Goal: Task Accomplishment & Management: Complete application form

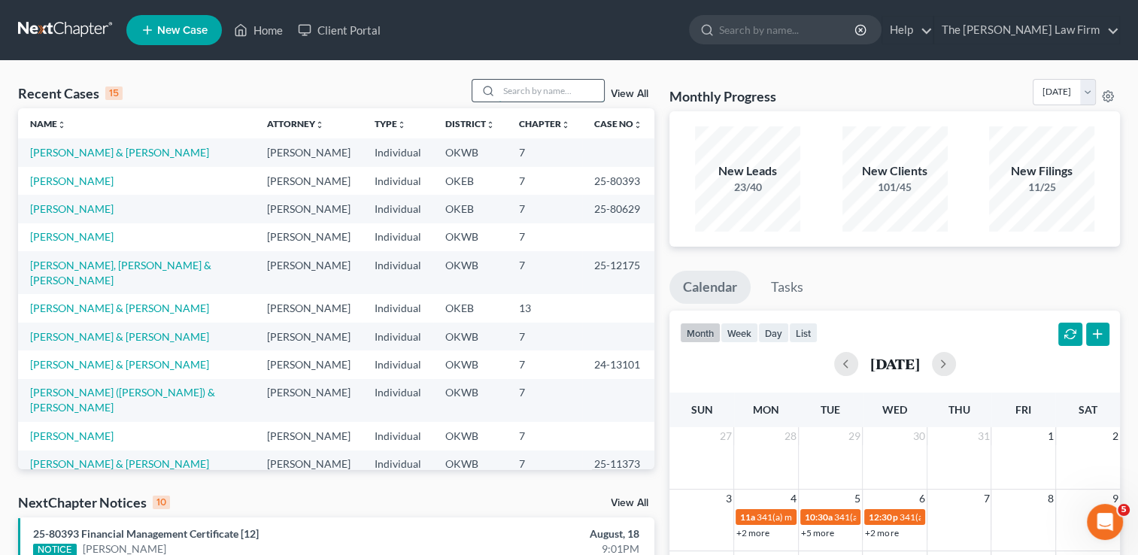
click at [548, 89] on input "search" at bounding box center [551, 91] width 105 height 22
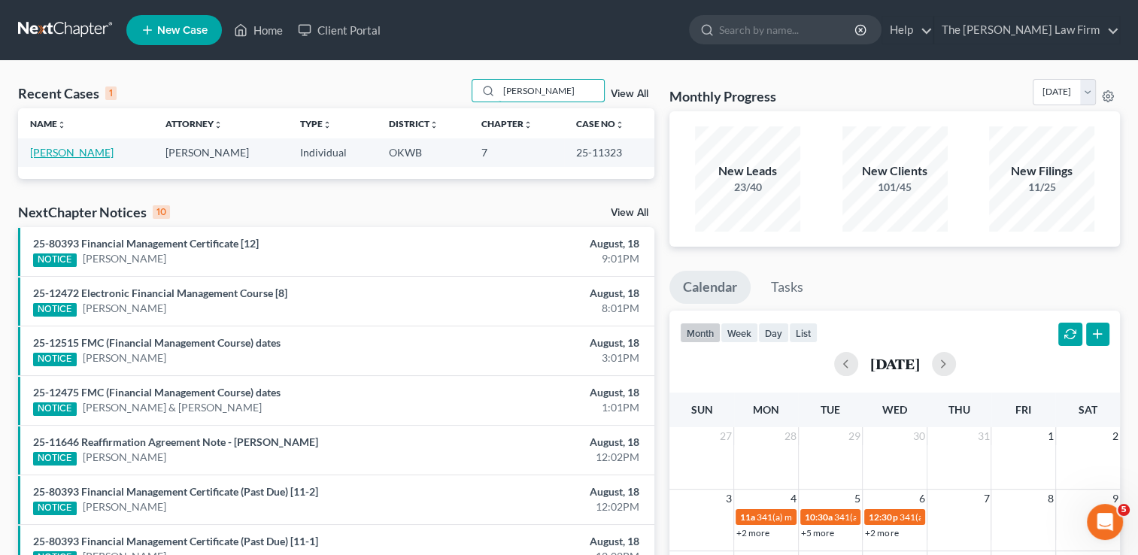
type input "dinsmore"
click at [82, 153] on link "[PERSON_NAME]" at bounding box center [72, 152] width 84 height 13
select select "4"
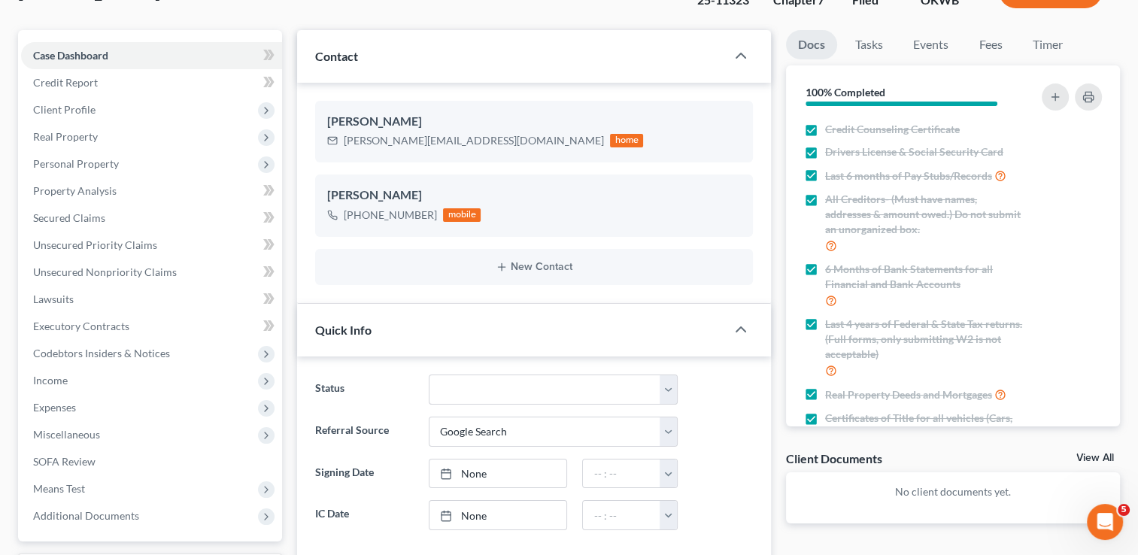
scroll to position [226, 0]
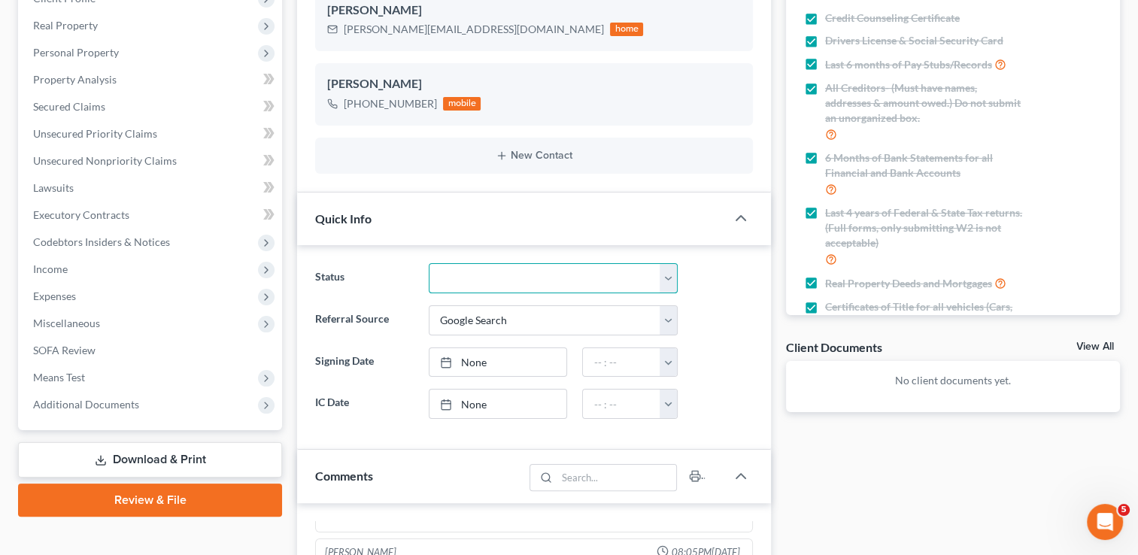
click at [469, 275] on select "Discharged Dismissed Filed Info Sent In Progress Lead Lost Lead Ready to File R…" at bounding box center [553, 278] width 249 height 30
select select "0"
click at [429, 263] on select "Discharged Dismissed Filed Info Sent In Progress Lead Lost Lead Ready to File R…" at bounding box center [553, 278] width 249 height 30
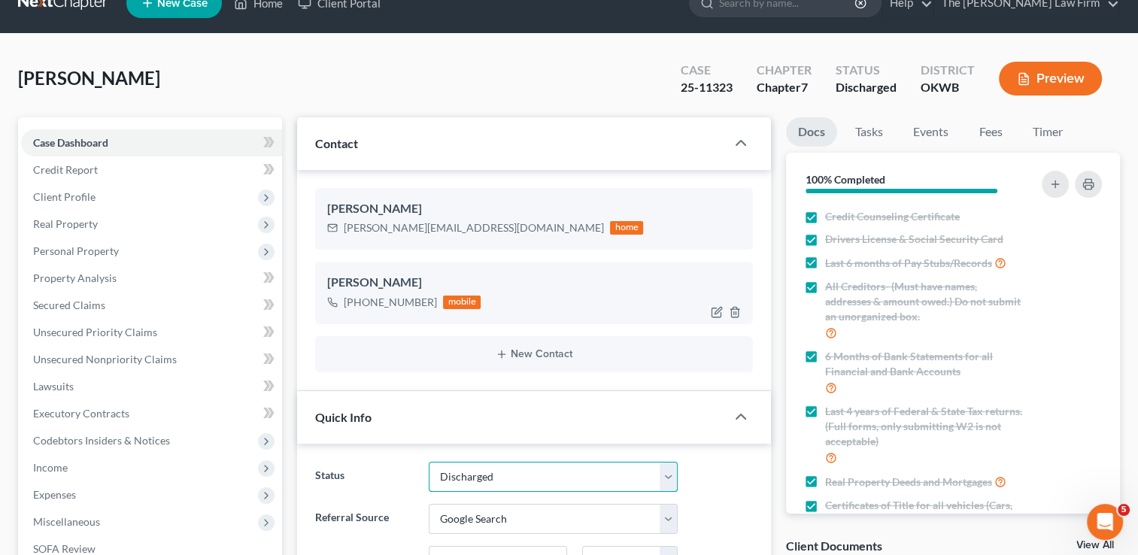
scroll to position [0, 0]
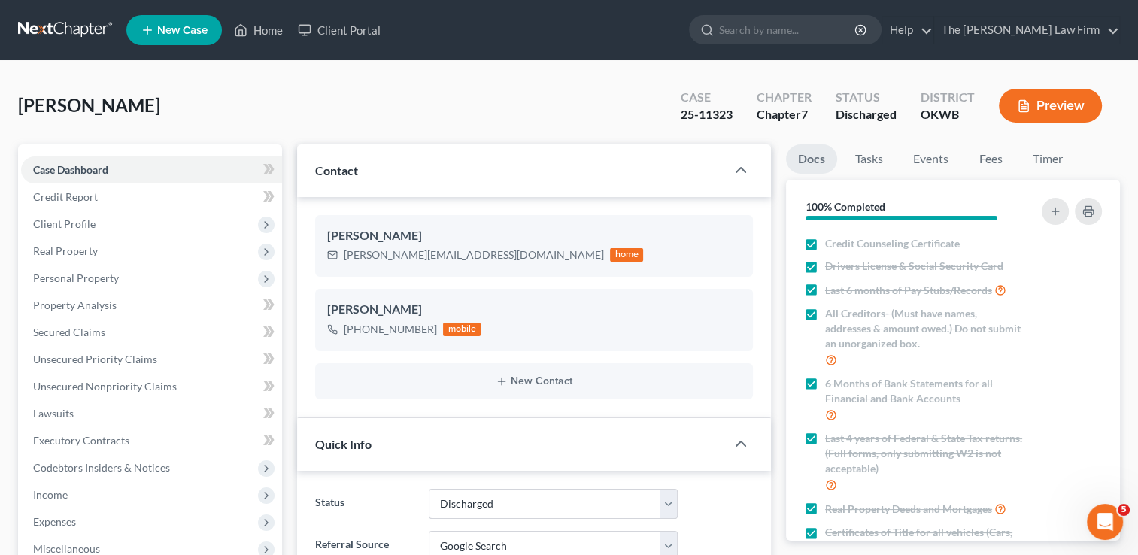
click at [61, 23] on link at bounding box center [66, 30] width 96 height 27
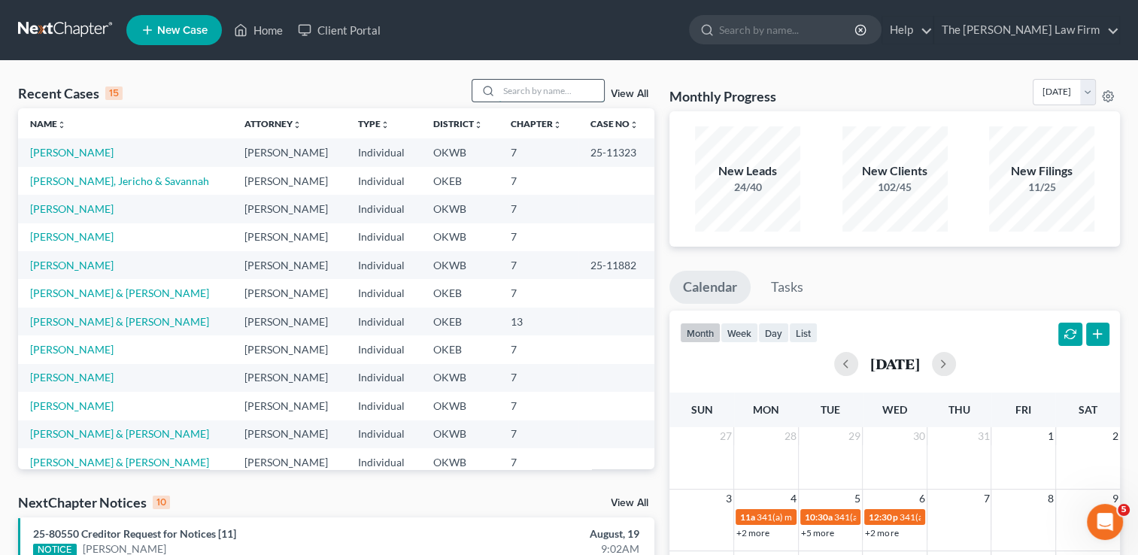
click at [512, 95] on input "search" at bounding box center [551, 91] width 105 height 22
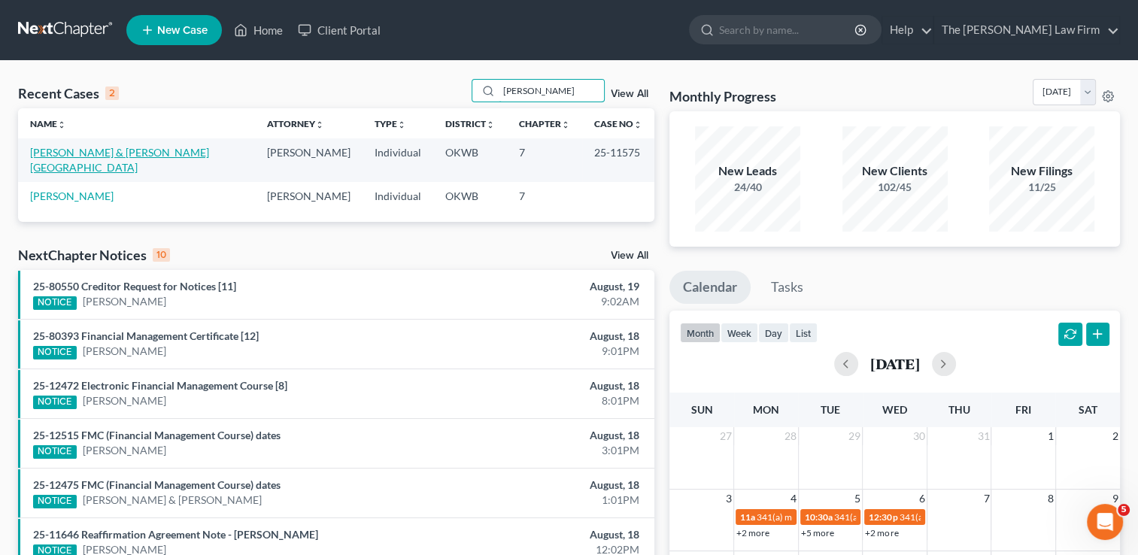
type input "[PERSON_NAME]"
click at [141, 151] on link "[PERSON_NAME] & [PERSON_NAME][GEOGRAPHIC_DATA]" at bounding box center [119, 160] width 179 height 28
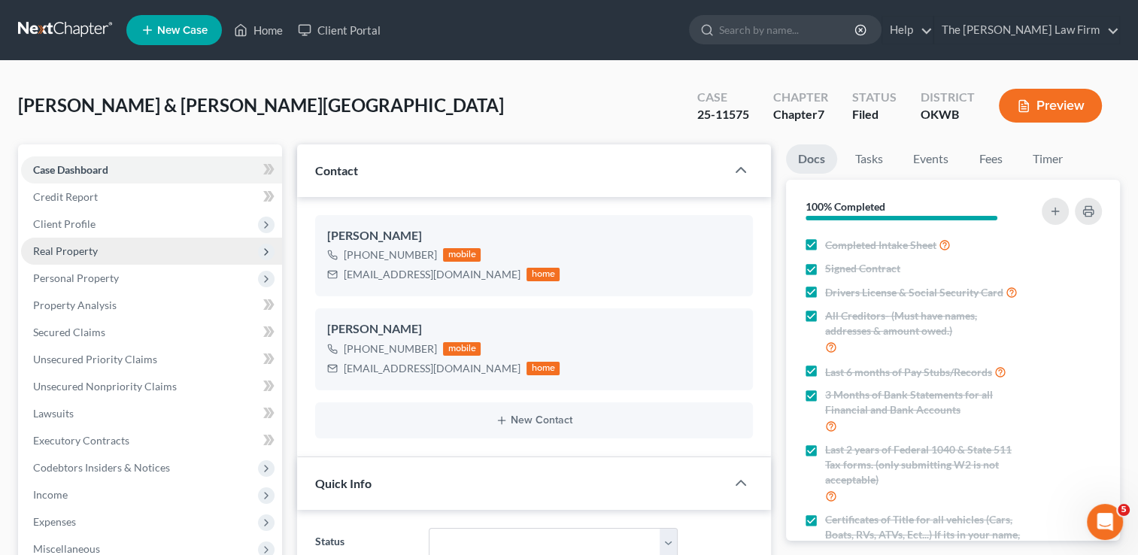
scroll to position [3369, 0]
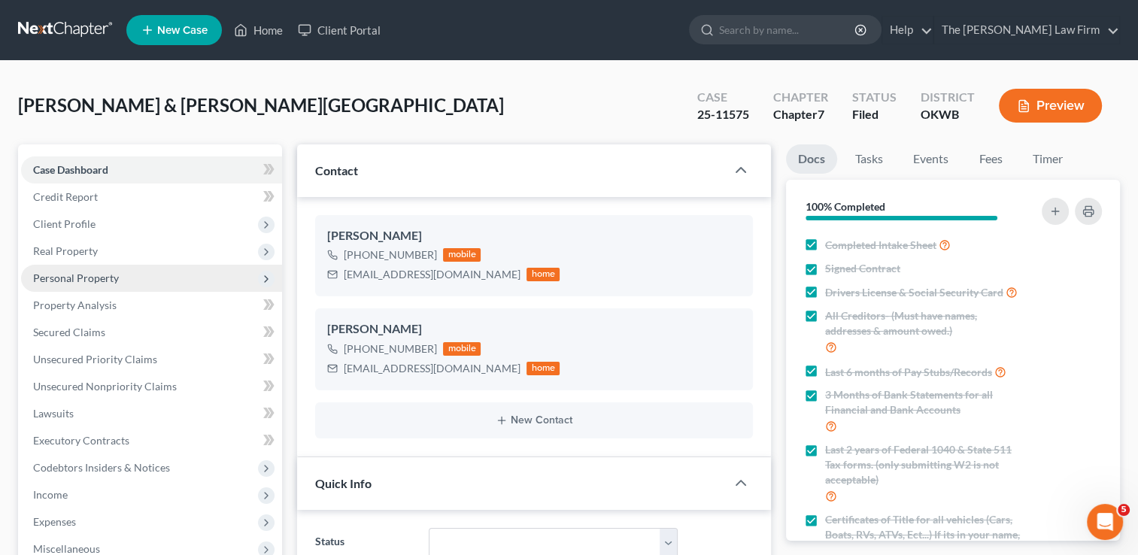
drag, startPoint x: 81, startPoint y: 248, endPoint x: 72, endPoint y: 277, distance: 30.7
click at [81, 247] on span "Real Property" at bounding box center [65, 251] width 65 height 13
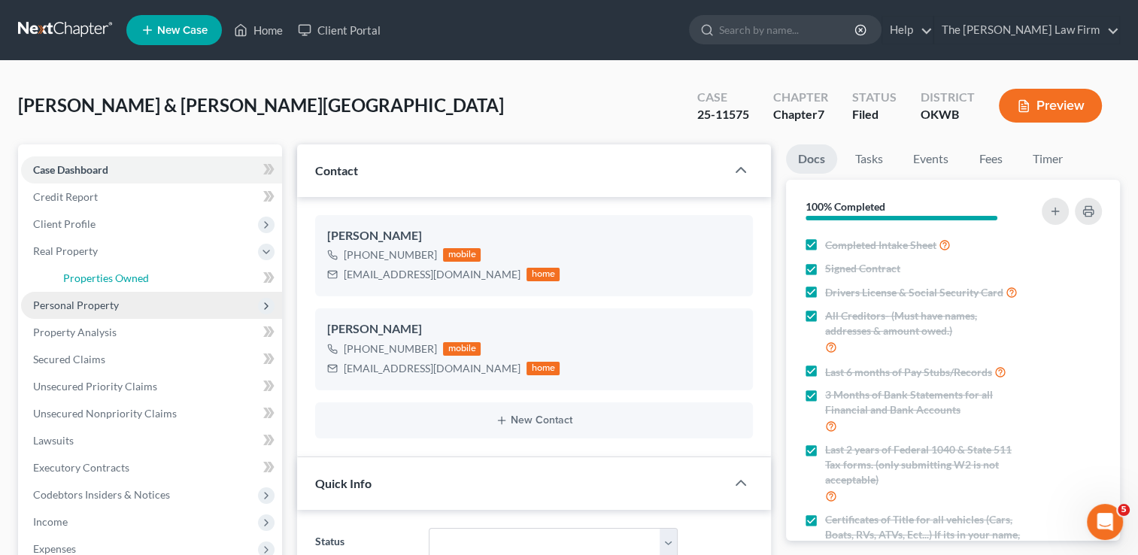
click at [72, 277] on span "Properties Owned" at bounding box center [106, 278] width 86 height 13
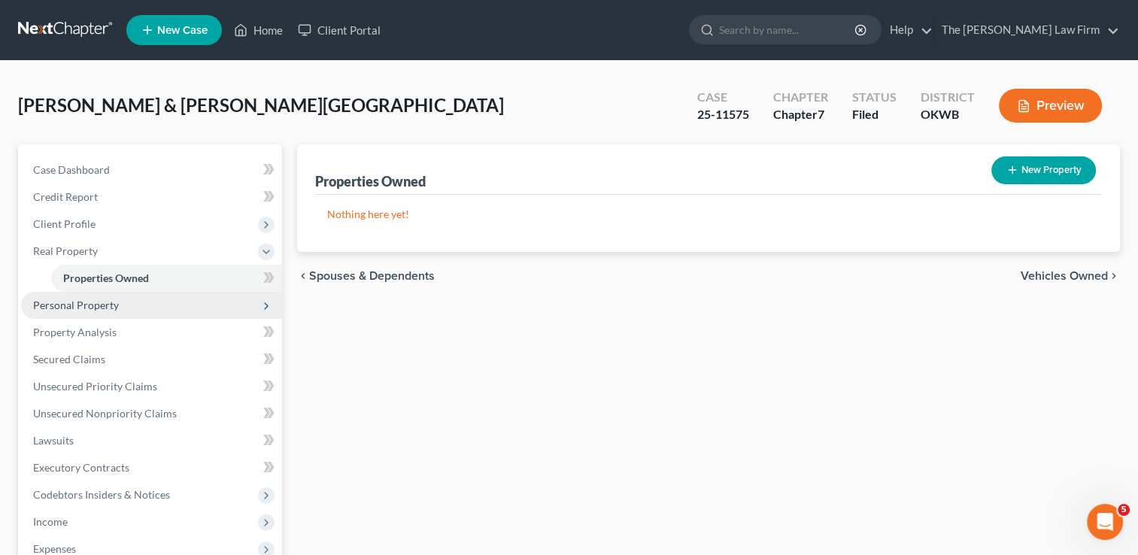
click at [71, 305] on span "Personal Property" at bounding box center [76, 305] width 86 height 13
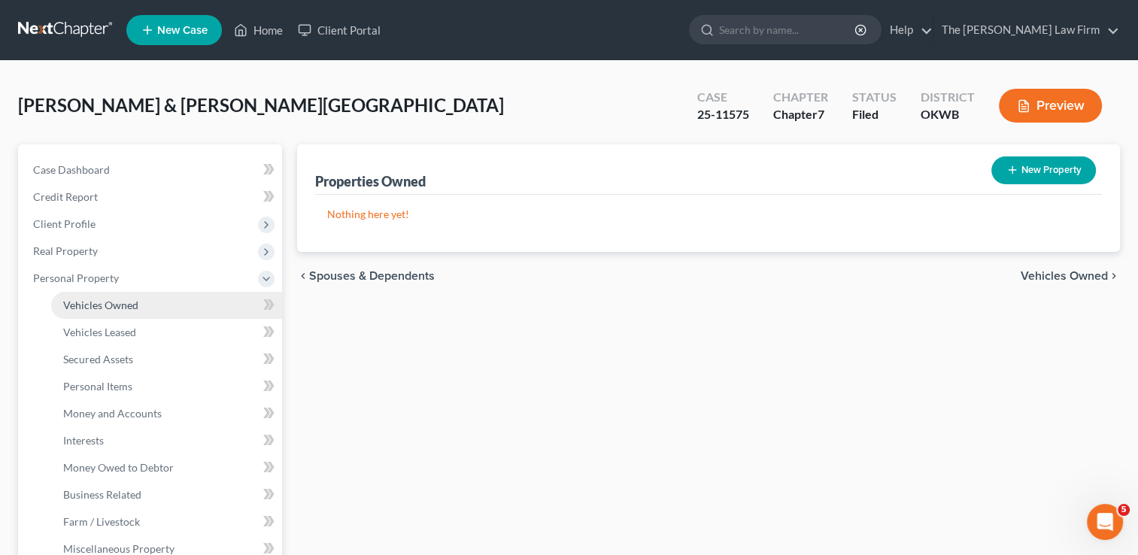
click at [91, 301] on span "Vehicles Owned" at bounding box center [100, 305] width 75 height 13
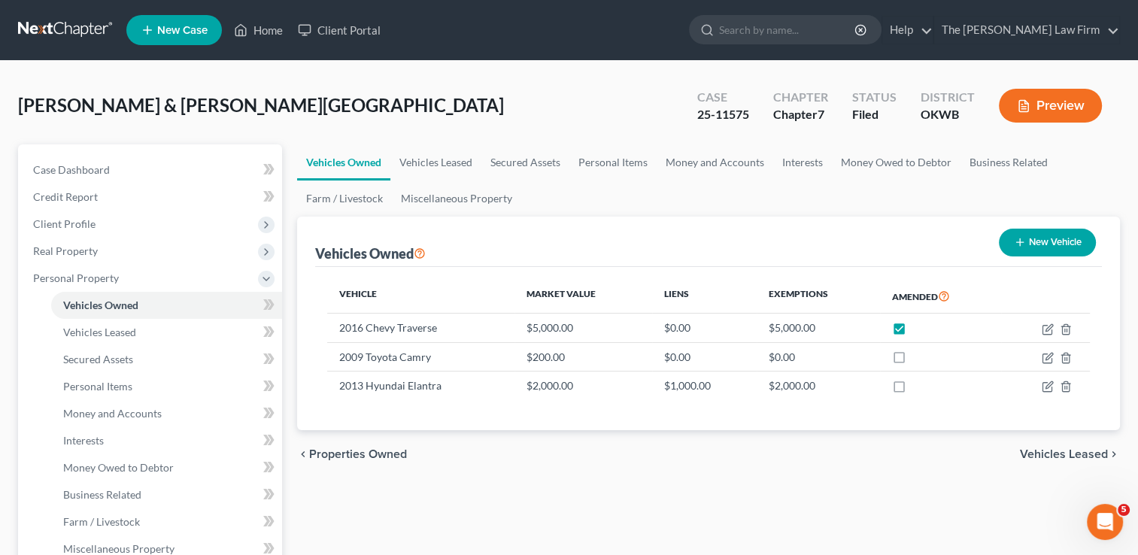
click at [54, 25] on link at bounding box center [66, 30] width 96 height 27
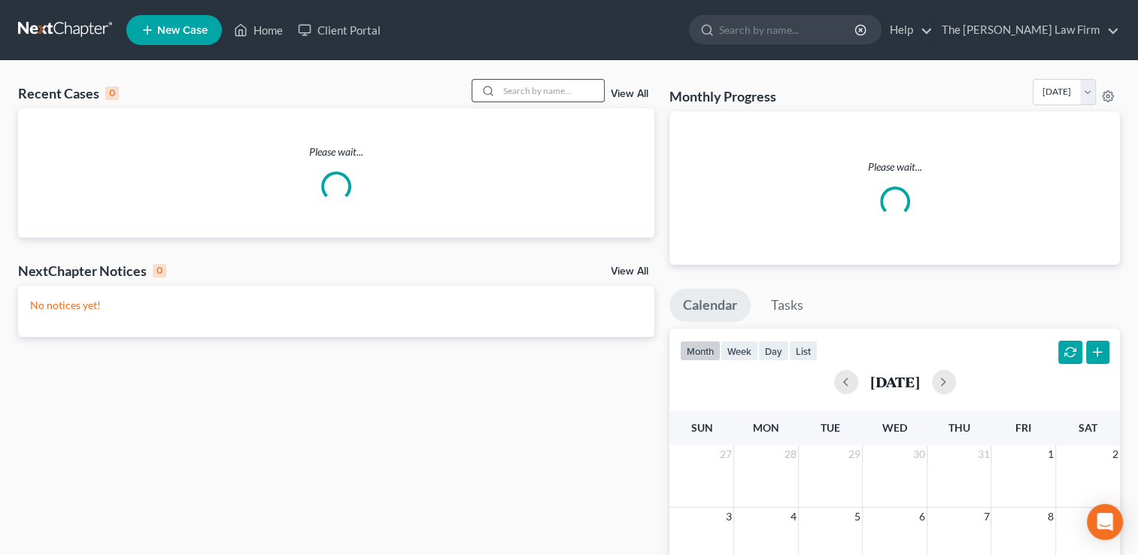
click at [536, 86] on input "search" at bounding box center [551, 91] width 105 height 22
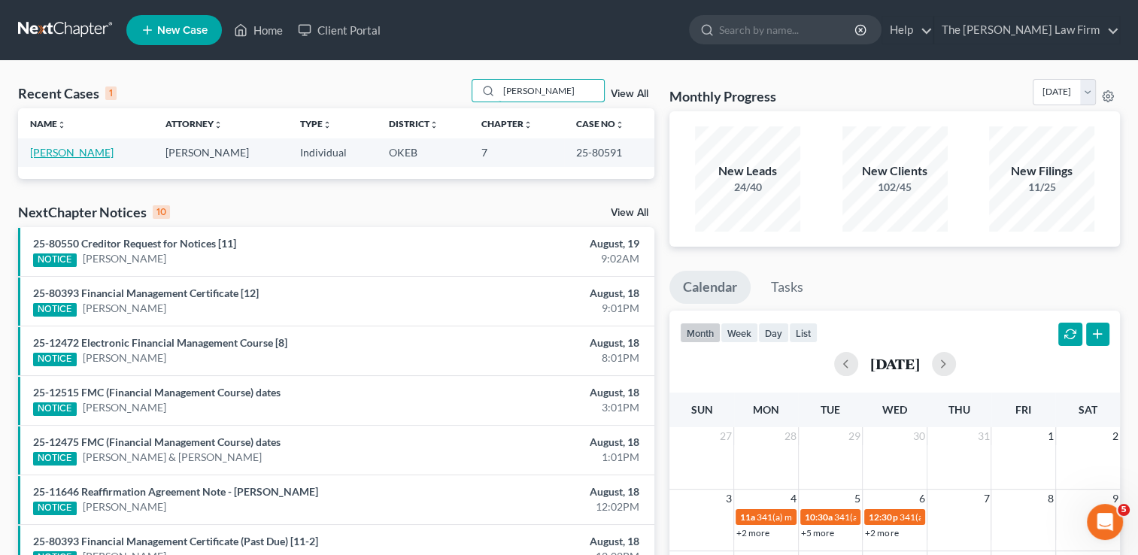
type input "walkup"
click at [84, 153] on link "Walkup, Kathryn" at bounding box center [72, 152] width 84 height 13
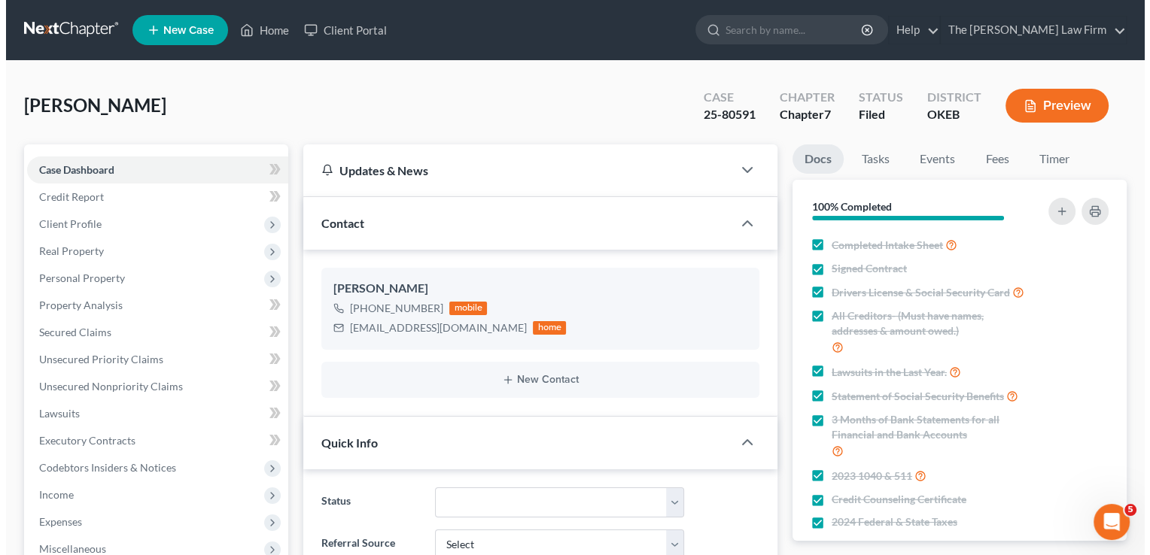
scroll to position [1016, 0]
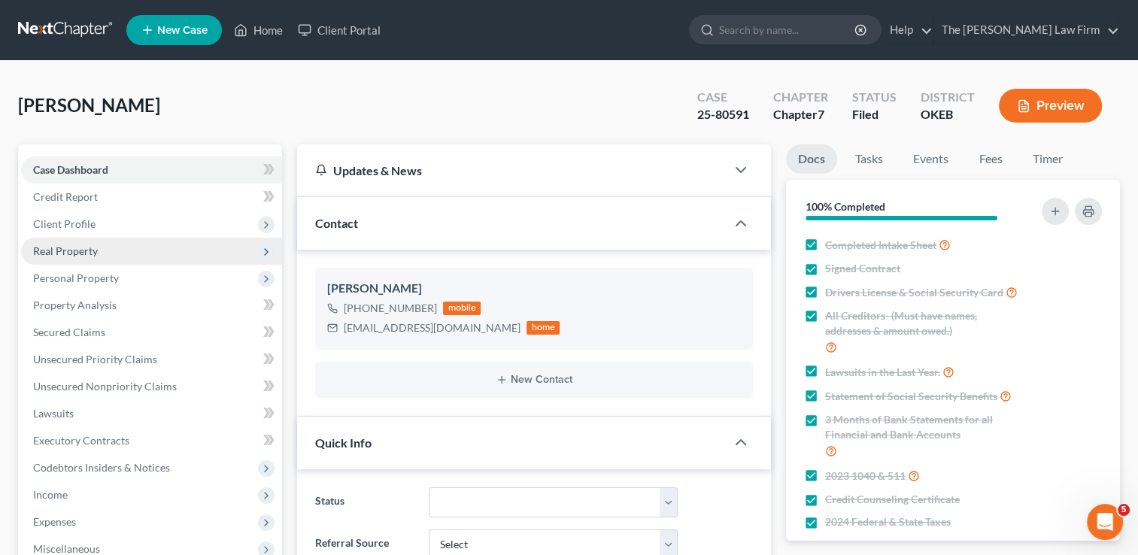
click at [66, 248] on span "Real Property" at bounding box center [65, 251] width 65 height 13
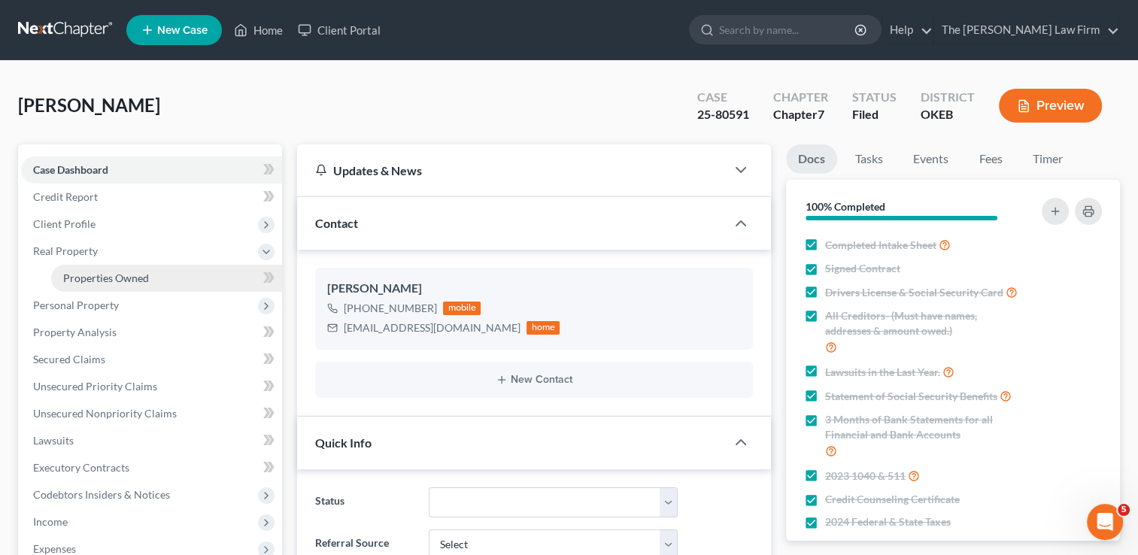
click at [107, 278] on span "Properties Owned" at bounding box center [106, 278] width 86 height 13
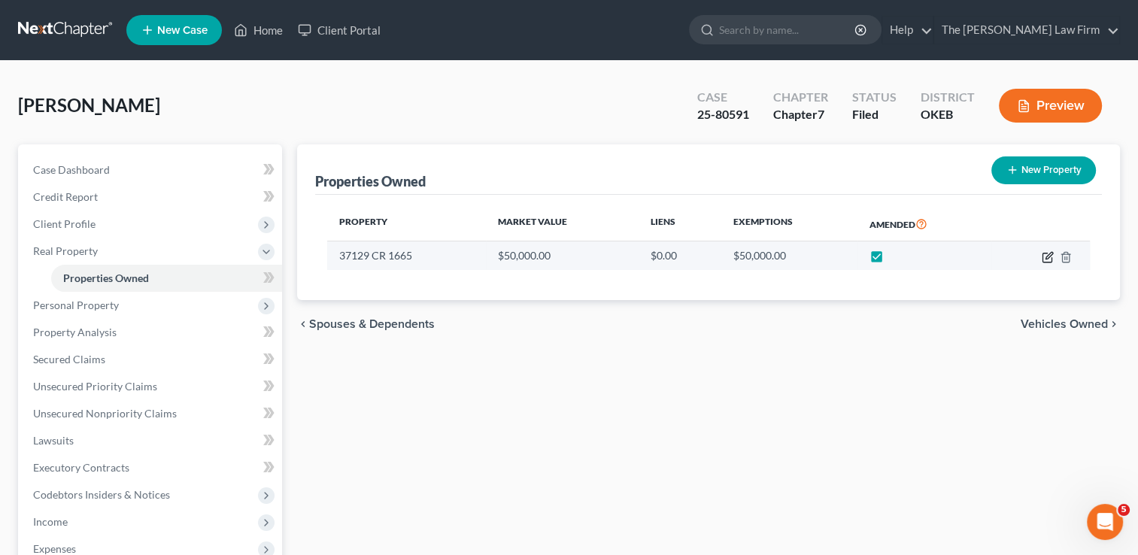
click at [1048, 256] on icon "button" at bounding box center [1048, 257] width 12 height 12
select select "37"
select select "3"
select select "0"
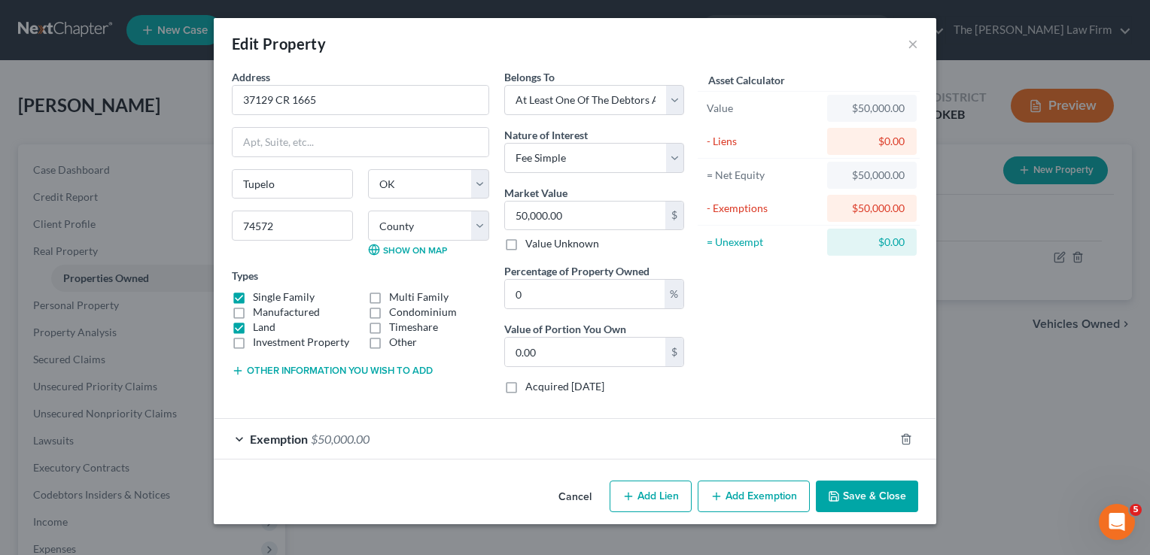
click at [275, 371] on button "Other information you wish to add" at bounding box center [332, 371] width 201 height 12
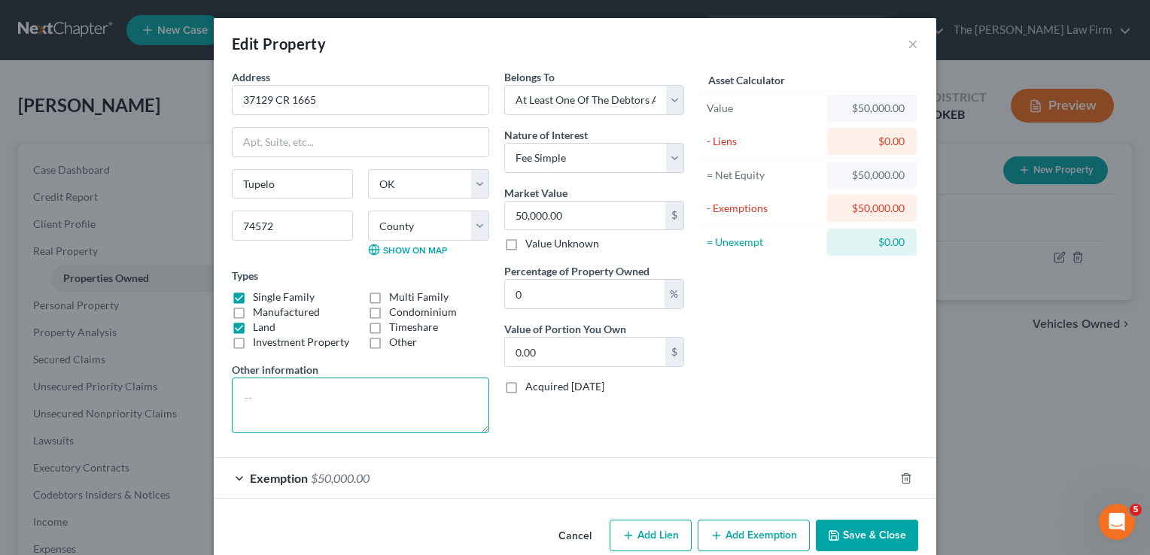
paste textarea "A three acre tract of land located in the Northwest Quarter of the Northeast Qu…"
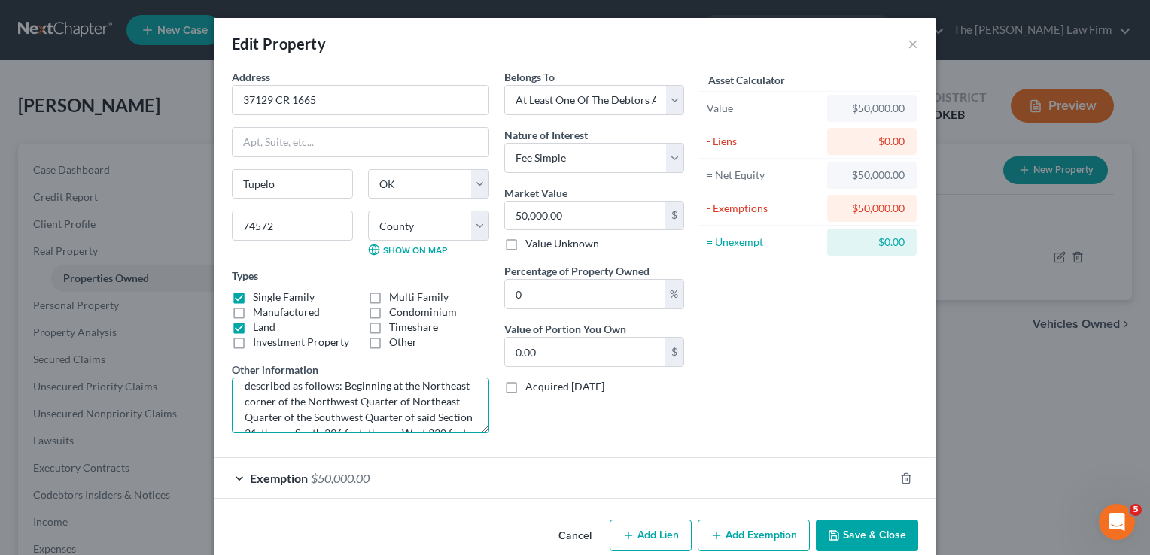
scroll to position [141, 0]
type textarea "A three acre tract of land located in the Northwest Quarter of the Northeast Qu…"
click at [281, 105] on input "37129 CR 1665" at bounding box center [360, 100] width 256 height 29
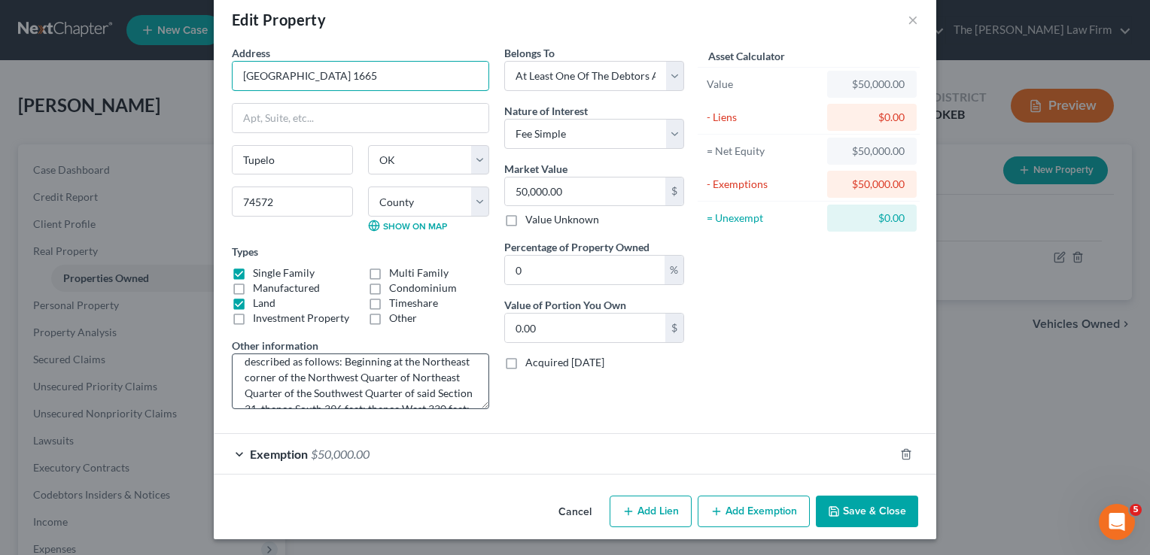
scroll to position [0, 0]
type input "37129 Country Road 1665"
click at [236, 362] on textarea "A three acre tract of land located in the Northwest Quarter of the Northeast Qu…" at bounding box center [360, 382] width 257 height 56
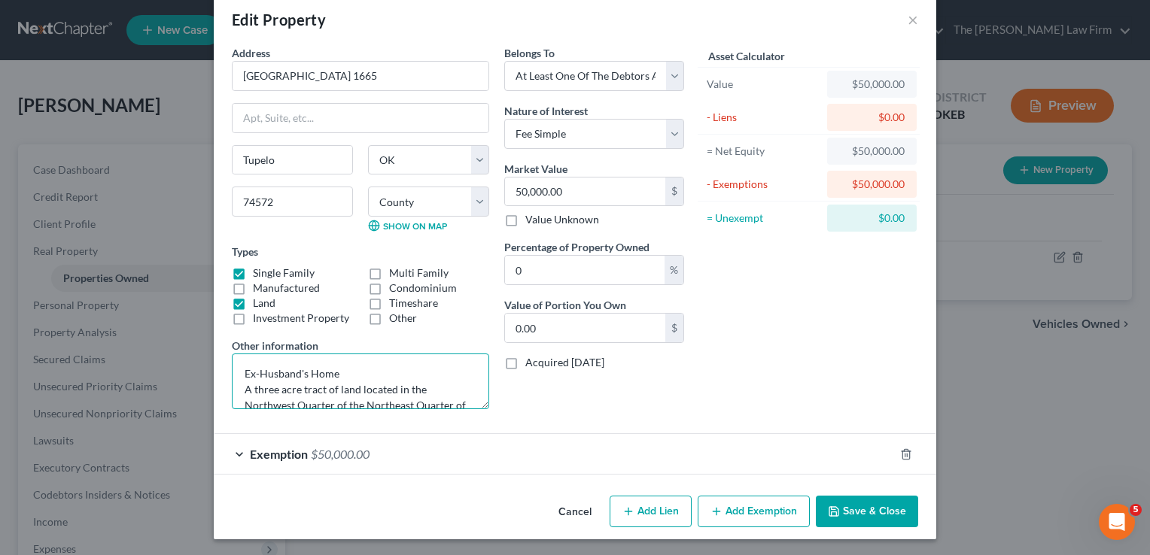
click at [352, 371] on textarea "Ex-Husband's Home A three acre tract of land located in the Northwest Quarter o…" at bounding box center [360, 382] width 257 height 56
type textarea "Ex-Husband's Home. A three acre tract of land located in the Northwest Quarter …"
click at [460, 459] on div "Exemption $50,000.00" at bounding box center [554, 454] width 680 height 40
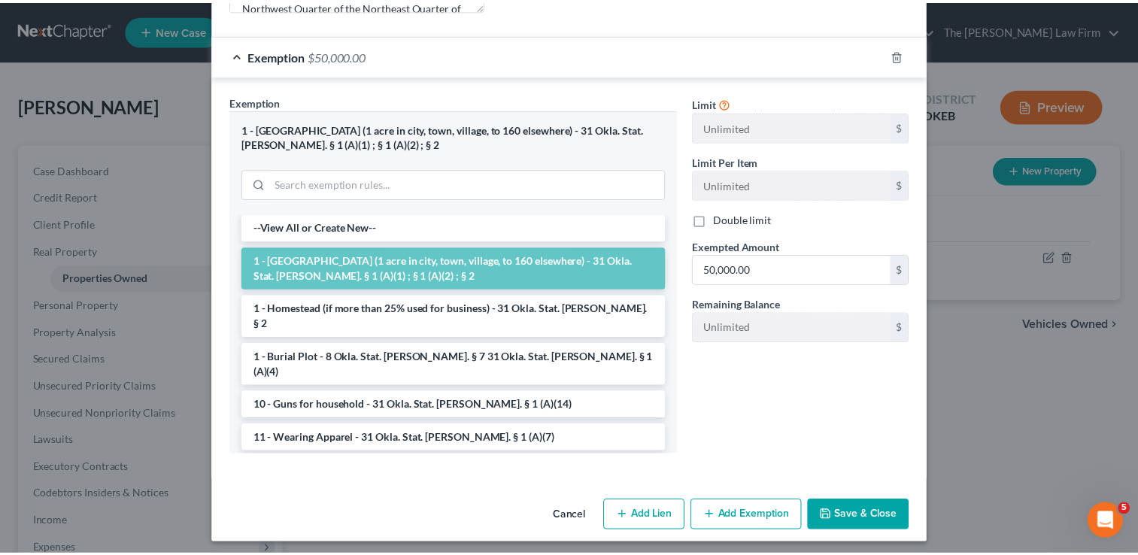
scroll to position [427, 0]
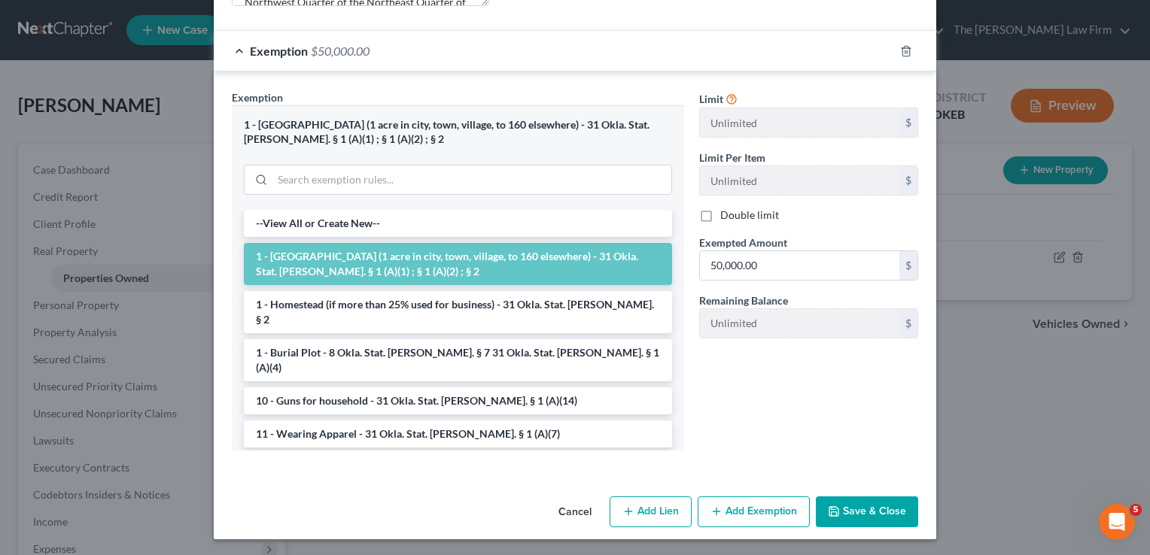
click at [846, 507] on button "Save & Close" at bounding box center [867, 513] width 102 height 32
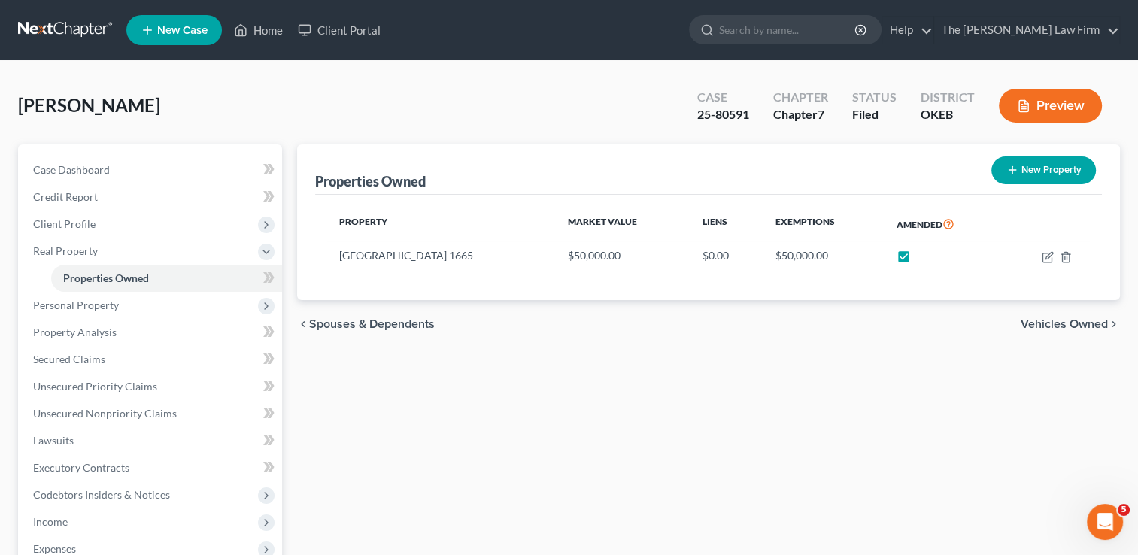
click at [1053, 102] on button "Preview" at bounding box center [1050, 106] width 103 height 34
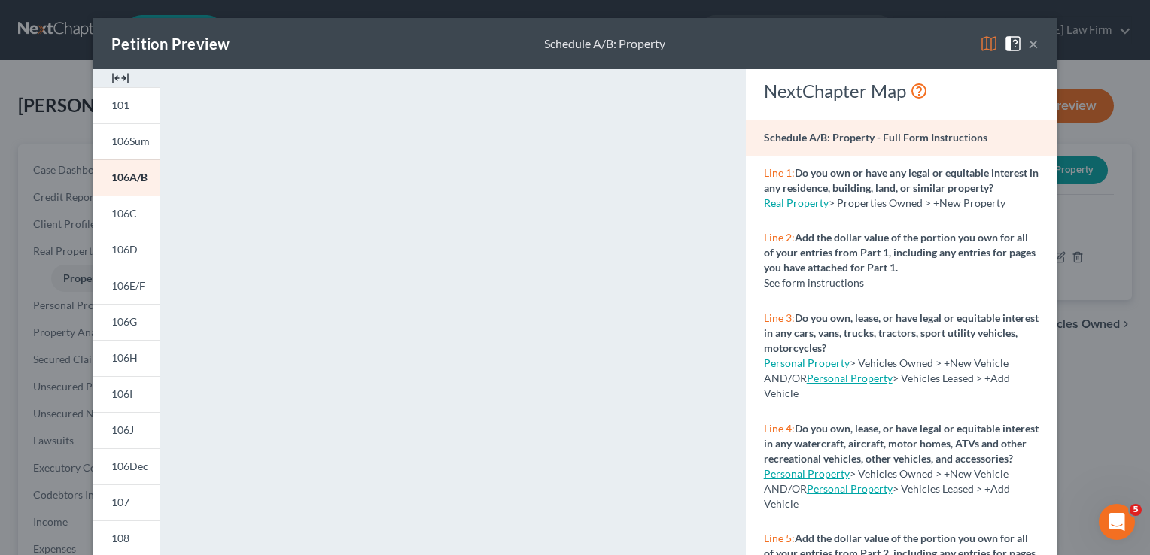
click at [1029, 42] on button "×" at bounding box center [1033, 44] width 11 height 18
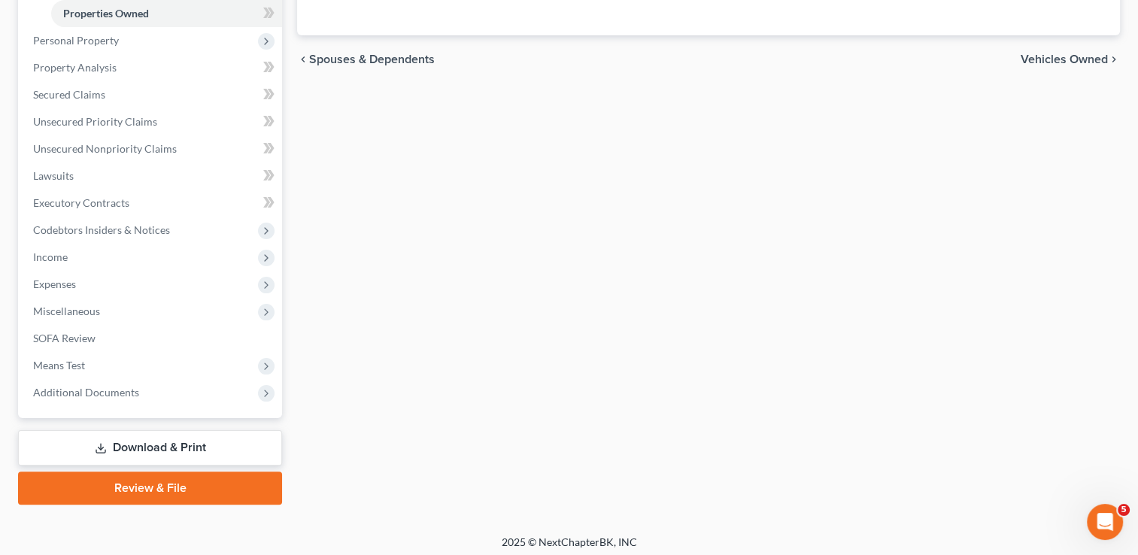
scroll to position [270, 0]
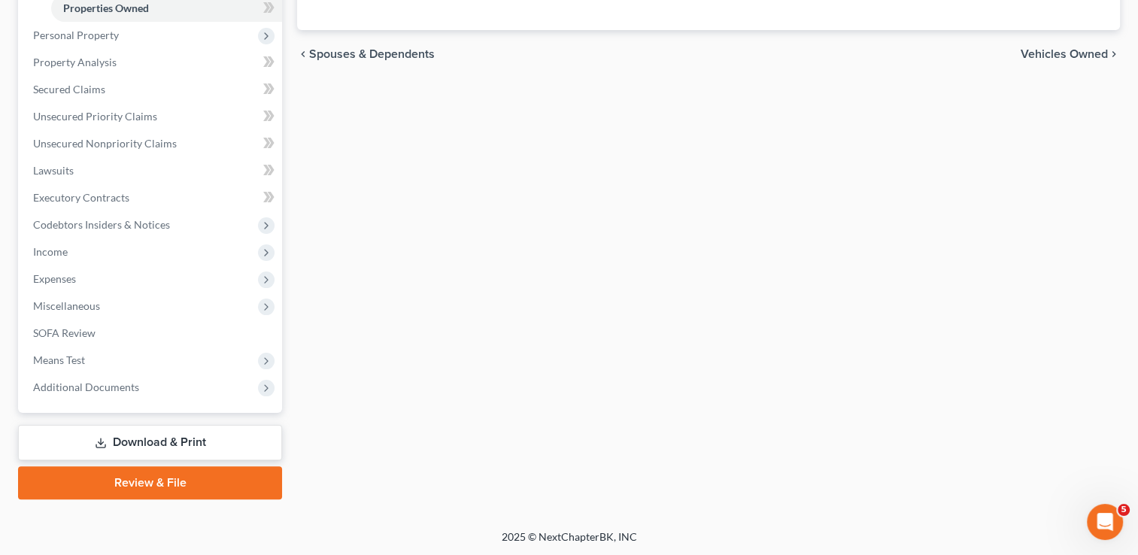
click at [202, 432] on link "Download & Print" at bounding box center [150, 442] width 264 height 35
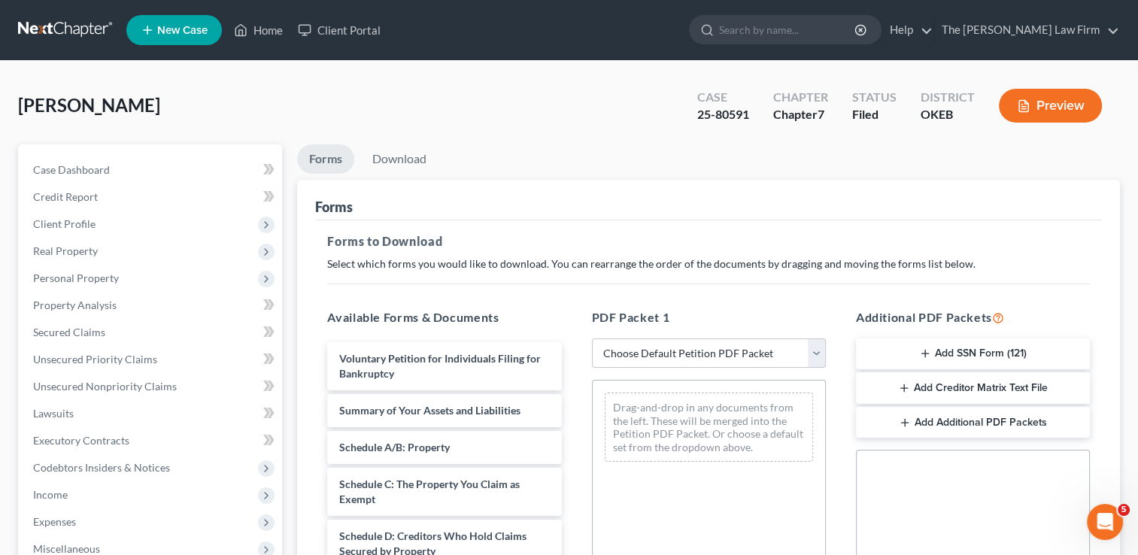
click at [682, 345] on select "Choose Default Petition PDF Packet Complete Bankruptcy Petition (all forms and …" at bounding box center [709, 354] width 234 height 30
select select "2"
click at [592, 339] on select "Choose Default Petition PDF Packet Complete Bankruptcy Petition (all forms and …" at bounding box center [709, 354] width 234 height 30
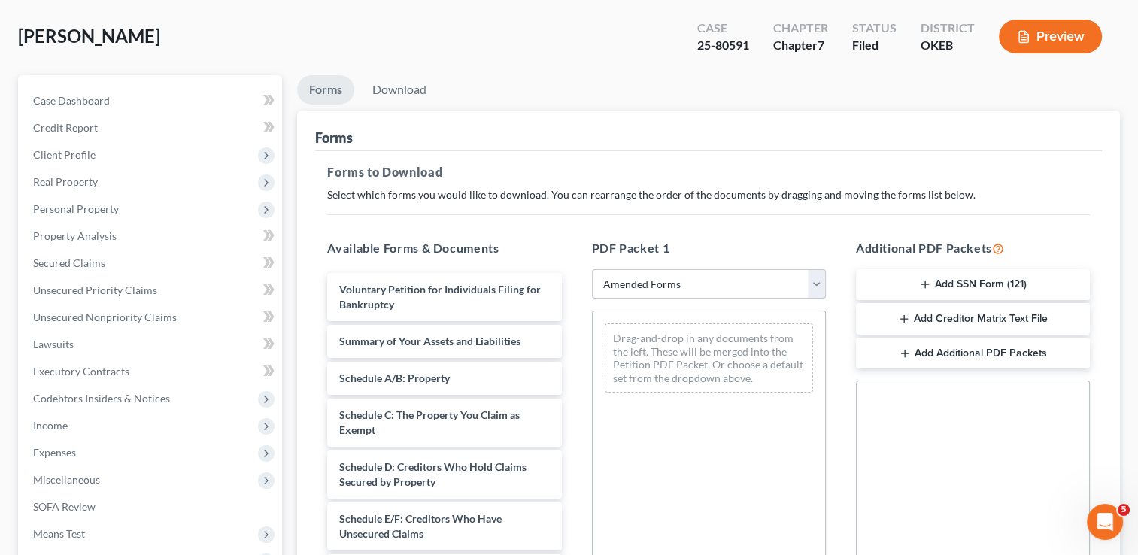
scroll to position [150, 0]
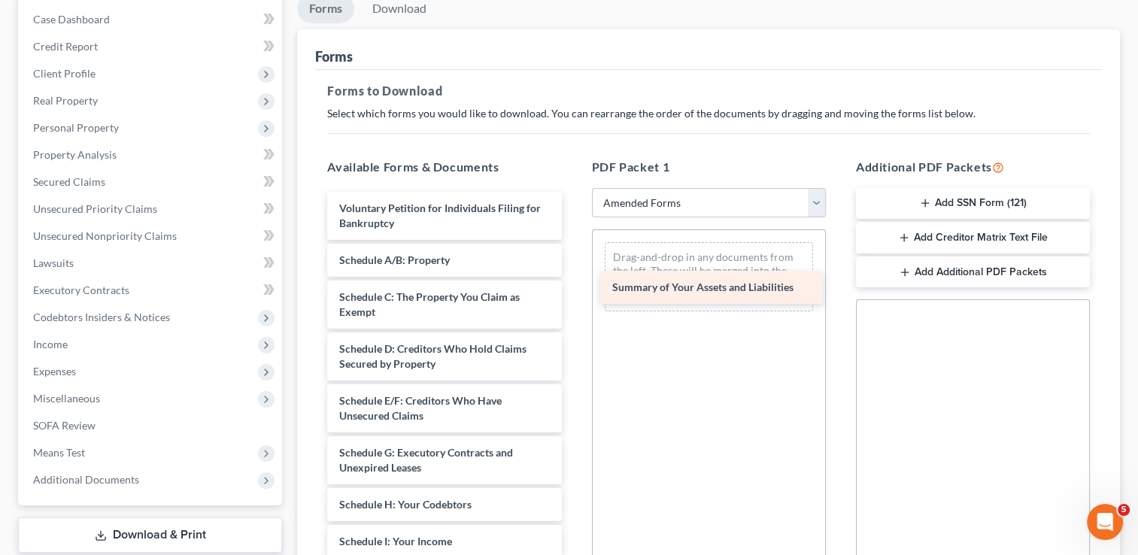
drag, startPoint x: 397, startPoint y: 257, endPoint x: 669, endPoint y: 284, distance: 273.0
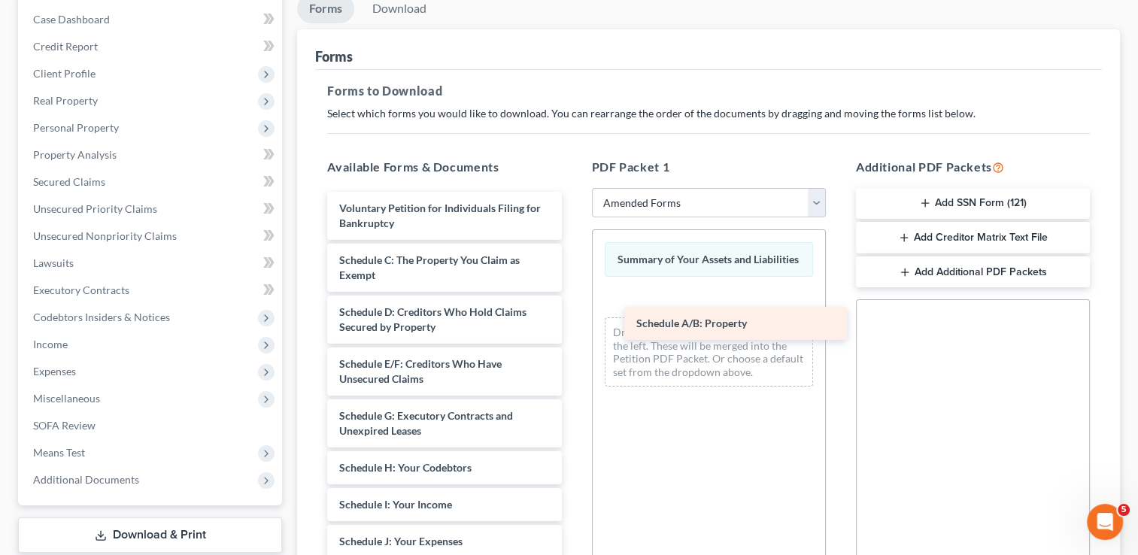
drag, startPoint x: 437, startPoint y: 259, endPoint x: 713, endPoint y: 318, distance: 282.3
click at [573, 318] on div "Schedule A/B: Property Voluntary Petition for Individuals Filing for Bankruptcy…" at bounding box center [444, 560] width 258 height 737
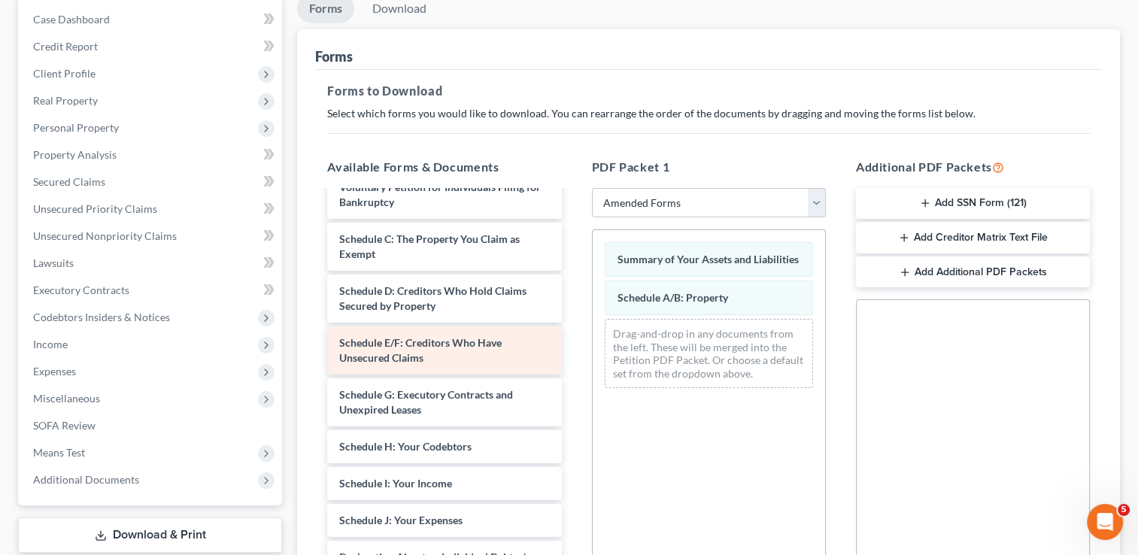
scroll to position [0, 0]
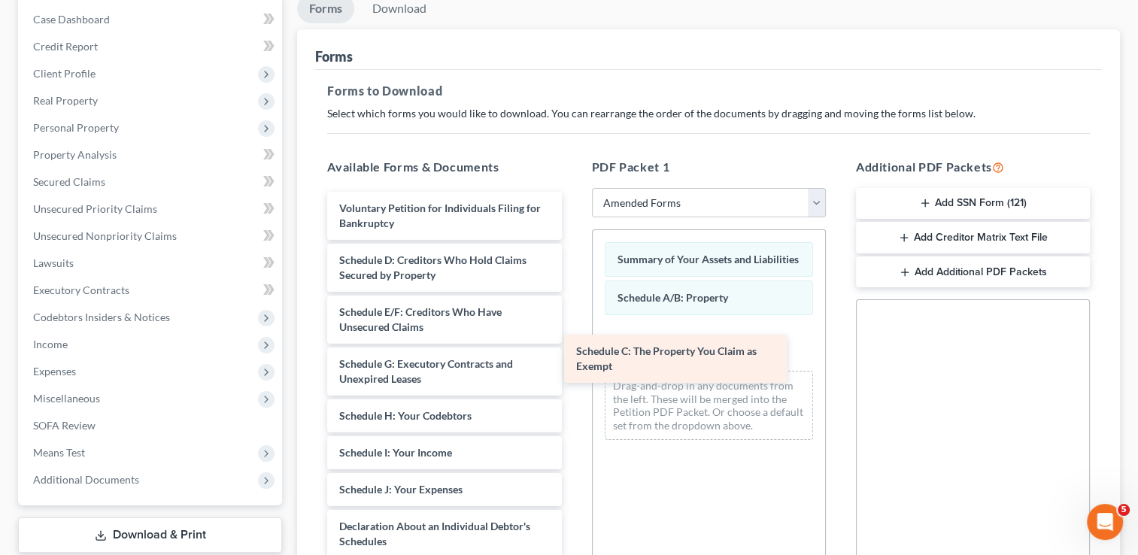
drag, startPoint x: 452, startPoint y: 261, endPoint x: 692, endPoint y: 357, distance: 258.3
click at [573, 357] on div "Schedule C: The Property You Claim as Exempt Voluntary Petition for Individuals…" at bounding box center [444, 534] width 258 height 685
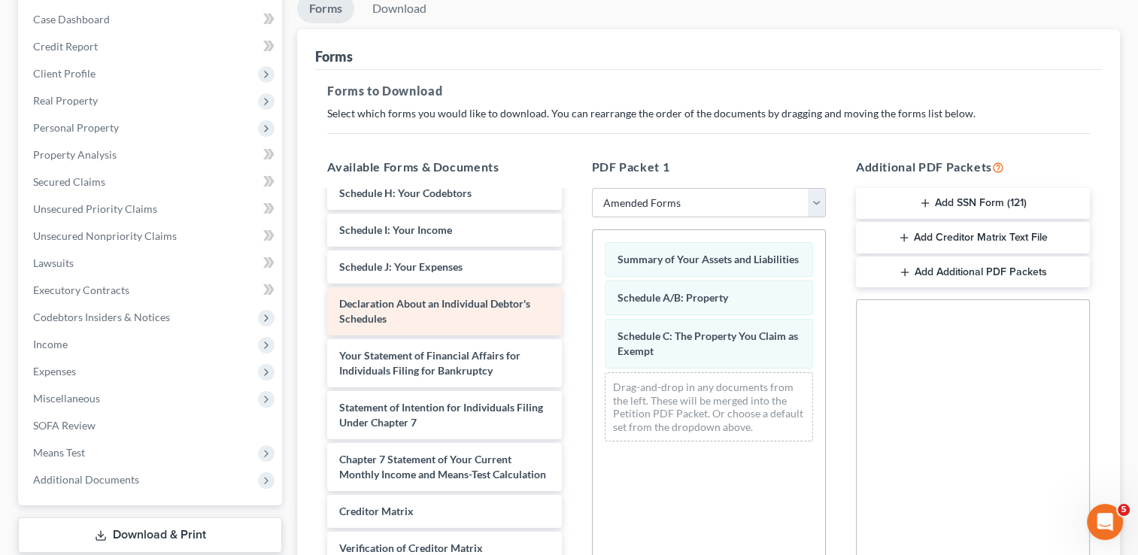
scroll to position [226, 0]
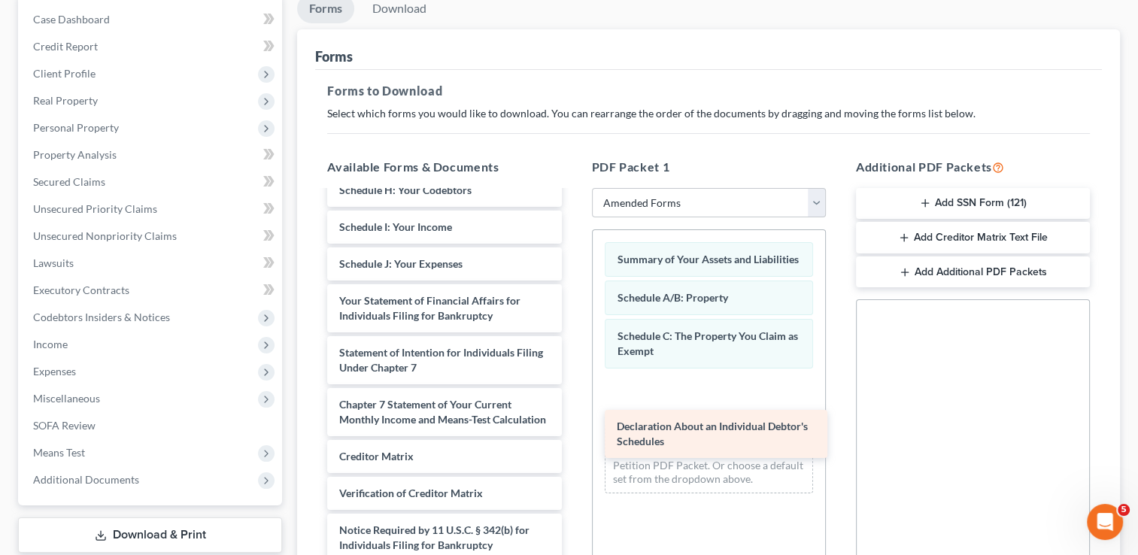
drag, startPoint x: 433, startPoint y: 306, endPoint x: 712, endPoint y: 431, distance: 305.1
click at [573, 432] on div "Declaration About an Individual Debtor's Schedules Voluntary Petition for Indiv…" at bounding box center [444, 282] width 258 height 633
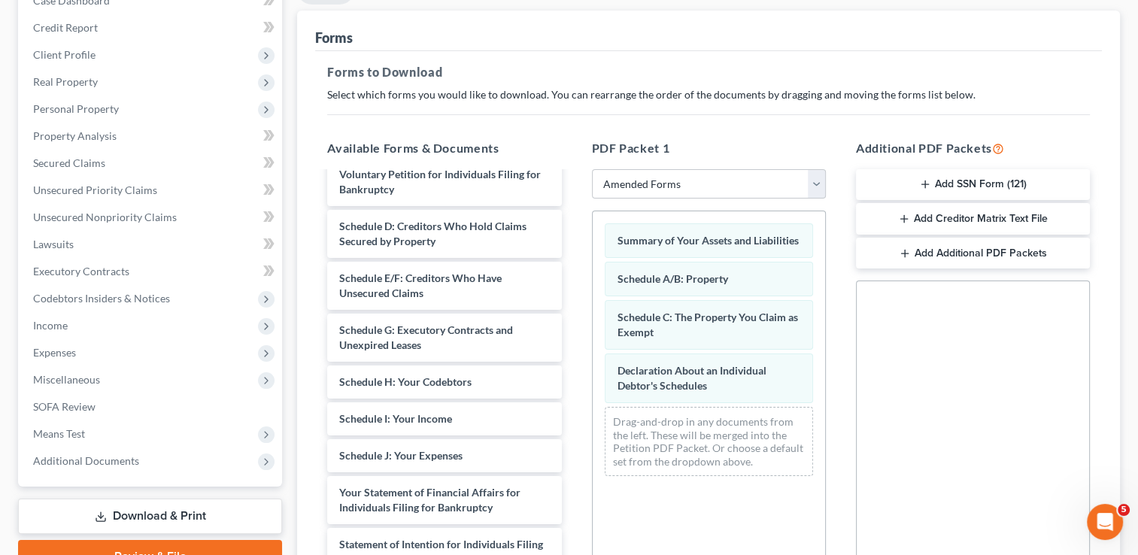
scroll to position [147, 0]
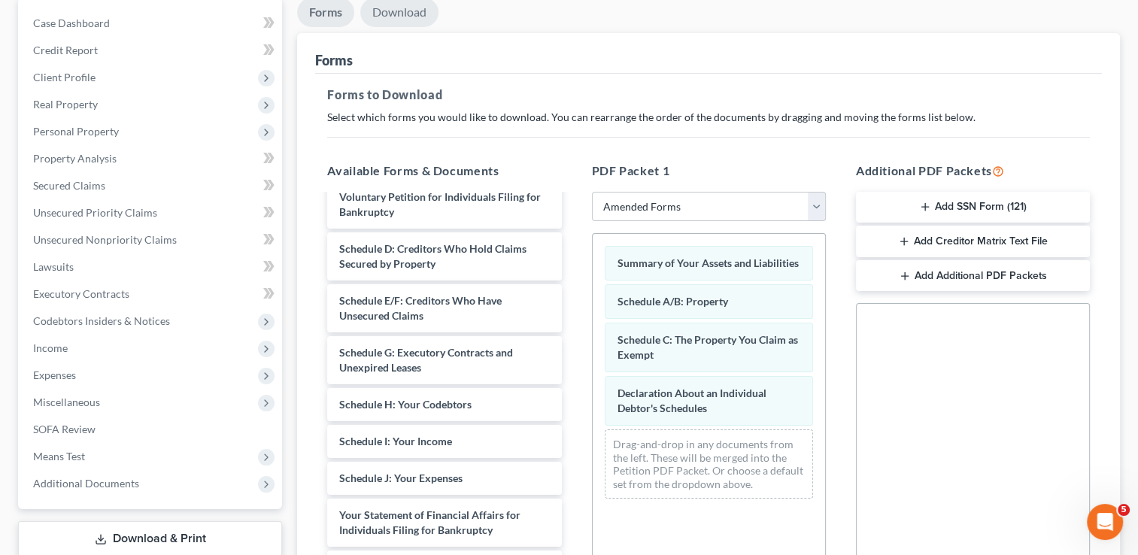
click at [393, 11] on link "Download" at bounding box center [399, 12] width 78 height 29
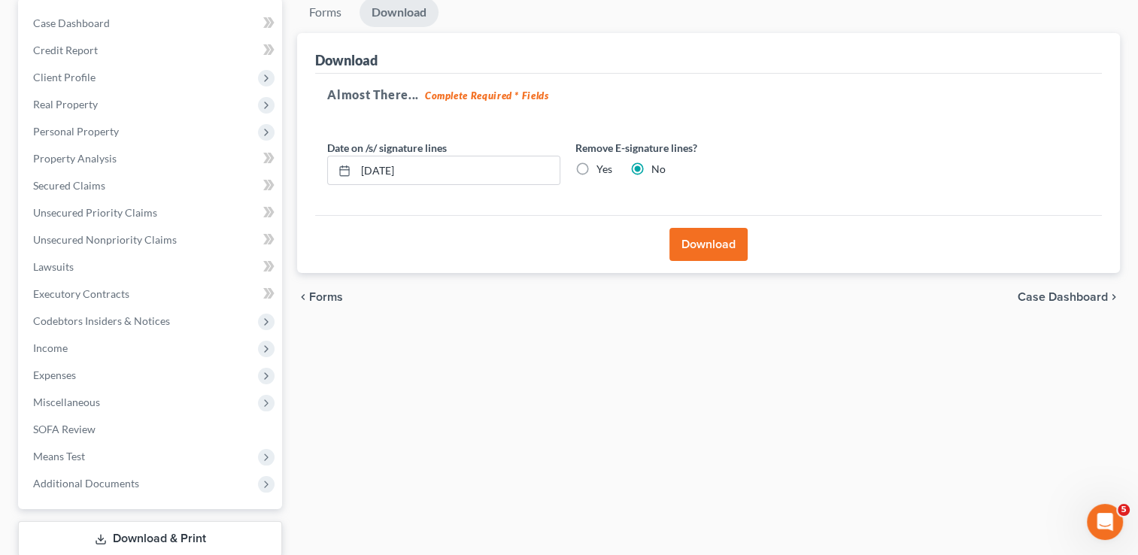
click at [707, 242] on button "Download" at bounding box center [709, 244] width 78 height 33
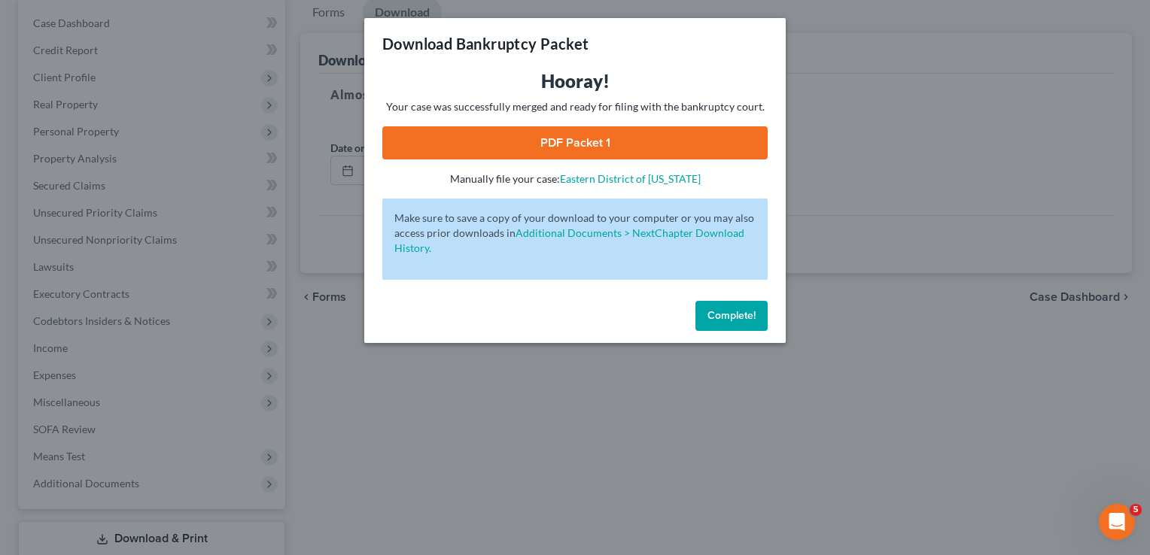
click at [644, 138] on link "PDF Packet 1" at bounding box center [574, 142] width 385 height 33
click at [723, 318] on span "Complete!" at bounding box center [731, 315] width 48 height 13
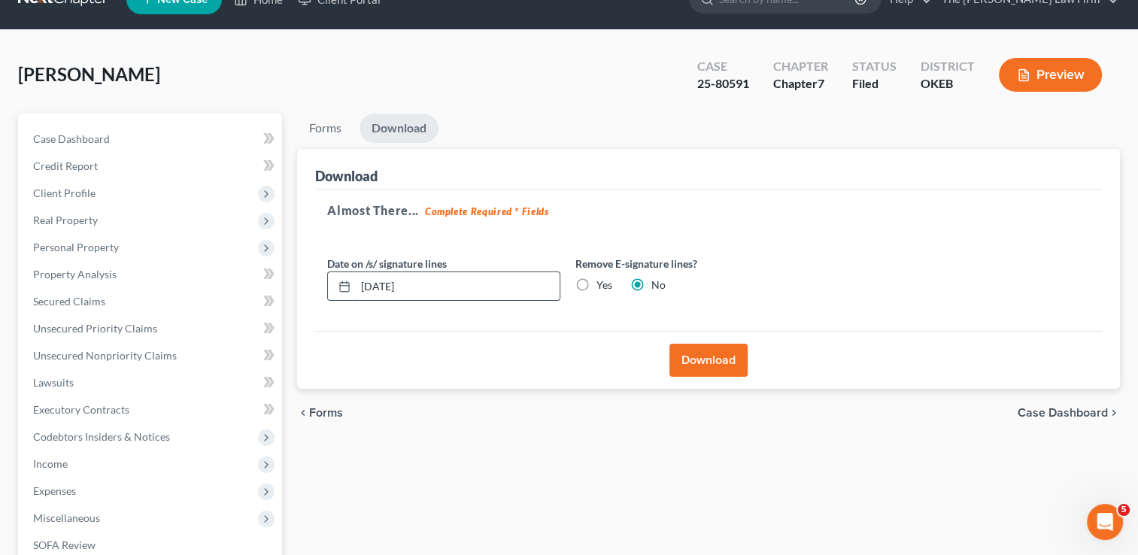
scroll to position [0, 0]
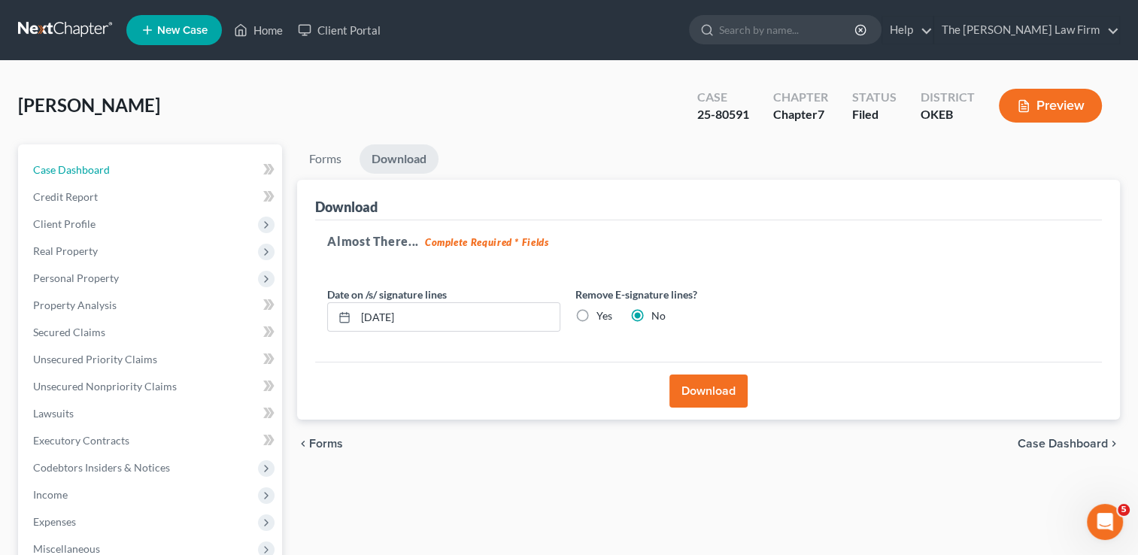
click at [73, 172] on span "Case Dashboard" at bounding box center [71, 169] width 77 height 13
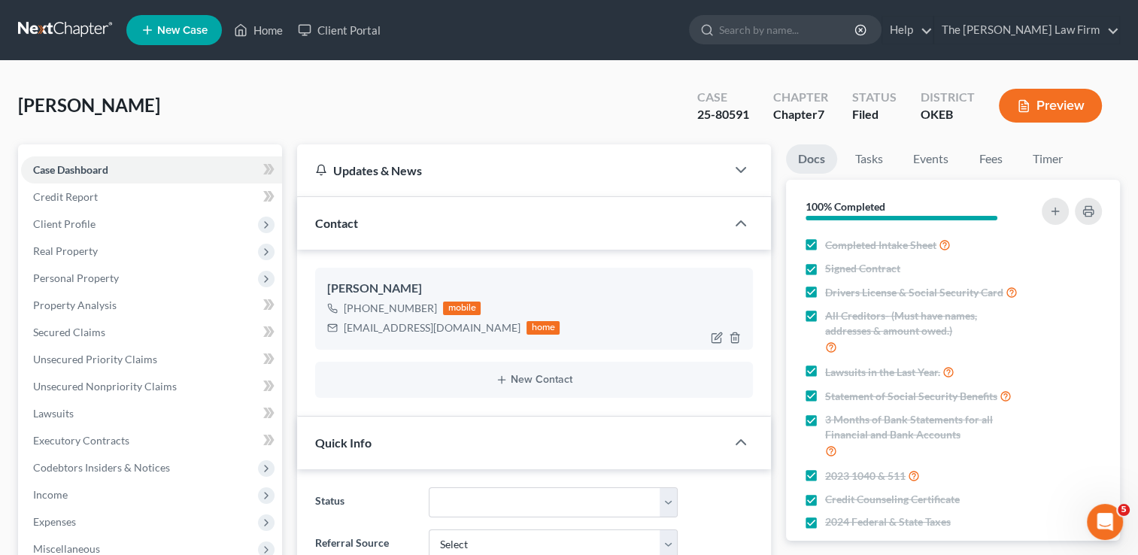
scroll to position [1016, 0]
drag, startPoint x: 344, startPoint y: 330, endPoint x: 451, endPoint y: 333, distance: 106.9
click at [451, 333] on div "keke0417@icloud.com home" at bounding box center [443, 328] width 232 height 20
drag, startPoint x: 445, startPoint y: 333, endPoint x: 415, endPoint y: 325, distance: 31.9
copy div "keke0417@icloud.com"
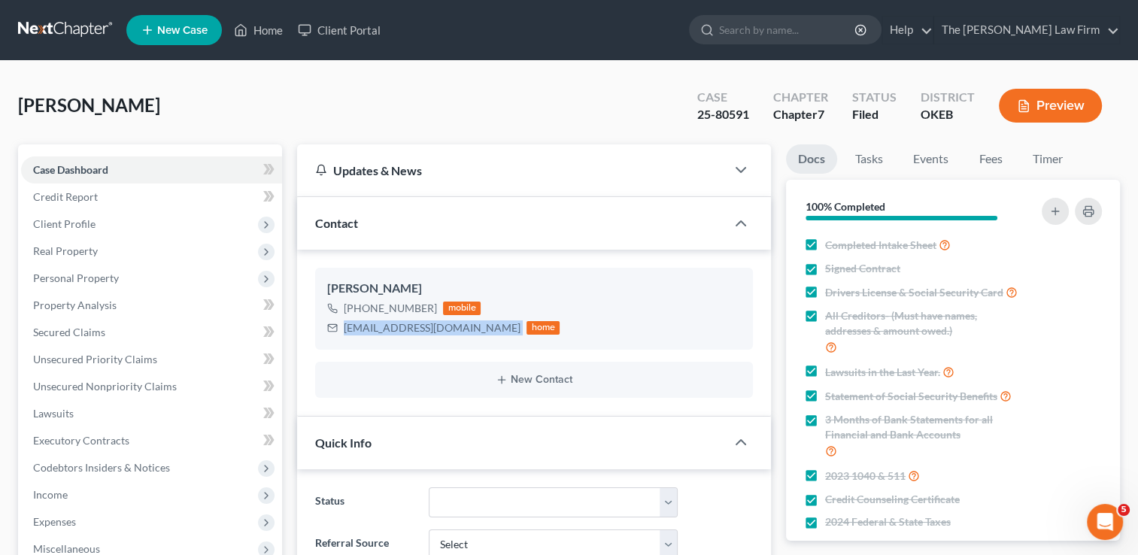
click at [50, 25] on link at bounding box center [66, 30] width 96 height 27
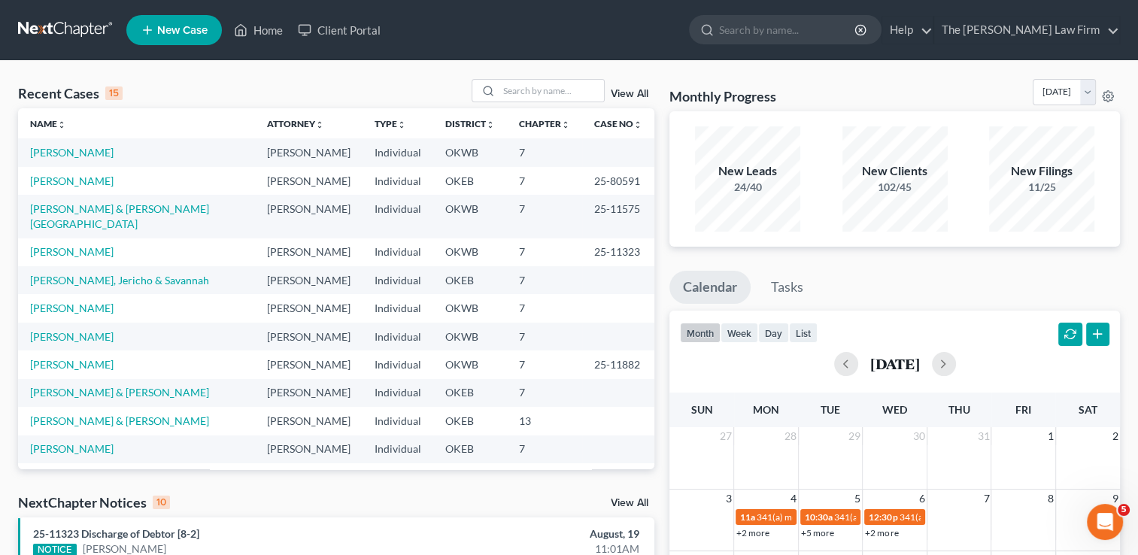
click at [126, 216] on td "[PERSON_NAME] & [PERSON_NAME][GEOGRAPHIC_DATA]" at bounding box center [136, 216] width 237 height 43
click at [129, 206] on link "[PERSON_NAME] & [PERSON_NAME][GEOGRAPHIC_DATA]" at bounding box center [119, 216] width 179 height 28
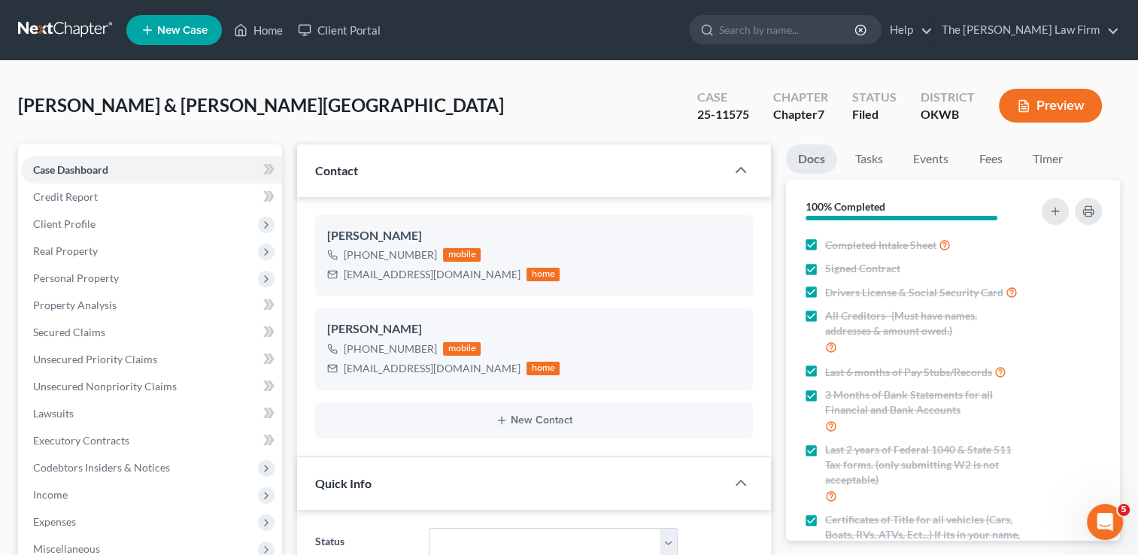
scroll to position [3369, 0]
click at [81, 280] on span "Personal Property" at bounding box center [76, 278] width 86 height 13
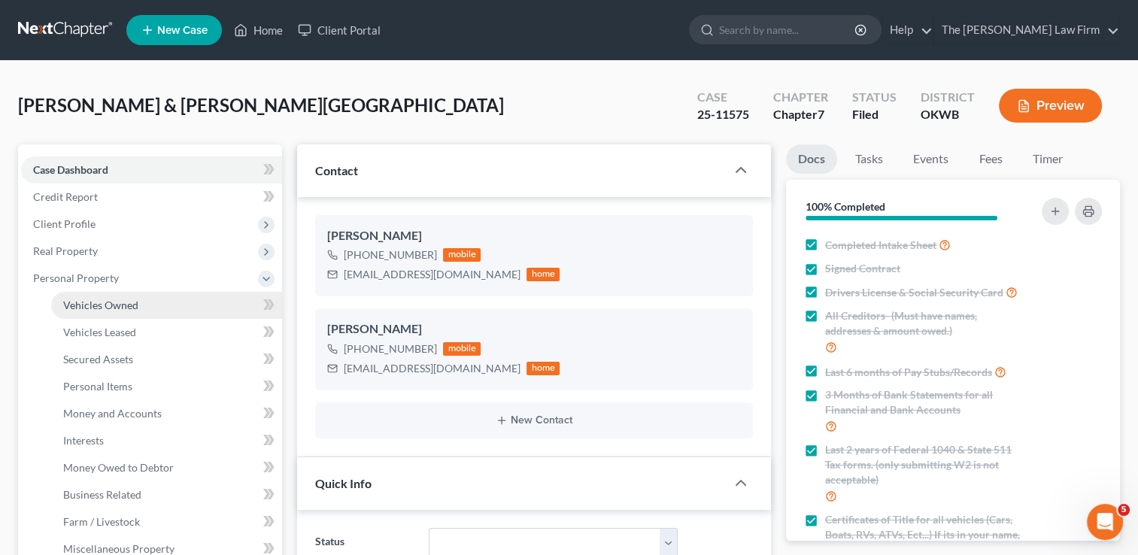
click at [131, 305] on span "Vehicles Owned" at bounding box center [100, 305] width 75 height 13
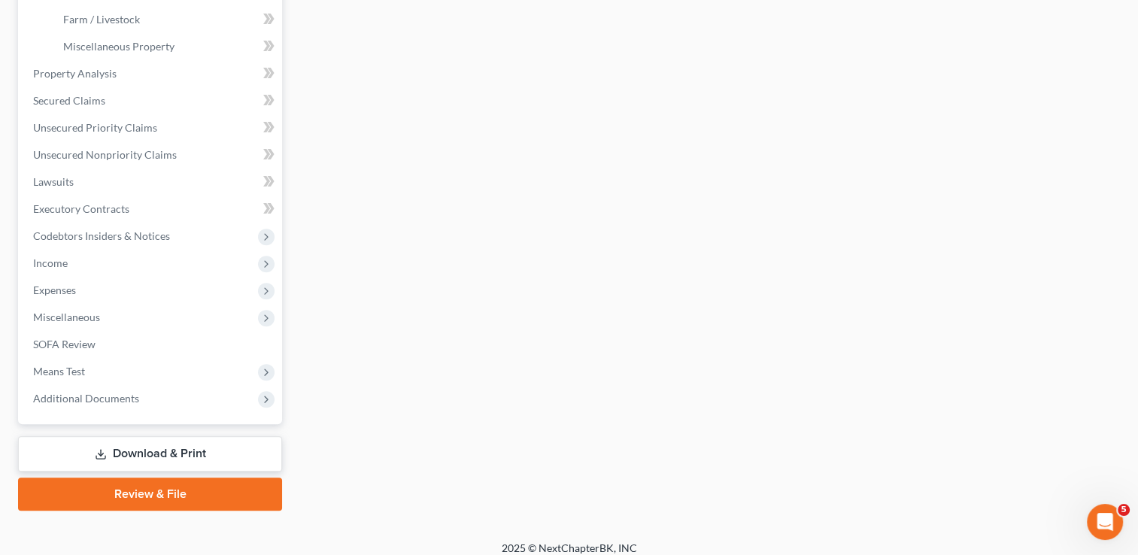
scroll to position [514, 0]
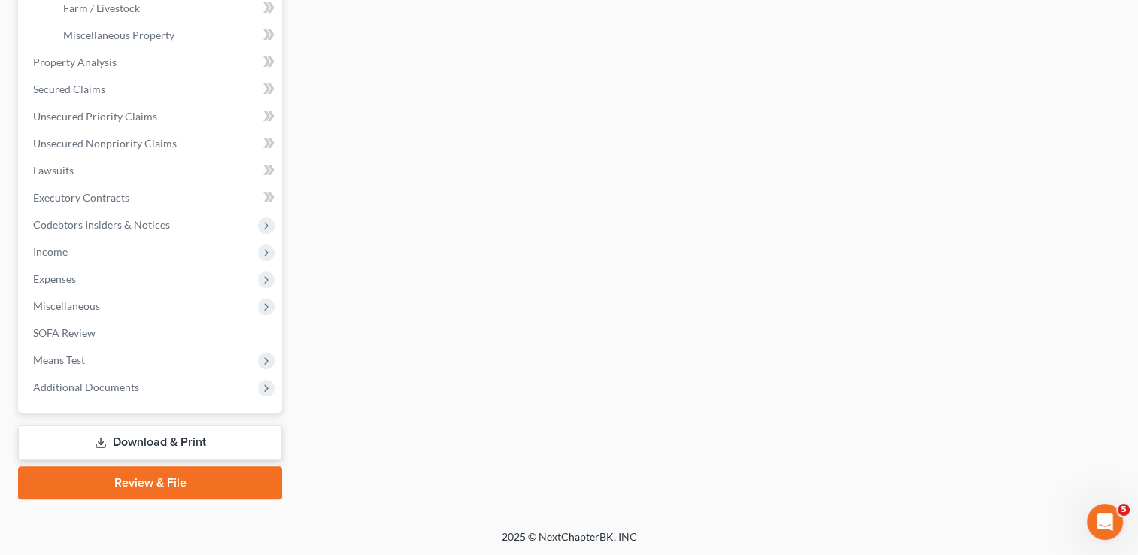
click at [208, 446] on link "Download & Print" at bounding box center [150, 442] width 264 height 35
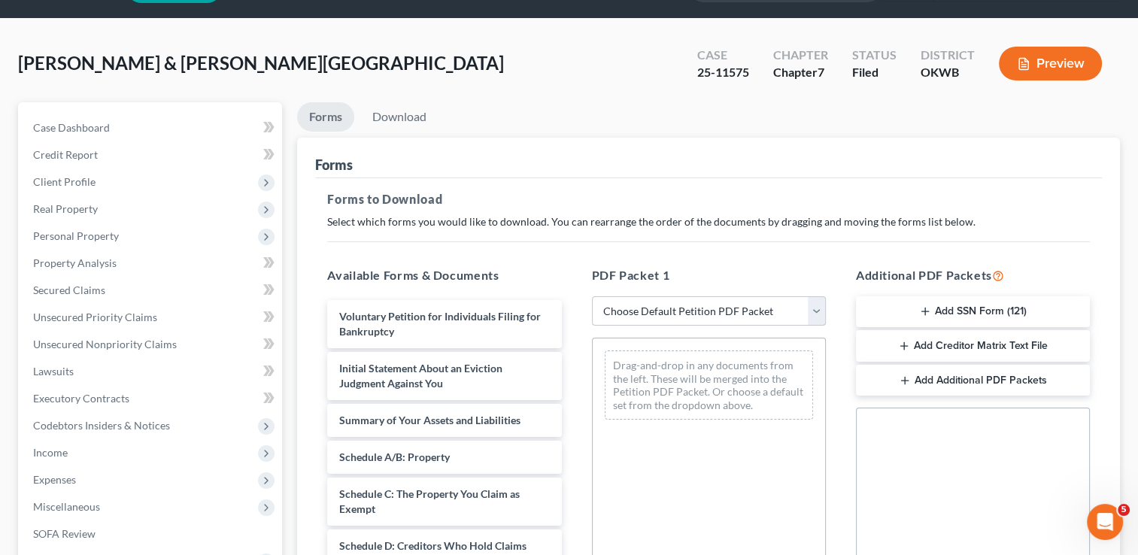
scroll to position [75, 0]
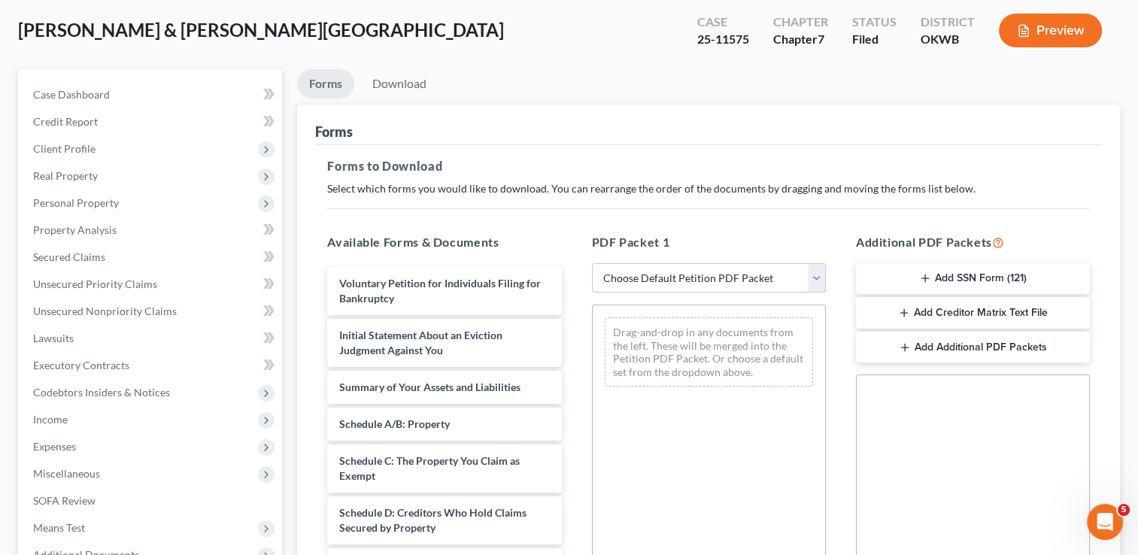
click at [687, 281] on select "Choose Default Petition PDF Packet Complete Bankruptcy Petition (all forms and …" at bounding box center [709, 278] width 234 height 30
select select "2"
click at [592, 263] on select "Choose Default Petition PDF Packet Complete Bankruptcy Petition (all forms and …" at bounding box center [709, 278] width 234 height 30
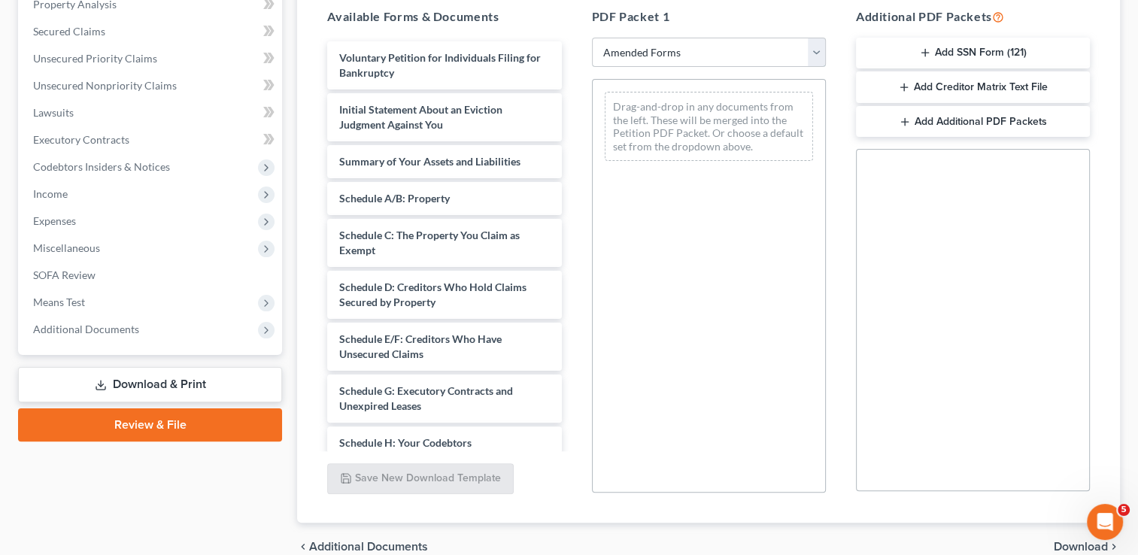
scroll to position [226, 0]
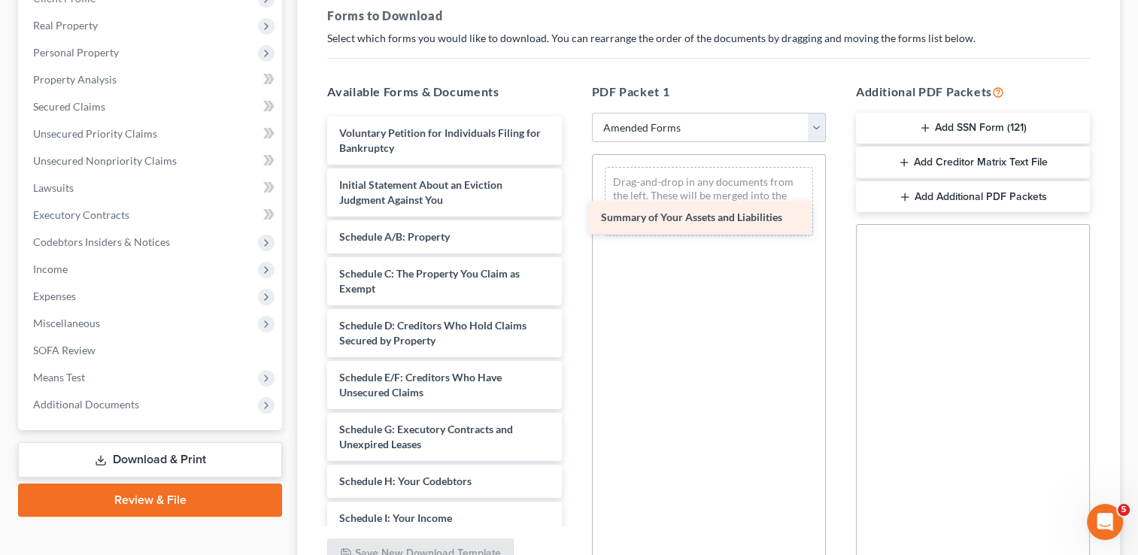
drag, startPoint x: 406, startPoint y: 236, endPoint x: 681, endPoint y: 217, distance: 275.3
click at [573, 217] on div "Summary of Your Assets and Liabilities Voluntary Petition for Individuals Filin…" at bounding box center [444, 529] width 258 height 825
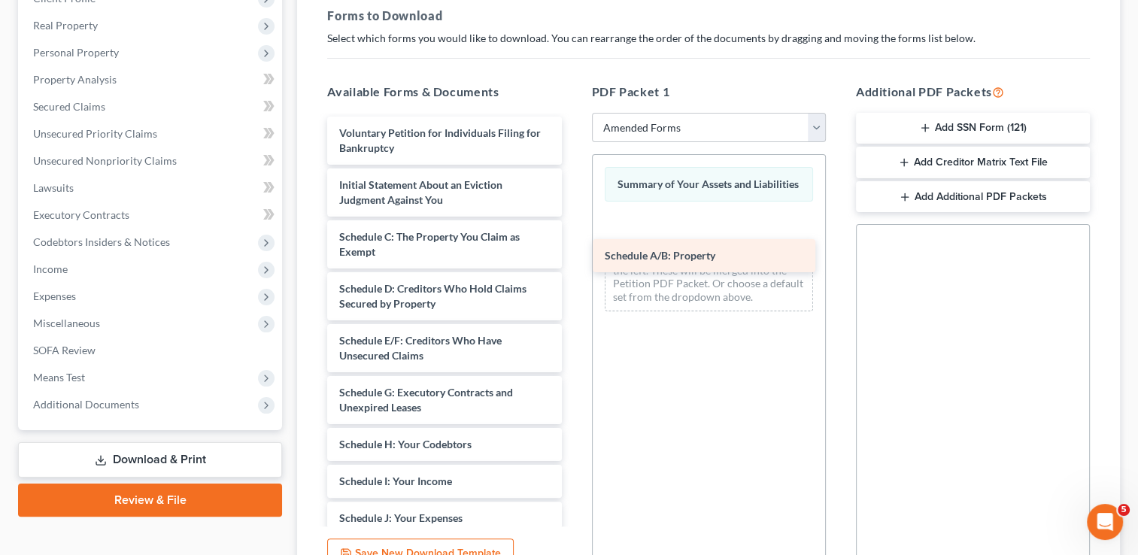
drag, startPoint x: 449, startPoint y: 236, endPoint x: 715, endPoint y: 257, distance: 266.4
click at [573, 257] on div "Schedule A/B: Property Voluntary Petition for Individuals Filing for Bankruptcy…" at bounding box center [444, 511] width 258 height 789
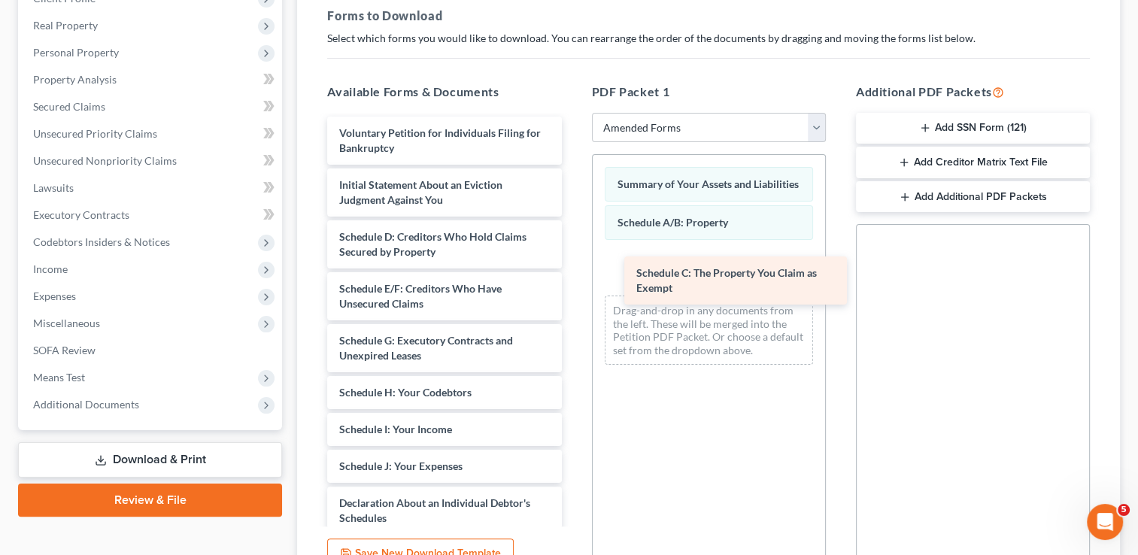
drag, startPoint x: 403, startPoint y: 241, endPoint x: 700, endPoint y: 278, distance: 298.8
click at [573, 278] on div "Schedule C: The Property You Claim as Exempt Voluntary Petition for Individuals…" at bounding box center [444, 485] width 258 height 737
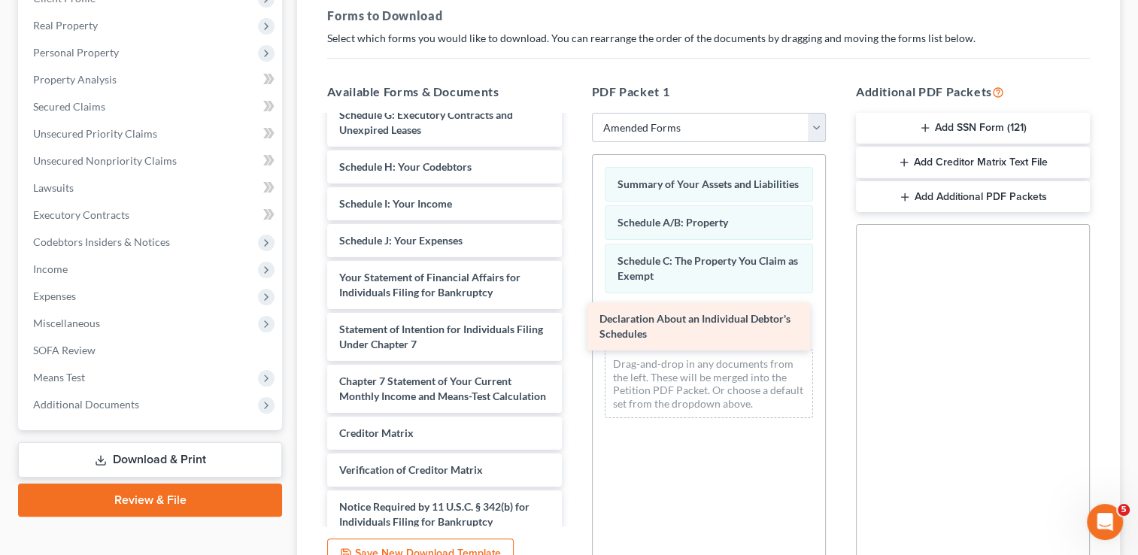
drag, startPoint x: 414, startPoint y: 280, endPoint x: 677, endPoint y: 327, distance: 267.4
click at [573, 327] on div "Declaration About an Individual Debtor's Schedules Voluntary Petition for Indiv…" at bounding box center [444, 233] width 258 height 685
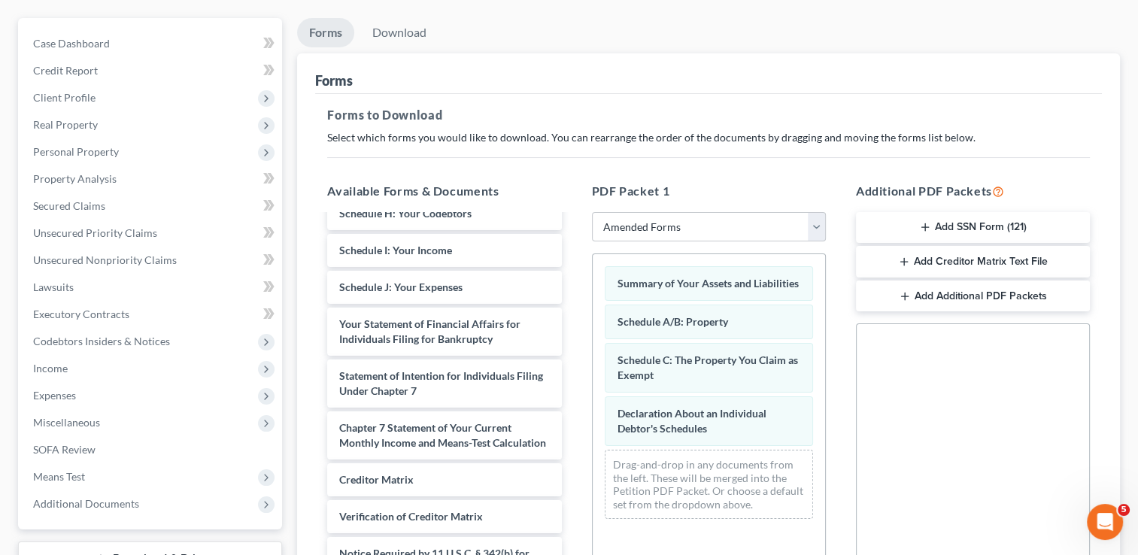
scroll to position [0, 0]
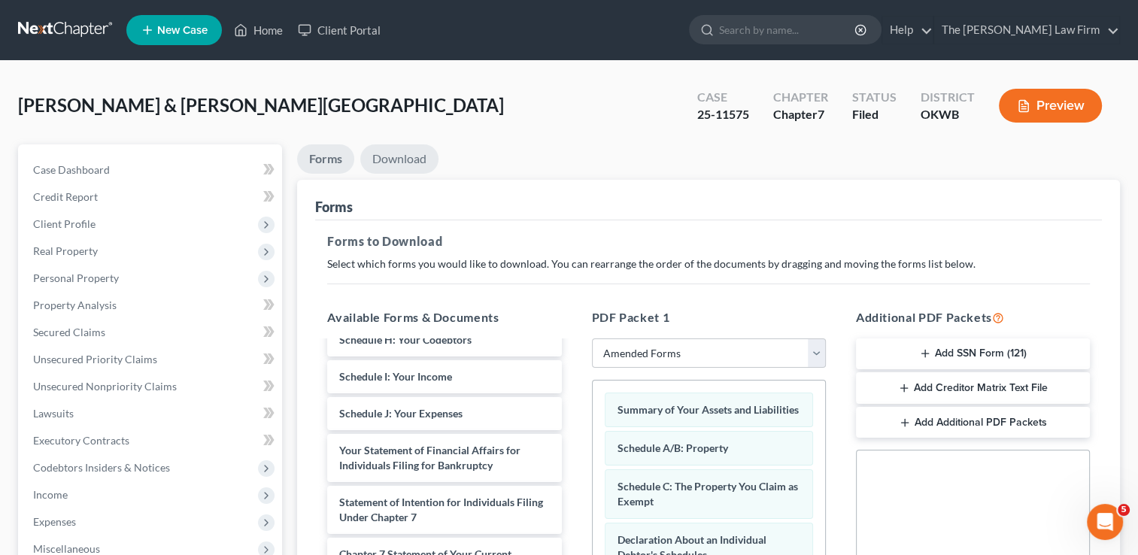
click at [404, 154] on link "Download" at bounding box center [399, 158] width 78 height 29
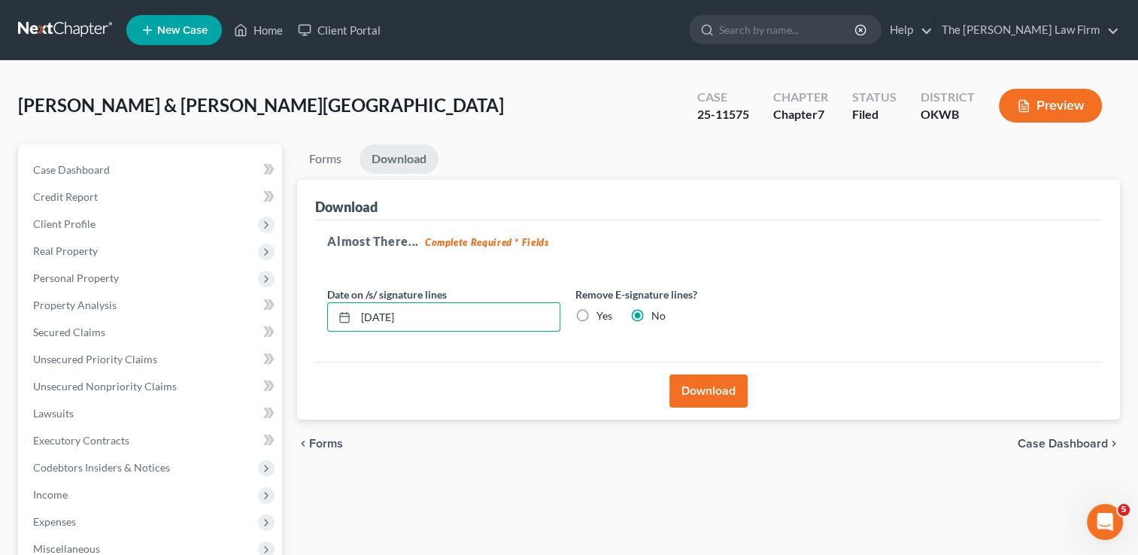
drag, startPoint x: 446, startPoint y: 315, endPoint x: 351, endPoint y: 333, distance: 97.2
click at [353, 327] on div "08/19/2025" at bounding box center [443, 317] width 233 height 30
type input "08/08/2025"
click at [707, 391] on button "Download" at bounding box center [709, 391] width 78 height 33
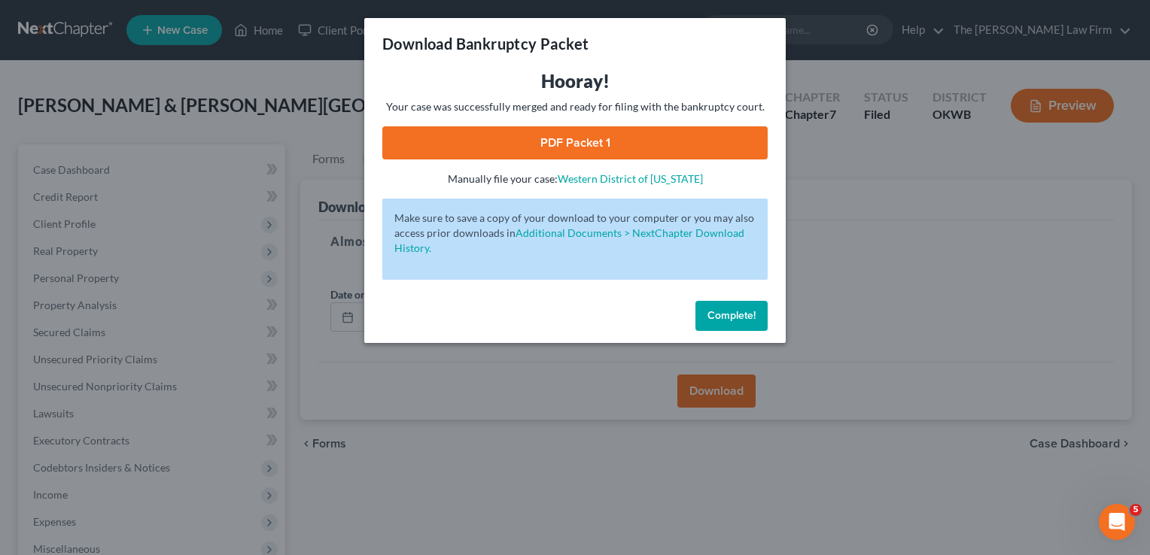
click at [632, 140] on link "PDF Packet 1" at bounding box center [574, 142] width 385 height 33
click at [731, 315] on span "Complete!" at bounding box center [731, 315] width 48 height 13
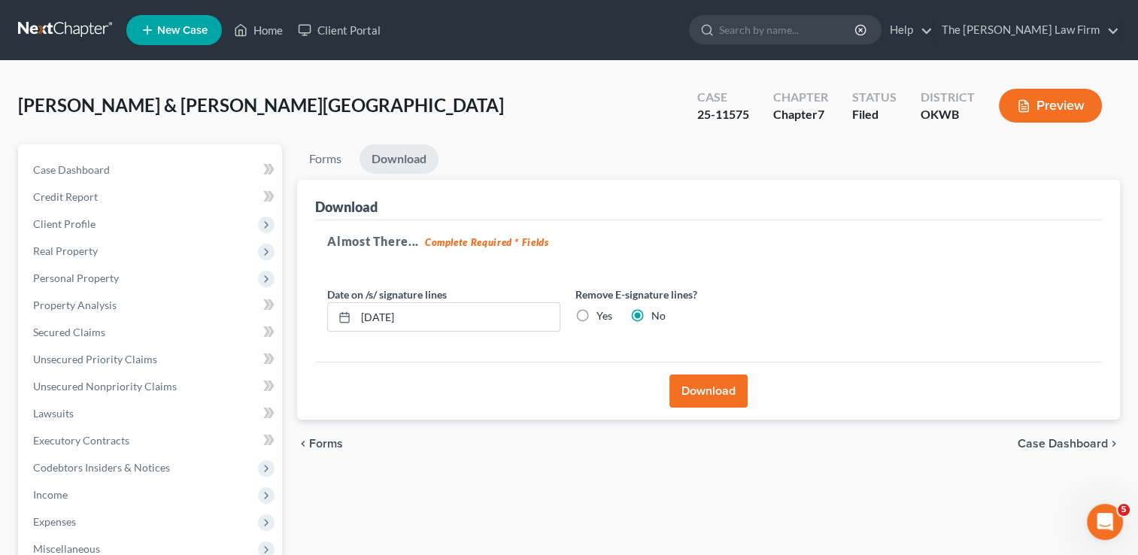
click at [54, 32] on link at bounding box center [66, 30] width 96 height 27
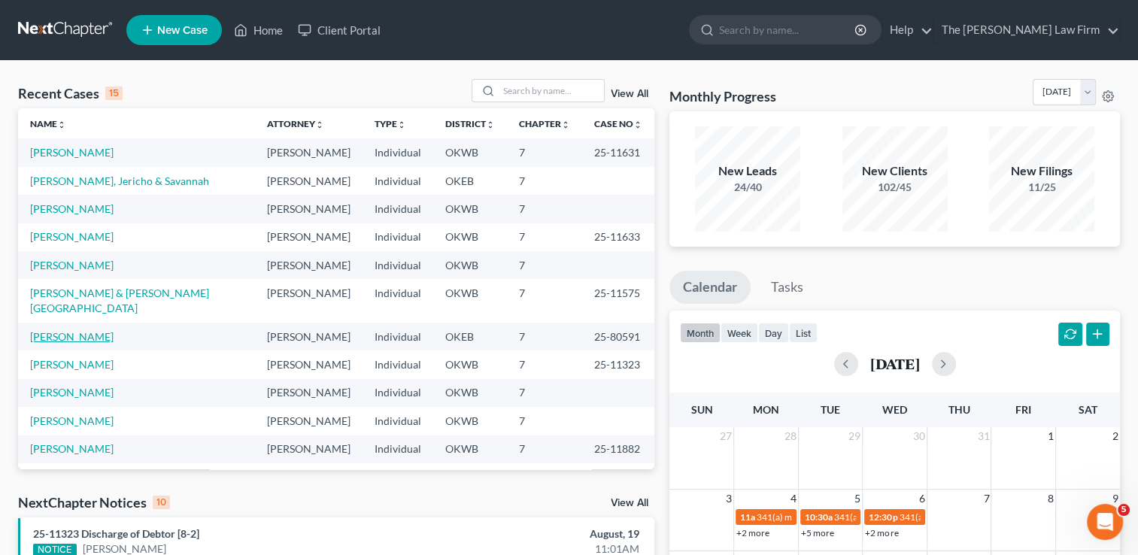
click at [75, 330] on link "[PERSON_NAME]" at bounding box center [72, 336] width 84 height 13
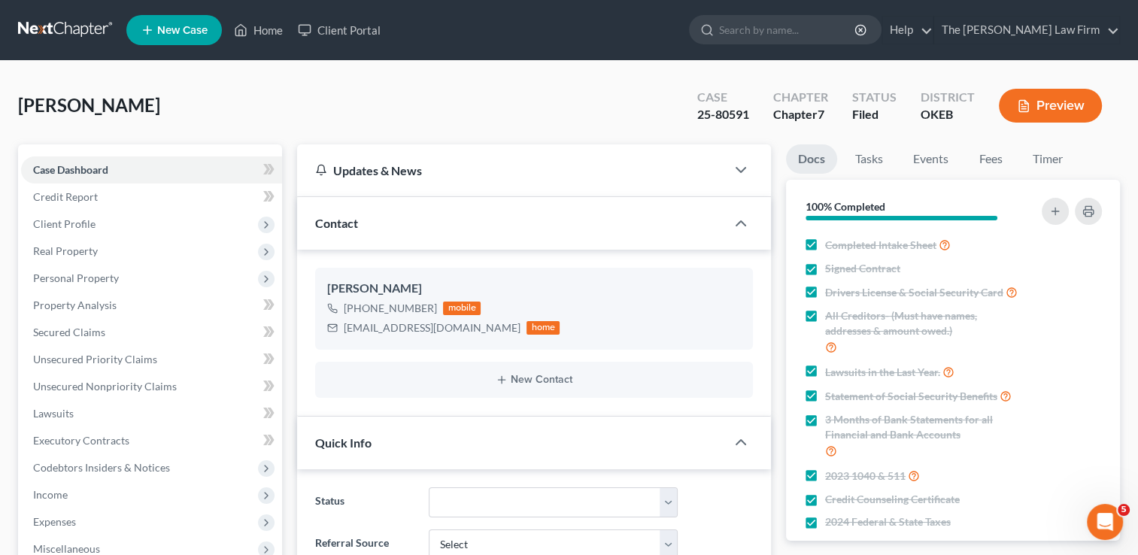
scroll to position [1016, 0]
drag, startPoint x: 343, startPoint y: 325, endPoint x: 446, endPoint y: 339, distance: 104.0
click at [447, 339] on div "[PERSON_NAME] [PHONE_NUMBER] mobile [EMAIL_ADDRESS][DOMAIN_NAME] home" at bounding box center [534, 308] width 438 height 81
drag, startPoint x: 446, startPoint y: 339, endPoint x: 390, endPoint y: 330, distance: 57.1
copy div "[EMAIL_ADDRESS][DOMAIN_NAME]"
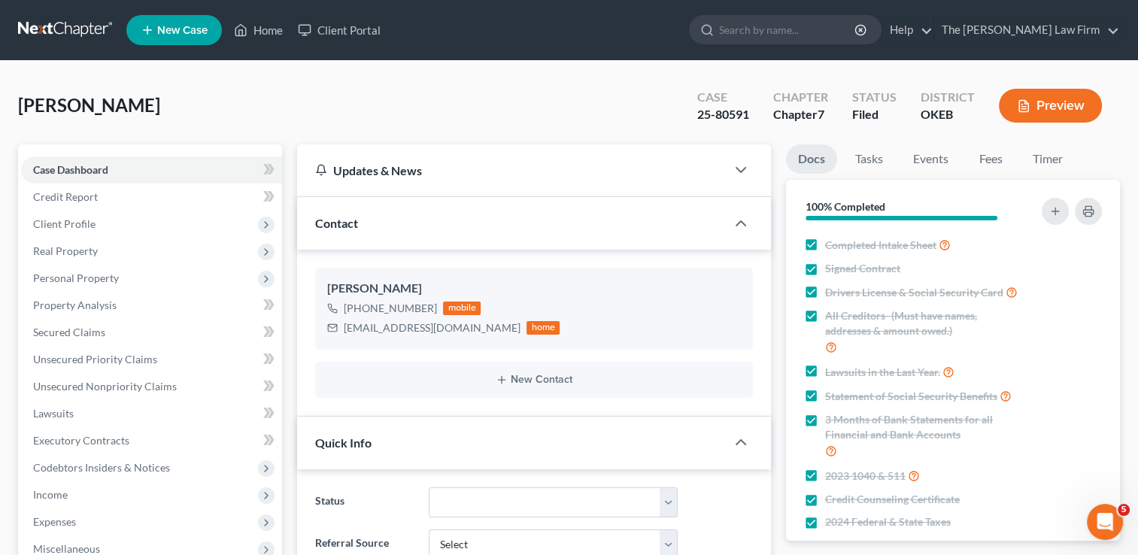
click at [397, 93] on div "Walkup, Kathryn Upgraded Case 25-80591 Chapter Chapter 7 Status Filed District …" at bounding box center [569, 111] width 1102 height 65
click at [66, 24] on link at bounding box center [66, 30] width 96 height 27
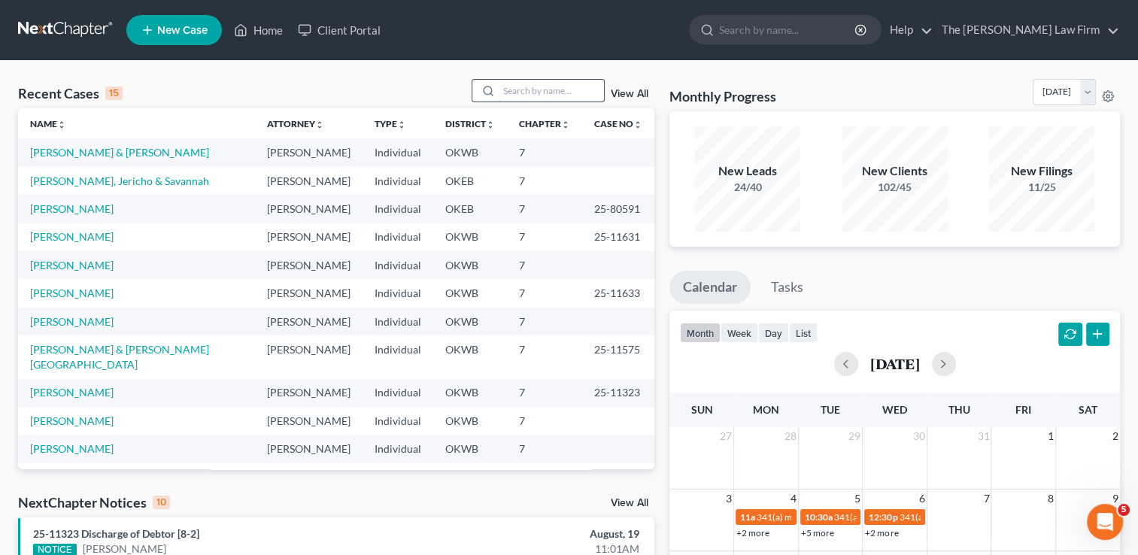
click at [548, 87] on input "search" at bounding box center [551, 91] width 105 height 22
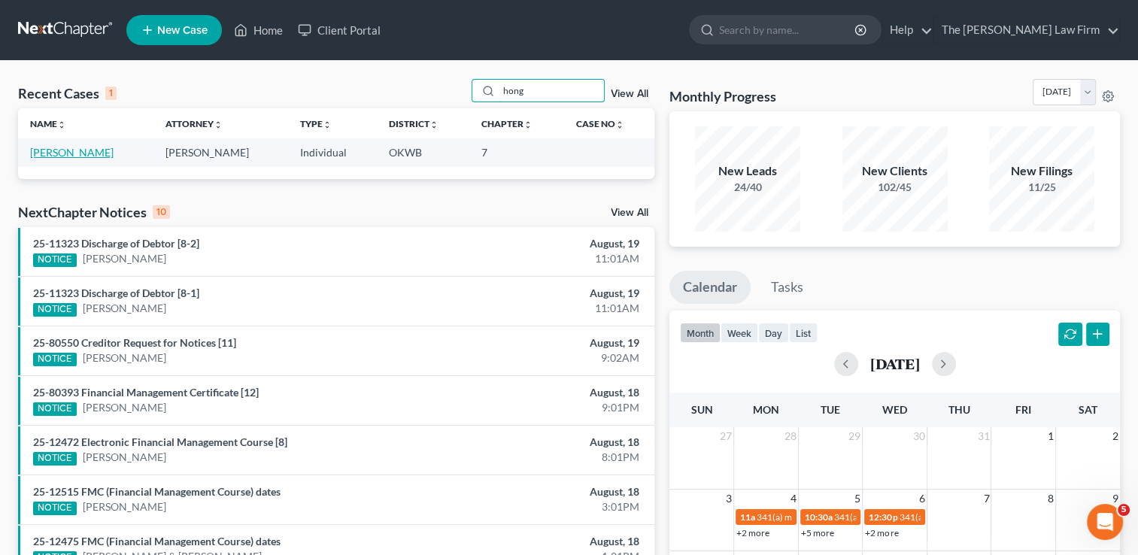
type input "hong"
click at [64, 150] on link "[PERSON_NAME]" at bounding box center [72, 152] width 84 height 13
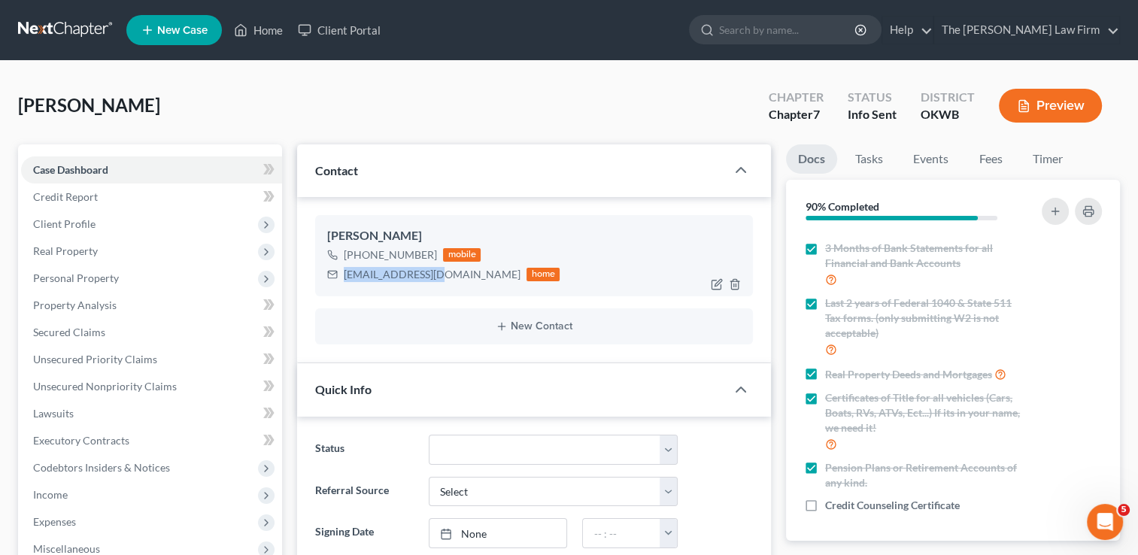
drag, startPoint x: 343, startPoint y: 275, endPoint x: 443, endPoint y: 281, distance: 100.3
click at [443, 281] on div "[EMAIL_ADDRESS][DOMAIN_NAME]" at bounding box center [432, 274] width 177 height 15
drag, startPoint x: 441, startPoint y: 281, endPoint x: 381, endPoint y: 274, distance: 60.6
copy div "[EMAIL_ADDRESS][DOMAIN_NAME]"
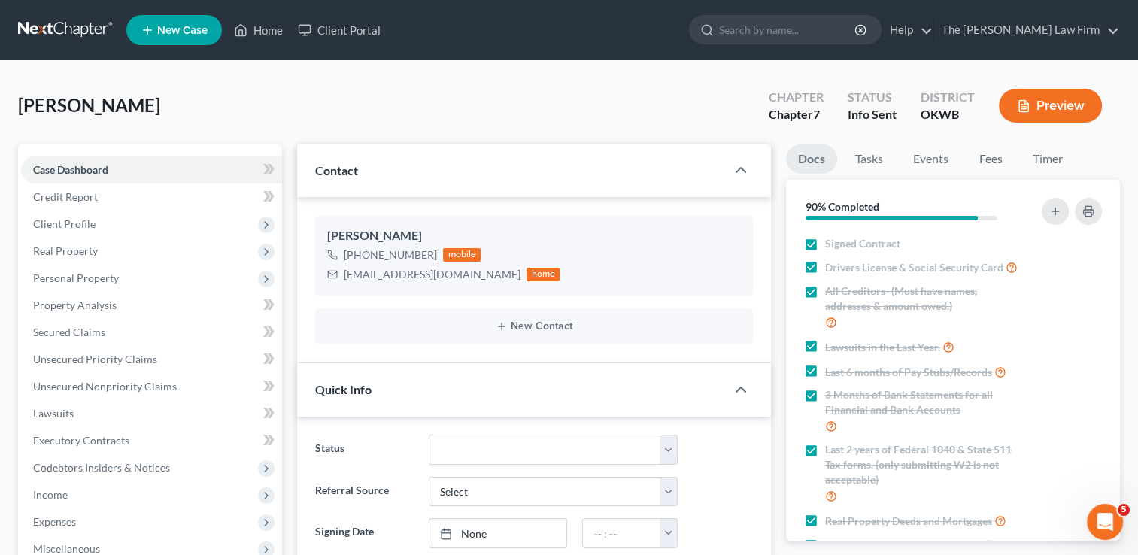
click at [619, 102] on div "Hong, [PERSON_NAME] Upgraded Chapter Chapter 7 Status Info [GEOGRAPHIC_DATA] [G…" at bounding box center [569, 111] width 1102 height 65
drag, startPoint x: 346, startPoint y: 274, endPoint x: 440, endPoint y: 284, distance: 94.6
click at [440, 284] on div "[PERSON_NAME] [PHONE_NUMBER] mobile [EMAIL_ADDRESS][DOMAIN_NAME] home" at bounding box center [534, 255] width 438 height 81
drag, startPoint x: 440, startPoint y: 284, endPoint x: 398, endPoint y: 277, distance: 42.8
copy div "[EMAIL_ADDRESS][DOMAIN_NAME]"
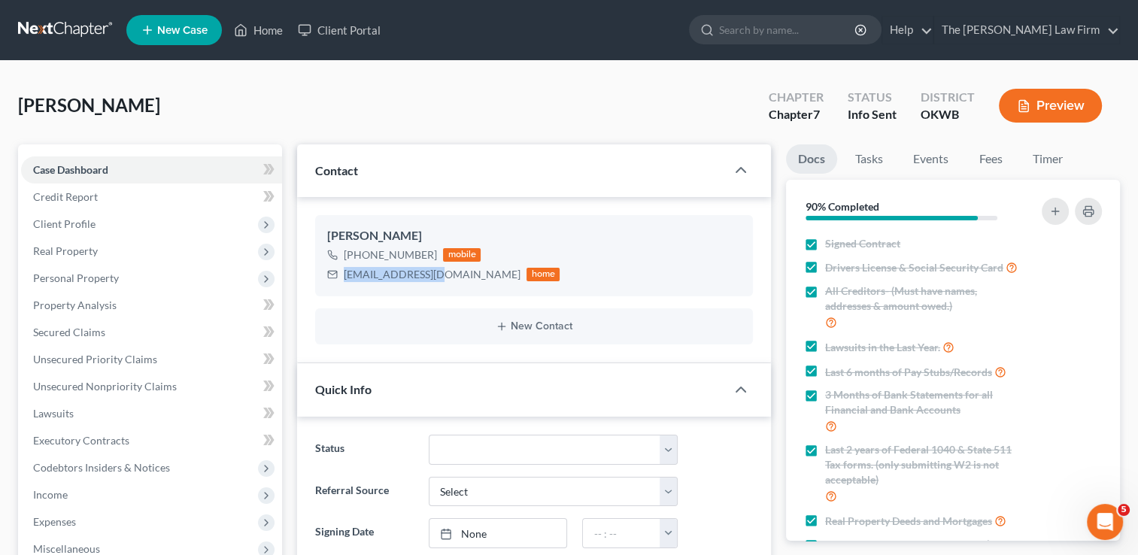
click at [64, 26] on link at bounding box center [66, 30] width 96 height 27
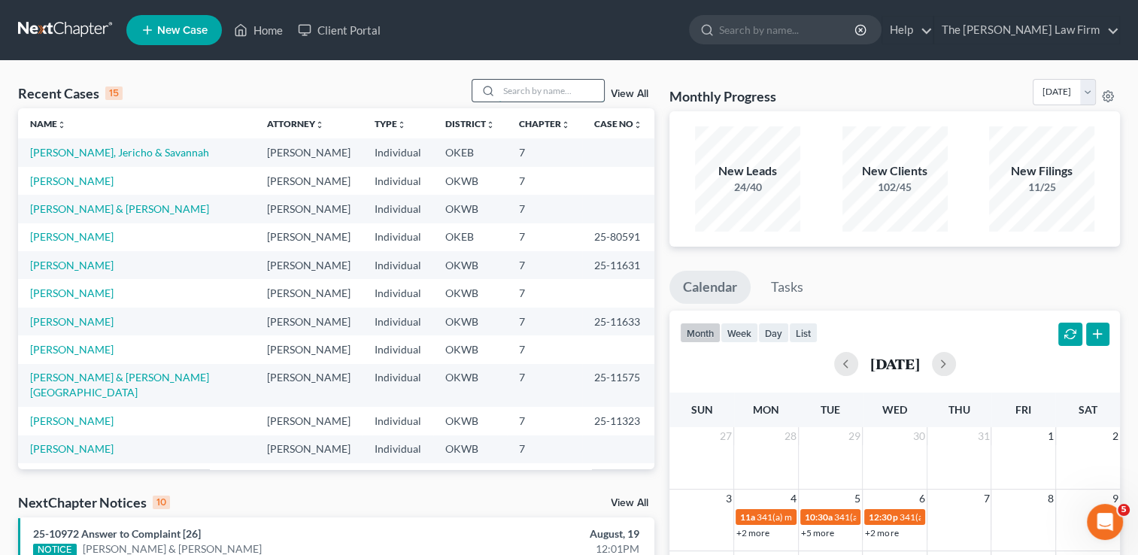
click at [535, 88] on input "search" at bounding box center [551, 91] width 105 height 22
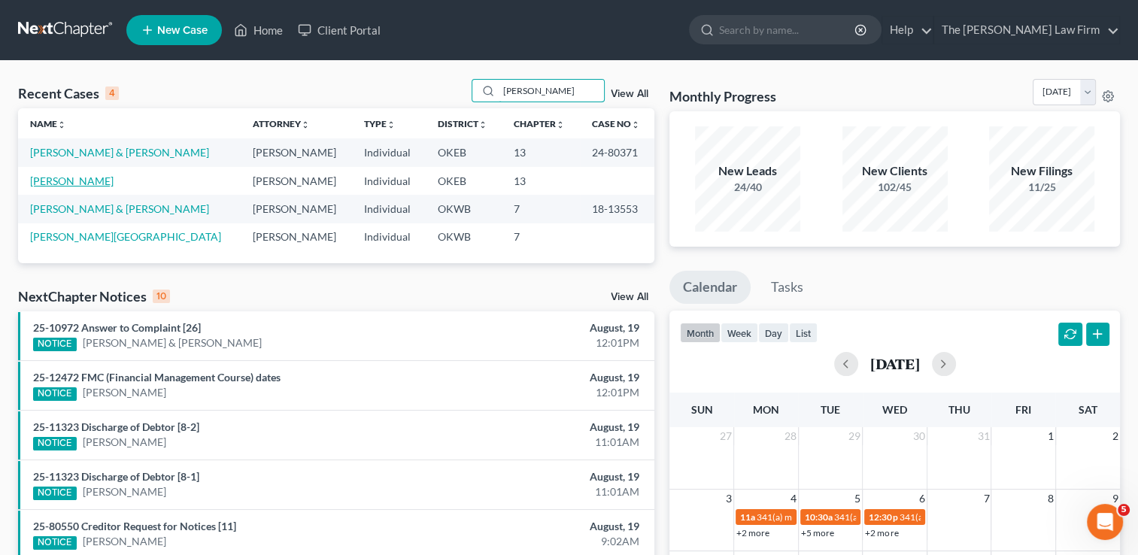
type input "cecil"
click at [71, 182] on link "[PERSON_NAME]" at bounding box center [72, 181] width 84 height 13
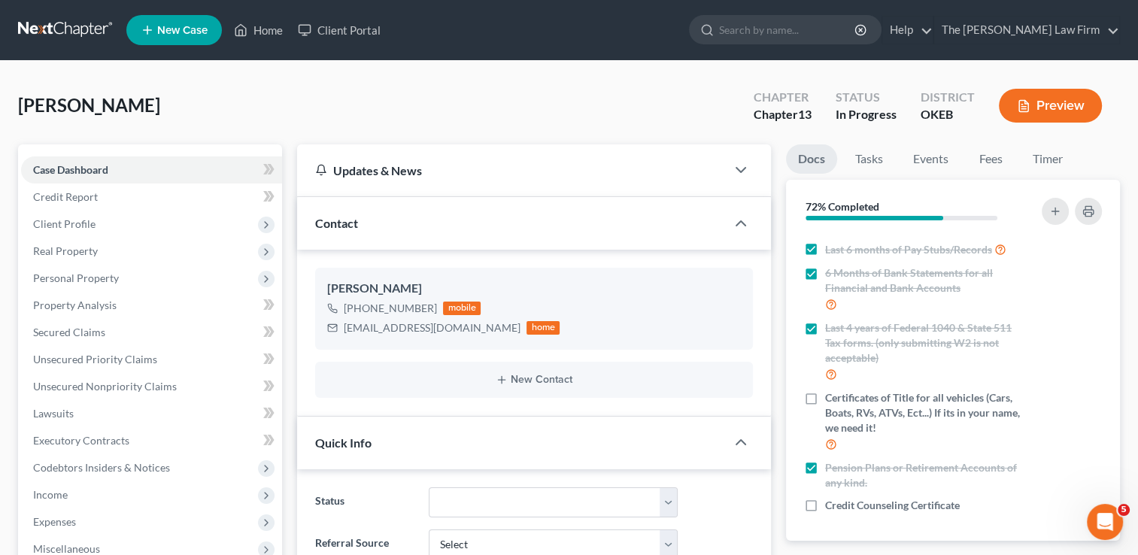
scroll to position [11, 0]
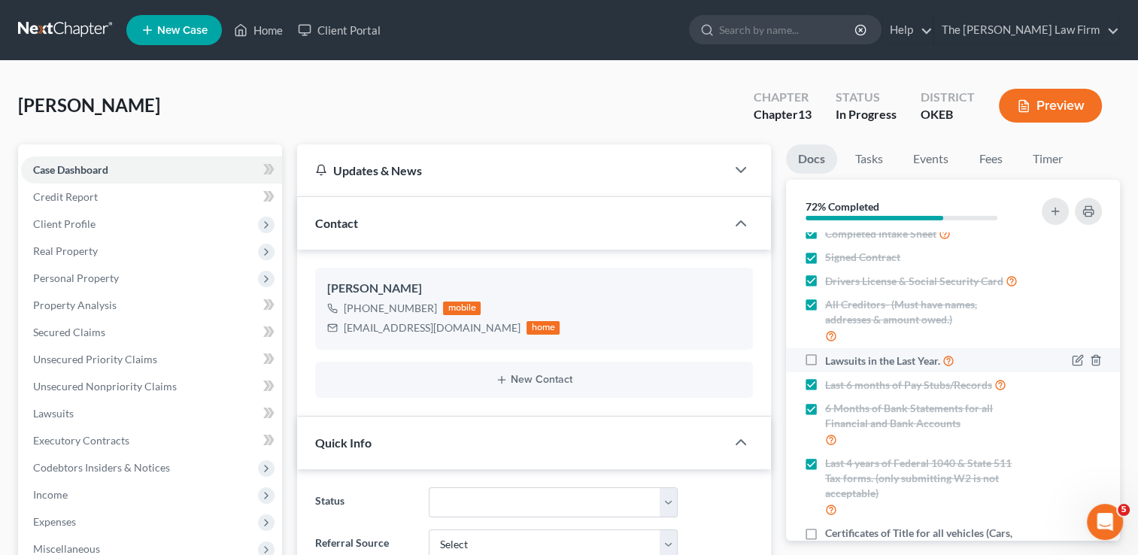
click at [825, 369] on label "Lawsuits in the Last Year." at bounding box center [889, 360] width 129 height 17
click at [831, 362] on input "Lawsuits in the Last Year." at bounding box center [836, 357] width 10 height 10
checkbox input "true"
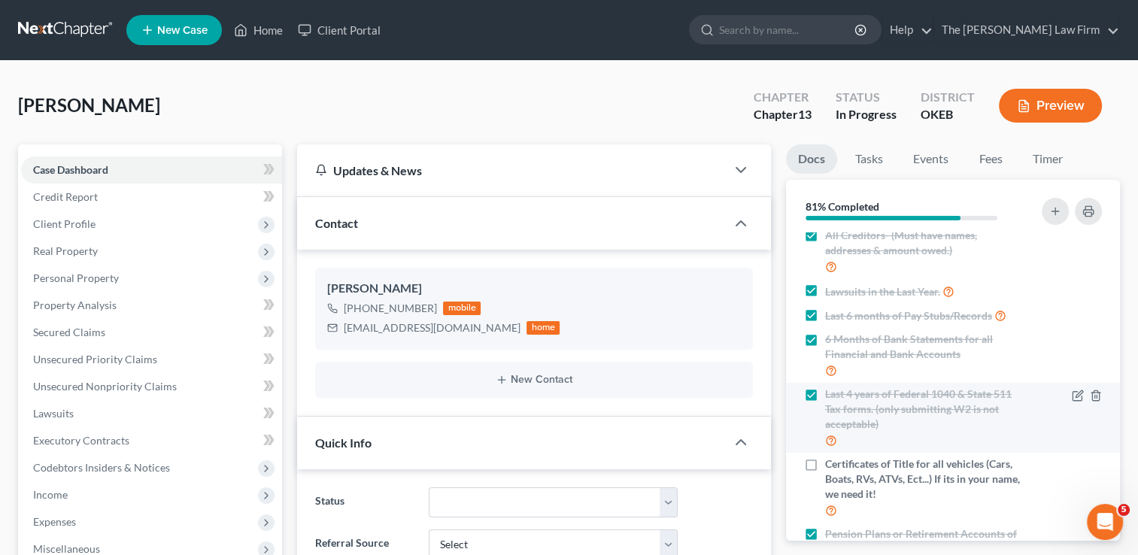
scroll to position [162, 0]
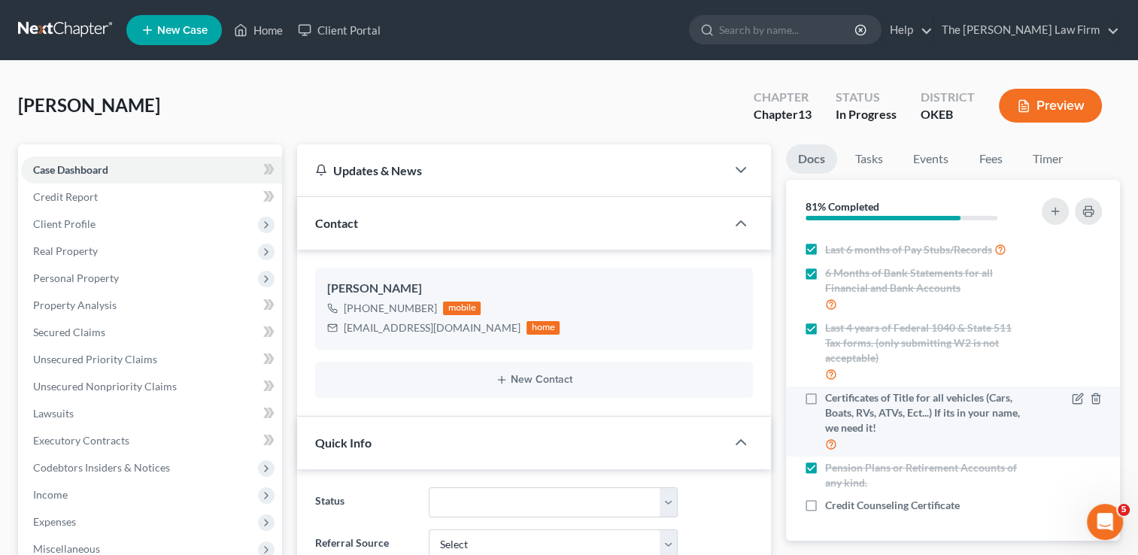
click at [825, 400] on label "Certificates of Title for all vehicles (Cars, Boats, RVs, ATVs, Ect...) If its …" at bounding box center [924, 421] width 199 height 62
click at [831, 400] on input "Certificates of Title for all vehicles (Cars, Boats, RVs, ATVs, Ect...) If its …" at bounding box center [836, 395] width 10 height 10
checkbox input "true"
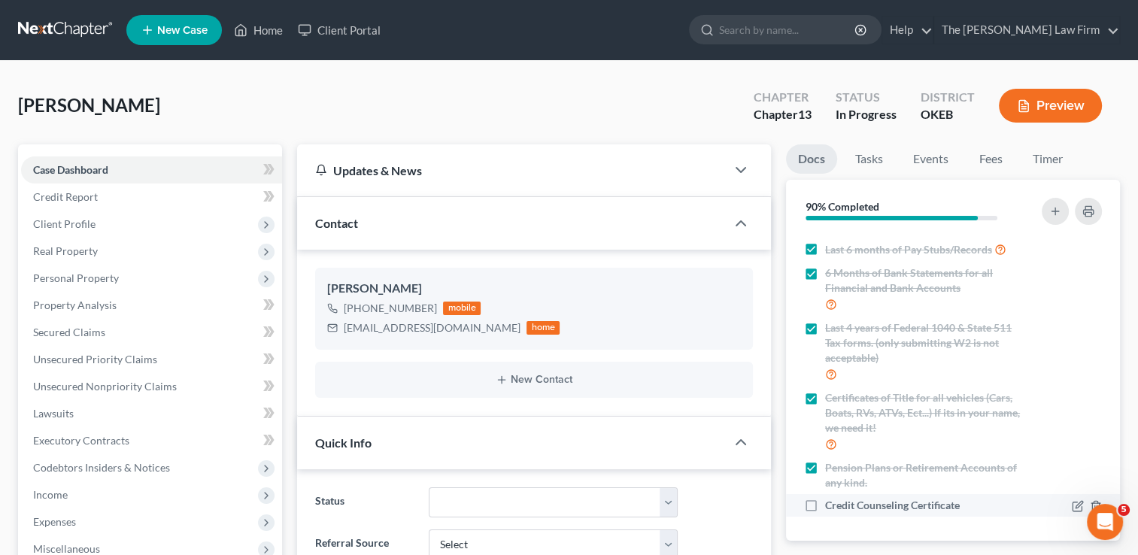
click at [825, 507] on label "Credit Counseling Certificate" at bounding box center [892, 505] width 135 height 15
click at [831, 507] on input "Credit Counseling Certificate" at bounding box center [836, 503] width 10 height 10
checkbox input "true"
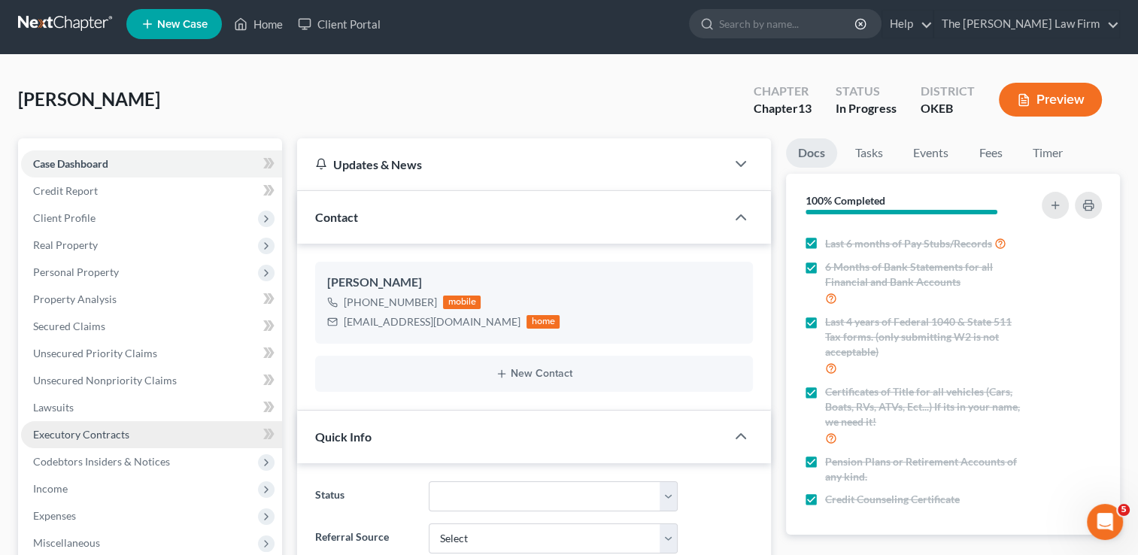
scroll to position [0, 0]
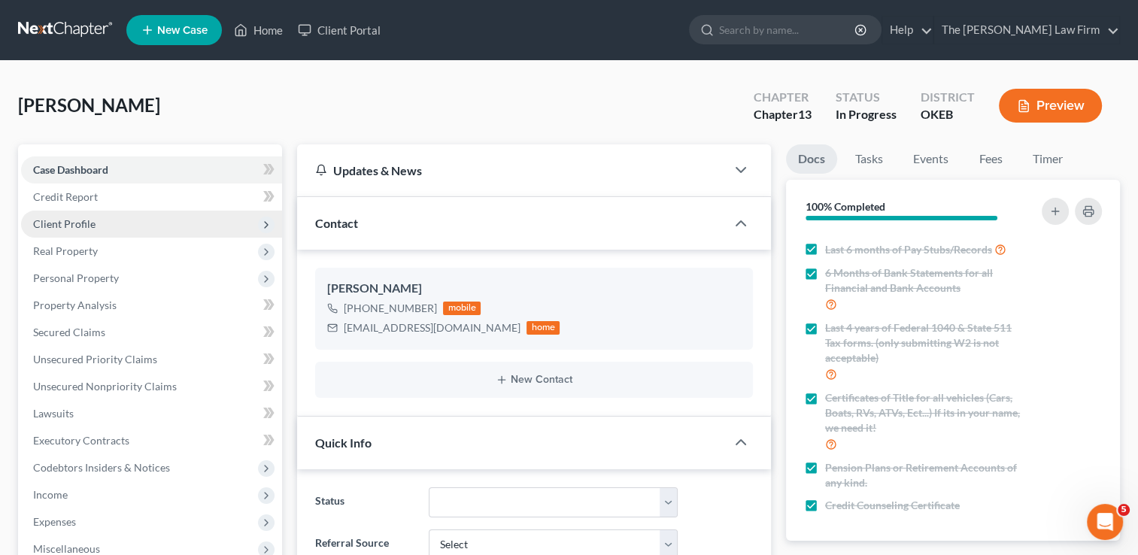
click at [96, 224] on span "Client Profile" at bounding box center [151, 224] width 261 height 27
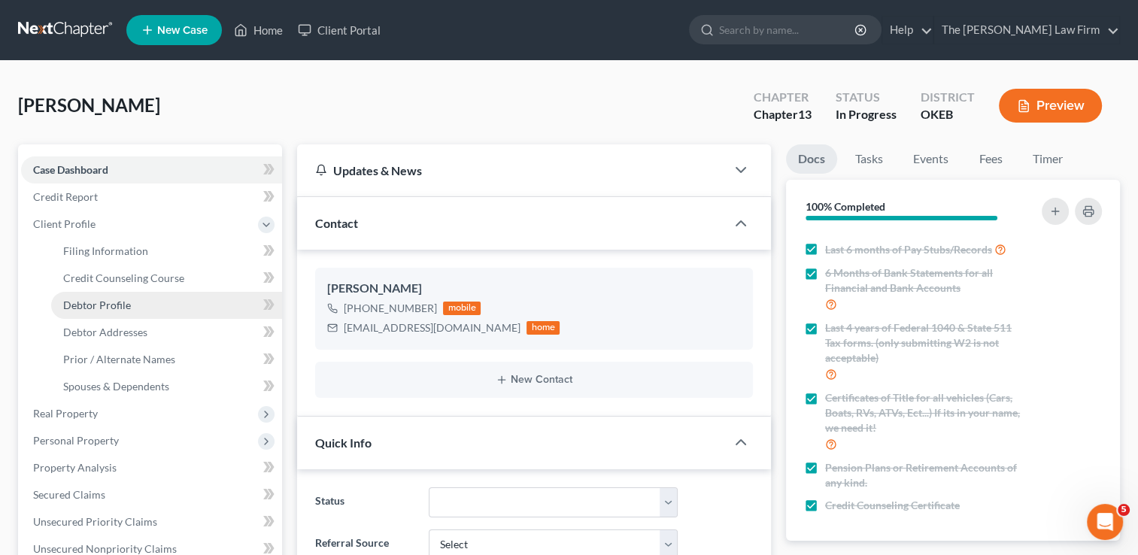
click at [154, 304] on link "Debtor Profile" at bounding box center [166, 305] width 231 height 27
select select "0"
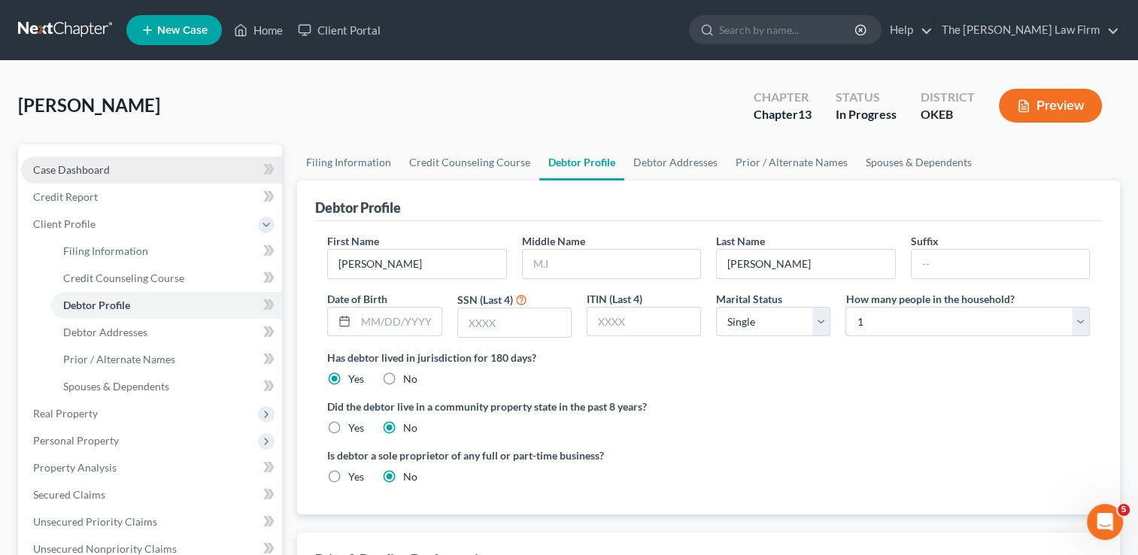
click at [93, 164] on span "Case Dashboard" at bounding box center [71, 169] width 77 height 13
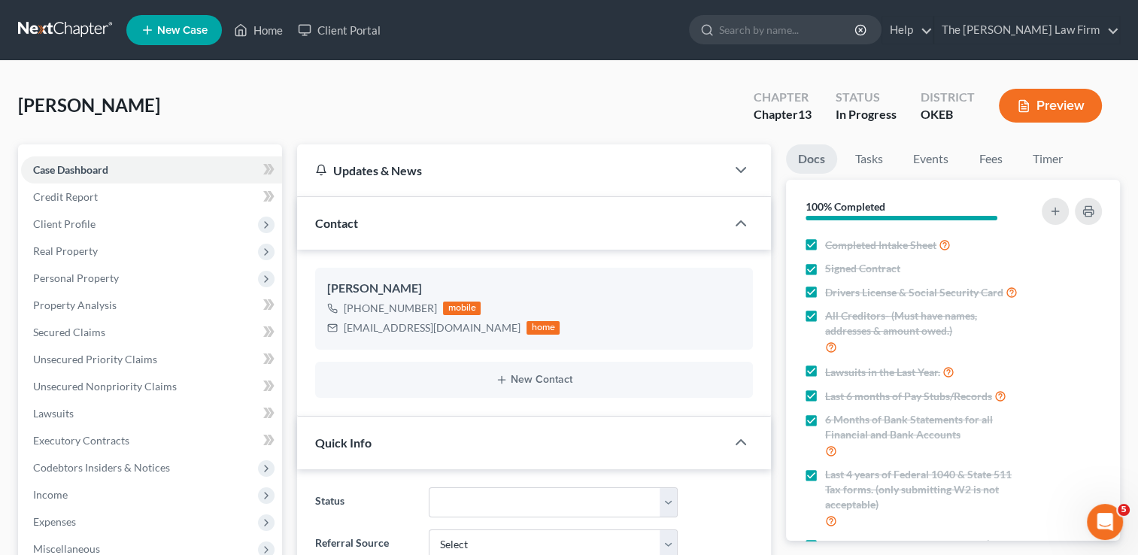
scroll to position [658, 0]
click at [997, 158] on link "Fees" at bounding box center [991, 158] width 48 height 29
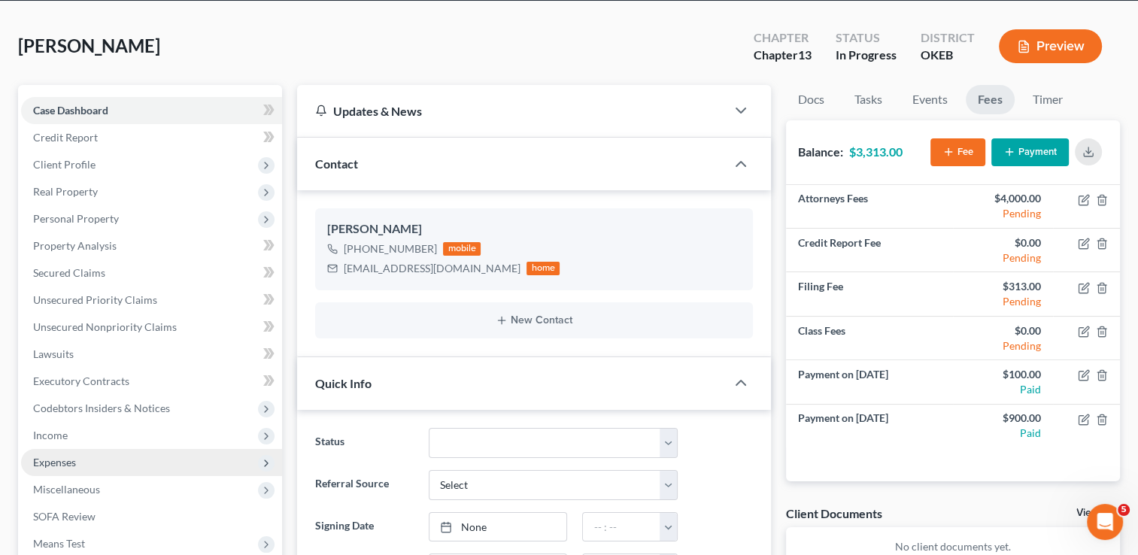
scroll to position [150, 0]
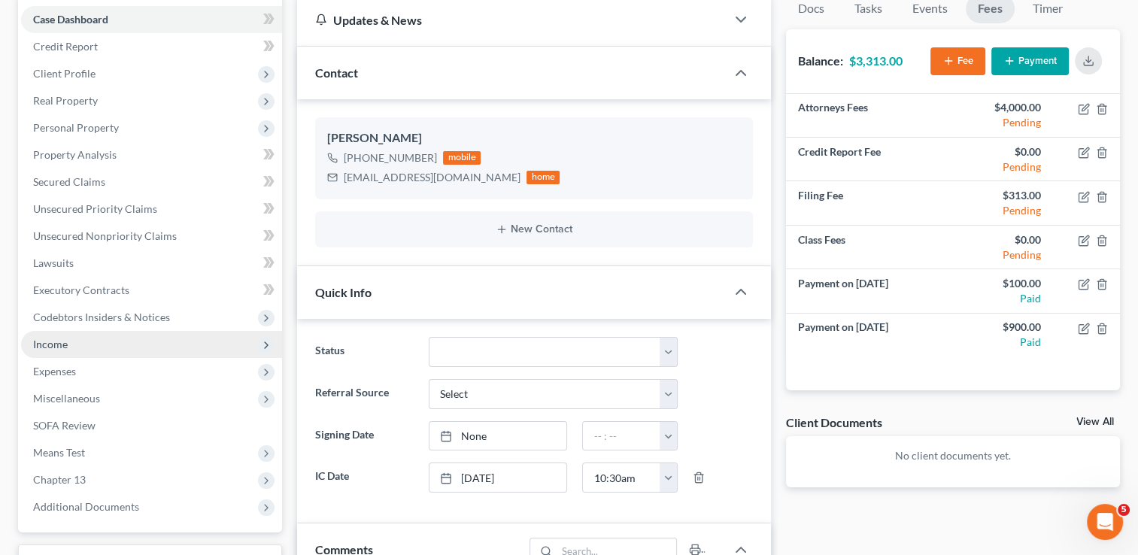
click at [65, 336] on span "Income" at bounding box center [151, 344] width 261 height 27
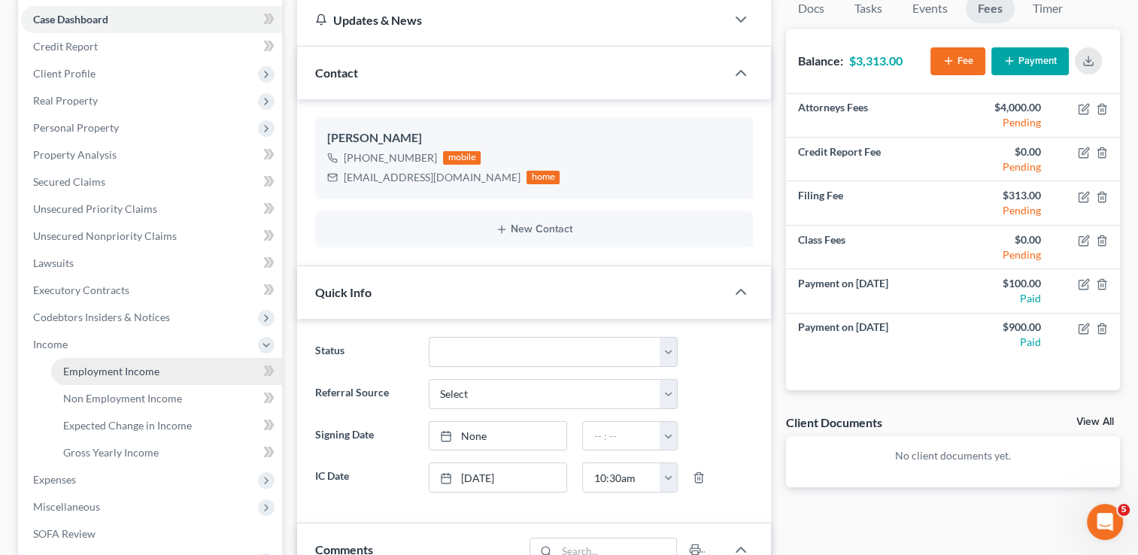
click at [124, 372] on span "Employment Income" at bounding box center [111, 371] width 96 height 13
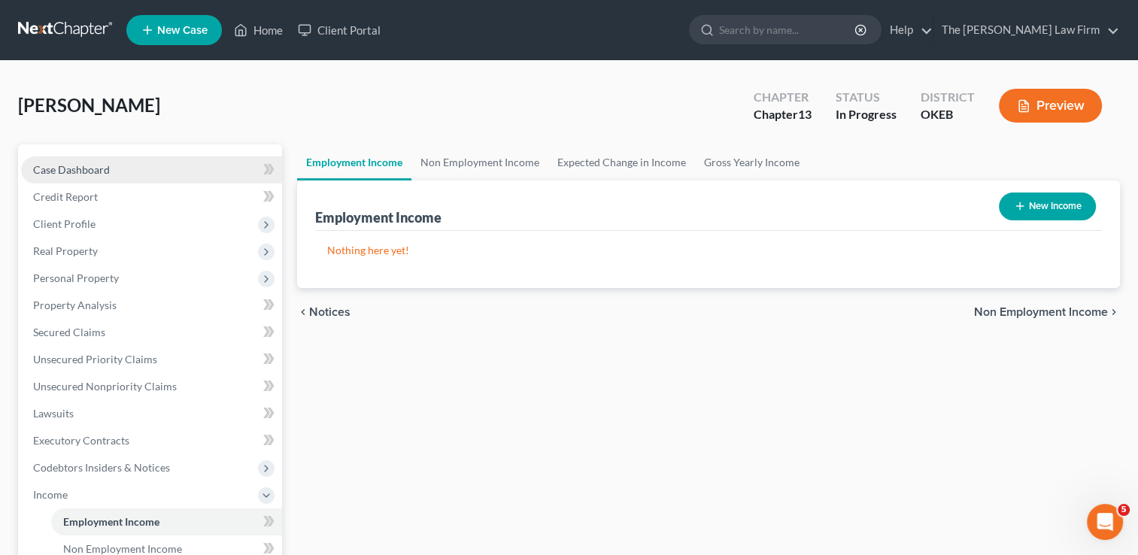
click at [107, 167] on span "Case Dashboard" at bounding box center [71, 169] width 77 height 13
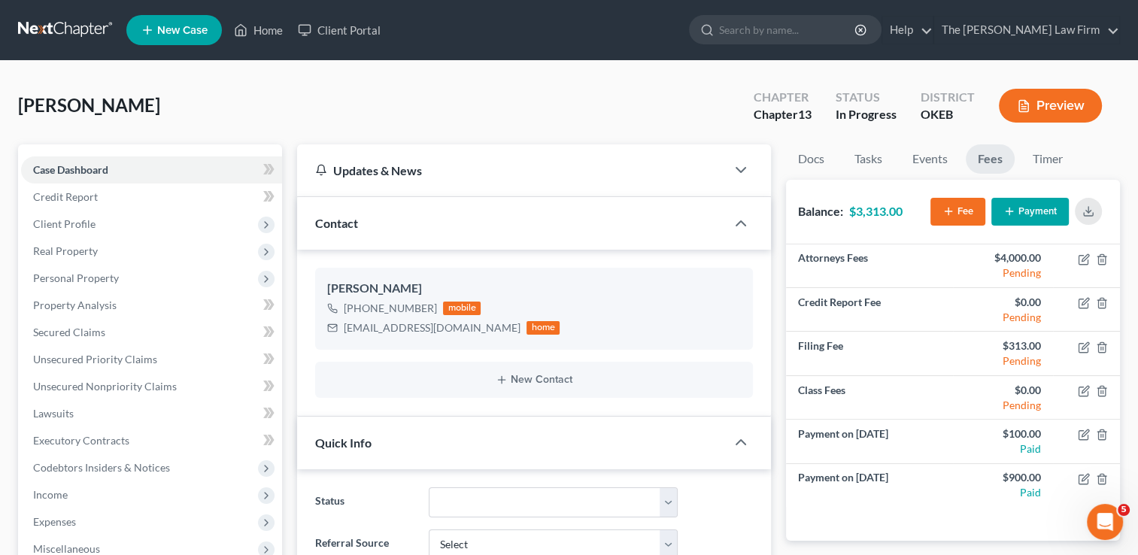
scroll to position [658, 0]
click at [83, 223] on span "Client Profile" at bounding box center [64, 223] width 62 height 13
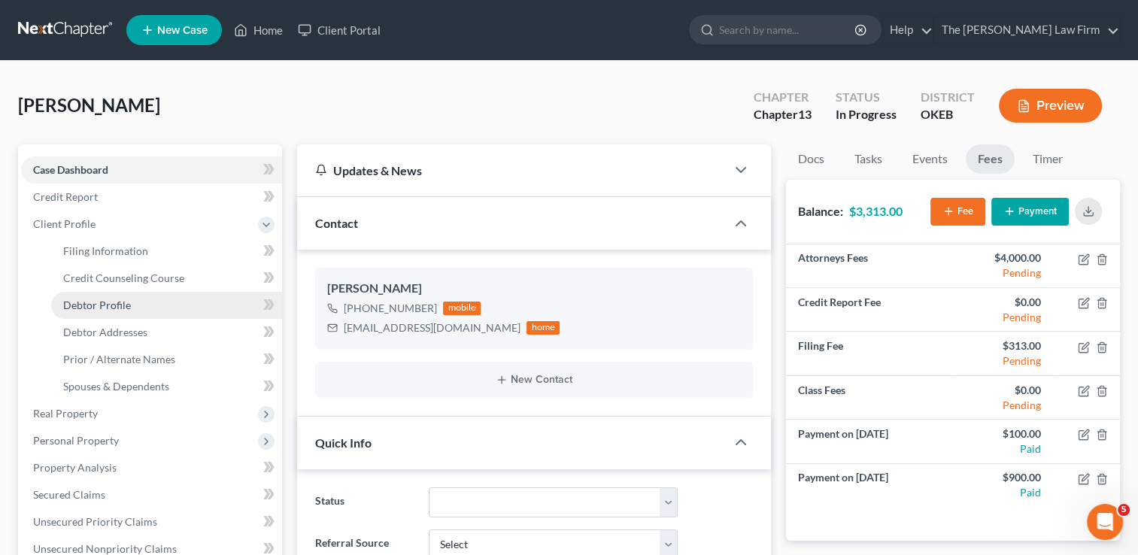
click at [108, 305] on span "Debtor Profile" at bounding box center [97, 305] width 68 height 13
select select "0"
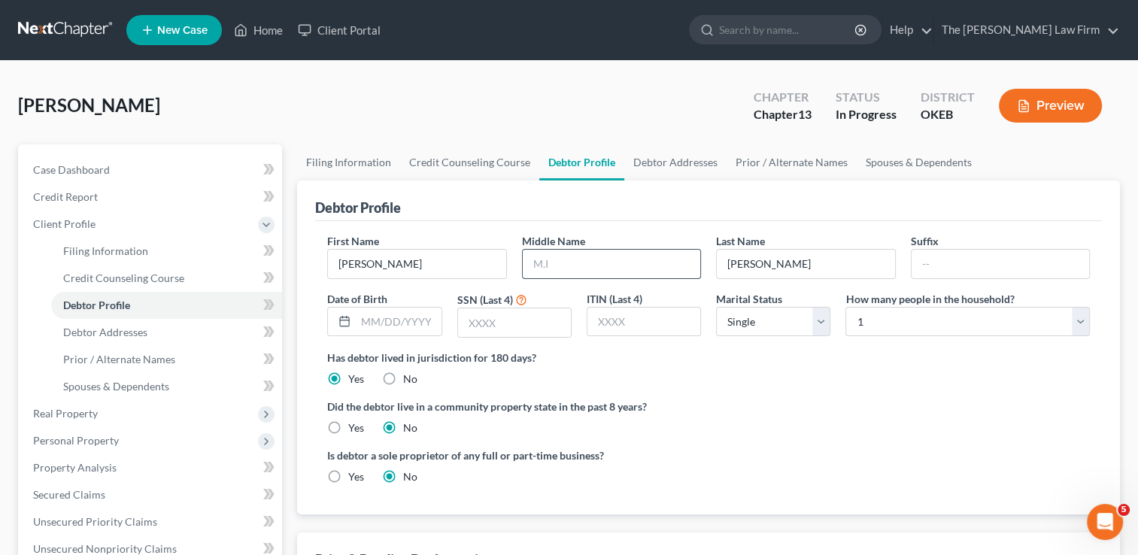
click at [570, 262] on input "text" at bounding box center [612, 264] width 178 height 29
type input "Alan"
click at [390, 319] on input "text" at bounding box center [398, 322] width 85 height 29
type input "05/11/1983"
click at [509, 323] on input "text" at bounding box center [514, 322] width 113 height 29
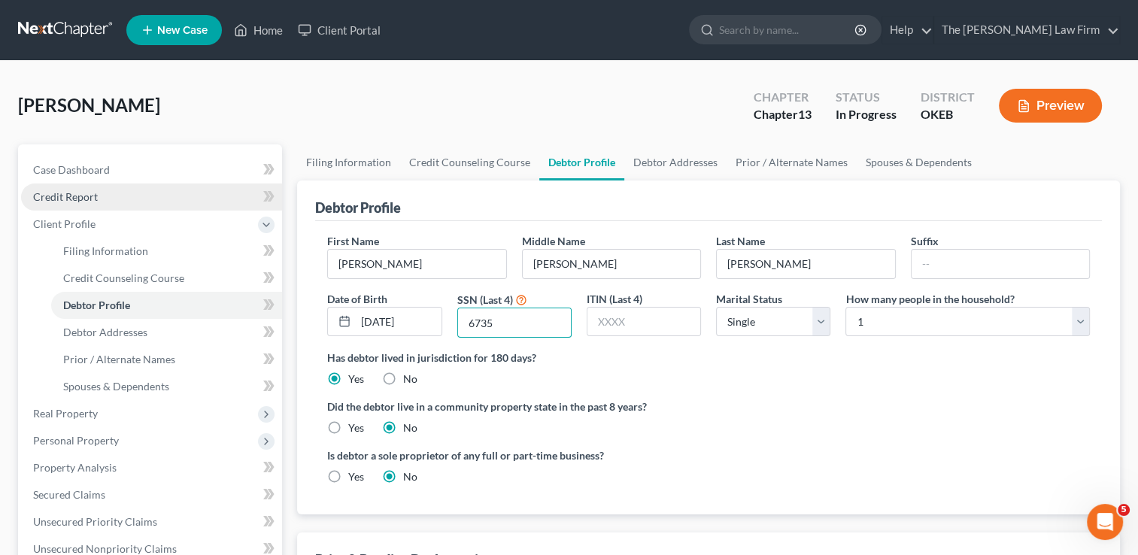
type input "6735"
click at [92, 198] on span "Credit Report" at bounding box center [65, 196] width 65 height 13
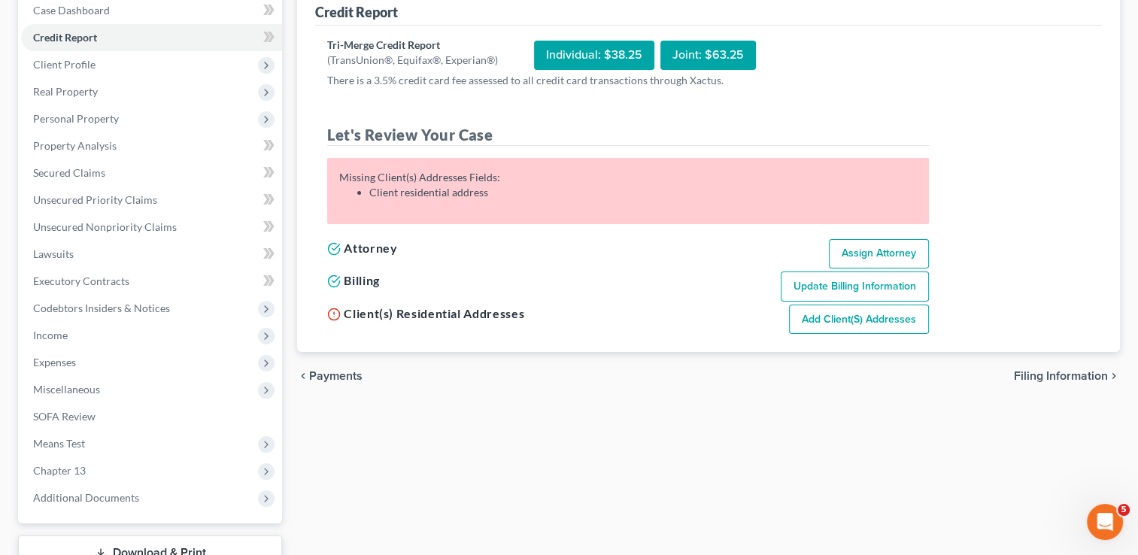
scroll to position [75, 0]
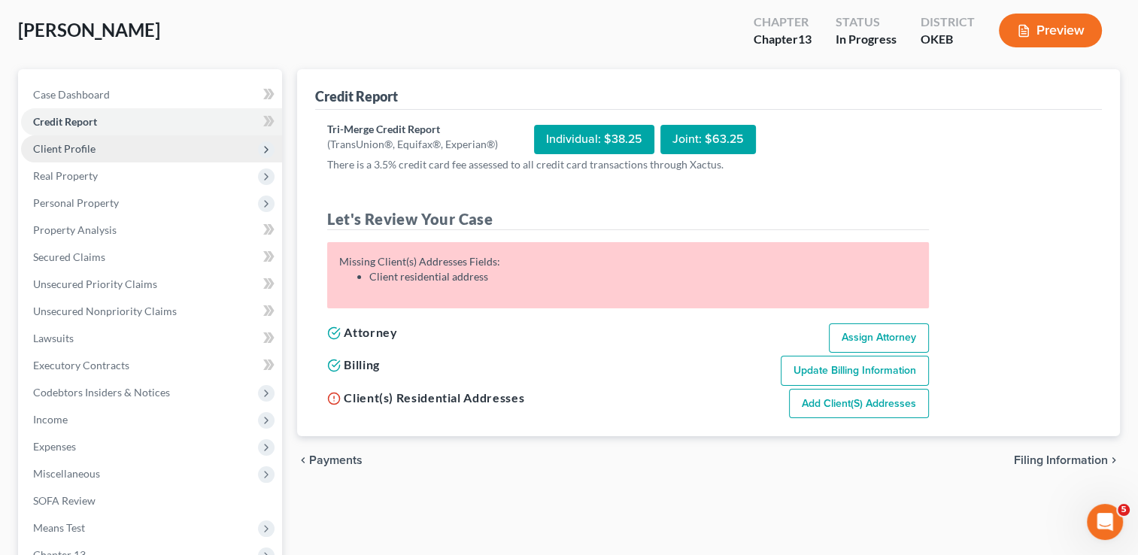
click at [74, 142] on span "Client Profile" at bounding box center [64, 148] width 62 height 13
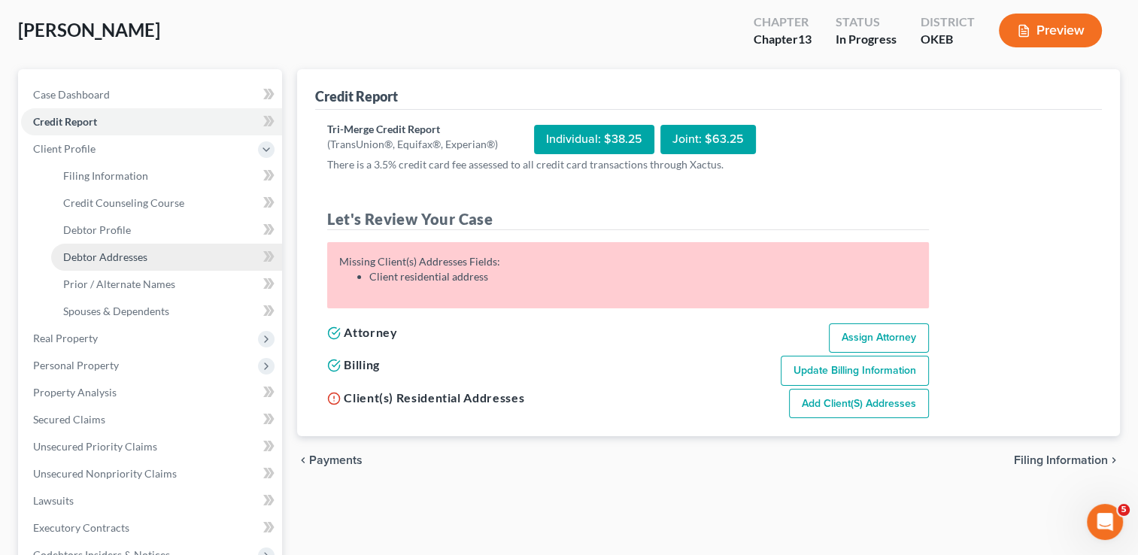
click at [96, 263] on span "Debtor Addresses" at bounding box center [105, 257] width 84 height 13
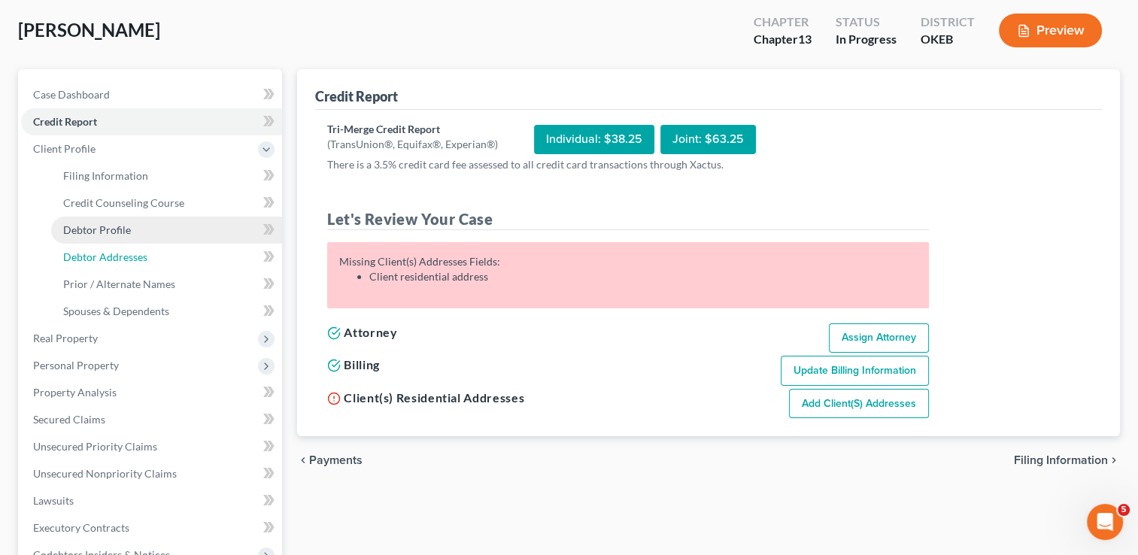
select select "0"
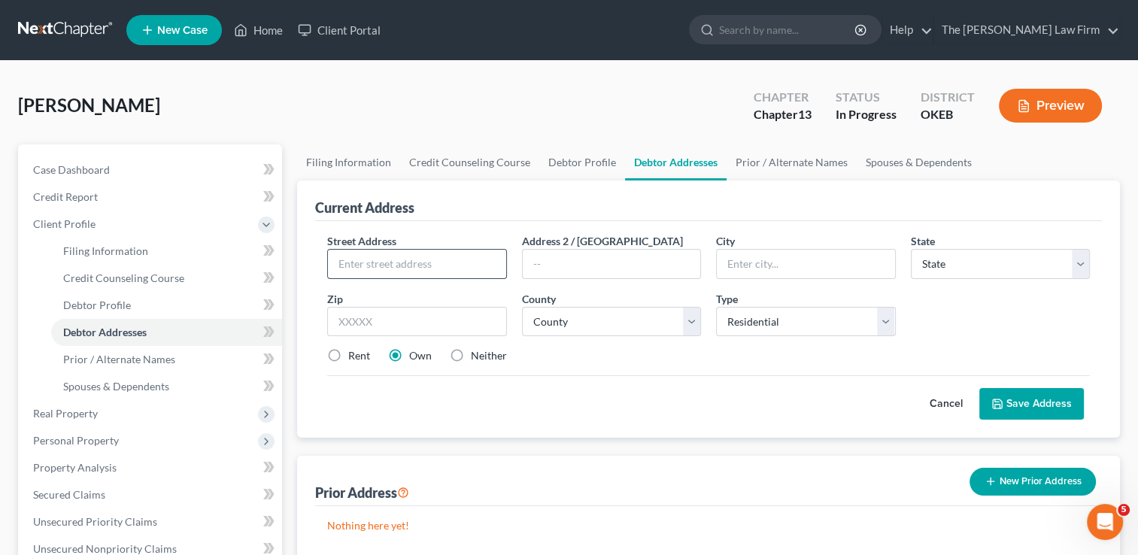
click at [397, 269] on input "text" at bounding box center [417, 264] width 178 height 29
type input "14481 County Road 3492 Loop"
click at [406, 316] on input "text" at bounding box center [416, 322] width 179 height 30
type input "74820"
click at [708, 366] on div "Street Address * 14481 County Road 3492 Loop Address 2 / PO Box City * State * …" at bounding box center [709, 304] width 778 height 143
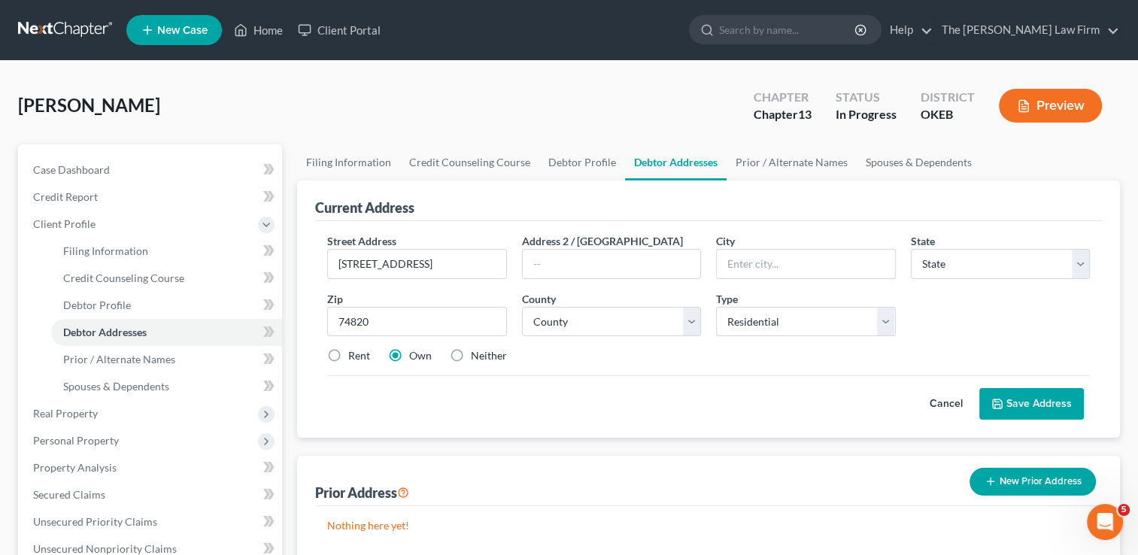
type input "Ada"
select select "37"
click at [686, 324] on select "County" at bounding box center [611, 322] width 179 height 30
select select "61"
click at [522, 307] on select "County Adair County Alfalfa County Atoka County Beaver County Beckham County Bl…" at bounding box center [611, 322] width 179 height 30
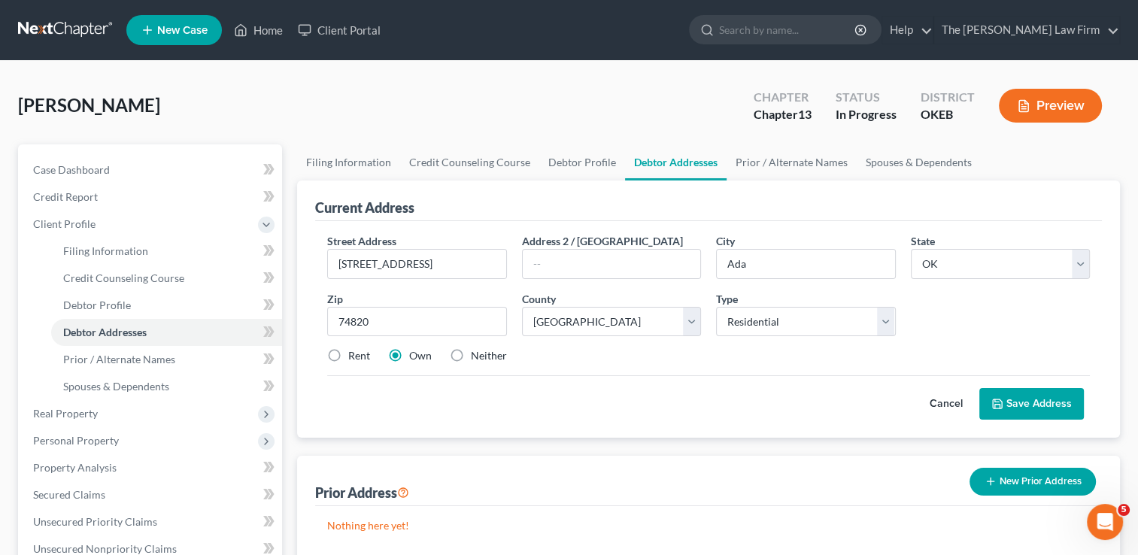
click at [653, 366] on div "Street Address * 14481 County Road 3492 Loop Address 2 / PO Box City * Ada Stat…" at bounding box center [709, 304] width 778 height 143
drag, startPoint x: 1050, startPoint y: 400, endPoint x: 1024, endPoint y: 408, distance: 27.6
click at [1050, 400] on button "Save Address" at bounding box center [1032, 404] width 105 height 32
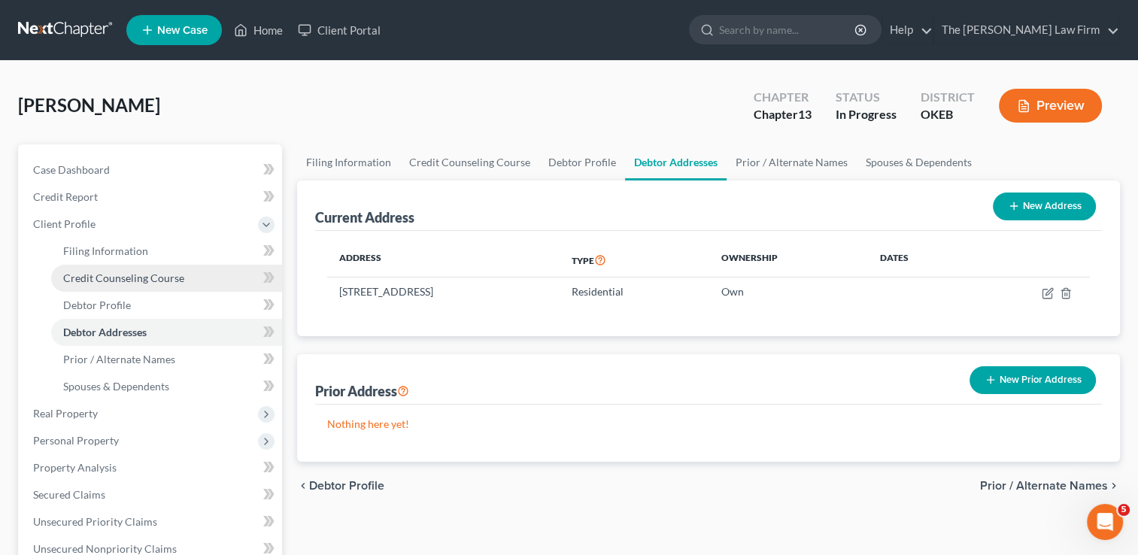
click at [163, 284] on span "Credit Counseling Course" at bounding box center [123, 278] width 121 height 13
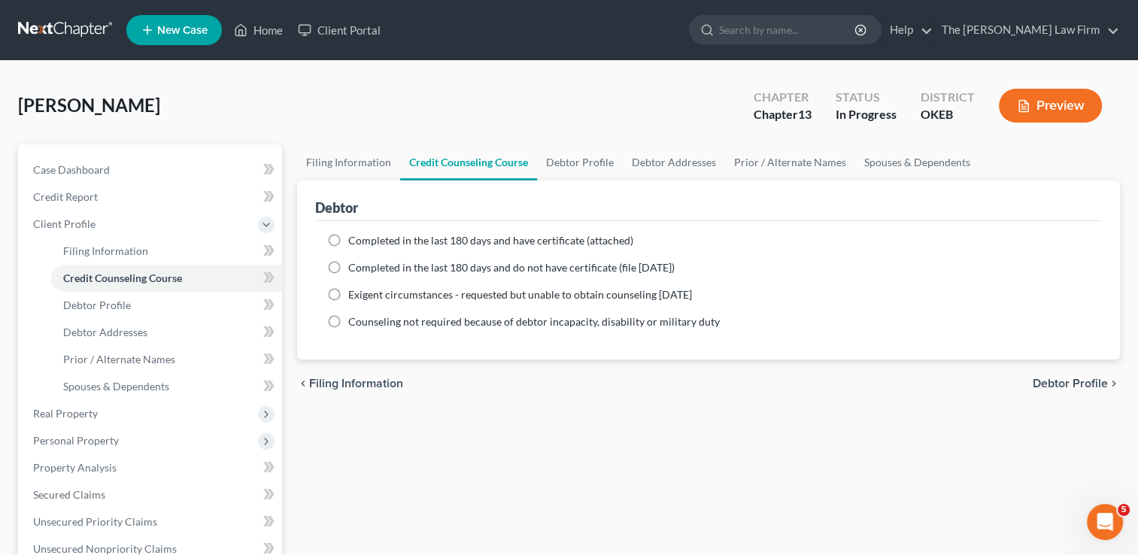
click at [348, 241] on label "Completed in the last 180 days and have certificate (attached)" at bounding box center [490, 240] width 285 height 15
click at [354, 241] on input "Completed in the last 180 days and have certificate (attached)" at bounding box center [359, 238] width 10 height 10
radio input "true"
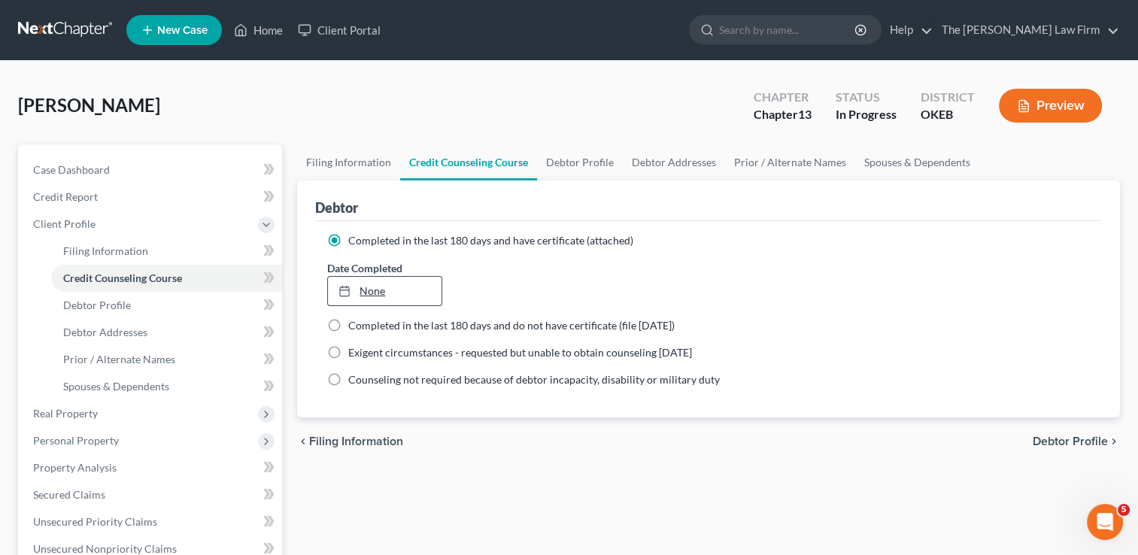
click at [370, 287] on link "None" at bounding box center [384, 291] width 113 height 29
type input "8/19/2025"
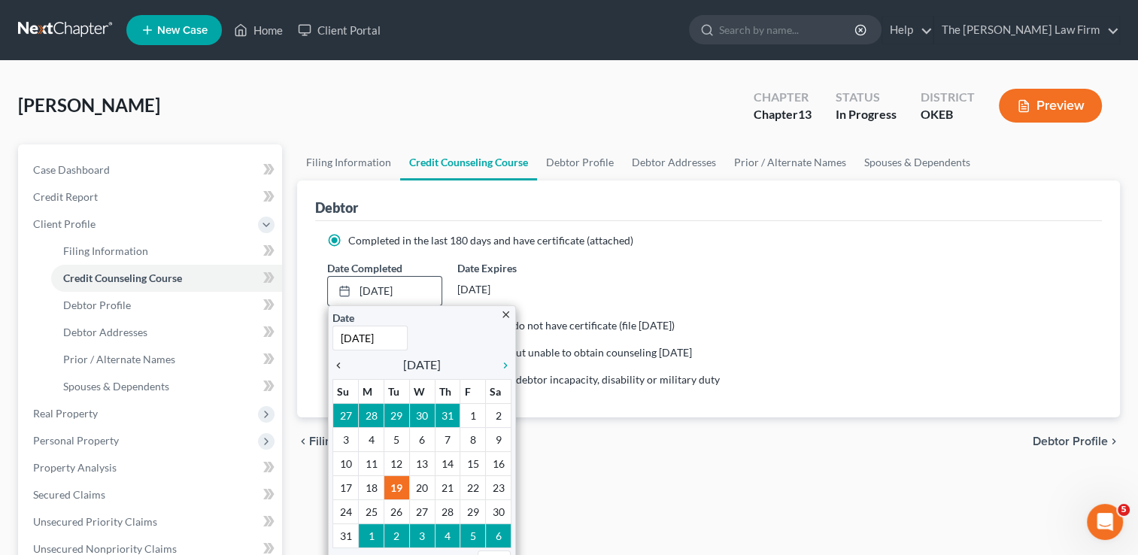
click at [342, 364] on icon "chevron_left" at bounding box center [343, 366] width 20 height 12
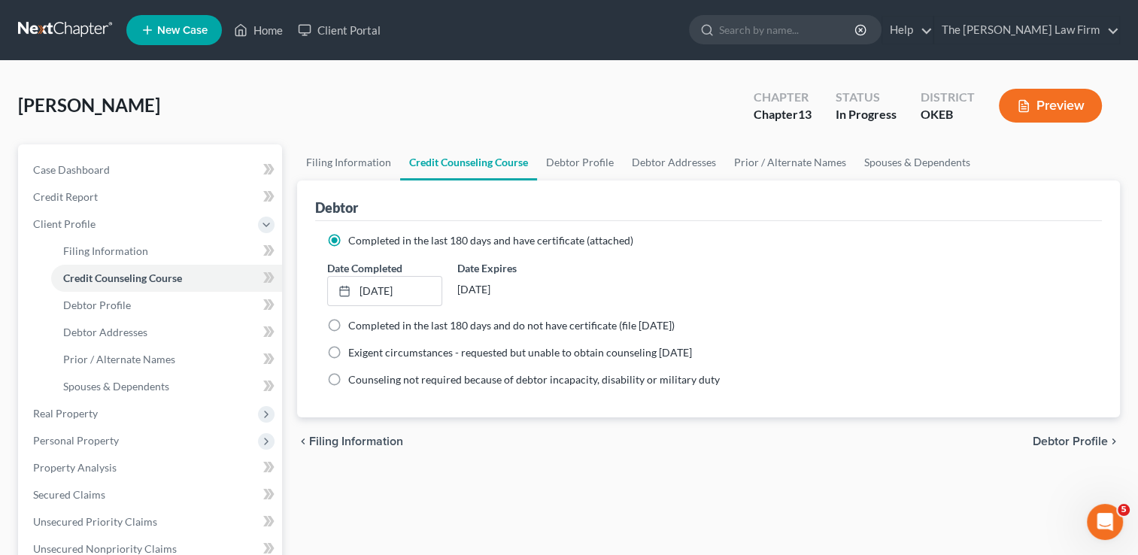
click at [521, 447] on div "chevron_left Filing Information Debtor Profile chevron_right" at bounding box center [708, 442] width 823 height 48
click at [88, 199] on span "Credit Report" at bounding box center [65, 196] width 65 height 13
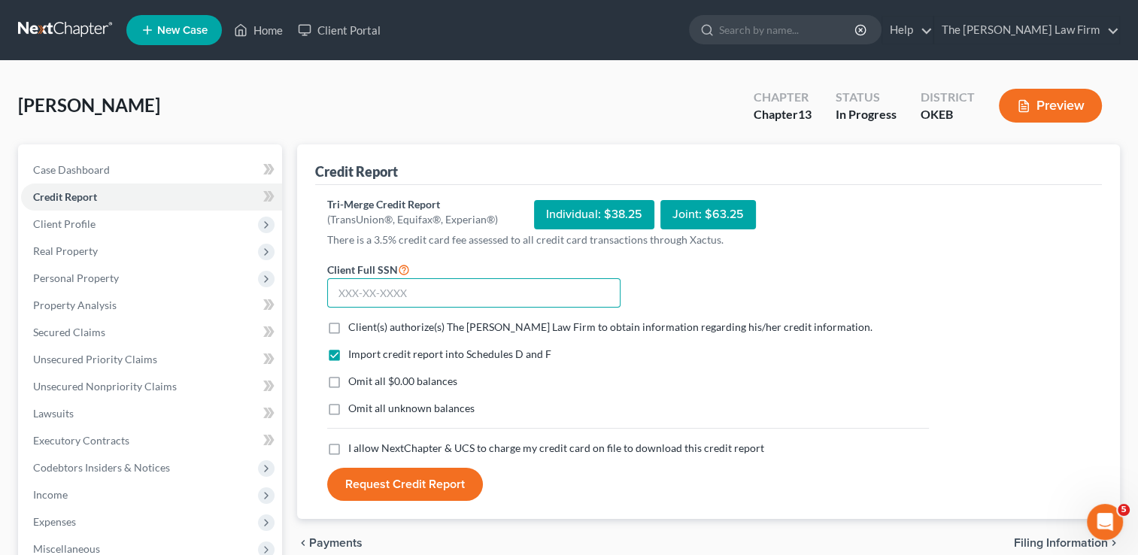
click at [433, 292] on input "text" at bounding box center [473, 293] width 293 height 30
click at [327, 468] on button "Request Credit Report" at bounding box center [405, 484] width 156 height 33
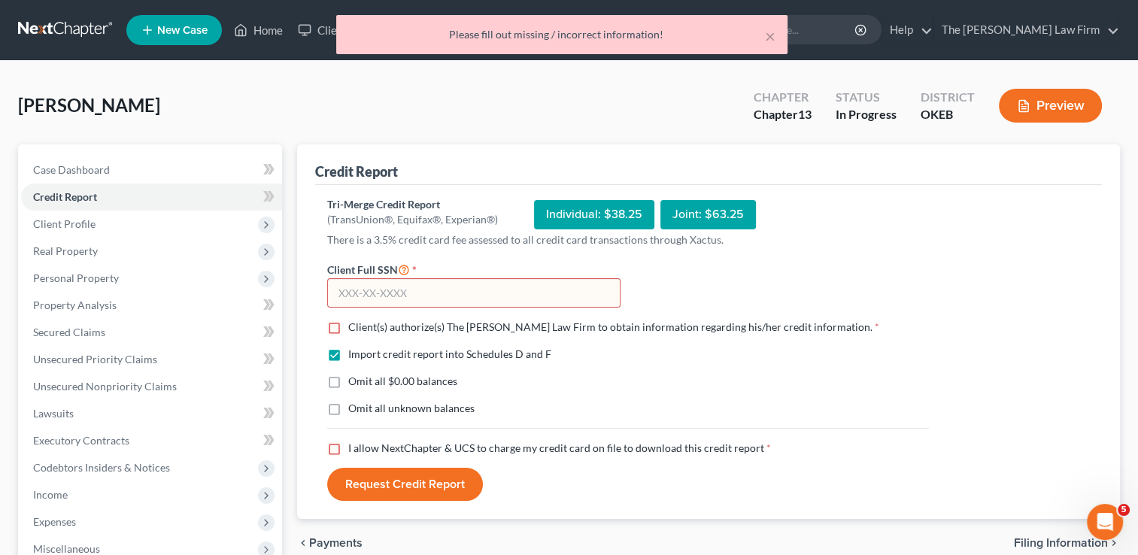
click at [327, 468] on button "Request Credit Report" at bounding box center [405, 484] width 156 height 33
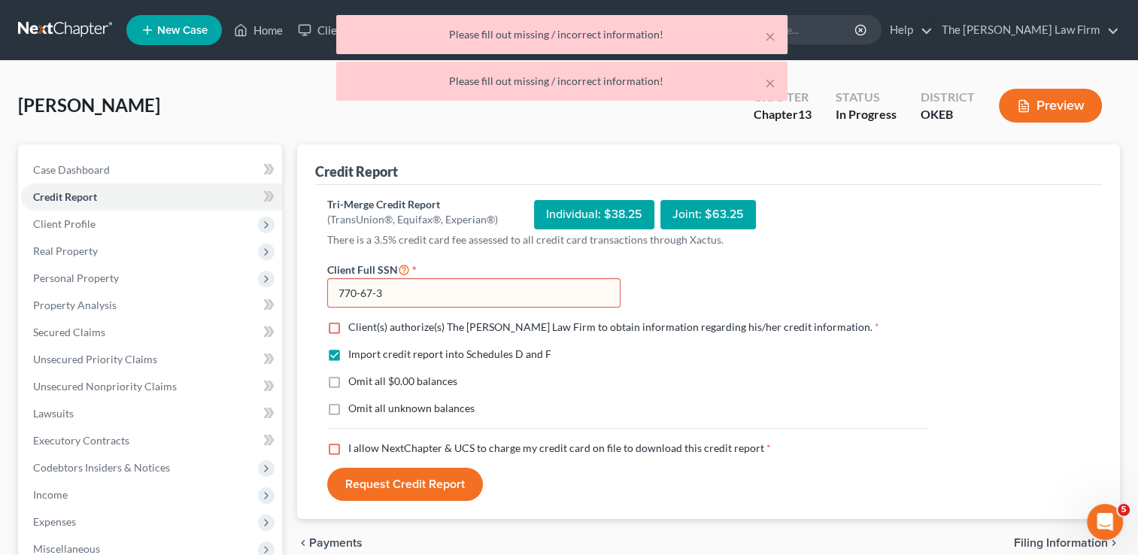
type input "770-67-35"
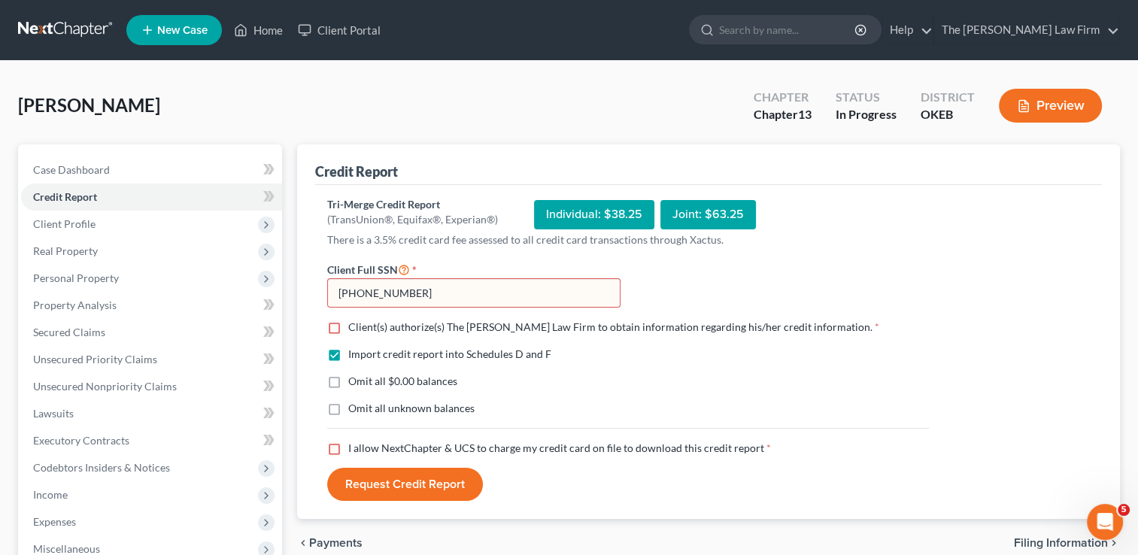
drag, startPoint x: 415, startPoint y: 290, endPoint x: 323, endPoint y: 290, distance: 92.5
click at [323, 290] on div "Client Full SSN * 770-67-35" at bounding box center [474, 284] width 308 height 48
click at [348, 330] on label "Client(s) authorize(s) The Choate Law Firm to obtain information regarding his/…" at bounding box center [613, 327] width 531 height 15
click at [354, 330] on input "Client(s) authorize(s) The Choate Law Firm to obtain information regarding his/…" at bounding box center [359, 325] width 10 height 10
checkbox input "true"
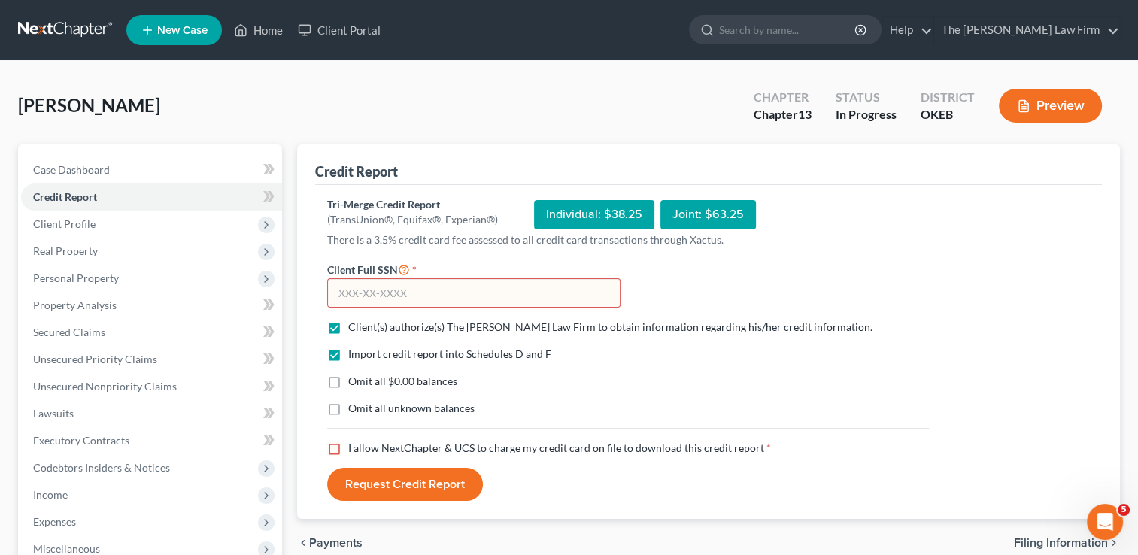
click at [348, 381] on label "Omit all $0.00 balances" at bounding box center [402, 381] width 109 height 15
click at [354, 381] on input "Omit all $0.00 balances" at bounding box center [359, 379] width 10 height 10
checkbox input "true"
click at [348, 447] on label "I allow NextChapter & UCS to charge my credit card on file to download this cre…" at bounding box center [559, 448] width 423 height 15
click at [354, 447] on input "I allow NextChapter & UCS to charge my credit card on file to download this cre…" at bounding box center [359, 446] width 10 height 10
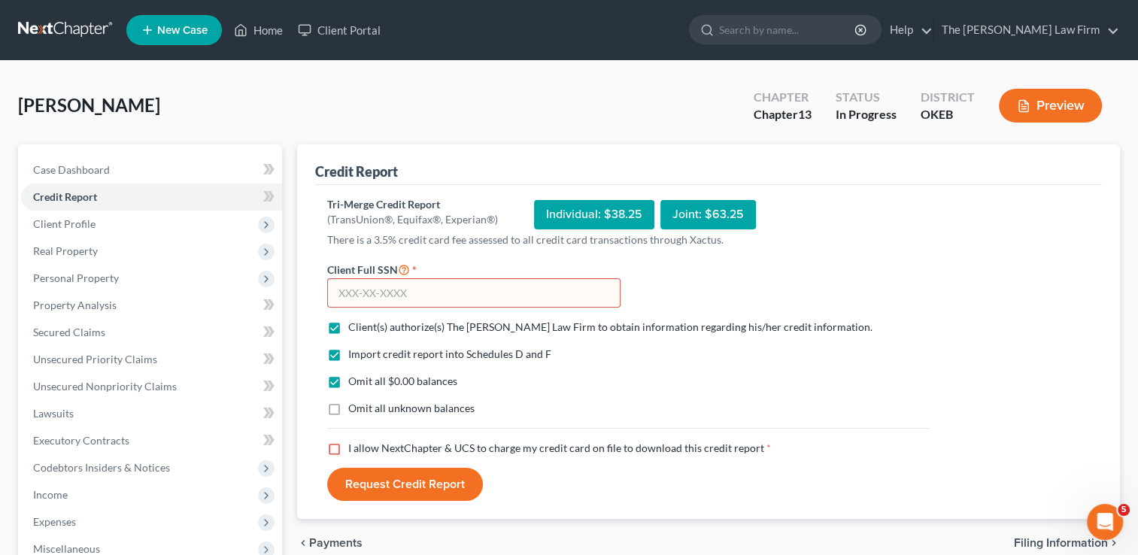
checkbox input "true"
click at [436, 293] on input "text" at bounding box center [473, 293] width 293 height 30
type input "448-80-6735"
click at [416, 483] on button "Request Credit Report" at bounding box center [405, 484] width 156 height 33
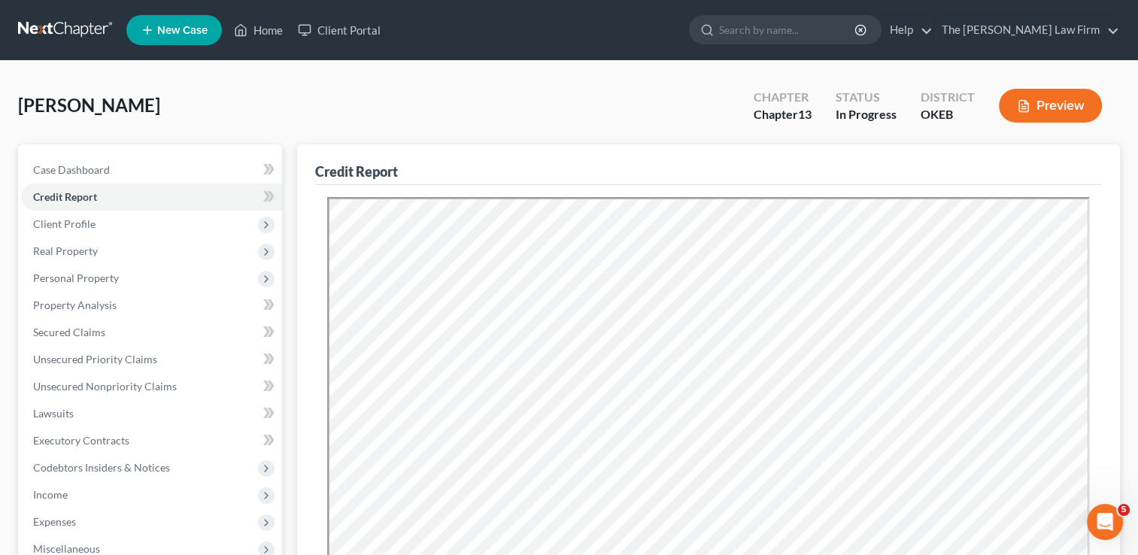
click at [568, 105] on div "Wilson, Cecil Upgraded Chapter Chapter 13 Status In Progress District OKEB Prev…" at bounding box center [569, 111] width 1102 height 65
click at [102, 299] on span "Property Analysis" at bounding box center [75, 305] width 84 height 13
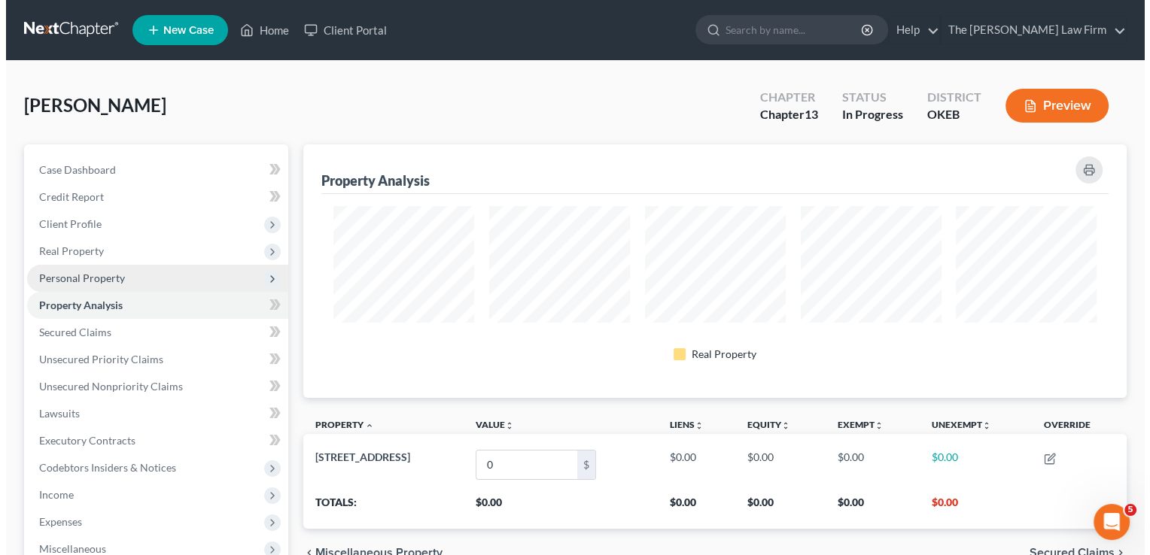
scroll to position [253, 822]
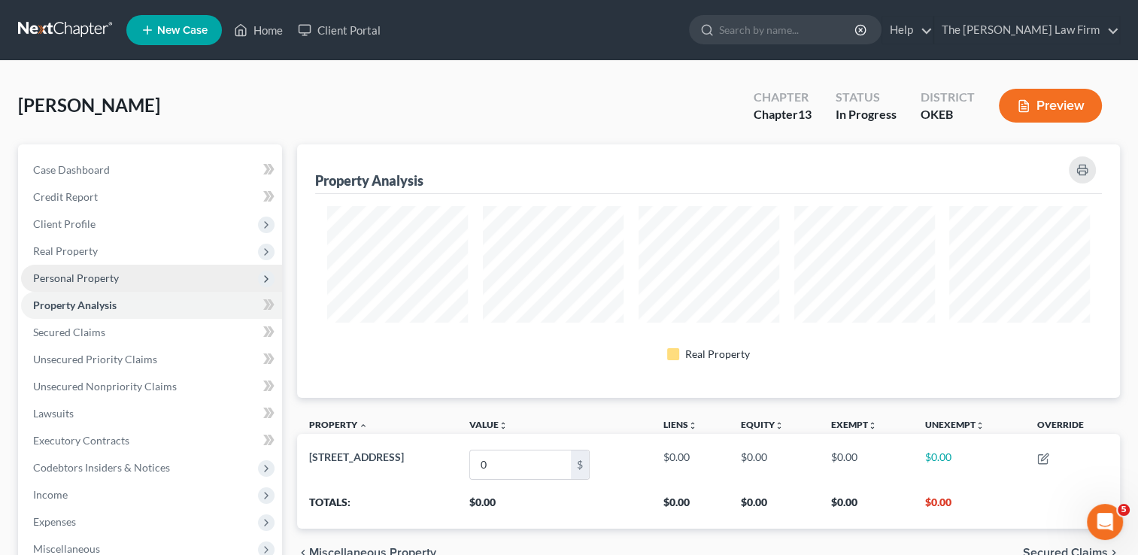
click at [108, 276] on span "Personal Property" at bounding box center [76, 278] width 86 height 13
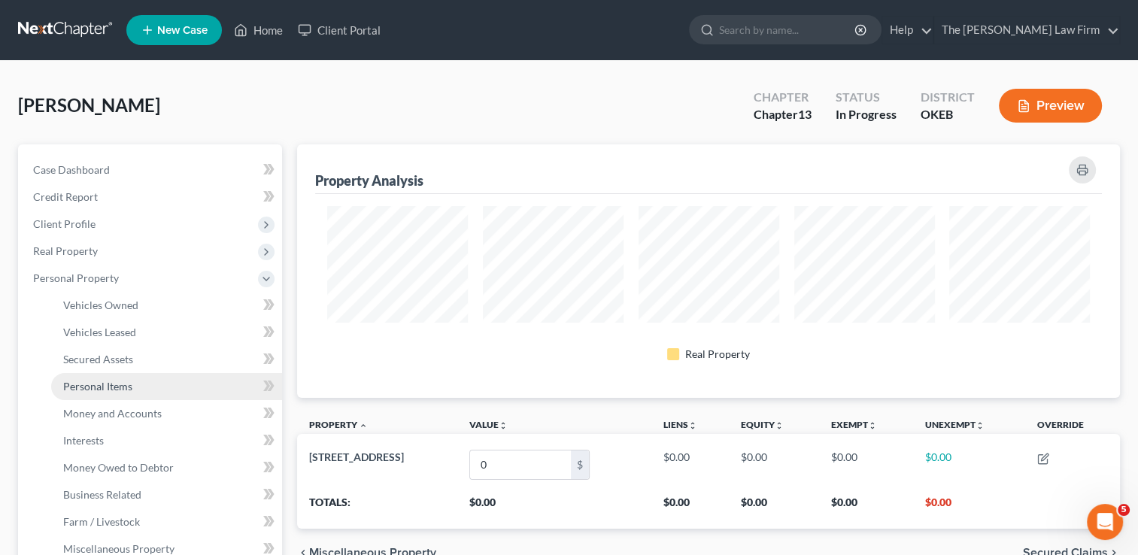
click at [109, 394] on link "Personal Items" at bounding box center [166, 386] width 231 height 27
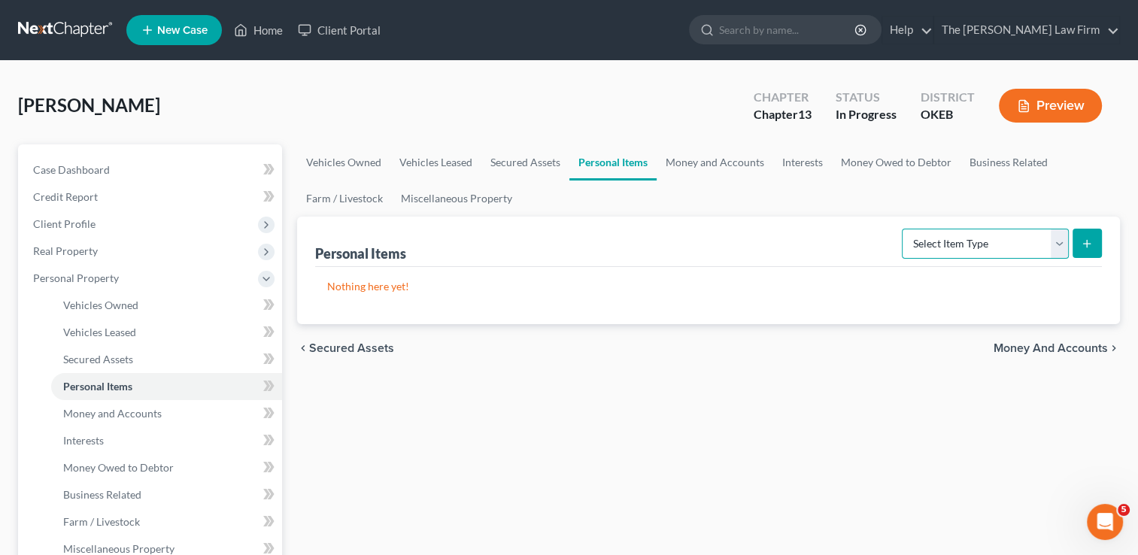
drag, startPoint x: 981, startPoint y: 236, endPoint x: 993, endPoint y: 259, distance: 25.6
click at [981, 236] on select "Select Item Type Clothing Collectibles Of Value Electronics Firearms Household …" at bounding box center [985, 244] width 167 height 30
select select "clothing"
click at [904, 229] on select "Select Item Type Clothing Collectibles Of Value Electronics Firearms Household …" at bounding box center [985, 244] width 167 height 30
click at [1092, 243] on icon "submit" at bounding box center [1087, 244] width 12 height 12
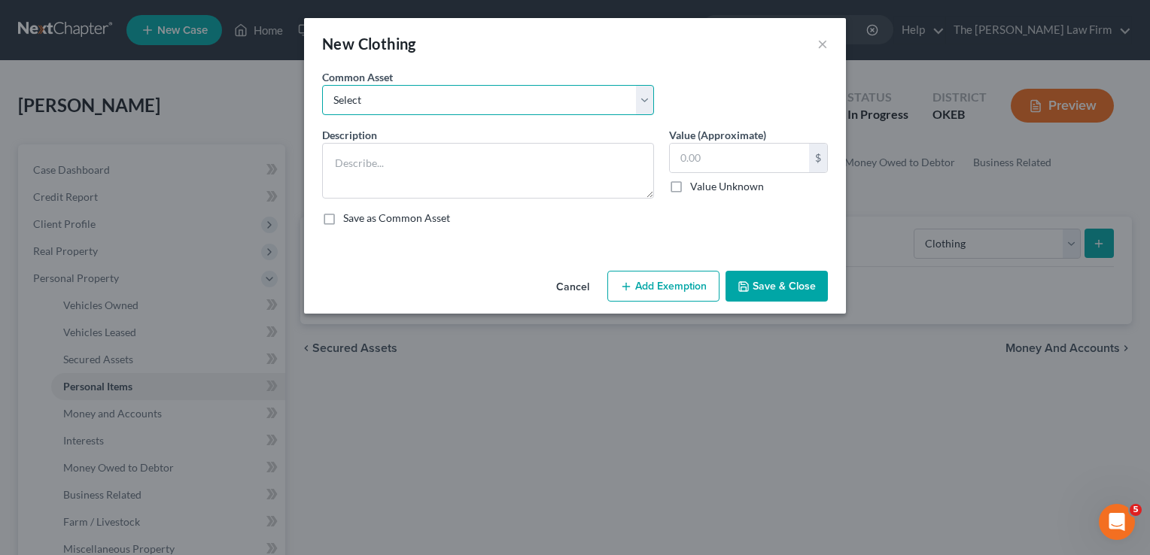
click at [524, 105] on select "Select clothing and shoes clothing and shoes clothing and shoes clothing and sh…" at bounding box center [488, 100] width 332 height 30
select select "4"
click at [322, 85] on select "Select clothing and shoes clothing and shoes clothing and shoes clothing and sh…" at bounding box center [488, 100] width 332 height 30
type textarea "clothing and shoes100"
type input "100.00"
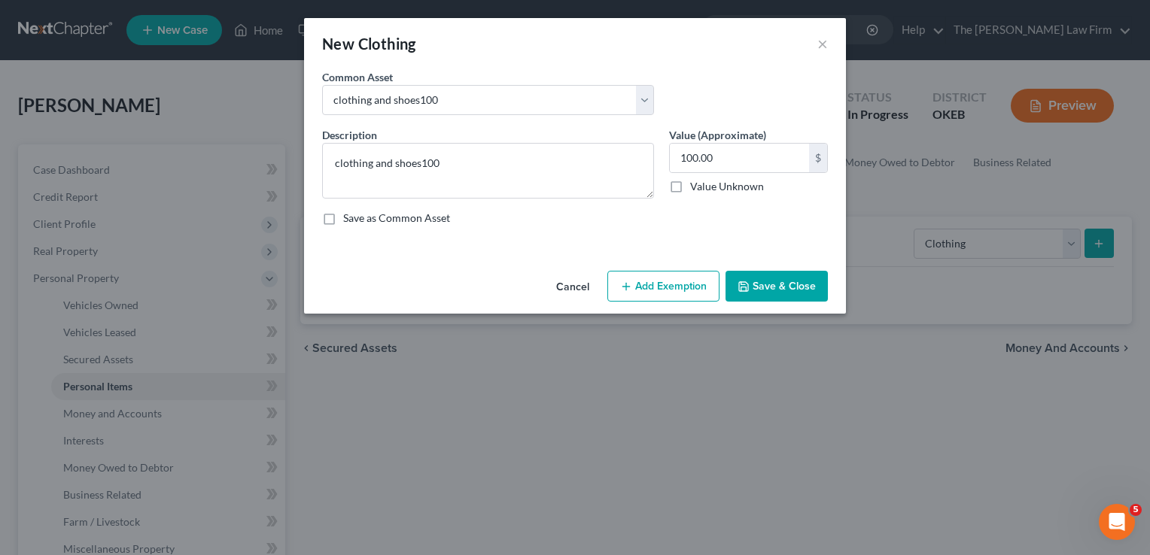
click at [657, 285] on button "Add Exemption" at bounding box center [663, 287] width 112 height 32
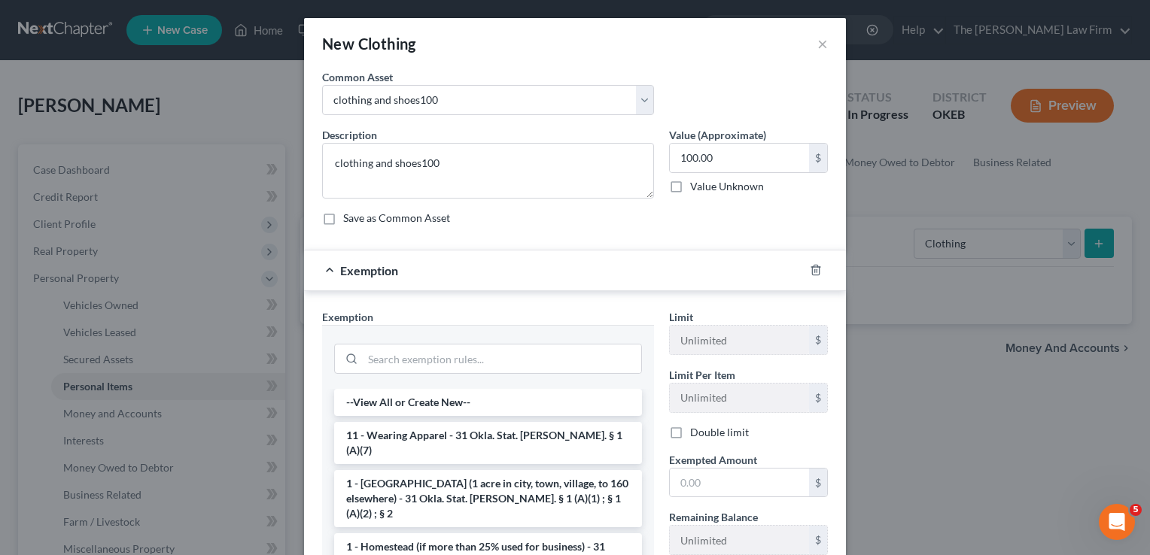
click at [409, 435] on li "11 - Wearing Apparel - 31 Okla. Stat. Ann. § 1 (A)(7)" at bounding box center [488, 443] width 308 height 42
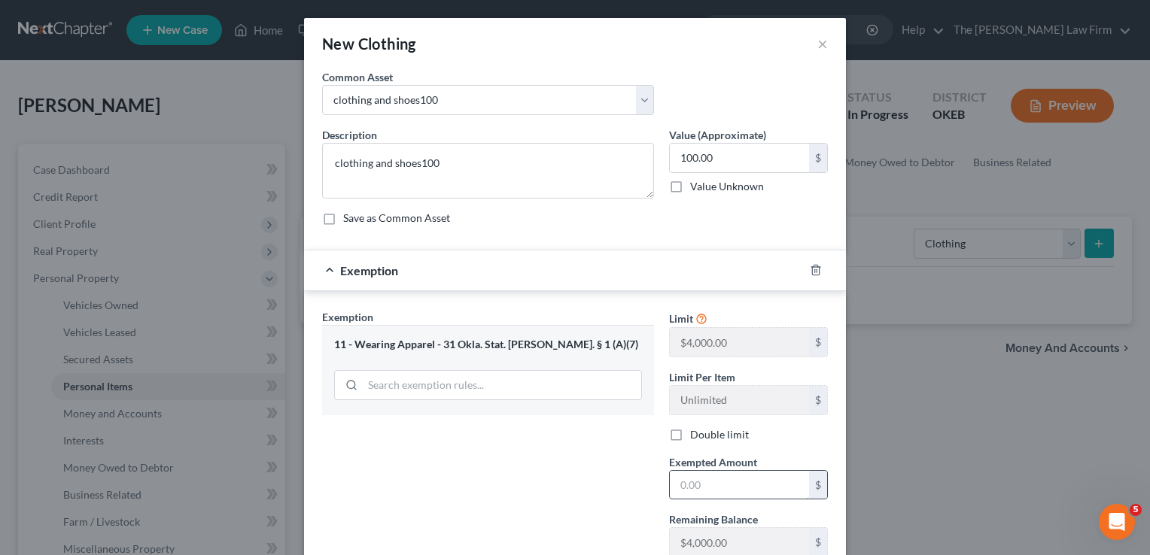
click at [726, 484] on input "text" at bounding box center [739, 485] width 139 height 29
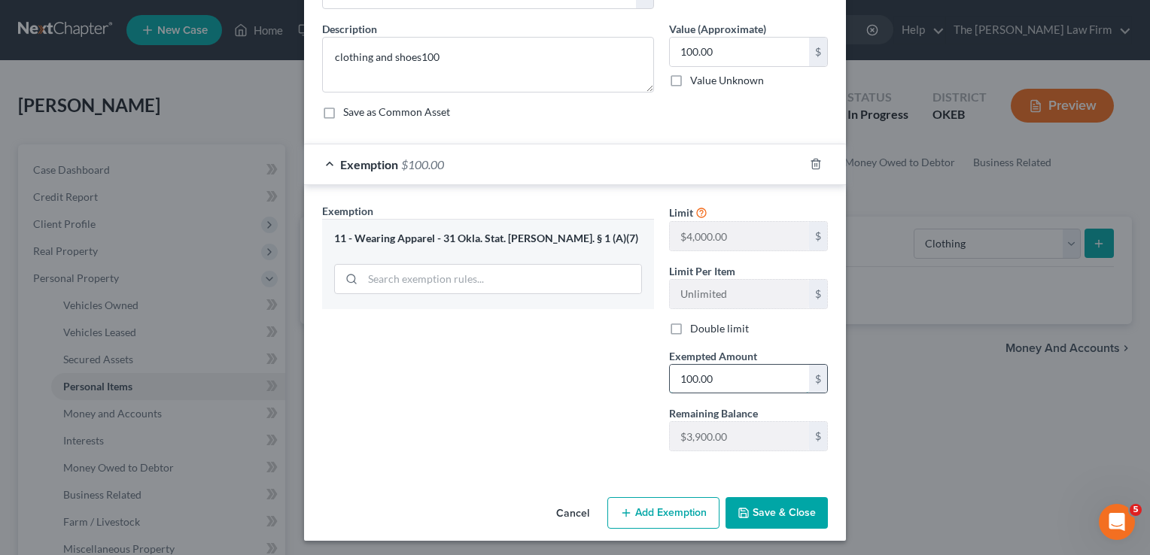
scroll to position [108, 0]
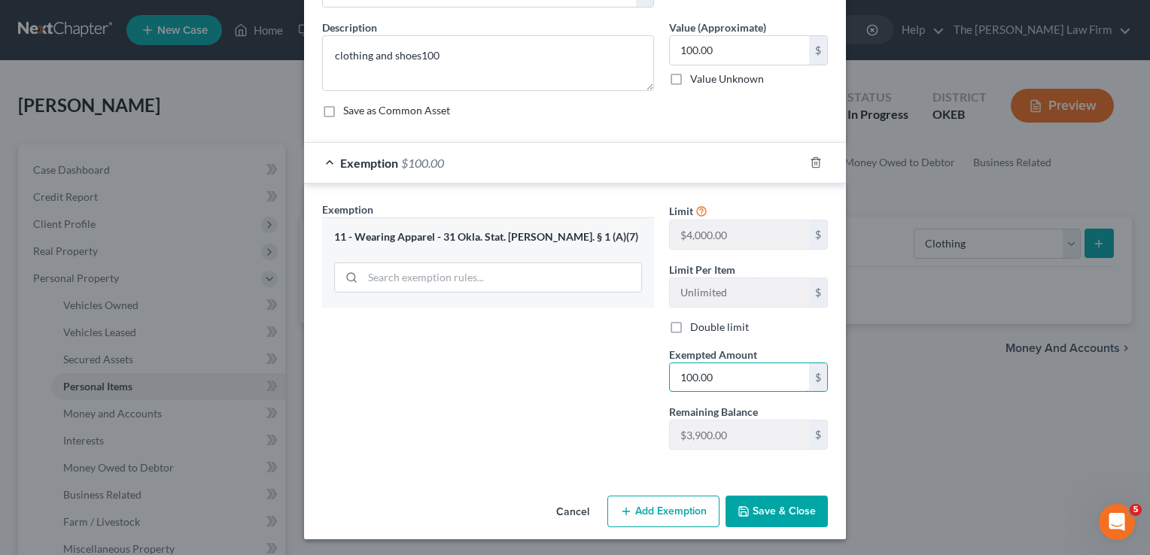
type input "100.00"
click at [758, 512] on button "Save & Close" at bounding box center [776, 512] width 102 height 32
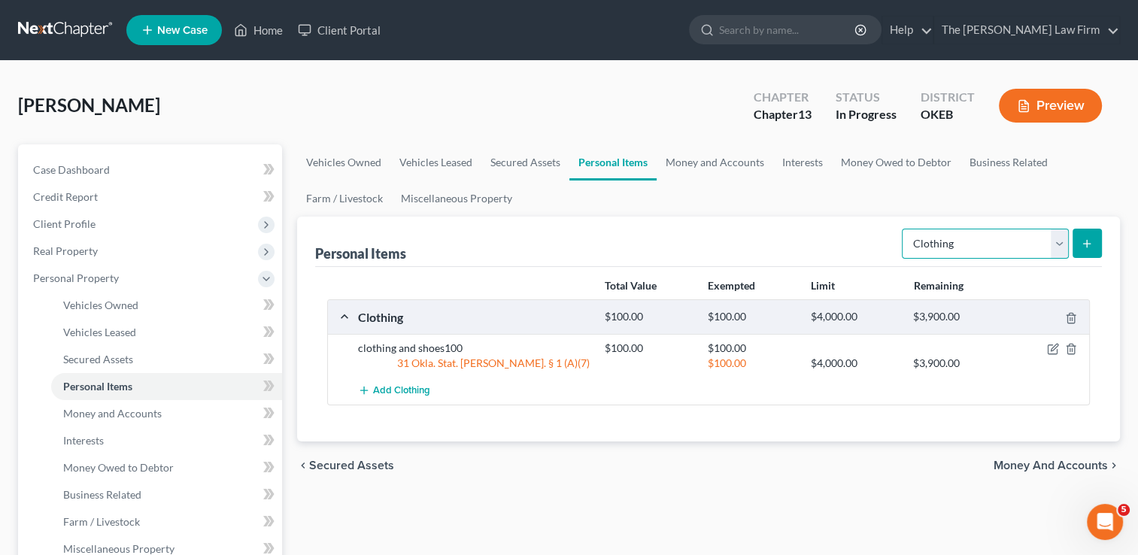
drag, startPoint x: 1056, startPoint y: 242, endPoint x: 1050, endPoint y: 250, distance: 9.6
click at [1056, 242] on select "Select Item Type Clothing Collectibles Of Value Electronics Firearms Household …" at bounding box center [985, 244] width 167 height 30
select select "electronics"
click at [904, 229] on select "Select Item Type Clothing Collectibles Of Value Electronics Firearms Household …" at bounding box center [985, 244] width 167 height 30
click at [1076, 245] on button "submit" at bounding box center [1087, 243] width 29 height 29
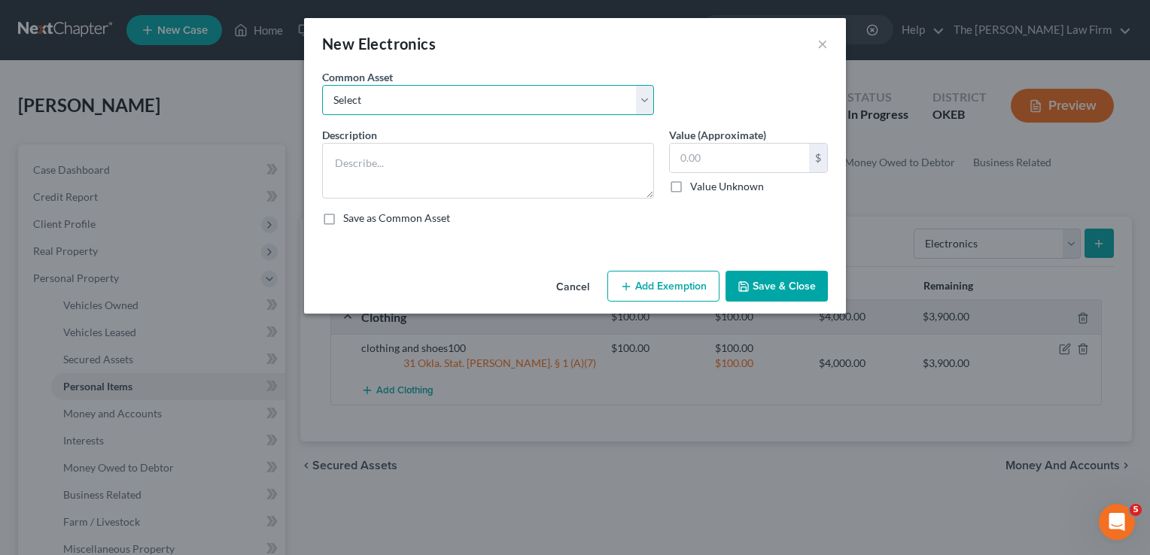
drag, startPoint x: 509, startPoint y: 102, endPoint x: 518, endPoint y: 116, distance: 16.5
click at [509, 102] on select "Select TVs, laptop, phones, games 2 TVs, PS4" at bounding box center [488, 100] width 332 height 30
select select "0"
click at [322, 85] on select "Select TVs, laptop, phones, games 2 TVs, PS4" at bounding box center [488, 100] width 332 height 30
type textarea "TVs, laptop, phones, games"
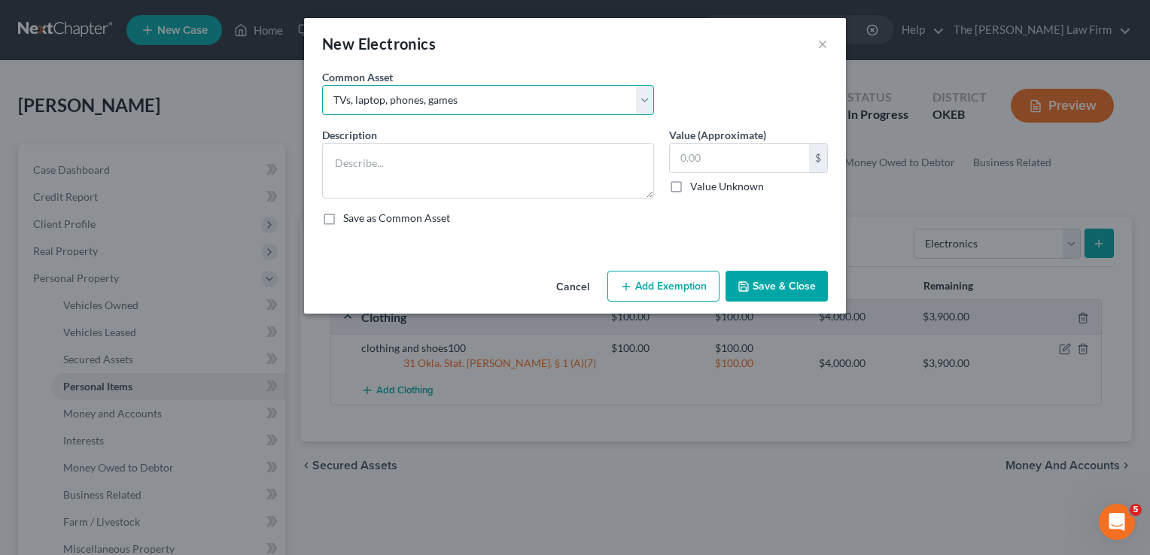
type input "500.00"
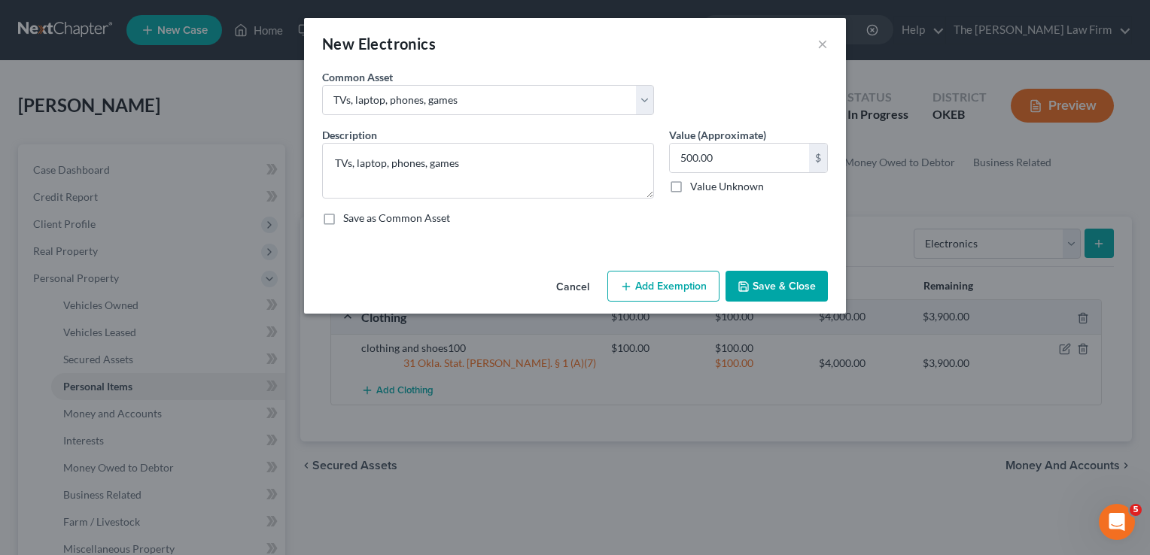
click at [677, 281] on button "Add Exemption" at bounding box center [663, 287] width 112 height 32
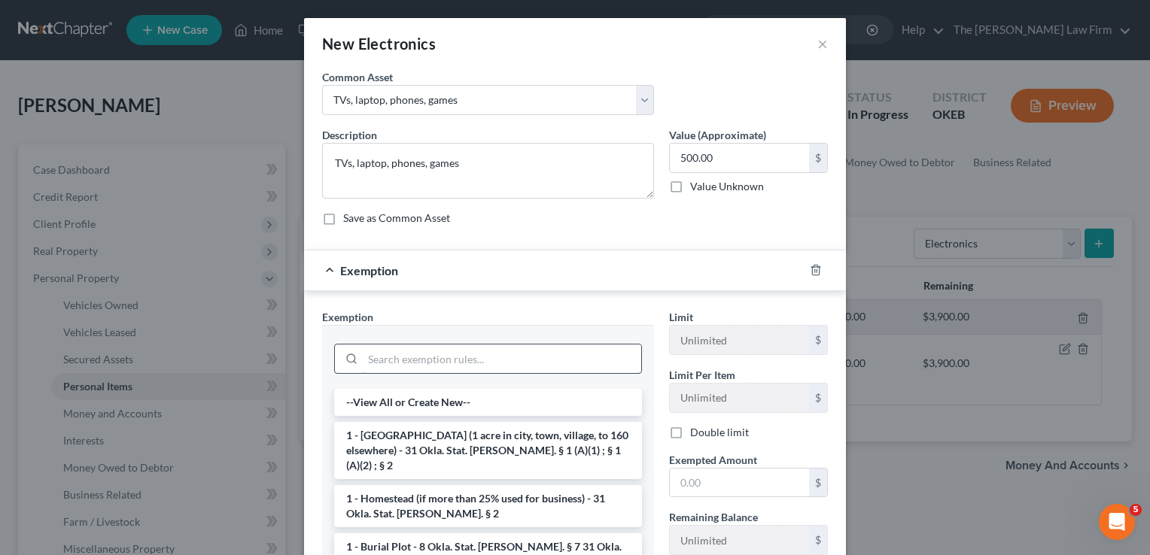
click at [423, 351] on input "search" at bounding box center [502, 359] width 278 height 29
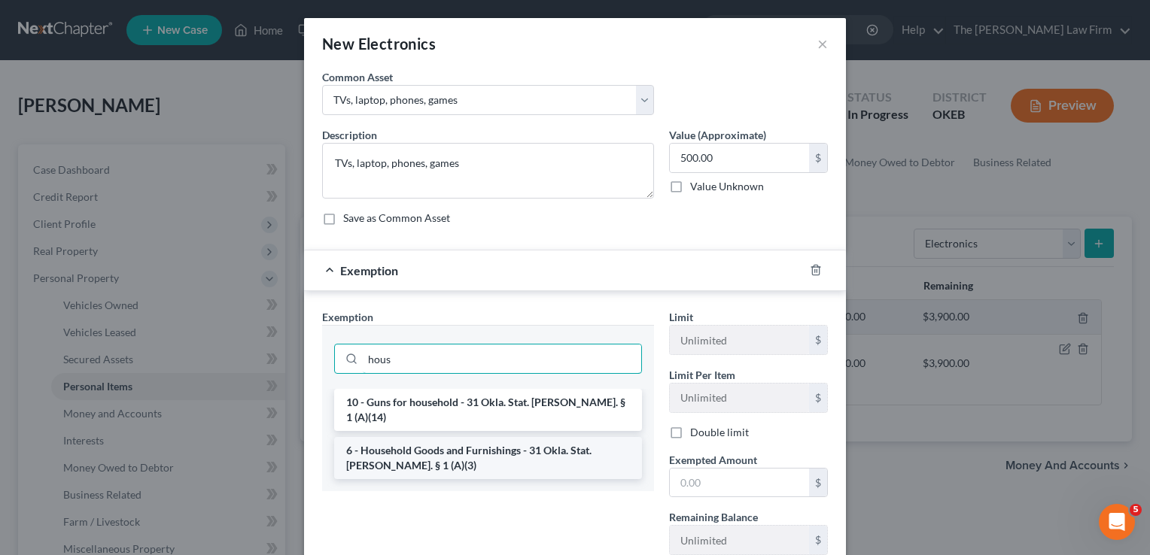
type input "hous"
click at [437, 437] on li "6 - Household Goods and Furnishings - 31 Okla. Stat. Ann. § 1 (A)(3)" at bounding box center [488, 458] width 308 height 42
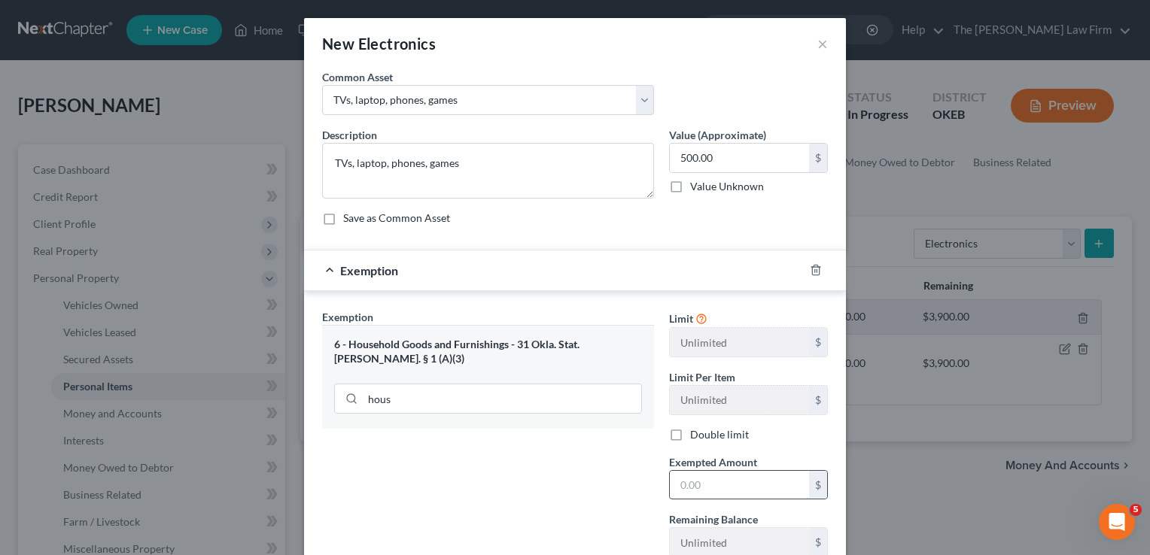
click at [702, 481] on input "text" at bounding box center [739, 485] width 139 height 29
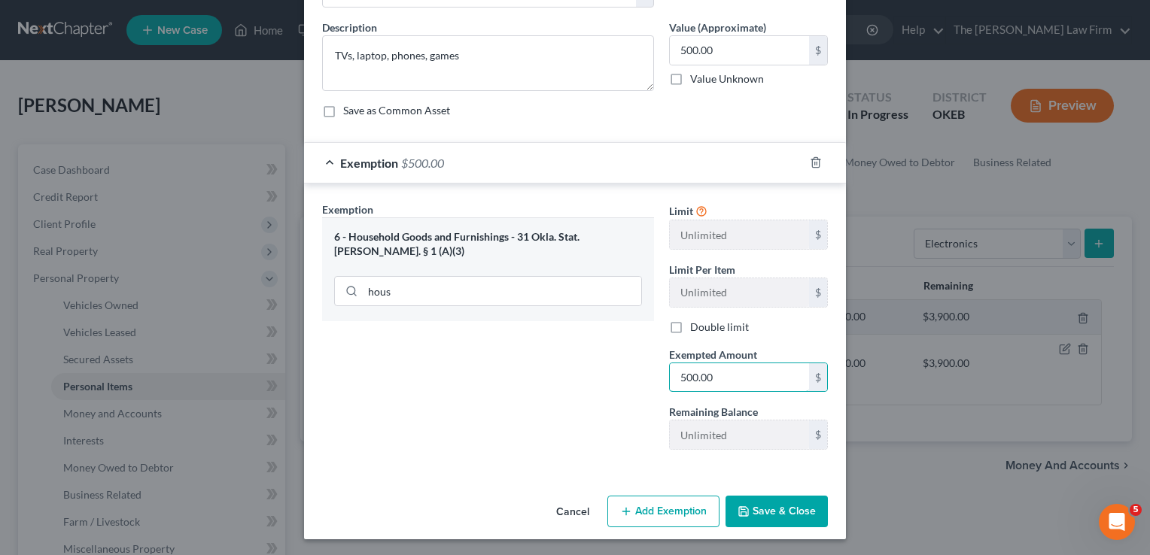
type input "500.00"
click at [798, 503] on button "Save & Close" at bounding box center [776, 512] width 102 height 32
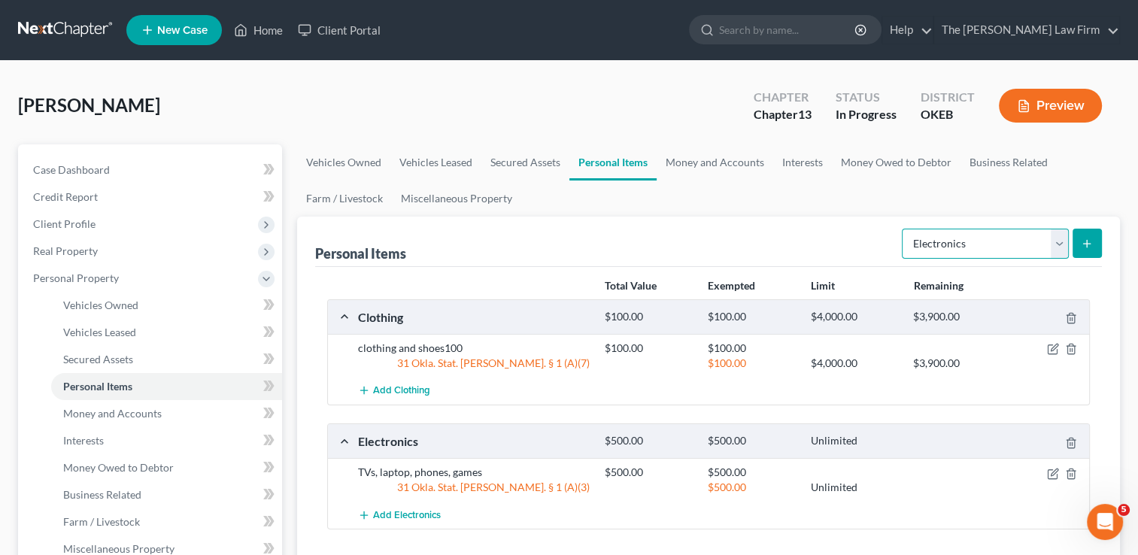
click at [1056, 242] on select "Select Item Type Clothing Collectibles Of Value Electronics Firearms Household …" at bounding box center [985, 244] width 167 height 30
select select "household_goods"
click at [904, 229] on select "Select Item Type Clothing Collectibles Of Value Electronics Firearms Household …" at bounding box center [985, 244] width 167 height 30
click at [1089, 244] on icon "submit" at bounding box center [1087, 244] width 12 height 12
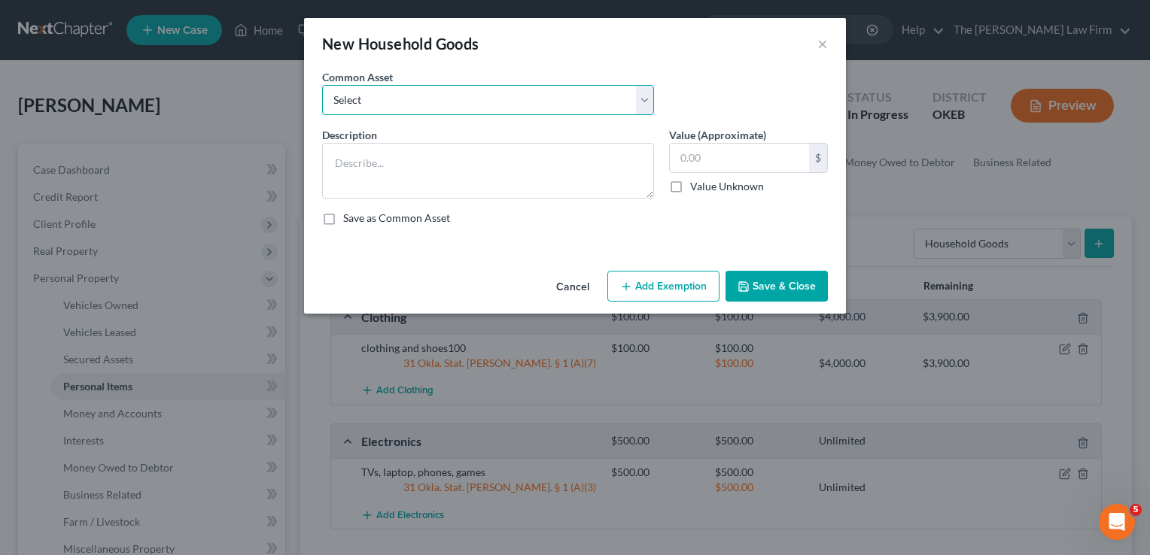
click at [480, 104] on select "Select furniture, household goods, appliances furniture, household goods, appli…" at bounding box center [488, 100] width 332 height 30
select select "7"
click at [322, 85] on select "Select furniture, household goods, appliances furniture, household goods, appli…" at bounding box center [488, 100] width 332 height 30
type textarea "furniture, appliances, household goods1000"
type input "1,000.00"
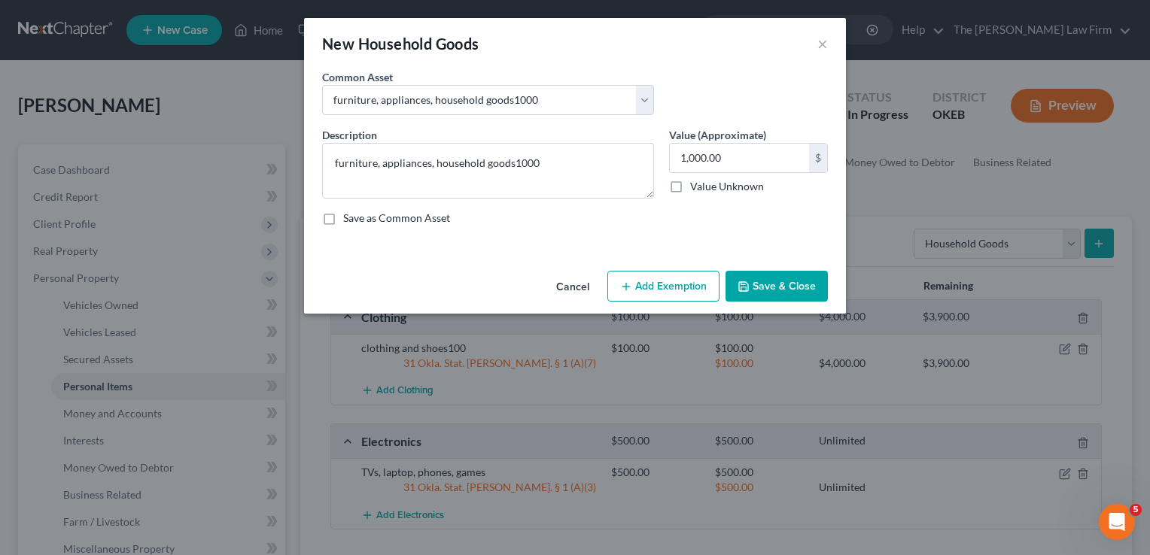
click at [660, 279] on button "Add Exemption" at bounding box center [663, 287] width 112 height 32
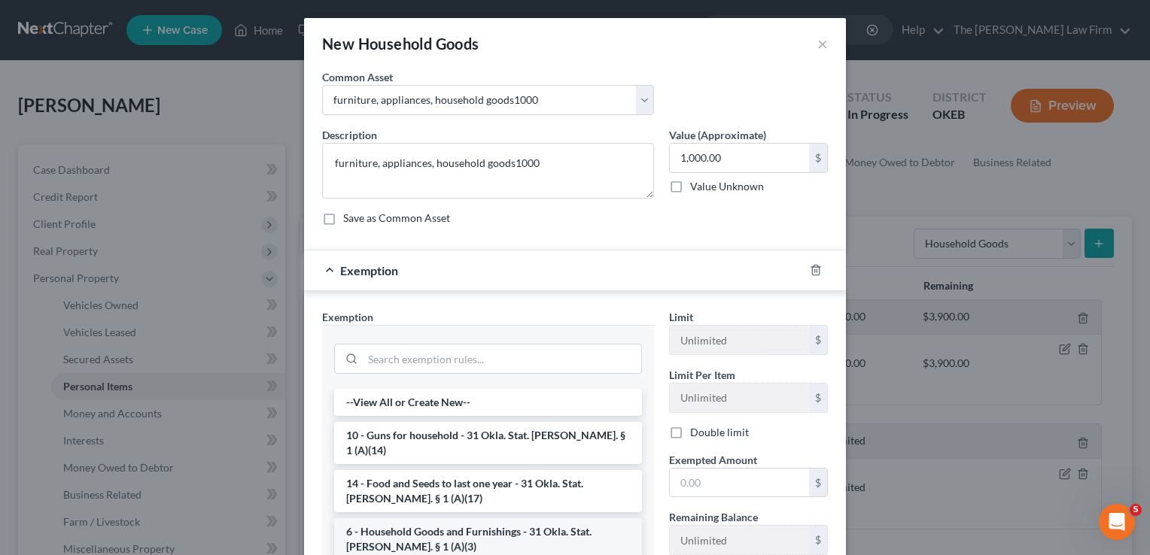
click at [418, 518] on li "6 - Household Goods and Furnishings - 31 Okla. Stat. Ann. § 1 (A)(3)" at bounding box center [488, 539] width 308 height 42
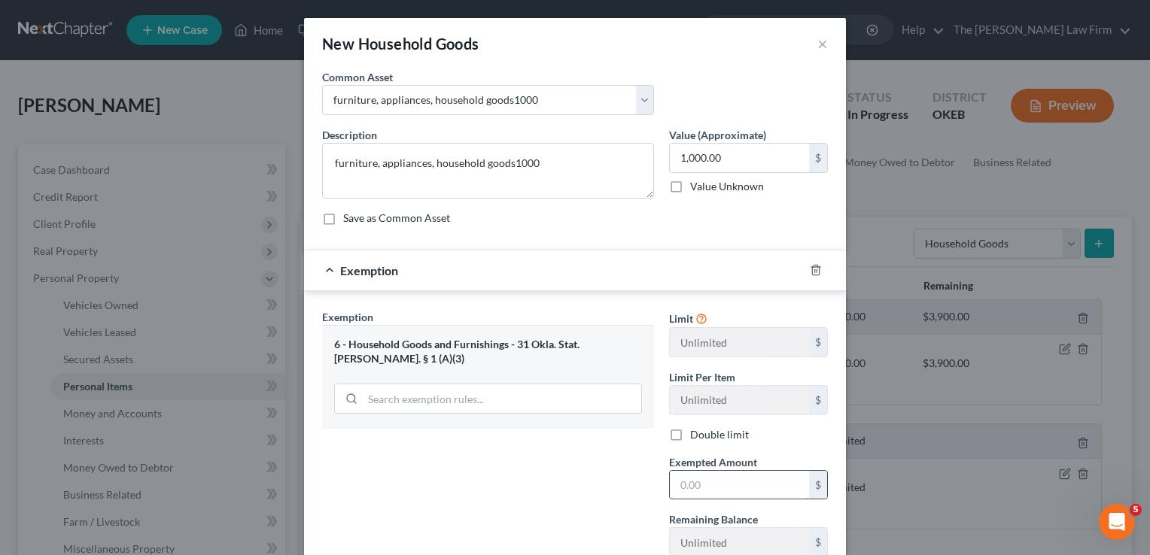
click at [722, 483] on input "text" at bounding box center [739, 485] width 139 height 29
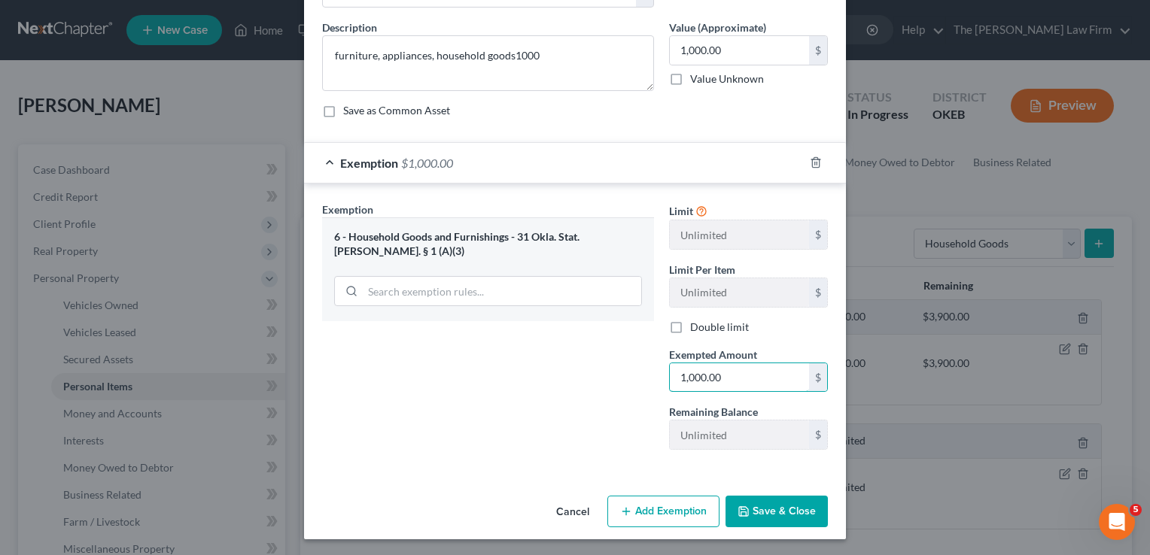
type input "1,000.00"
click at [755, 508] on button "Save & Close" at bounding box center [776, 512] width 102 height 32
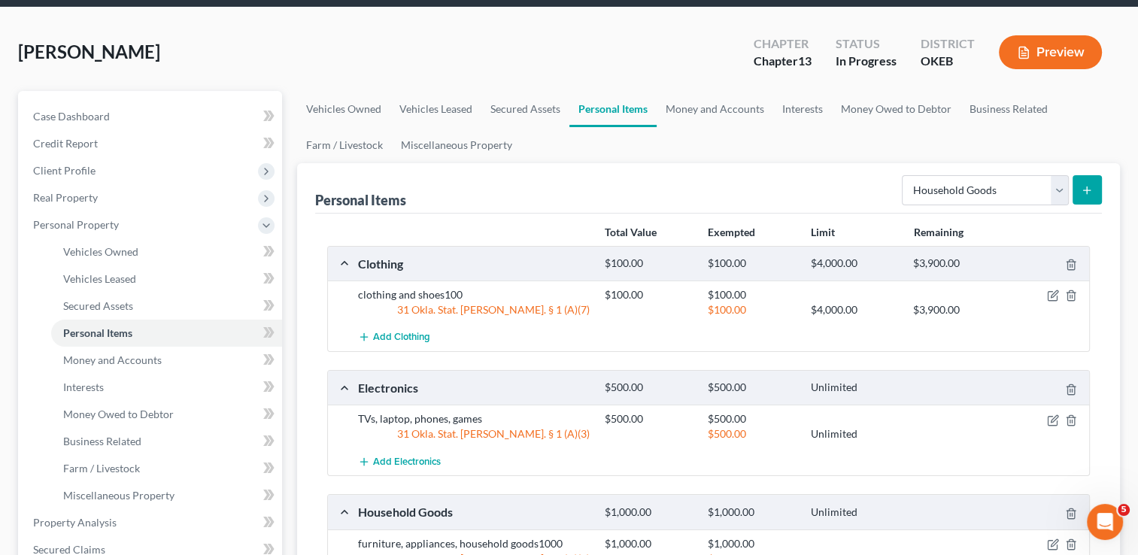
scroll to position [0, 0]
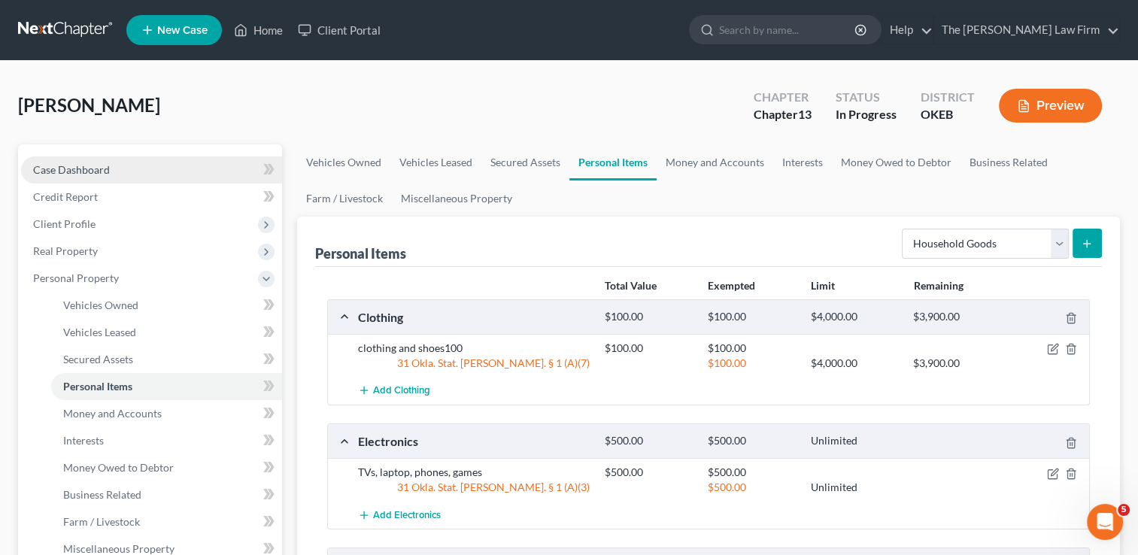
click at [77, 165] on span "Case Dashboard" at bounding box center [71, 169] width 77 height 13
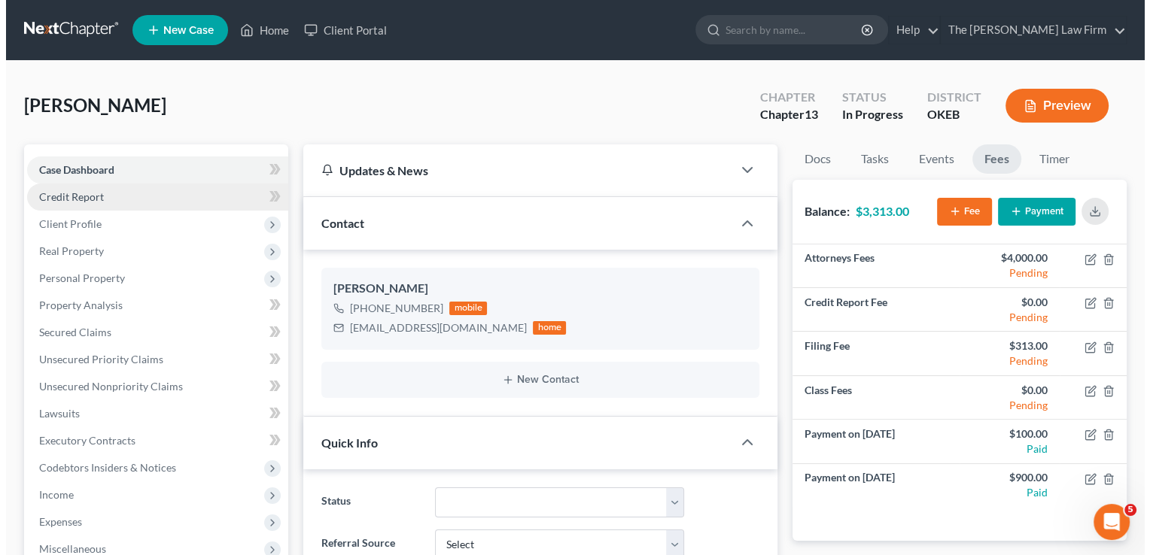
scroll to position [658, 0]
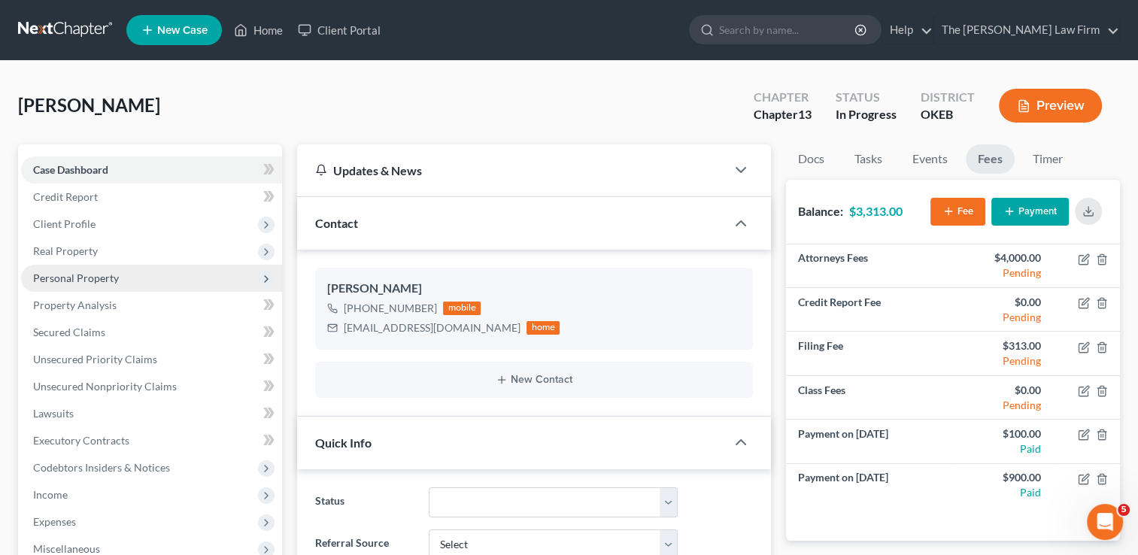
click at [99, 280] on span "Personal Property" at bounding box center [76, 278] width 86 height 13
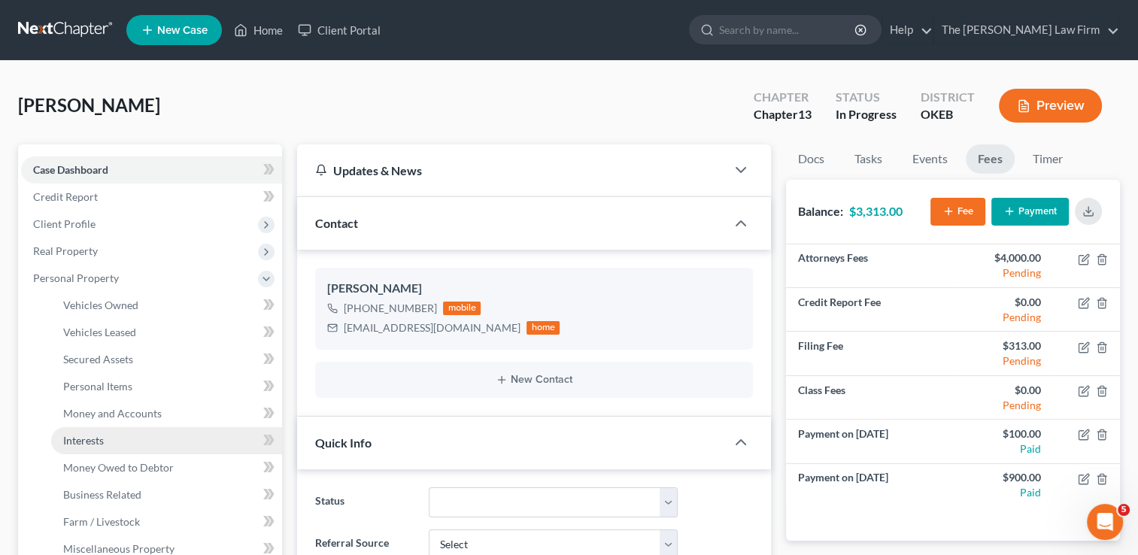
click at [65, 448] on link "Interests" at bounding box center [166, 440] width 231 height 27
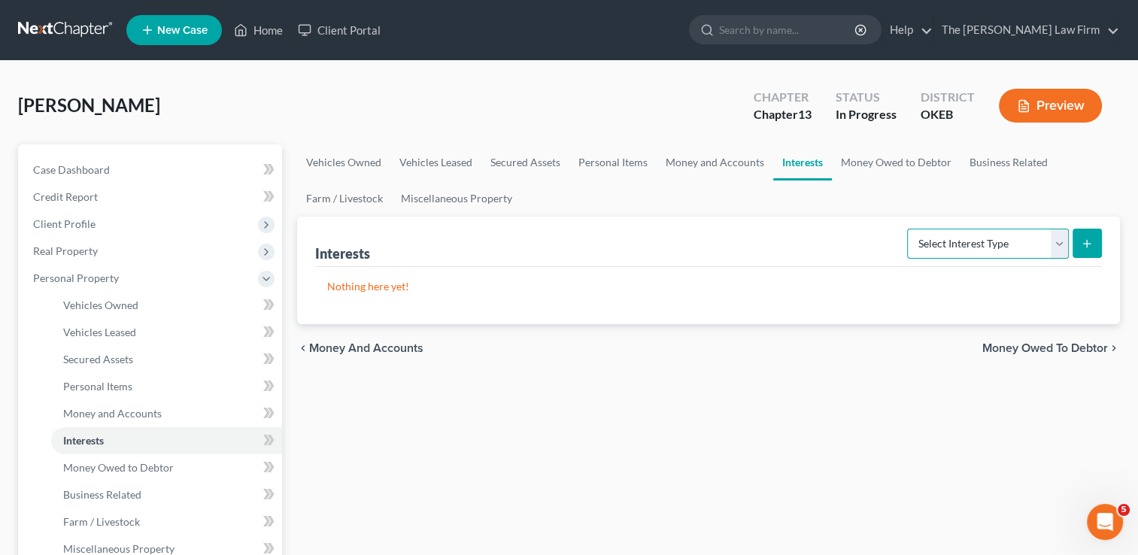
click at [1062, 245] on select "Select Interest Type 401K Annuity Bond Education IRA Government Bond Government…" at bounding box center [988, 244] width 162 height 30
select select "401k"
click at [909, 229] on select "Select Interest Type 401K Annuity Bond Education IRA Government Bond Government…" at bounding box center [988, 244] width 162 height 30
click at [1084, 248] on button "submit" at bounding box center [1087, 243] width 29 height 29
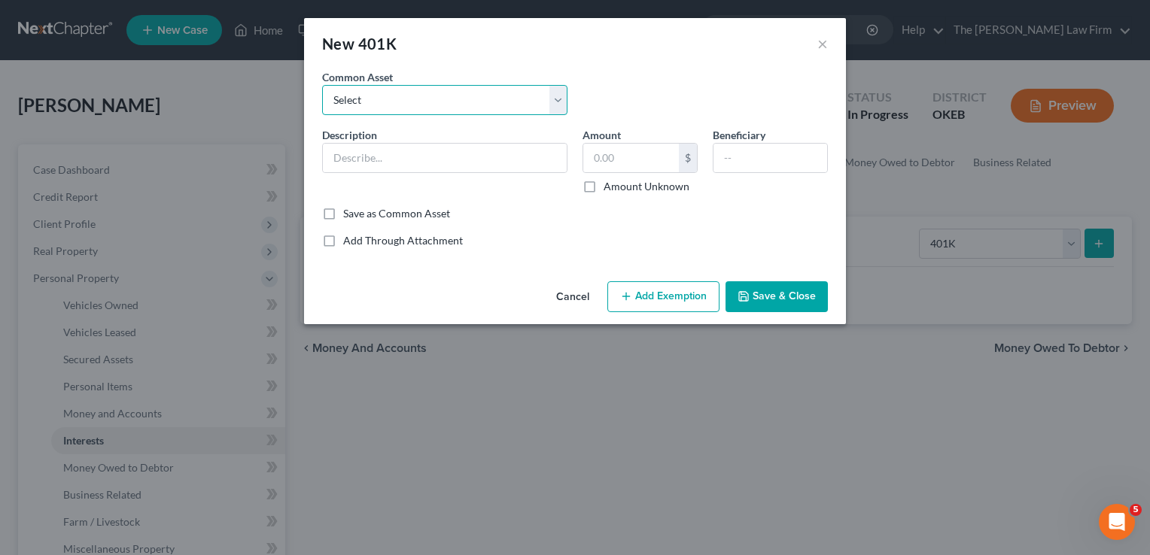
drag, startPoint x: 406, startPoint y: 100, endPoint x: 407, endPoint y: 115, distance: 15.1
click at [406, 99] on select "Select Employment 401K" at bounding box center [444, 100] width 245 height 30
select select "0"
click at [322, 85] on select "Select Employment 401K" at bounding box center [444, 100] width 245 height 30
type input "Employment 401K"
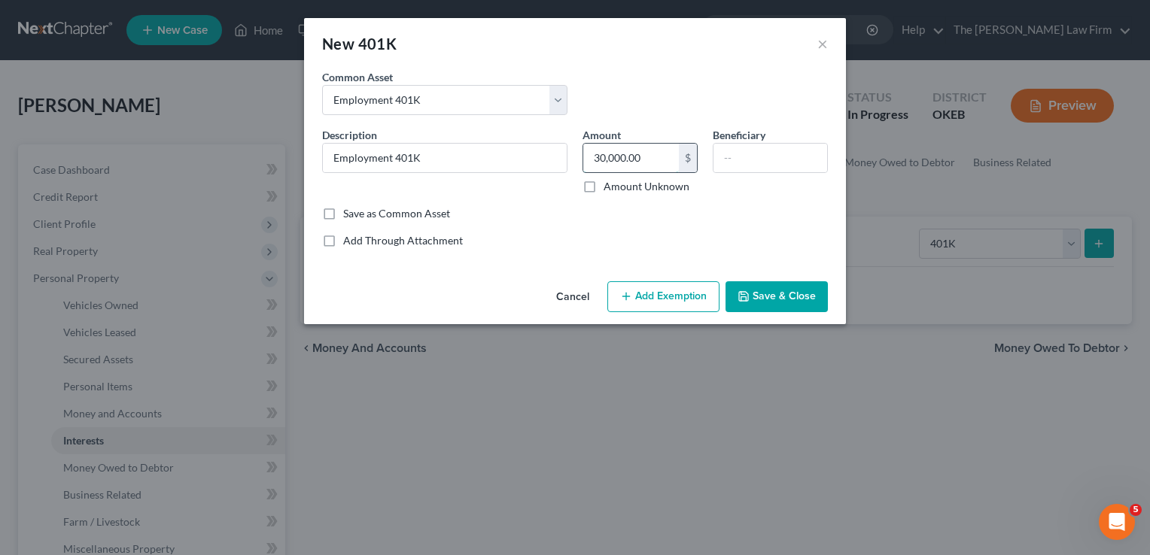
click at [649, 156] on input "30,000.00" at bounding box center [631, 158] width 96 height 29
type input "41,395.69"
click at [670, 293] on button "Add Exemption" at bounding box center [663, 297] width 112 height 32
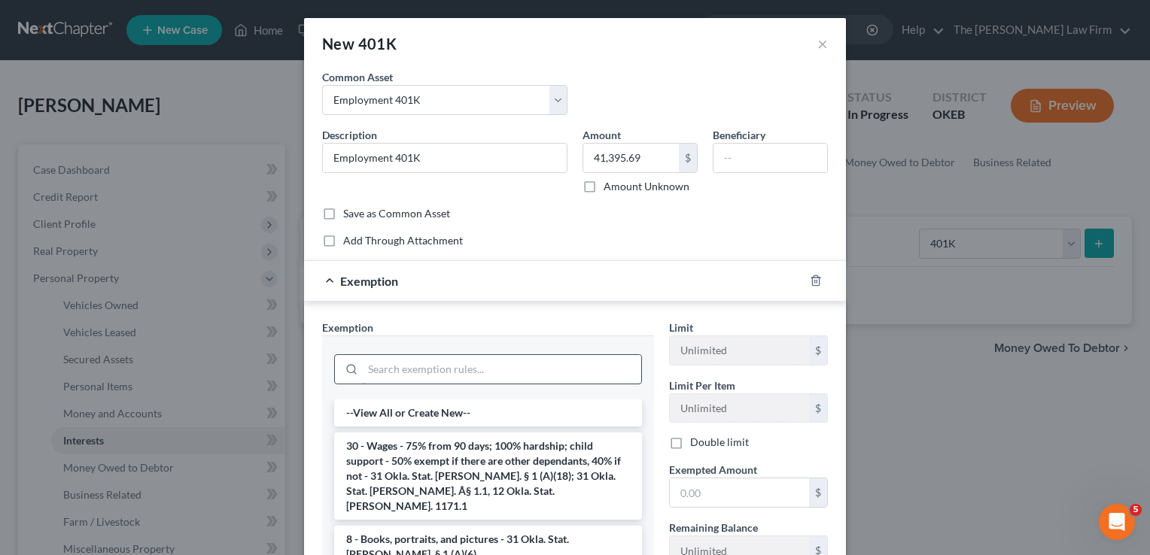
click at [418, 365] on input "search" at bounding box center [502, 369] width 278 height 29
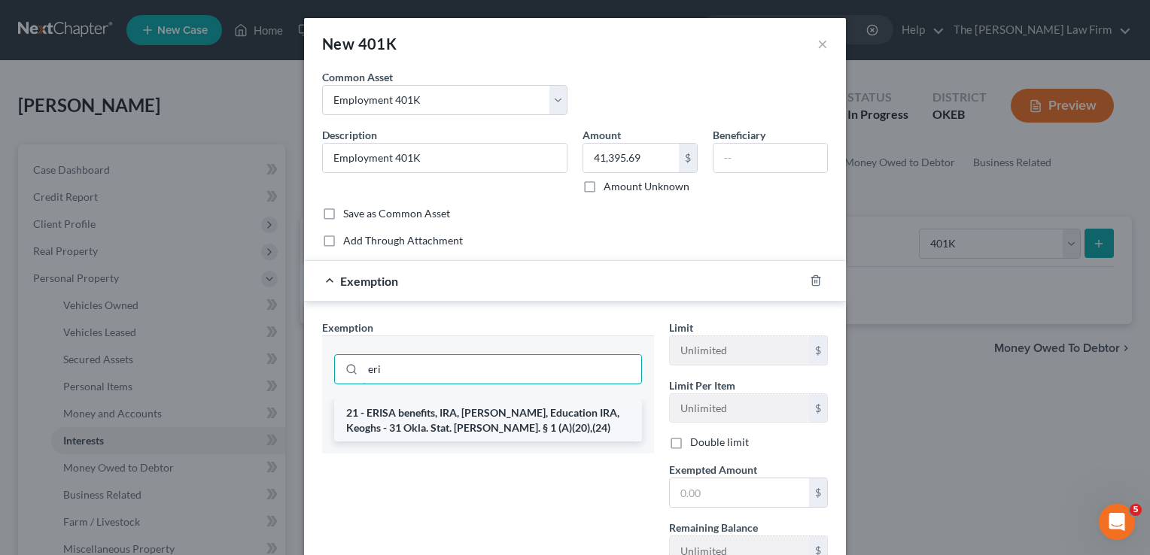
type input "eri"
click at [417, 417] on li "21 - ERISA benefits, IRA, Roth IRA, Education IRA, Keoghs - 31 Okla. Stat. Ann.…" at bounding box center [488, 421] width 308 height 42
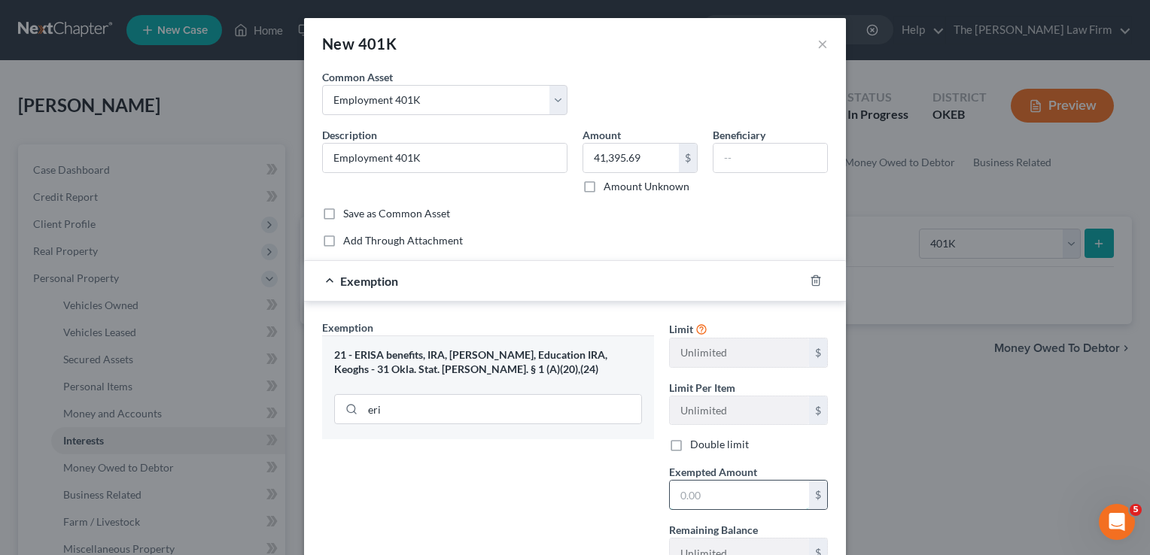
click at [728, 492] on input "text" at bounding box center [739, 495] width 139 height 29
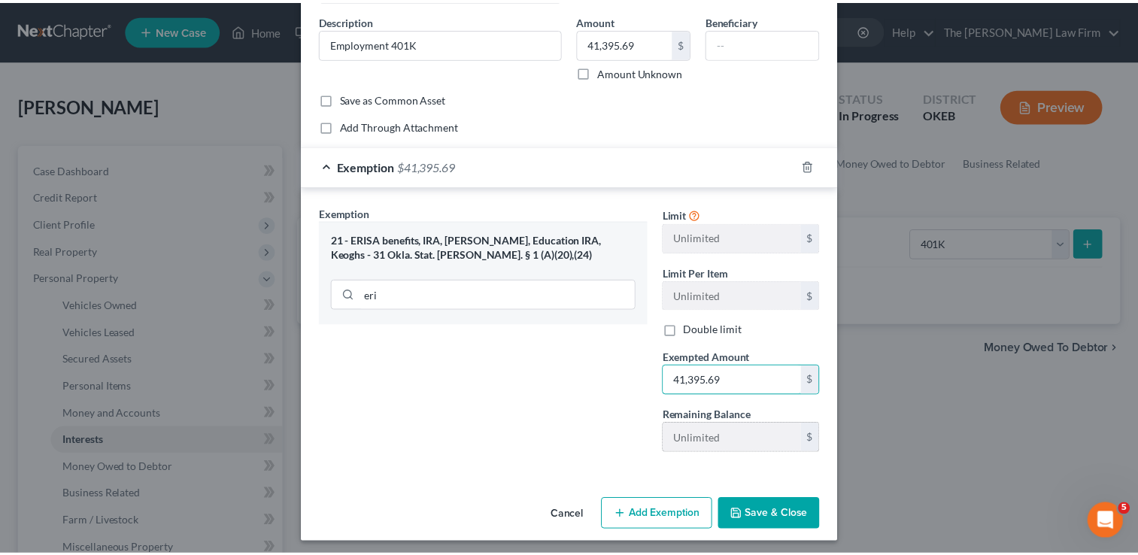
scroll to position [117, 0]
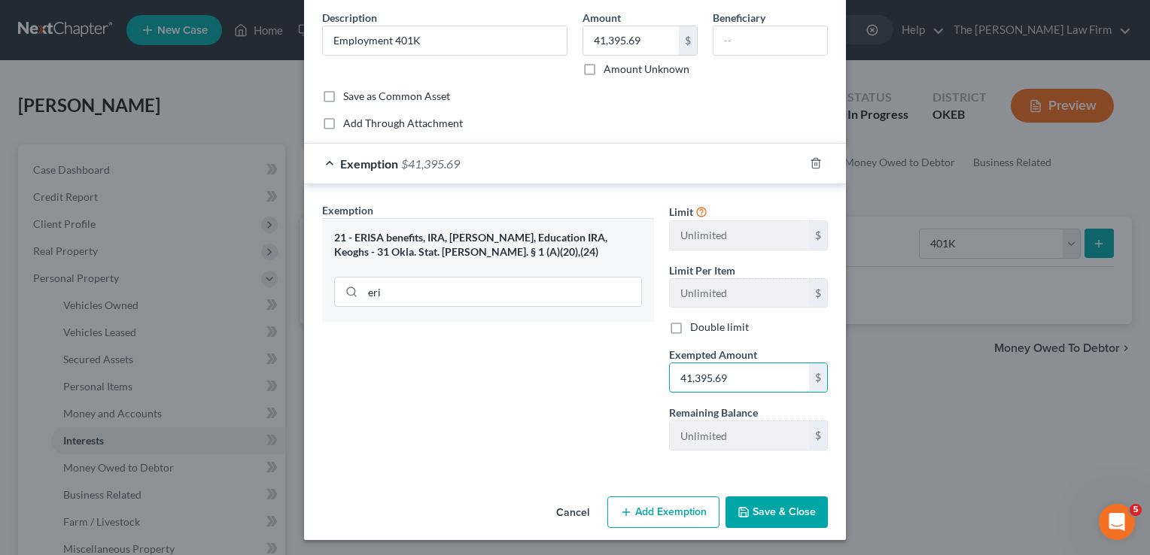
type input "41,395.69"
click at [781, 519] on button "Save & Close" at bounding box center [776, 513] width 102 height 32
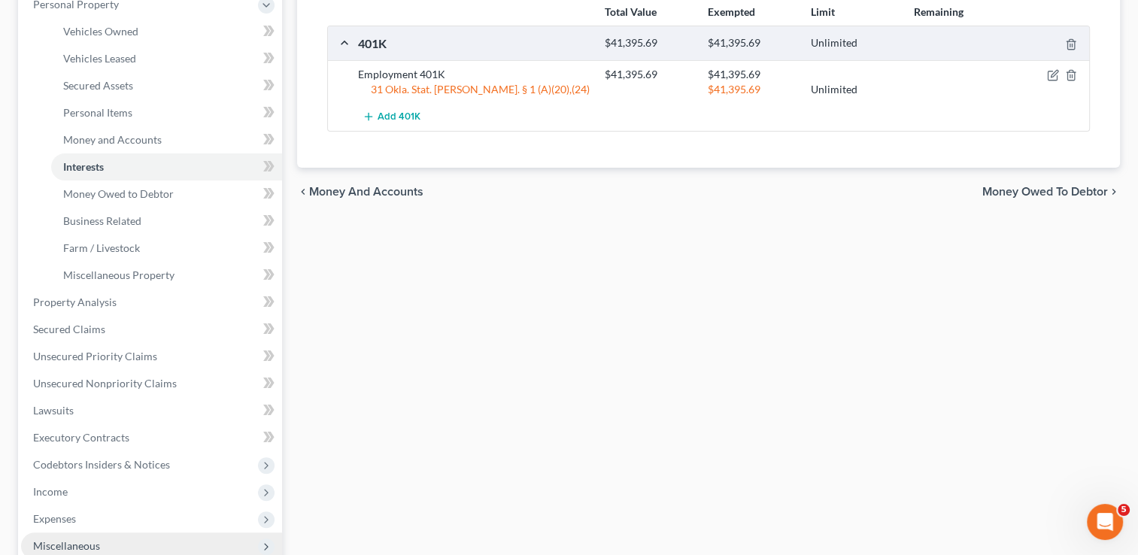
scroll to position [376, 0]
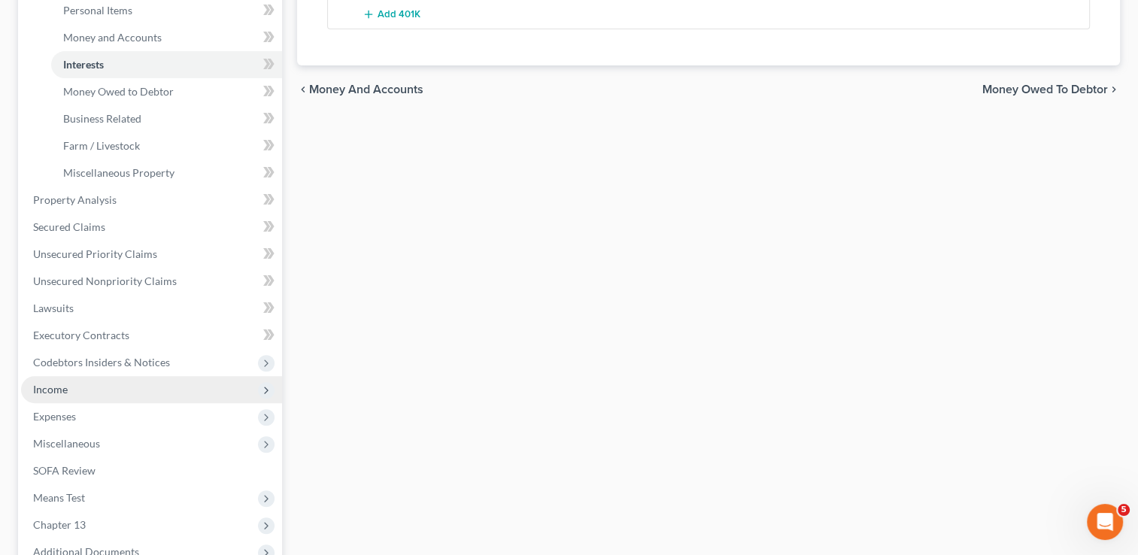
click at [66, 384] on span "Income" at bounding box center [50, 389] width 35 height 13
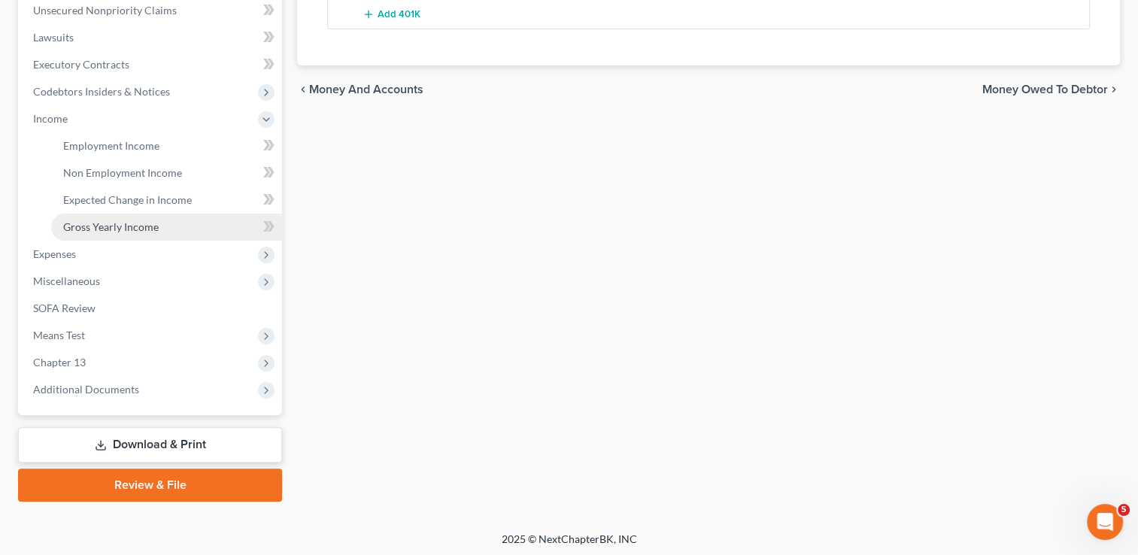
click at [129, 223] on span "Gross Yearly Income" at bounding box center [111, 226] width 96 height 13
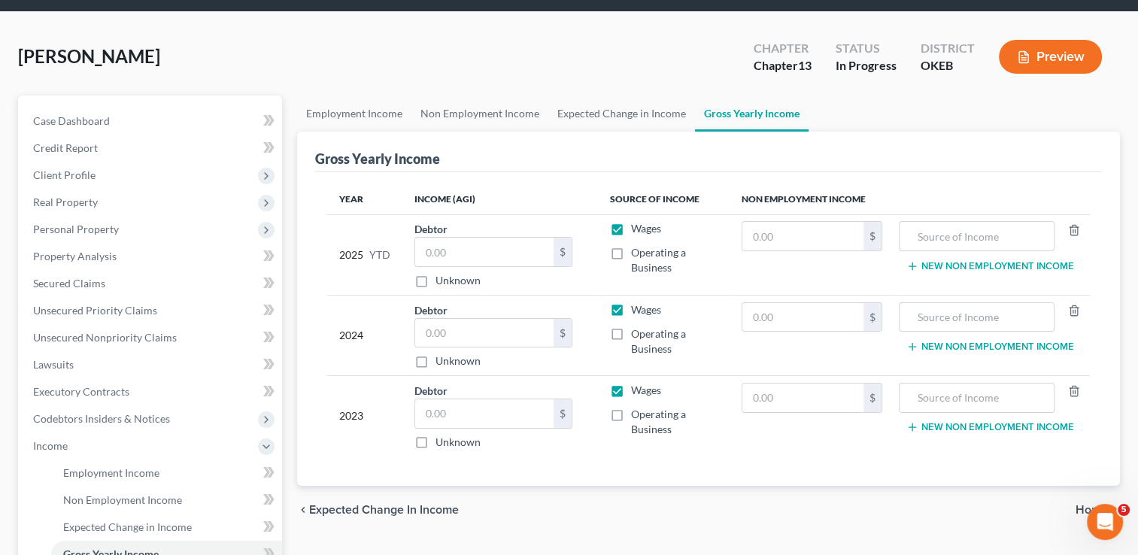
scroll to position [75, 0]
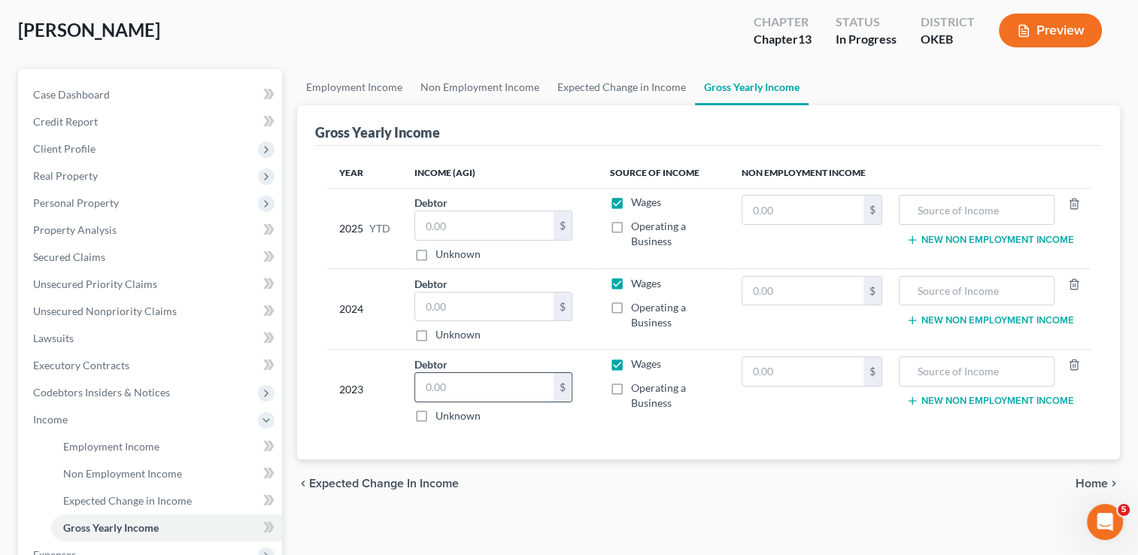
click at [477, 387] on input "text" at bounding box center [484, 387] width 138 height 29
type input "128,997"
click at [503, 308] on input "text" at bounding box center [484, 307] width 138 height 29
type input "146,037"
click at [115, 96] on link "Case Dashboard" at bounding box center [151, 94] width 261 height 27
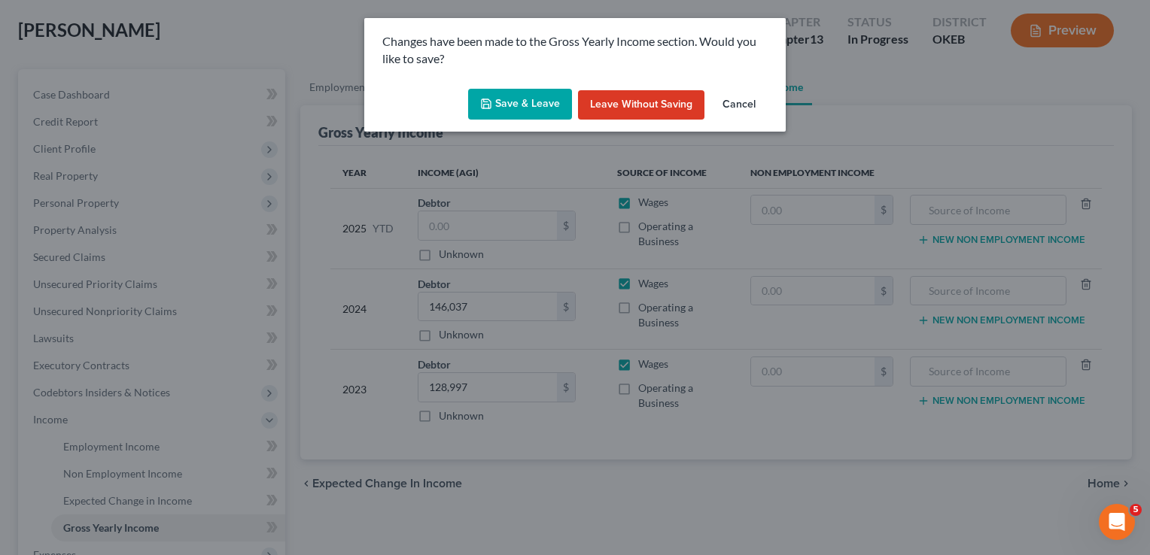
click at [530, 111] on button "Save & Leave" at bounding box center [520, 105] width 104 height 32
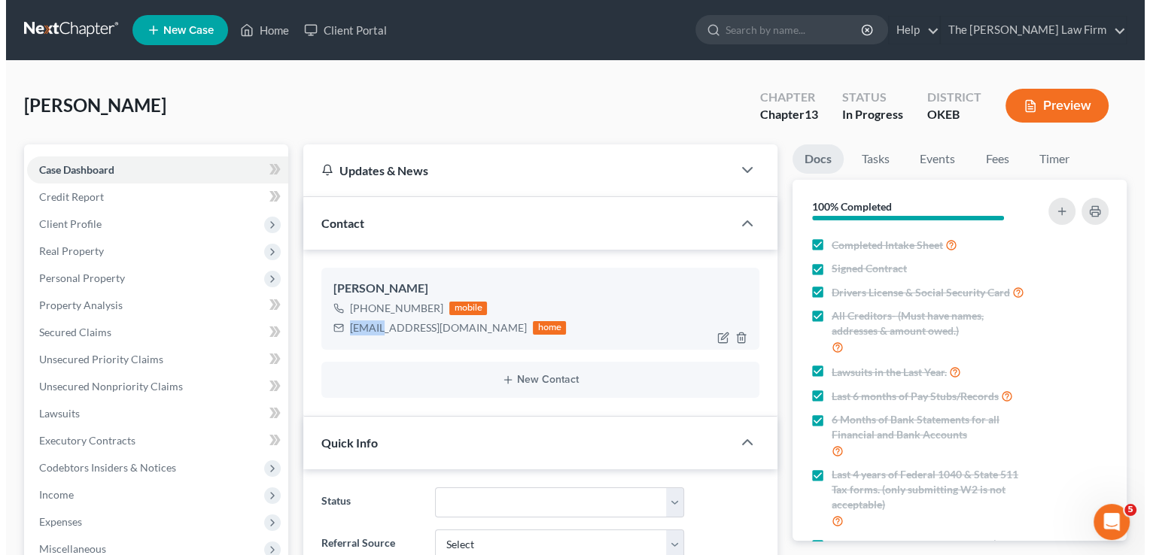
scroll to position [658, 0]
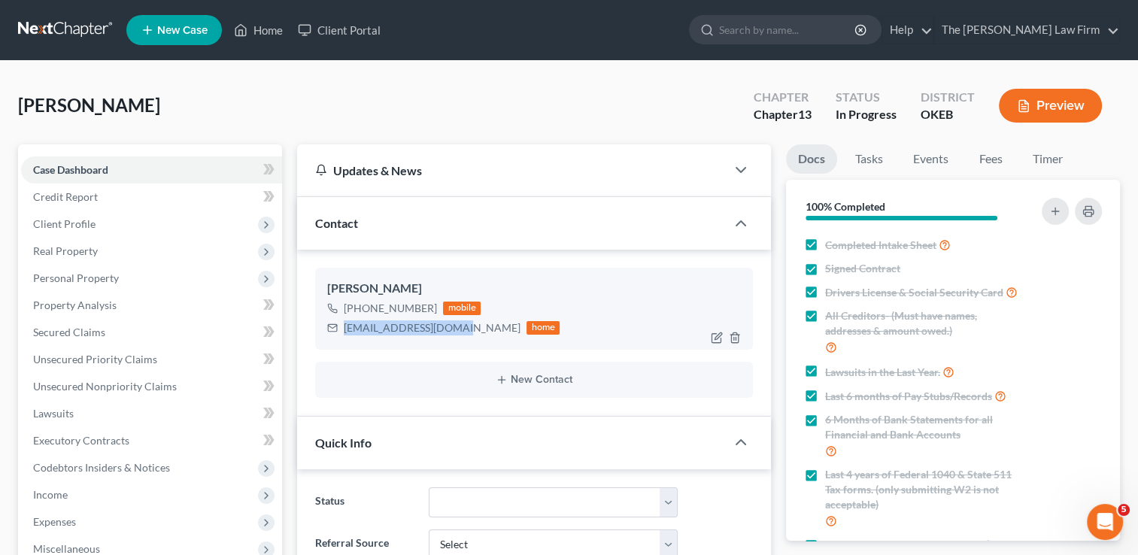
drag, startPoint x: 377, startPoint y: 333, endPoint x: 435, endPoint y: 338, distance: 58.2
click at [456, 338] on div "Cecil Wilson +1 (405) 205-8679 mobile Cecalwilson@gmail.com home" at bounding box center [534, 308] width 438 height 81
drag, startPoint x: 435, startPoint y: 338, endPoint x: 411, endPoint y: 329, distance: 25.7
copy div "Cecalwilson@gmail.com"
click at [491, 87] on div "Wilson, Cecil Upgraded Chapter Chapter 13 Status In Progress District OKEB Prev…" at bounding box center [569, 111] width 1102 height 65
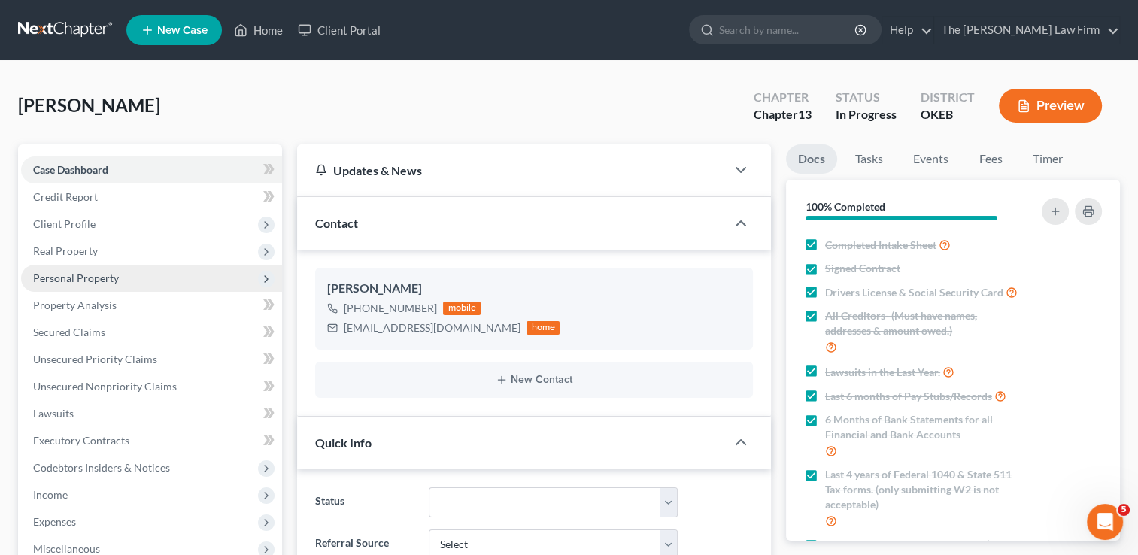
click at [102, 275] on span "Personal Property" at bounding box center [76, 278] width 86 height 13
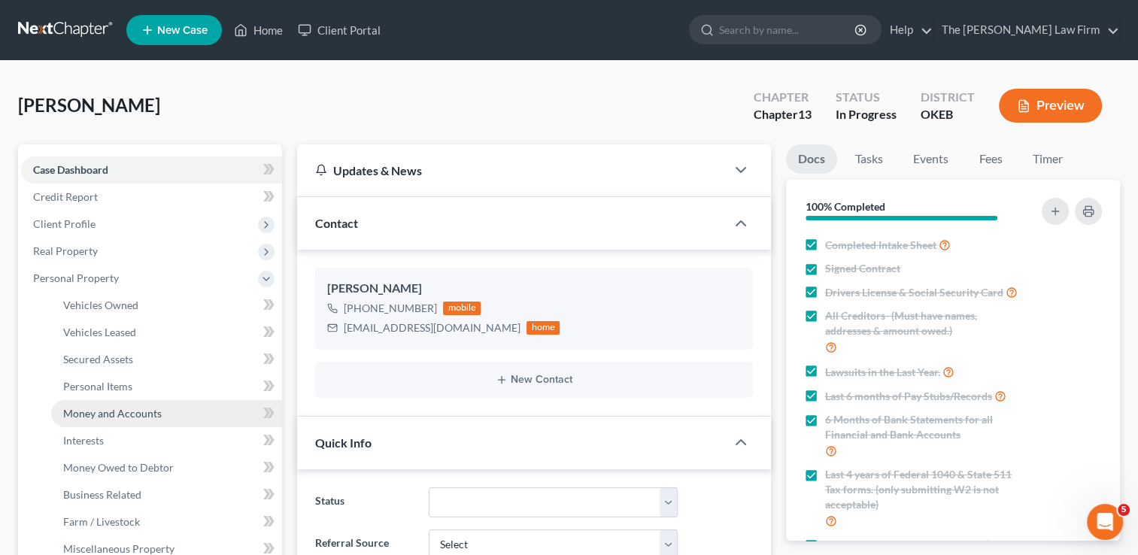
click at [140, 412] on span "Money and Accounts" at bounding box center [112, 413] width 99 height 13
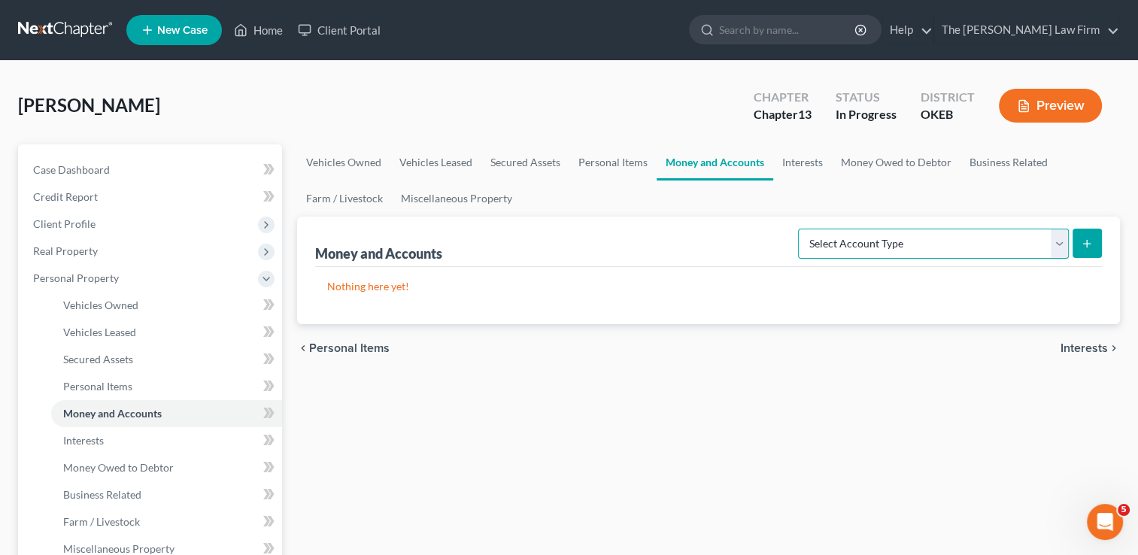
click at [1059, 242] on select "Select Account Type Brokerage Cash on Hand Certificates of Deposit Checking Acc…" at bounding box center [933, 244] width 271 height 30
select select "checking"
click at [801, 229] on select "Select Account Type Brokerage Cash on Hand Certificates of Deposit Checking Acc…" at bounding box center [933, 244] width 271 height 30
click at [1089, 248] on icon "submit" at bounding box center [1087, 244] width 12 height 12
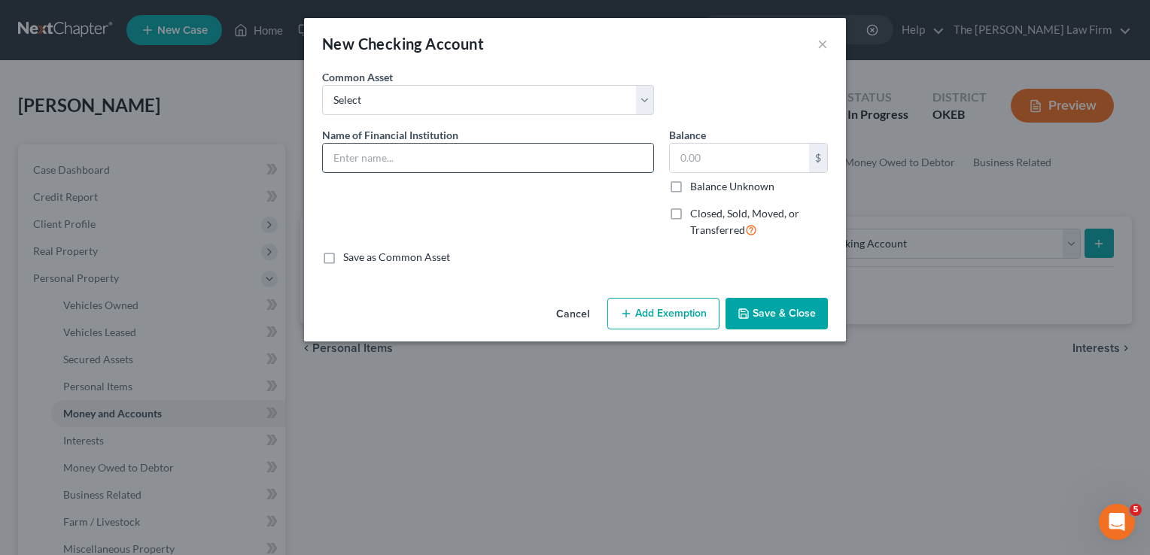
click at [418, 156] on input "text" at bounding box center [488, 158] width 330 height 29
type input "Communication FCU"
click at [647, 322] on button "Add Exemption" at bounding box center [663, 314] width 112 height 32
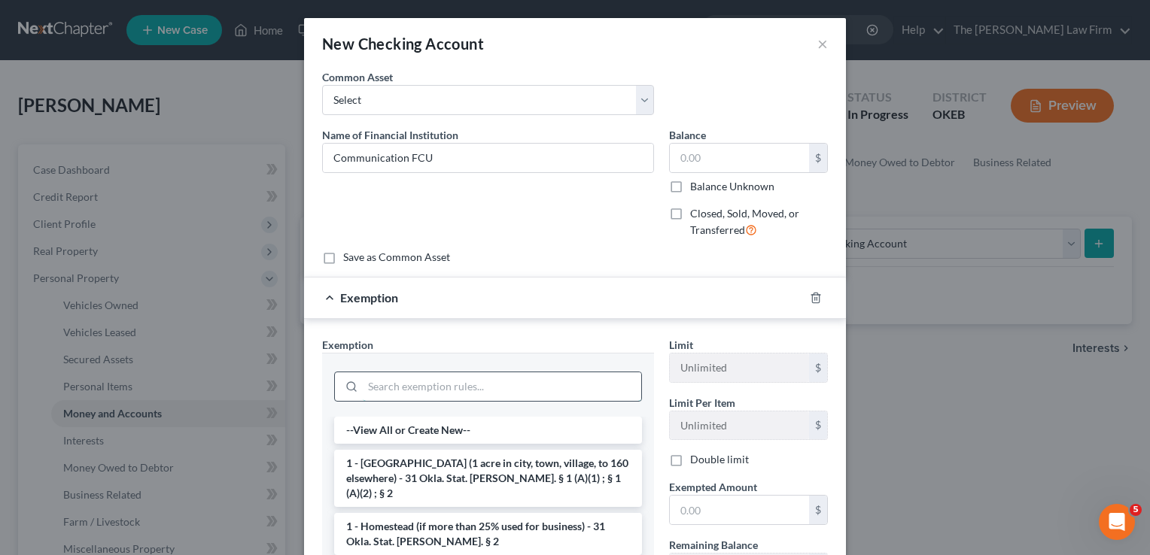
click at [438, 381] on input "search" at bounding box center [502, 386] width 278 height 29
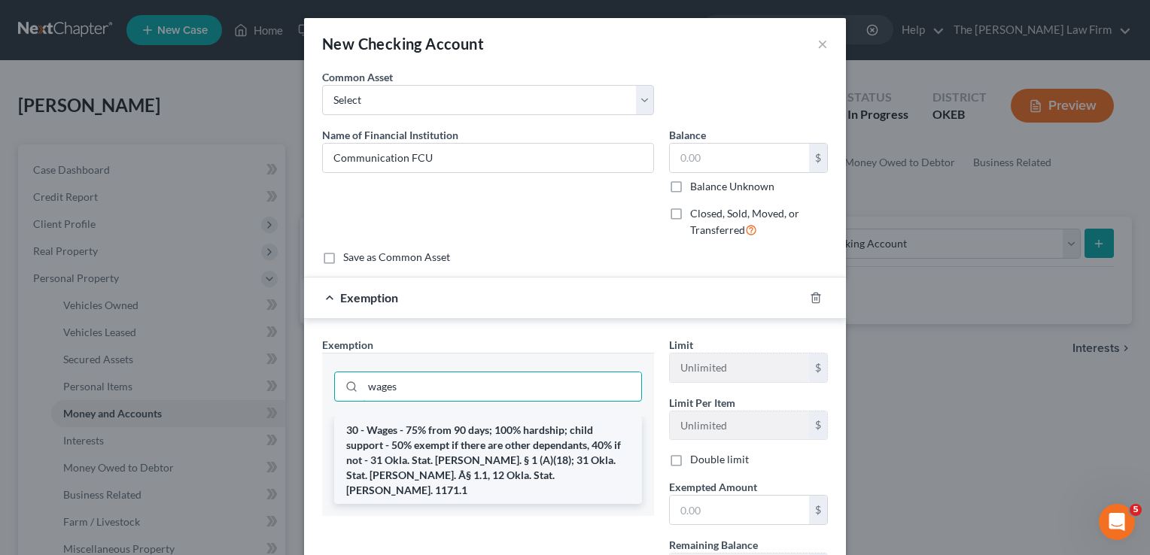
type input "wages"
click at [427, 444] on li "30 - Wages - 75% from 90 days; 100% hardship; child support - 50% exempt if the…" at bounding box center [488, 460] width 308 height 87
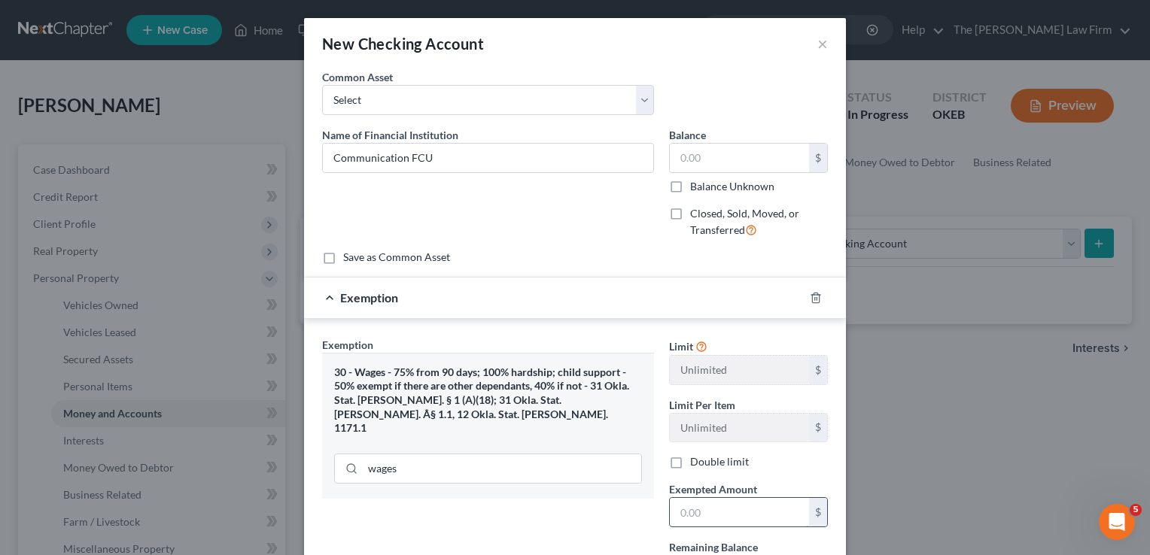
click at [728, 515] on input "text" at bounding box center [739, 512] width 139 height 29
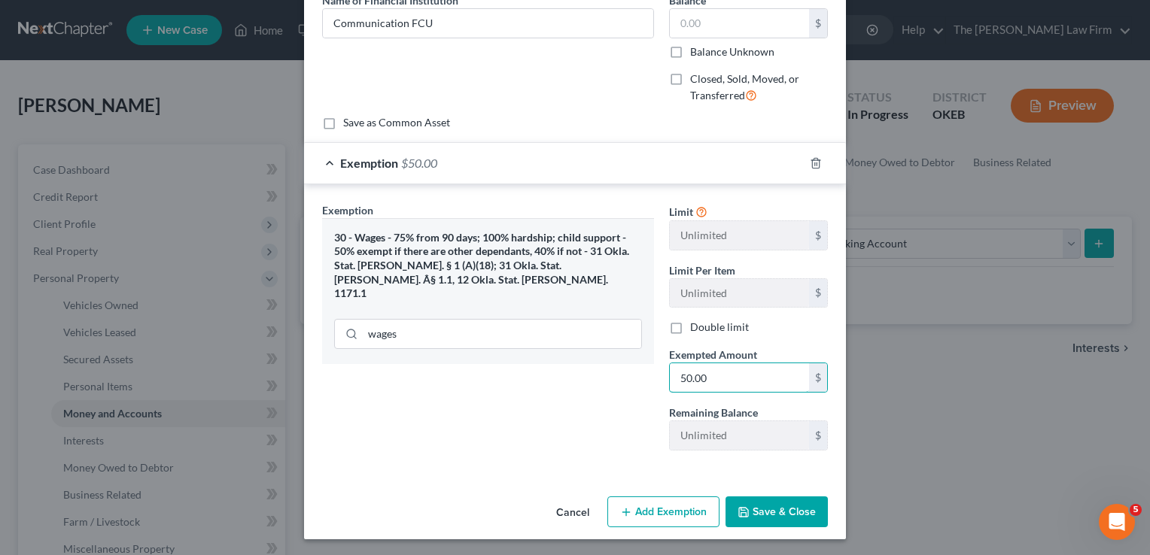
type input "50.00"
click at [789, 502] on button "Save & Close" at bounding box center [776, 513] width 102 height 32
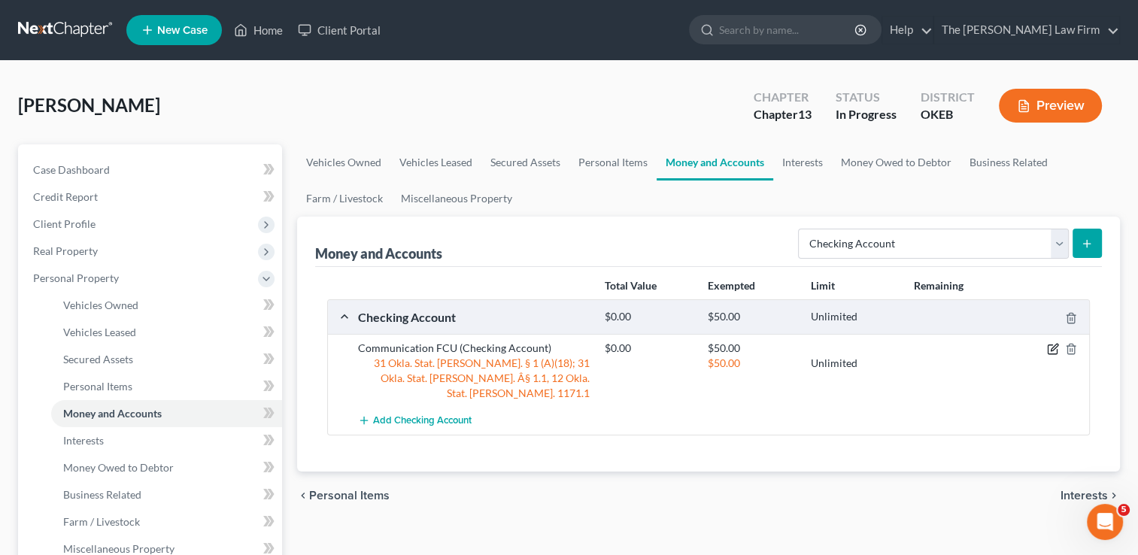
click at [1052, 347] on icon "button" at bounding box center [1053, 349] width 12 height 12
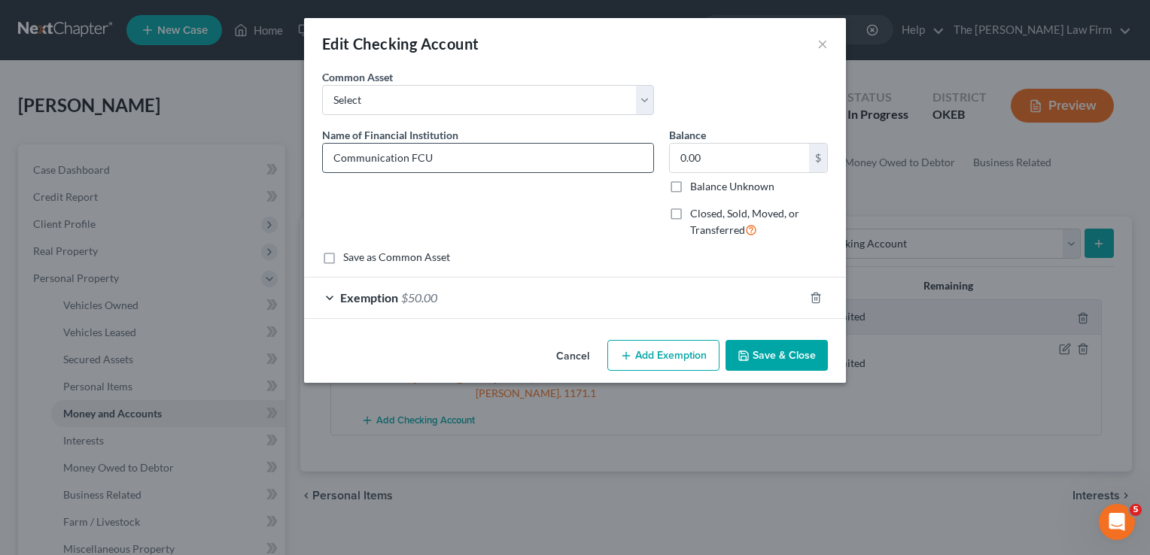
click at [460, 159] on input "Communication FCU" at bounding box center [488, 158] width 330 height 29
type input "Communication FCU (249)"
click at [775, 347] on button "Save & Close" at bounding box center [776, 356] width 102 height 32
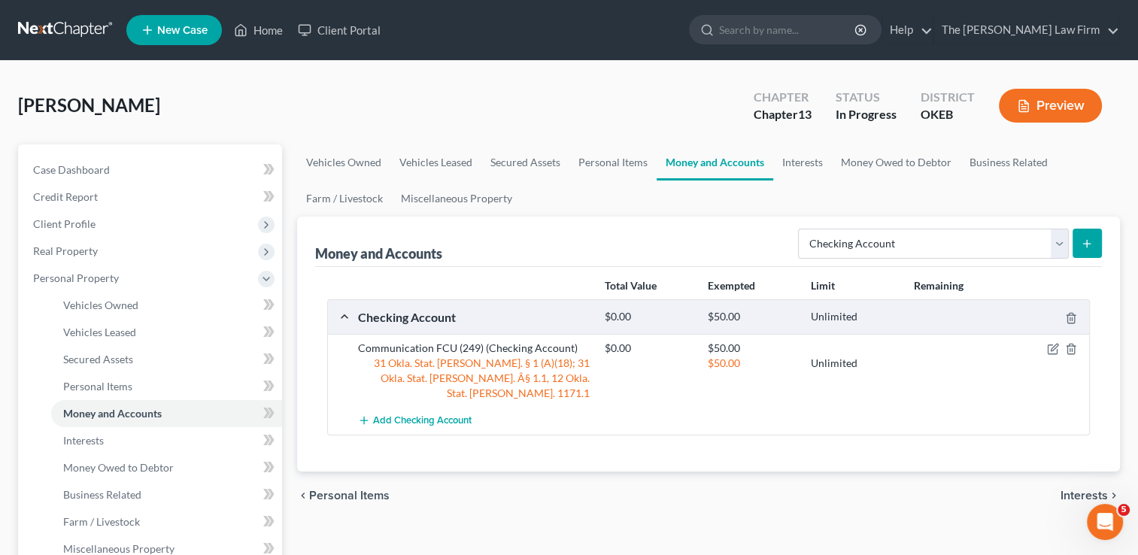
click at [1083, 242] on icon "submit" at bounding box center [1087, 244] width 12 height 12
click at [418, 415] on span "Add Checking Account" at bounding box center [422, 421] width 99 height 12
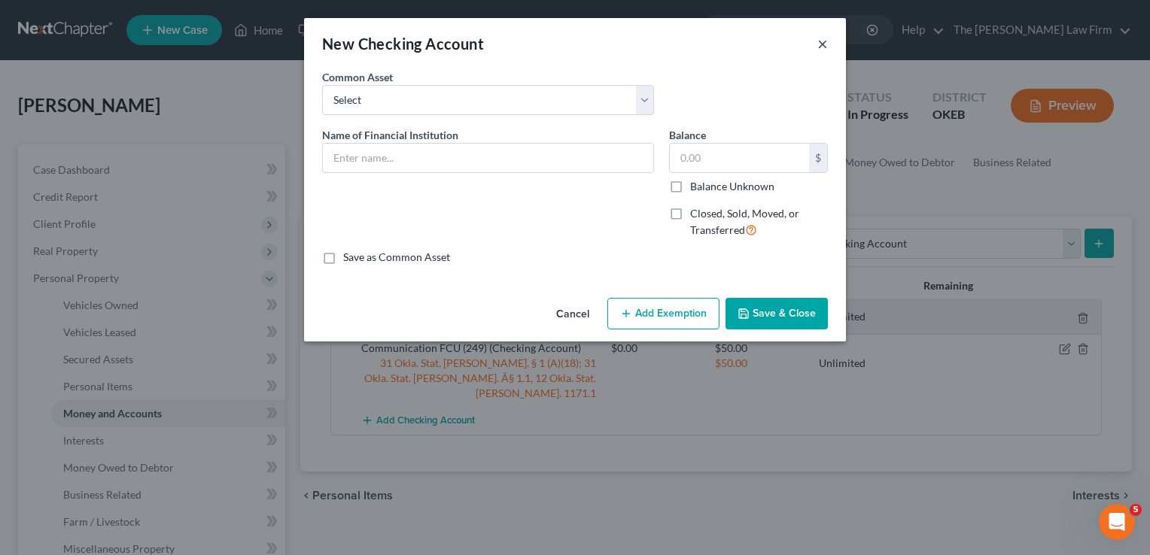
click at [822, 47] on button "×" at bounding box center [822, 44] width 11 height 18
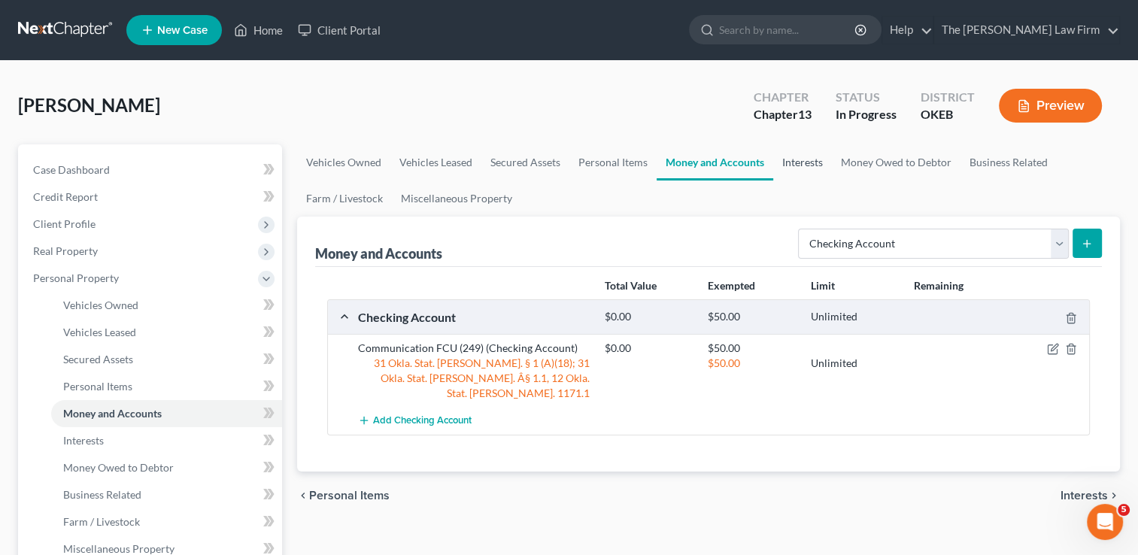
click at [817, 161] on link "Interests" at bounding box center [802, 162] width 59 height 36
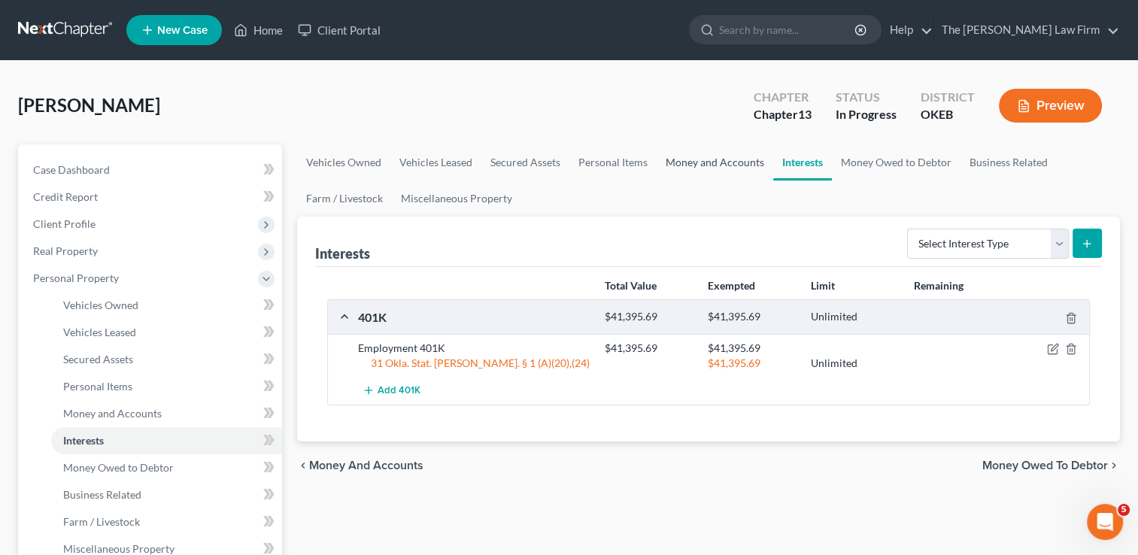
click at [711, 162] on link "Money and Accounts" at bounding box center [715, 162] width 117 height 36
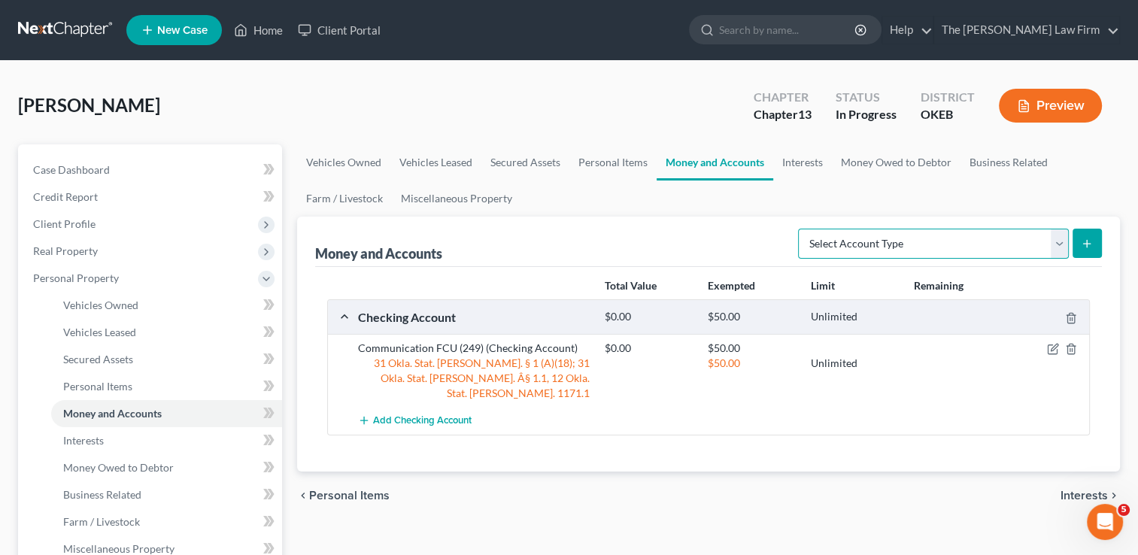
click at [918, 245] on select "Select Account Type Brokerage Cash on Hand Certificates of Deposit Checking Acc…" at bounding box center [933, 244] width 271 height 30
select select "savings"
click at [801, 229] on select "Select Account Type Brokerage Cash on Hand Certificates of Deposit Checking Acc…" at bounding box center [933, 244] width 271 height 30
click at [1083, 238] on icon "submit" at bounding box center [1087, 244] width 12 height 12
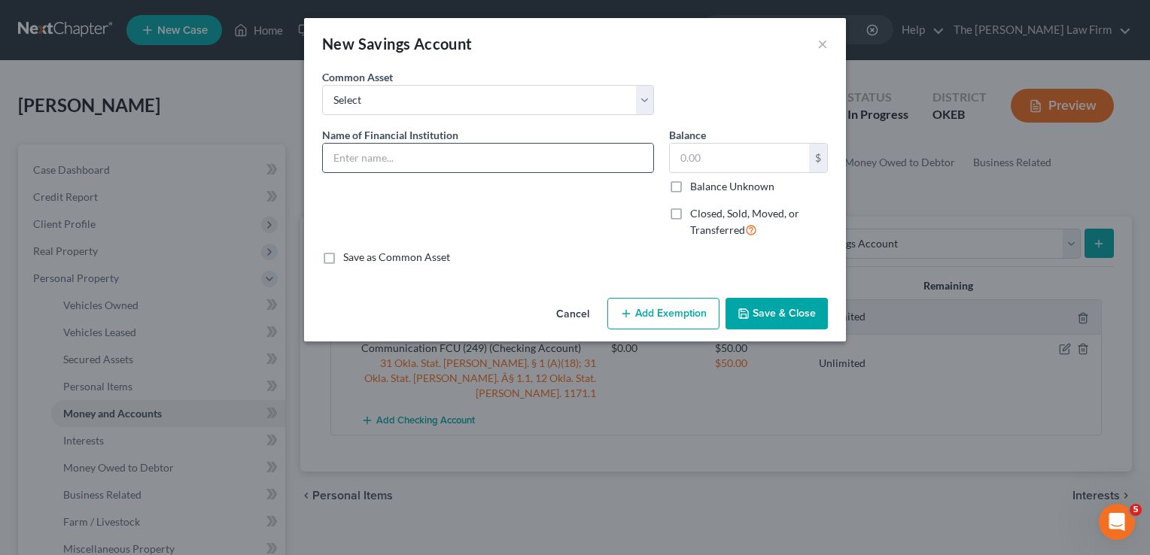
click at [476, 157] on input "text" at bounding box center [488, 158] width 330 height 29
type input "Communication FCU (249)"
click at [647, 309] on button "Add Exemption" at bounding box center [663, 314] width 112 height 32
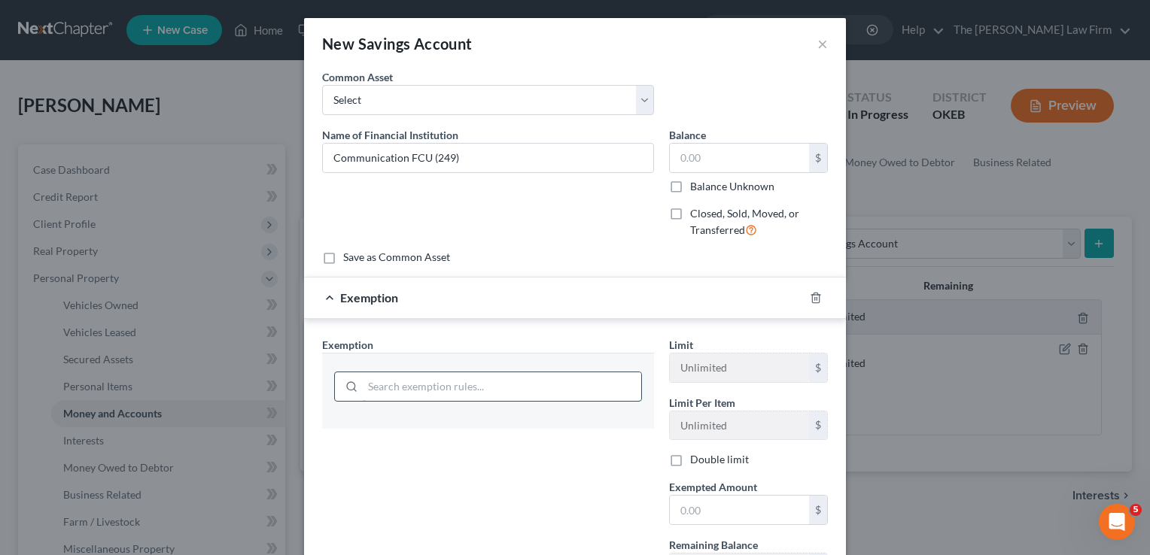
click at [433, 387] on input "search" at bounding box center [502, 386] width 278 height 29
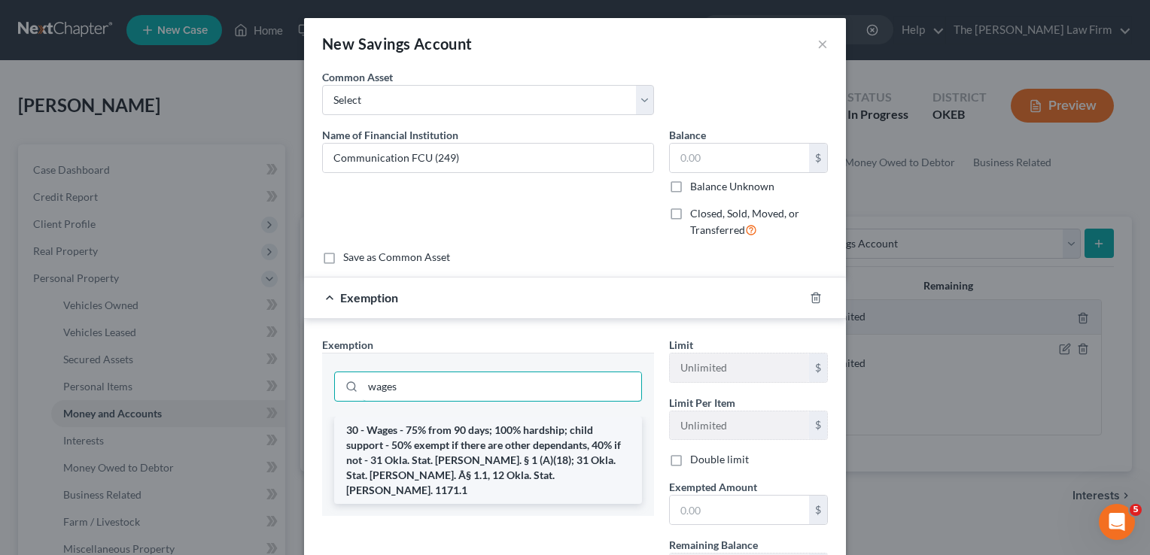
type input "wages"
click at [430, 448] on li "30 - Wages - 75% from 90 days; 100% hardship; child support - 50% exempt if the…" at bounding box center [488, 460] width 308 height 87
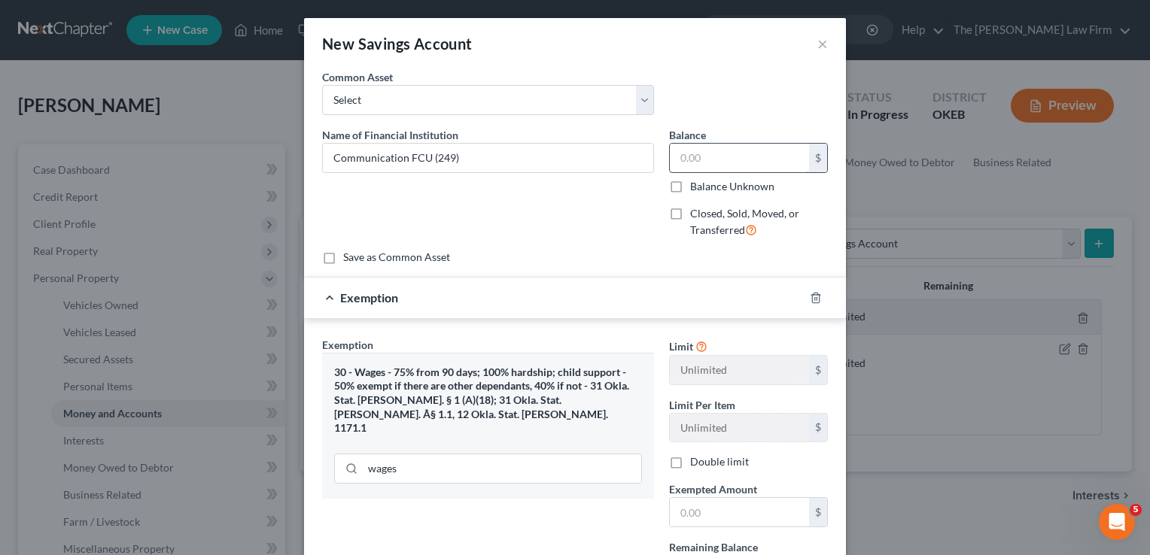
click at [725, 160] on input "text" at bounding box center [739, 158] width 139 height 29
type input "5.00"
click at [725, 521] on input "text" at bounding box center [739, 512] width 139 height 29
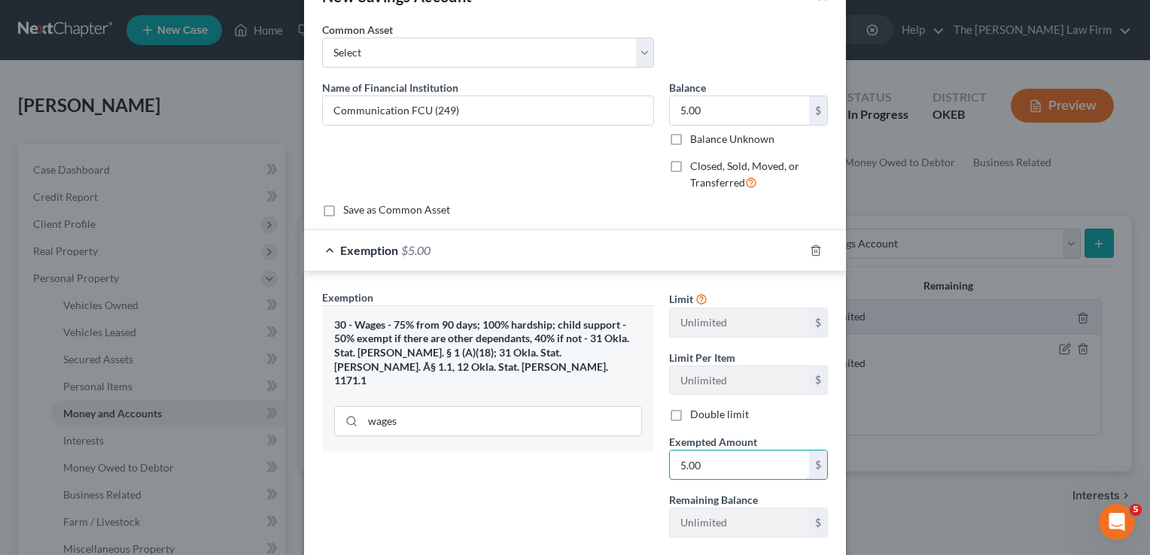
scroll to position [135, 0]
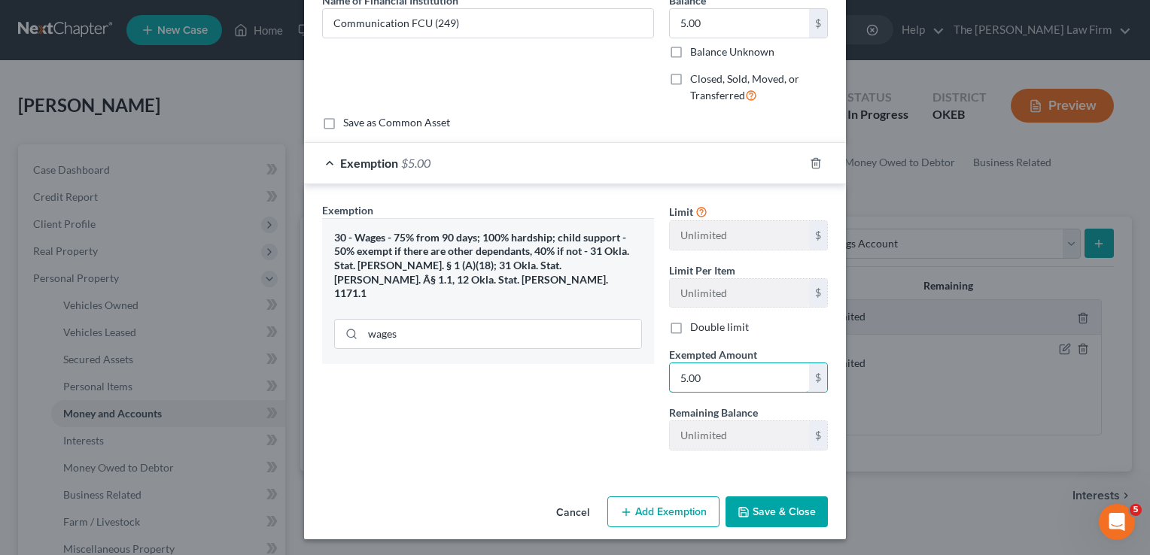
type input "5.00"
click at [792, 507] on button "Save & Close" at bounding box center [776, 513] width 102 height 32
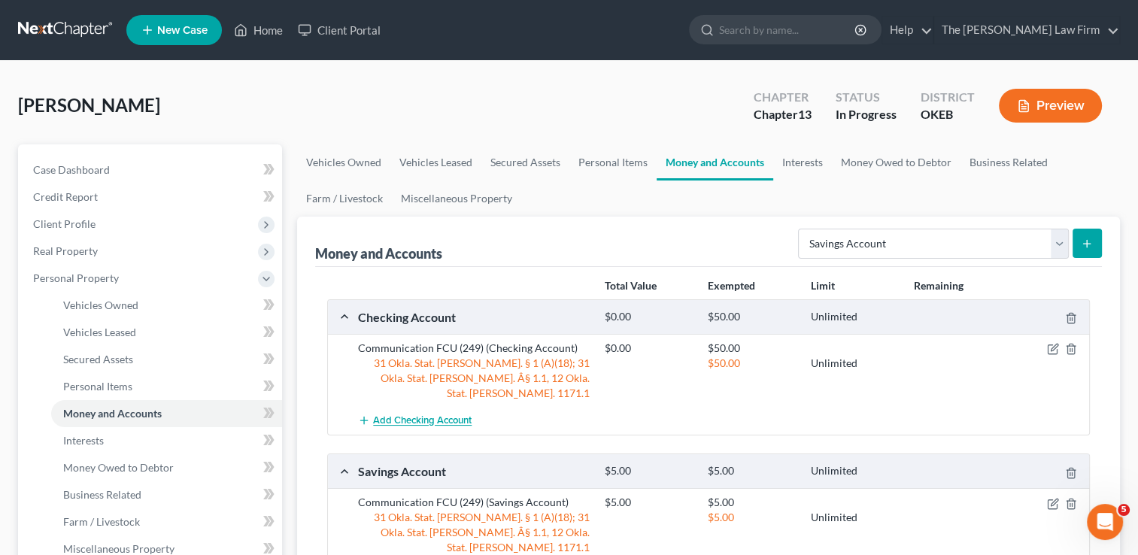
click at [448, 415] on span "Add Checking Account" at bounding box center [422, 421] width 99 height 12
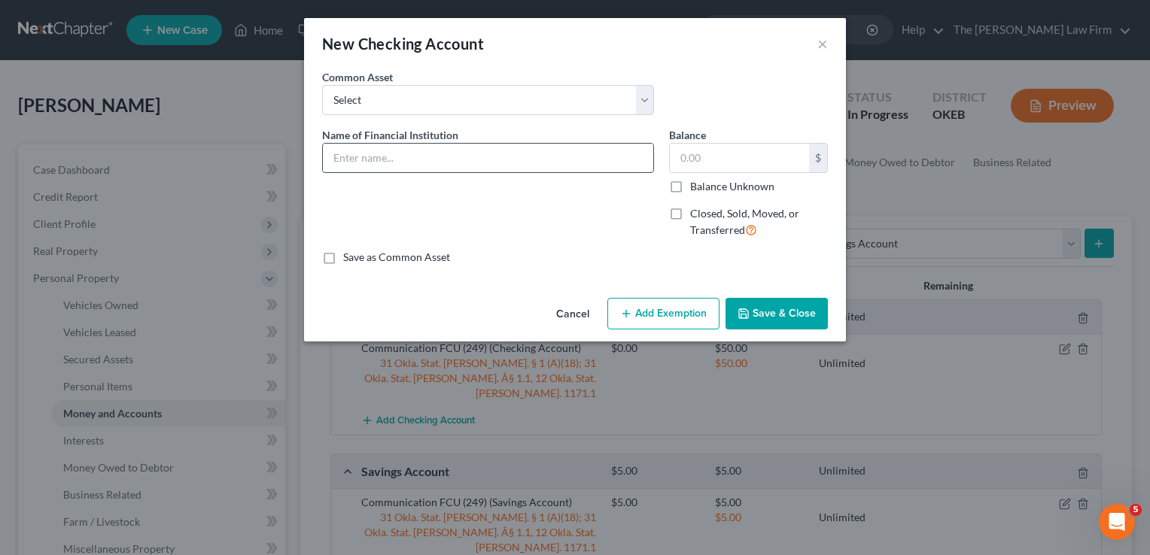
click at [436, 153] on input "text" at bounding box center [488, 158] width 330 height 29
type input "TFCU (7478)"
click at [669, 315] on button "Add Exemption" at bounding box center [663, 314] width 112 height 32
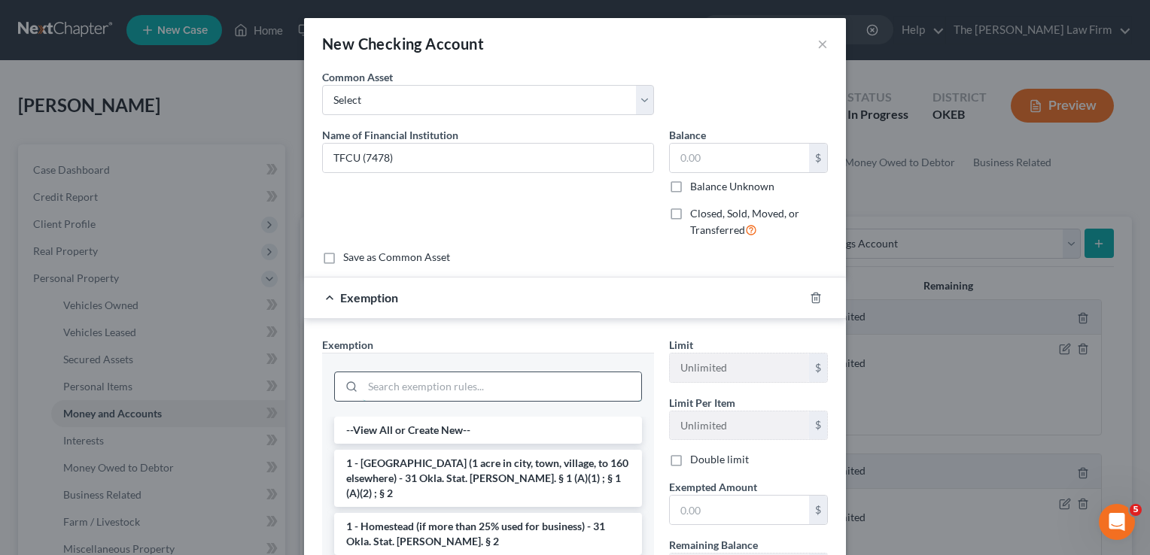
click at [409, 384] on input "search" at bounding box center [502, 386] width 278 height 29
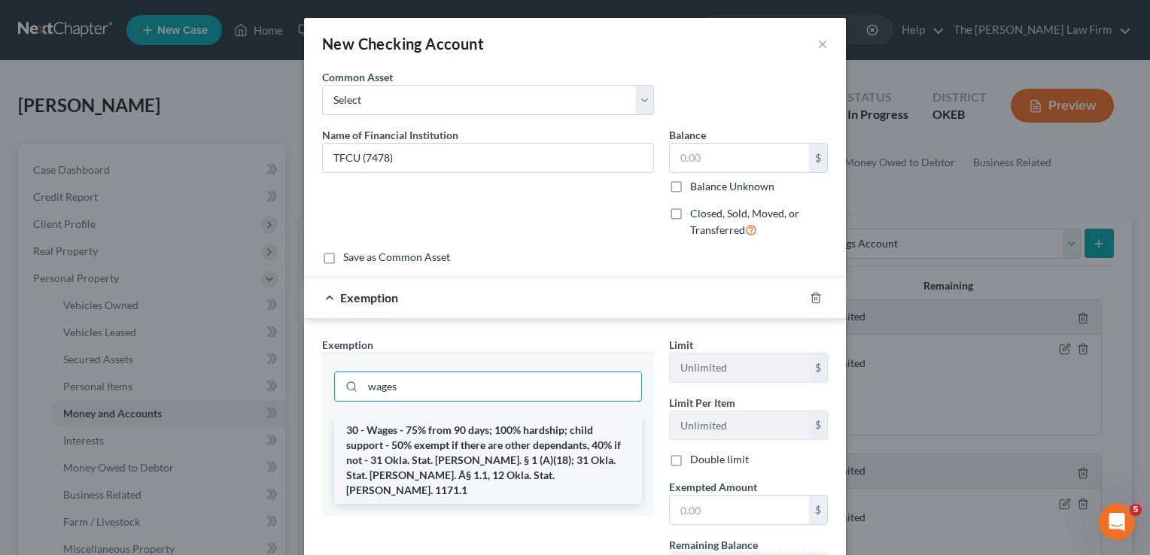
type input "wages"
click at [446, 441] on li "30 - Wages - 75% from 90 days; 100% hardship; child support - 50% exempt if the…" at bounding box center [488, 460] width 308 height 87
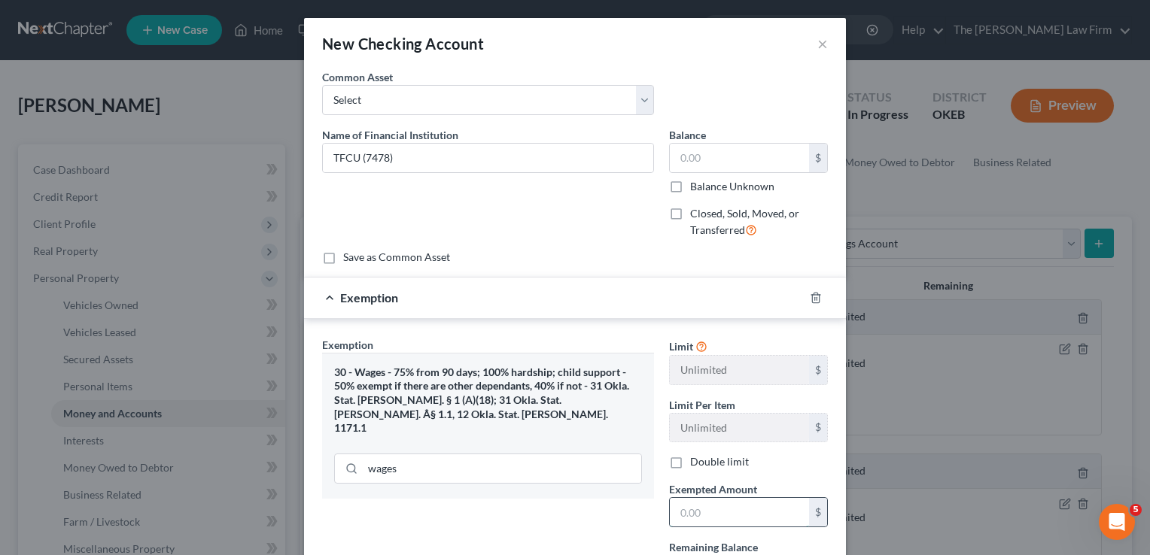
click at [742, 512] on input "text" at bounding box center [739, 512] width 139 height 29
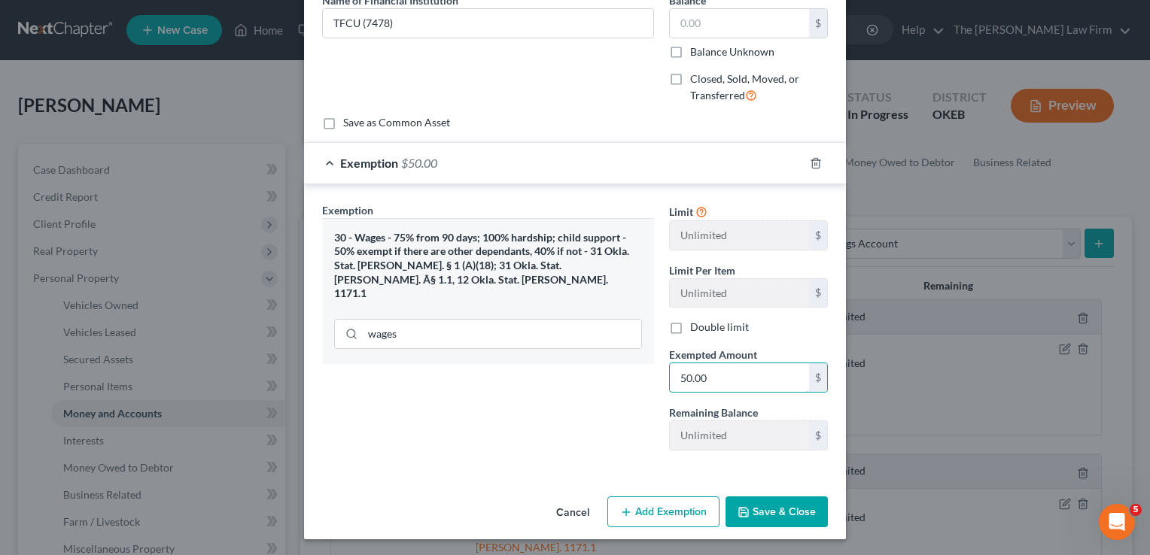
type input "50.00"
click at [770, 509] on button "Save & Close" at bounding box center [776, 513] width 102 height 32
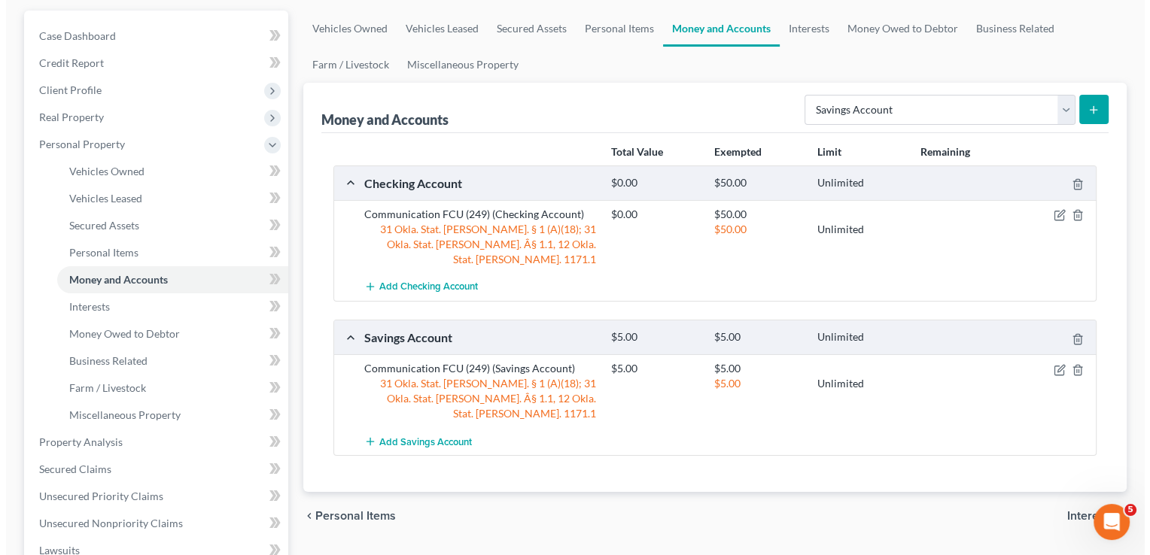
scroll to position [150, 0]
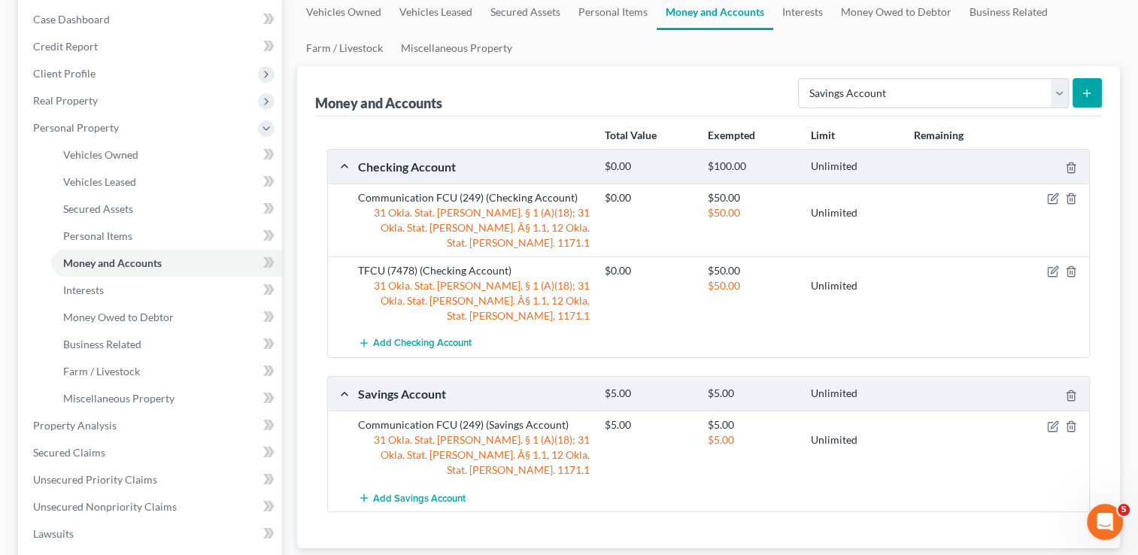
click at [412, 418] on div "Communication FCU (249) (Savings Account)" at bounding box center [474, 425] width 247 height 15
click at [415, 492] on span "Add Savings Account" at bounding box center [419, 498] width 93 height 12
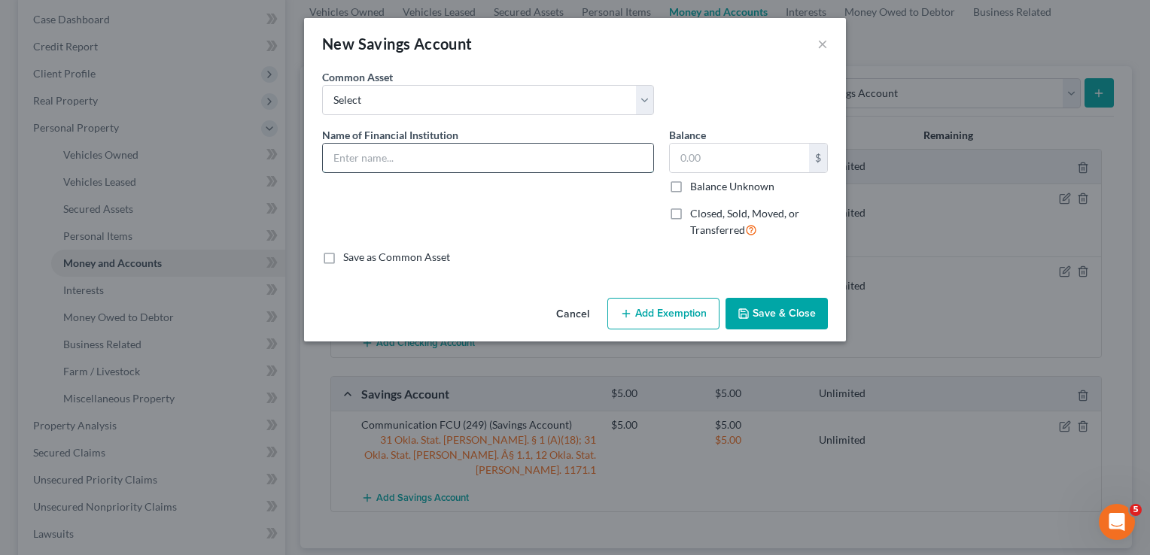
click at [463, 158] on input "text" at bounding box center [488, 158] width 330 height 29
type input "TFCU (7478)"
click at [716, 157] on input "text" at bounding box center [739, 158] width 139 height 29
type input "5.00"
click at [656, 313] on button "Add Exemption" at bounding box center [663, 314] width 112 height 32
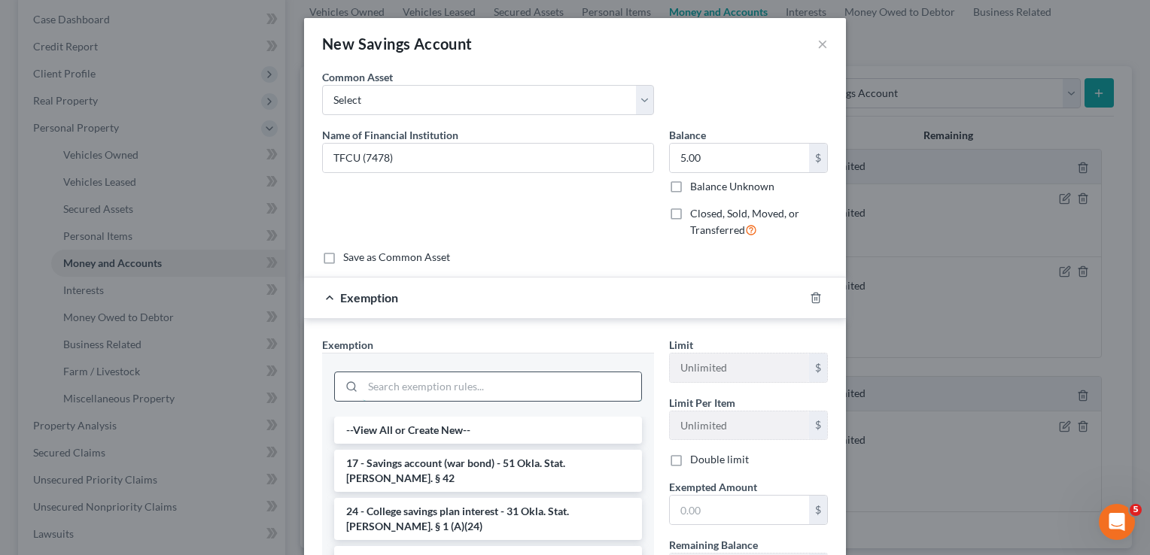
click at [448, 381] on input "search" at bounding box center [502, 386] width 278 height 29
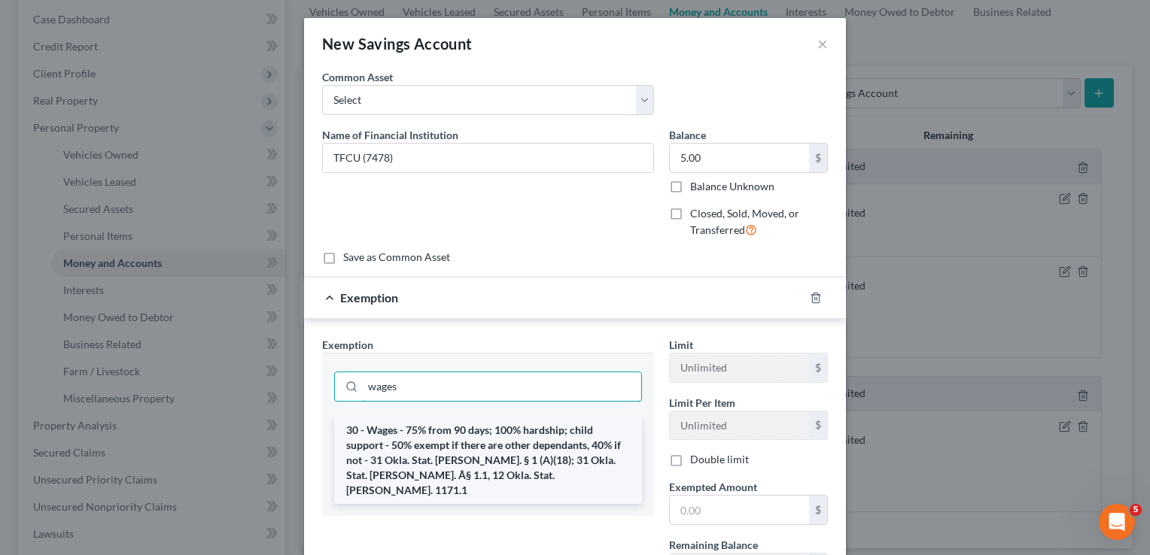
type input "wages"
click at [473, 460] on li "30 - Wages - 75% from 90 days; 100% hardship; child support - 50% exempt if the…" at bounding box center [488, 460] width 308 height 87
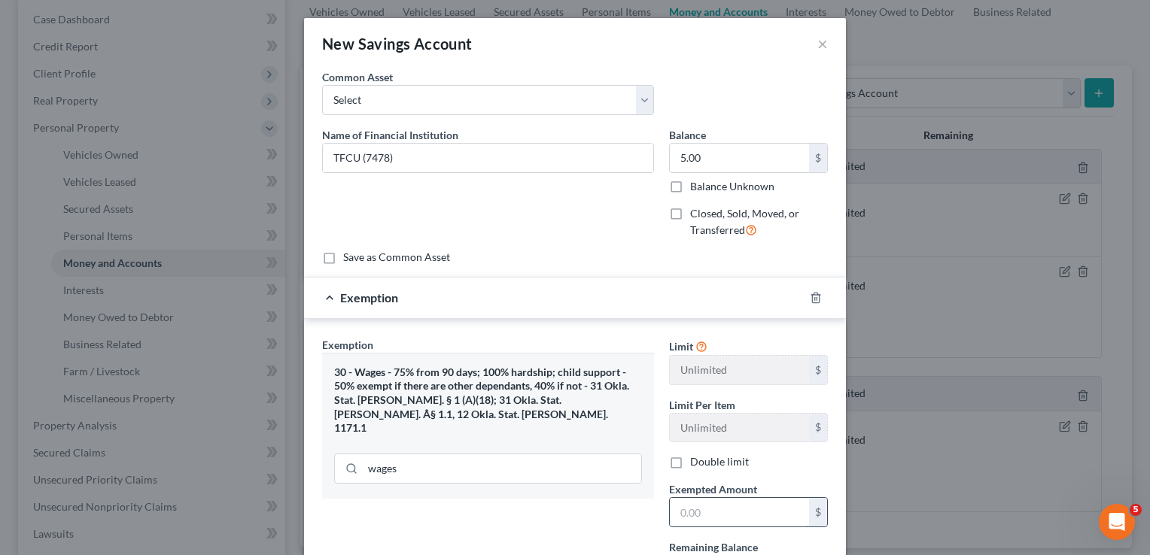
click at [716, 511] on input "text" at bounding box center [739, 512] width 139 height 29
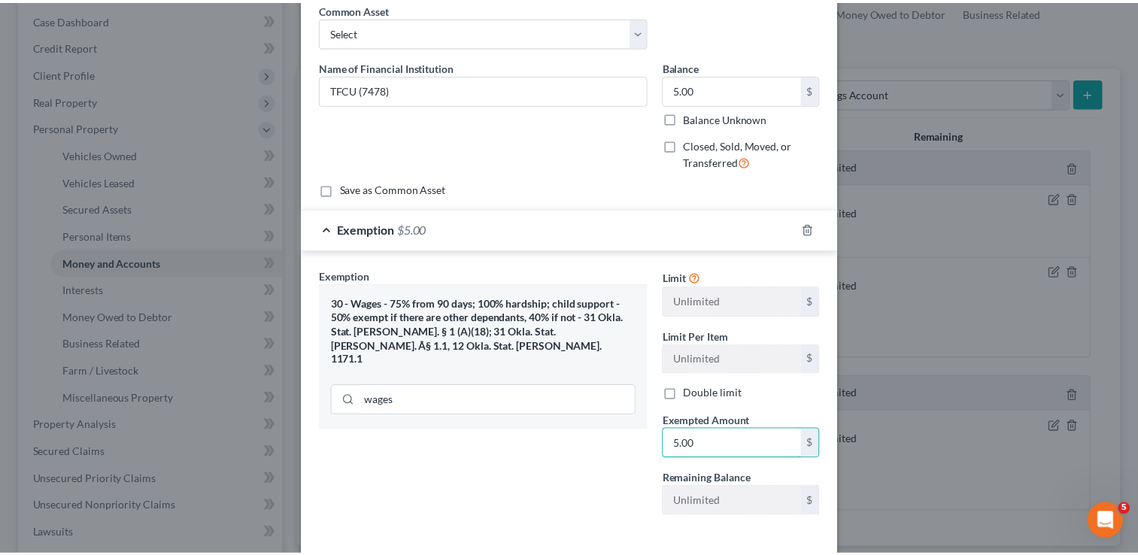
scroll to position [135, 0]
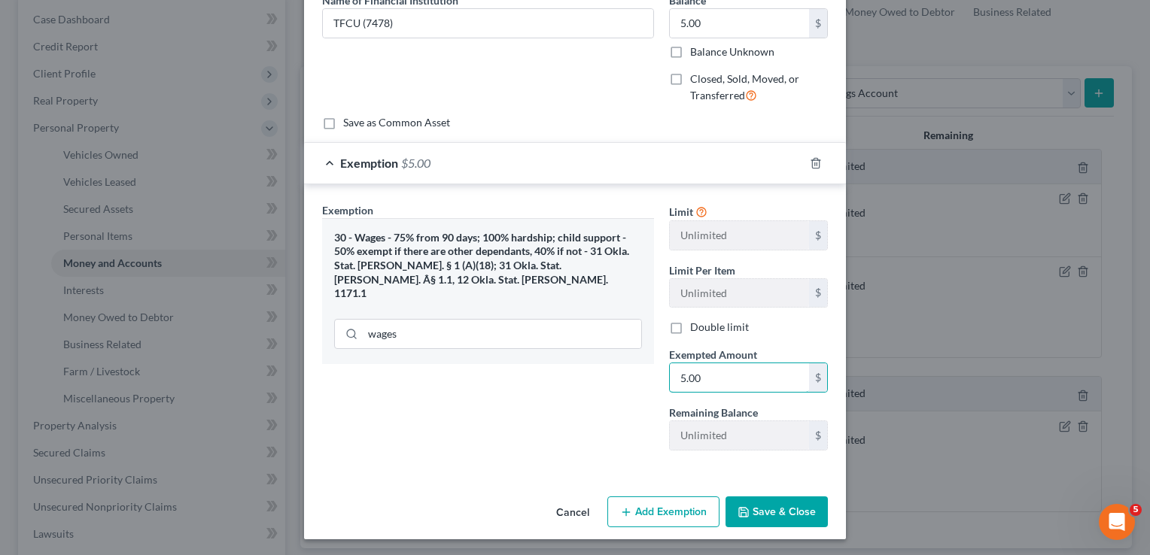
type input "5.00"
click at [773, 512] on button "Save & Close" at bounding box center [776, 513] width 102 height 32
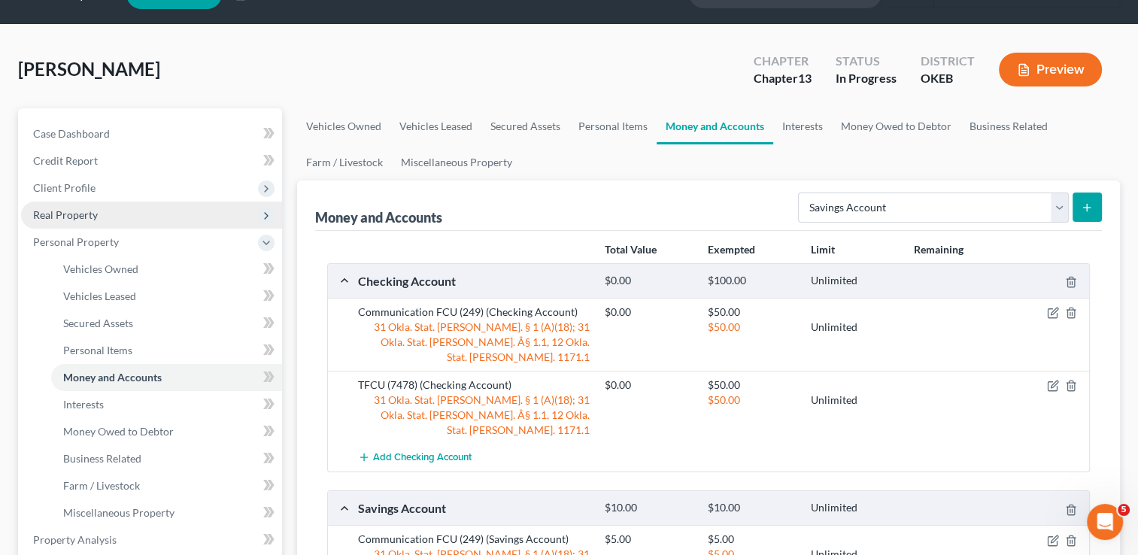
scroll to position [0, 0]
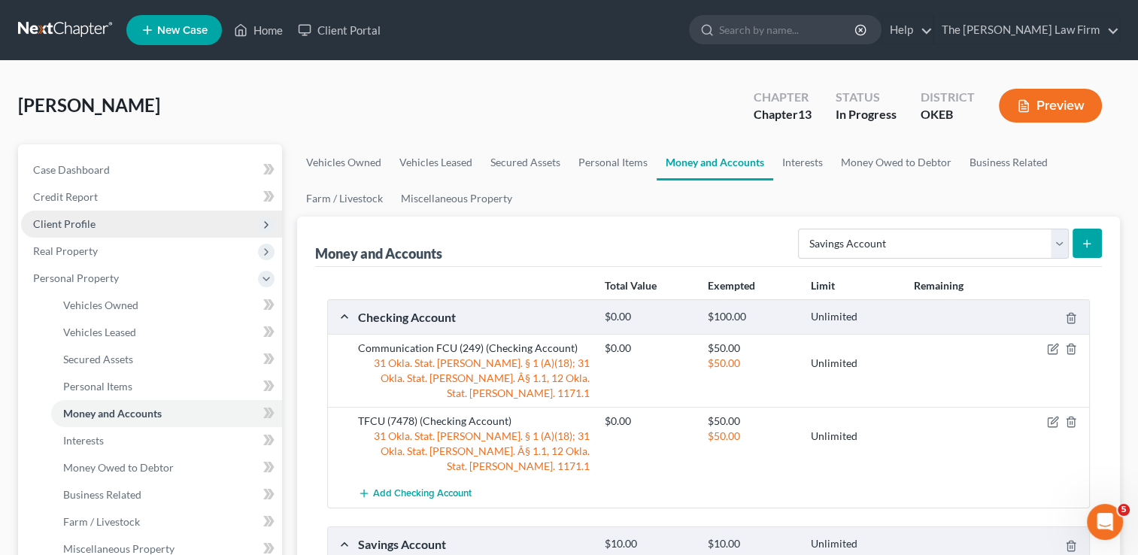
click at [93, 221] on span "Client Profile" at bounding box center [64, 223] width 62 height 13
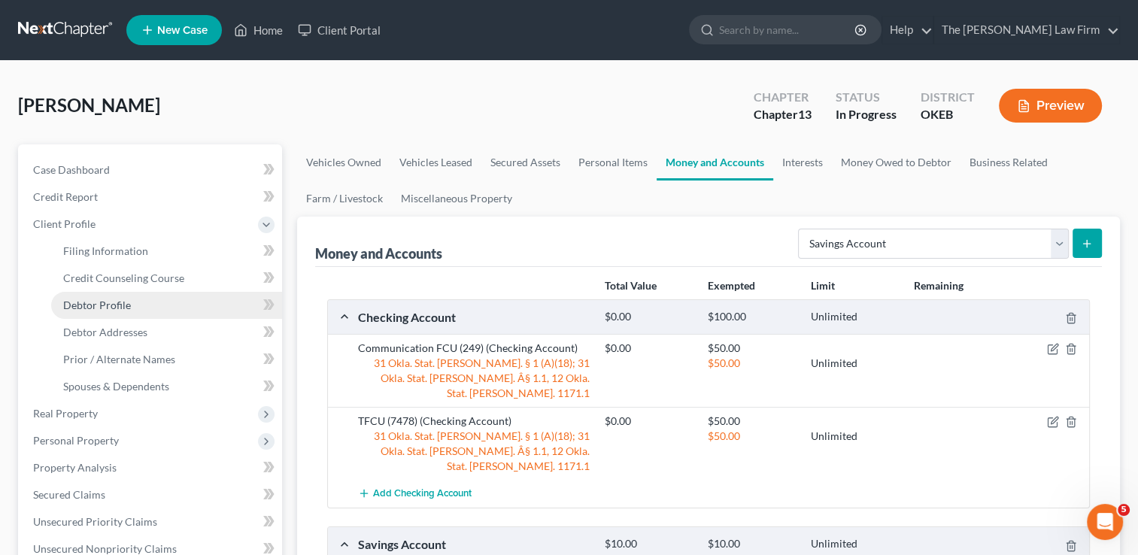
click at [102, 305] on span "Debtor Profile" at bounding box center [97, 305] width 68 height 13
select select "0"
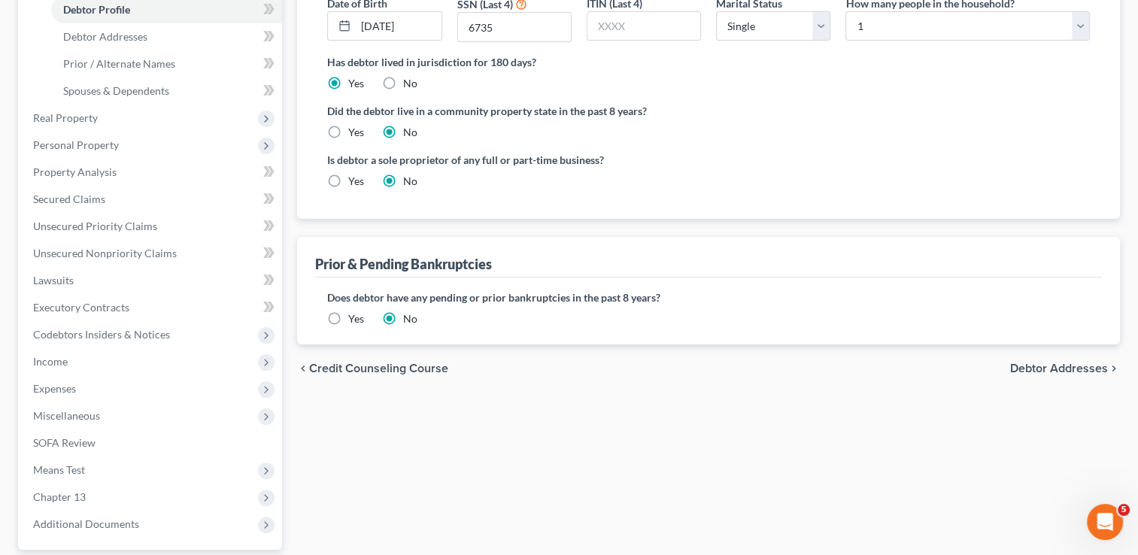
scroll to position [301, 0]
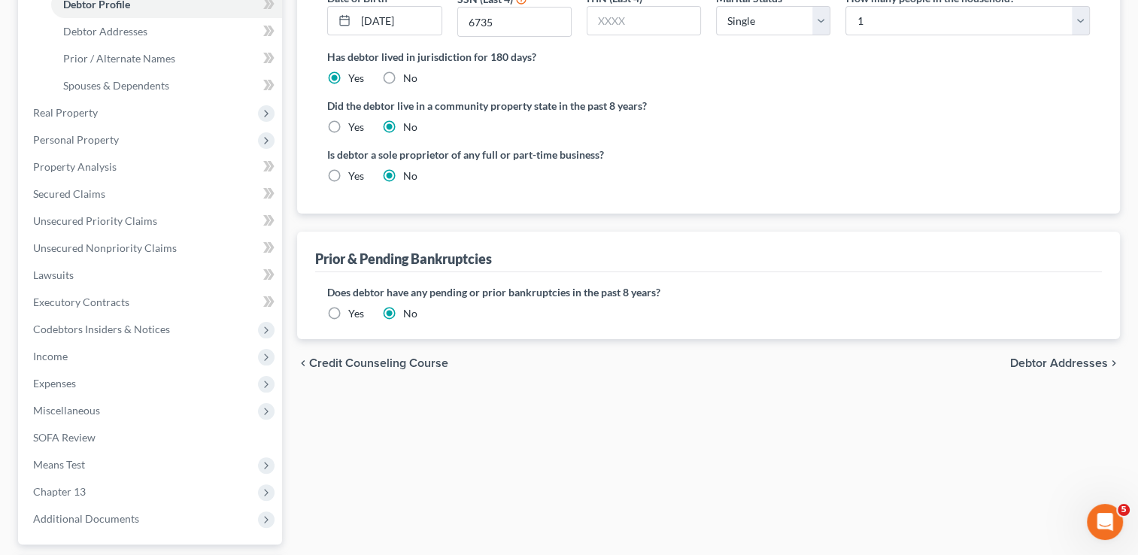
click at [348, 311] on label "Yes" at bounding box center [356, 313] width 16 height 15
click at [354, 311] on input "Yes" at bounding box center [359, 311] width 10 height 10
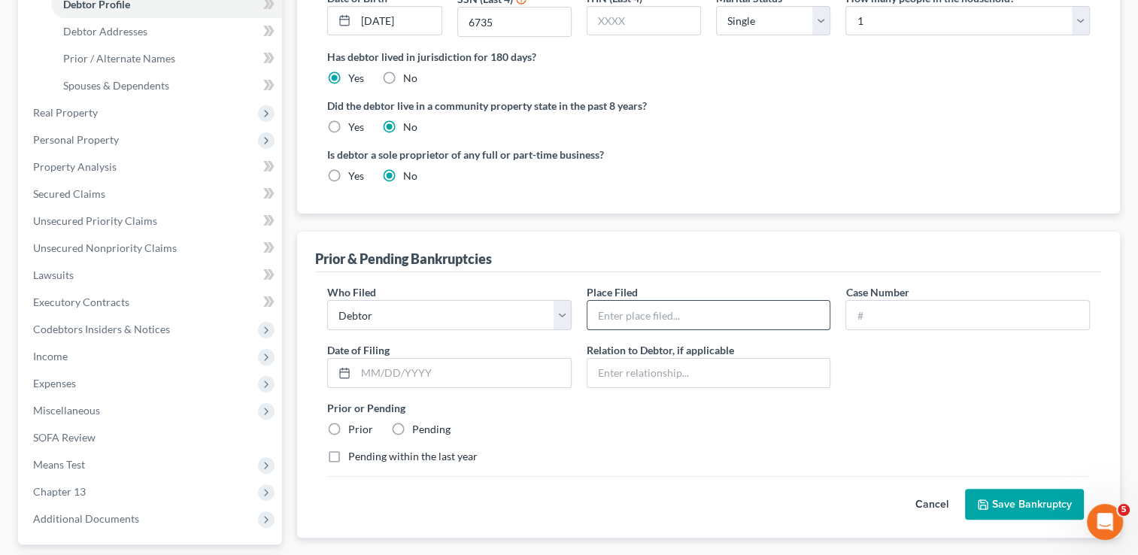
click at [653, 316] on input "text" at bounding box center [709, 315] width 243 height 29
type input "OKEB"
click at [911, 308] on input "text" at bounding box center [967, 315] width 243 height 29
type input "20-80908"
click at [927, 402] on label "Prior or Pending" at bounding box center [708, 408] width 763 height 16
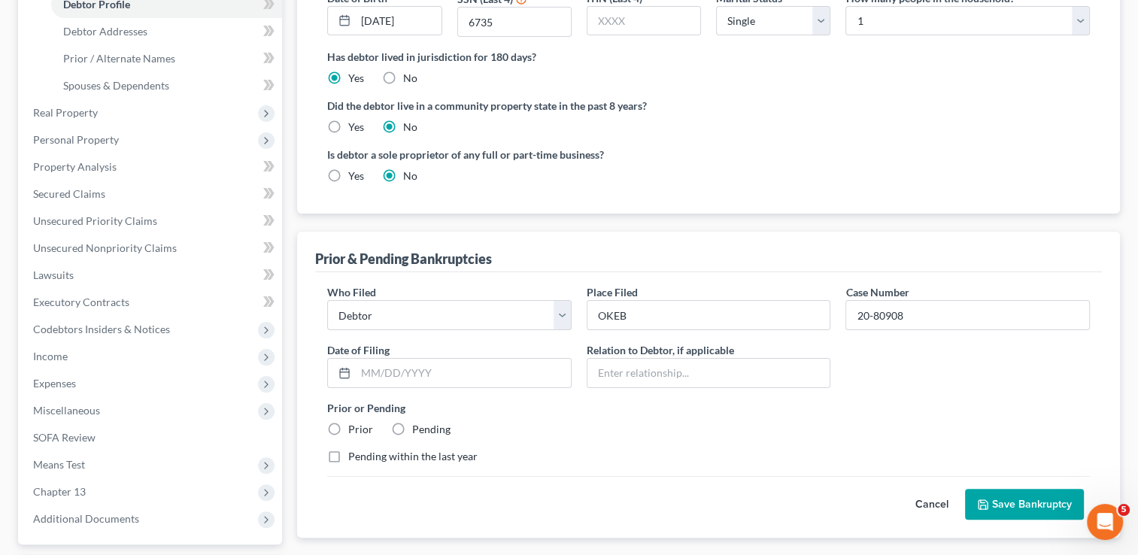
click at [348, 424] on label "Prior" at bounding box center [360, 429] width 25 height 15
click at [354, 424] on input "Prior" at bounding box center [359, 427] width 10 height 10
radio input "true"
click at [1004, 497] on button "Save Bankruptcy" at bounding box center [1024, 505] width 119 height 32
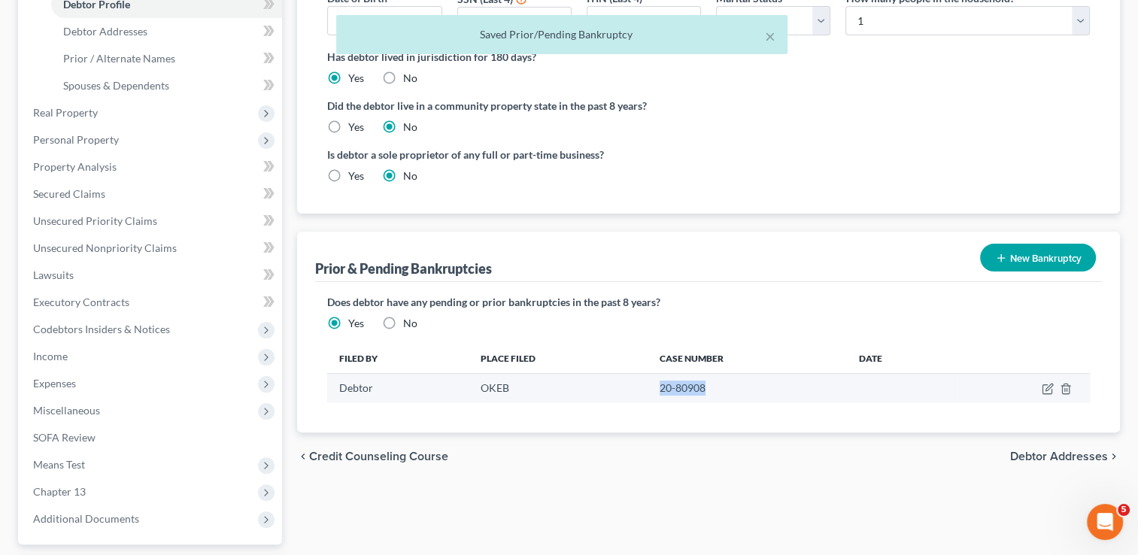
drag, startPoint x: 710, startPoint y: 386, endPoint x: 656, endPoint y: 390, distance: 54.3
click at [656, 390] on td "20-80908" at bounding box center [747, 388] width 199 height 29
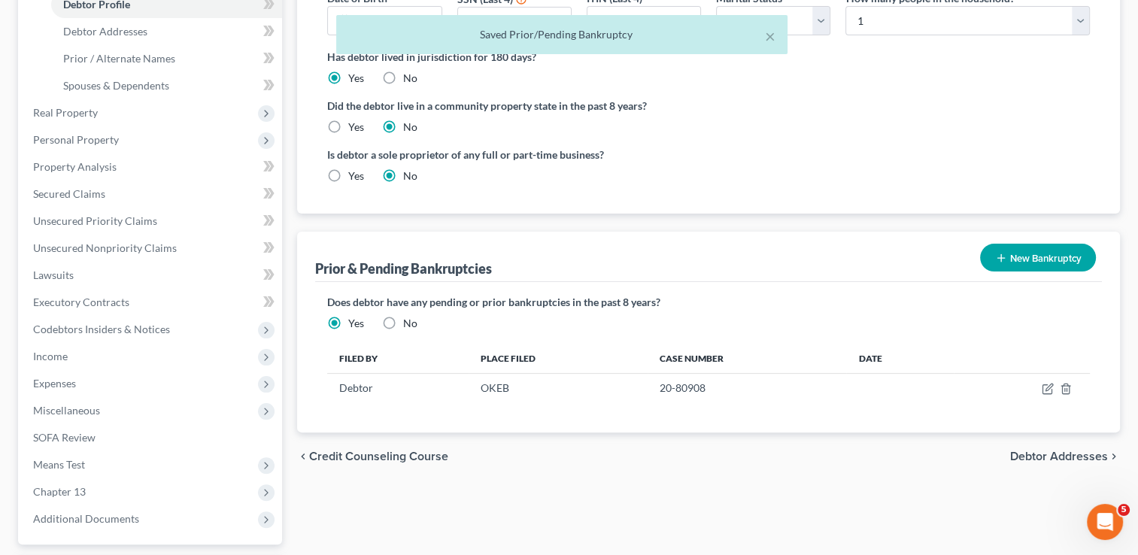
drag, startPoint x: 656, startPoint y: 390, endPoint x: 713, endPoint y: 424, distance: 65.8
click at [703, 445] on div "chevron_left Credit Counseling Course Debtor Addresses chevron_right" at bounding box center [708, 457] width 823 height 48
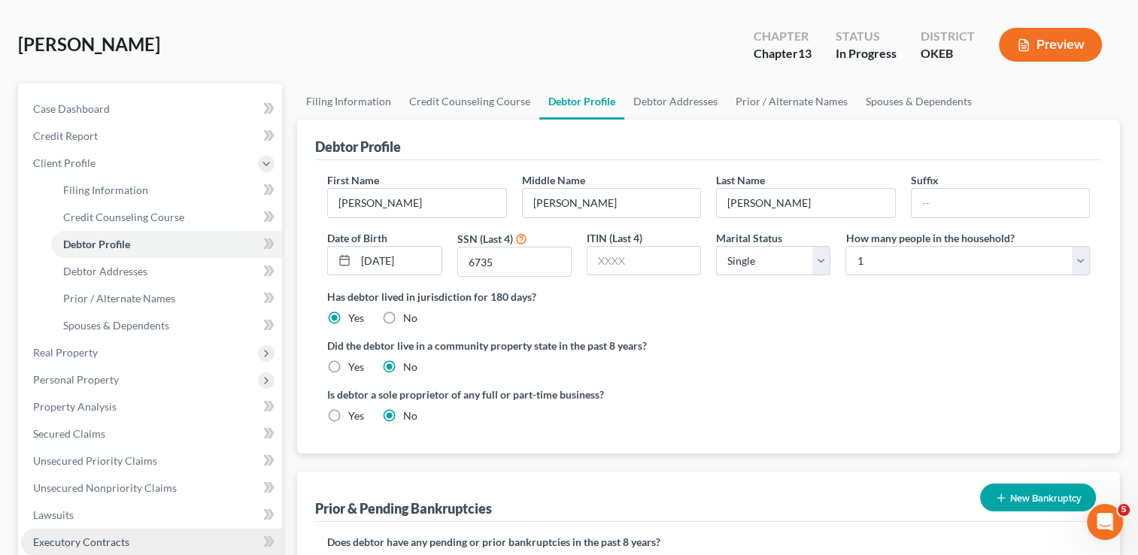
scroll to position [150, 0]
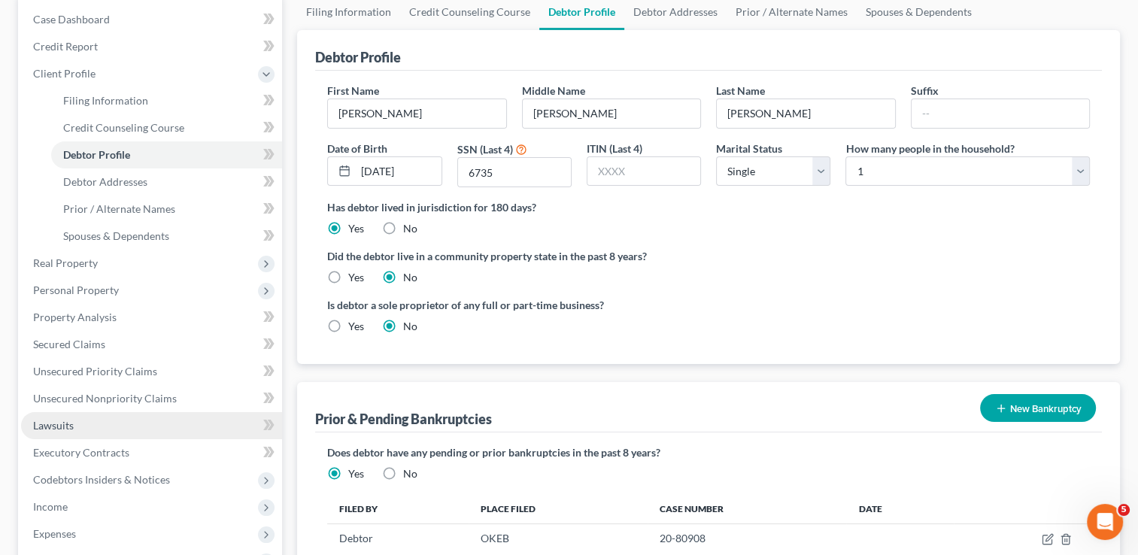
click at [71, 420] on span "Lawsuits" at bounding box center [53, 425] width 41 height 13
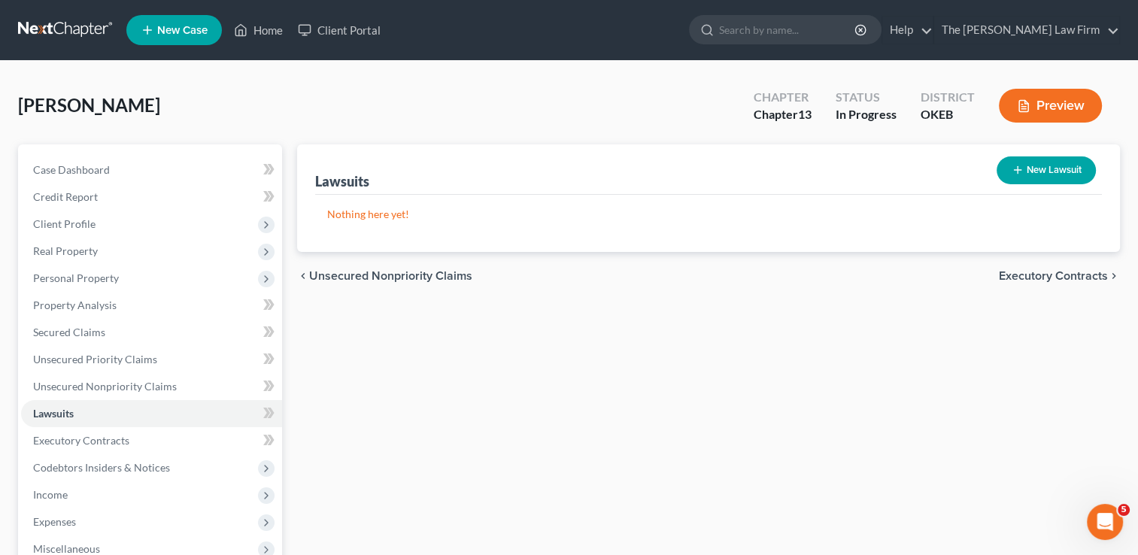
click at [1047, 172] on button "New Lawsuit" at bounding box center [1046, 170] width 99 height 28
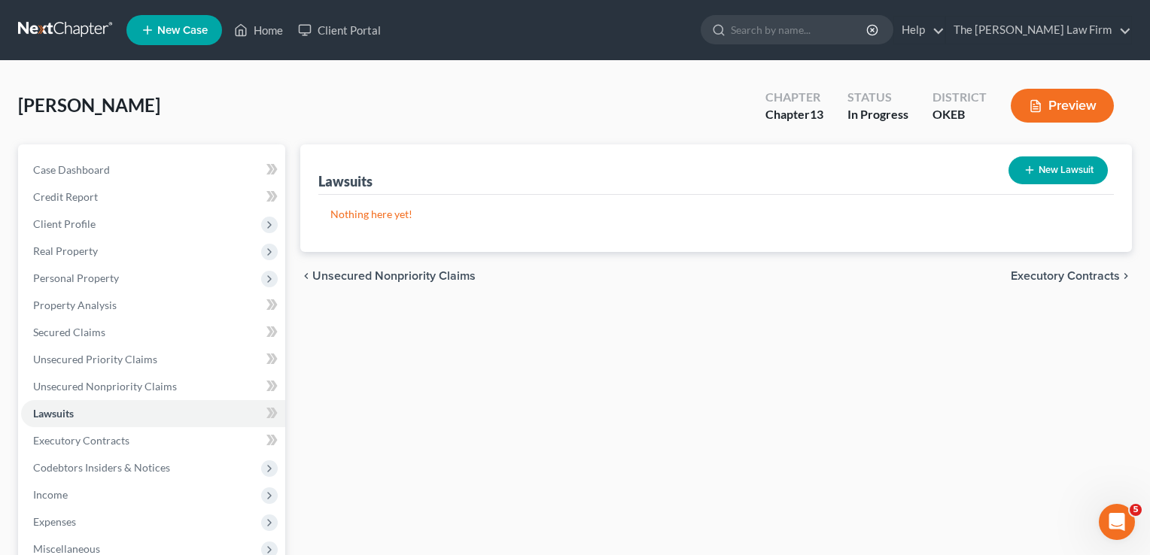
select select "0"
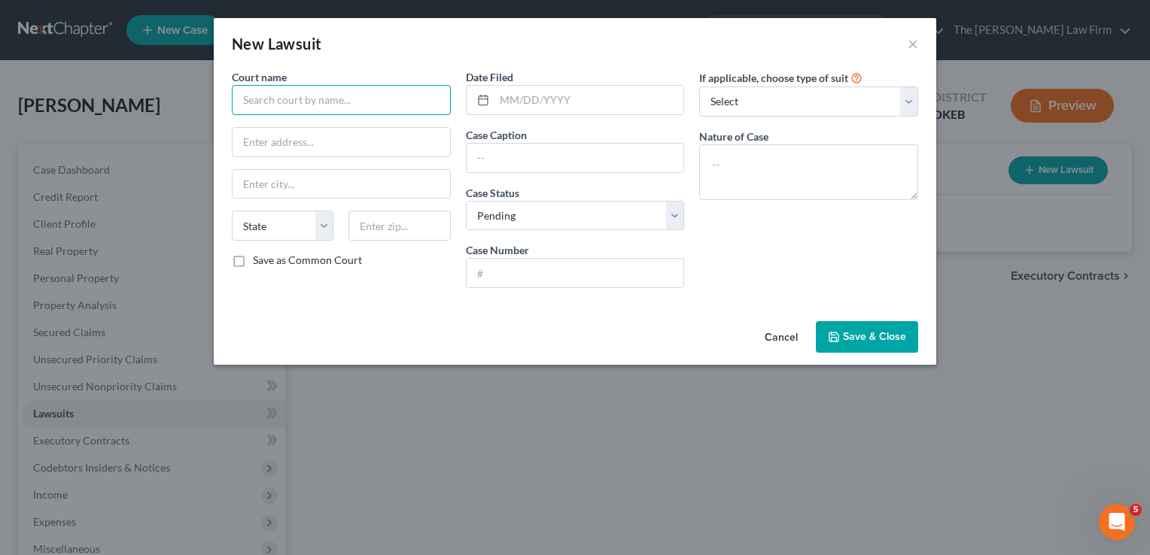
click at [336, 101] on input "text" at bounding box center [341, 100] width 219 height 30
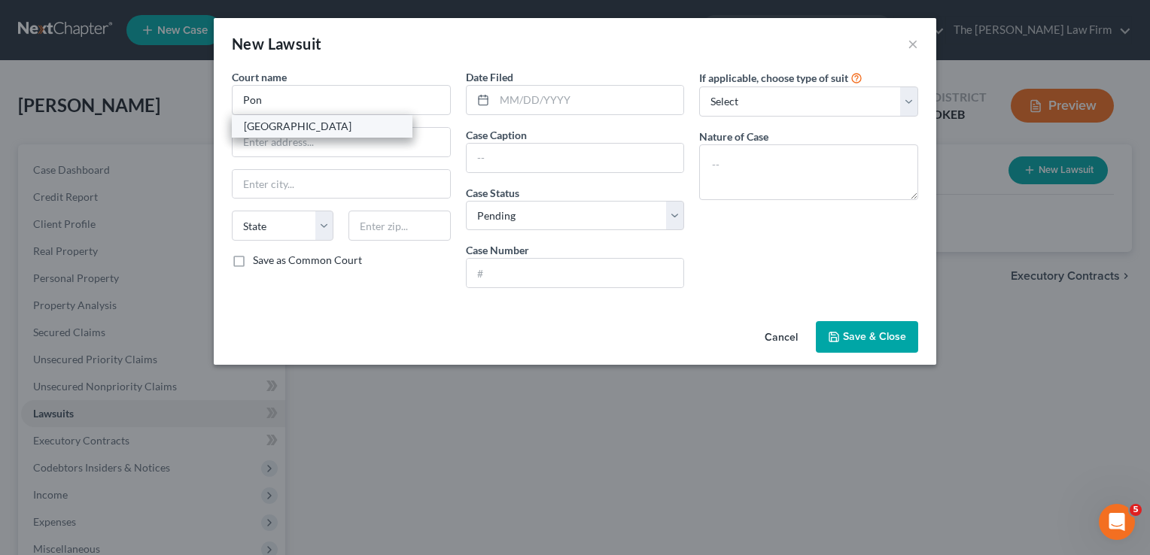
click at [313, 123] on div "Pontotoc County" at bounding box center [322, 126] width 156 height 15
type input "Pontotoc County"
type input "PO Box 427"
type input "Ada"
select select "37"
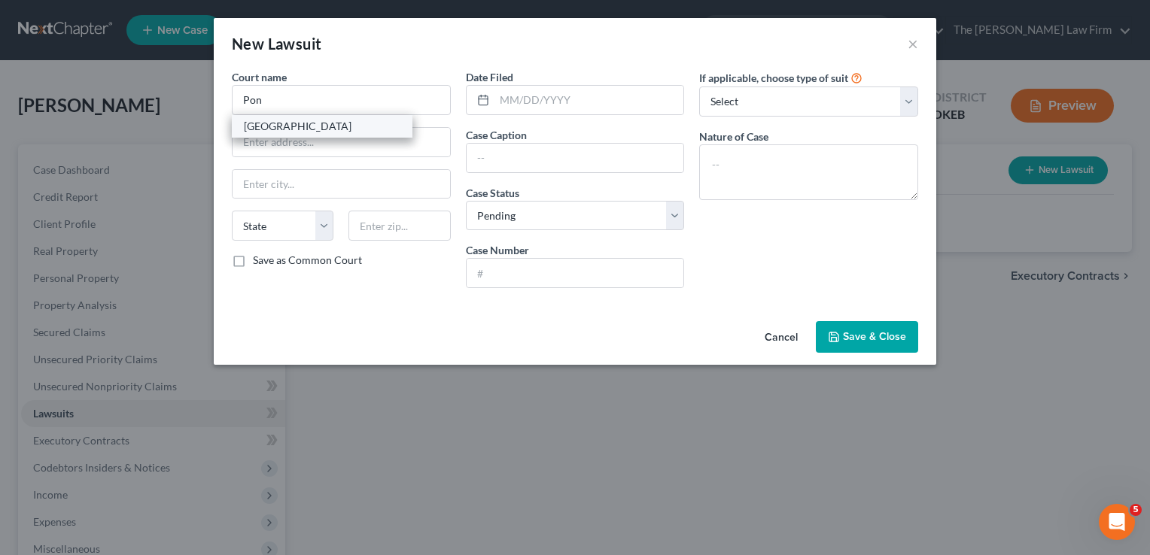
type input "74821"
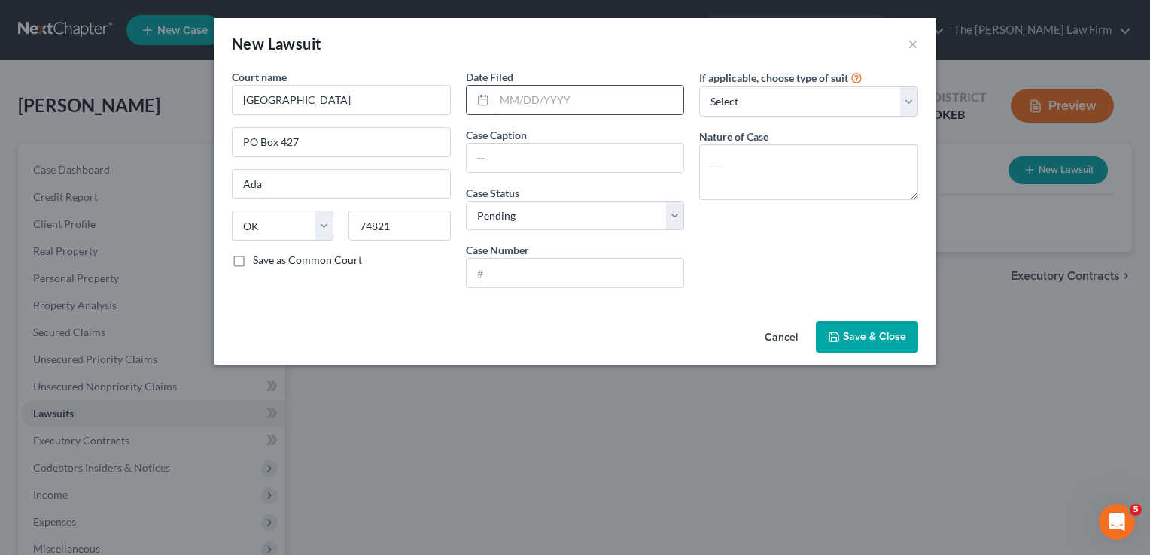
click at [548, 100] on input "text" at bounding box center [589, 100] width 190 height 29
type input "02/13/2025"
click at [584, 60] on div "New Lawsuit ×" at bounding box center [575, 43] width 722 height 51
paste input "CAPITAL ONE N.A. VS. WILSON, CECIL A."
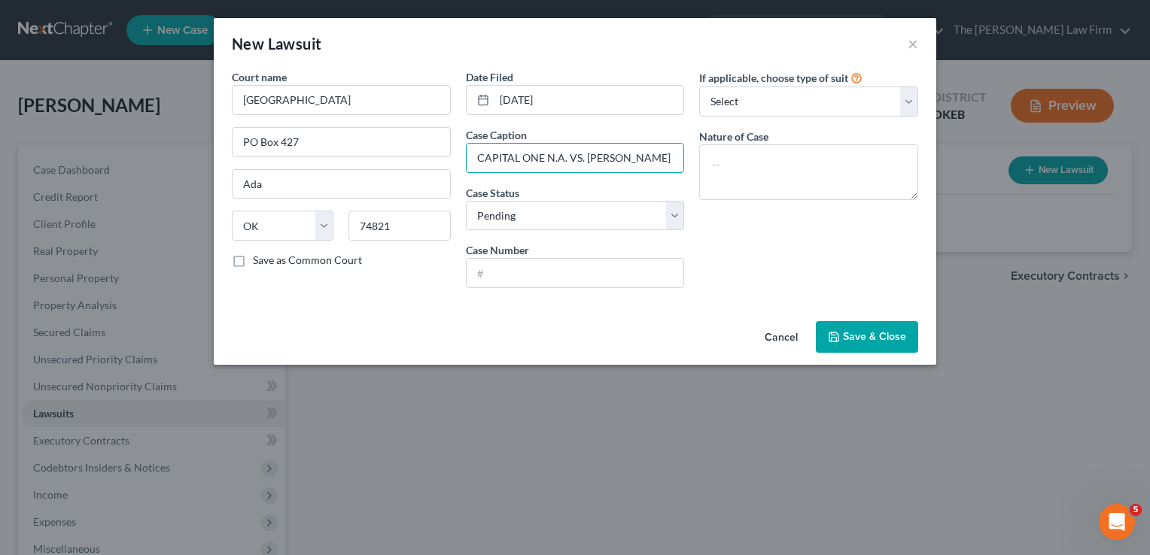
type input "CAPITAL ONE N.A. VS. WILSON, CECIL A."
paste input "CS-2025-00064"
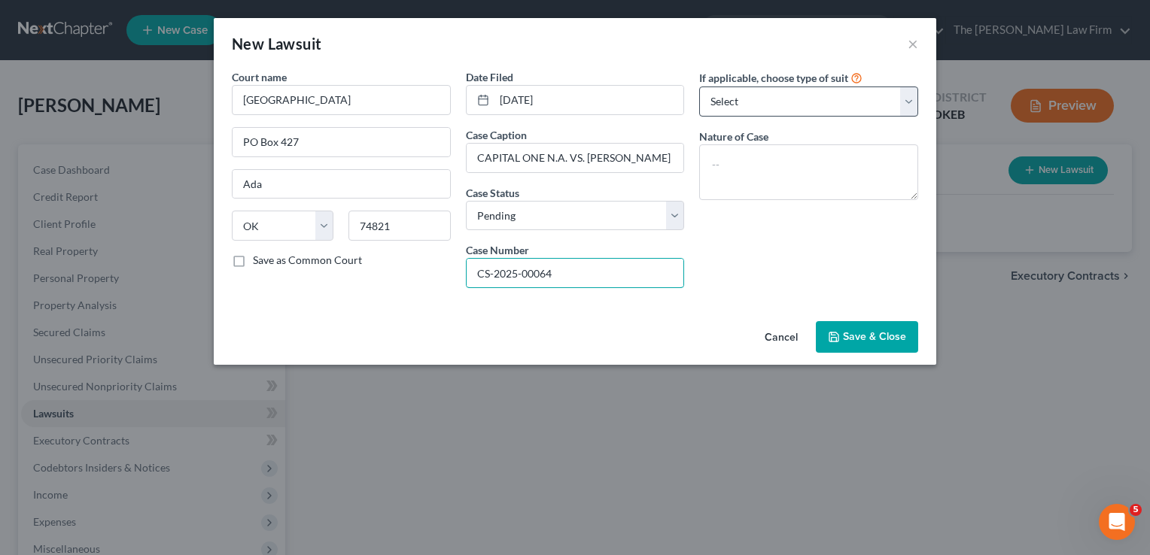
type input "CS-2025-00064"
click at [762, 104] on select "Select Repossession Garnishment Foreclosure Attached, Seized, Or Levied Other" at bounding box center [808, 102] width 219 height 30
click at [782, 260] on div "If applicable, choose type of suit Select Repossession Garnishment Foreclosure …" at bounding box center [808, 184] width 234 height 231
drag, startPoint x: 759, startPoint y: 108, endPoint x: 767, endPoint y: 116, distance: 11.2
click at [759, 108] on select "Select Repossession Garnishment Foreclosure Attached, Seized, Or Levied Other" at bounding box center [808, 102] width 219 height 30
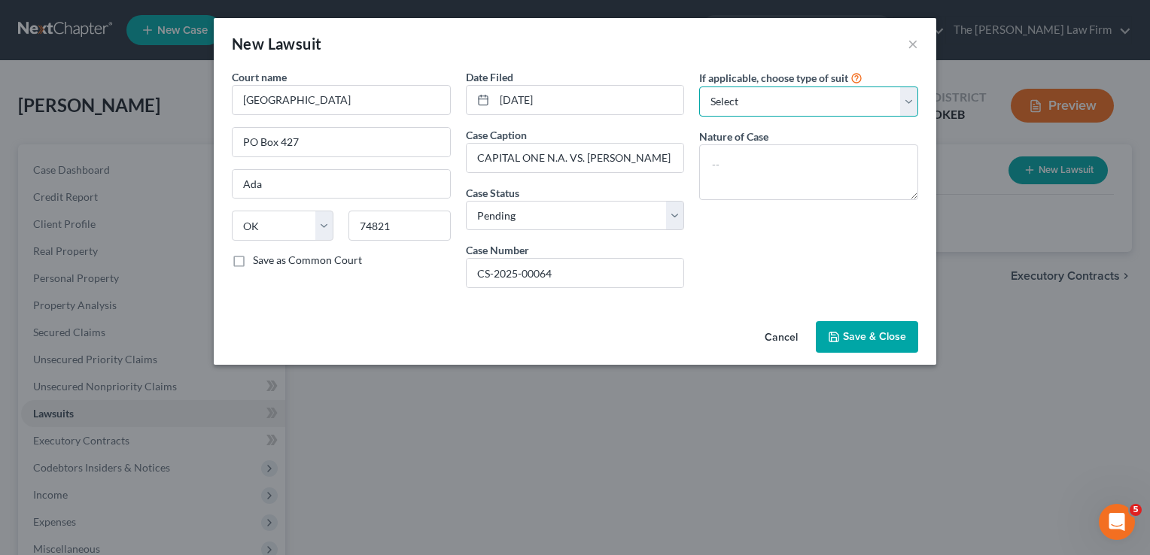
select select "4"
click at [699, 87] on select "Select Repossession Garnishment Foreclosure Attached, Seized, Or Levied Other" at bounding box center [808, 102] width 219 height 30
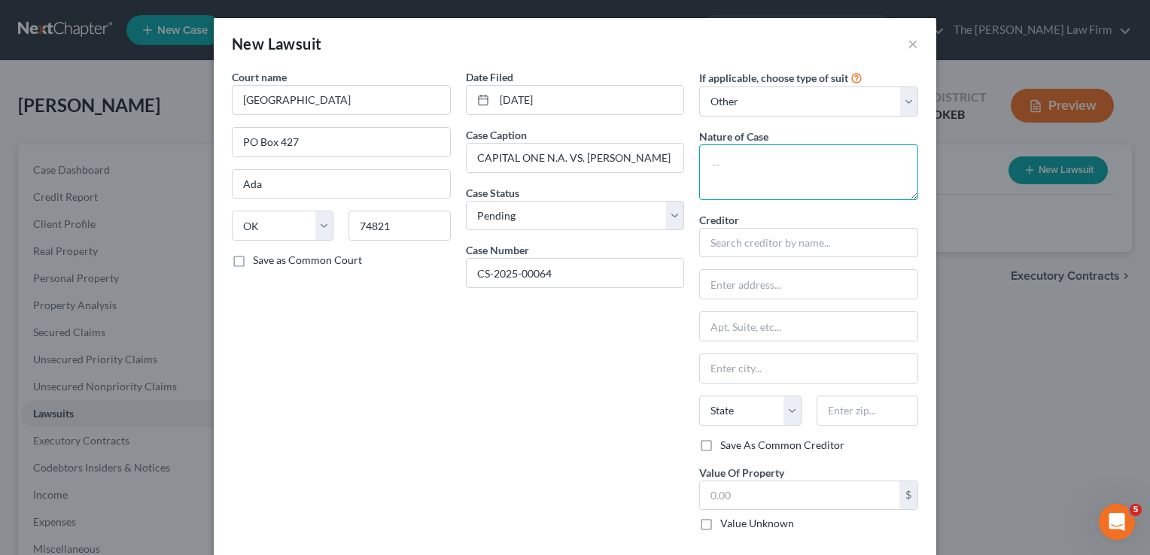
click at [734, 159] on textarea at bounding box center [808, 172] width 219 height 56
type textarea "Civil"
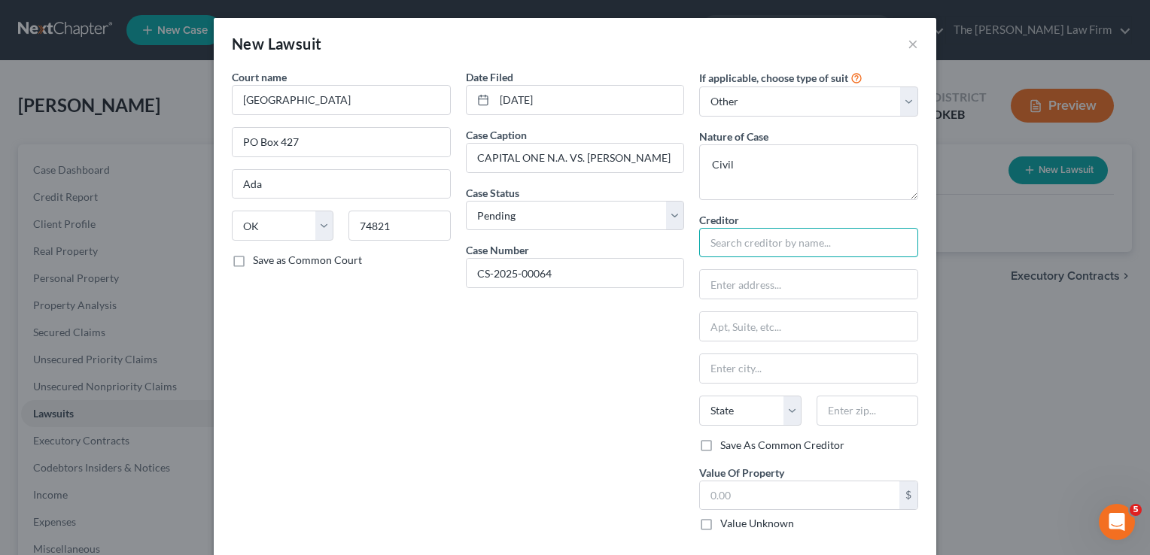
click at [767, 243] on input "text" at bounding box center [808, 243] width 219 height 30
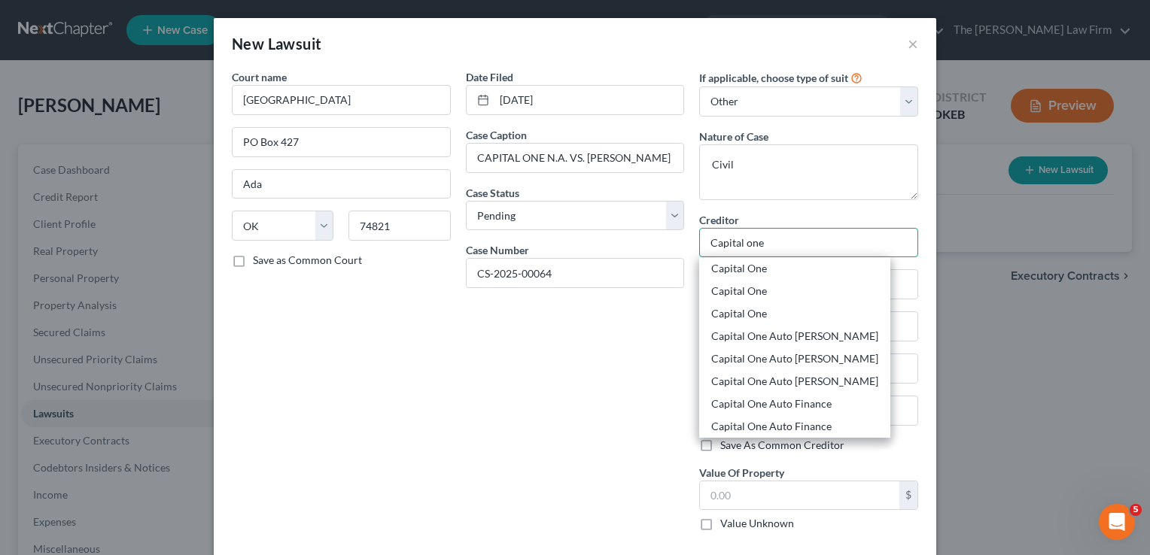
type input "Capital one"
click at [478, 442] on div "Date Filed 02/13/2025 Case Caption CAPITAL ONE N.A. VS. WILSON, CECIL A. Case S…" at bounding box center [575, 306] width 234 height 474
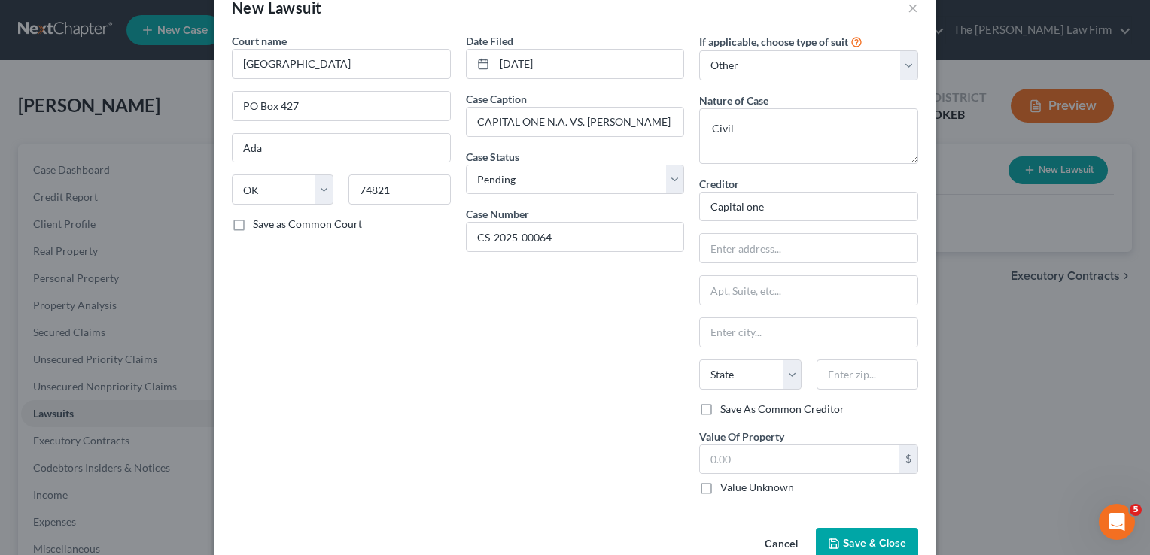
scroll to position [68, 0]
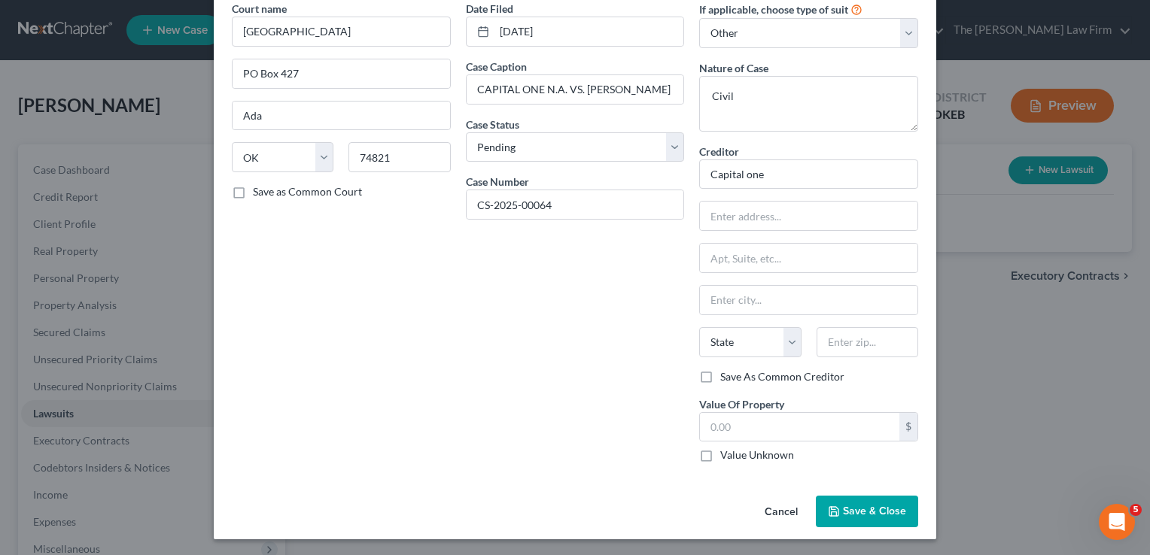
click at [865, 516] on button "Save & Close" at bounding box center [867, 512] width 102 height 32
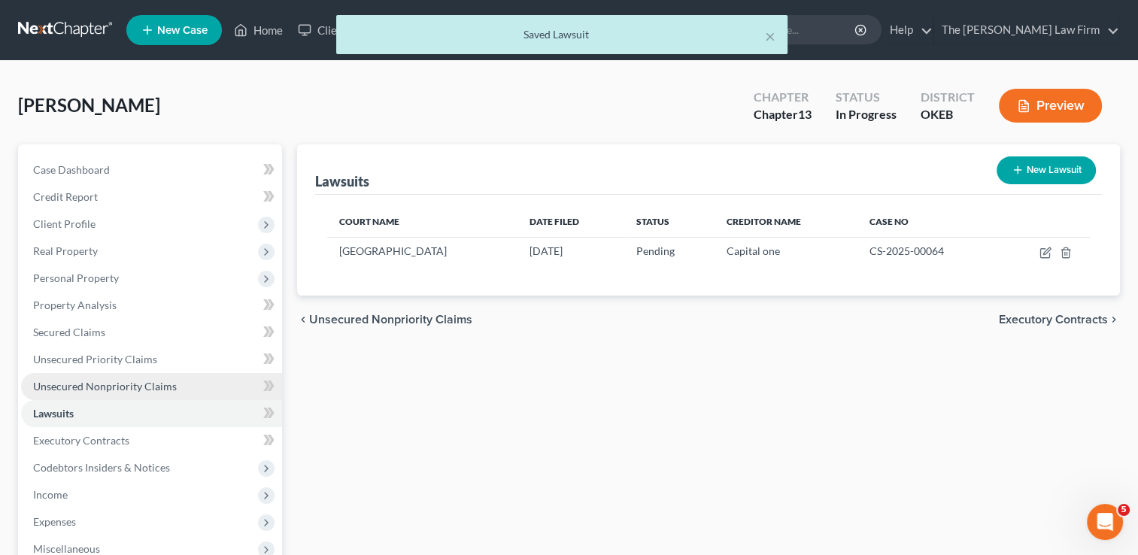
click at [117, 383] on span "Unsecured Nonpriority Claims" at bounding box center [105, 386] width 144 height 13
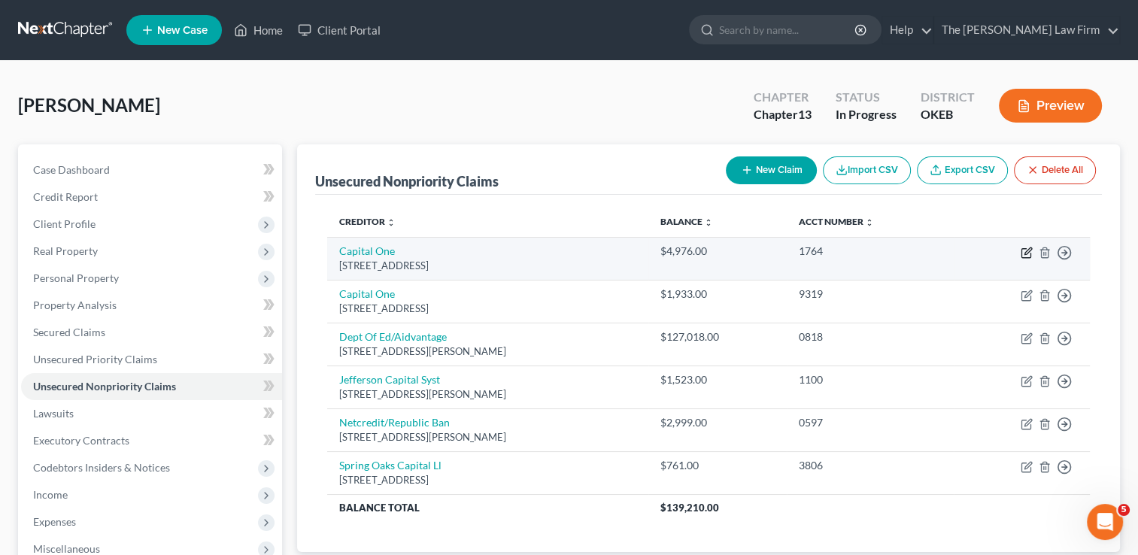
click at [1026, 254] on icon "button" at bounding box center [1027, 253] width 12 height 12
select select "46"
select select "2"
select select "0"
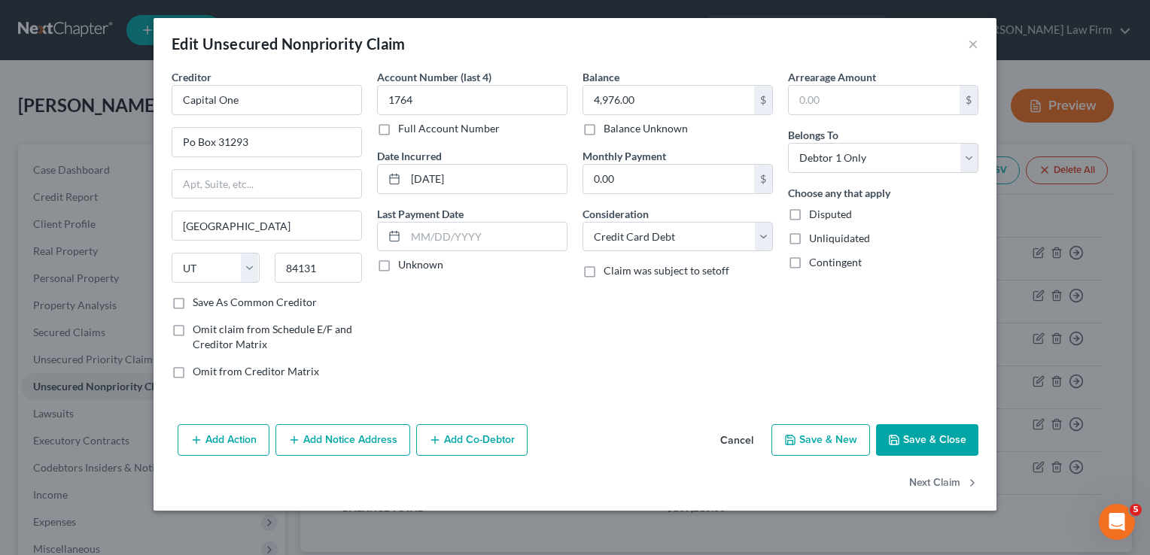
click at [301, 435] on button "Add Notice Address" at bounding box center [342, 440] width 135 height 32
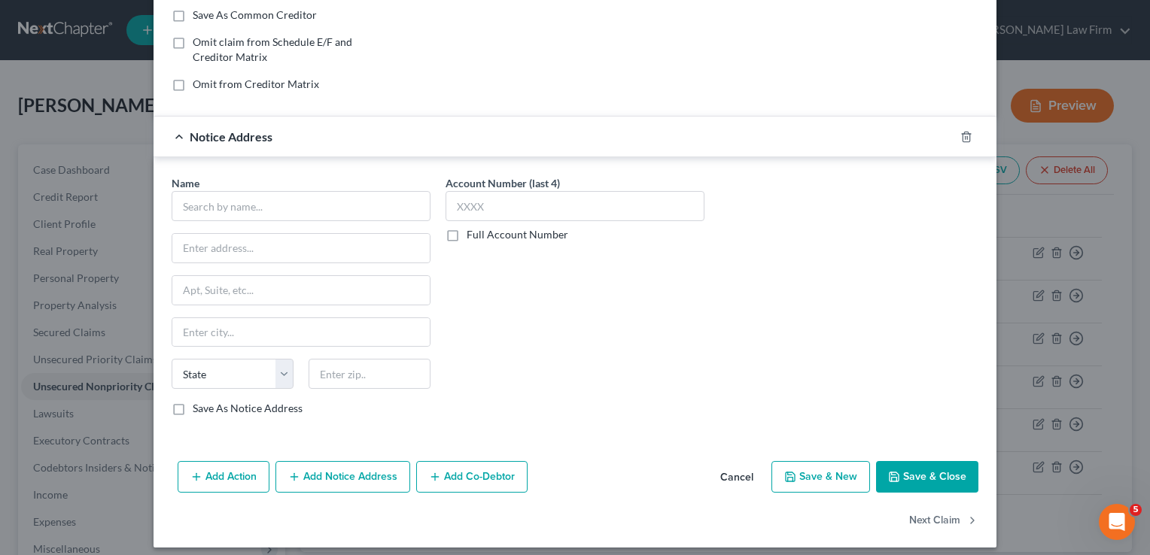
scroll to position [295, 0]
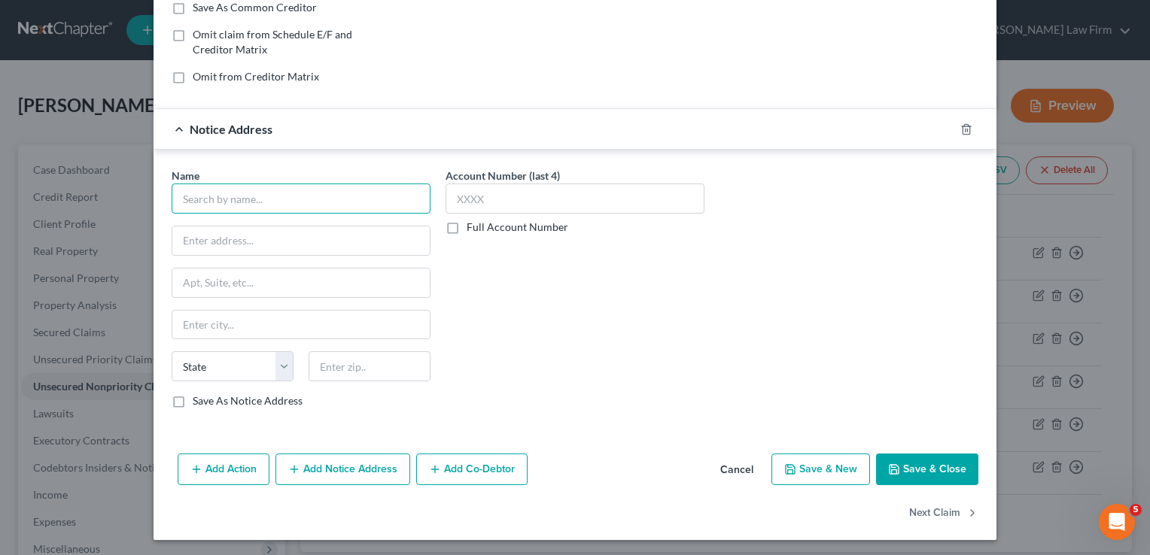
click at [279, 199] on input "text" at bounding box center [301, 199] width 259 height 30
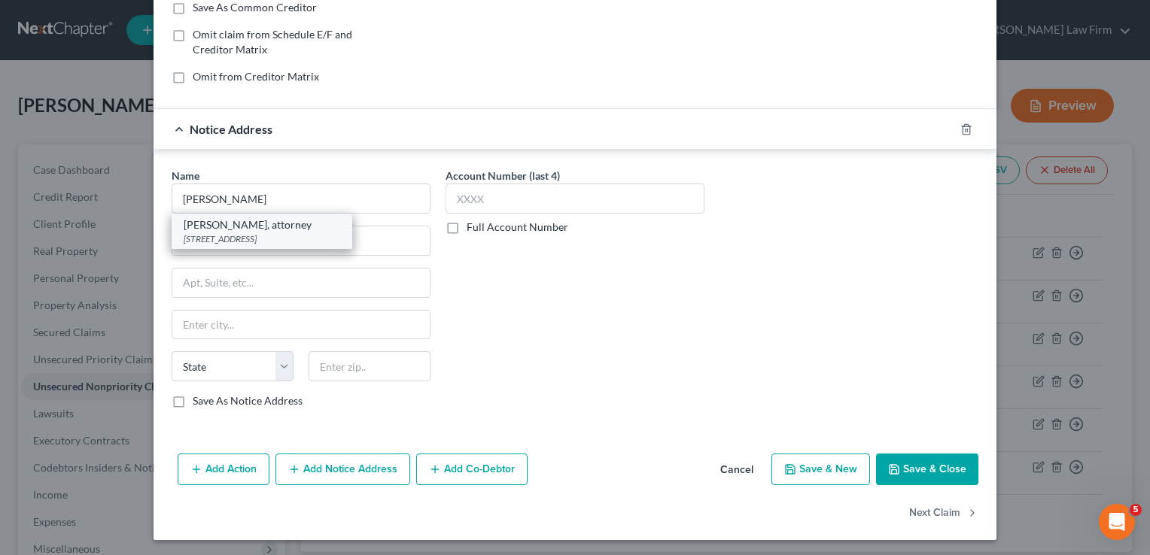
click at [261, 232] on div "5200 S Yale, Ste 505, Tulsa, OK 74137" at bounding box center [262, 238] width 156 height 13
type input "Nicholas Tait, attorney"
type input "5200 S Yale, Ste 505"
type input "Tulsa"
select select "37"
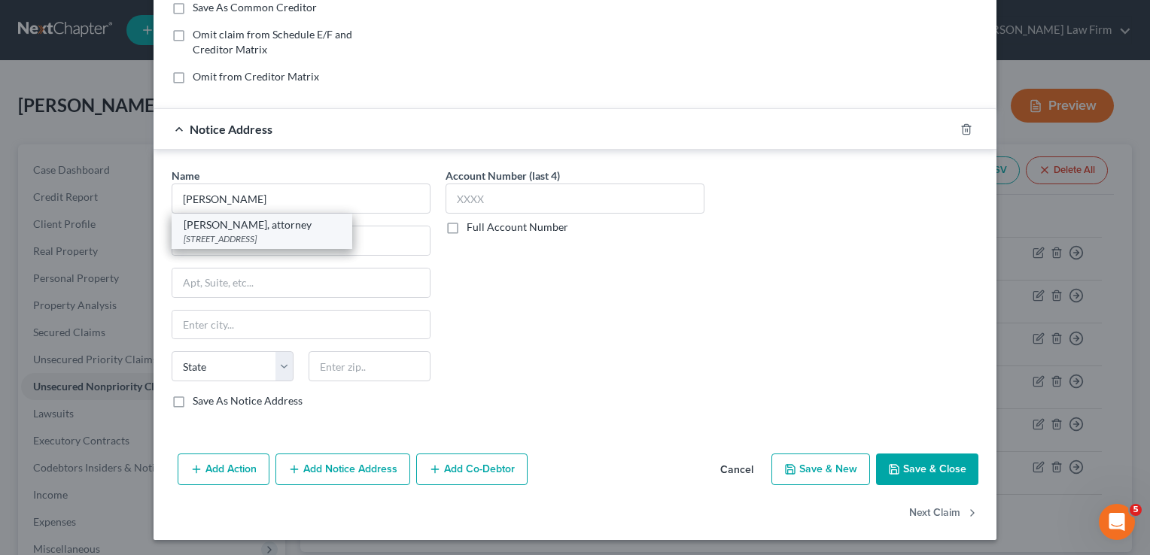
type input "74137"
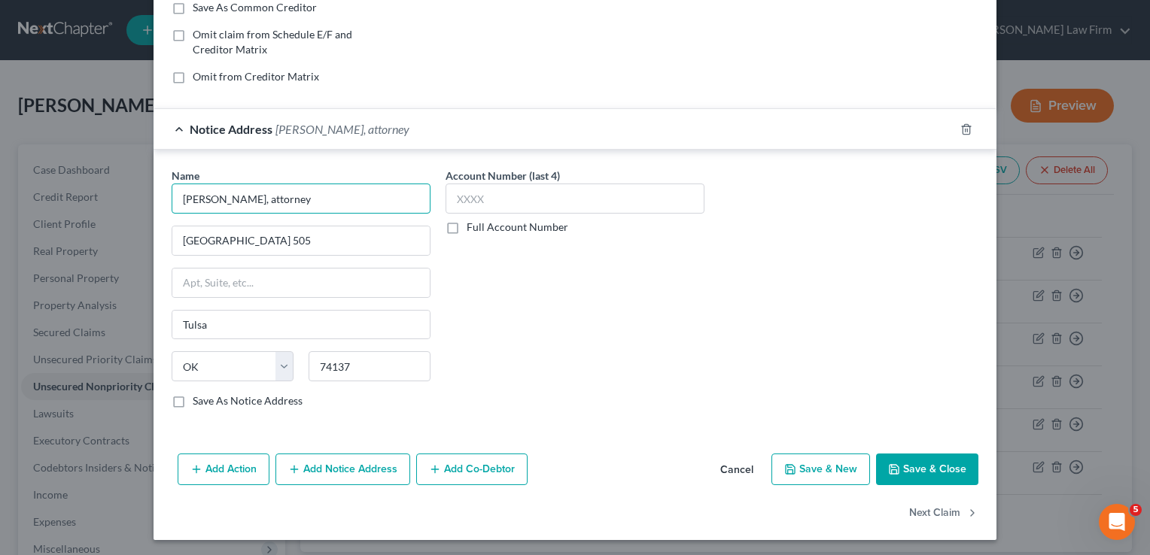
drag, startPoint x: 270, startPoint y: 200, endPoint x: 237, endPoint y: 199, distance: 33.1
click at [237, 199] on input "Nicholas Tait, attorney" at bounding box center [301, 199] width 259 height 30
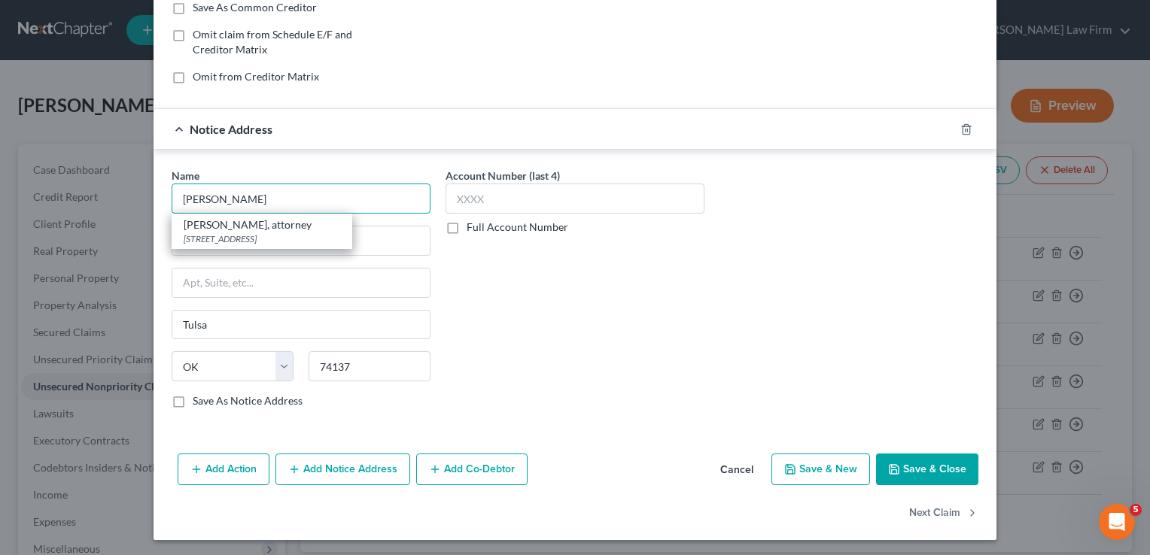
type input "Nicholas Tait"
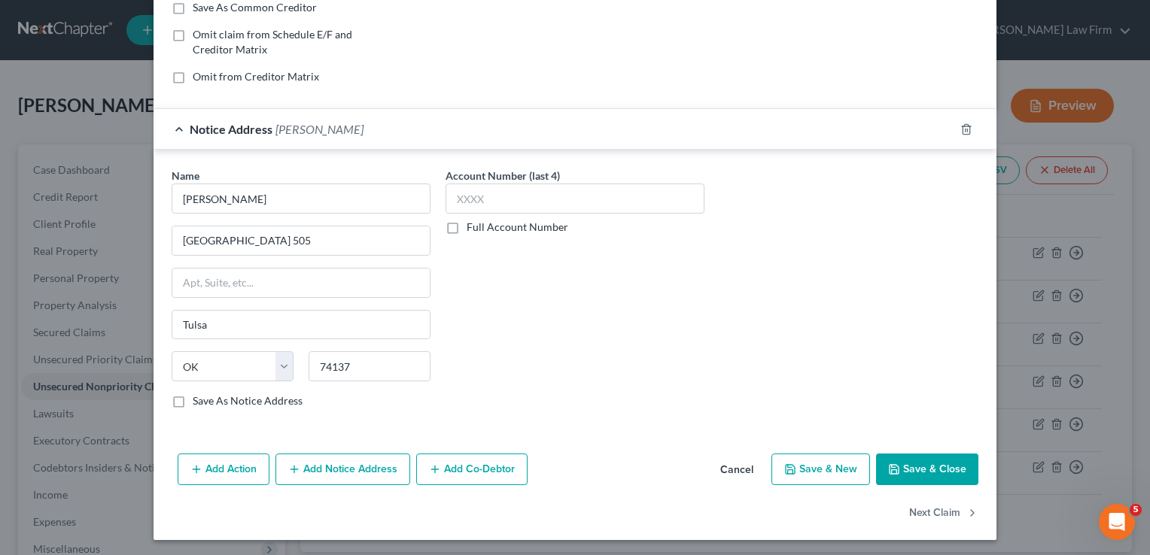
click at [593, 349] on div "Account Number (last 4) Full Account Number" at bounding box center [575, 294] width 274 height 253
drag, startPoint x: 277, startPoint y: 236, endPoint x: 233, endPoint y: 237, distance: 43.6
click at [233, 237] on input "5200 S Yale, Ste 505" at bounding box center [300, 240] width 257 height 29
paste input "Ste 505"
type input "Ste 505"
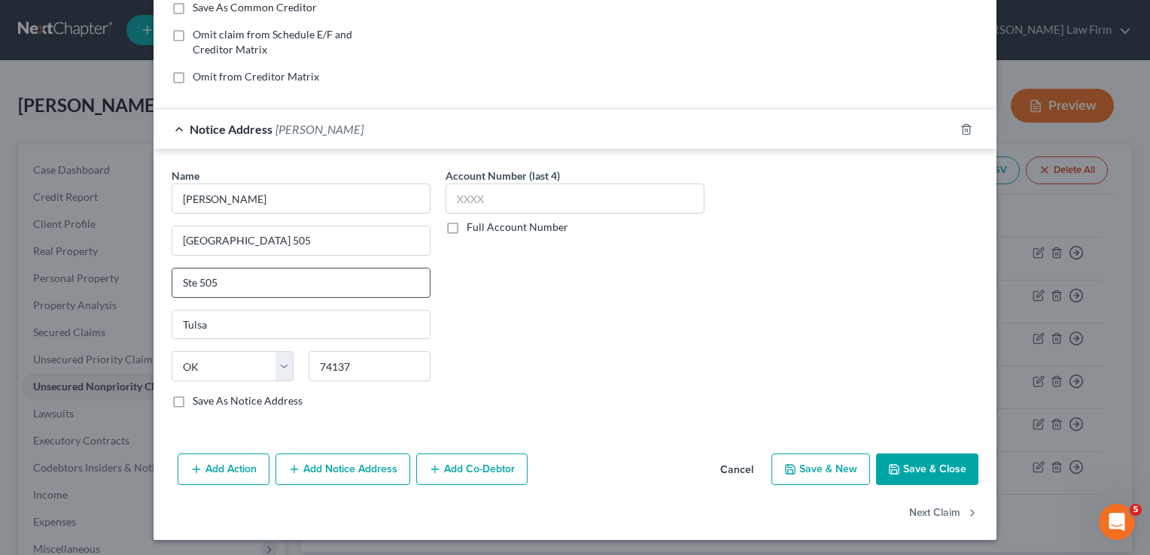
drag, startPoint x: 512, startPoint y: 294, endPoint x: 379, endPoint y: 277, distance: 133.5
click at [509, 293] on div "Account Number (last 4) Full Account Number" at bounding box center [575, 294] width 274 height 253
drag, startPoint x: 287, startPoint y: 237, endPoint x: 232, endPoint y: 236, distance: 54.9
click at [232, 236] on input "5200 S Yale, Ste 505" at bounding box center [300, 240] width 257 height 29
type input "5200 S Yale"
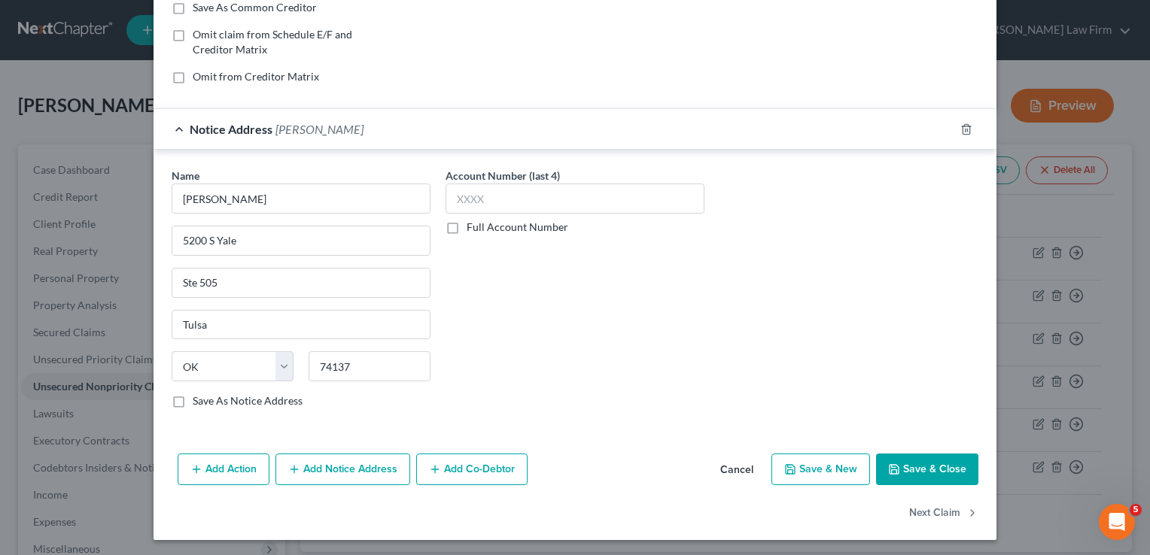
click at [512, 336] on div "Account Number (last 4) Full Account Number" at bounding box center [575, 294] width 274 height 253
click at [349, 371] on input "74137" at bounding box center [369, 366] width 122 height 30
type input "74135"
click at [527, 323] on div "Account Number (last 4) Full Account Number" at bounding box center [575, 294] width 274 height 253
click at [193, 396] on label "Save As Notice Address" at bounding box center [248, 401] width 110 height 15
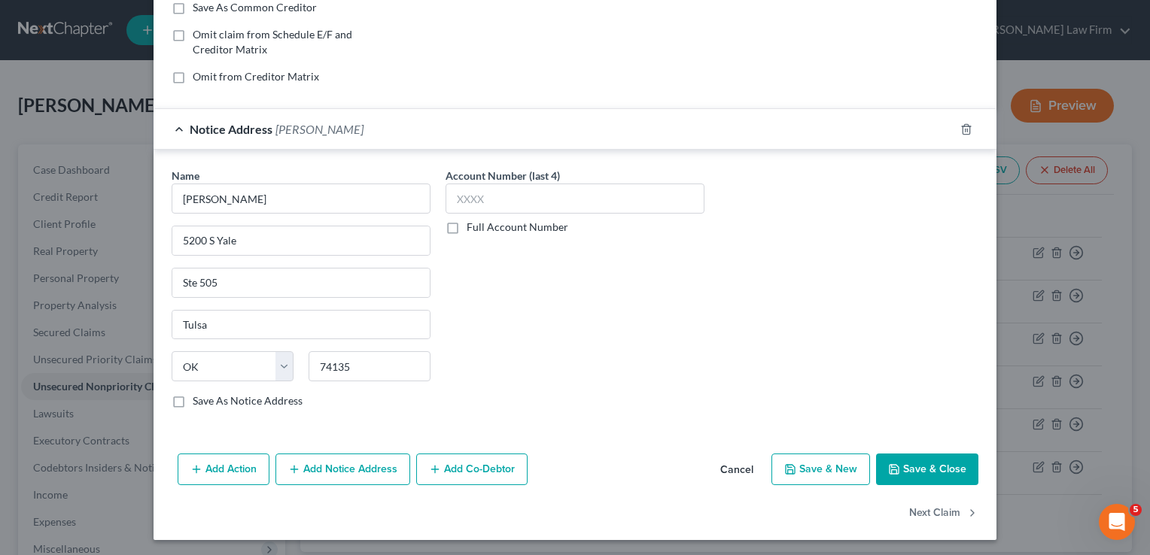
click at [199, 396] on input "Save As Notice Address" at bounding box center [204, 399] width 10 height 10
click at [930, 466] on button "Save & Close" at bounding box center [927, 470] width 102 height 32
checkbox input "false"
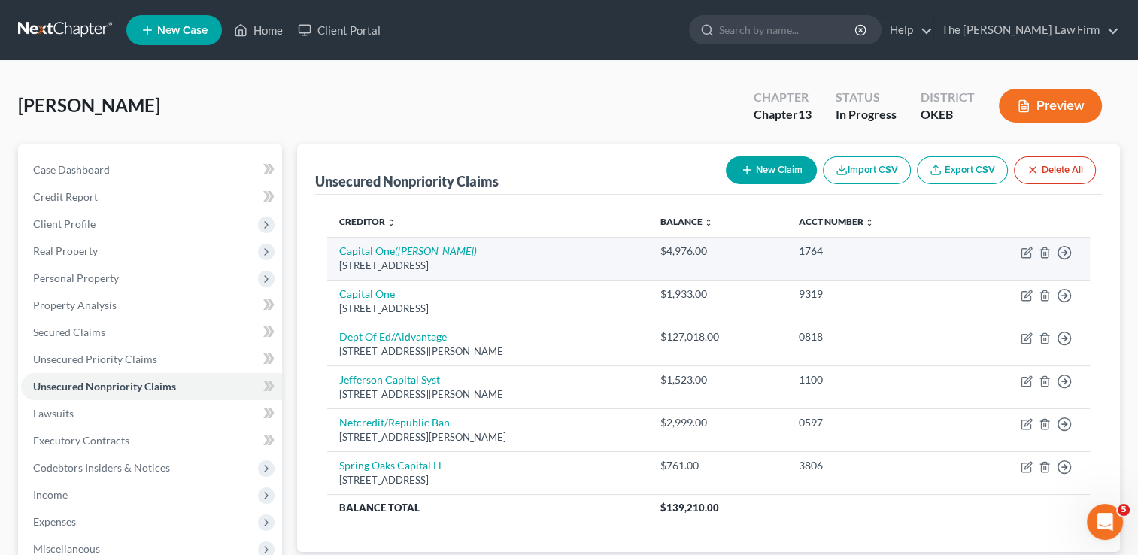
drag, startPoint x: 339, startPoint y: 266, endPoint x: 509, endPoint y: 263, distance: 170.1
click at [509, 263] on td "Capital One (Nicholas Tait) Po Box 31293, Salt Lake City, UT 84131" at bounding box center [487, 258] width 321 height 43
drag, startPoint x: 506, startPoint y: 263, endPoint x: 484, endPoint y: 263, distance: 21.8
copy div "Po Box 31293, Salt Lake City, UT 84131"
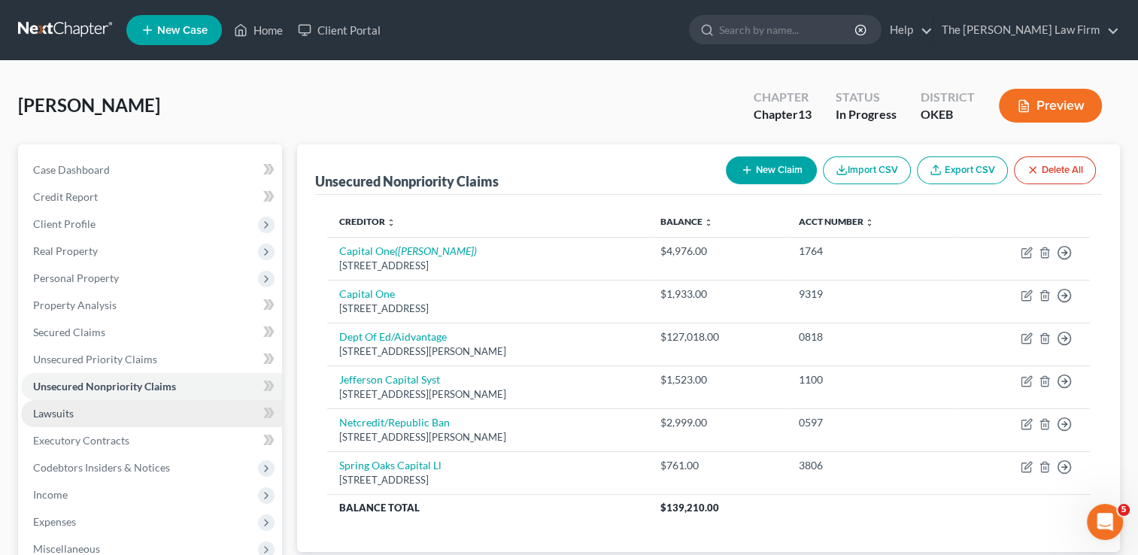
click at [69, 410] on span "Lawsuits" at bounding box center [53, 413] width 41 height 13
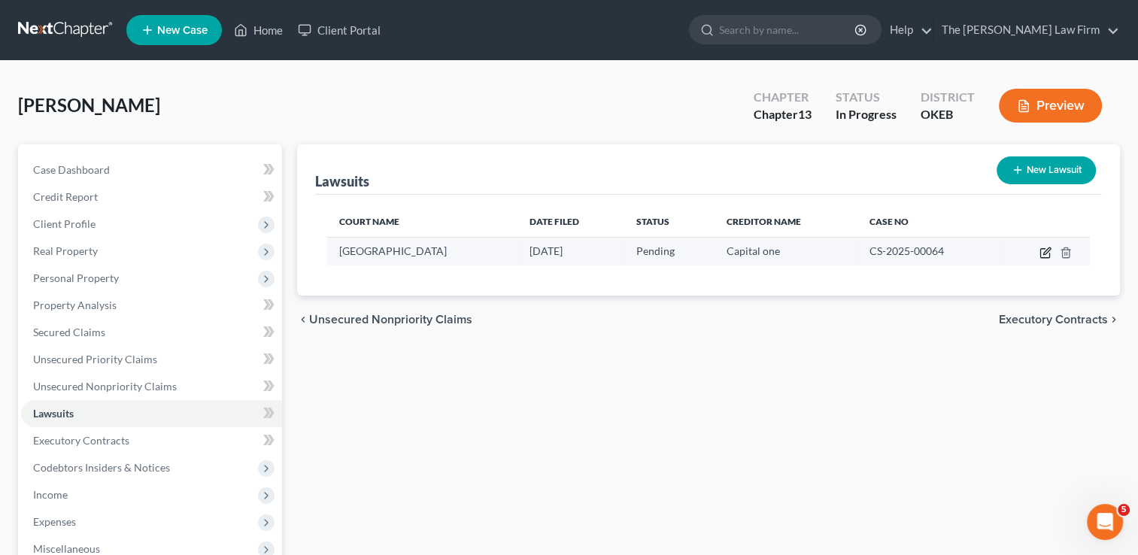
click at [1048, 249] on icon "button" at bounding box center [1046, 253] width 12 height 12
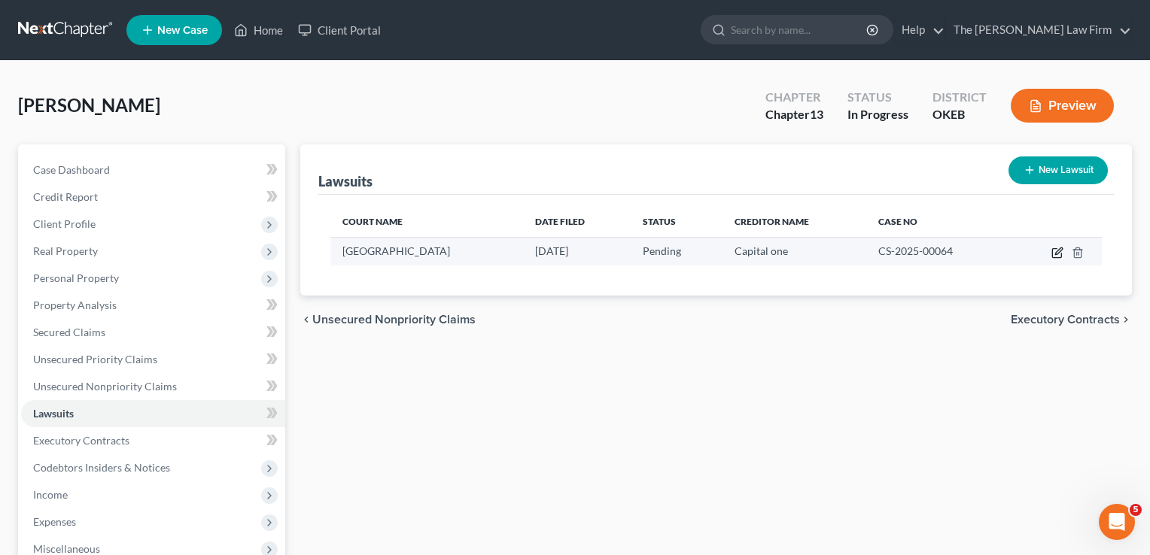
select select "37"
select select "0"
select select "4"
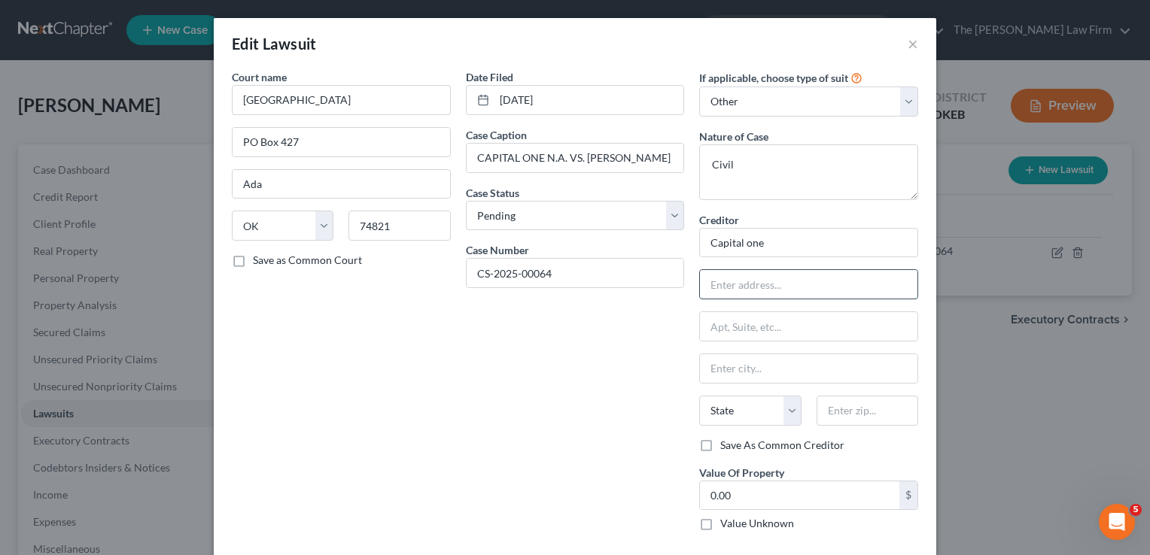
paste input "Po Box 31293, Salt Lake City, UT 84131"
drag, startPoint x: 854, startPoint y: 281, endPoint x: 897, endPoint y: 287, distance: 43.3
click at [904, 287] on input "Po Box 31293, Salt Lake City, UT 84131" at bounding box center [808, 284] width 217 height 29
type input "Po Box 31293, Salt Lake City, UT 84131"
paste input "84131"
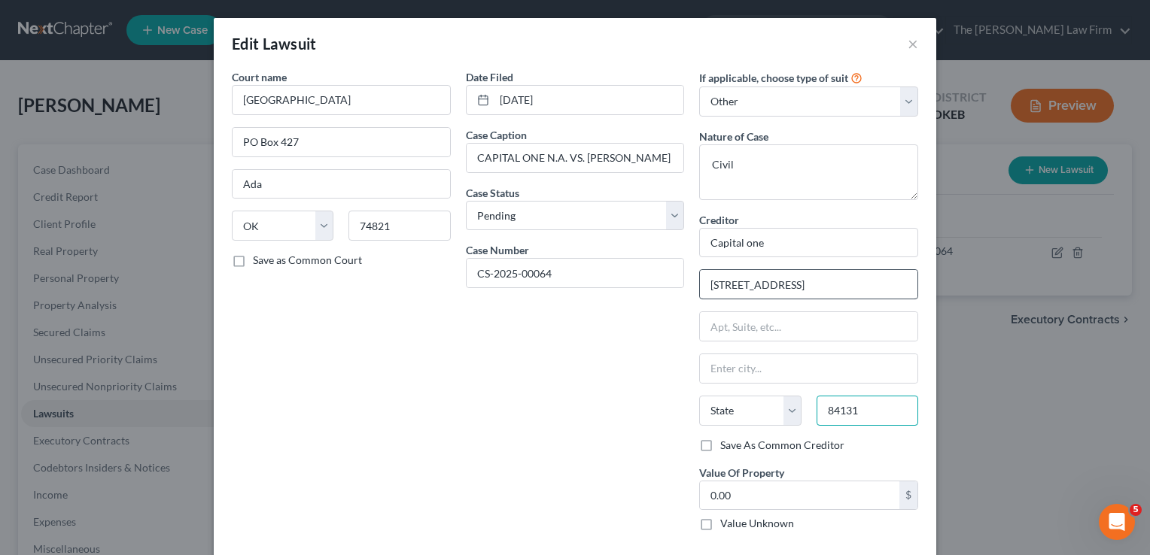
type input "84131"
click at [893, 280] on input "Po Box 31293, Salt Lake City, UT 84131" at bounding box center [808, 284] width 217 height 29
type input "Salt Lake City"
select select "46"
type input "Po Box 31293"
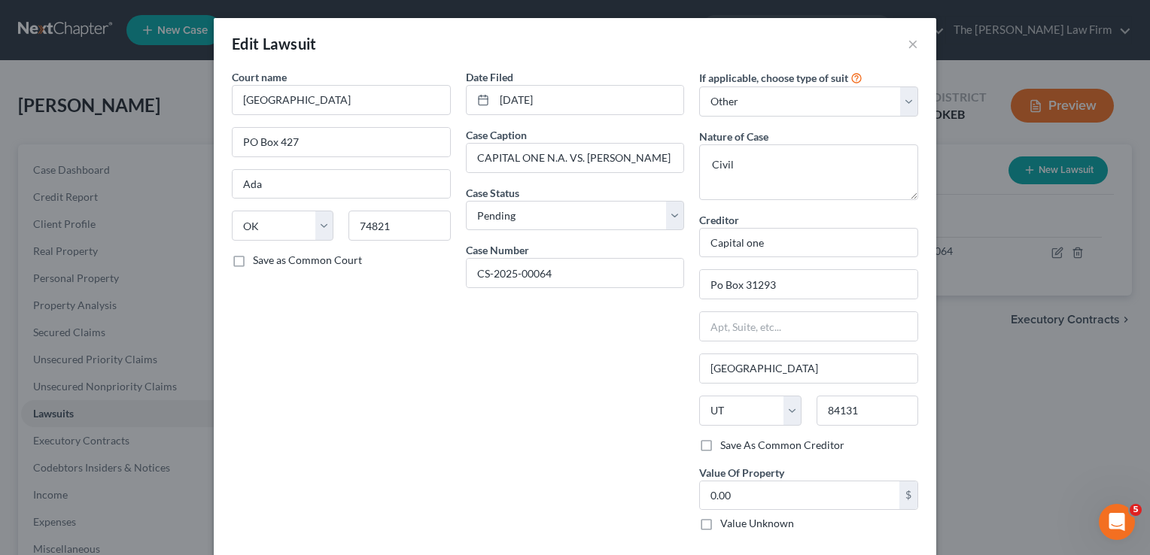
click at [490, 446] on div "Date Filed 02/13/2025 Case Caption CAPITAL ONE N.A. VS. WILSON, CECIL A. Case S…" at bounding box center [575, 306] width 234 height 474
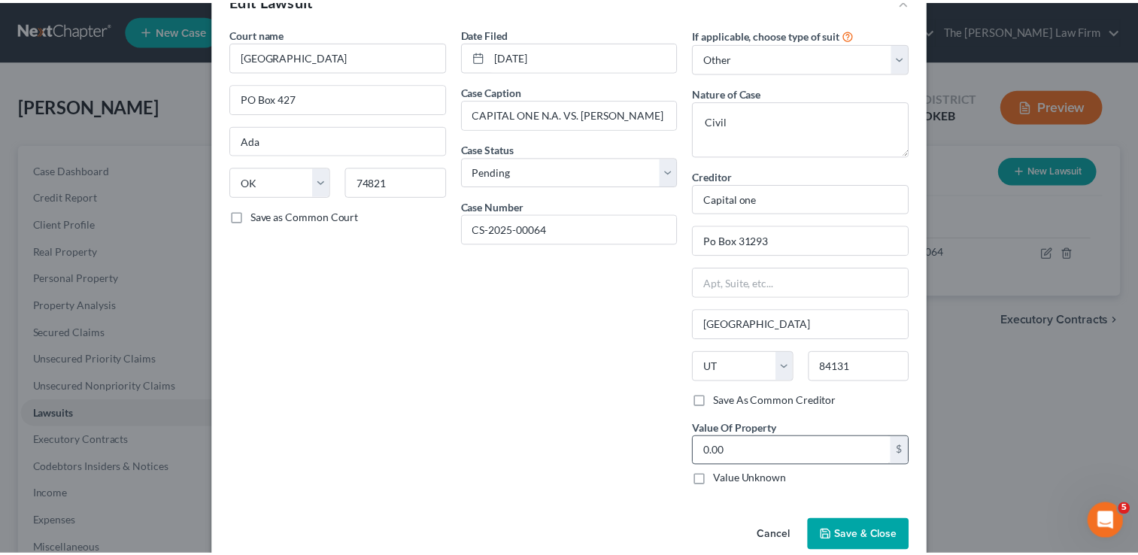
scroll to position [68, 0]
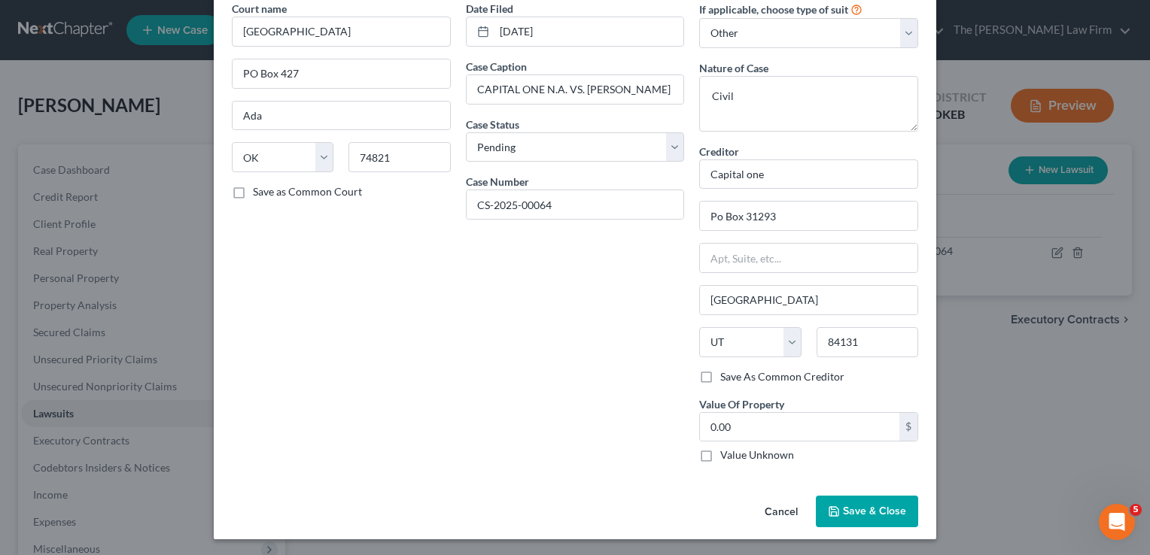
click at [852, 509] on span "Save & Close" at bounding box center [874, 511] width 63 height 13
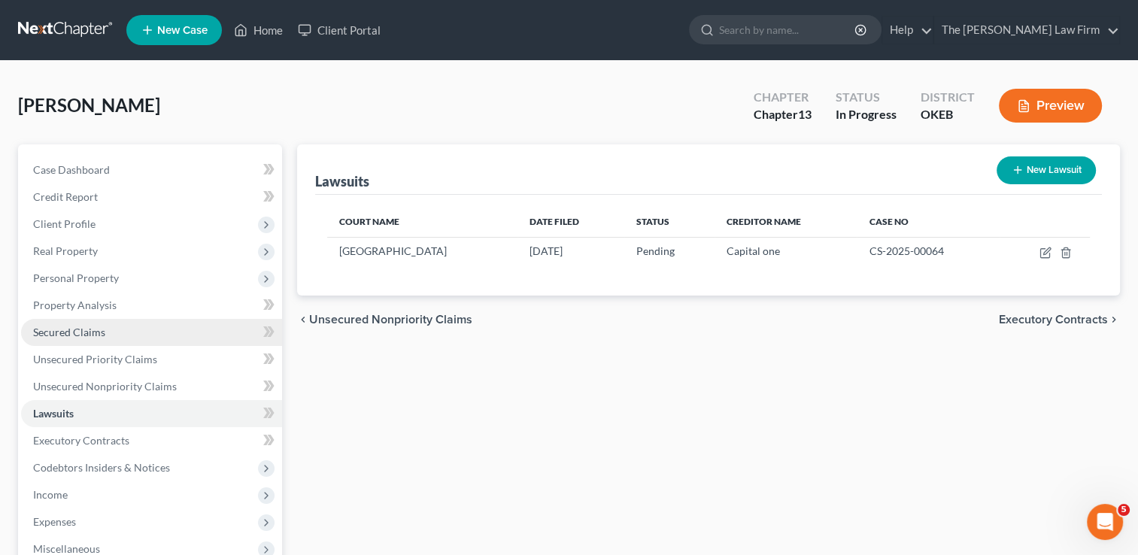
click at [71, 337] on span "Secured Claims" at bounding box center [69, 332] width 72 height 13
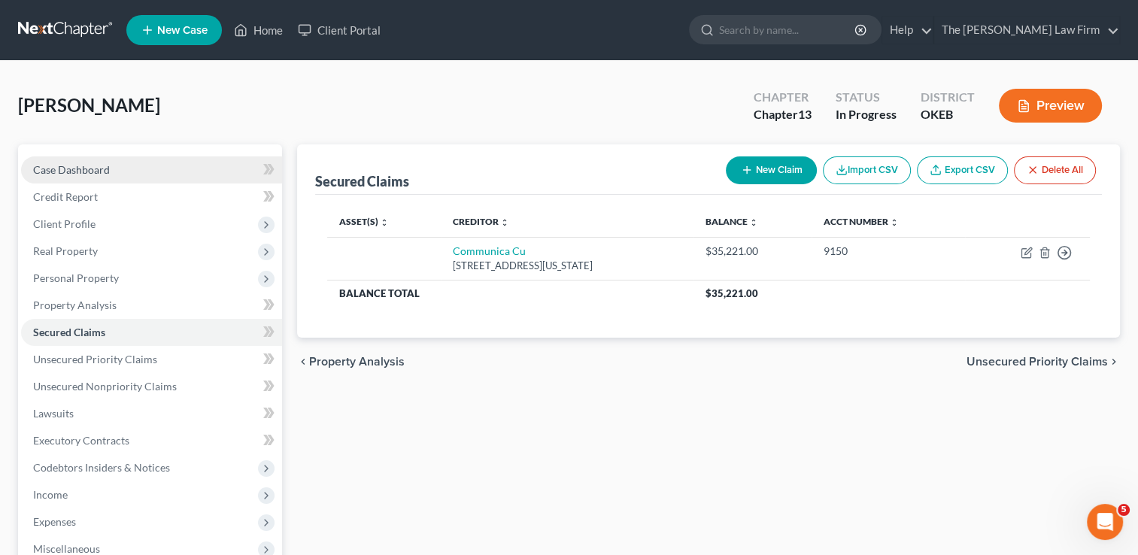
click at [86, 172] on span "Case Dashboard" at bounding box center [71, 169] width 77 height 13
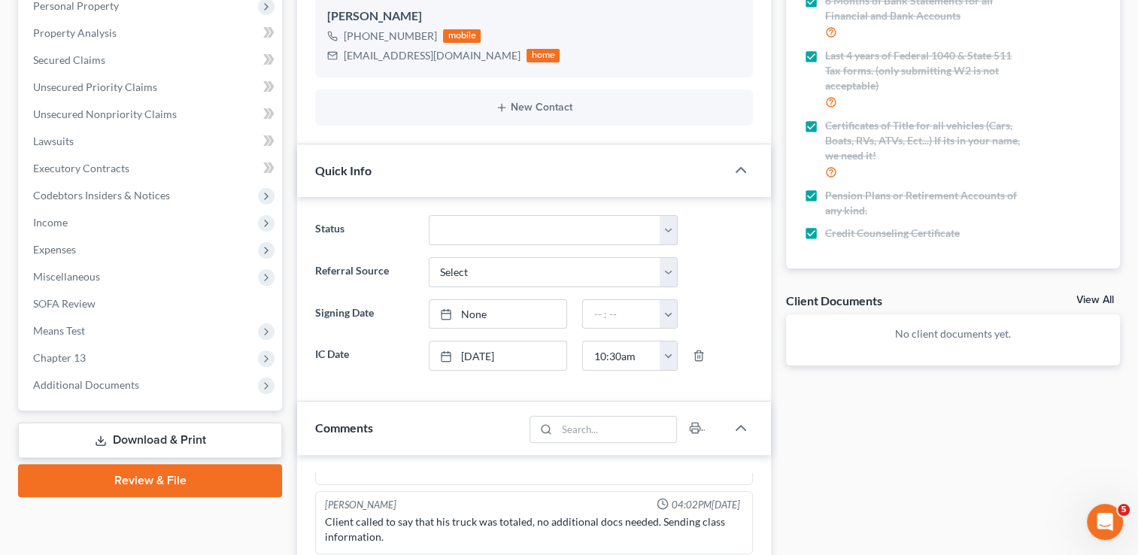
scroll to position [301, 0]
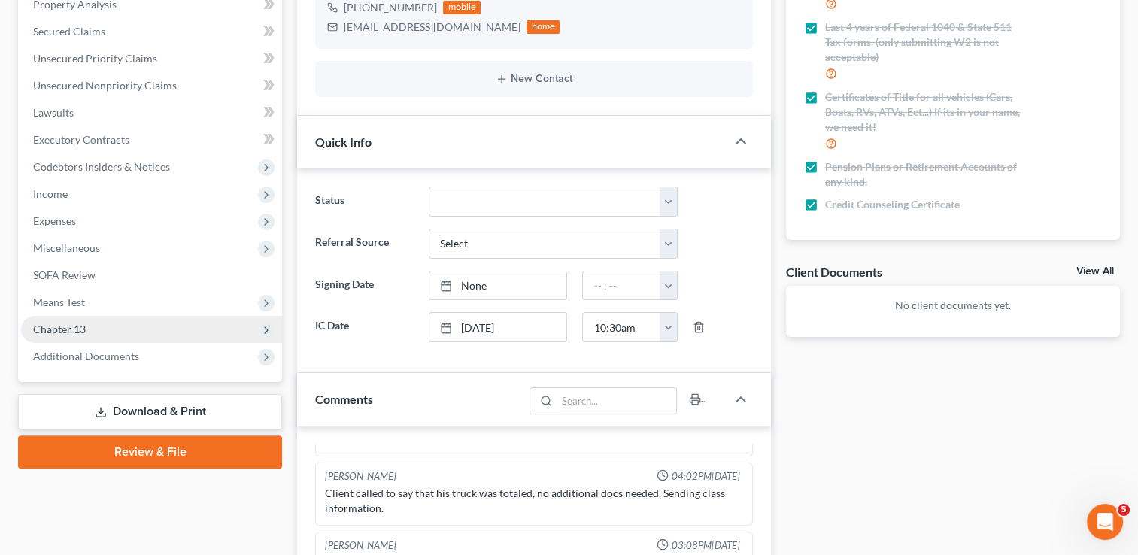
click at [56, 330] on span "Chapter 13" at bounding box center [59, 329] width 53 height 13
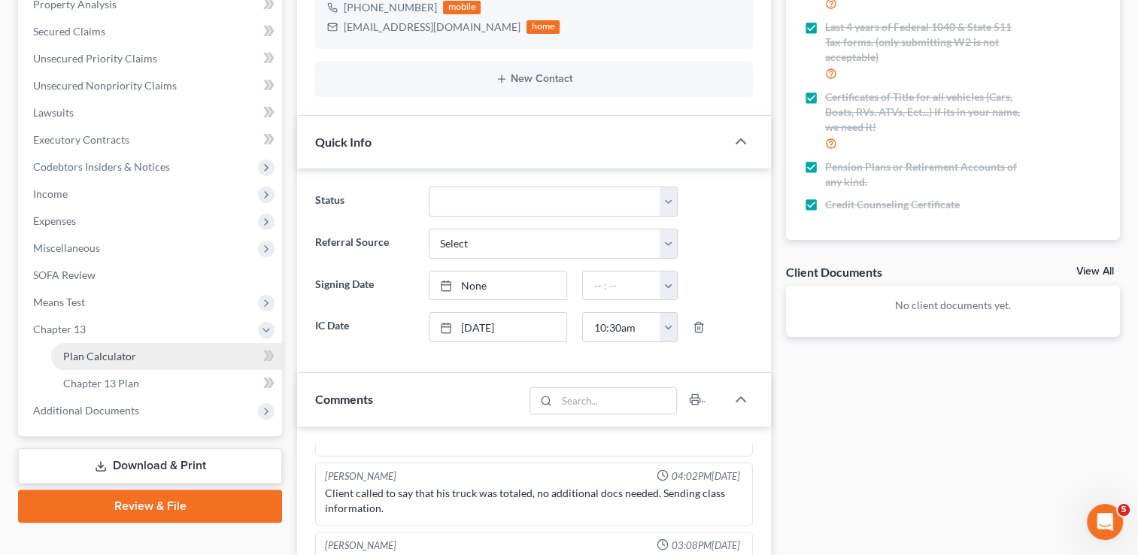
click at [116, 360] on span "Plan Calculator" at bounding box center [99, 356] width 73 height 13
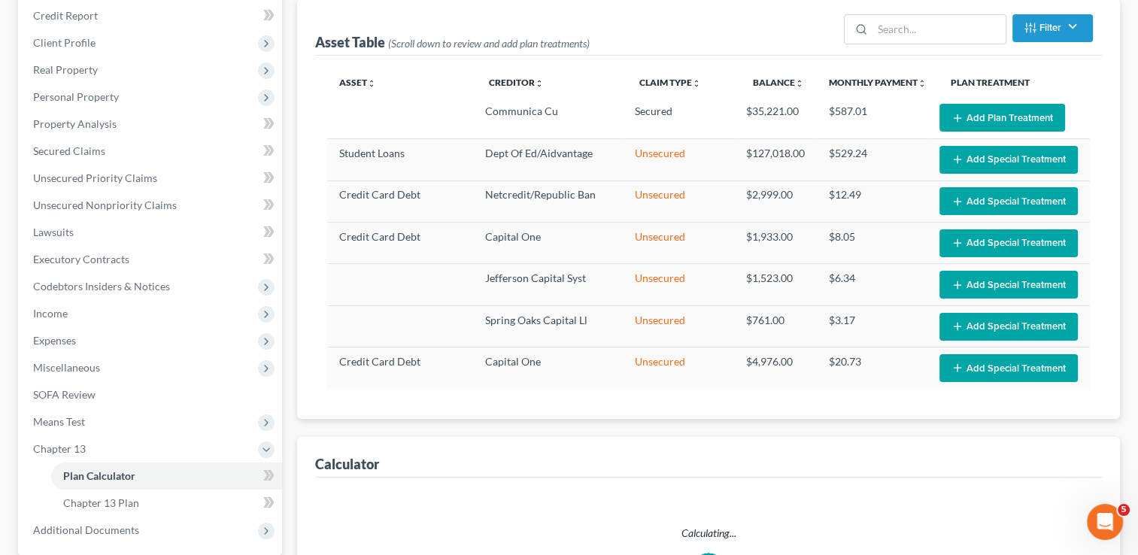
select select "59"
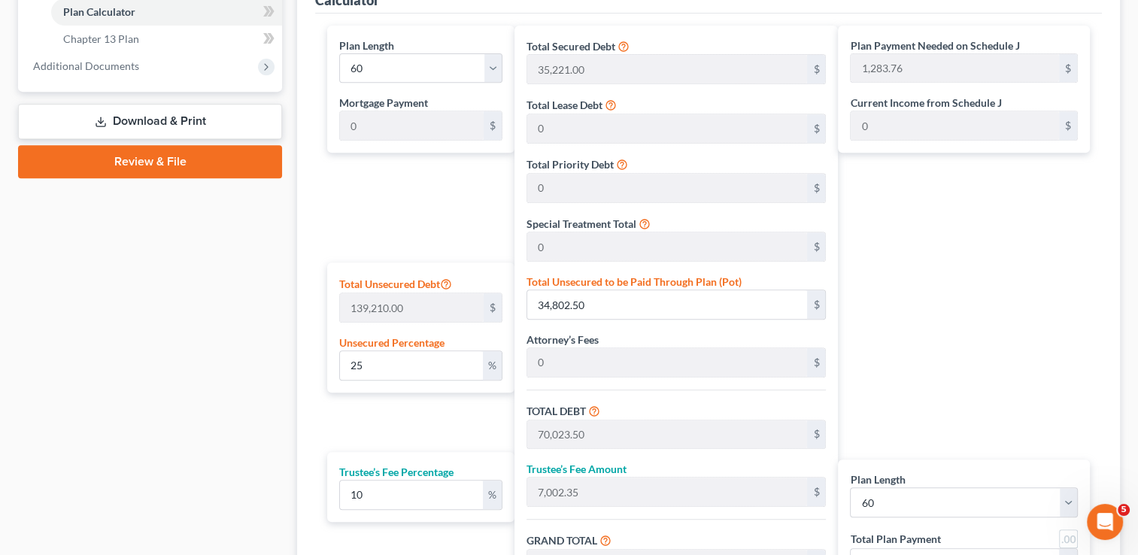
scroll to position [677, 0]
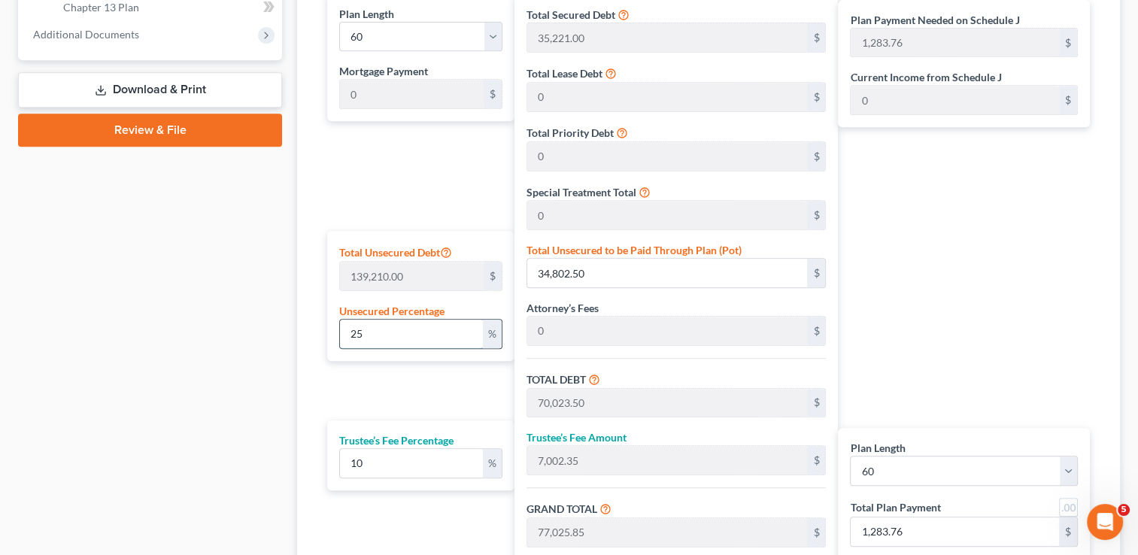
click at [375, 331] on input "25" at bounding box center [411, 334] width 142 height 29
type input "2"
type input "2,784.20"
type input "38,005.20"
type input "3,800.52"
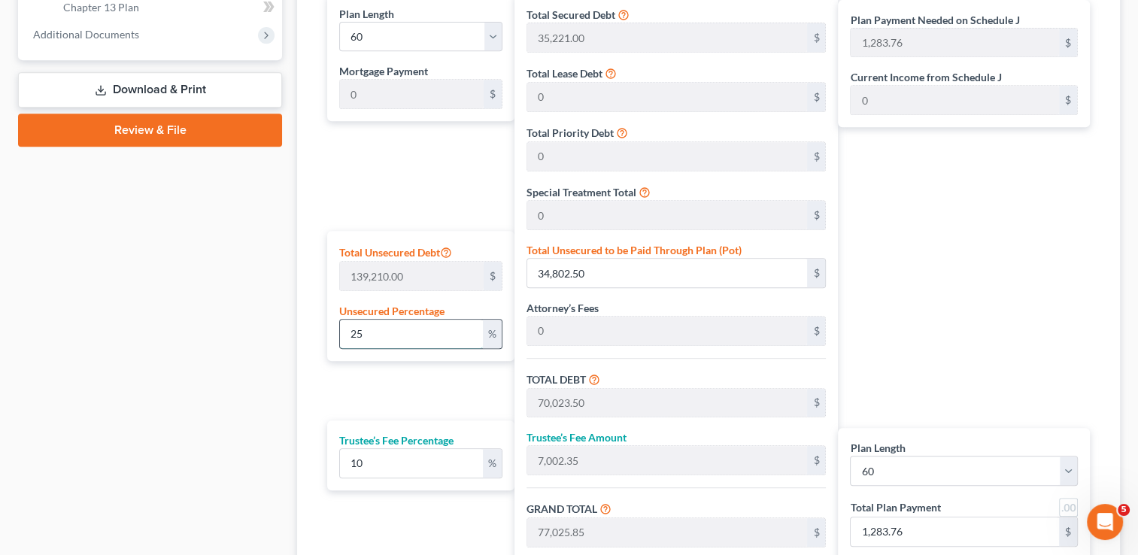
type input "41,805.71"
type input "696.76"
type input "35,221.00"
type input "3,522.10"
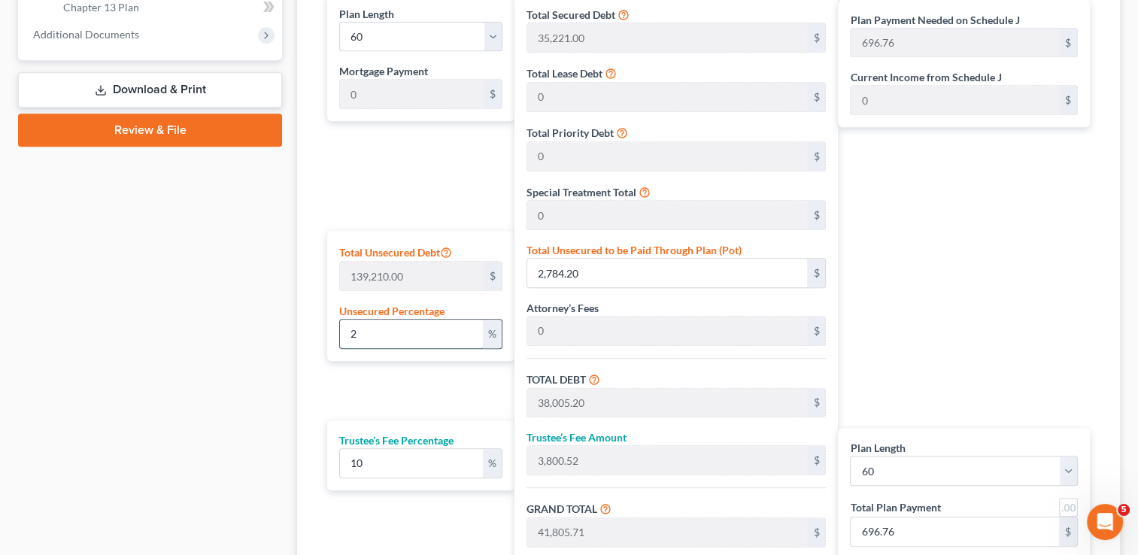
type input "38,743.10"
type input "645.71"
type input "1"
type input "1,392.10"
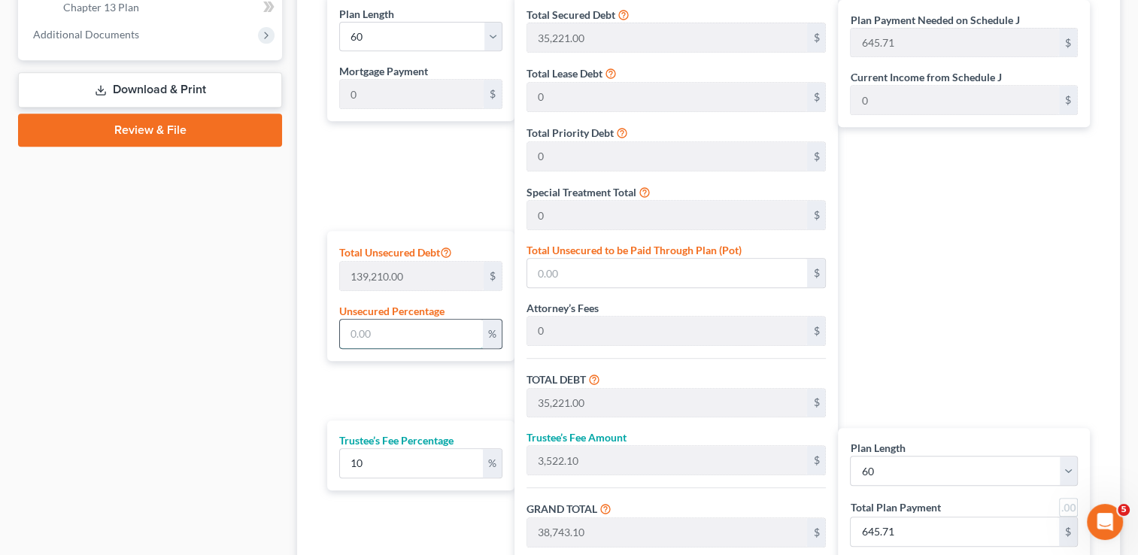
type input "36,613.10"
type input "3,661.31"
type input "40,274.40"
type input "671.24"
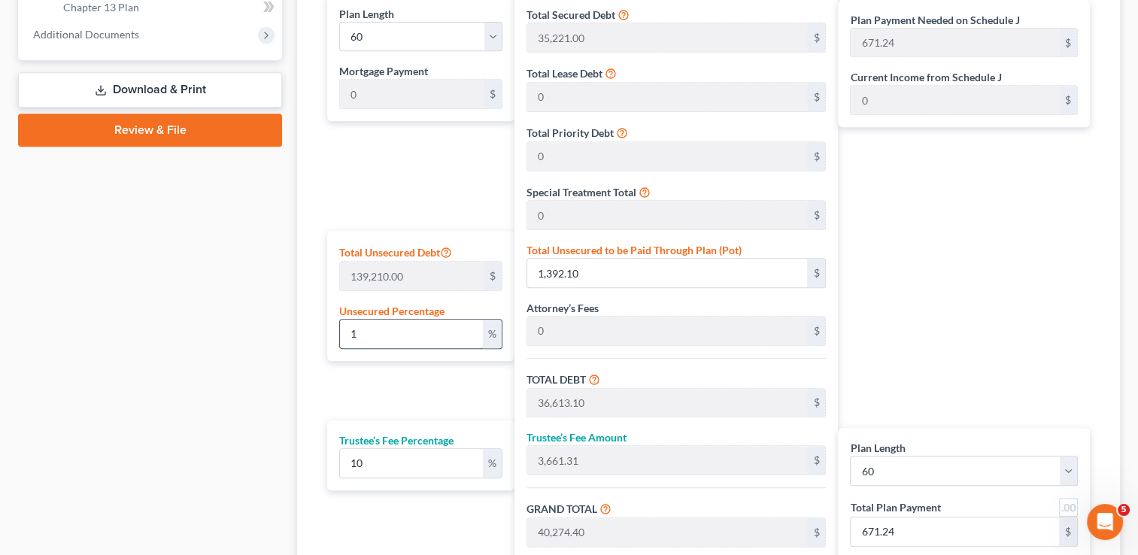
type input "10"
type input "13,921.00"
type input "49,142.00"
type input "4,914.20"
type input "54,056.20"
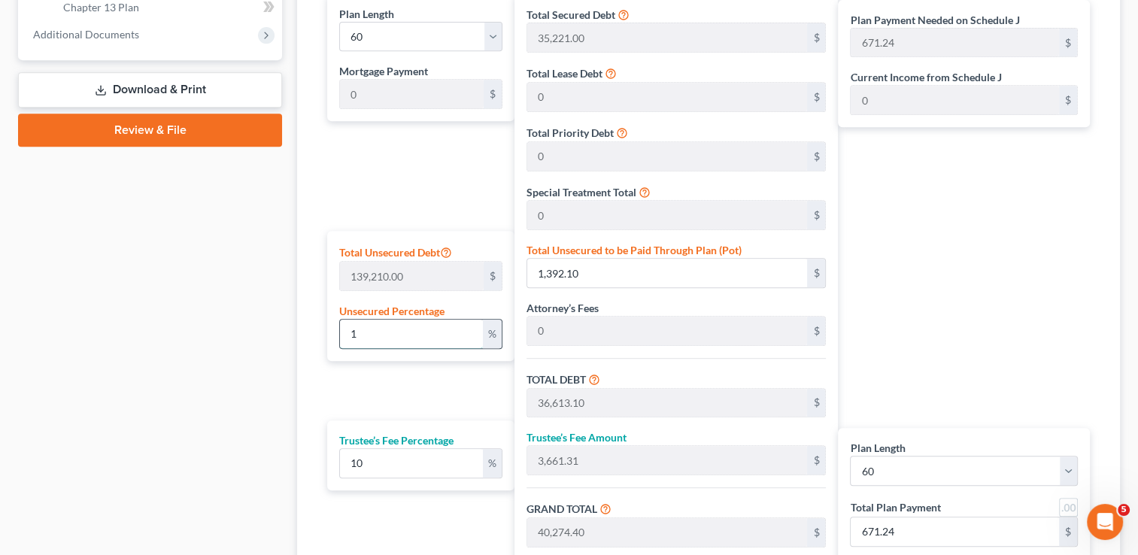
type input "900.93"
type input "100"
type input "139,210.00"
type input "174,431.00"
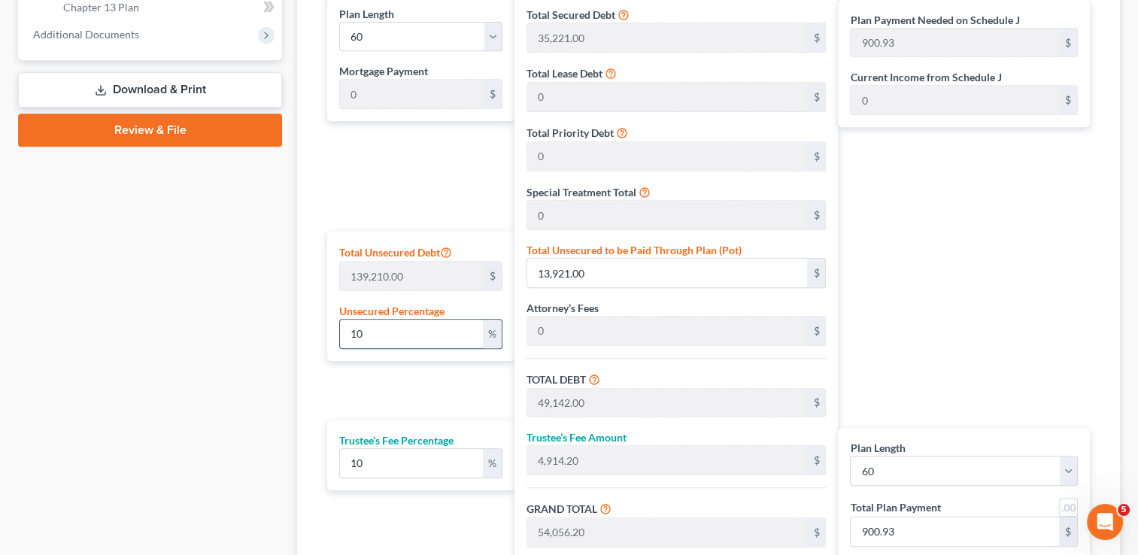
type input "17,443.10"
type input "191,874.10"
type input "3,197.90"
type input "100"
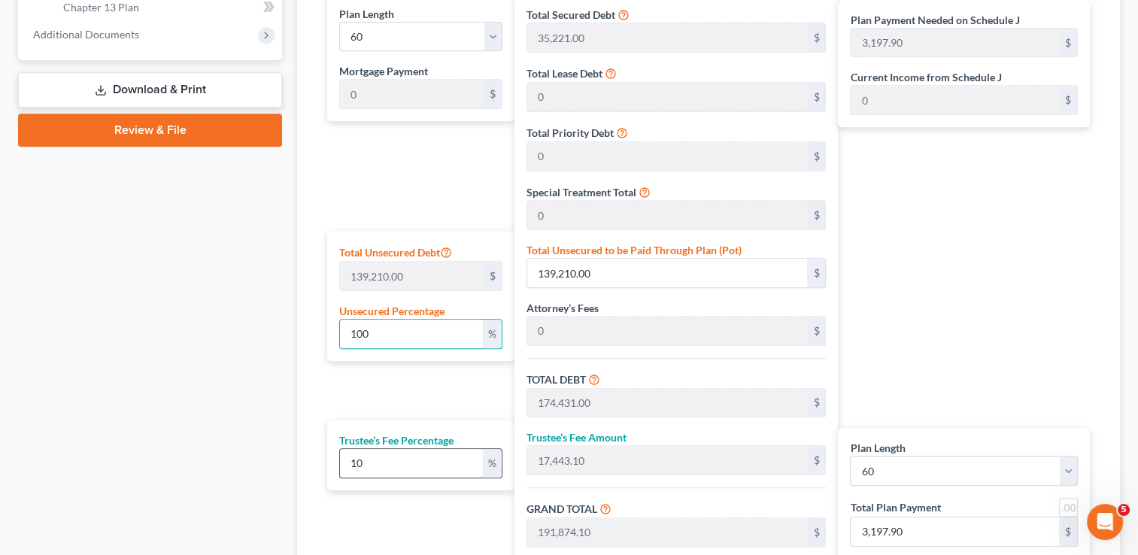
click at [375, 455] on input "10" at bounding box center [411, 463] width 142 height 29
type input "1"
type input "1,744.31"
type input "176,175.31"
type input "2,936.25"
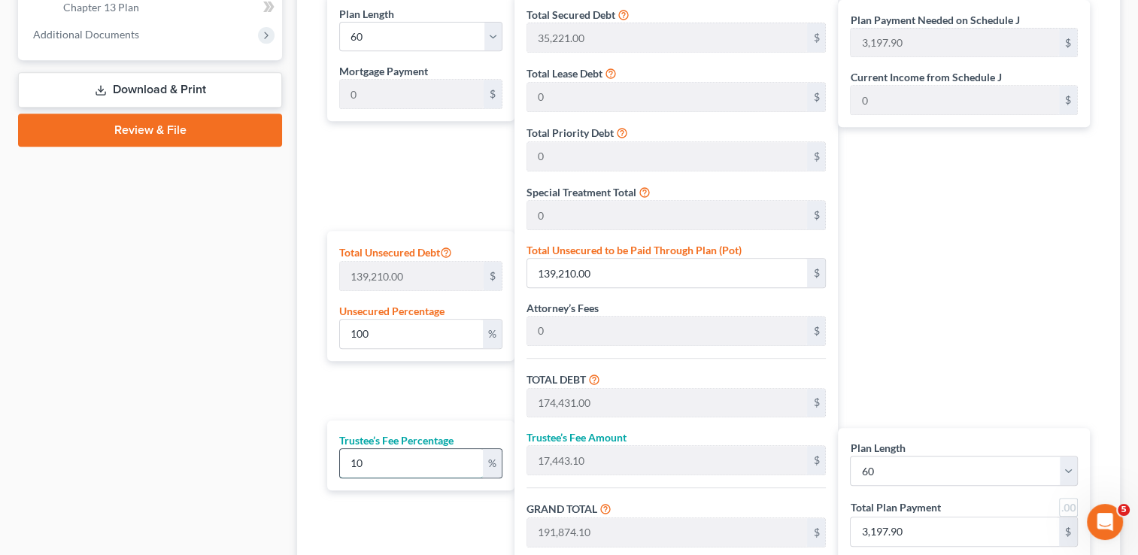
type input "2,936.25"
type input "0"
type input "6"
type input "10,465.85"
type input "184,896.86"
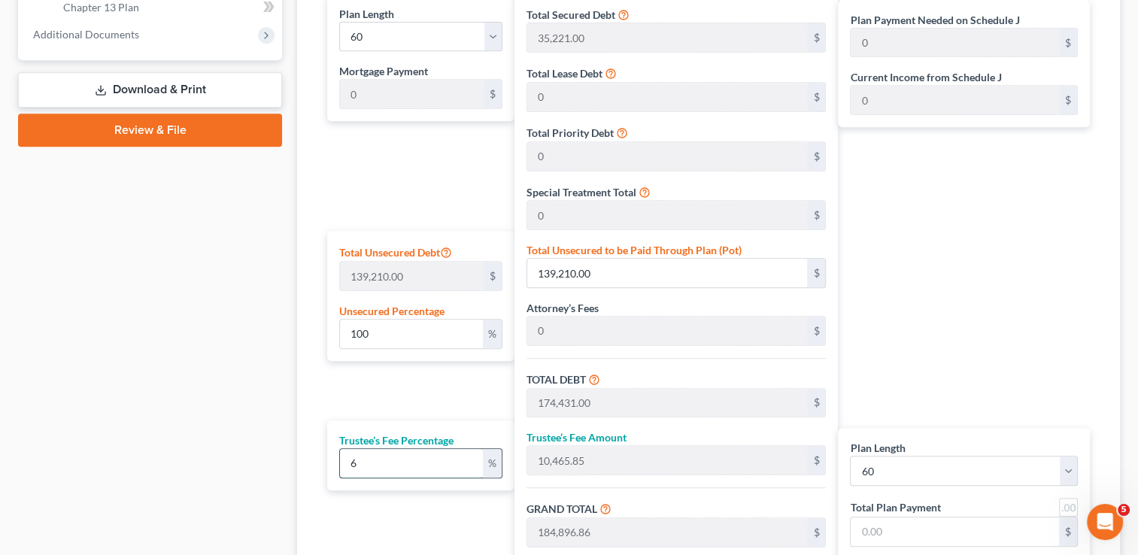
type input "3,081.61"
type input "6"
click at [238, 399] on div "Case Dashboard Payments Invoices Payments Payments Credit Report Client Profile" at bounding box center [150, 69] width 279 height 1204
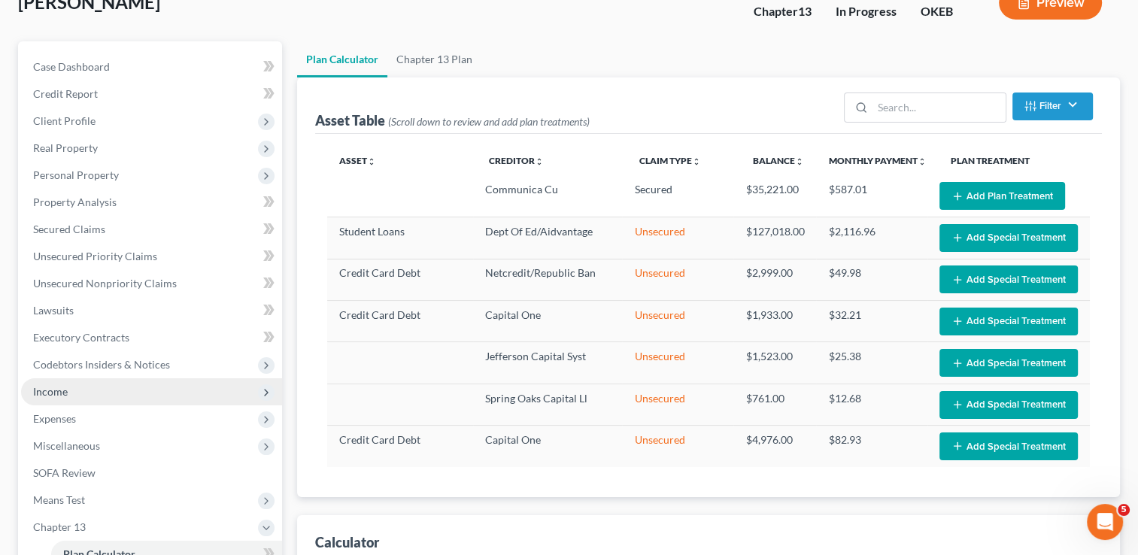
scroll to position [95, 0]
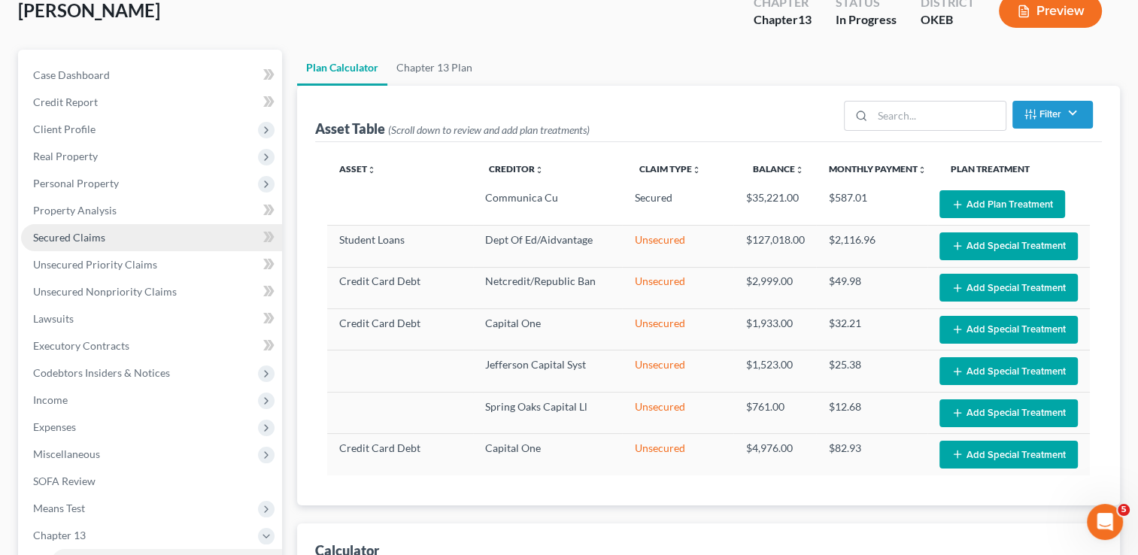
click at [111, 236] on link "Secured Claims" at bounding box center [151, 237] width 261 height 27
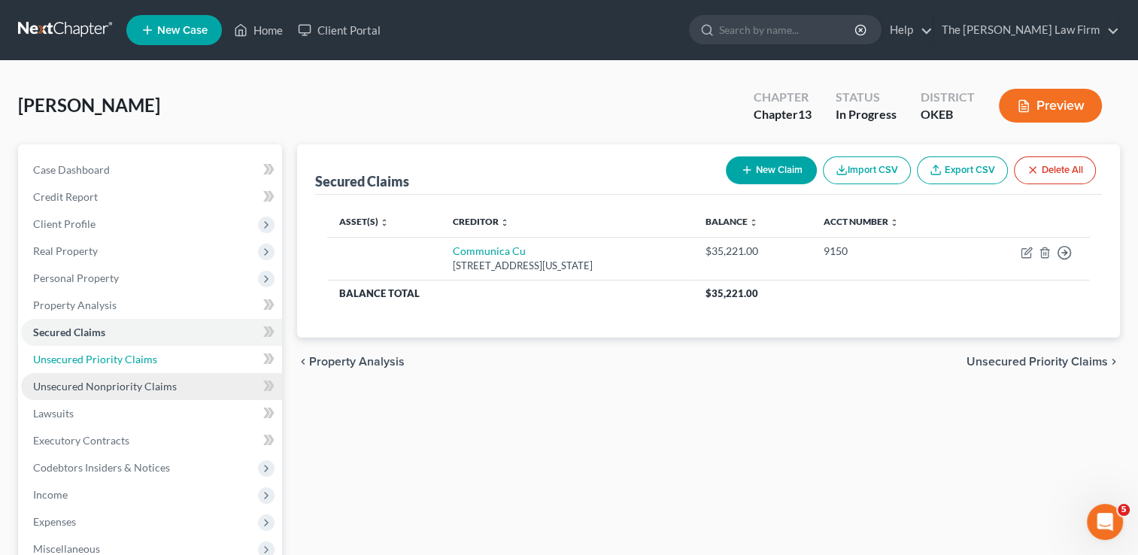
click at [135, 358] on span "Unsecured Priority Claims" at bounding box center [95, 359] width 124 height 13
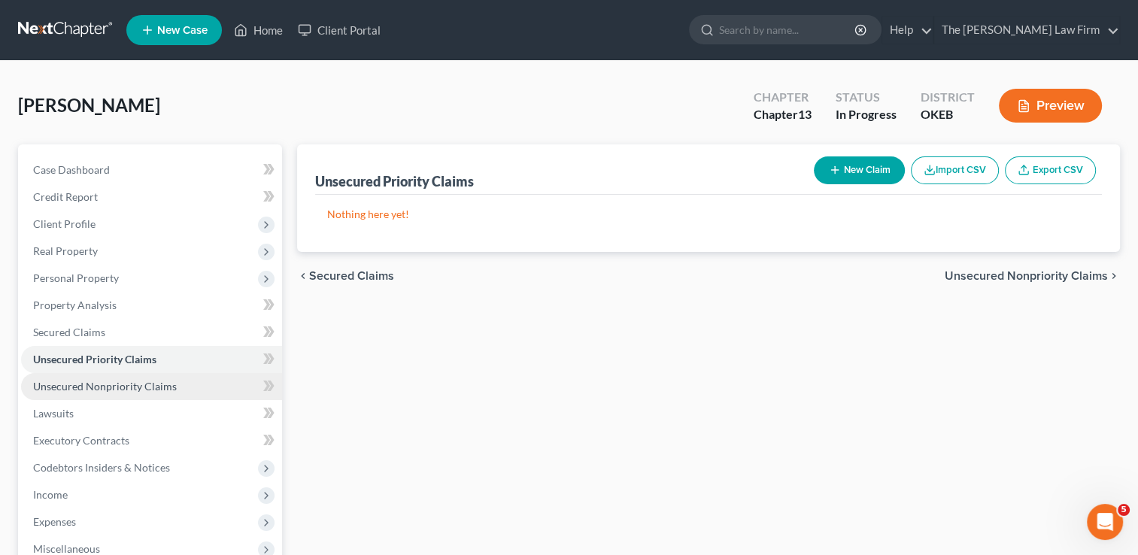
click at [138, 382] on span "Unsecured Nonpriority Claims" at bounding box center [105, 386] width 144 height 13
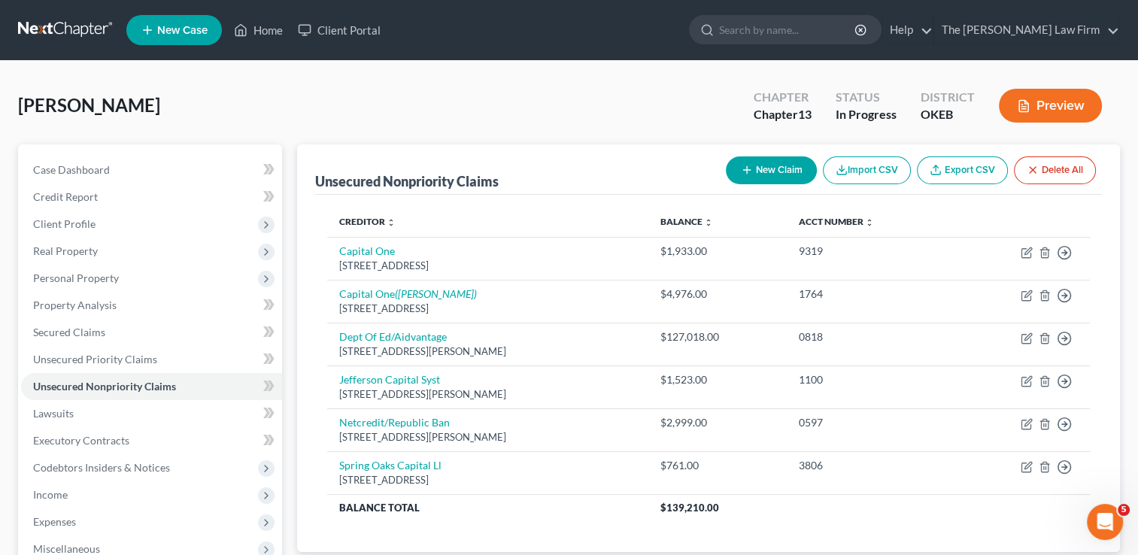
click at [770, 163] on button "New Claim" at bounding box center [771, 170] width 91 height 28
select select "0"
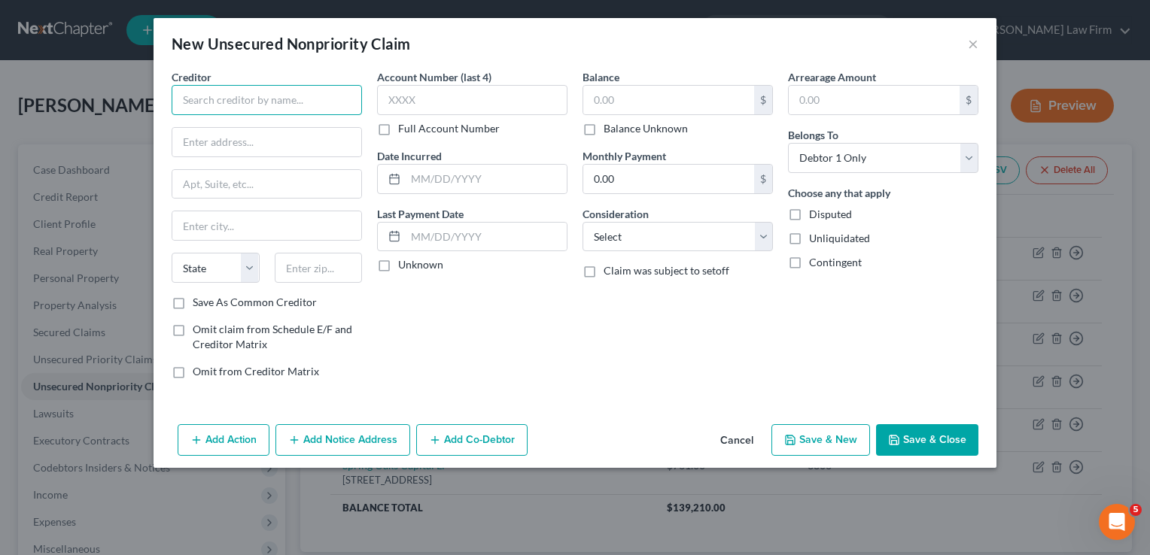
paste input "Credit Fresh"
type input "Credit Fresh"
paste input "200 Continental Drive,"
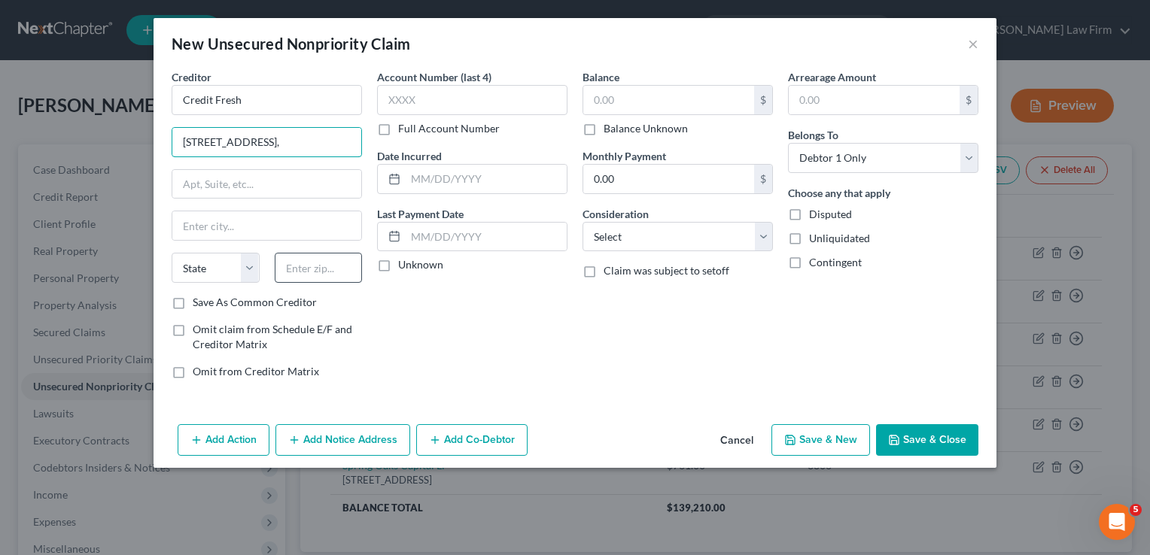
type input "200 Continental Drive,"
click at [324, 267] on input "text" at bounding box center [319, 268] width 88 height 30
type input "19713"
click at [292, 182] on input "text" at bounding box center [266, 184] width 189 height 29
type input "Newark"
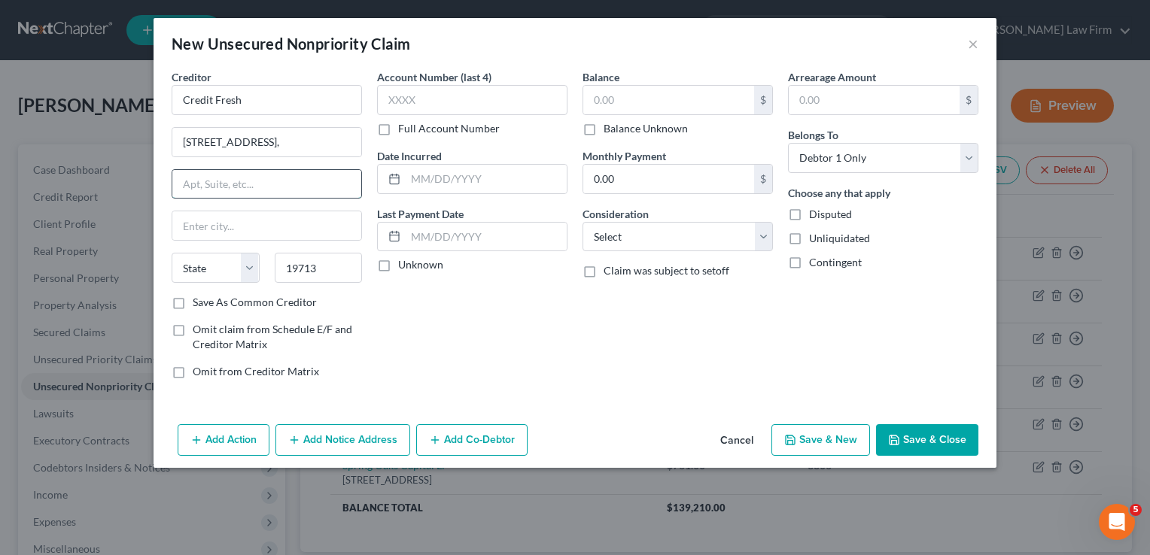
select select "7"
type input "STE 401"
click at [601, 321] on div "Balance $ Balance Unknown Balance Undetermined $ Balance Unknown Monthly Paymen…" at bounding box center [677, 230] width 205 height 322
click at [634, 95] on input "text" at bounding box center [668, 100] width 171 height 29
type input "4,135.82"
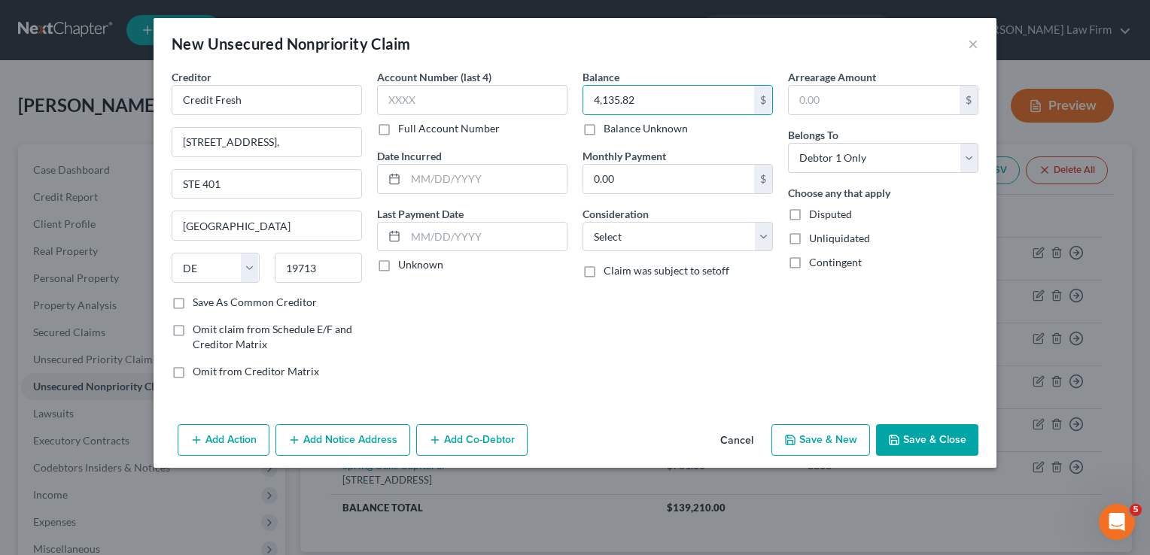
click at [944, 429] on button "Save & Close" at bounding box center [927, 440] width 102 height 32
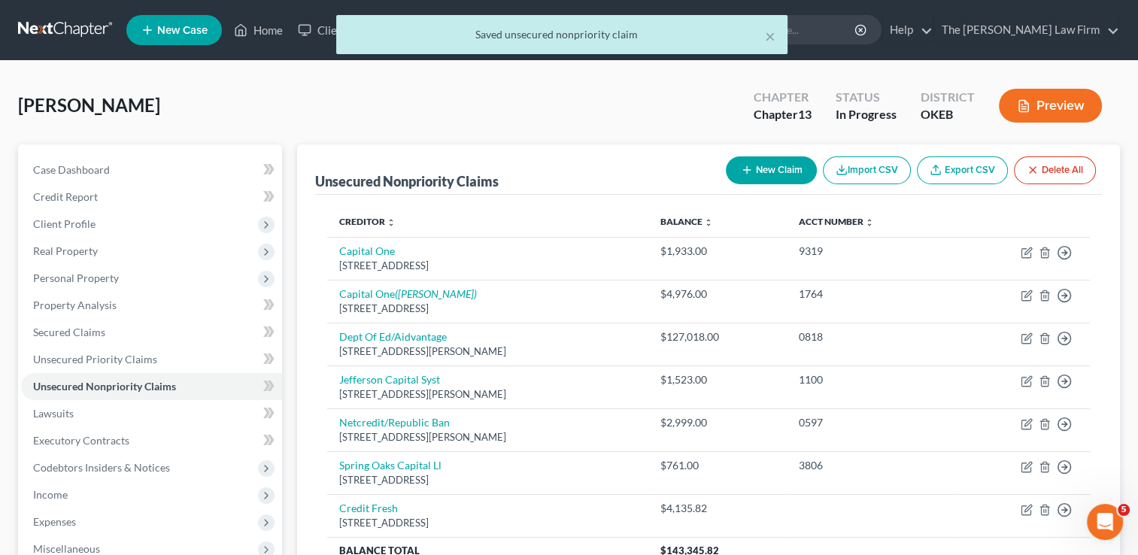
click at [769, 167] on button "New Claim" at bounding box center [771, 170] width 91 height 28
select select "0"
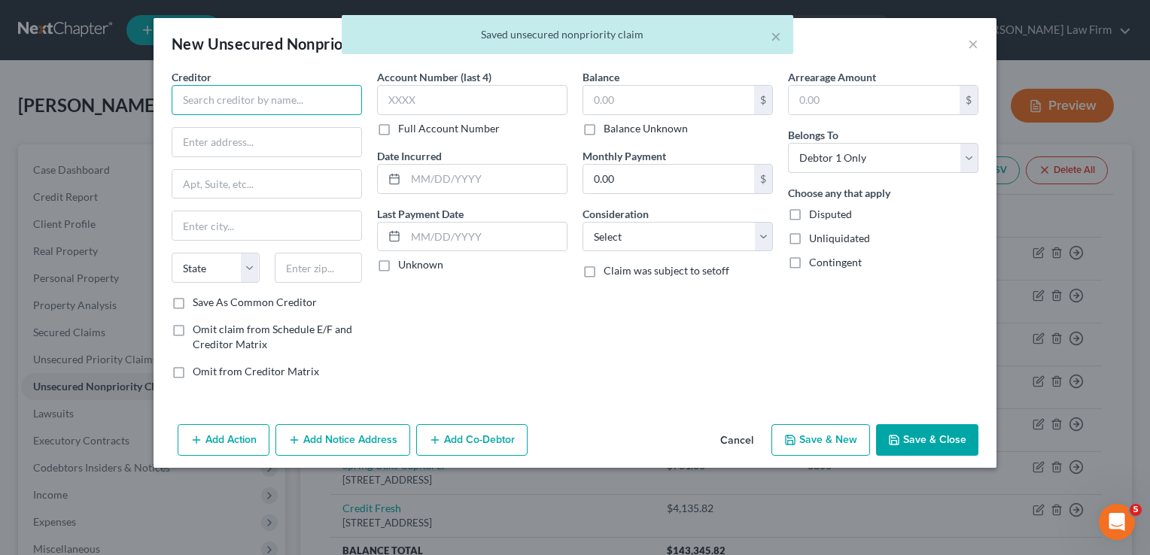
click at [197, 96] on input "text" at bounding box center [267, 100] width 190 height 30
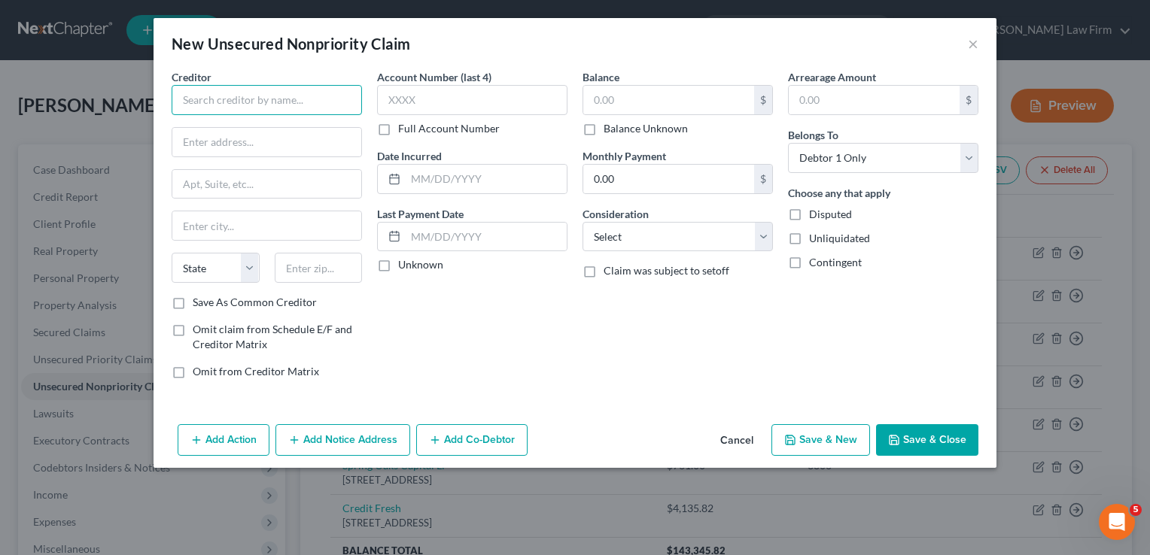
paste input "Upstart"
type input "Upstart"
click at [488, 334] on div "Account Number (last 4) Full Account Number Date Incurred Last Payment Date Unk…" at bounding box center [471, 230] width 205 height 322
paste input "P.O. Box 1503"
type input "P.O. Box 1503"
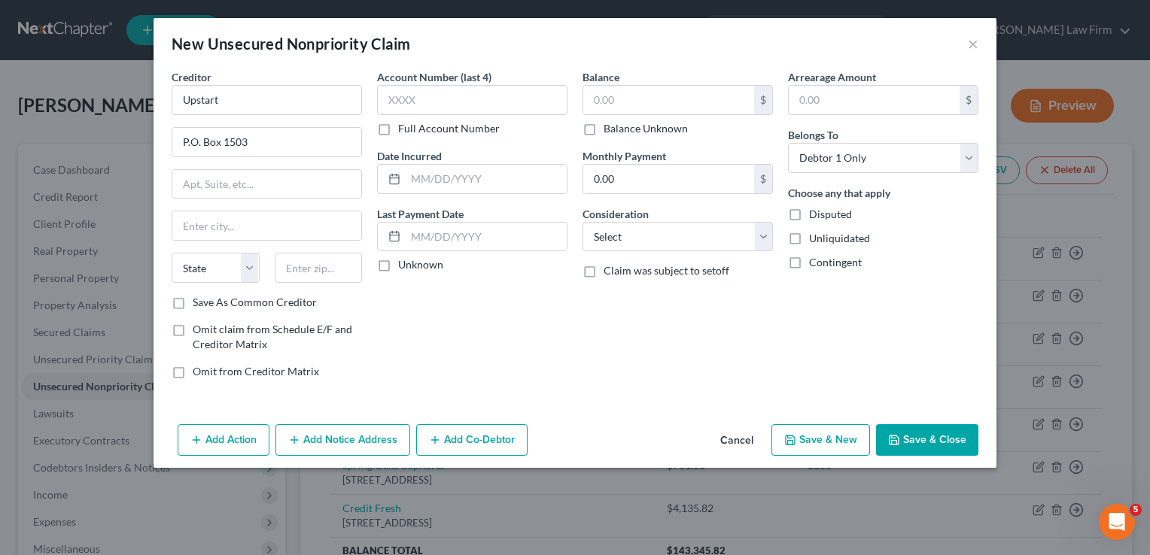
click at [491, 309] on div "Account Number (last 4) Full Account Number Date Incurred Last Payment Date Unk…" at bounding box center [471, 230] width 205 height 322
paste input "94070"
type input "94070"
click at [482, 288] on div "Account Number (last 4) Full Account Number Date Incurred Last Payment Date Unk…" at bounding box center [471, 230] width 205 height 322
type input "San Carlos"
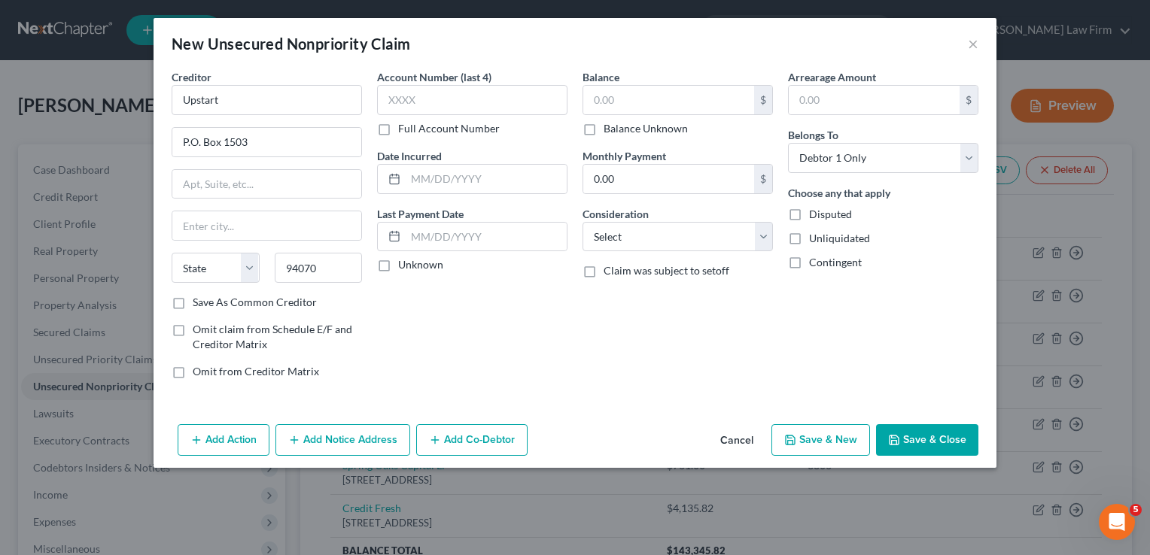
select select "4"
click at [630, 96] on input "text" at bounding box center [668, 100] width 171 height 29
type input "1,417.12"
click at [939, 432] on button "Save & Close" at bounding box center [927, 440] width 102 height 32
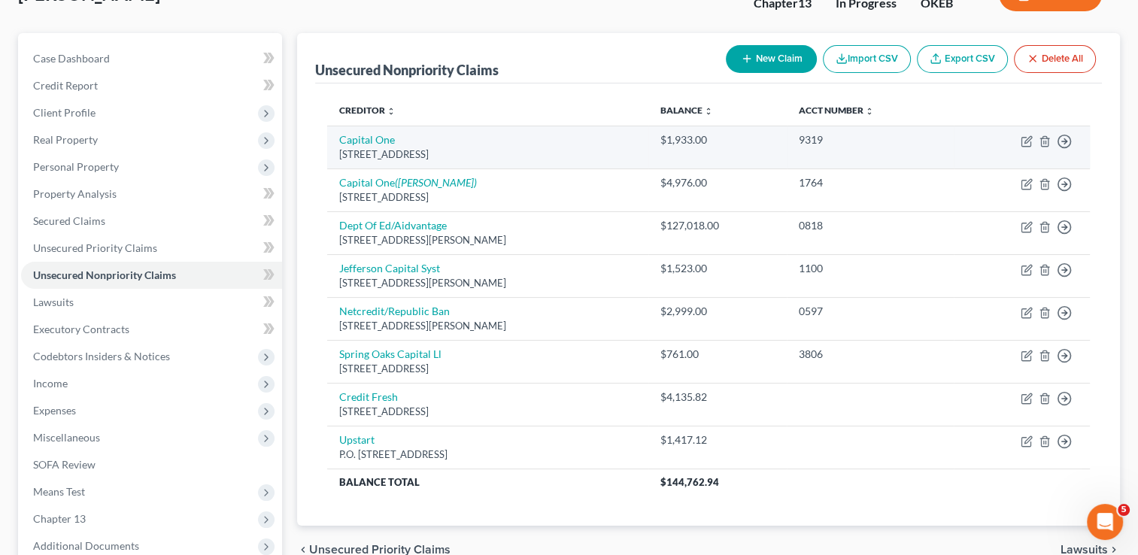
scroll to position [75, 0]
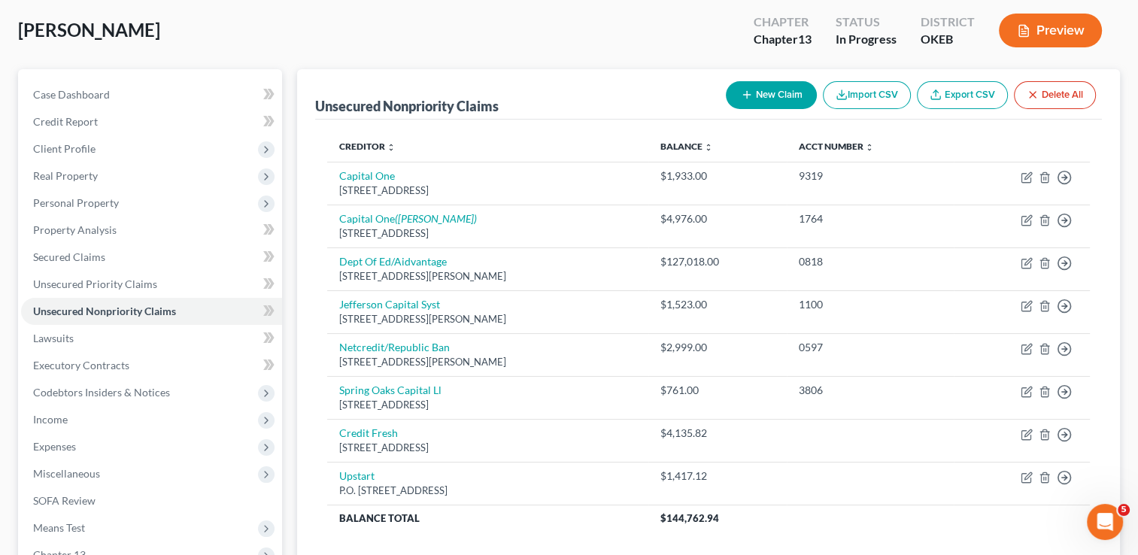
click at [757, 89] on button "New Claim" at bounding box center [771, 95] width 91 height 28
select select "0"
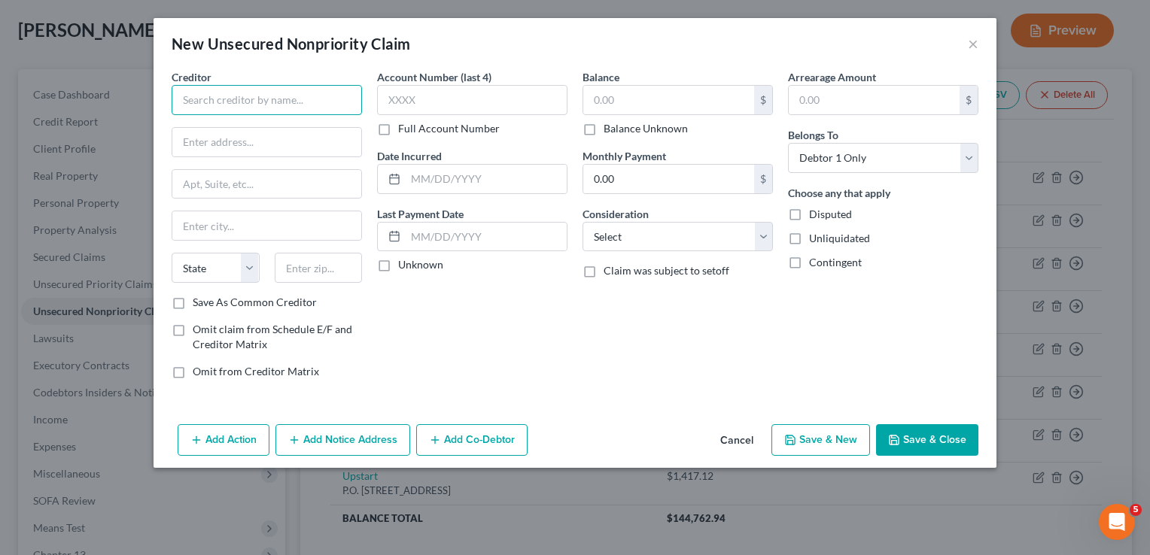
paste input "Upgrade"
type input "Upgrade"
paste input "275 Battery Street,"
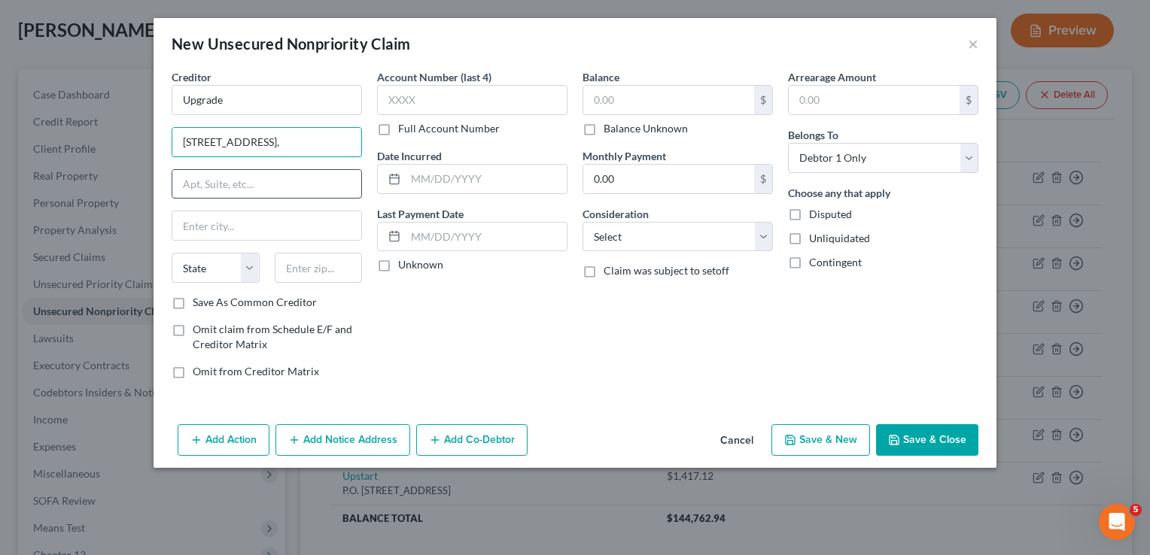
type input "275 Battery Street,"
click at [280, 181] on input "text" at bounding box center [266, 184] width 189 height 29
type input "23rd floor"
click at [333, 266] on input "text" at bounding box center [319, 268] width 88 height 30
type input "94111"
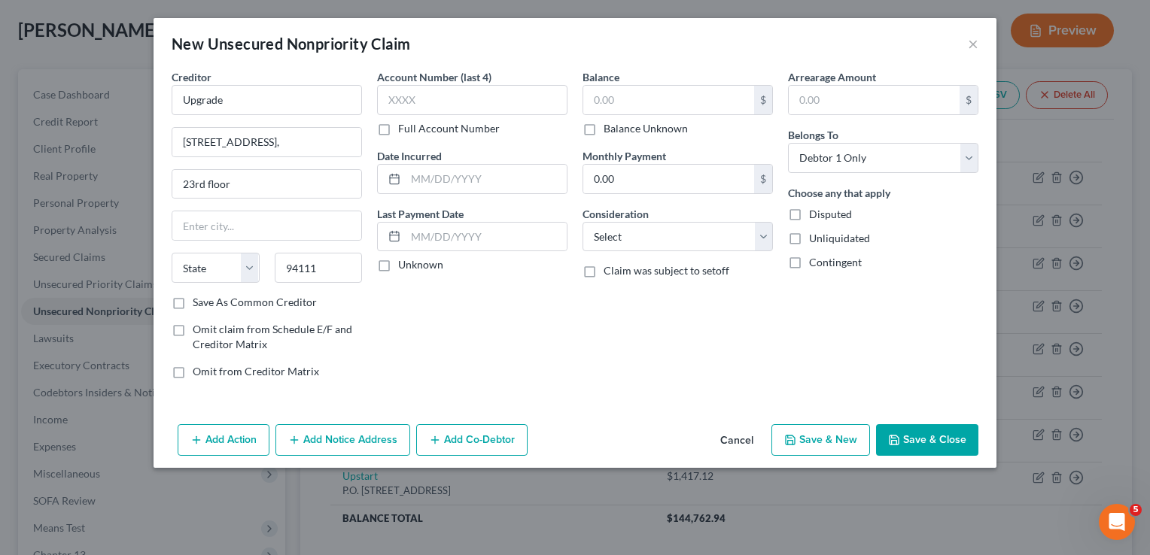
click at [503, 297] on div "Account Number (last 4) Full Account Number Date Incurred Last Payment Date Unk…" at bounding box center [471, 230] width 205 height 322
type input "San Francisco"
select select "4"
click at [627, 97] on input "text" at bounding box center [668, 100] width 171 height 29
type input "424.51"
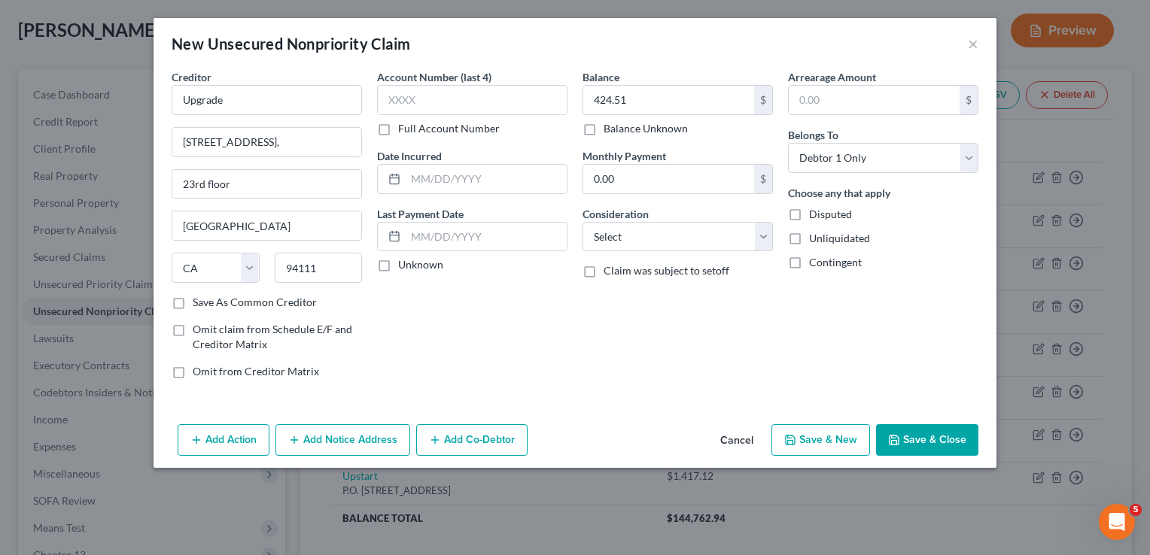
click at [938, 433] on button "Save & Close" at bounding box center [927, 440] width 102 height 32
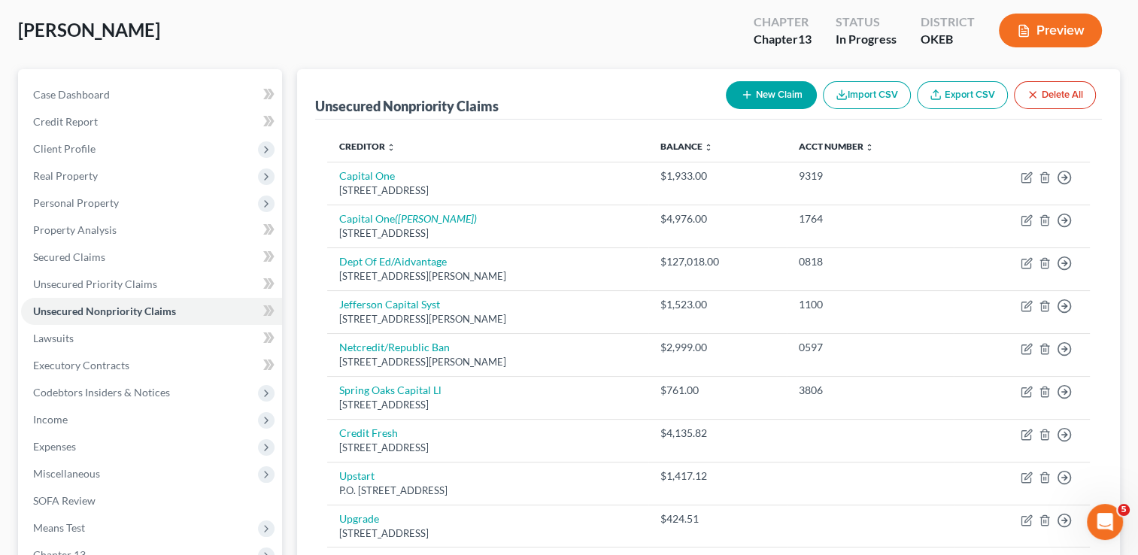
click at [767, 90] on button "New Claim" at bounding box center [771, 95] width 91 height 28
select select "0"
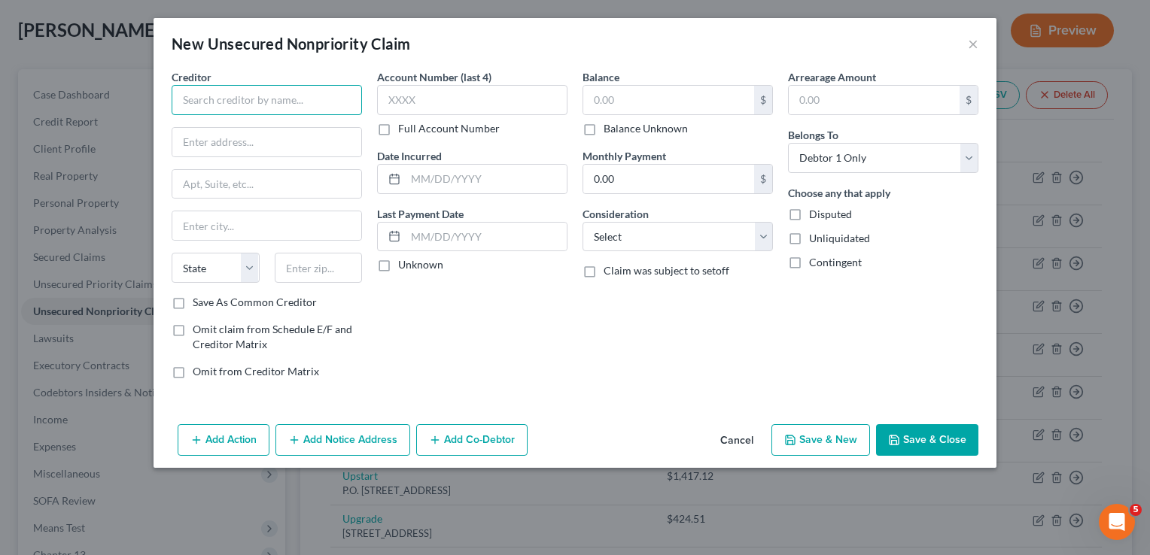
paste input "World Finance"
type input "World Finance"
paste input "PO Box 6429"
type input "PO Box 6429"
paste input "29606"
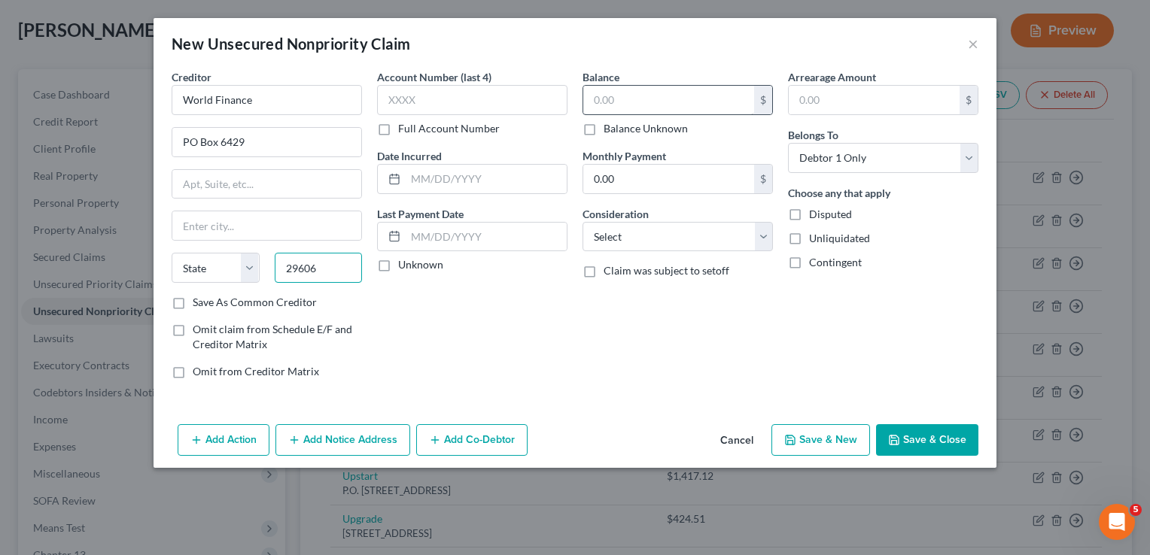
type input "29606"
click at [635, 96] on input "text" at bounding box center [668, 100] width 171 height 29
type input "Greenville"
select select "42"
type input "1,200"
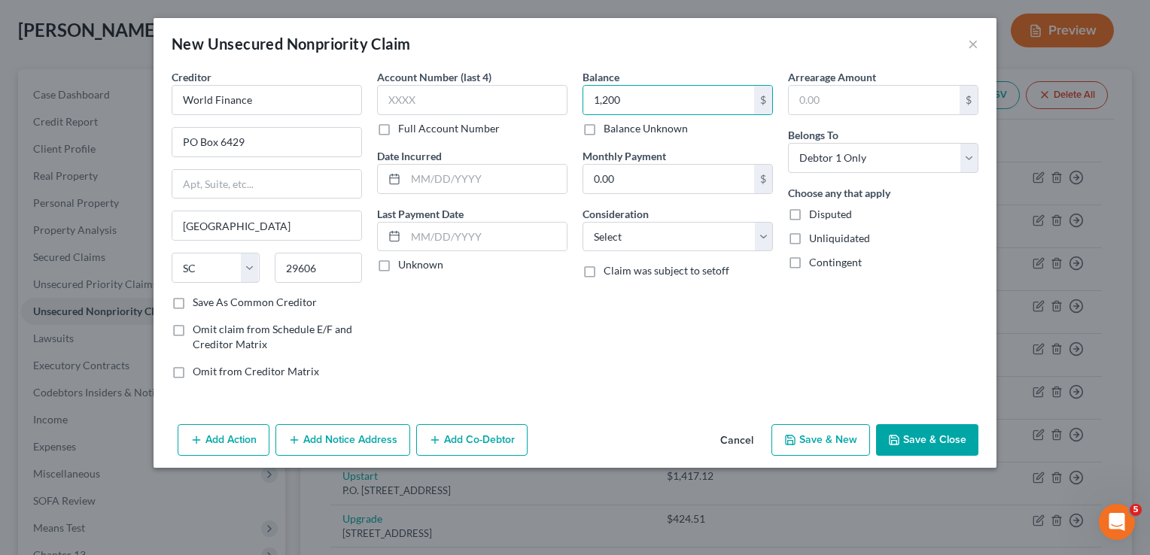
click at [700, 363] on div "Balance 1,200.00 $ Balance Unknown Balance Undetermined 1,200 $ Balance Unknown…" at bounding box center [677, 230] width 205 height 322
click at [921, 438] on button "Save & Close" at bounding box center [927, 440] width 102 height 32
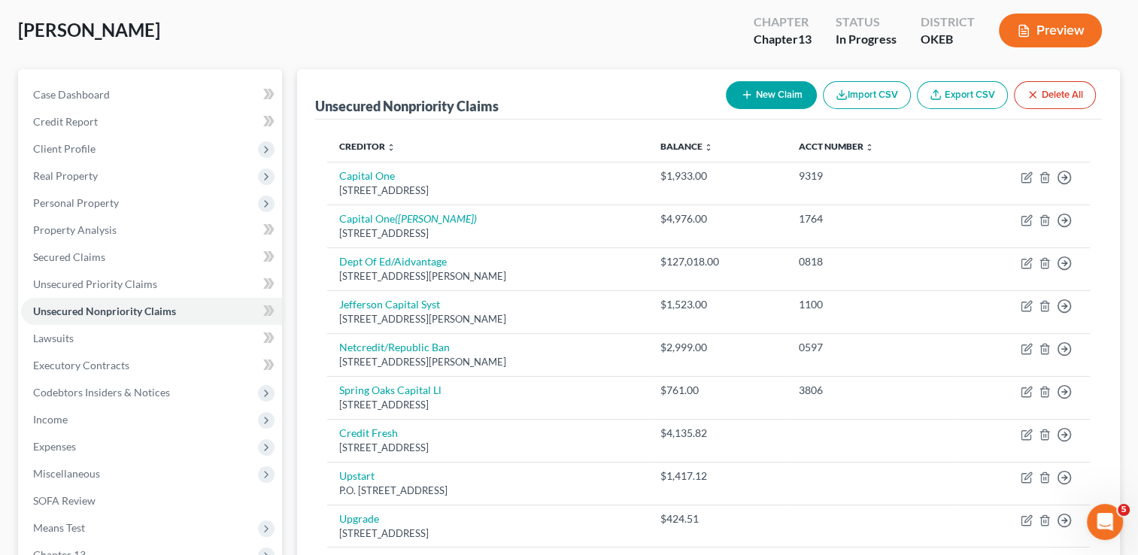
click at [767, 100] on button "New Claim" at bounding box center [771, 95] width 91 height 28
select select "0"
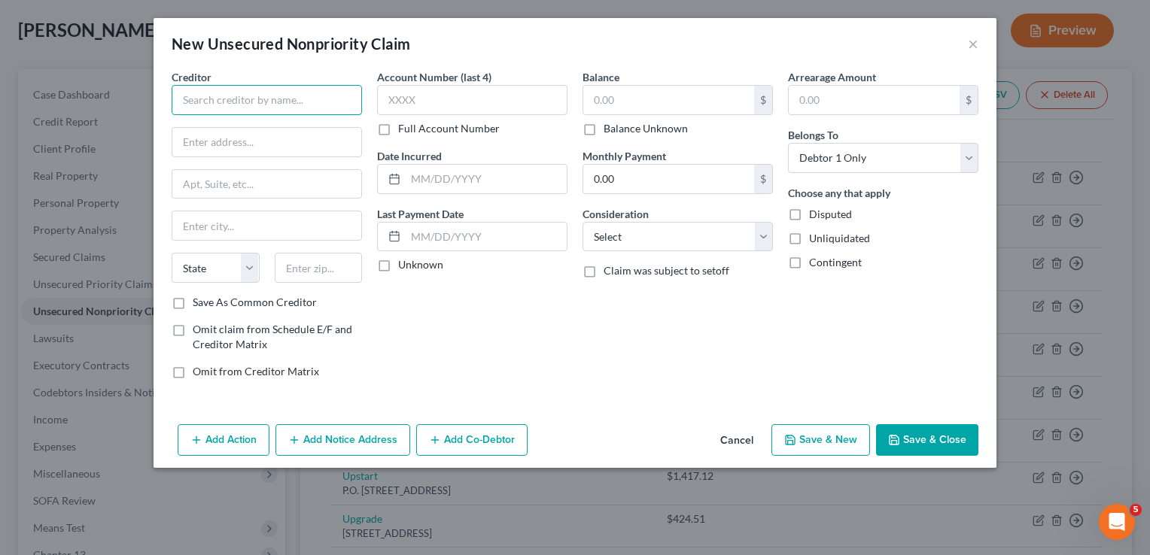
paste input "Big O Tires – Comenity Capital Bank"
type input "Big O Tires – Comenity Capital Bank"
drag, startPoint x: 525, startPoint y: 333, endPoint x: 601, endPoint y: 329, distance: 76.1
click at [525, 332] on div "Account Number (last 4) Full Account Number Date Incurred Last Payment Date Unk…" at bounding box center [471, 230] width 205 height 322
paste input "PO Box 183043"
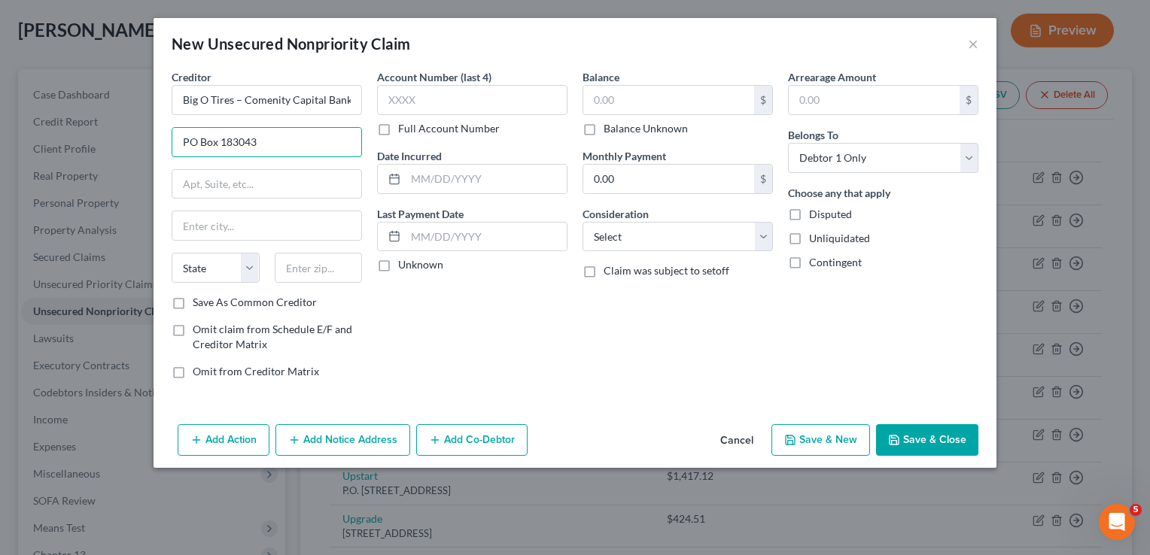
type input "PO Box 183043"
paste input "43218-3043"
type input "43218"
click at [586, 372] on div "Balance $ Balance Unknown Balance Undetermined $ Balance Unknown Monthly Paymen…" at bounding box center [677, 230] width 205 height 322
type input "Columbus"
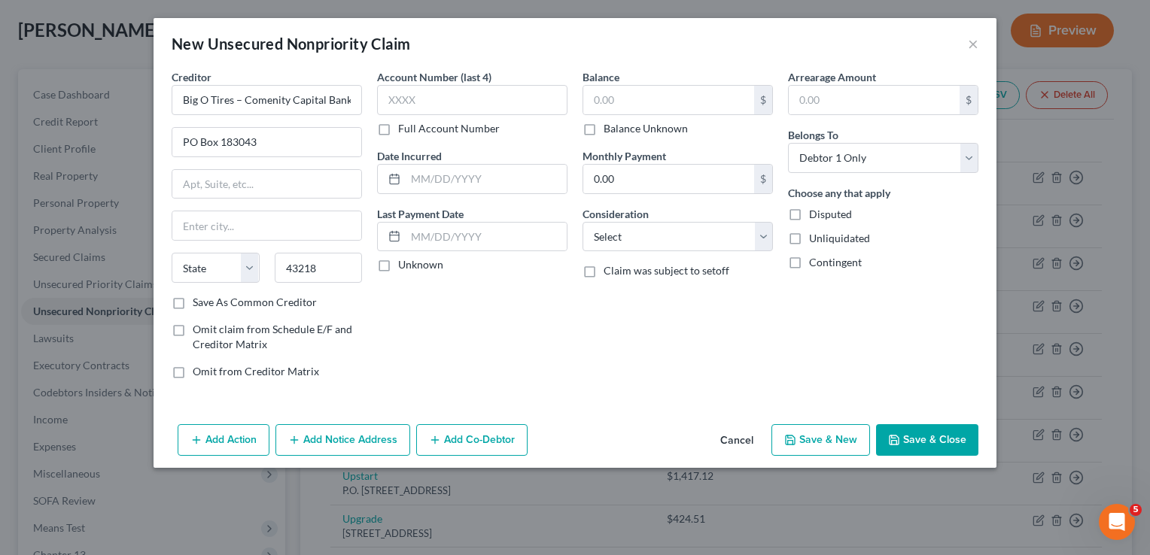
select select "36"
click at [637, 95] on input "text" at bounding box center [668, 100] width 171 height 29
type input "1,523.47"
click at [931, 437] on button "Save & Close" at bounding box center [927, 440] width 102 height 32
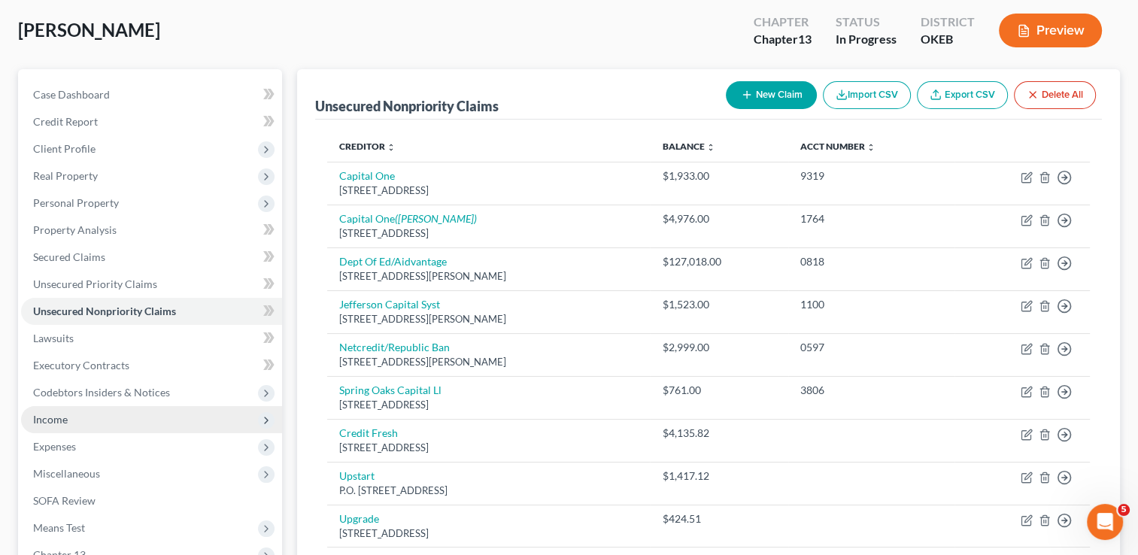
click at [65, 422] on span "Income" at bounding box center [50, 419] width 35 height 13
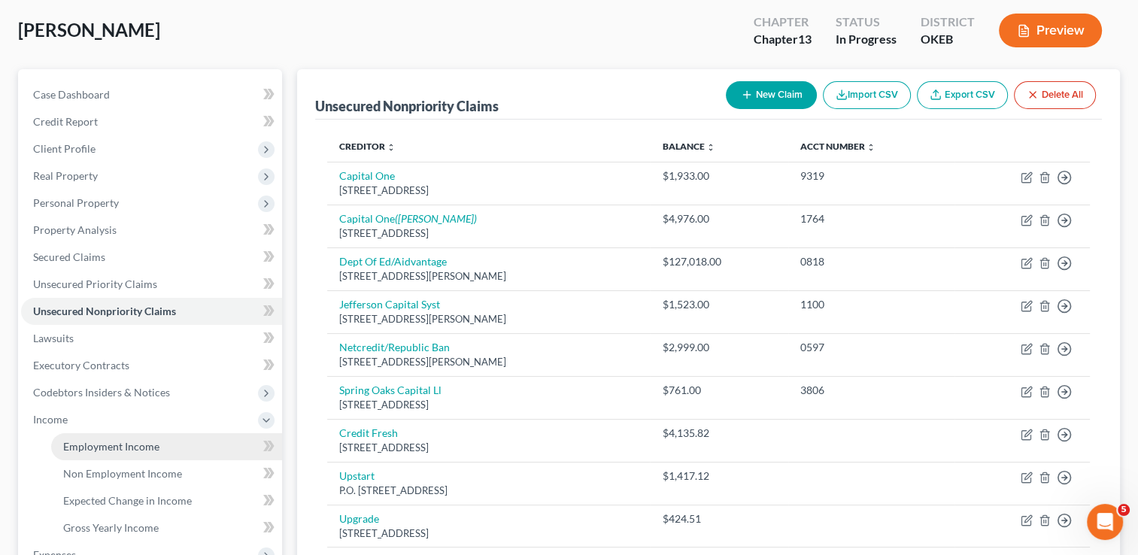
click at [123, 450] on span "Employment Income" at bounding box center [111, 446] width 96 height 13
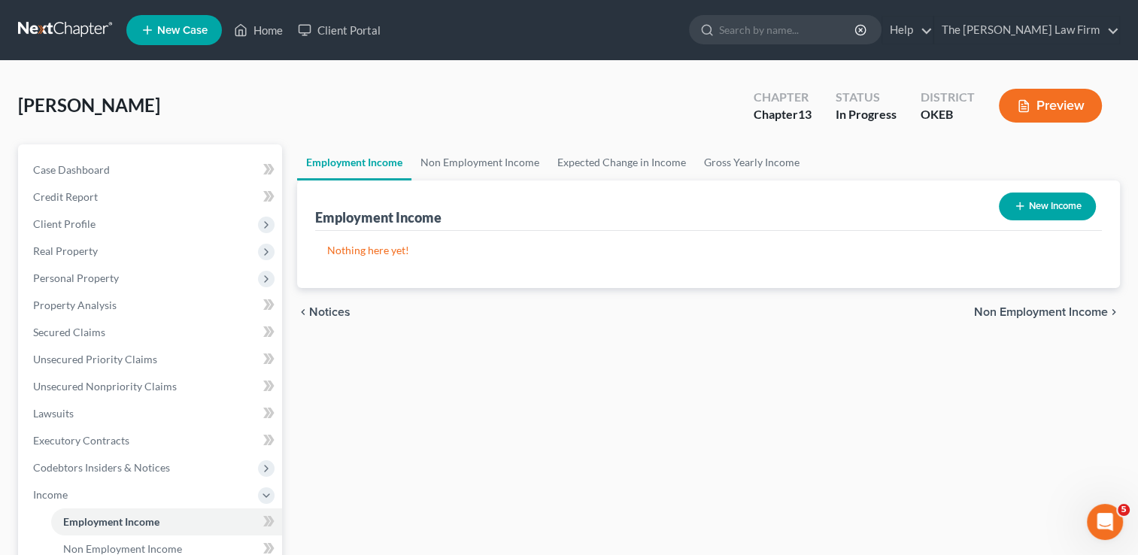
click at [1026, 205] on button "New Income" at bounding box center [1047, 207] width 97 height 28
select select "0"
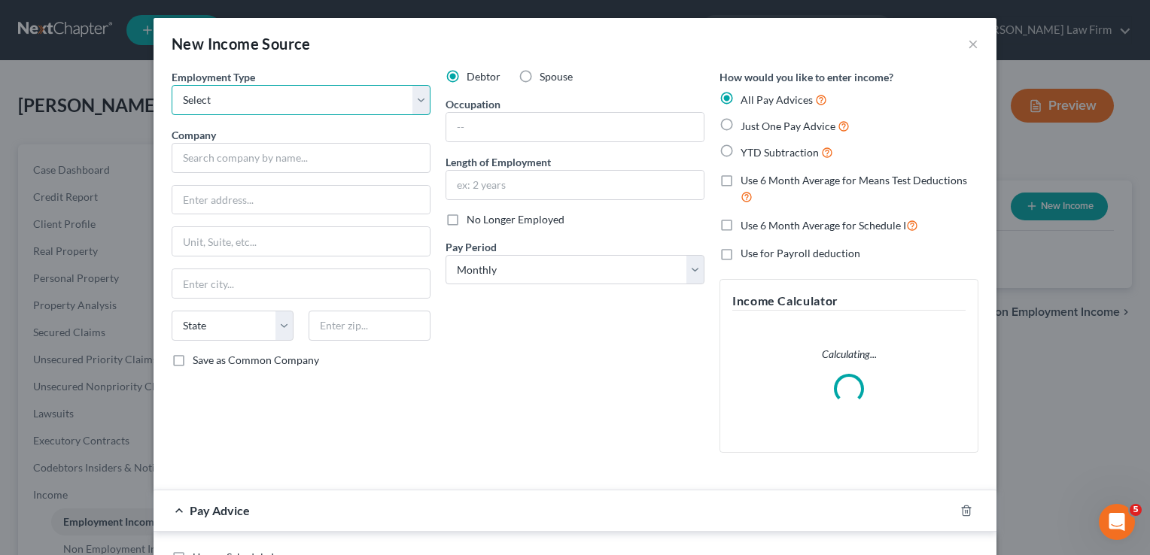
drag, startPoint x: 256, startPoint y: 100, endPoint x: 261, endPoint y: 114, distance: 14.5
click at [256, 100] on select "Select Full or Part Time Employment Self Employment" at bounding box center [301, 100] width 259 height 30
select select "0"
click at [172, 85] on select "Select Full or Part Time Employment Self Employment" at bounding box center [301, 100] width 259 height 30
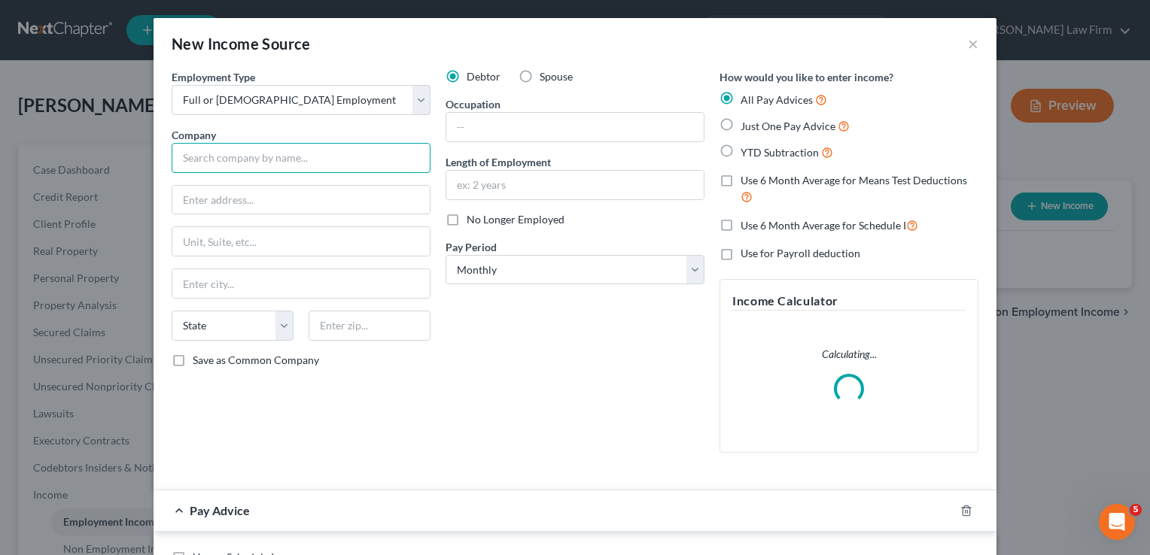
click at [266, 167] on input "text" at bounding box center [301, 158] width 259 height 30
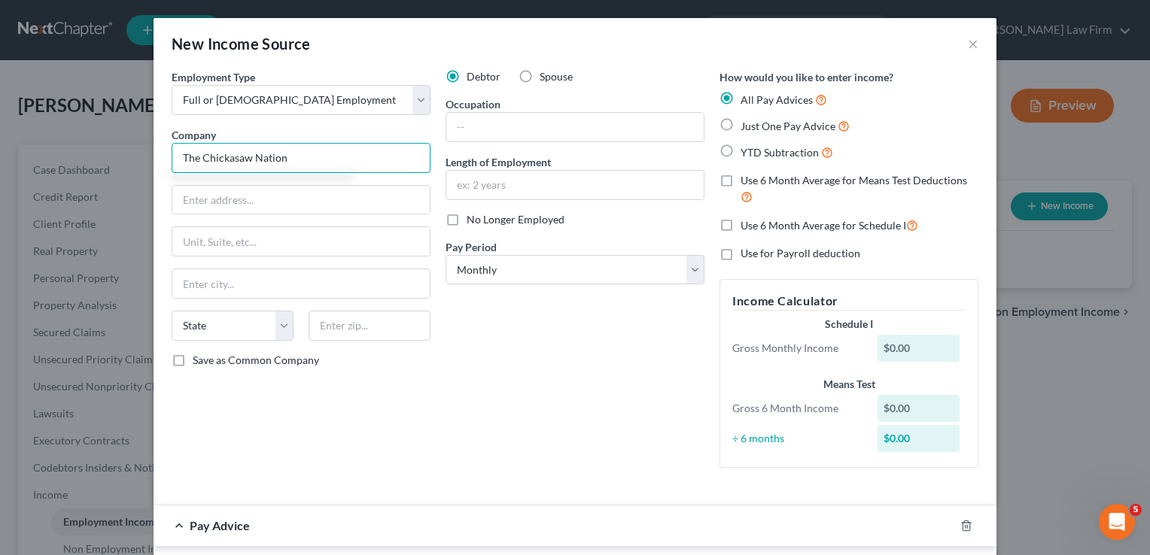
type input "The Chickasaw Nation"
click at [510, 384] on div "Debtor Spouse Occupation Length of Employment No Longer Employed Pay Period * S…" at bounding box center [575, 274] width 274 height 411
click at [304, 197] on input "text" at bounding box center [300, 200] width 257 height 29
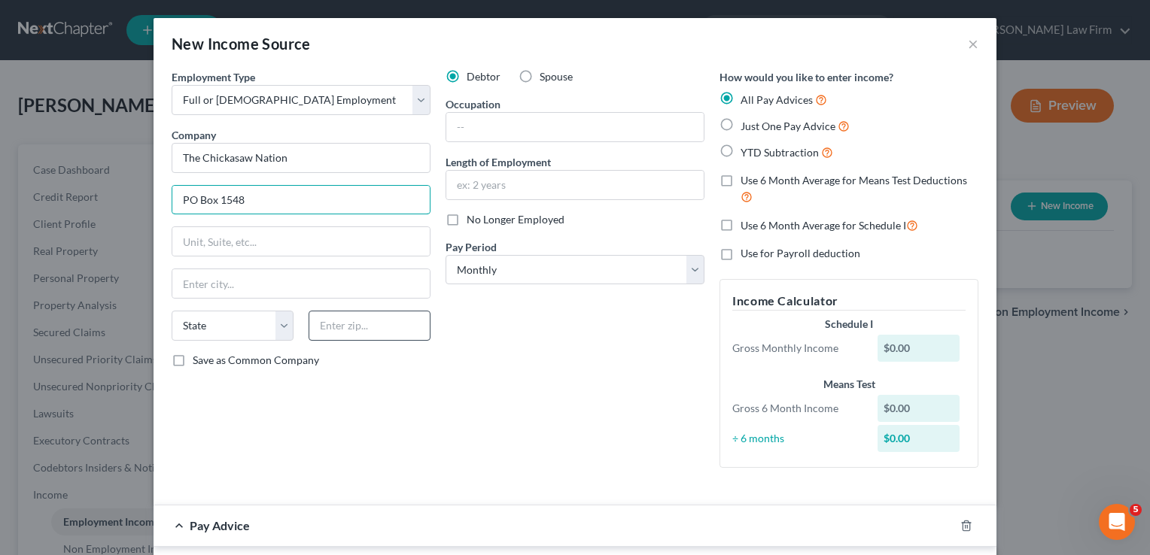
type input "PO Box 1548"
click at [375, 322] on input "text" at bounding box center [369, 326] width 122 height 30
type input "74821"
click at [482, 305] on div "Debtor Spouse Occupation Length of Employment No Longer Employed Pay Period * S…" at bounding box center [575, 274] width 274 height 411
click at [740, 146] on label "YTD Subtraction" at bounding box center [786, 152] width 93 height 17
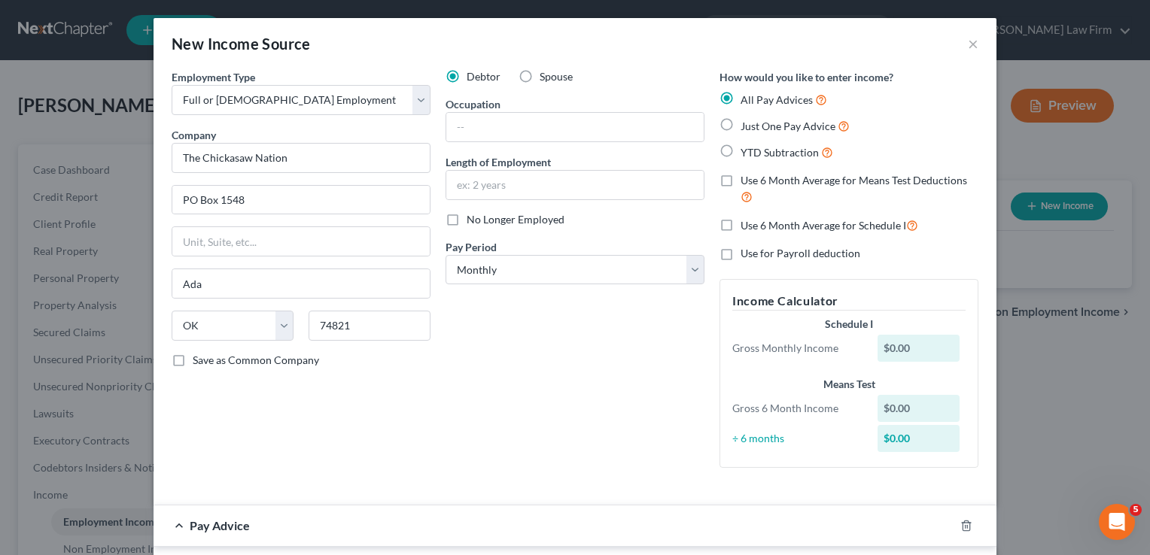
click at [746, 146] on input "YTD Subtraction" at bounding box center [751, 149] width 10 height 10
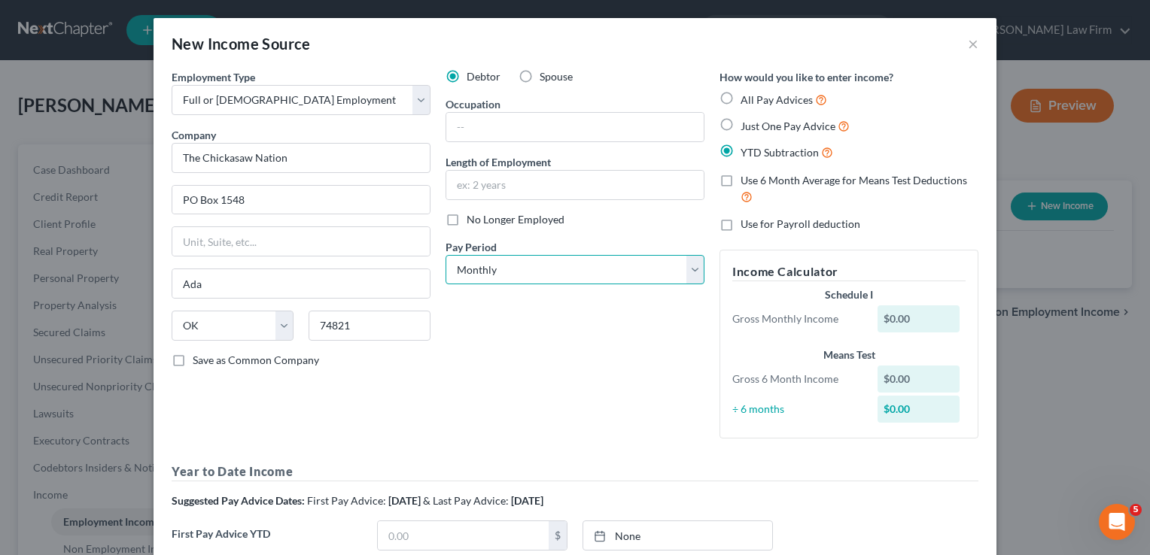
click at [563, 278] on select "Select Monthly Twice Monthly Every Other Week Weekly" at bounding box center [574, 270] width 259 height 30
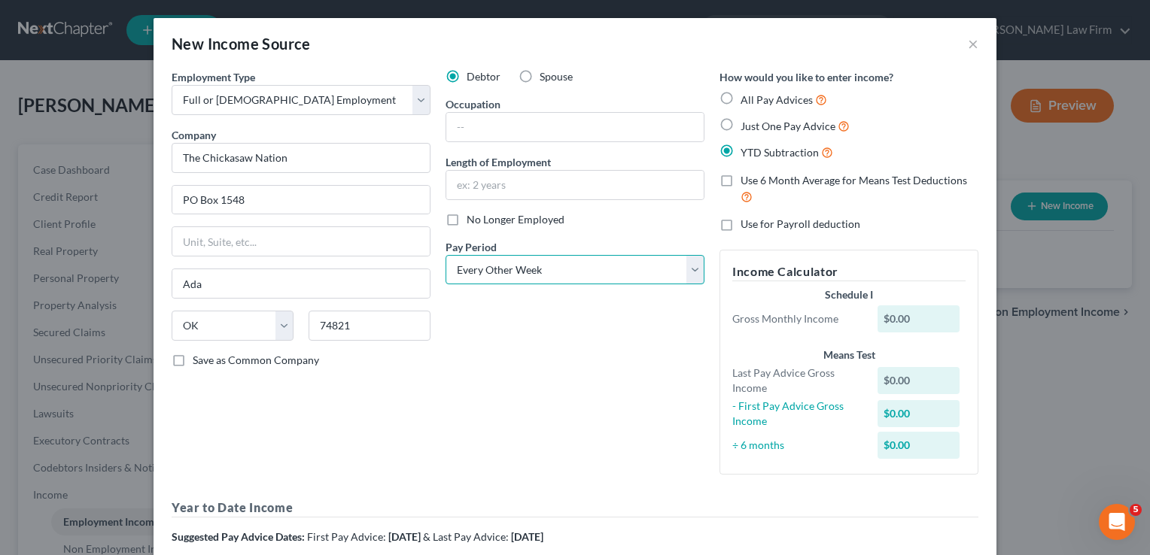
click at [445, 255] on select "Select Monthly Twice Monthly Every Other Week Weekly" at bounding box center [574, 270] width 259 height 30
click at [591, 362] on div "Debtor Spouse Occupation Length of Employment No Longer Employed Pay Period * S…" at bounding box center [575, 278] width 274 height 418
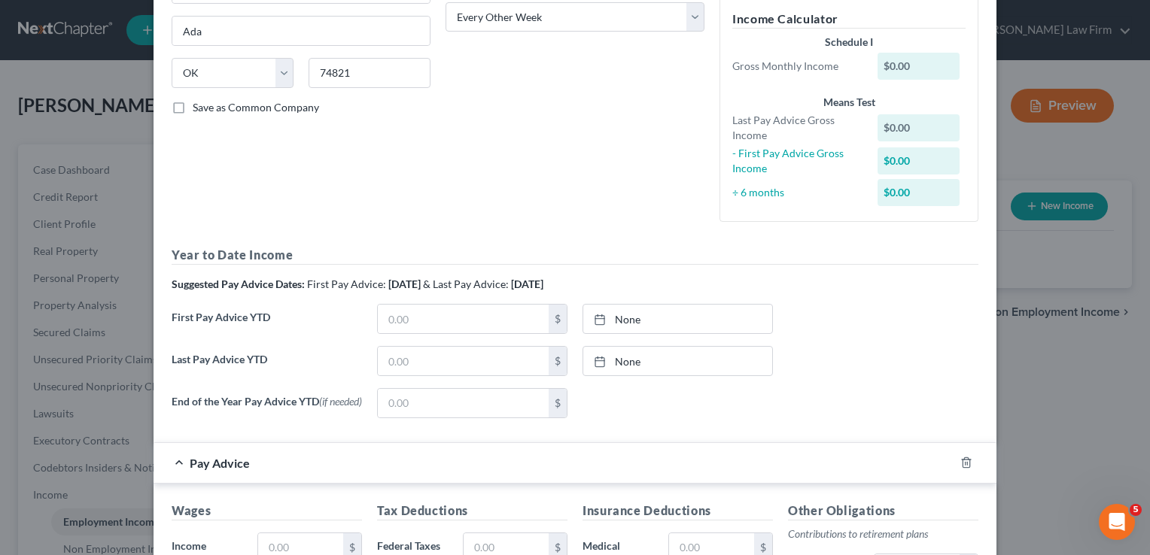
scroll to position [301, 0]
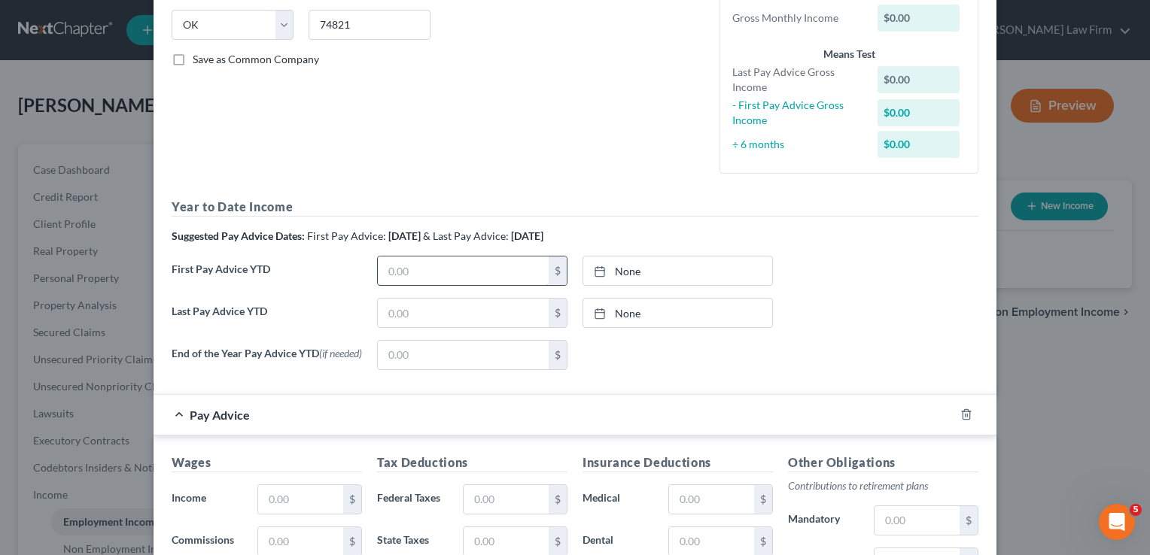
click at [440, 277] on input "text" at bounding box center [463, 271] width 171 height 29
click at [625, 269] on link "None" at bounding box center [677, 271] width 189 height 29
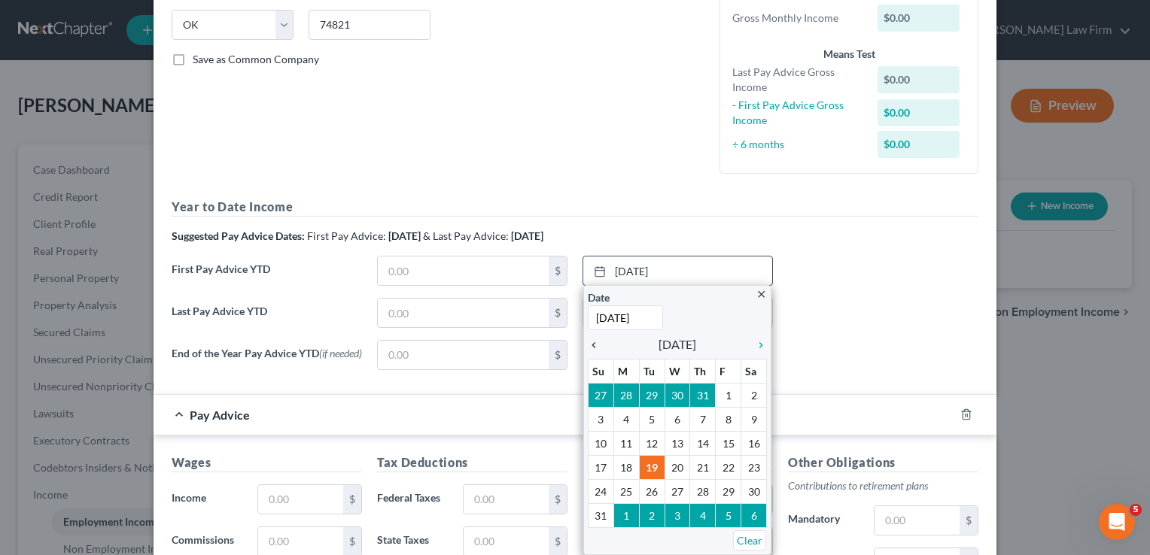
click at [590, 345] on icon "chevron_left" at bounding box center [598, 345] width 20 height 12
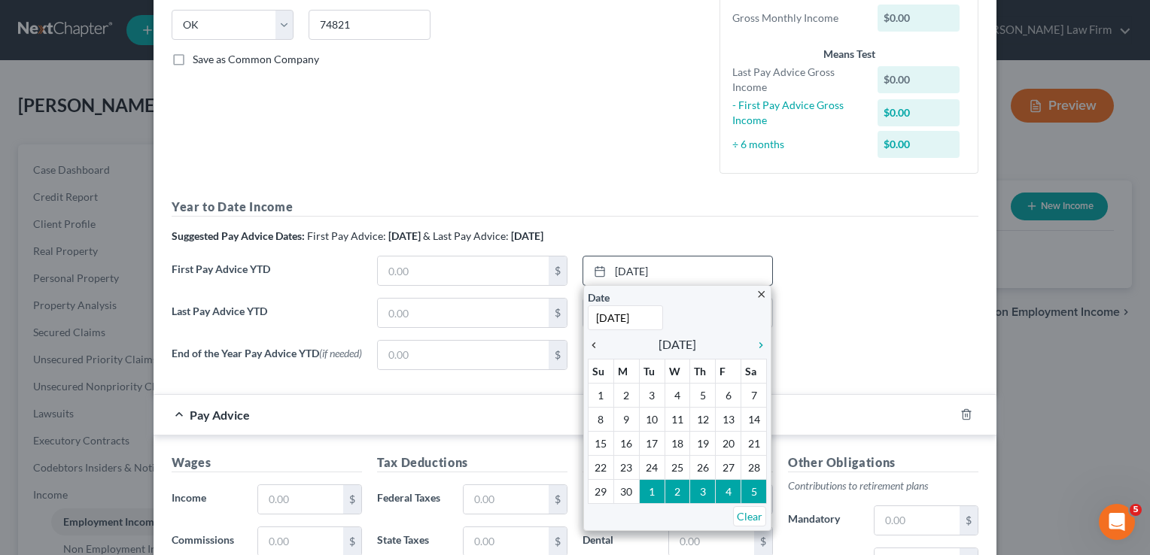
click at [590, 345] on icon "chevron_left" at bounding box center [598, 345] width 20 height 12
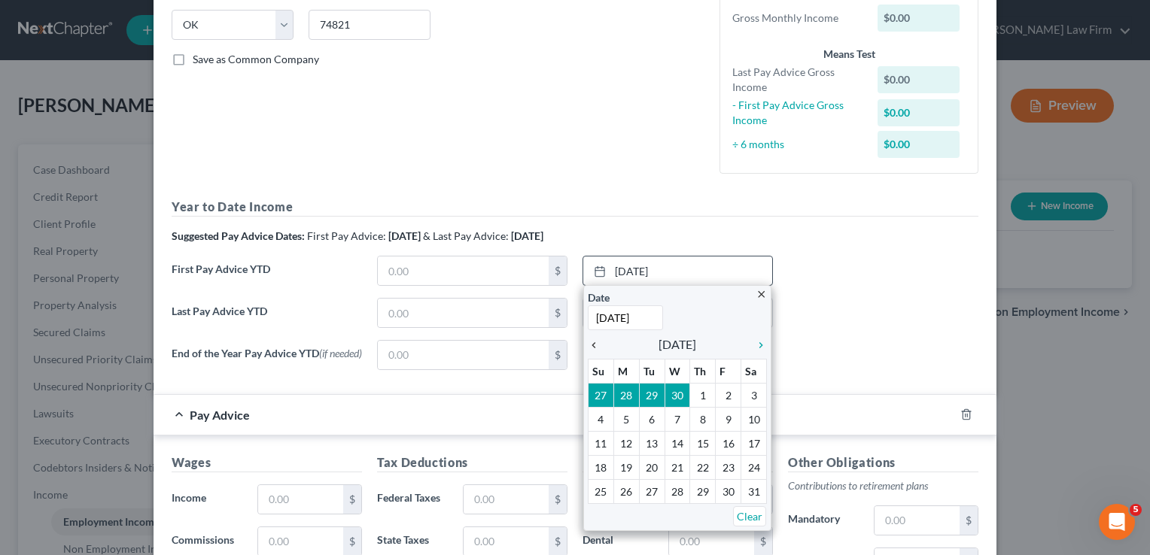
click at [590, 345] on icon "chevron_left" at bounding box center [598, 345] width 20 height 12
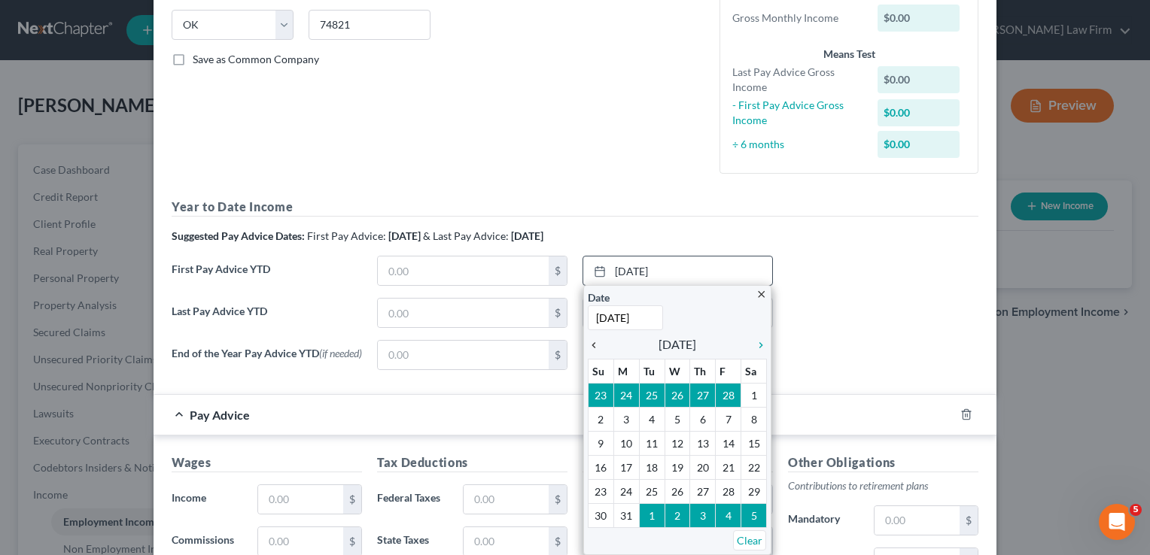
click at [590, 345] on div "close Date 8/19/2025 Time 12:00 AM chevron_left March 2025 chevron_right Su M T…" at bounding box center [677, 420] width 188 height 270
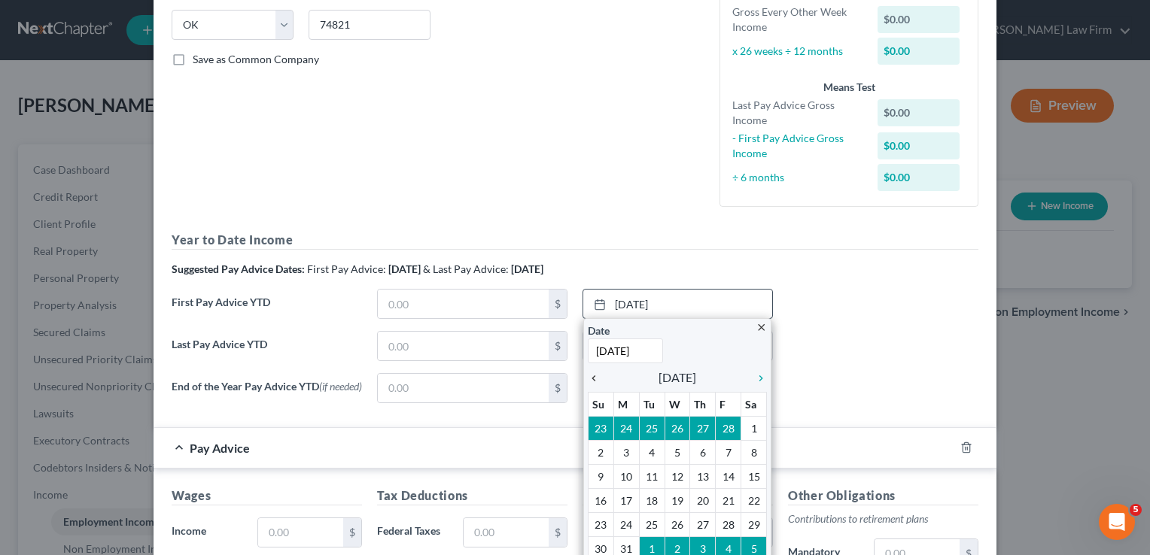
click at [588, 375] on icon "chevron_left" at bounding box center [598, 378] width 20 height 12
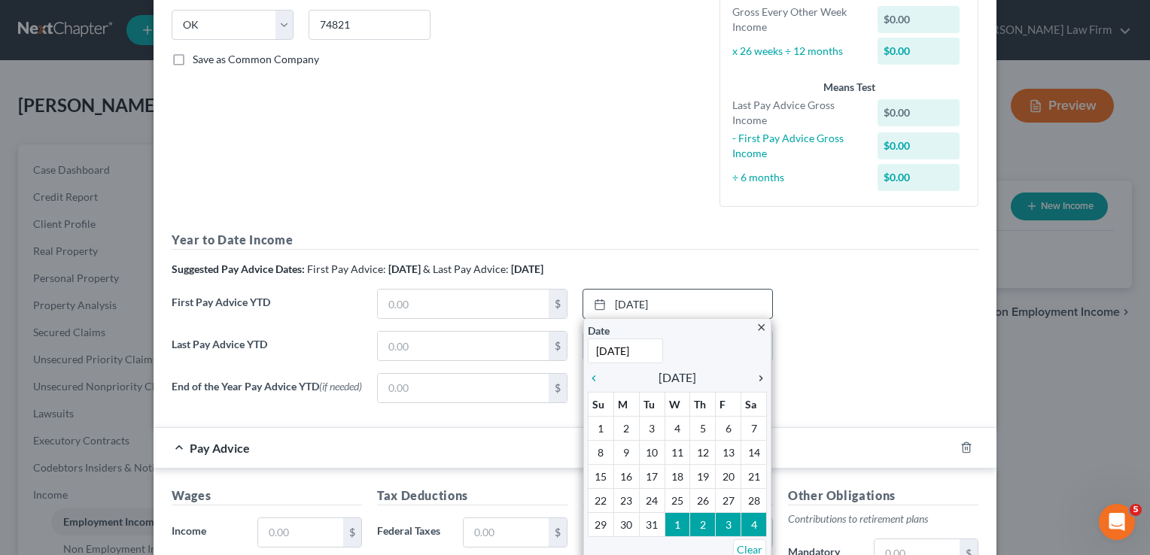
click at [756, 375] on icon "chevron_right" at bounding box center [757, 378] width 20 height 12
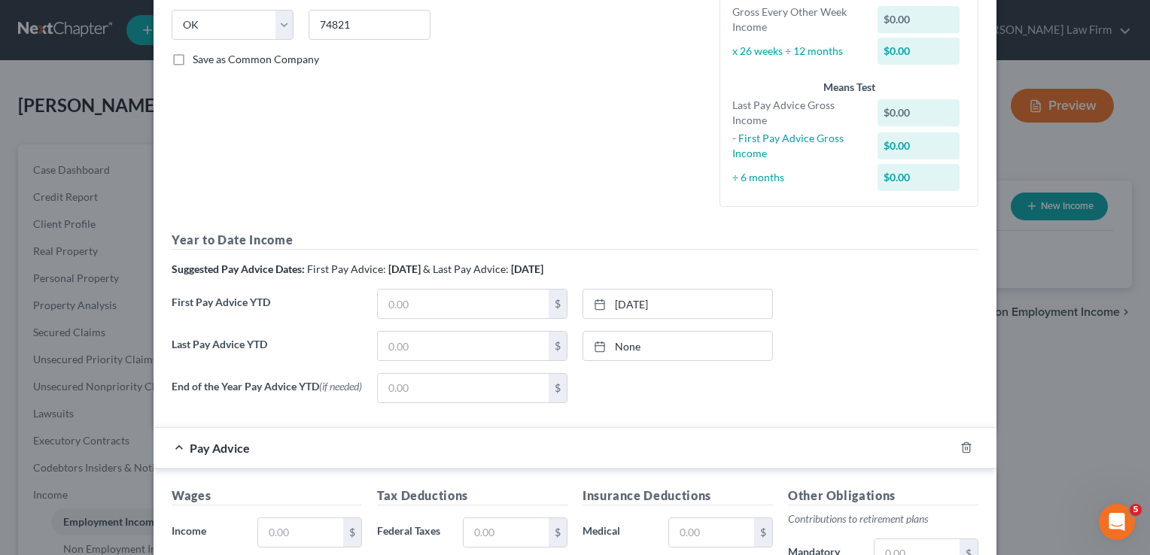
click at [831, 345] on div "Last Pay Advice YTD $ None close Date Time chevron_left August 2025 chevron_rig…" at bounding box center [575, 352] width 822 height 42
click at [634, 343] on link "None" at bounding box center [677, 346] width 189 height 29
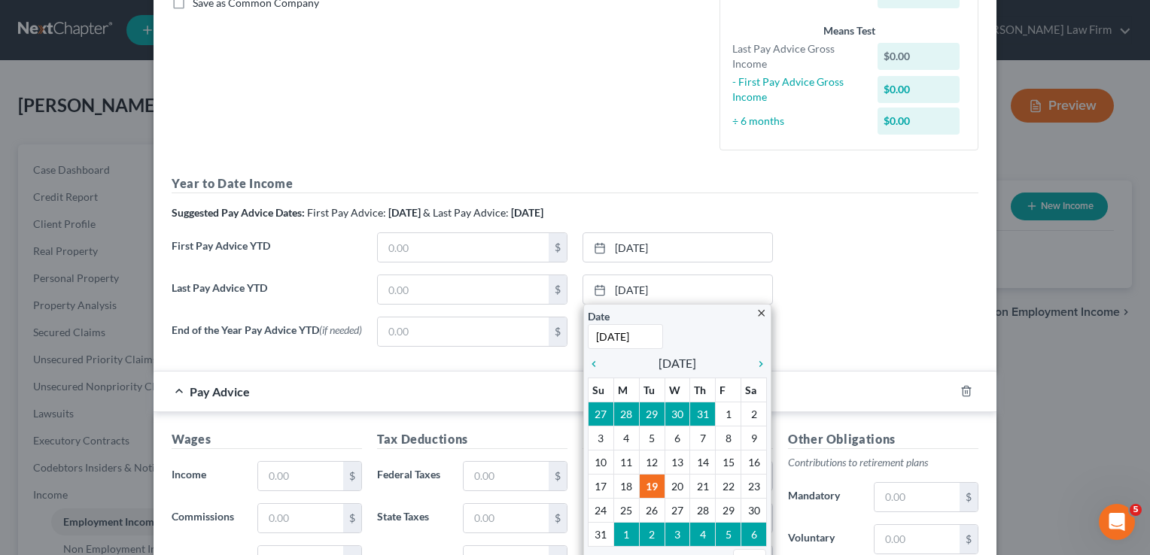
scroll to position [451, 0]
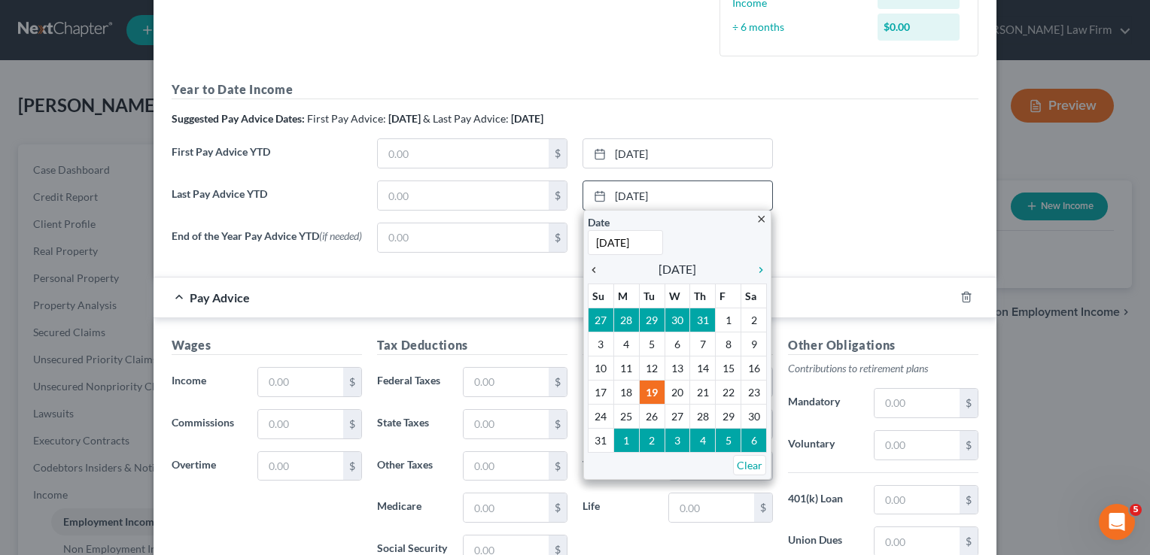
click at [588, 269] on icon "chevron_left" at bounding box center [598, 270] width 20 height 12
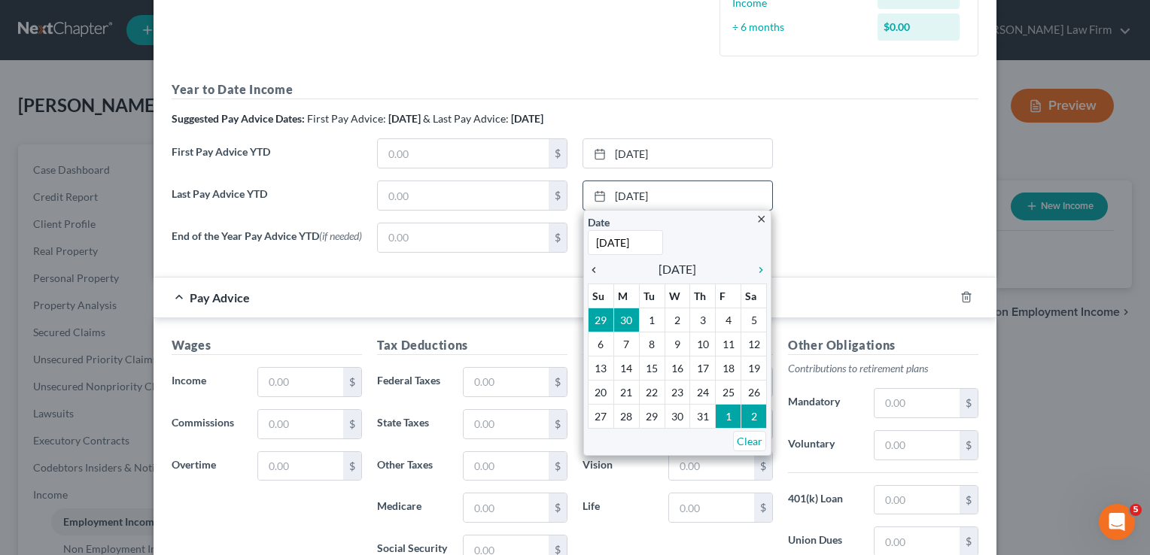
click at [588, 269] on icon "chevron_left" at bounding box center [598, 270] width 20 height 12
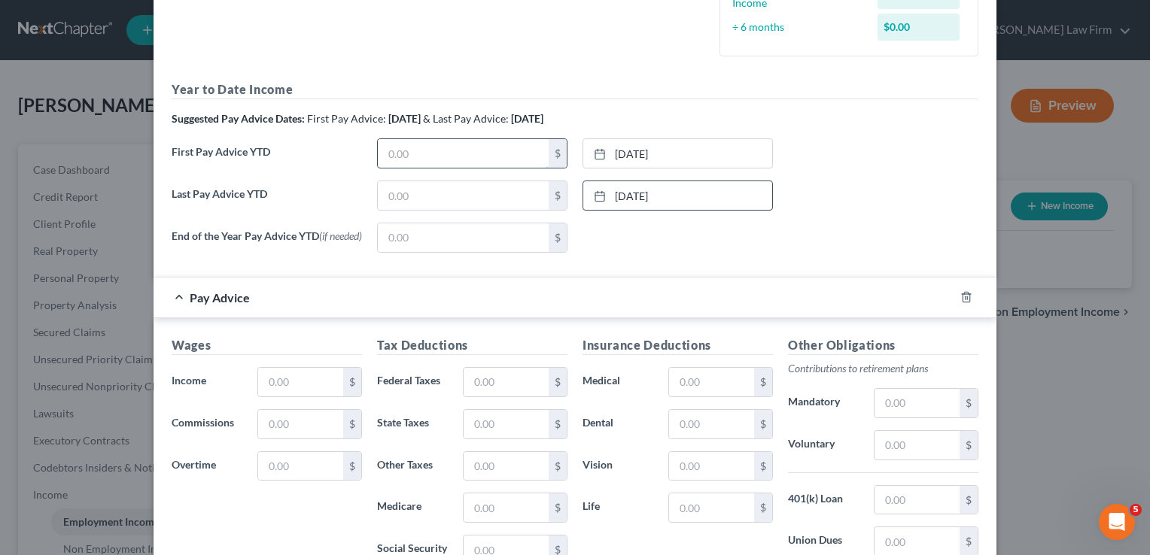
click at [414, 156] on input "text" at bounding box center [463, 153] width 171 height 29
click at [389, 189] on input "text" at bounding box center [463, 195] width 171 height 29
click at [629, 238] on div "None close Date Time chevron_left August 2025 chevron_right Su M Tu W Th F Sa 2…" at bounding box center [677, 238] width 205 height 30
click at [317, 385] on input "text" at bounding box center [300, 382] width 85 height 29
click at [967, 299] on line "button" at bounding box center [967, 298] width 0 height 3
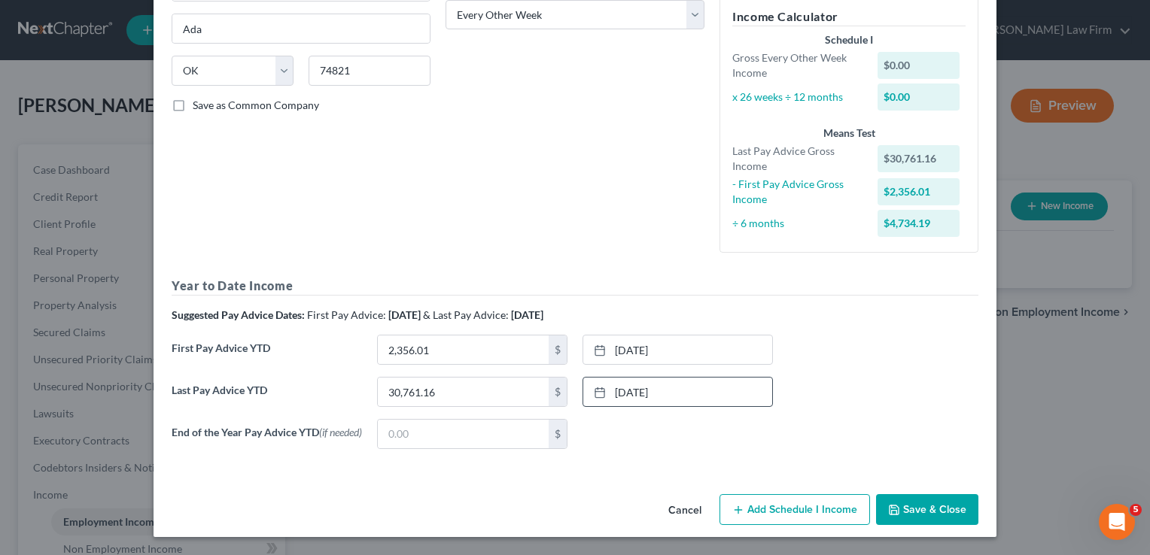
scroll to position [257, 0]
click at [922, 505] on button "Save & Close" at bounding box center [927, 510] width 102 height 32
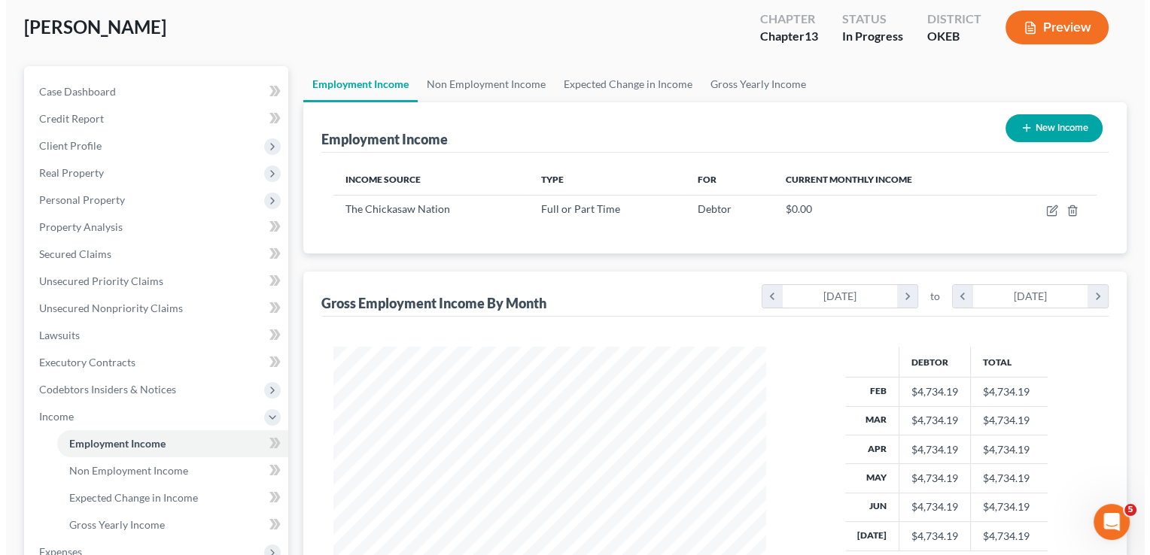
scroll to position [75, 0]
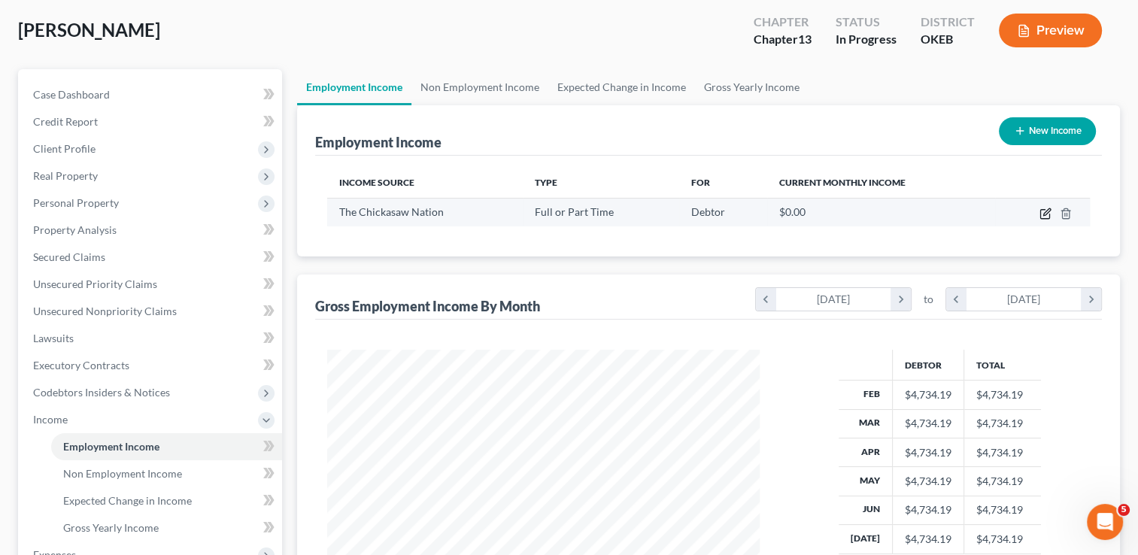
click at [1045, 218] on icon "button" at bounding box center [1045, 214] width 9 height 9
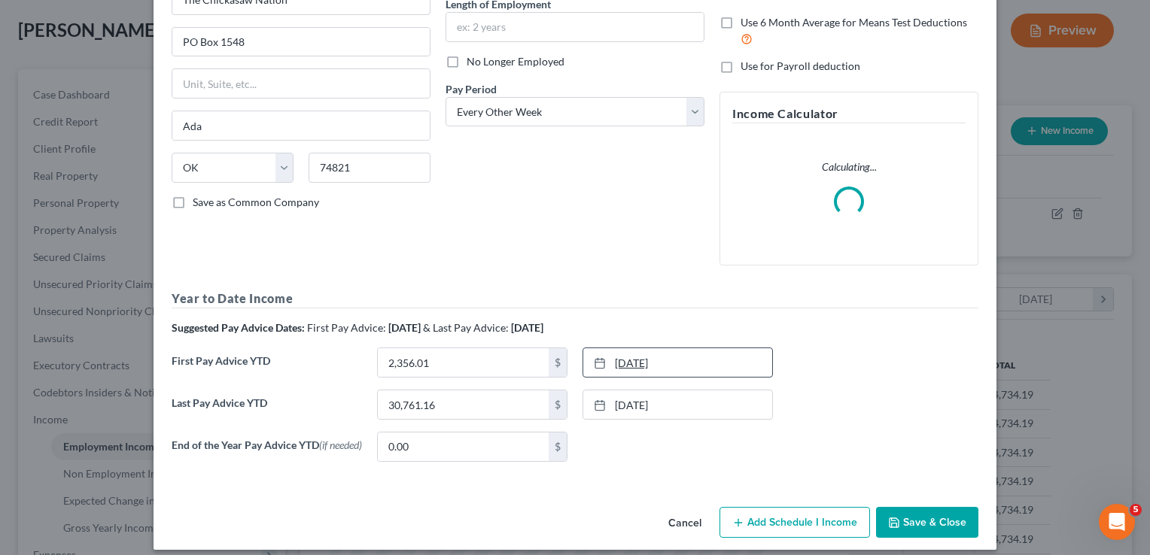
scroll to position [172, 0]
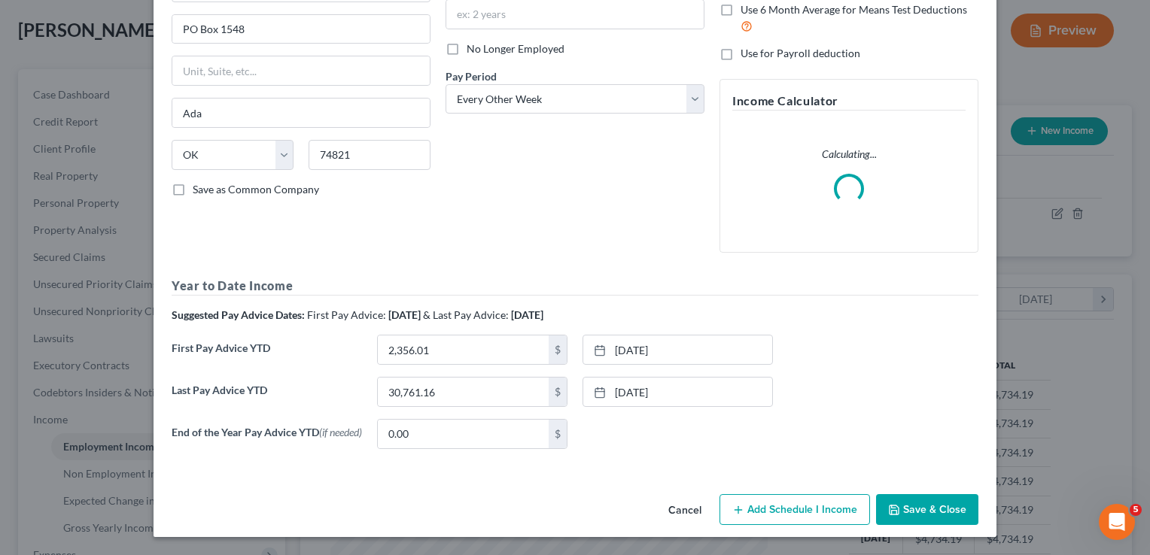
click at [766, 449] on div "None close Date Time chevron_left August 2025 chevron_right Su M Tu W Th F Sa 2…" at bounding box center [677, 434] width 205 height 30
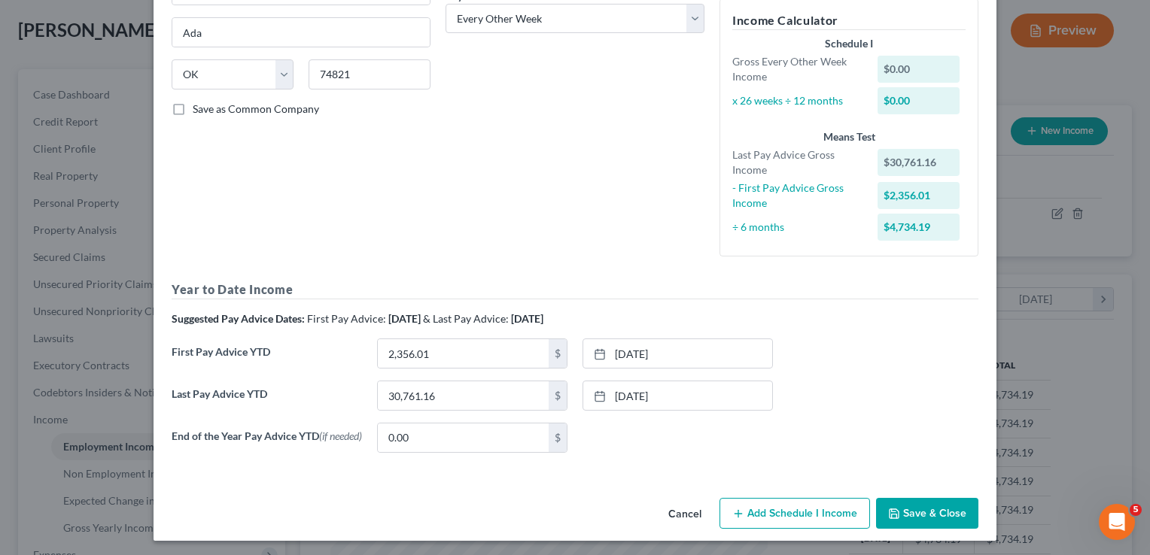
scroll to position [257, 0]
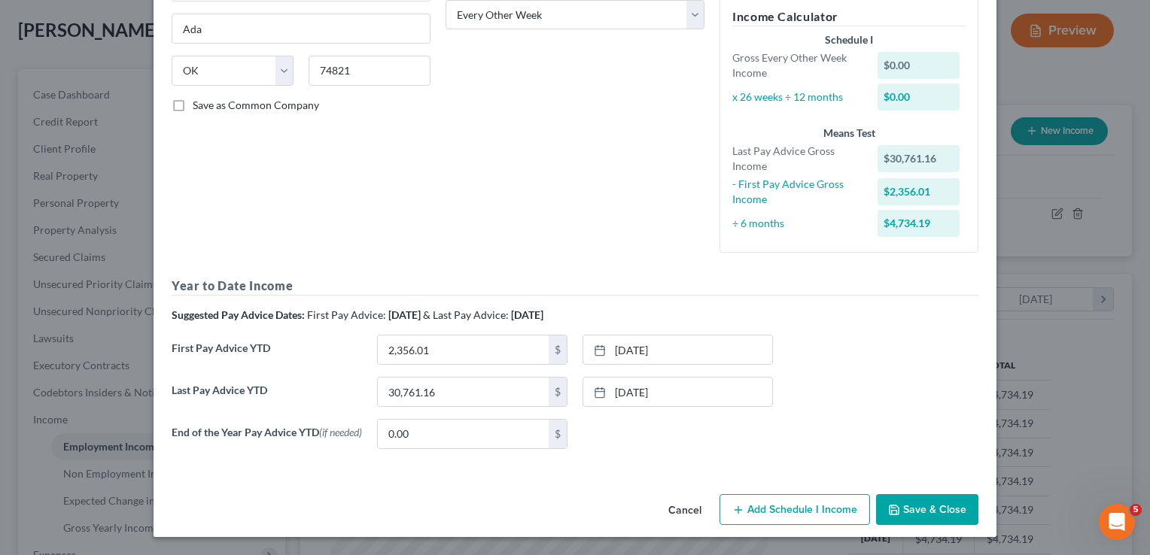
click at [767, 516] on button "Add Schedule I Income" at bounding box center [794, 510] width 150 height 32
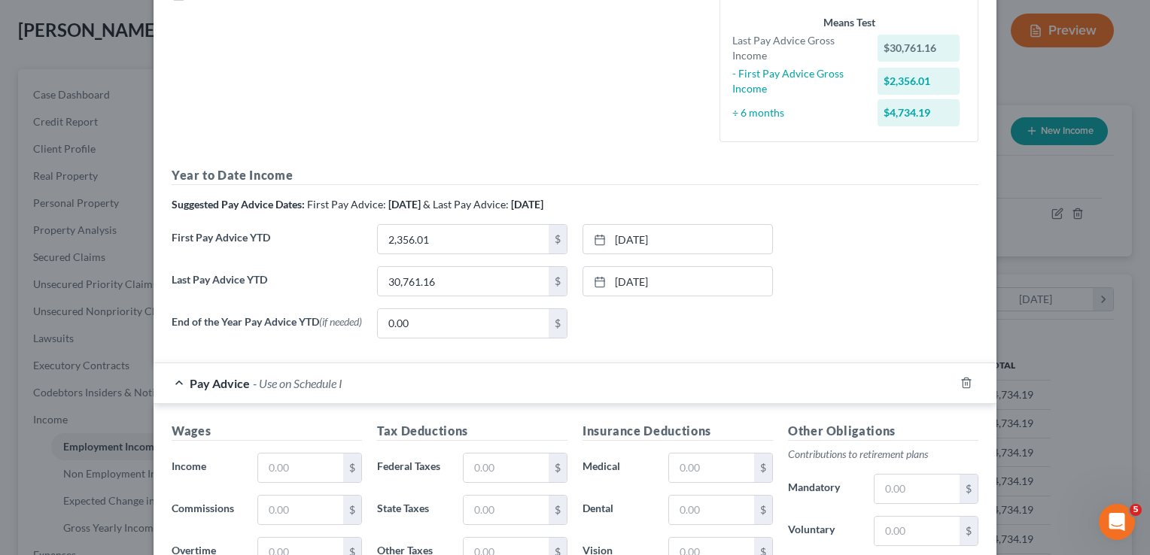
scroll to position [363, 0]
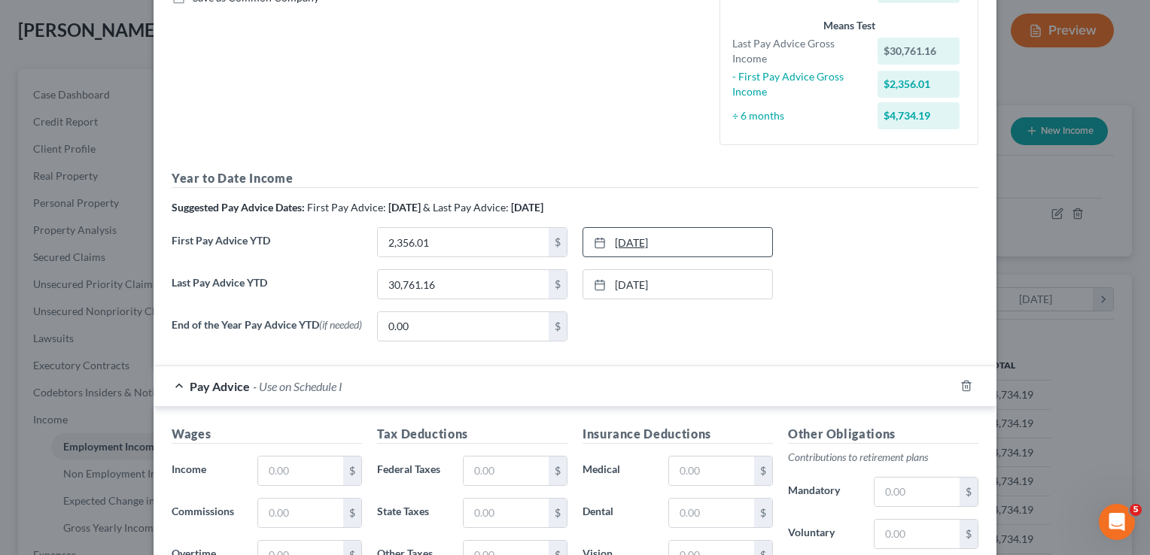
click at [647, 239] on link "1/10/2025" at bounding box center [677, 242] width 189 height 29
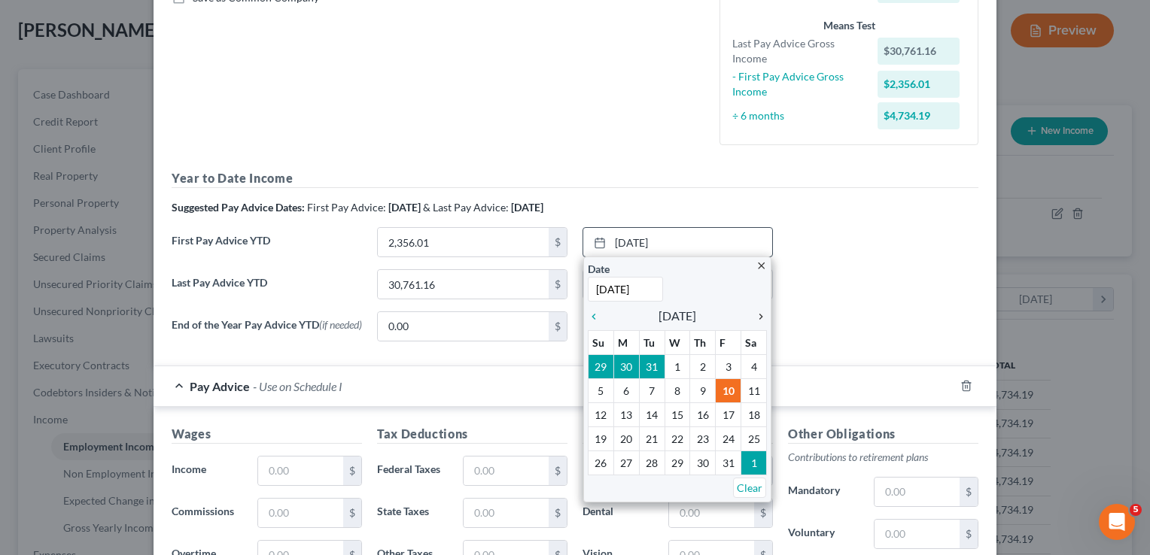
click at [754, 318] on icon "chevron_right" at bounding box center [757, 317] width 20 height 12
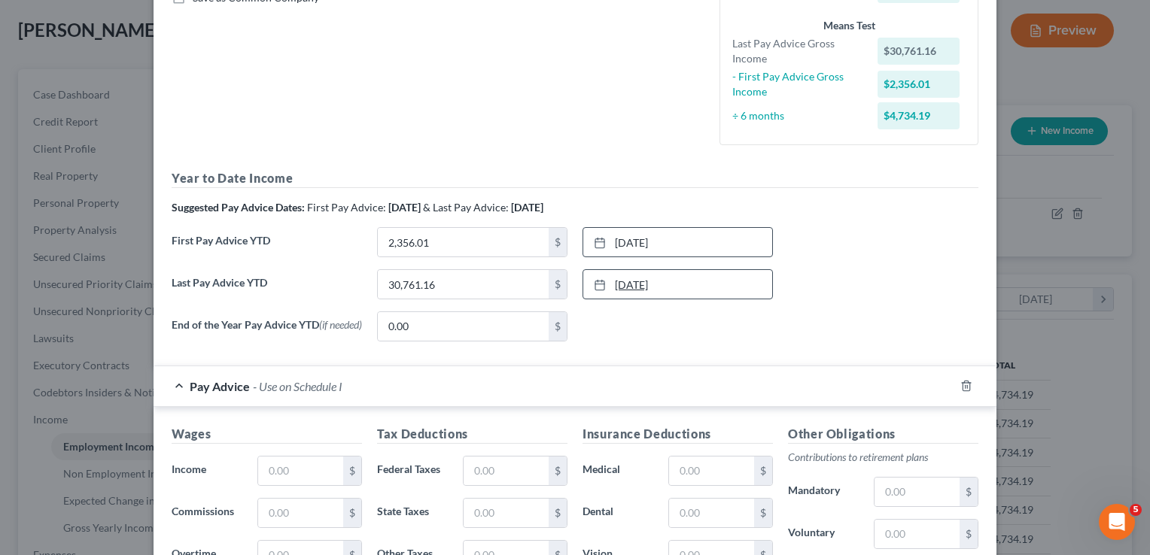
click at [633, 284] on link "6/27/2025" at bounding box center [677, 284] width 189 height 29
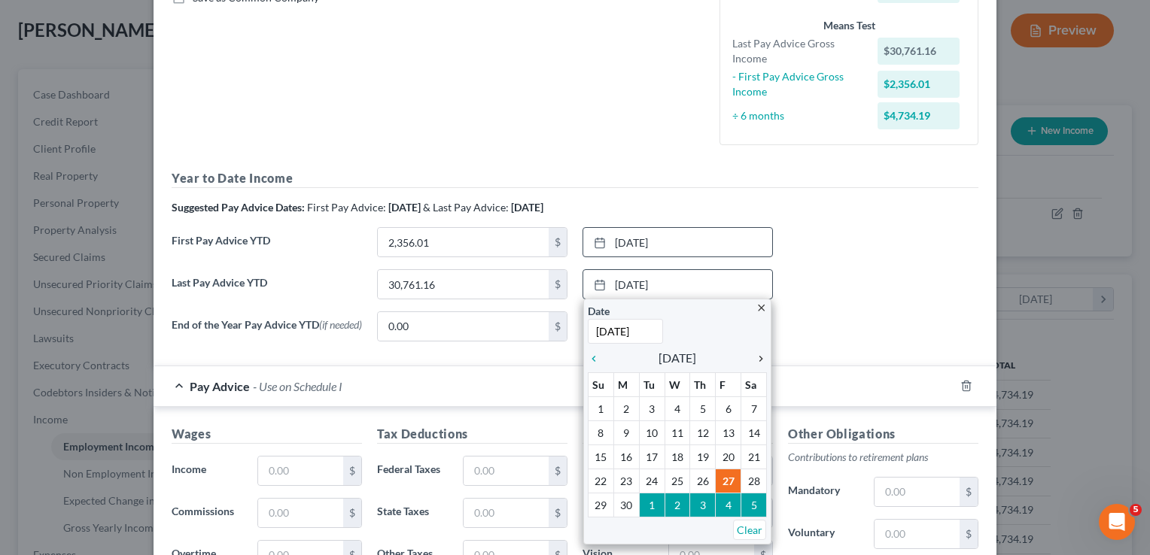
click at [749, 357] on icon "chevron_right" at bounding box center [757, 359] width 20 height 12
click at [754, 357] on icon "chevron_right" at bounding box center [757, 359] width 20 height 12
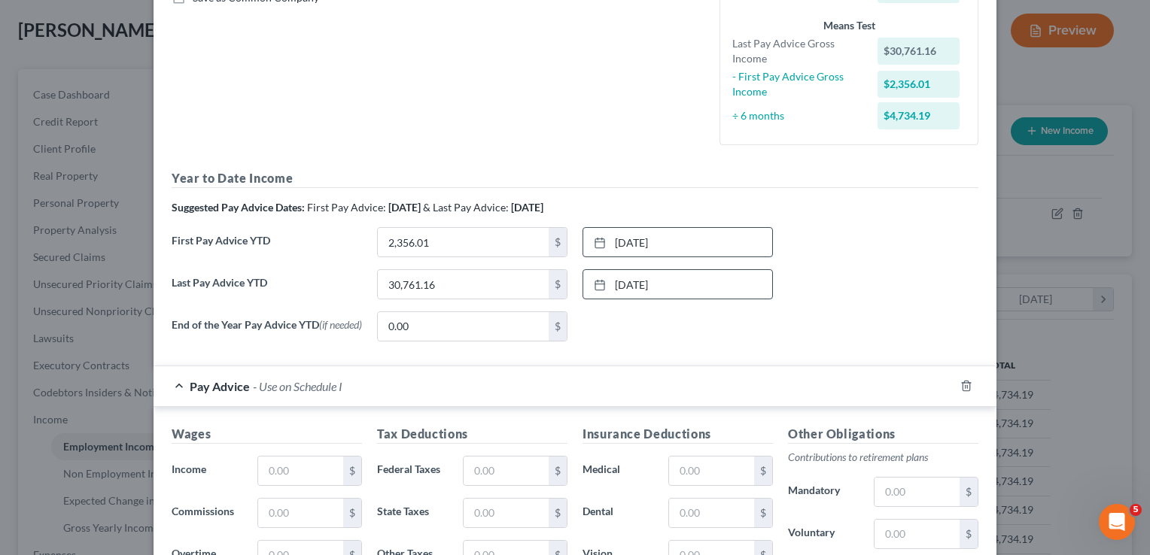
click at [829, 307] on div "Last Pay Advice YTD 30,761.16 $ 8/8/2025 close Date 8/8/2025 Time 12:00 AM chev…" at bounding box center [575, 290] width 822 height 42
click at [445, 242] on input "2,356.01" at bounding box center [463, 242] width 171 height 29
click at [460, 284] on input "30,761.16" at bounding box center [463, 284] width 171 height 29
click at [681, 334] on div "None close Date Time chevron_left August 2025 chevron_right Su M Tu W Th F Sa 2…" at bounding box center [677, 326] width 205 height 30
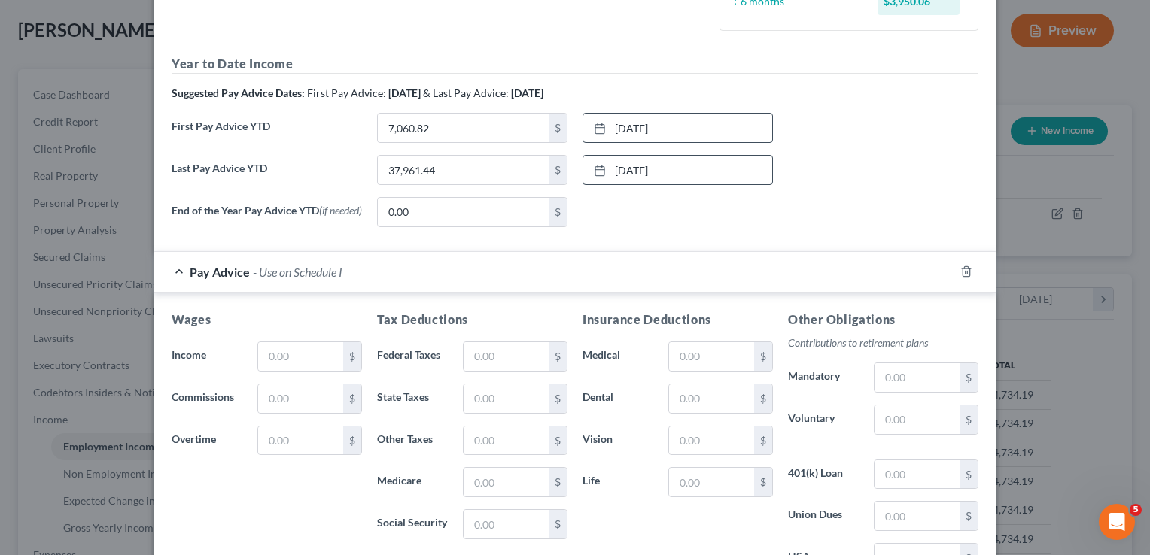
scroll to position [588, 0]
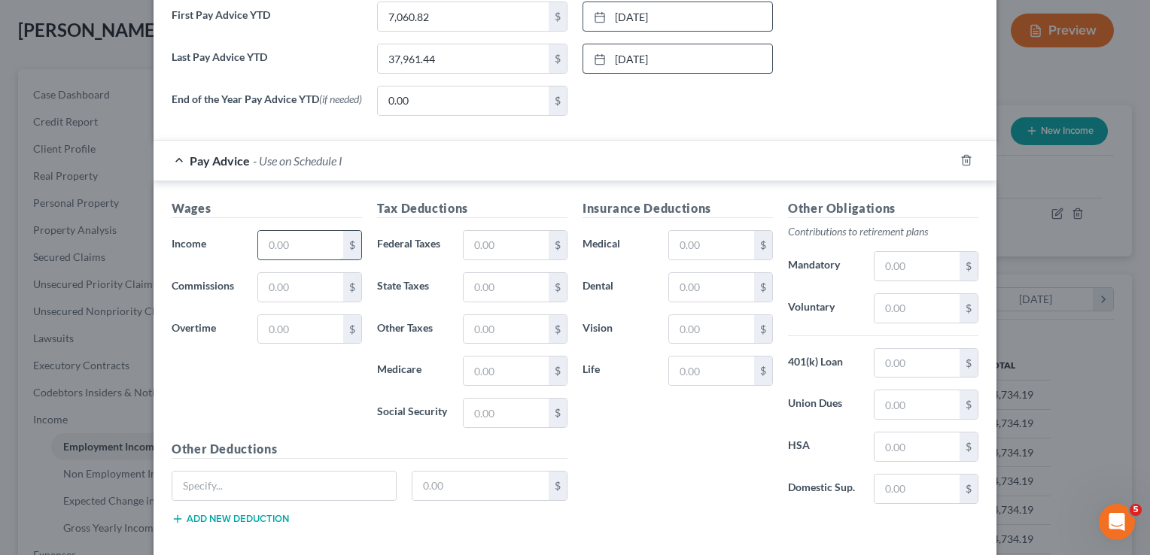
click at [294, 248] on input "text" at bounding box center [300, 245] width 85 height 29
click at [493, 244] on input "text" at bounding box center [505, 245] width 85 height 29
click at [489, 369] on input "text" at bounding box center [505, 371] width 85 height 29
click at [490, 411] on input "text" at bounding box center [505, 413] width 85 height 29
click at [495, 290] on input "text" at bounding box center [505, 287] width 85 height 29
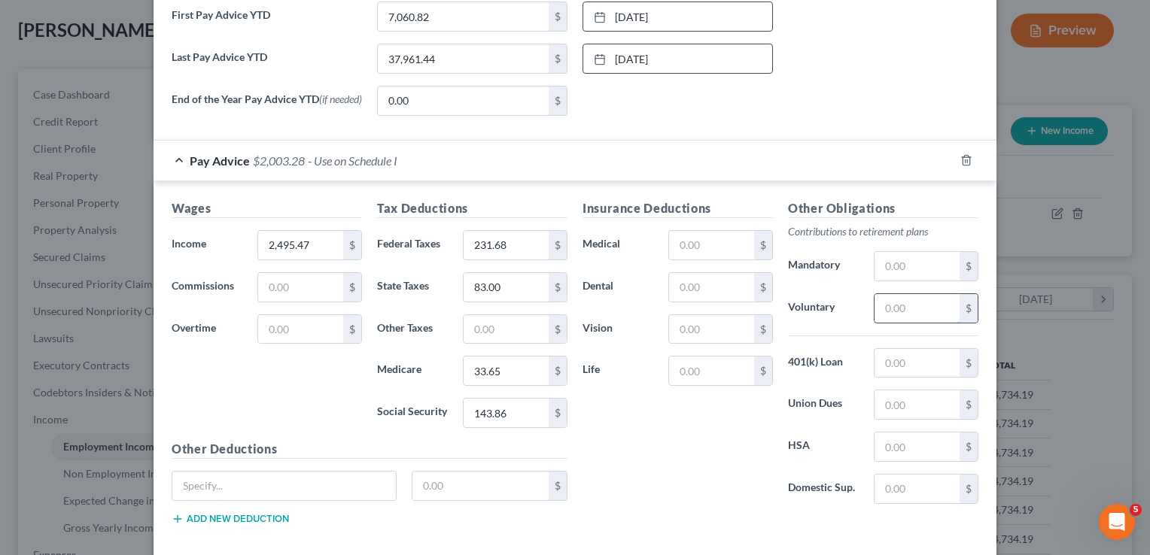
click at [895, 308] on input "text" at bounding box center [916, 308] width 85 height 29
click at [710, 281] on input "text" at bounding box center [711, 287] width 85 height 29
click at [711, 244] on input "text" at bounding box center [711, 245] width 85 height 29
drag, startPoint x: 708, startPoint y: 239, endPoint x: 670, endPoint y: 243, distance: 37.8
click at [670, 243] on input "76.93" at bounding box center [711, 245] width 85 height 29
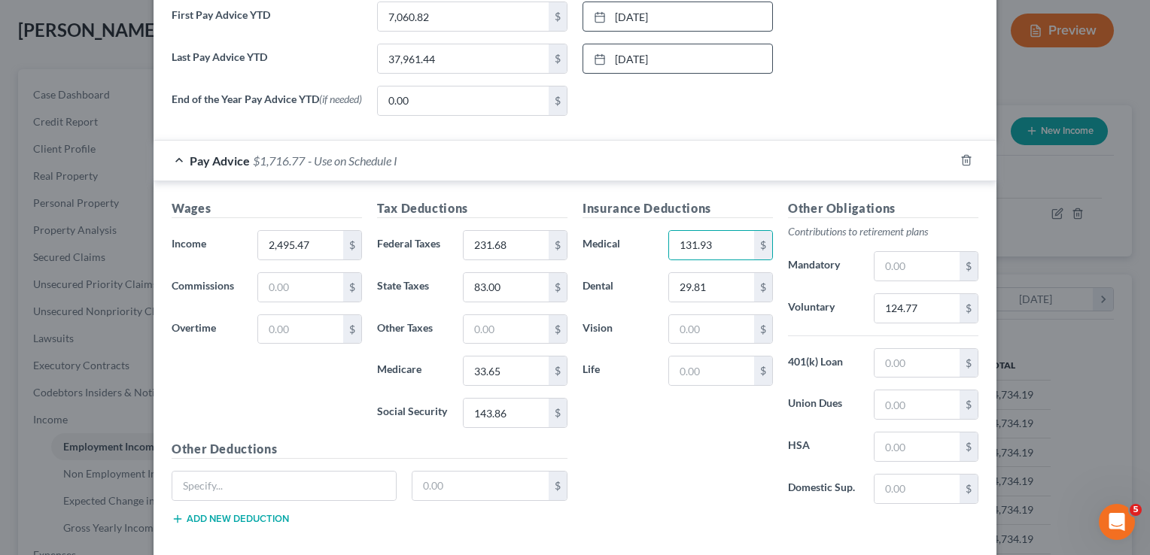
click at [651, 408] on div "Insurance Deductions Medical 131.93 $ Dental 29.81 $ Vision $ Life $" at bounding box center [677, 357] width 205 height 317
click at [695, 336] on input "text" at bounding box center [711, 329] width 85 height 29
click at [910, 372] on input "text" at bounding box center [916, 363] width 85 height 29
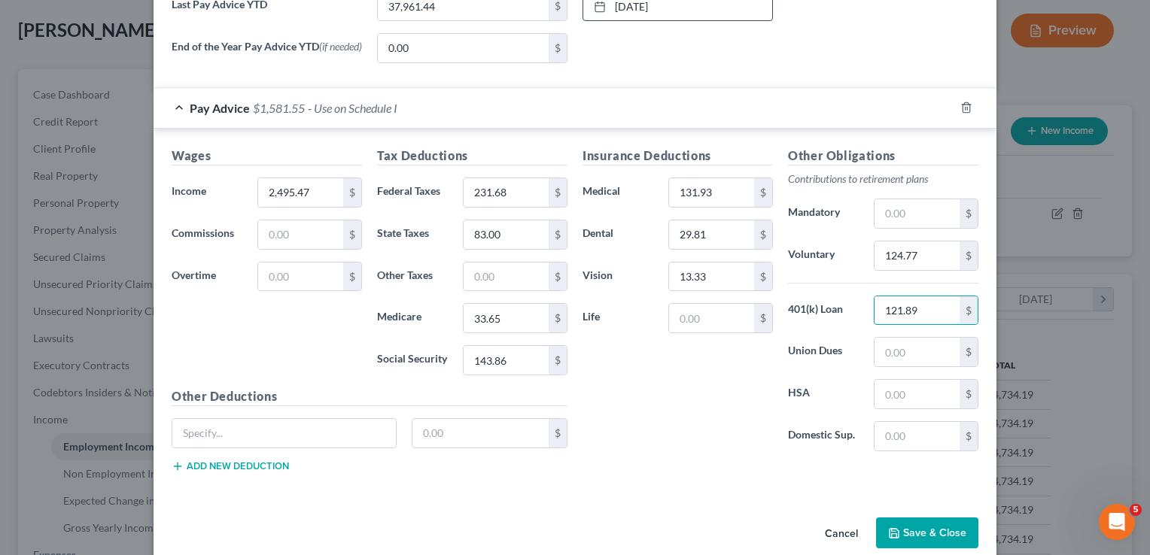
scroll to position [664, 0]
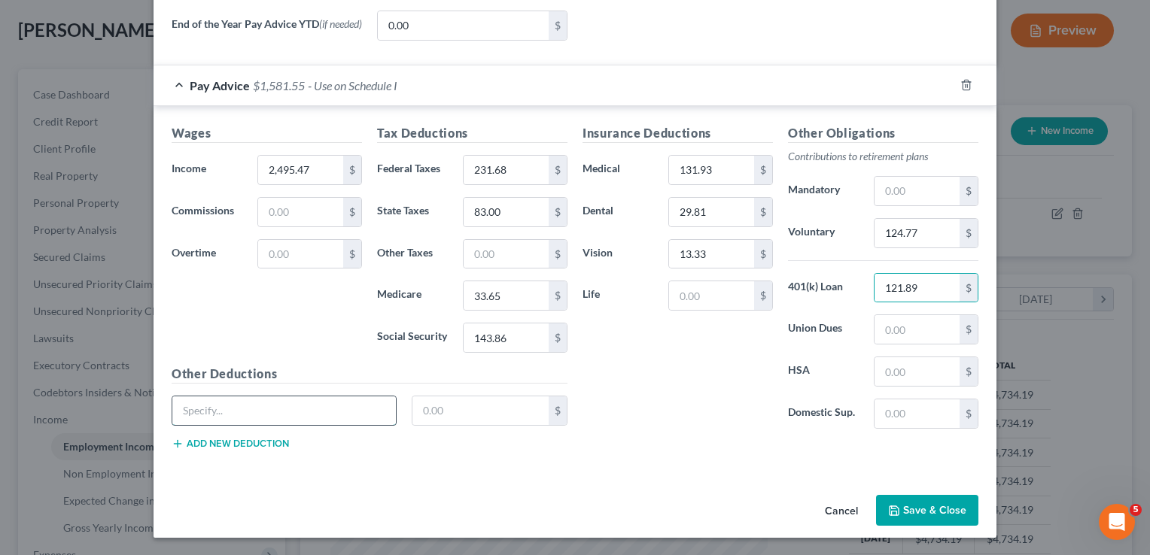
click at [333, 404] on input "text" at bounding box center [283, 411] width 223 height 29
click at [488, 414] on input "text" at bounding box center [480, 411] width 137 height 29
click at [258, 444] on button "Add new deduction" at bounding box center [230, 444] width 117 height 12
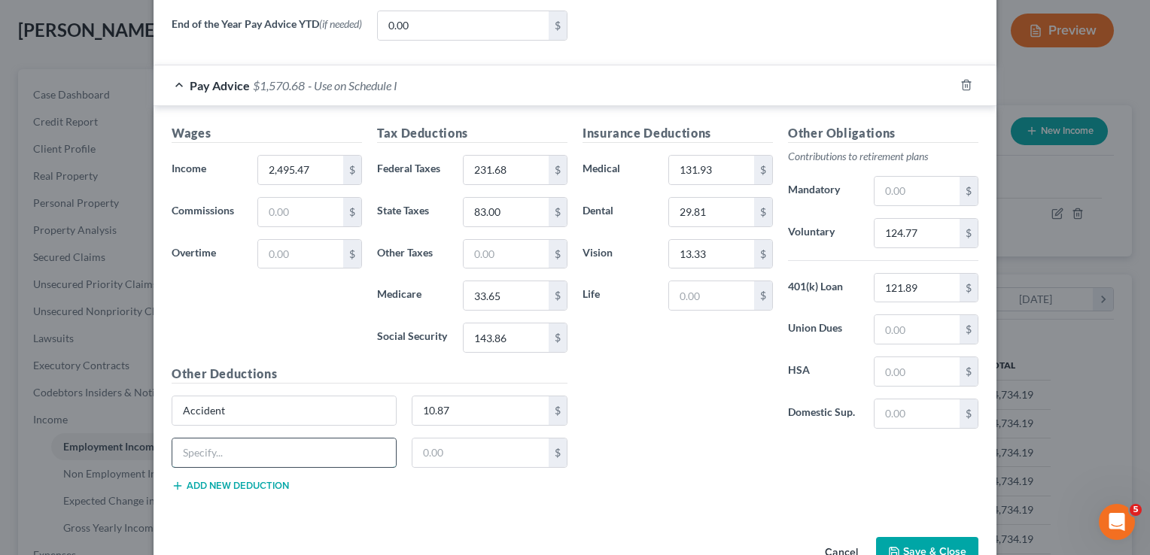
click at [258, 452] on input "text" at bounding box center [283, 453] width 223 height 29
click at [241, 483] on button "Add new deduction" at bounding box center [230, 486] width 117 height 12
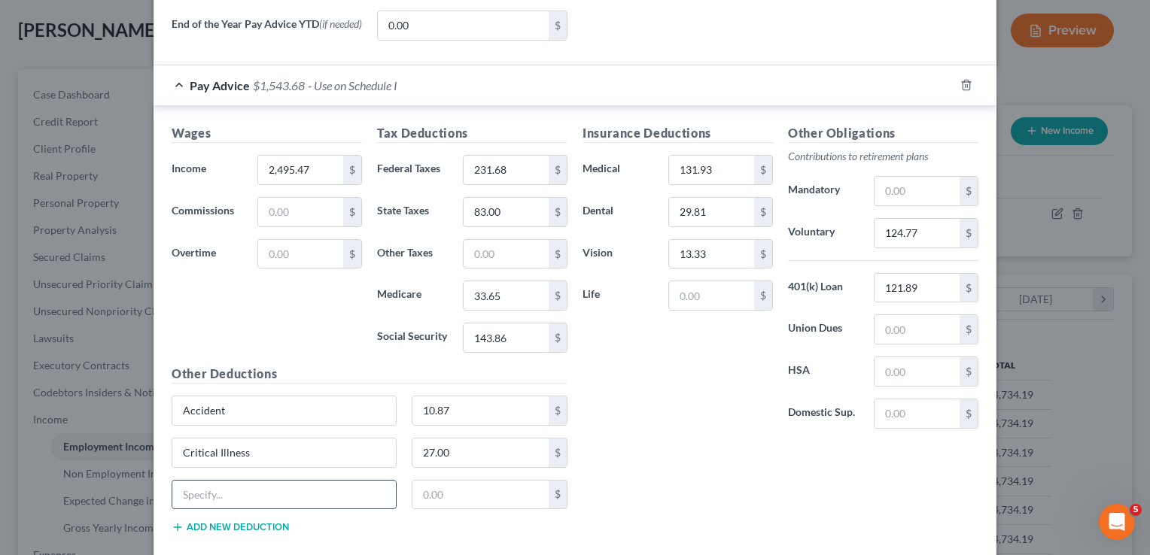
click at [256, 500] on input "text" at bounding box center [283, 495] width 223 height 29
click at [714, 302] on input "text" at bounding box center [711, 295] width 85 height 29
click at [699, 399] on div "Insurance Deductions Medical 131.93 $ Dental 29.81 $ Vision 13.33 $ Life 30.15 $" at bounding box center [677, 282] width 205 height 317
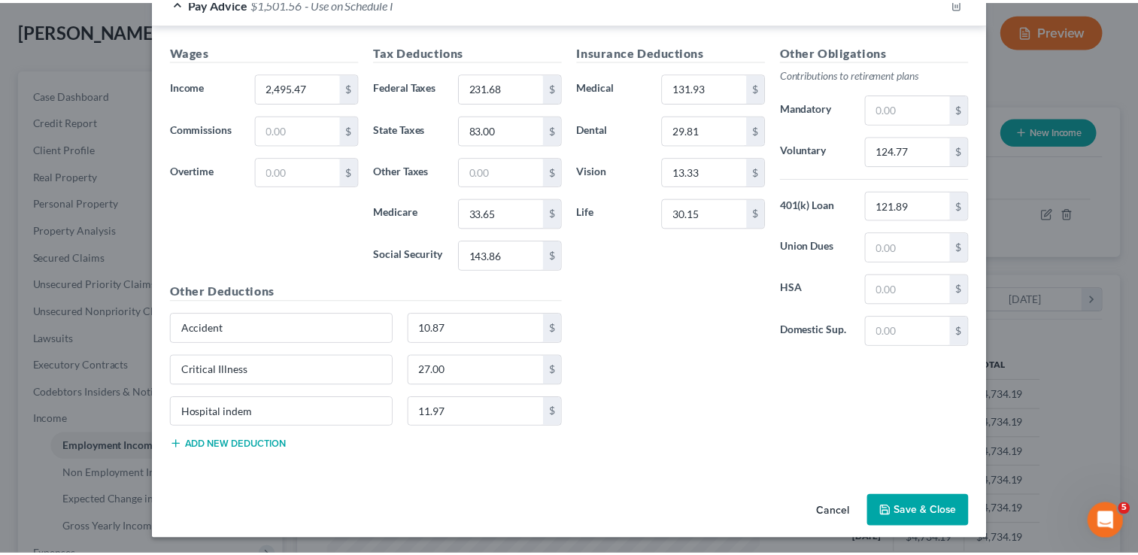
scroll to position [747, 0]
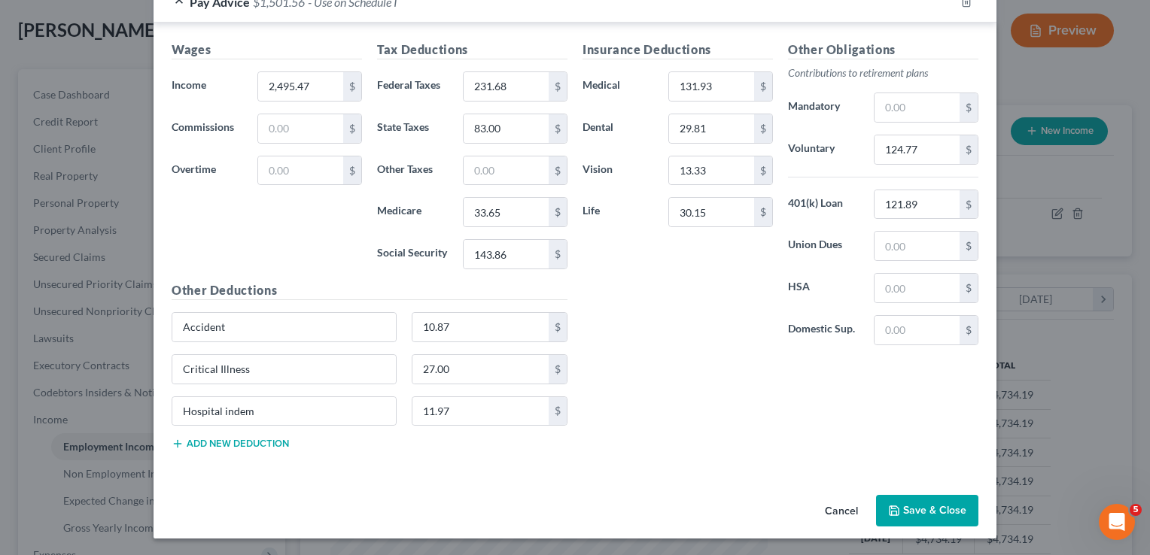
click at [914, 510] on button "Save & Close" at bounding box center [927, 511] width 102 height 32
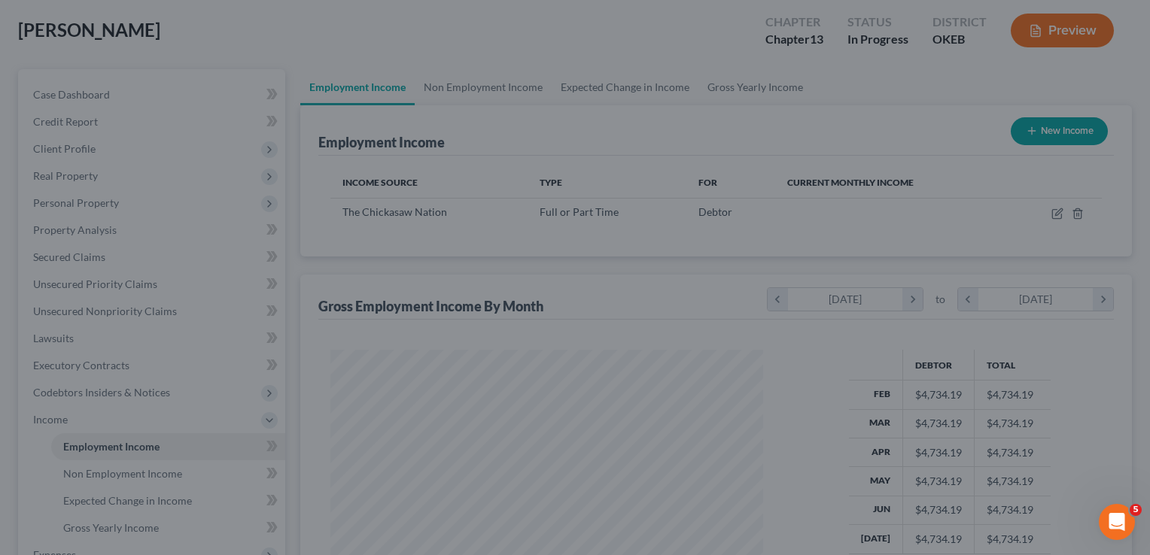
scroll to position [752134, 751940]
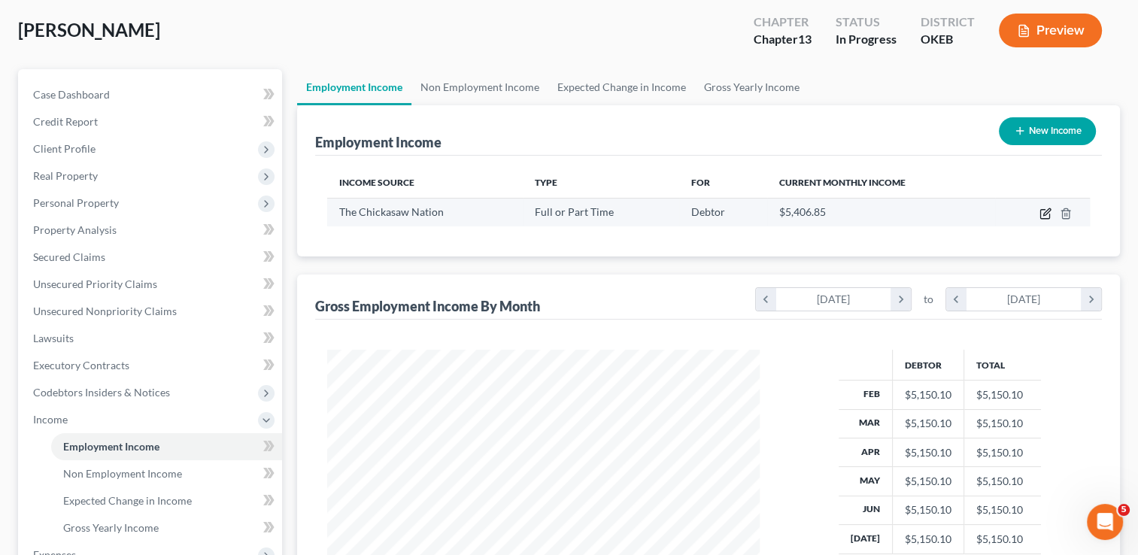
click at [1047, 211] on icon "button" at bounding box center [1046, 214] width 12 height 12
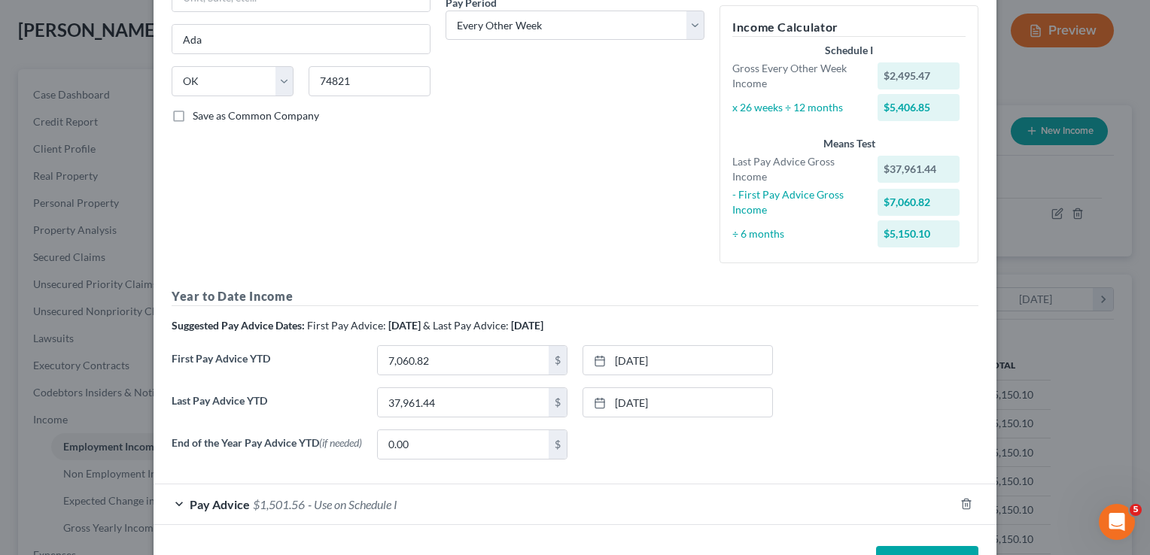
scroll to position [298, 0]
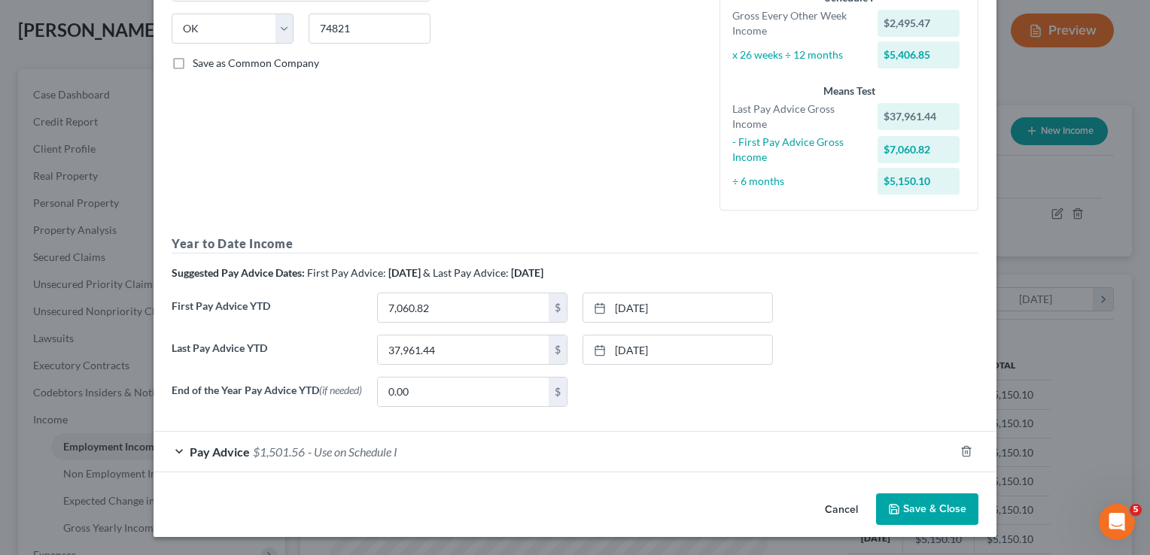
click at [603, 447] on div "Pay Advice $1,501.56 - Use on Schedule I" at bounding box center [553, 452] width 801 height 40
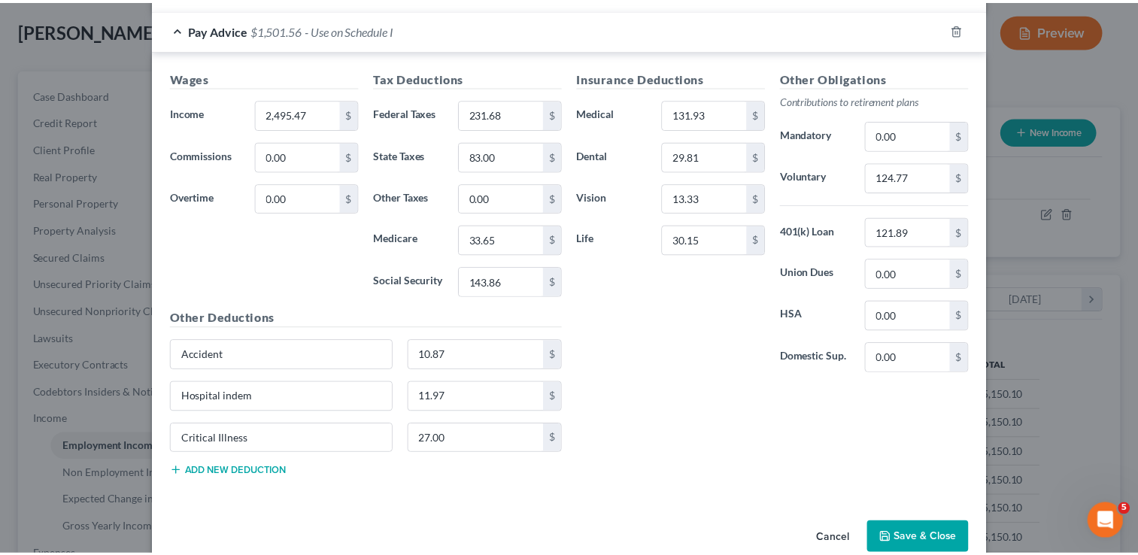
scroll to position [747, 0]
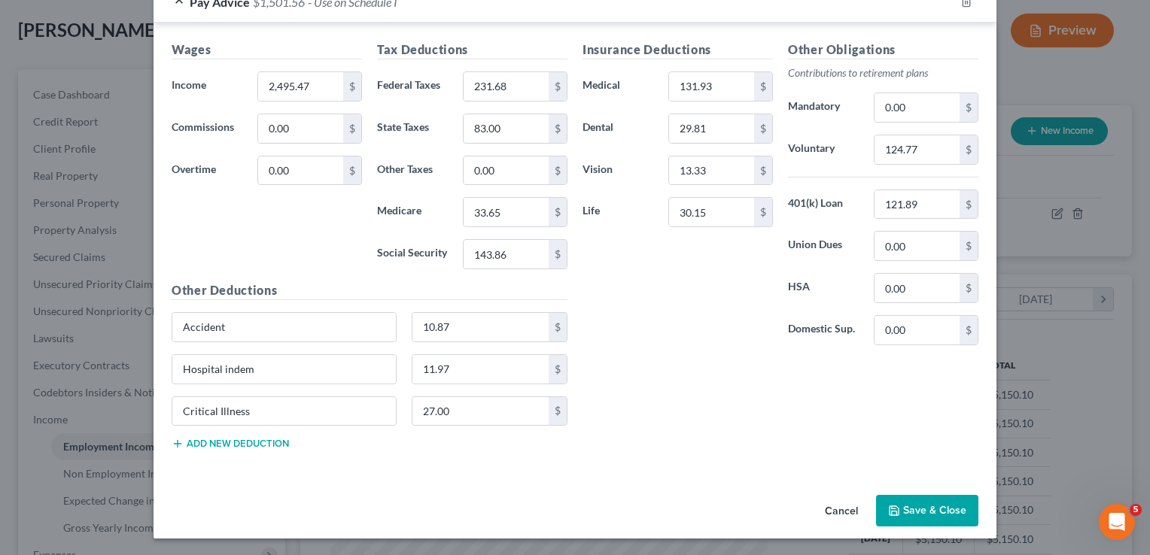
click at [927, 512] on button "Save & Close" at bounding box center [927, 511] width 102 height 32
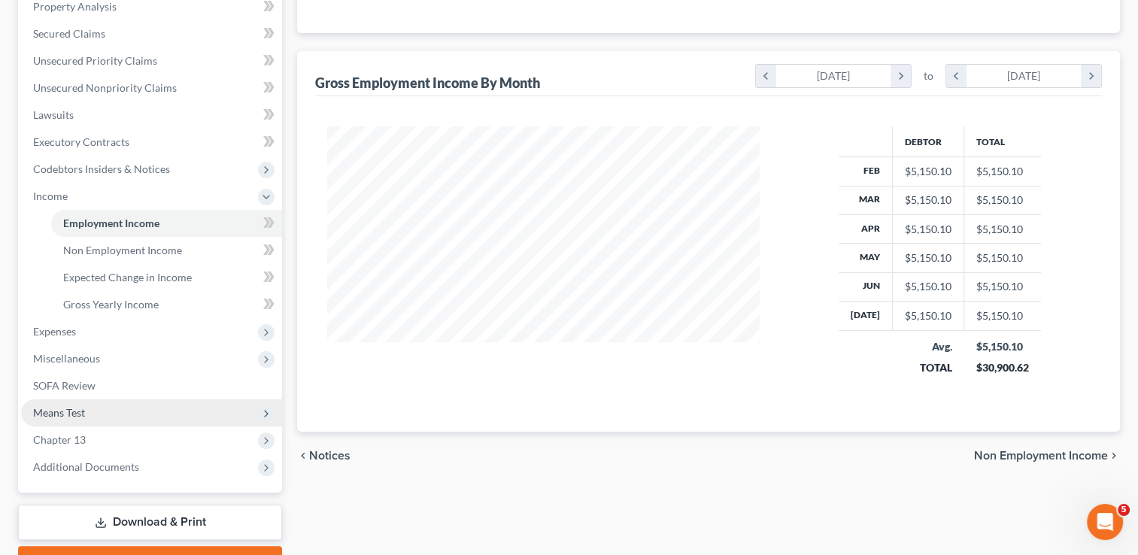
scroll to position [301, 0]
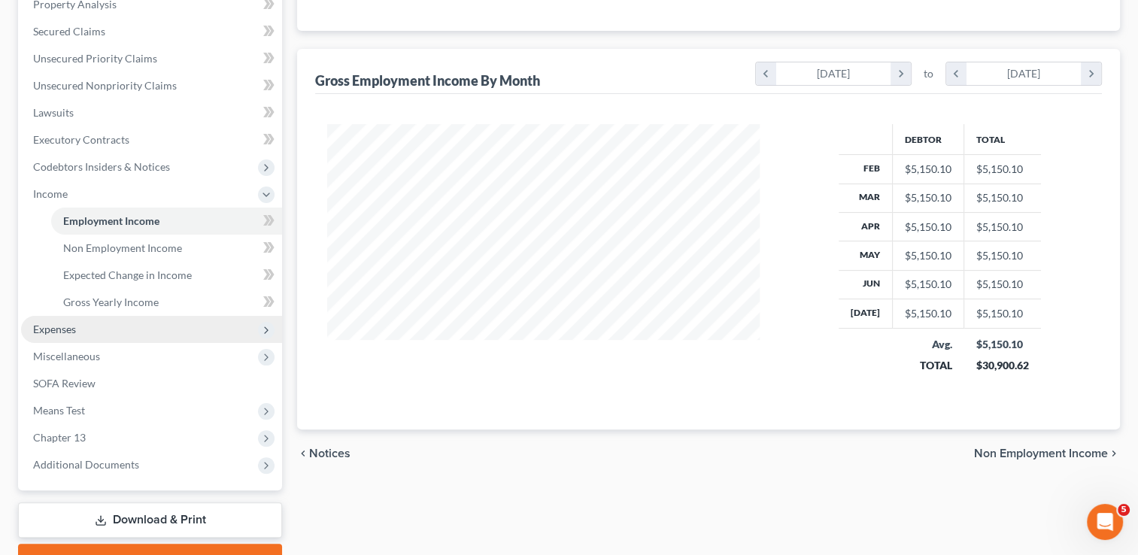
click at [90, 333] on span "Expenses" at bounding box center [151, 329] width 261 height 27
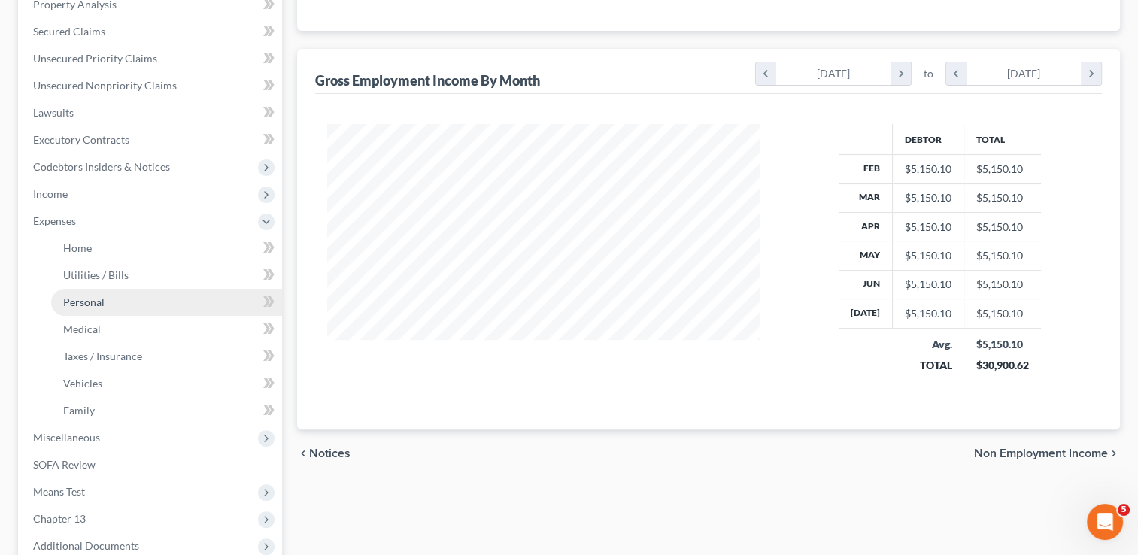
click at [117, 297] on link "Personal" at bounding box center [166, 302] width 231 height 27
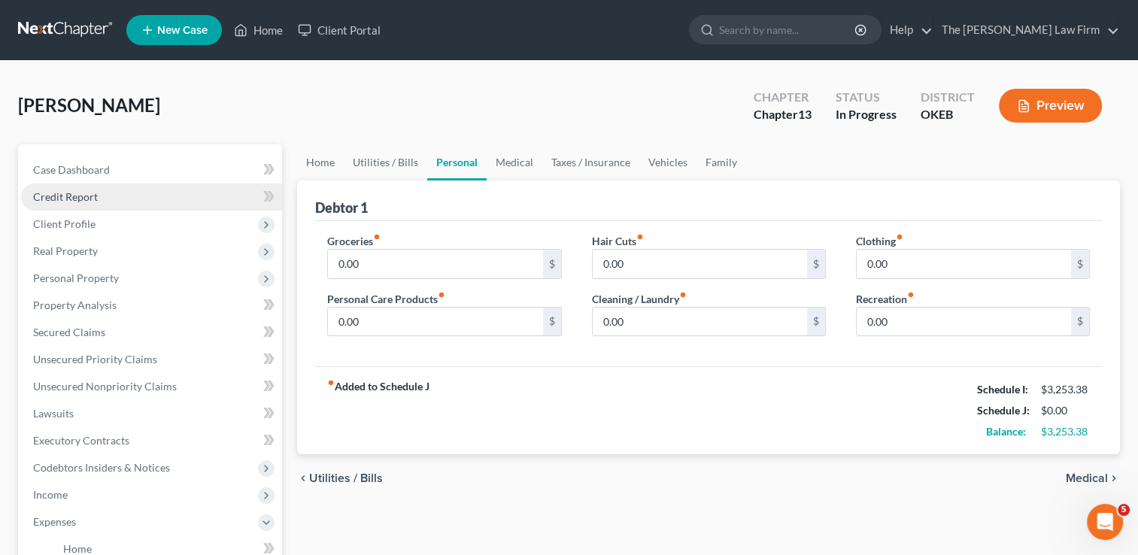
click at [84, 195] on span "Credit Report" at bounding box center [65, 196] width 65 height 13
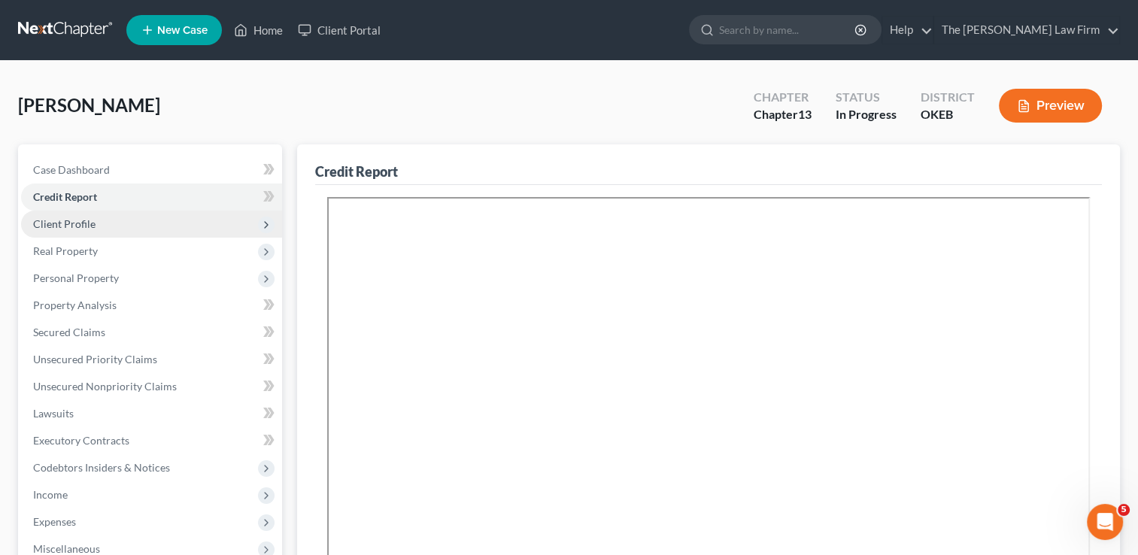
click at [87, 222] on span "Client Profile" at bounding box center [64, 223] width 62 height 13
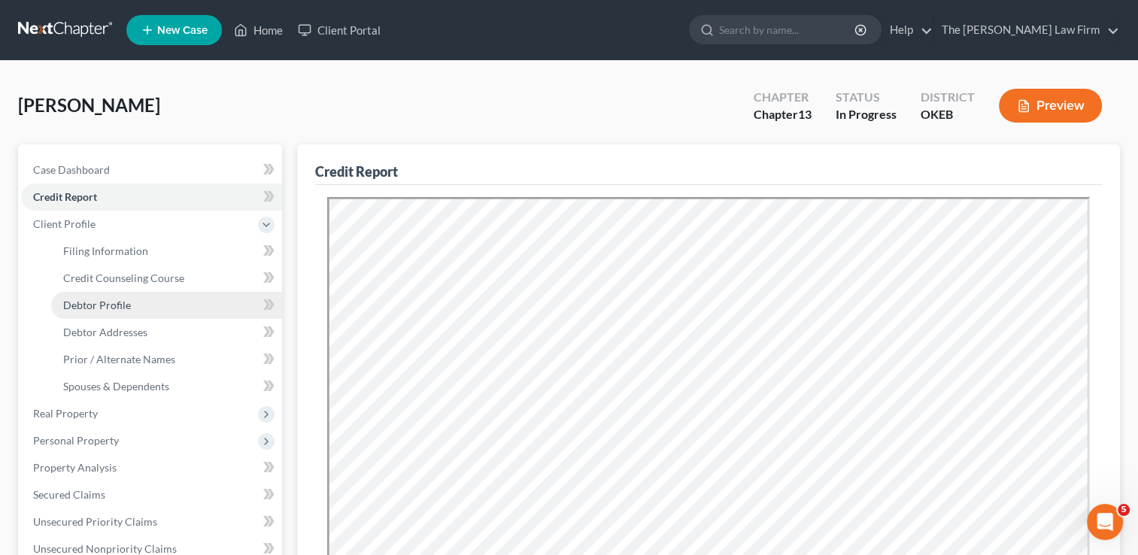
click at [102, 305] on span "Debtor Profile" at bounding box center [97, 305] width 68 height 13
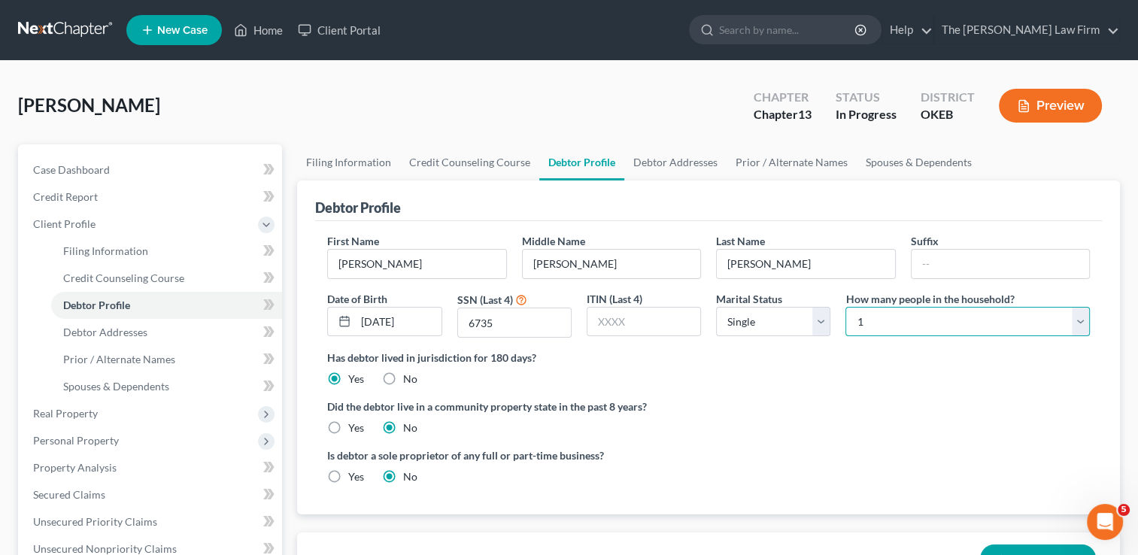
click at [921, 315] on select "Select 1 2 3 4 5 6 7 8 9 10 11 12 13 14 15 16 17 18 19 20" at bounding box center [968, 322] width 245 height 30
click at [846, 307] on select "Select 1 2 3 4 5 6 7 8 9 10 11 12 13 14 15 16 17 18 19 20" at bounding box center [968, 322] width 245 height 30
click at [833, 437] on ng-include "First Name Cecil Middle Name Alan Last Name Wilson Suffix Date of Birth 05/11/1…" at bounding box center [708, 364] width 763 height 263
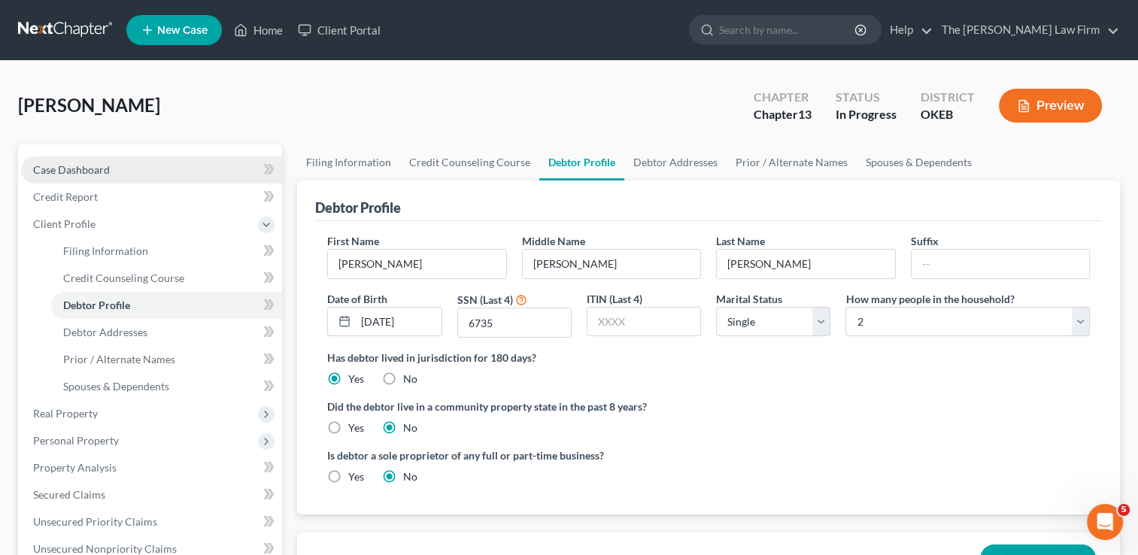
click at [102, 169] on span "Case Dashboard" at bounding box center [71, 169] width 77 height 13
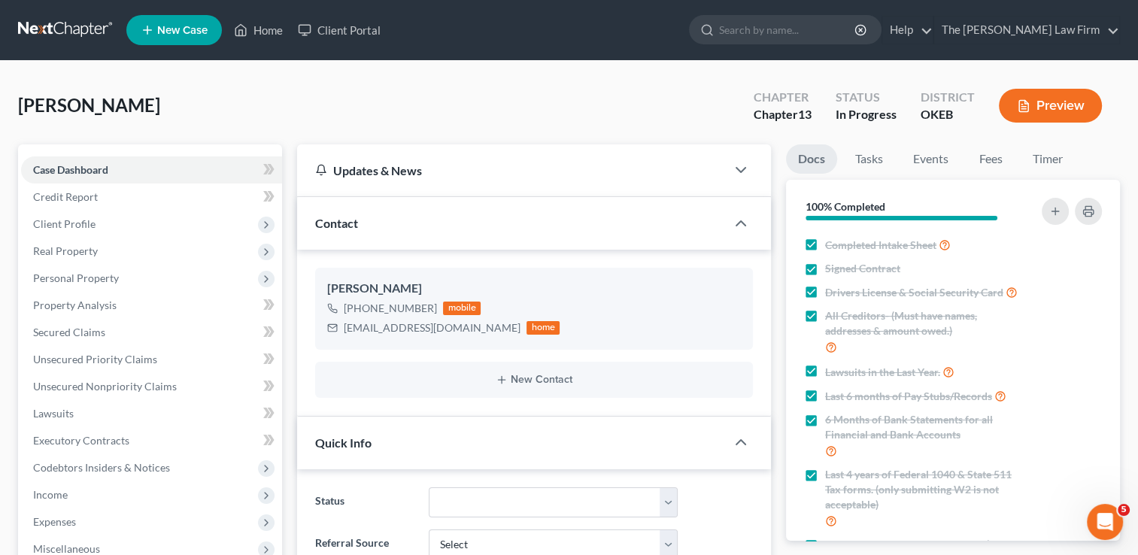
scroll to position [658, 0]
drag, startPoint x: 60, startPoint y: 21, endPoint x: 448, endPoint y: 141, distance: 406.3
click at [60, 21] on link at bounding box center [66, 30] width 96 height 27
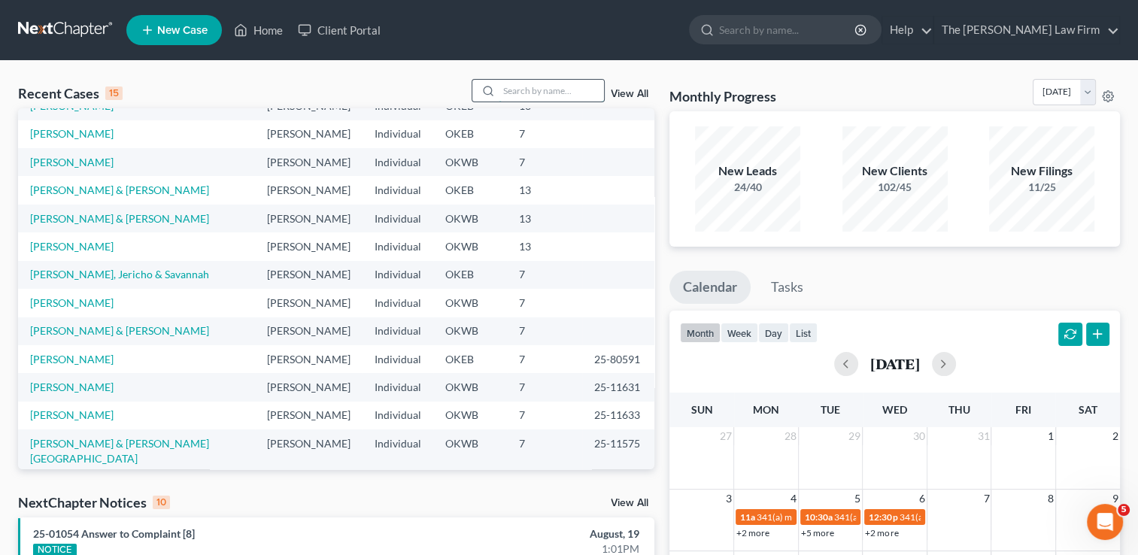
click at [526, 90] on input "search" at bounding box center [551, 91] width 105 height 22
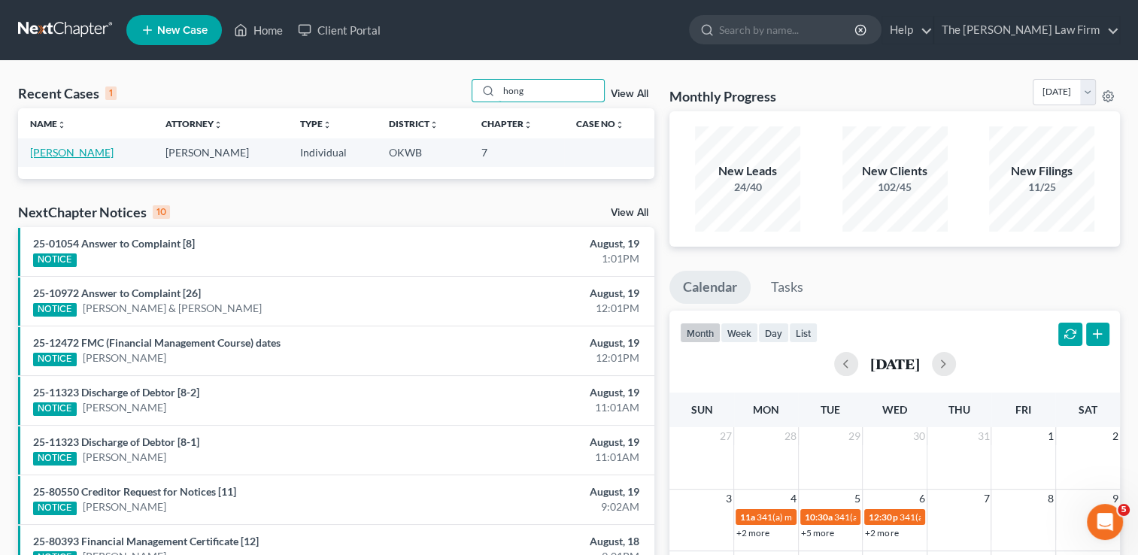
type input "hong"
click at [67, 151] on link "Hong, Nguyen" at bounding box center [72, 152] width 84 height 13
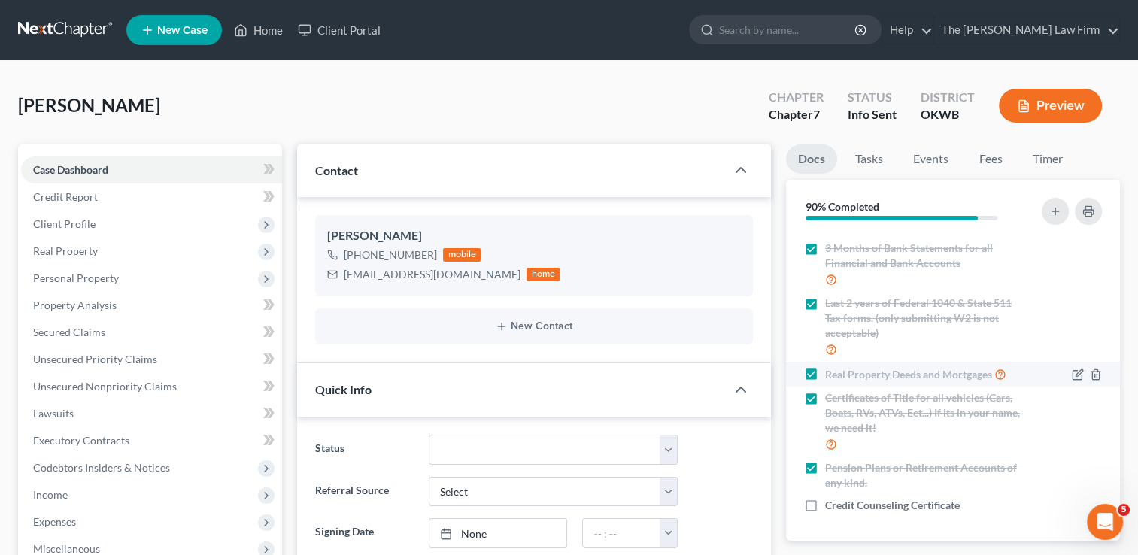
scroll to position [162, 0]
click at [98, 214] on span "Client Profile" at bounding box center [151, 224] width 261 height 27
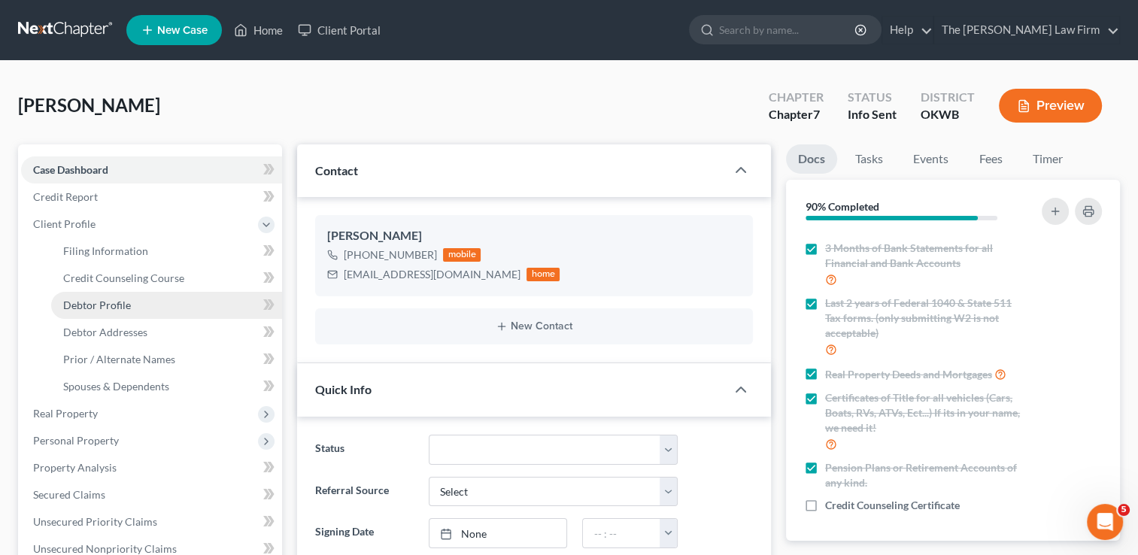
click at [111, 302] on span "Debtor Profile" at bounding box center [97, 305] width 68 height 13
select select "0"
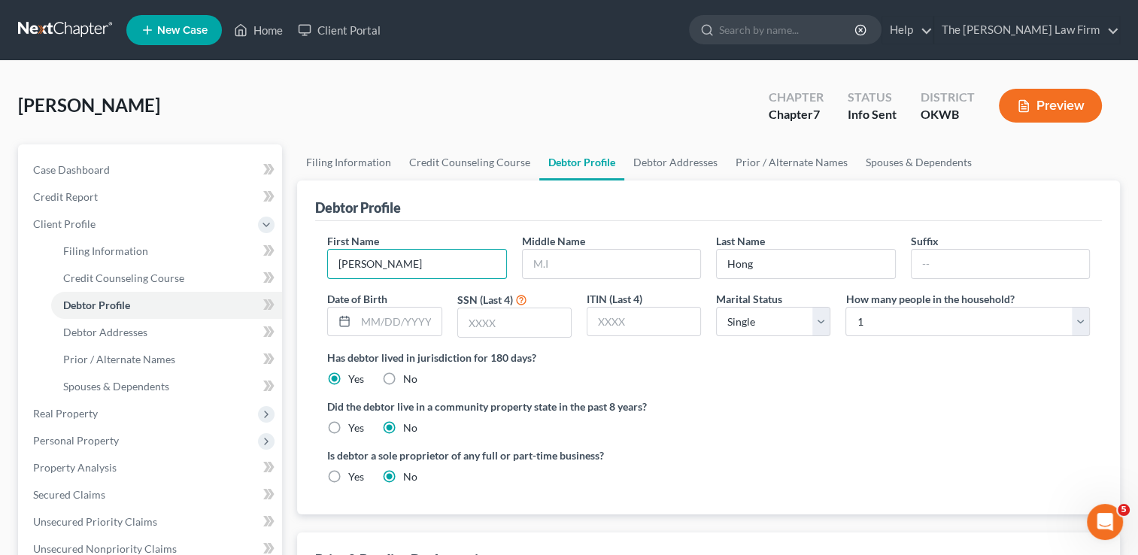
drag, startPoint x: 391, startPoint y: 262, endPoint x: 321, endPoint y: 269, distance: 70.3
click at [321, 269] on div "First Name Nguyen" at bounding box center [417, 256] width 194 height 46
type input "Hong"
click at [575, 258] on input "text" at bounding box center [612, 264] width 178 height 29
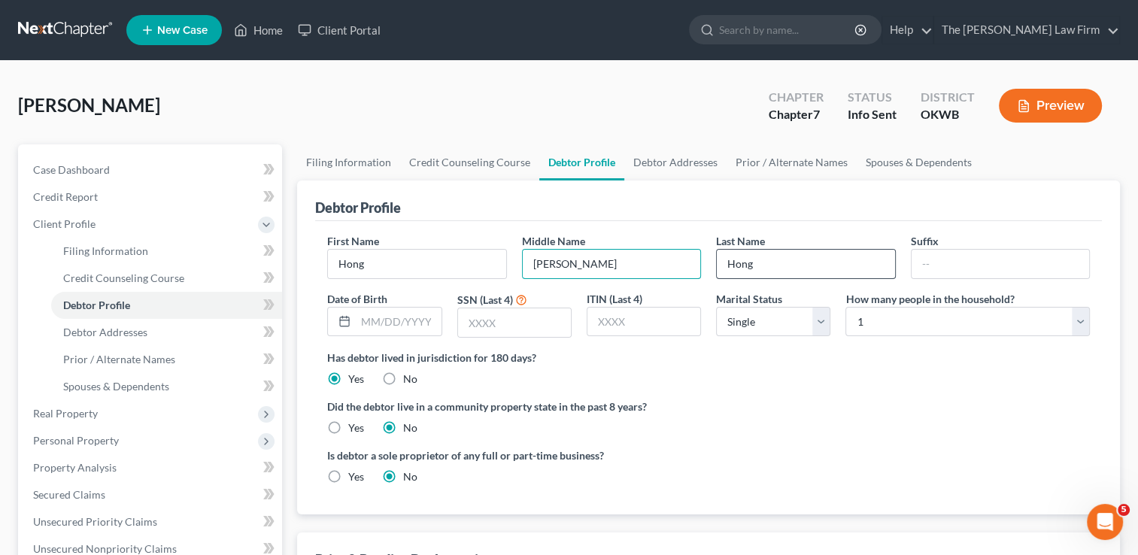
type input "Nhung Thi"
click at [770, 260] on input "Hong" at bounding box center [806, 264] width 178 height 29
drag, startPoint x: 802, startPoint y: 262, endPoint x: 708, endPoint y: 265, distance: 94.1
click at [709, 265] on div "Last Name HongNguyen" at bounding box center [806, 256] width 194 height 46
type input "Nguyen"
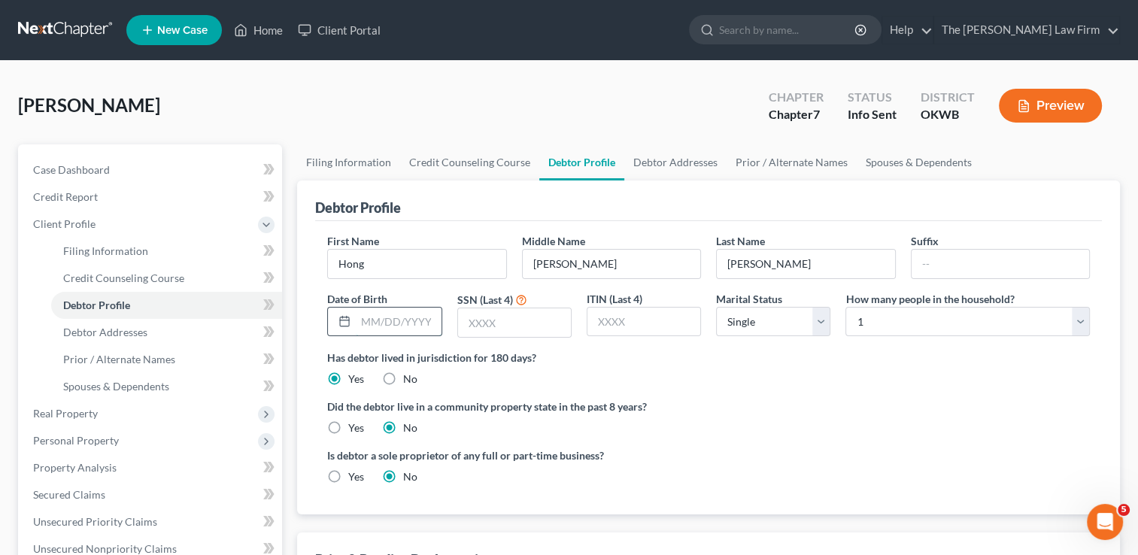
click at [392, 324] on input "text" at bounding box center [398, 322] width 85 height 29
type input "10/03/1971"
click at [492, 326] on input "text" at bounding box center [514, 322] width 113 height 29
type input "6254"
click at [785, 378] on div "Has debtor lived in jurisdiction for 180 days? Yes No Debtor must reside in jur…" at bounding box center [708, 368] width 763 height 37
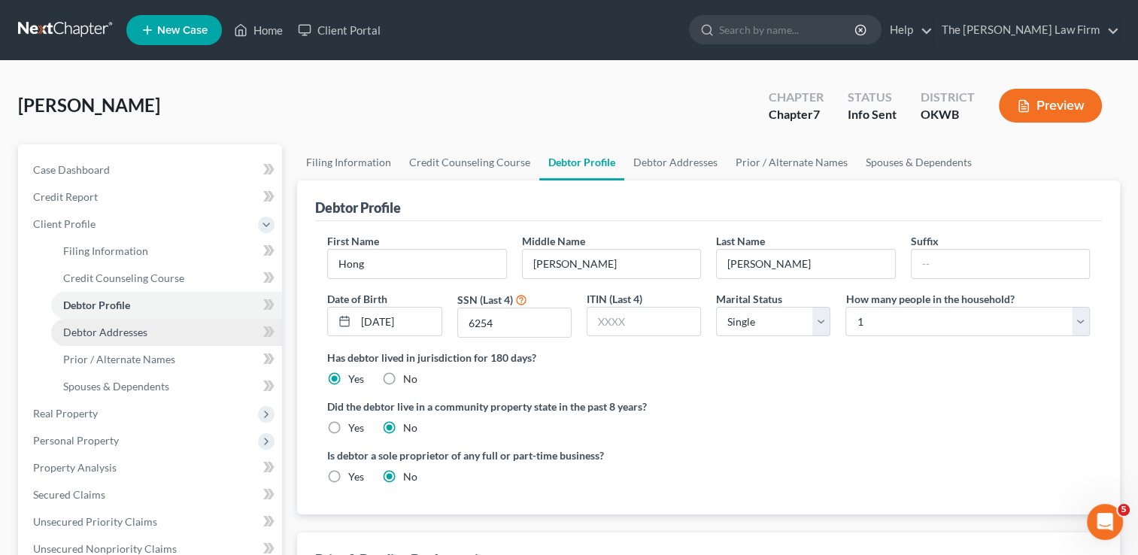
click at [151, 327] on link "Debtor Addresses" at bounding box center [166, 332] width 231 height 27
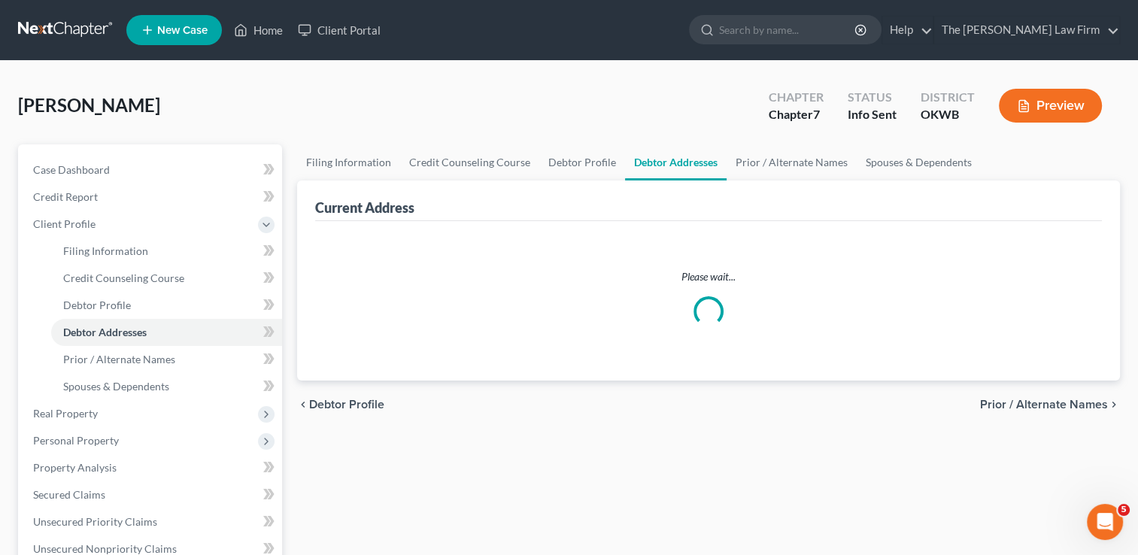
select select "0"
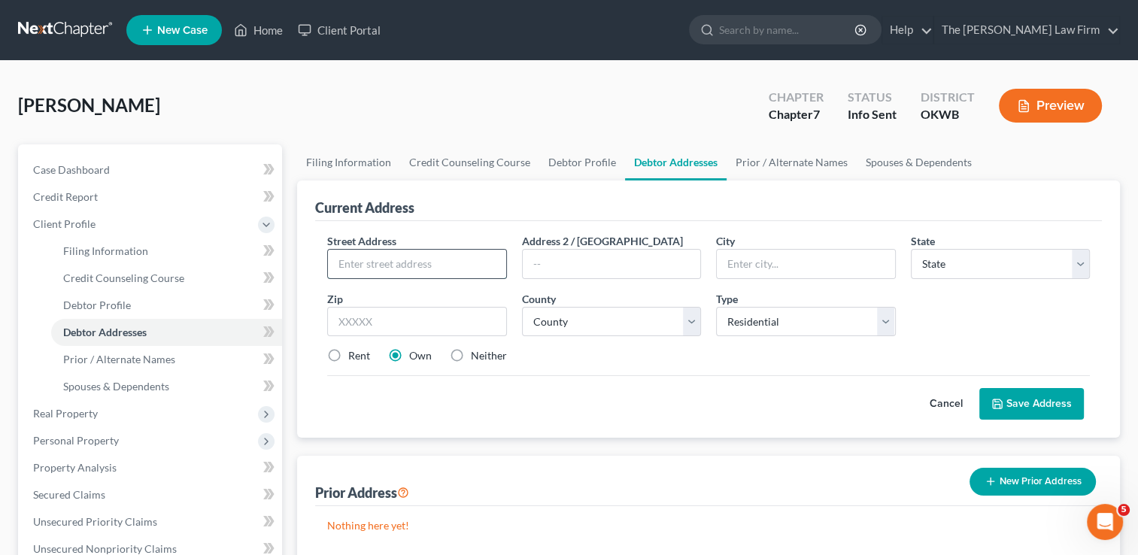
click at [418, 260] on input "text" at bounding box center [417, 264] width 178 height 29
type input "9808 S Drexel Ave"
click at [427, 320] on input "text" at bounding box center [416, 322] width 179 height 30
type input "73159"
click at [600, 364] on div "Street Address * 9808 S Drexel Ave Address 2 / PO Box City * State * State AL A…" at bounding box center [709, 304] width 778 height 143
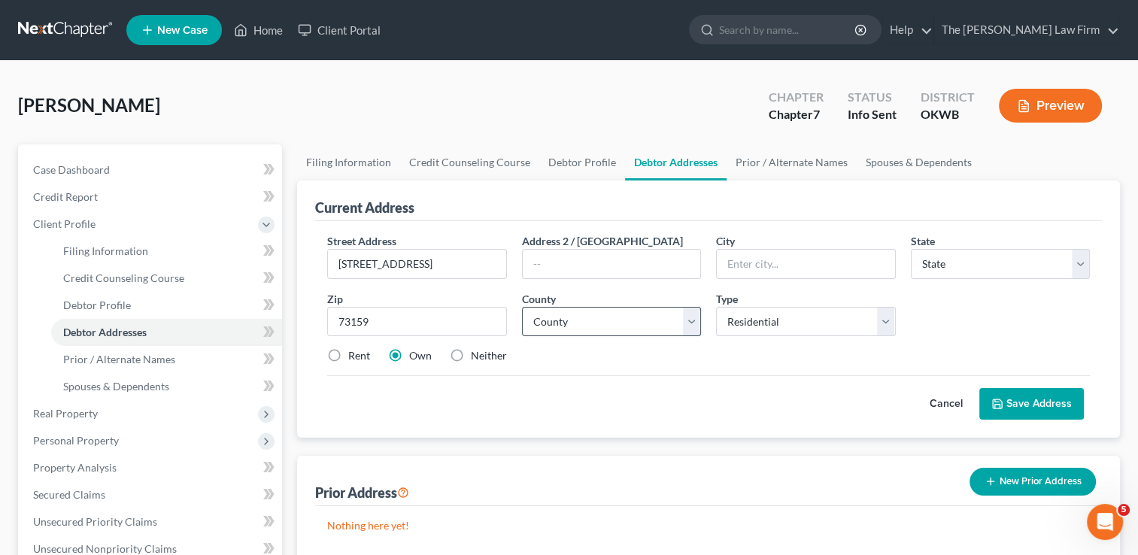
type input "Oklahoma City"
select select "37"
click at [688, 319] on select "County" at bounding box center [611, 322] width 179 height 30
select select "54"
click at [522, 307] on select "County [GEOGRAPHIC_DATA] [GEOGRAPHIC_DATA] [GEOGRAPHIC_DATA] [GEOGRAPHIC_DATA] …" at bounding box center [611, 322] width 179 height 30
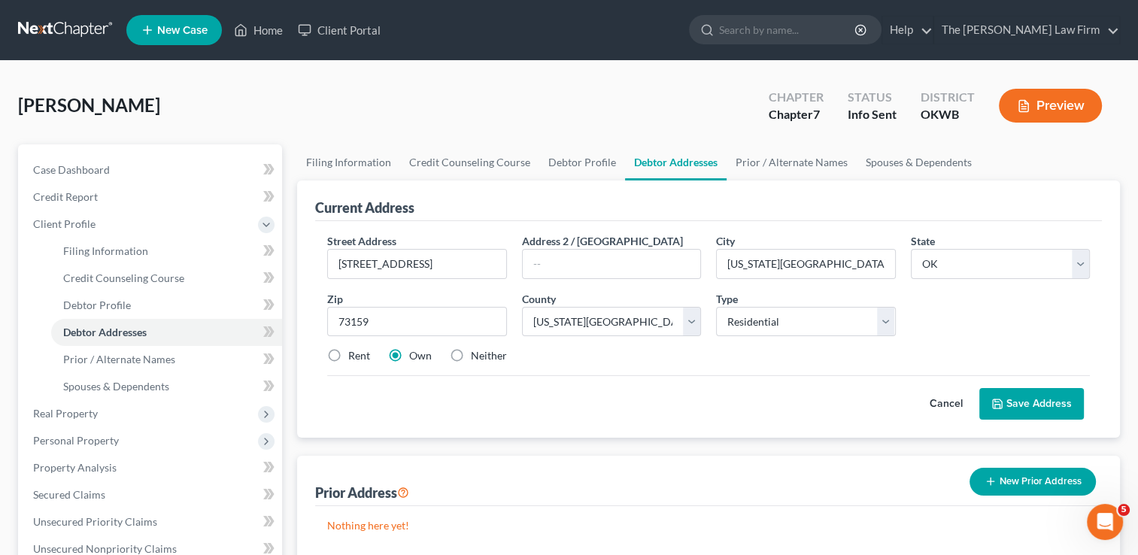
click at [713, 369] on div "Street Address * 9808 S Drexel Ave Address 2 / PO Box City * Oklahoma City Stat…" at bounding box center [709, 304] width 778 height 143
click at [1042, 409] on button "Save Address" at bounding box center [1032, 404] width 105 height 32
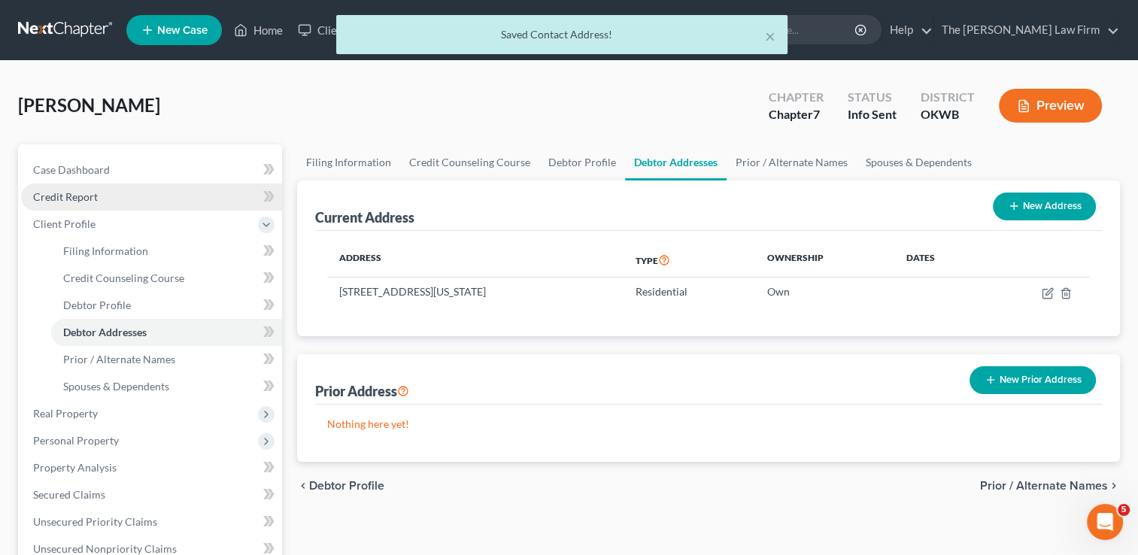
click at [87, 198] on span "Credit Report" at bounding box center [65, 196] width 65 height 13
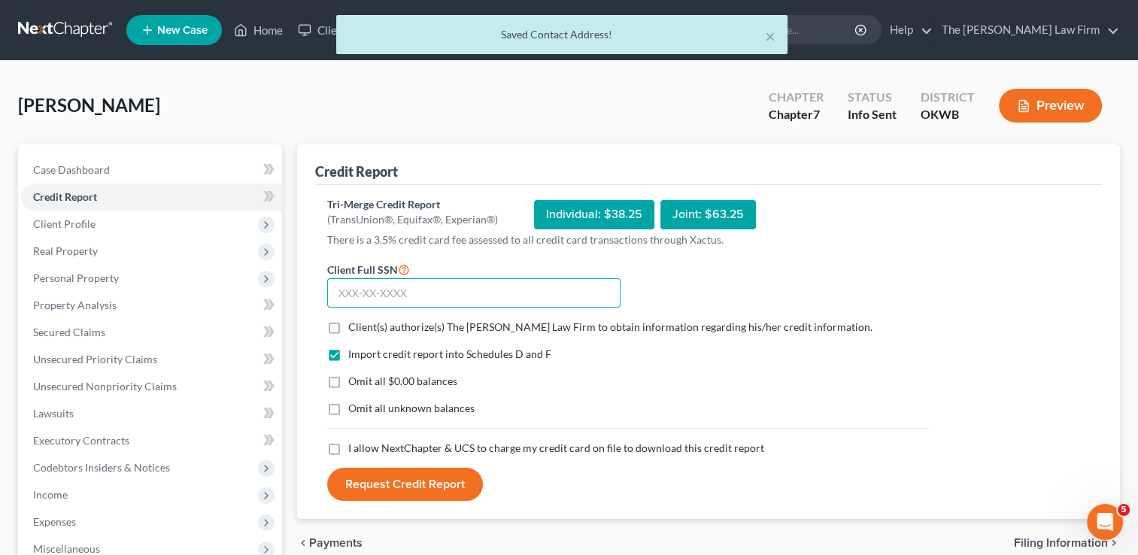
click at [444, 290] on input "text" at bounding box center [473, 293] width 293 height 30
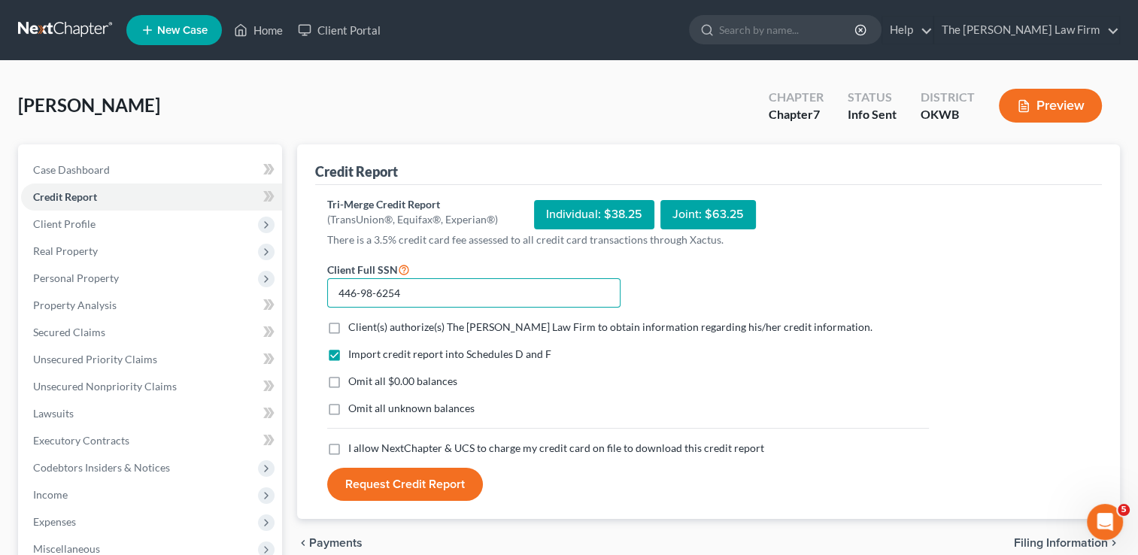
type input "446-98-6254"
drag, startPoint x: 335, startPoint y: 322, endPoint x: 344, endPoint y: 342, distance: 21.5
click at [348, 321] on label "Client(s) authorize(s) The [PERSON_NAME] Law Firm to obtain information regardi…" at bounding box center [610, 327] width 524 height 15
click at [354, 321] on input "Client(s) authorize(s) The [PERSON_NAME] Law Firm to obtain information regardi…" at bounding box center [359, 325] width 10 height 10
checkbox input "true"
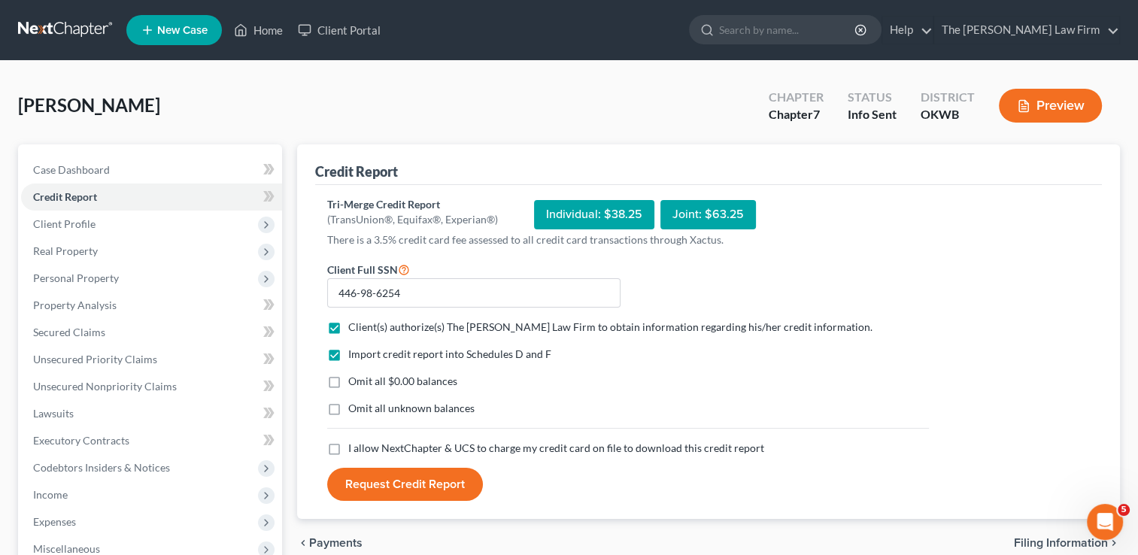
click at [348, 381] on label "Omit all $0.00 balances" at bounding box center [402, 381] width 109 height 15
click at [354, 381] on input "Omit all $0.00 balances" at bounding box center [359, 379] width 10 height 10
checkbox input "true"
click at [348, 445] on label "I allow NextChapter & UCS to charge my credit card on file to download this cre…" at bounding box center [556, 448] width 416 height 15
click at [354, 445] on input "I allow NextChapter & UCS to charge my credit card on file to download this cre…" at bounding box center [359, 446] width 10 height 10
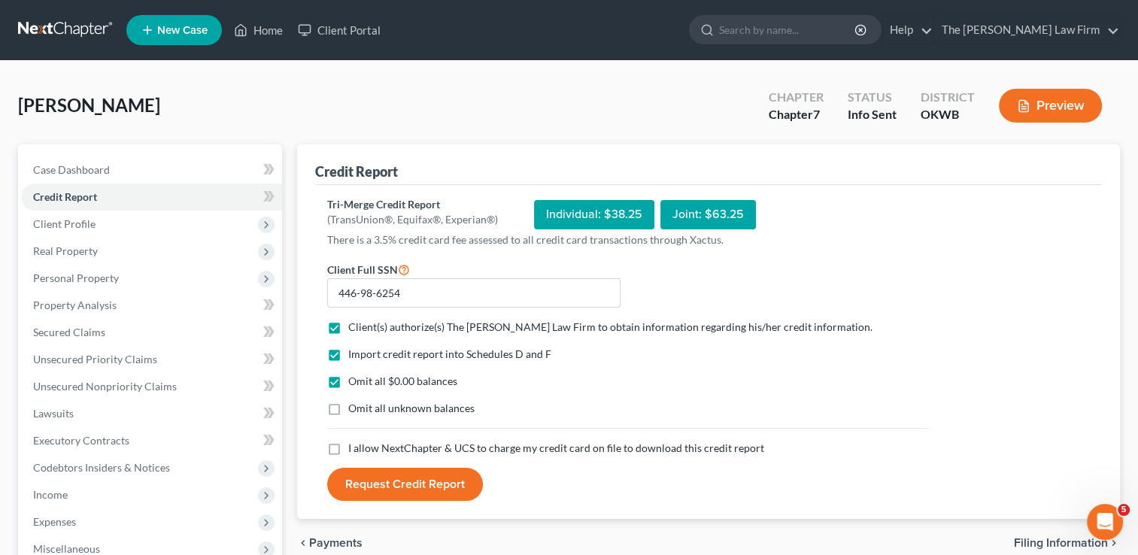
checkbox input "true"
click at [402, 481] on button "Request Credit Report" at bounding box center [405, 484] width 156 height 33
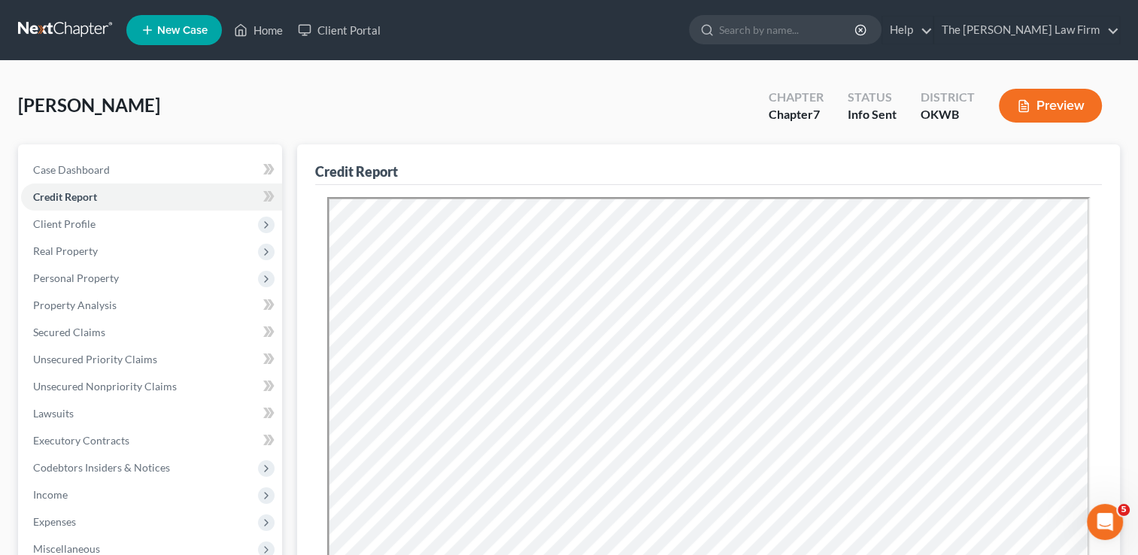
click at [551, 96] on div "Hong, Nguyen Upgraded Chapter Chapter 7 Status Info Sent District OKWB Preview" at bounding box center [569, 111] width 1102 height 65
click at [96, 226] on span "Client Profile" at bounding box center [151, 224] width 261 height 27
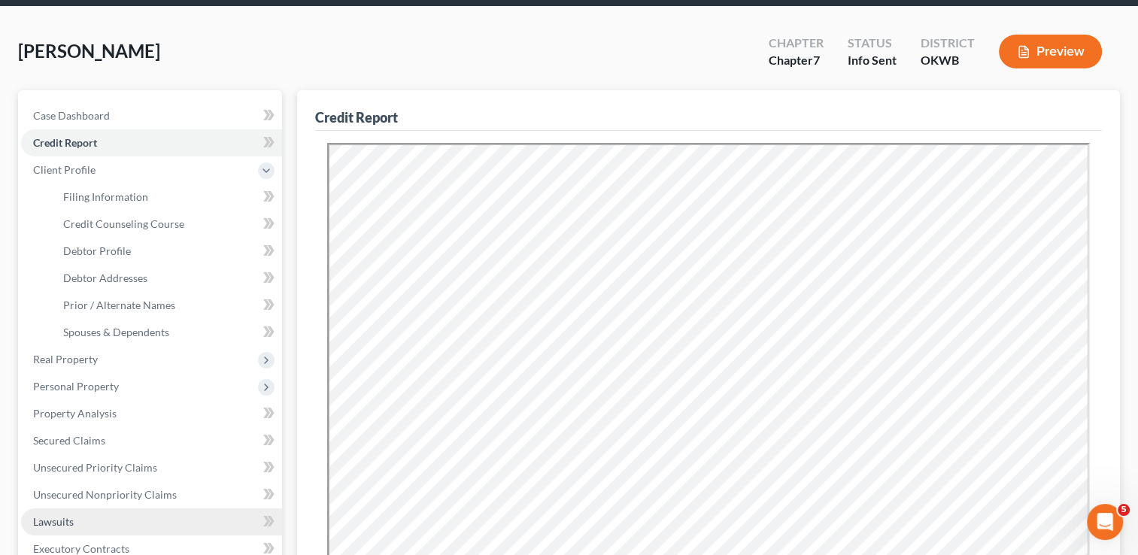
scroll to position [150, 0]
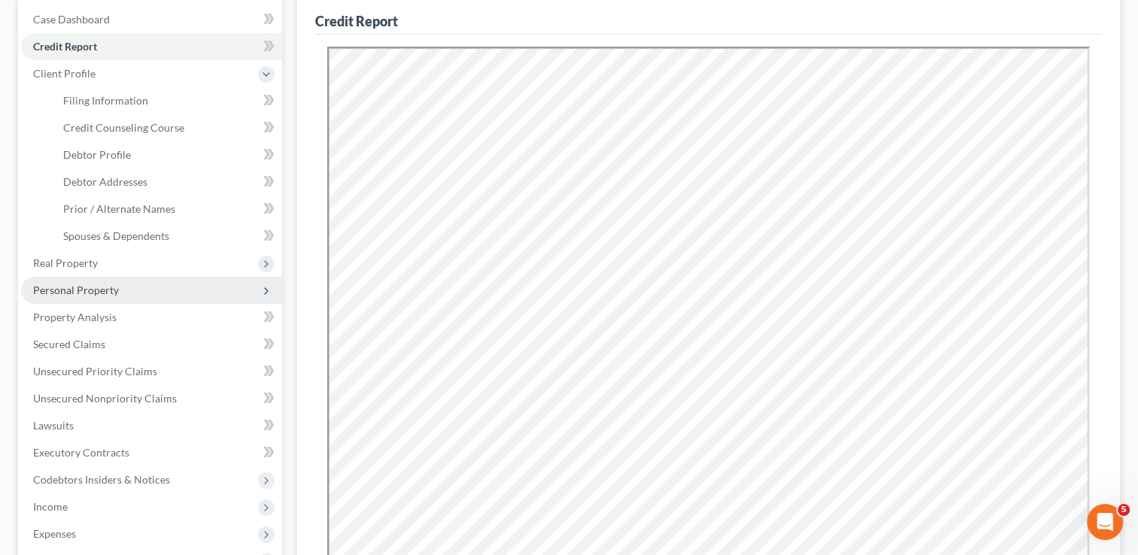
click at [117, 292] on span "Personal Property" at bounding box center [151, 290] width 261 height 27
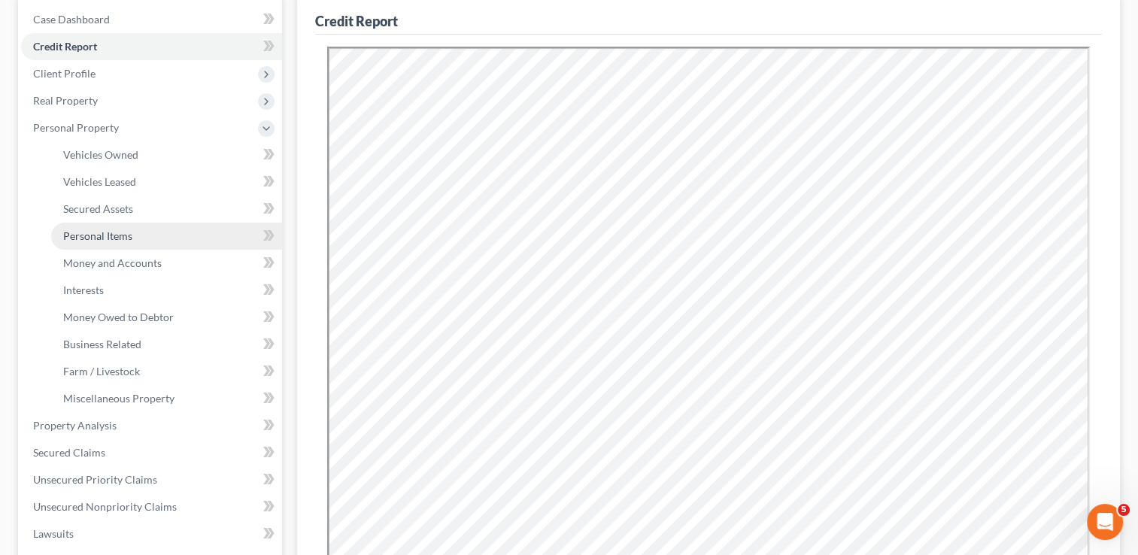
click at [129, 236] on span "Personal Items" at bounding box center [97, 235] width 69 height 13
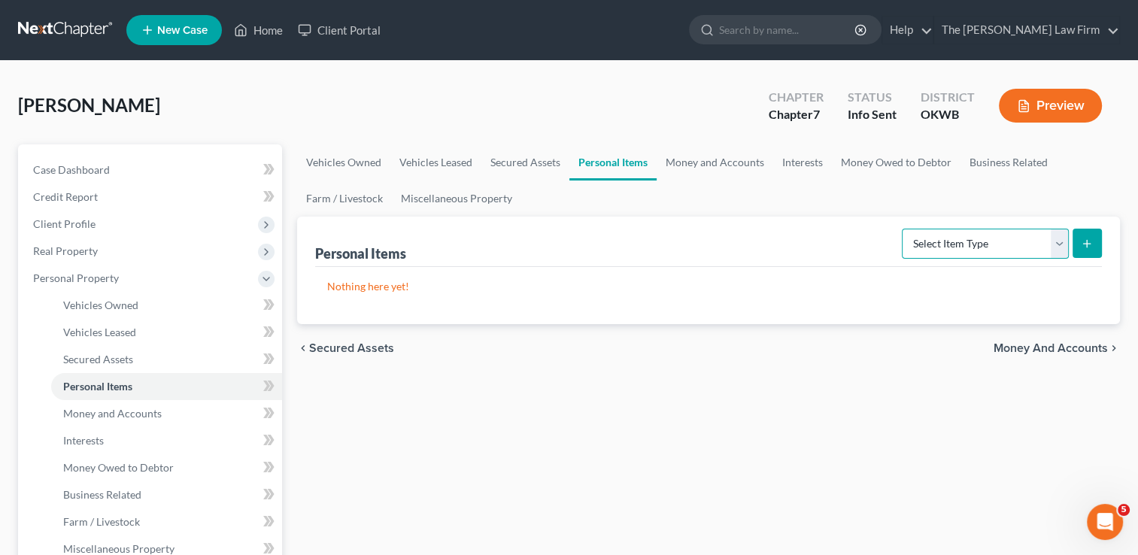
click at [1026, 240] on select "Select Item Type Clothing Collectibles Of Value Electronics Firearms Household …" at bounding box center [985, 244] width 167 height 30
select select "clothing"
click at [904, 229] on select "Select Item Type Clothing Collectibles Of Value Electronics Firearms Household …" at bounding box center [985, 244] width 167 height 30
click at [1085, 244] on line "submit" at bounding box center [1087, 244] width 7 height 0
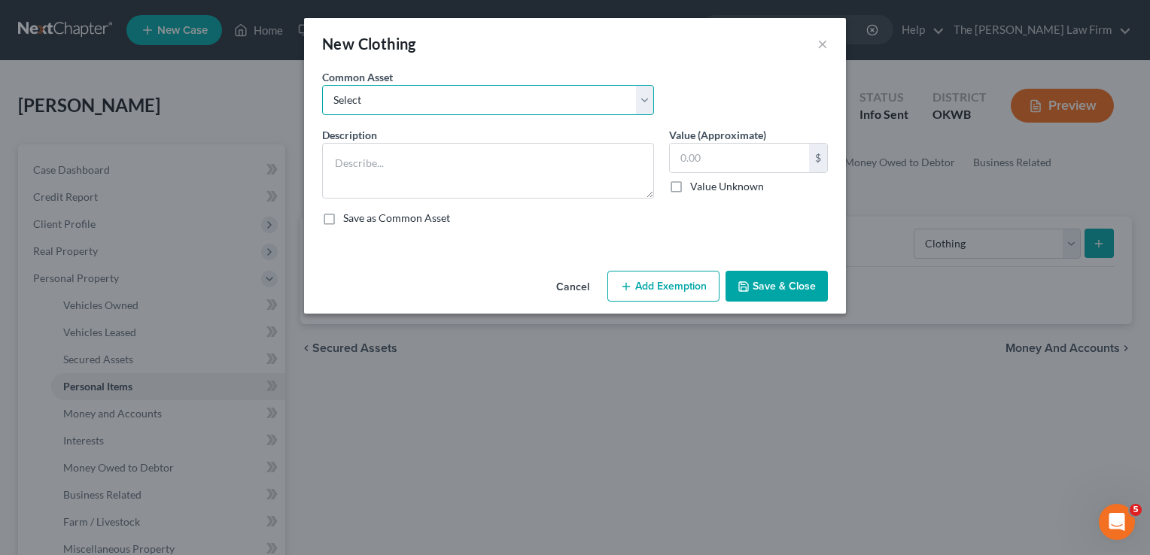
click at [409, 101] on select "Select clothing and shoes clothing and shoes clothing and shoes clothing and sh…" at bounding box center [488, 100] width 332 height 30
select select "4"
click at [322, 85] on select "Select clothing and shoes clothing and shoes clothing and shoes clothing and sh…" at bounding box center [488, 100] width 332 height 30
type textarea "clothing and shoes100"
type input "100.00"
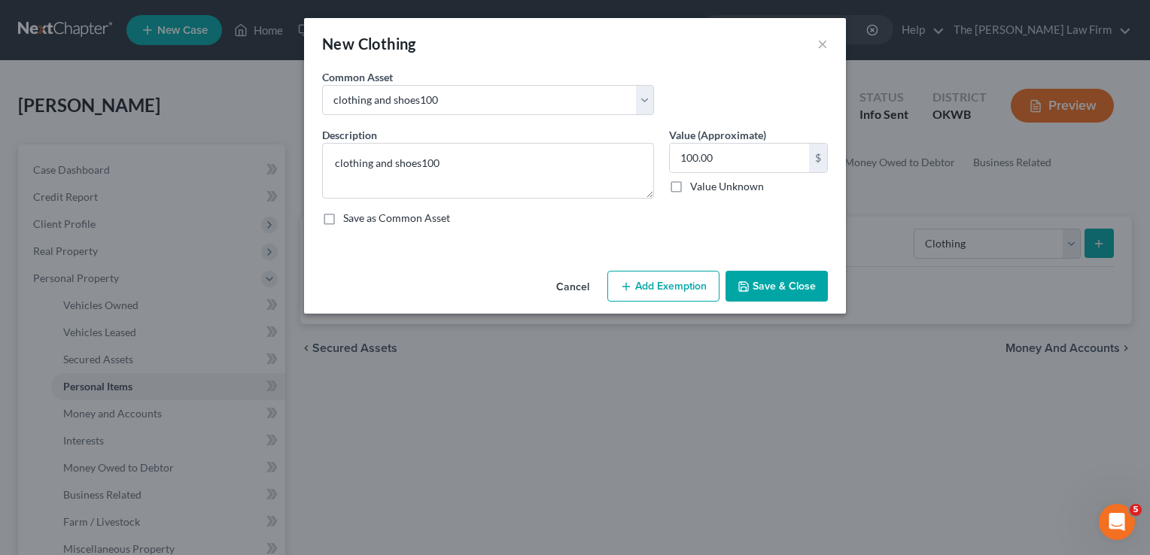
click at [628, 275] on button "Add Exemption" at bounding box center [663, 287] width 112 height 32
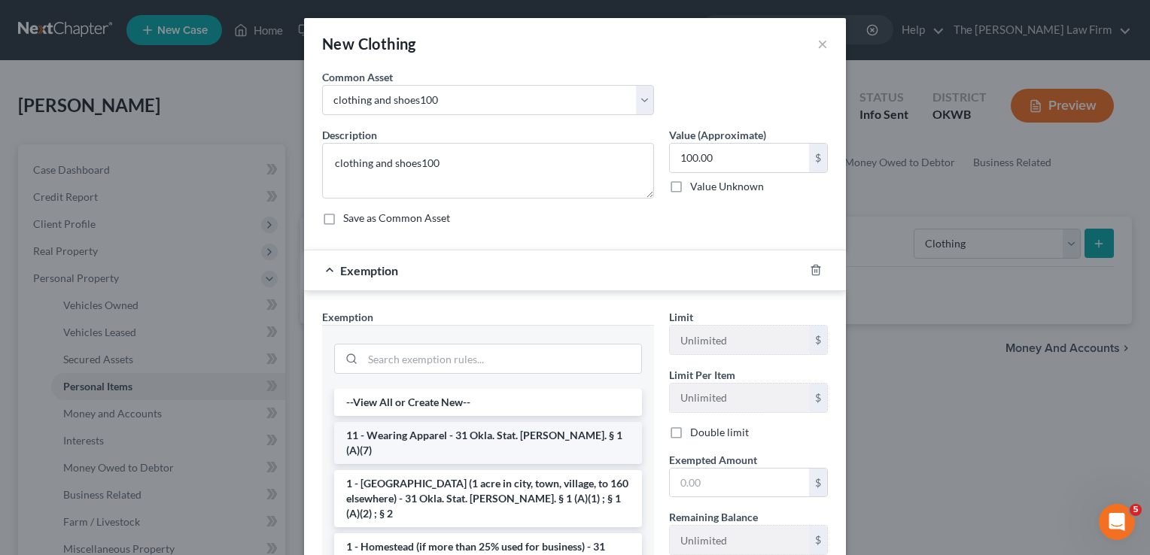
click at [422, 432] on li "11 - Wearing Apparel - 31 Okla. Stat. [PERSON_NAME]. § 1 (A)(7)" at bounding box center [488, 443] width 308 height 42
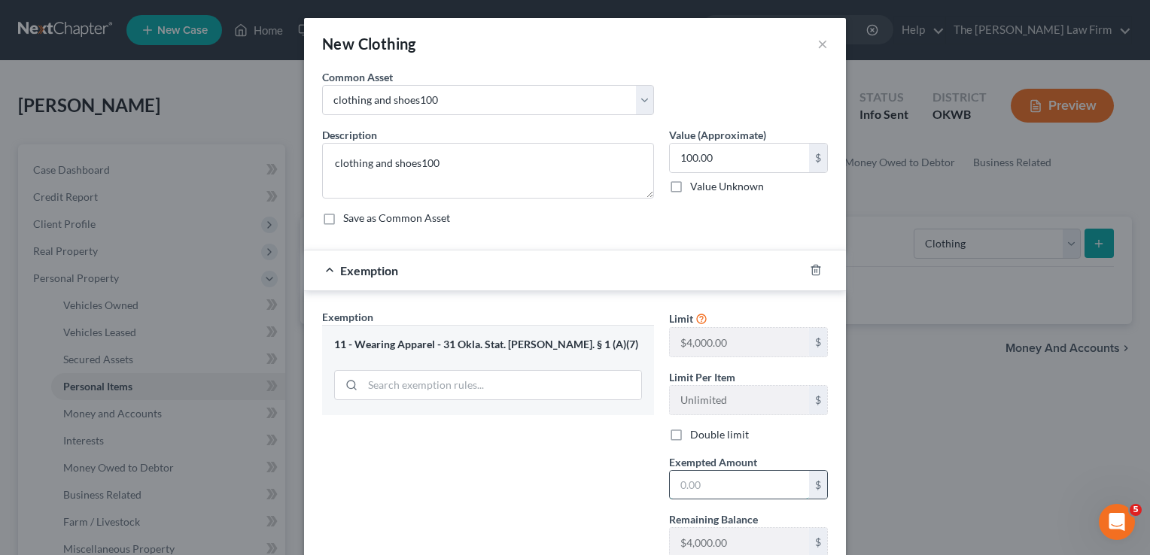
click at [715, 484] on input "text" at bounding box center [739, 485] width 139 height 29
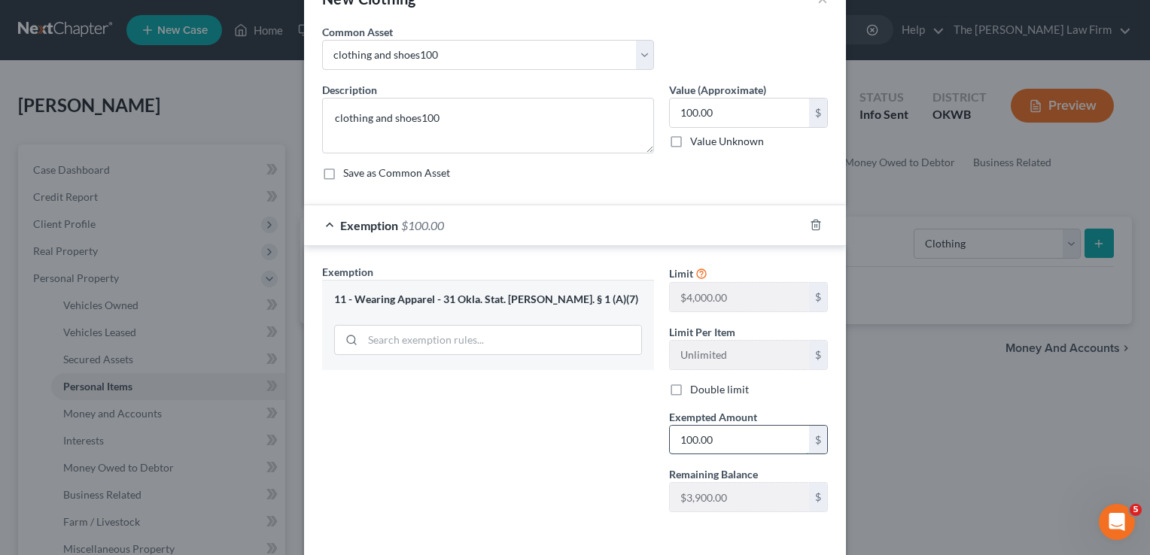
scroll to position [108, 0]
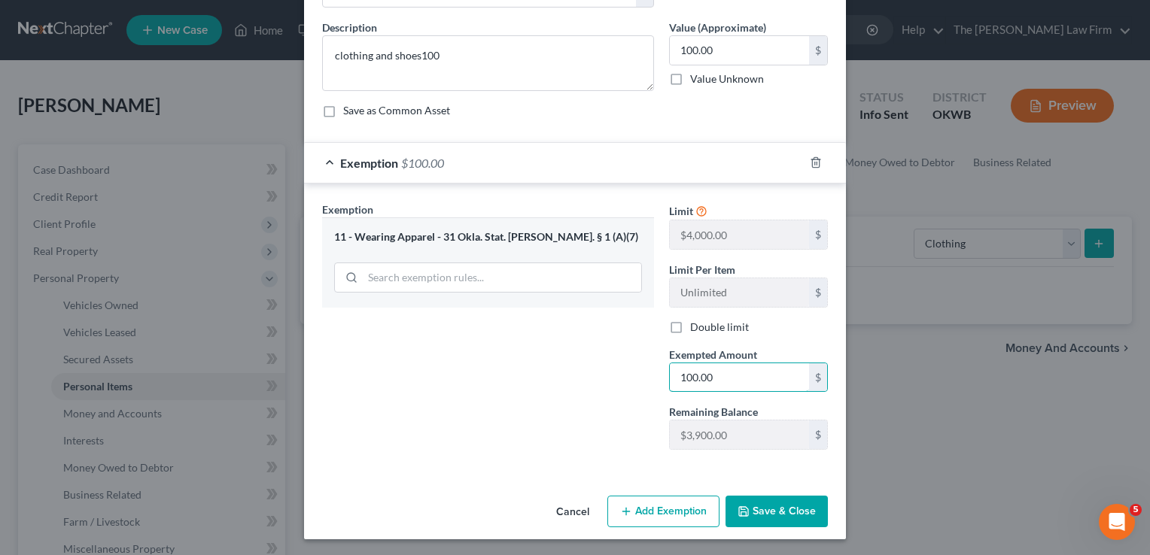
type input "100.00"
click at [764, 515] on button "Save & Close" at bounding box center [776, 512] width 102 height 32
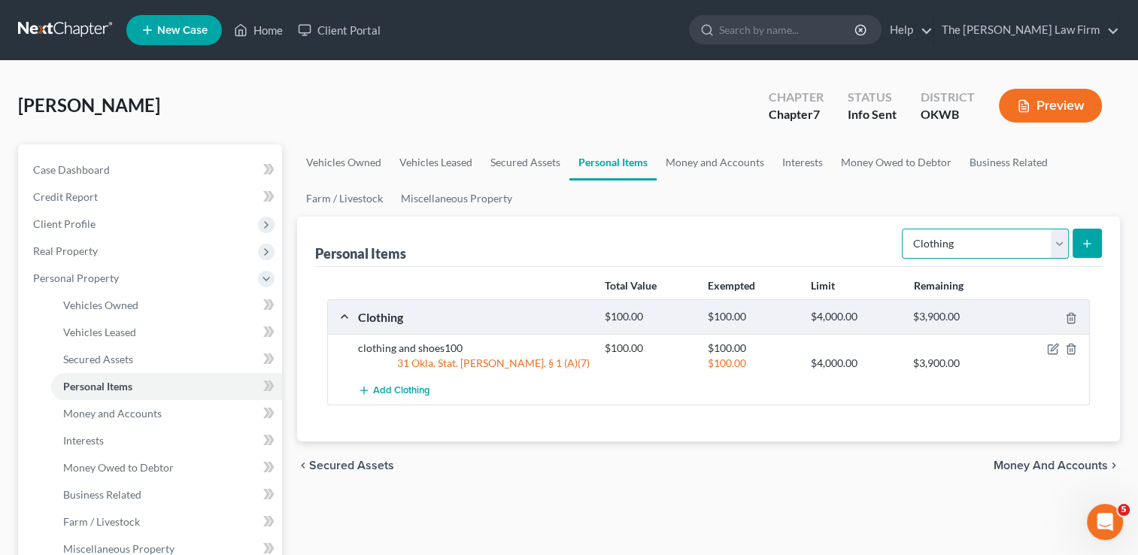
drag, startPoint x: 1052, startPoint y: 239, endPoint x: 1041, endPoint y: 253, distance: 17.2
click at [1052, 239] on select "Select Item Type Clothing Collectibles Of Value Electronics Firearms Household …" at bounding box center [985, 244] width 167 height 30
select select "electronics"
click at [904, 229] on select "Select Item Type Clothing Collectibles Of Value Electronics Firearms Household …" at bounding box center [985, 244] width 167 height 30
click at [1092, 243] on icon "submit" at bounding box center [1087, 244] width 12 height 12
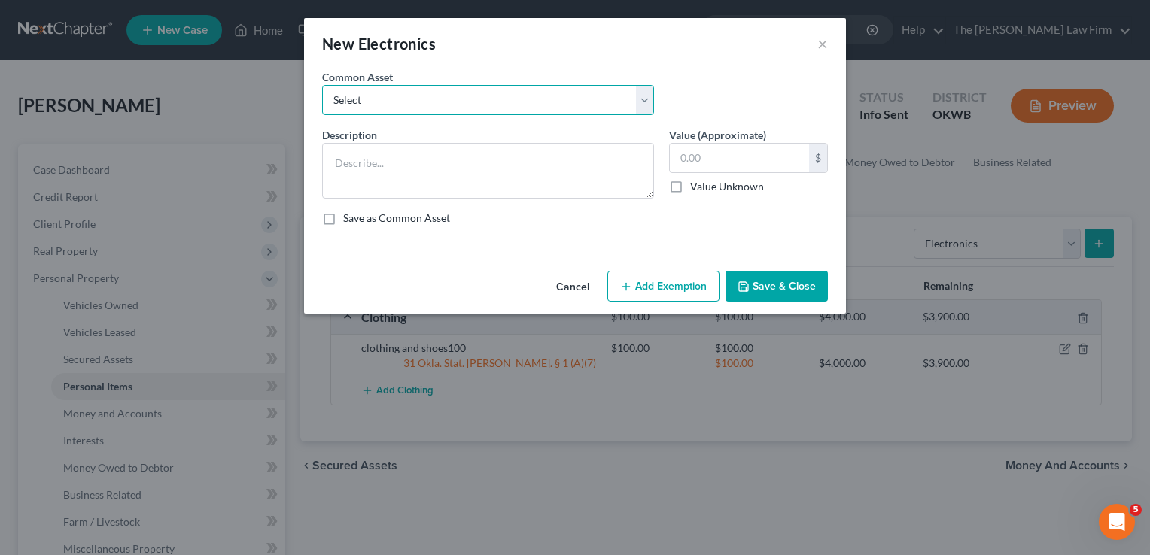
click at [521, 104] on select "Select TVs, laptop, phones, games 2 TVs, PS4" at bounding box center [488, 100] width 332 height 30
select select "0"
click at [322, 85] on select "Select TVs, laptop, phones, games 2 TVs, PS4" at bounding box center [488, 100] width 332 height 30
type textarea "TVs, laptop, phones, games"
type input "500.00"
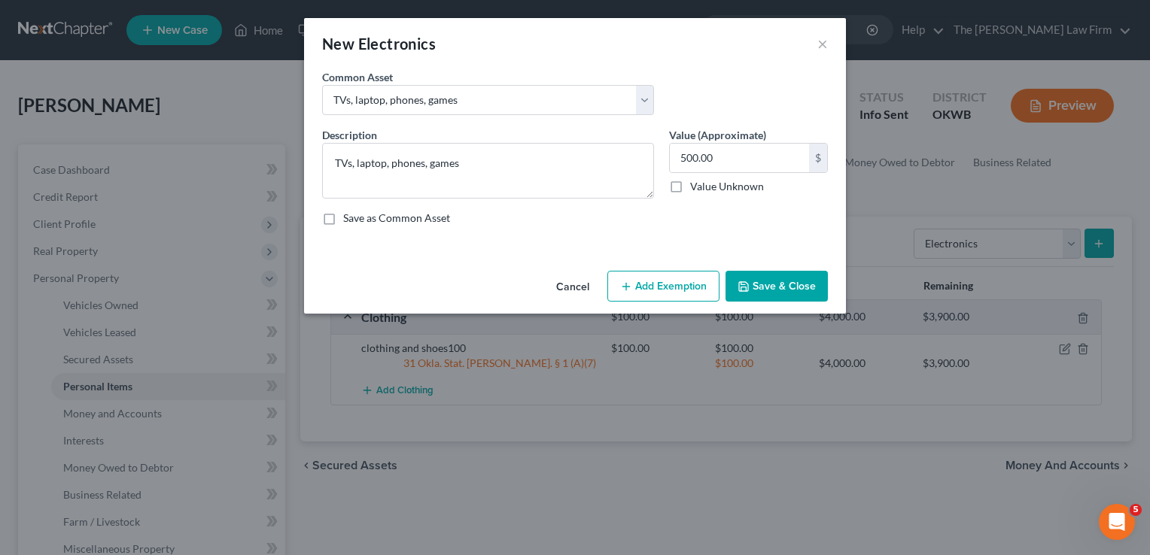
click at [658, 286] on button "Add Exemption" at bounding box center [663, 287] width 112 height 32
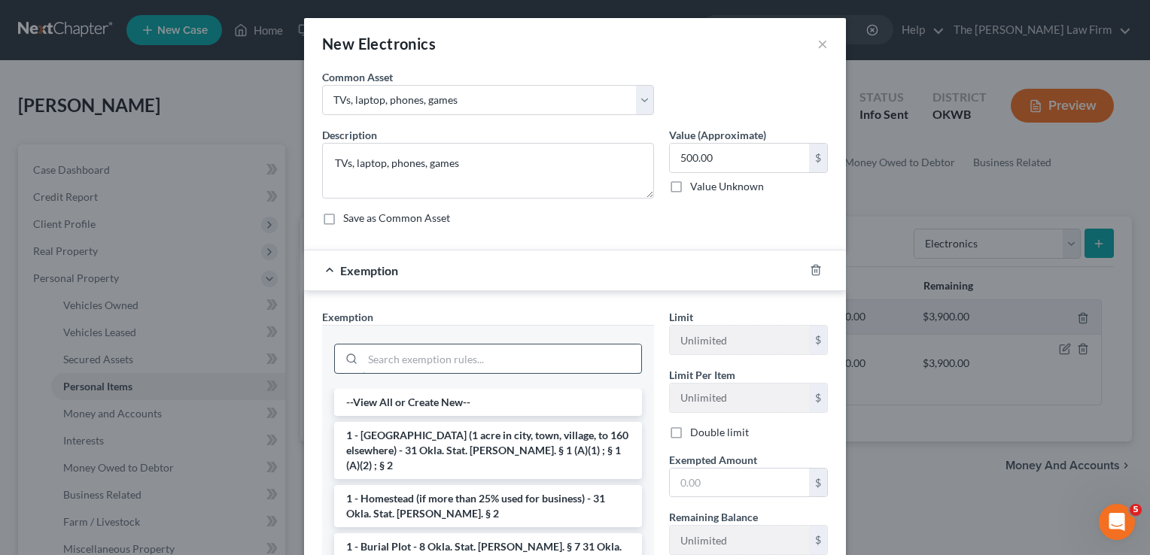
click at [424, 357] on input "search" at bounding box center [502, 359] width 278 height 29
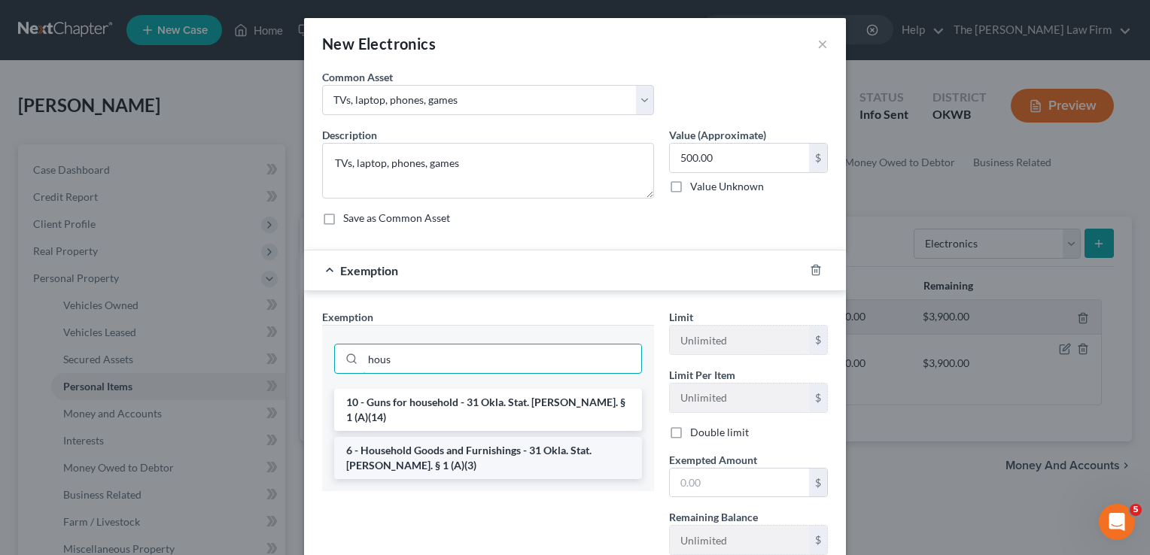
type input "hous"
click at [439, 438] on li "6 - Household Goods and Furnishings - 31 Okla. Stat. Ann. § 1 (A)(3)" at bounding box center [488, 458] width 308 height 42
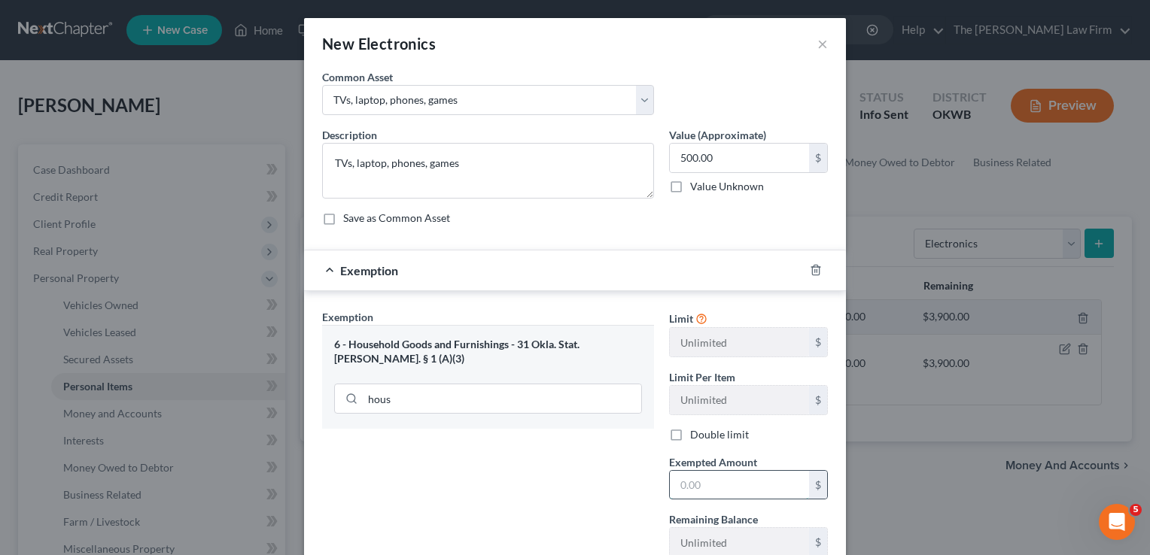
click at [740, 488] on input "text" at bounding box center [739, 485] width 139 height 29
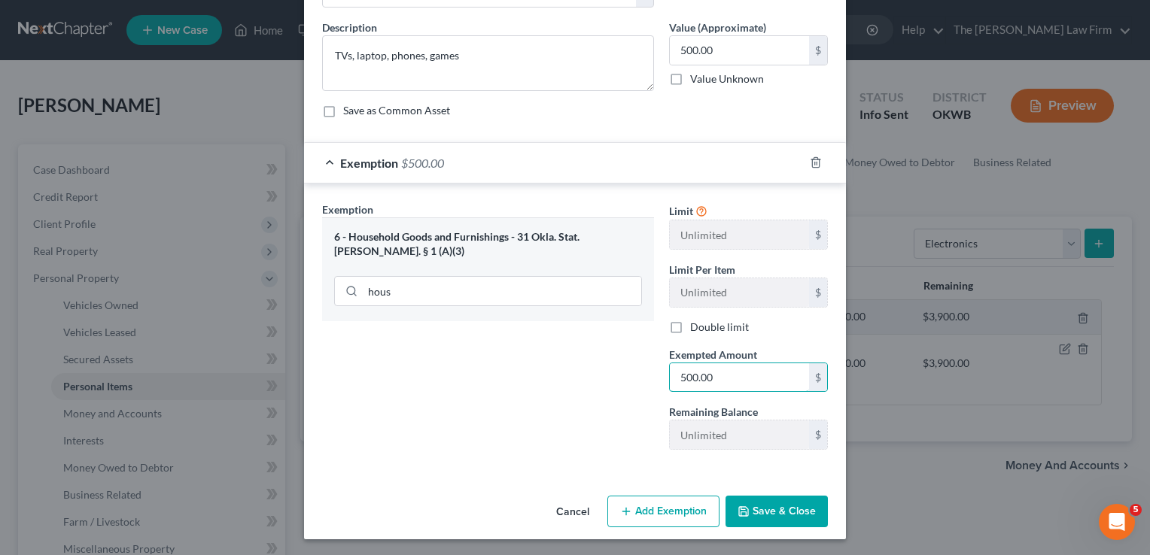
type input "500.00"
click at [764, 501] on button "Save & Close" at bounding box center [776, 512] width 102 height 32
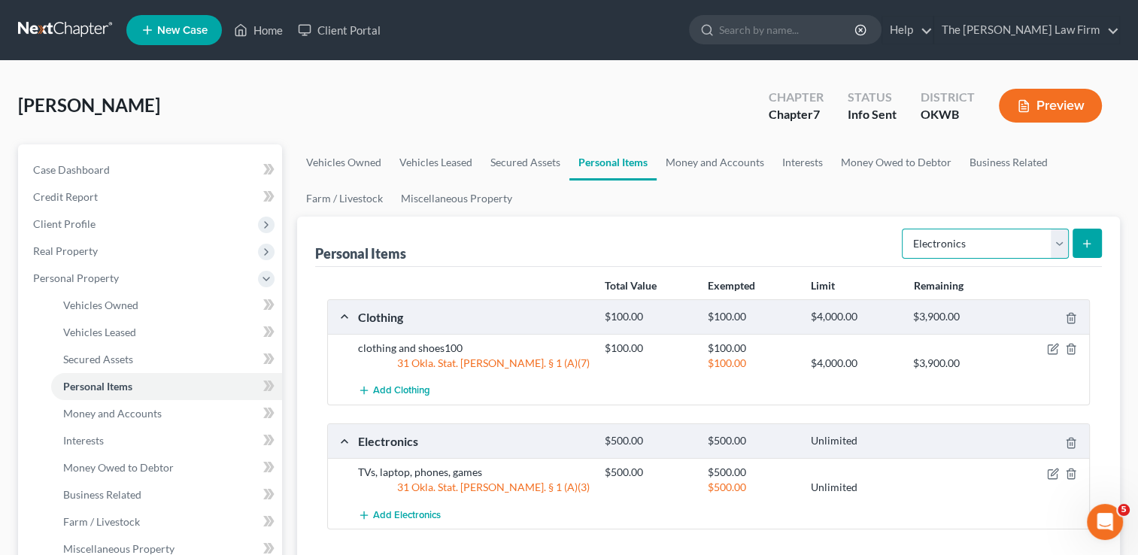
drag, startPoint x: 1020, startPoint y: 247, endPoint x: 1018, endPoint y: 260, distance: 13.0
click at [1020, 247] on select "Select Item Type Clothing Collectibles Of Value Electronics Firearms Household …" at bounding box center [985, 244] width 167 height 30
select select "household_goods"
click at [904, 229] on select "Select Item Type Clothing Collectibles Of Value Electronics Firearms Household …" at bounding box center [985, 244] width 167 height 30
click at [1080, 232] on button "submit" at bounding box center [1087, 243] width 29 height 29
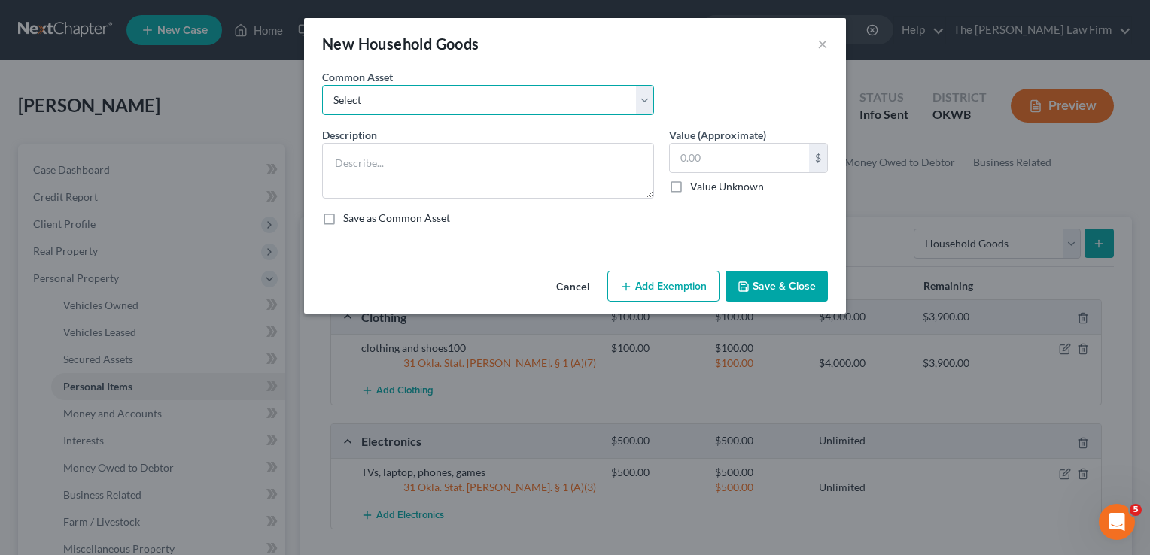
drag, startPoint x: 436, startPoint y: 107, endPoint x: 439, endPoint y: 115, distance: 8.8
click at [436, 107] on select "Select furniture, household goods, appliances furniture, household goods, appli…" at bounding box center [488, 100] width 332 height 30
select select "7"
click at [322, 85] on select "Select furniture, household goods, appliances furniture, household goods, appli…" at bounding box center [488, 100] width 332 height 30
type textarea "furniture, appliances, household goods1000"
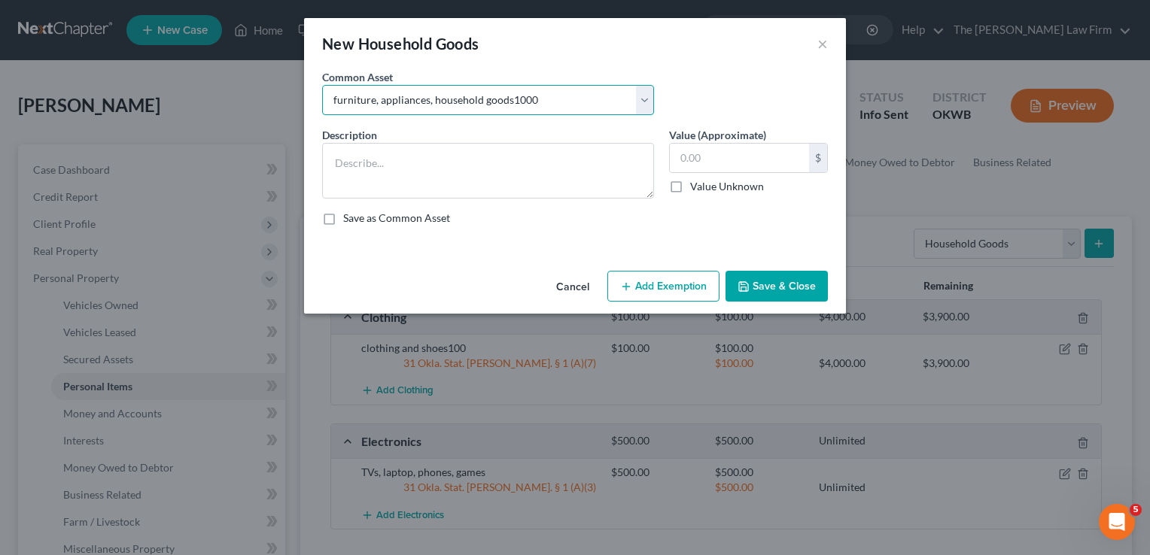
type input "1,000.00"
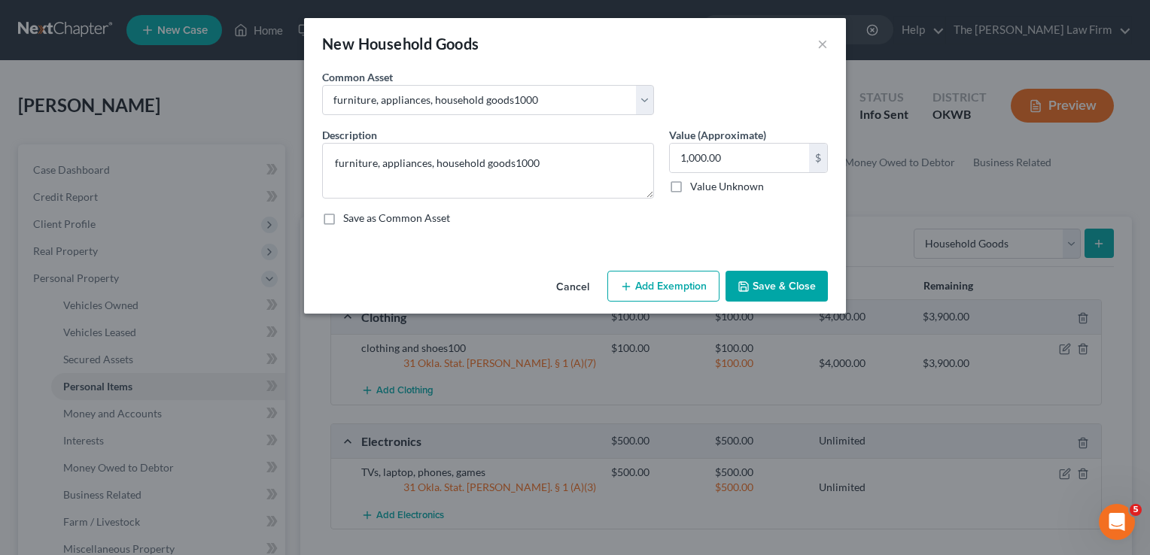
click at [668, 290] on button "Add Exemption" at bounding box center [663, 287] width 112 height 32
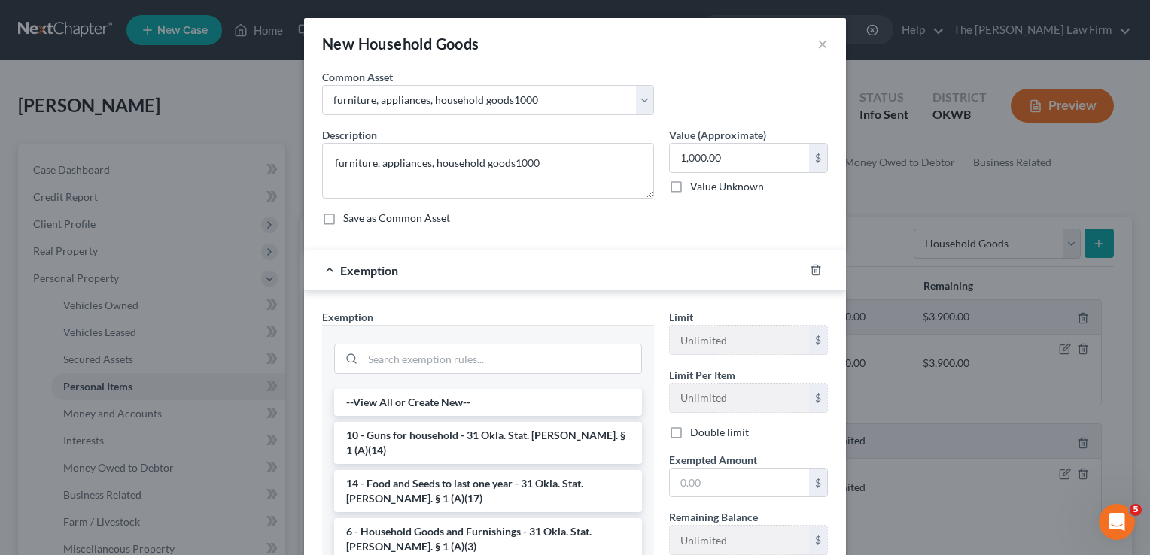
click at [415, 525] on li "6 - Household Goods and Furnishings - 31 Okla. Stat. Ann. § 1 (A)(3)" at bounding box center [488, 539] width 308 height 42
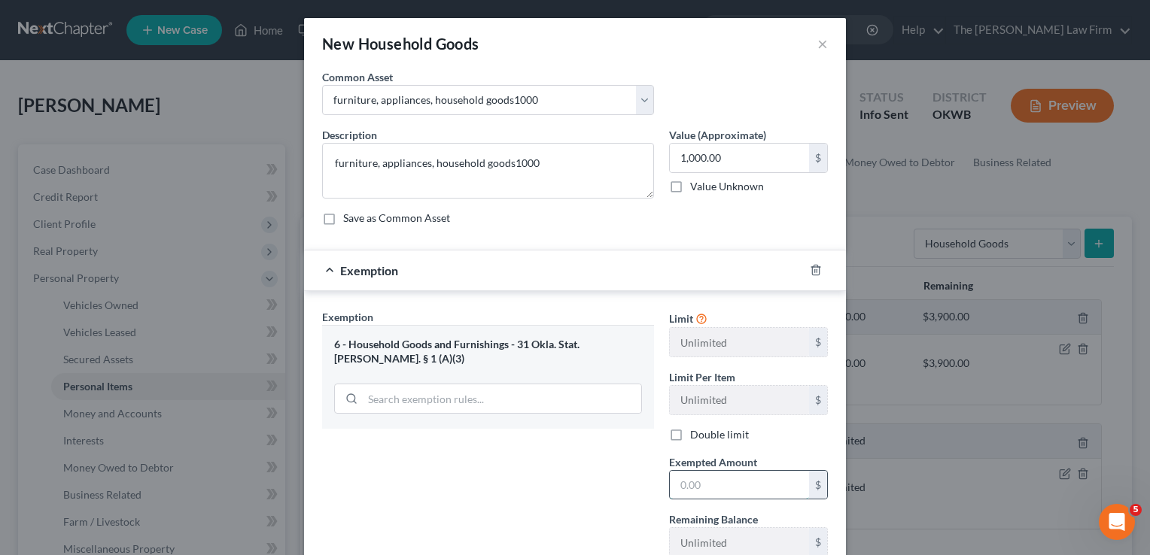
click at [721, 480] on input "text" at bounding box center [739, 485] width 139 height 29
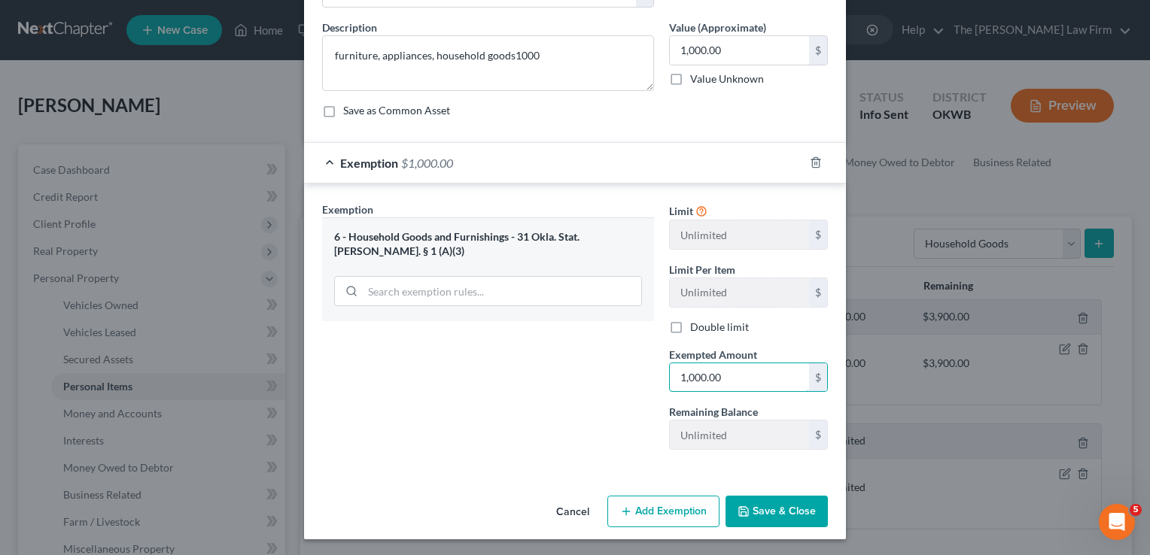
type input "1,000.00"
click at [816, 519] on button "Save & Close" at bounding box center [776, 512] width 102 height 32
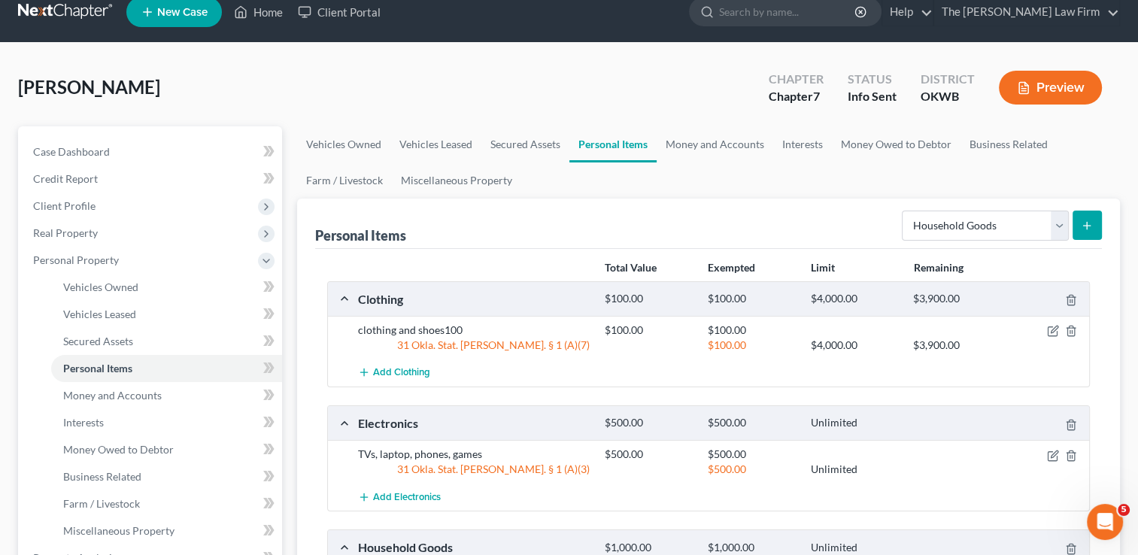
scroll to position [0, 0]
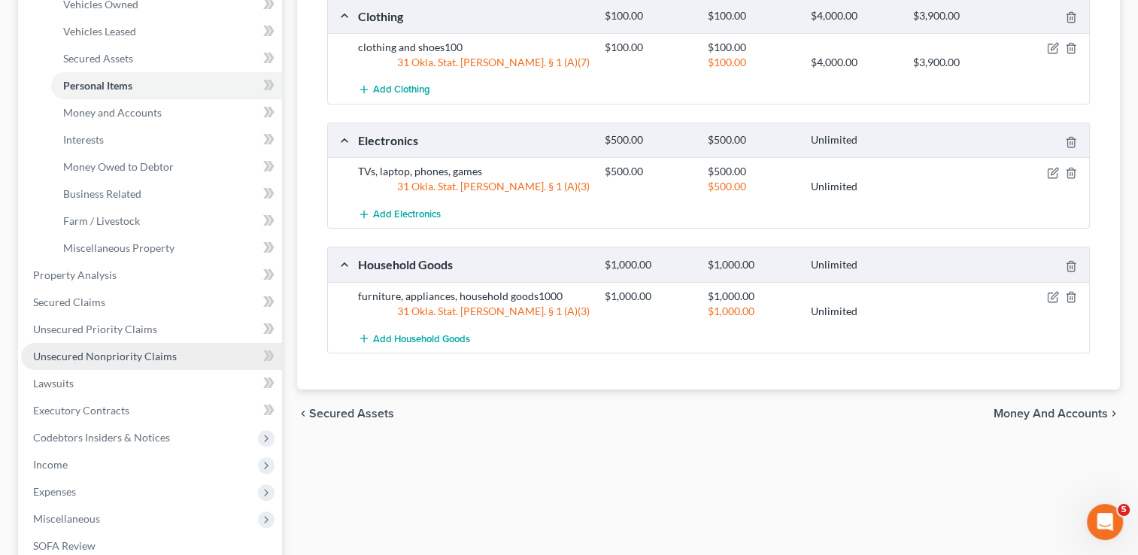
click at [122, 360] on span "Unsecured Nonpriority Claims" at bounding box center [105, 356] width 144 height 13
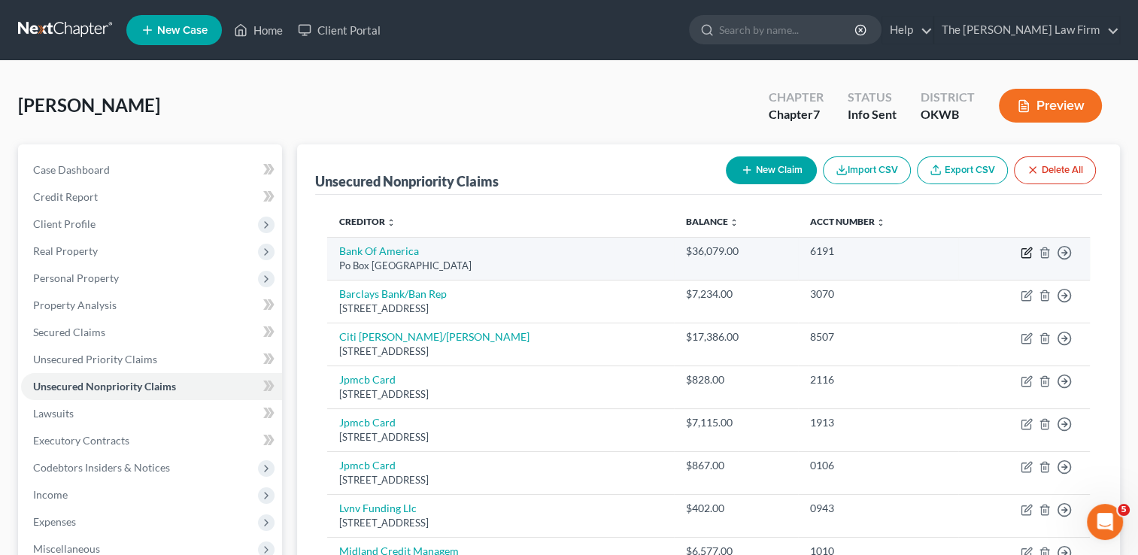
click at [1026, 253] on icon "button" at bounding box center [1027, 253] width 12 height 12
select select "45"
select select "2"
select select "0"
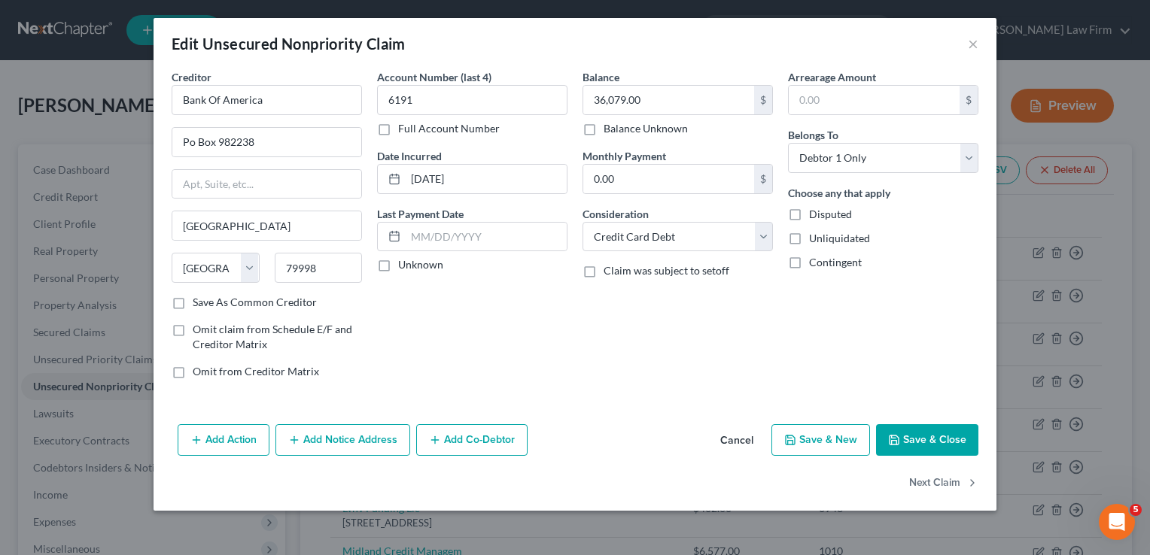
click at [336, 442] on button "Add Notice Address" at bounding box center [342, 440] width 135 height 32
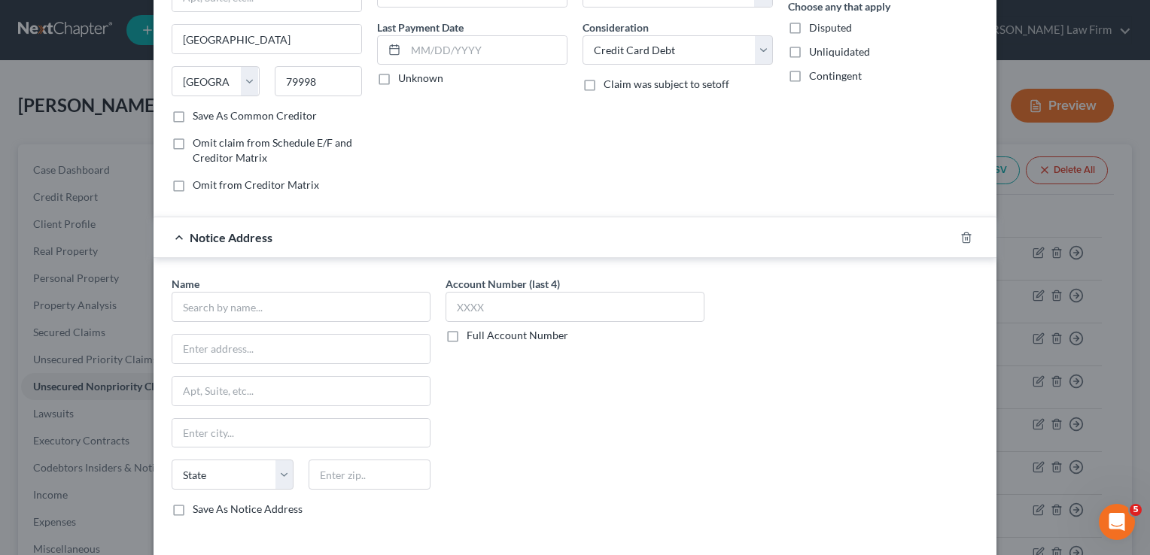
scroll to position [226, 0]
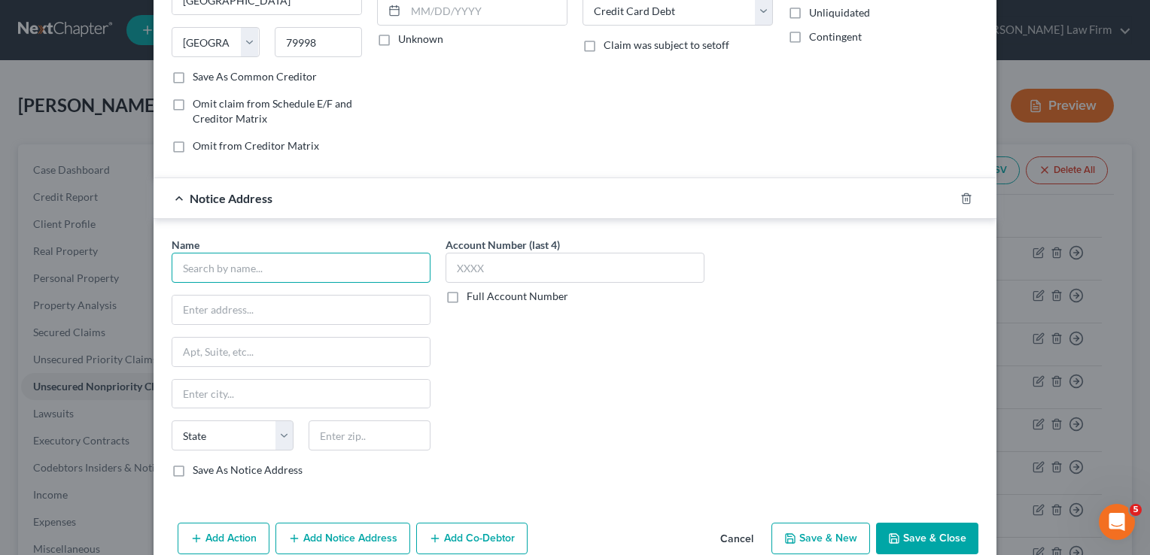
click at [302, 270] on input "text" at bounding box center [301, 268] width 259 height 30
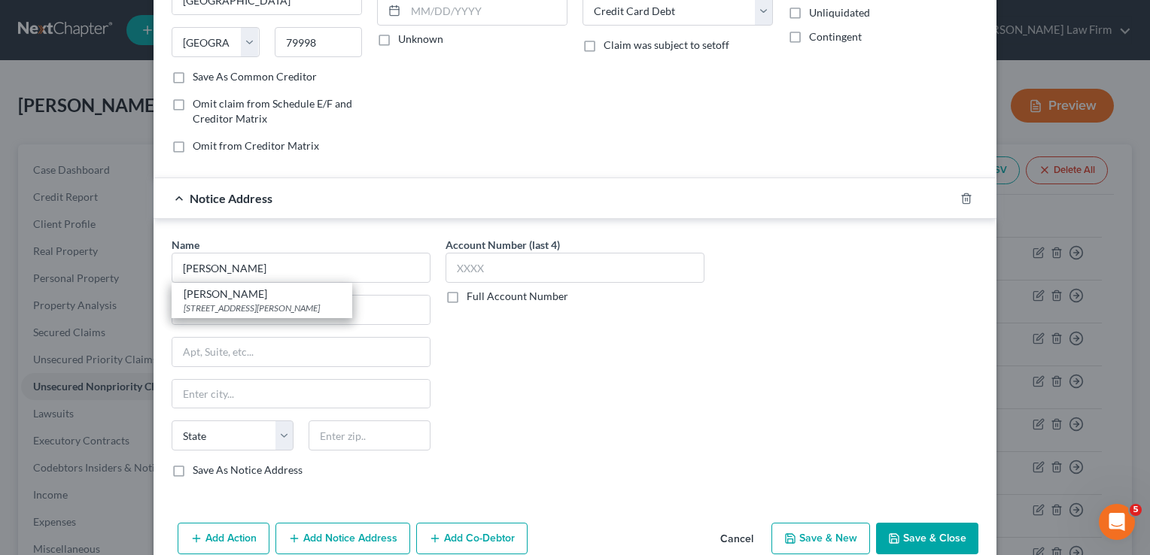
click at [427, 213] on div "Notice Address" at bounding box center [553, 198] width 801 height 40
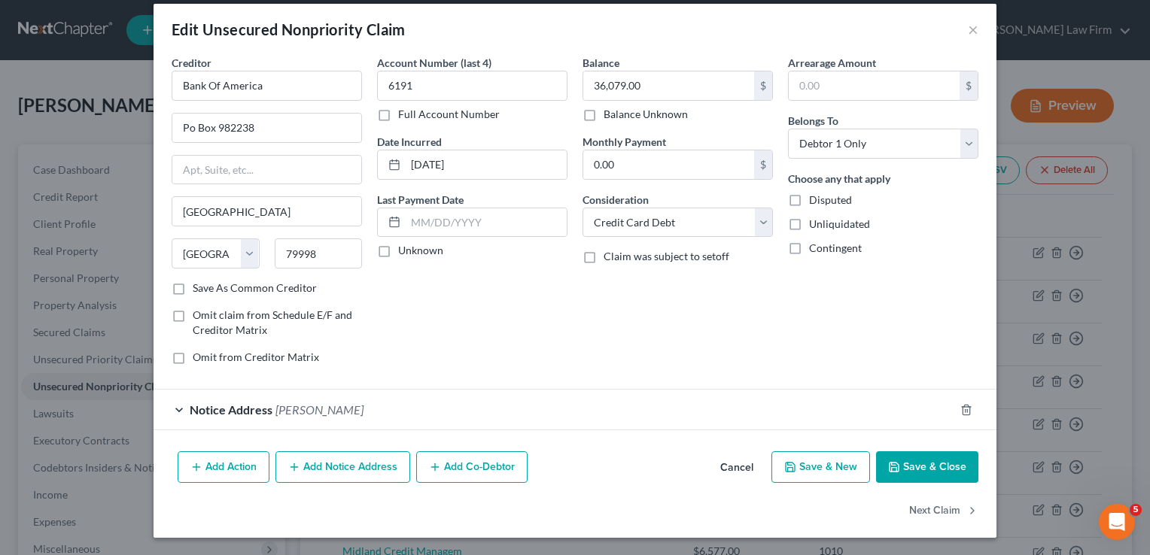
scroll to position [13, 0]
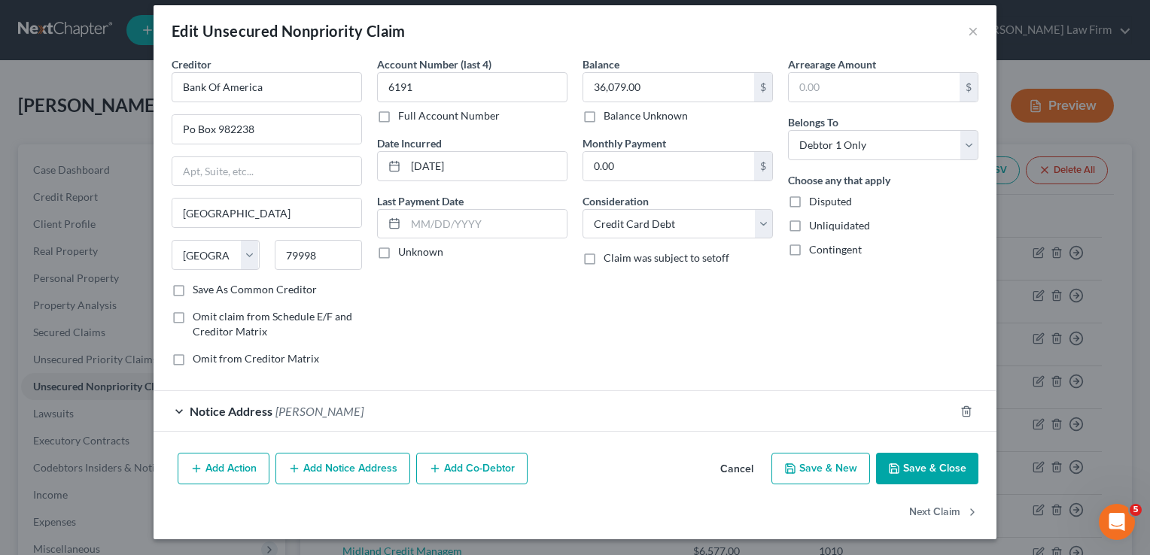
click at [343, 416] on div "Notice Address Ashton" at bounding box center [553, 411] width 801 height 40
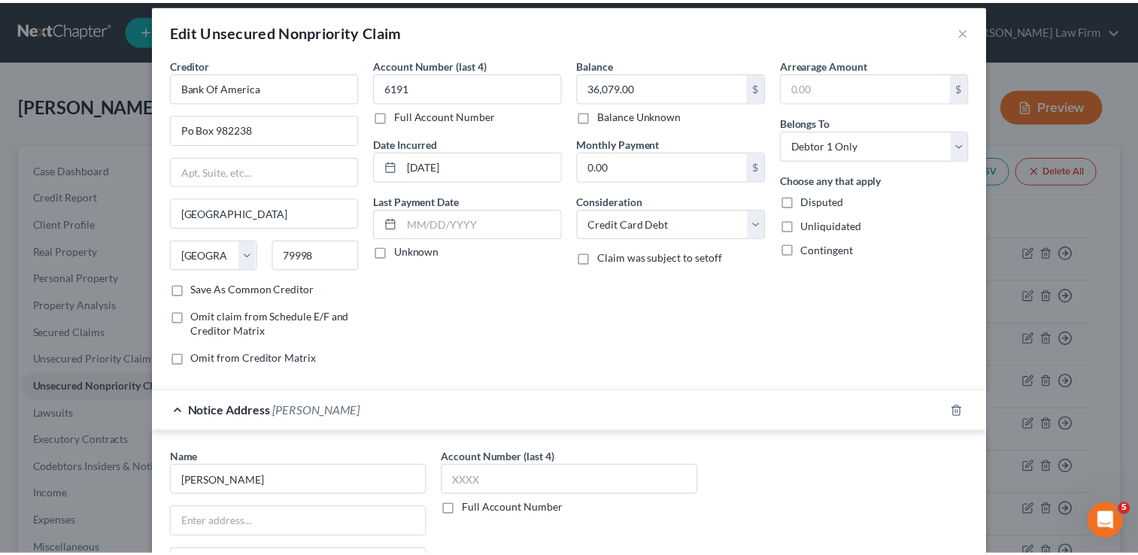
scroll to position [226, 0]
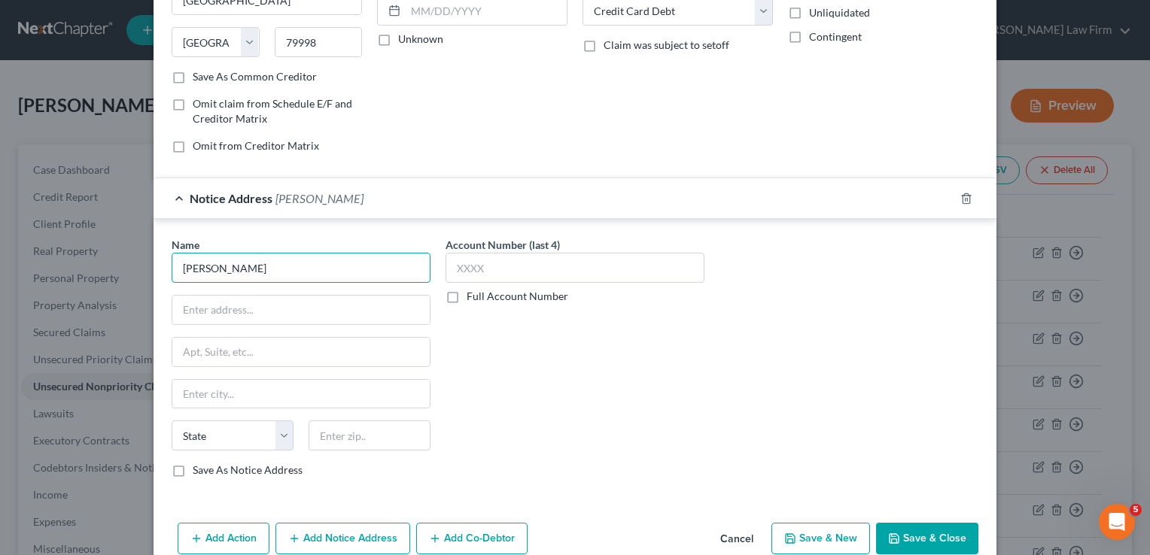
click at [249, 269] on input "Ashton" at bounding box center [301, 268] width 259 height 30
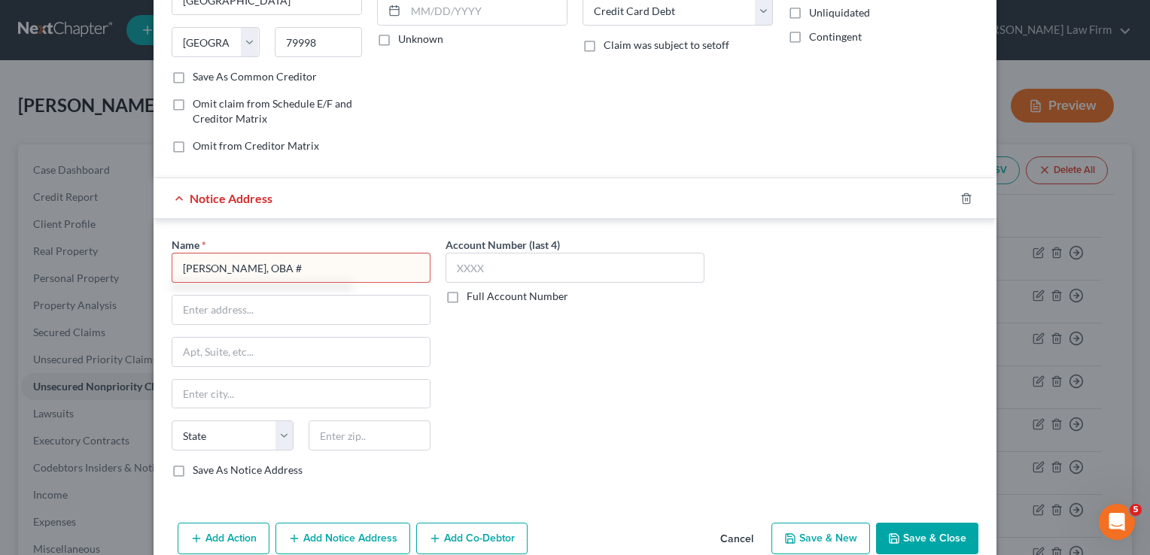
click at [339, 260] on input "Ashton Dewayne Sears, OBA #" at bounding box center [301, 268] width 259 height 30
type input "Ashton Dewayne Sears, OBA #35737"
click at [286, 302] on input "text" at bounding box center [300, 310] width 257 height 29
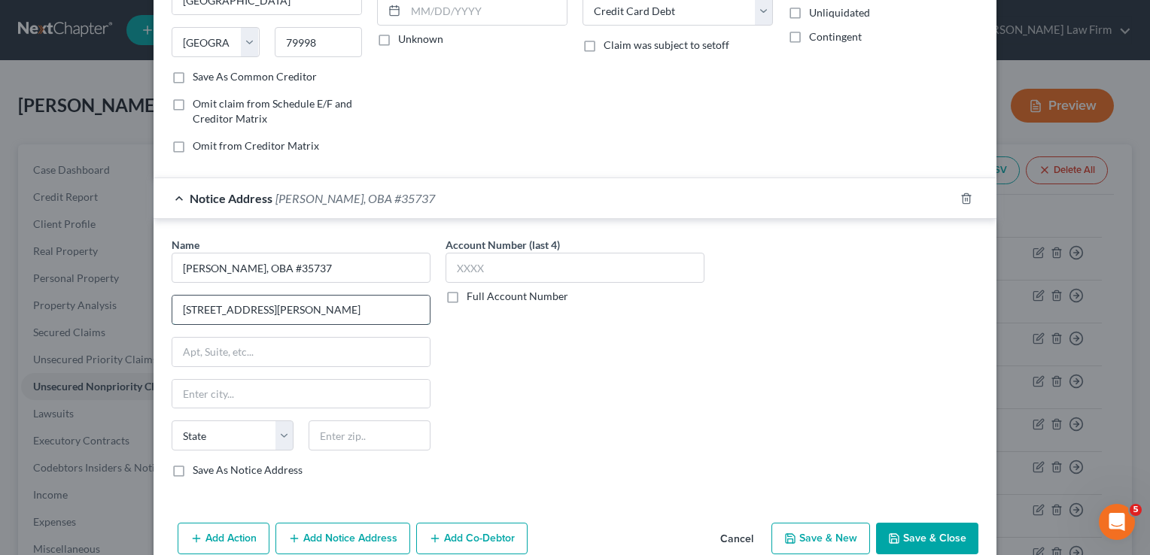
type input "12596 W. Bayaud Ave"
type input "Ste 120"
click at [530, 372] on div "Account Number (last 4) Full Account Number" at bounding box center [575, 363] width 274 height 253
click at [369, 433] on input "text" at bounding box center [369, 436] width 122 height 30
type input "80228"
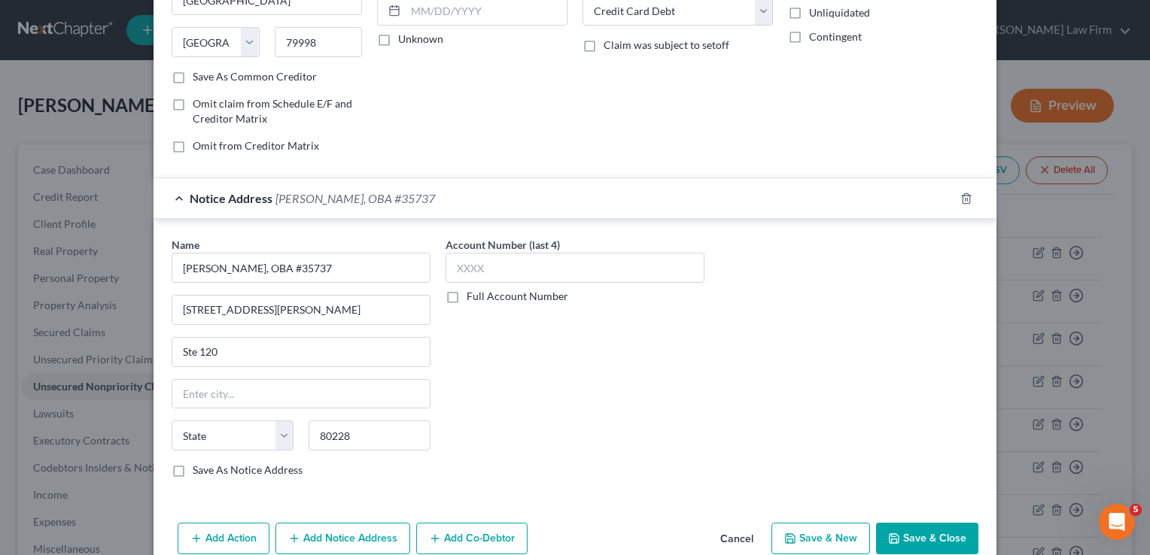
click at [488, 416] on div "Account Number (last 4) Full Account Number" at bounding box center [575, 363] width 274 height 253
type input "Denver"
select select "5"
drag, startPoint x: 235, startPoint y: 390, endPoint x: 169, endPoint y: 386, distance: 66.3
click at [172, 386] on input "Denver" at bounding box center [300, 394] width 257 height 29
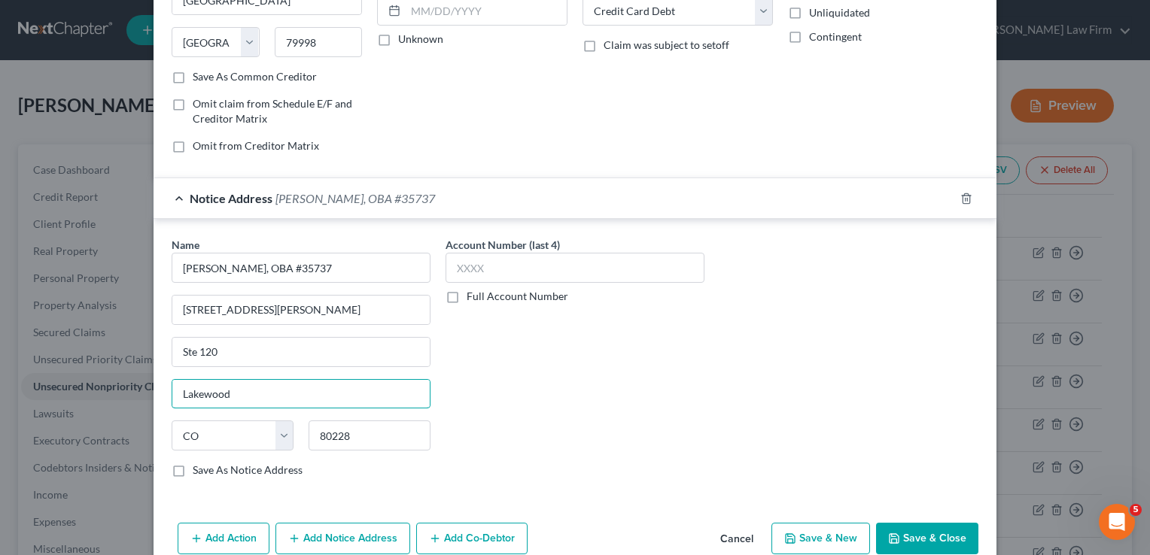
type input "Lakewood"
drag, startPoint x: 632, startPoint y: 378, endPoint x: 678, endPoint y: 400, distance: 51.1
click at [634, 378] on div "Account Number (last 4) Full Account Number" at bounding box center [575, 363] width 274 height 253
click at [917, 533] on button "Save & Close" at bounding box center [927, 539] width 102 height 32
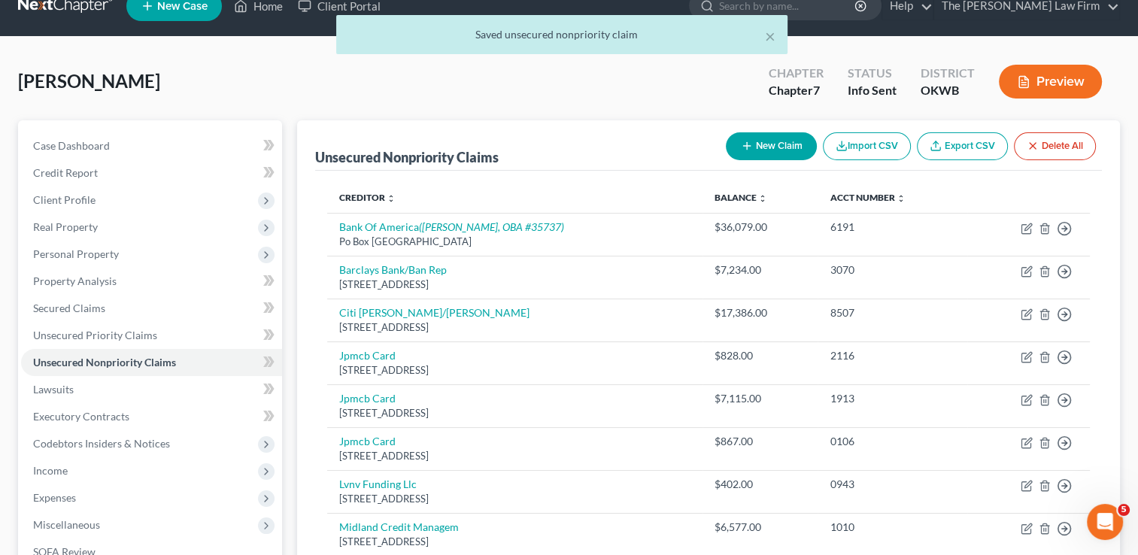
scroll to position [0, 0]
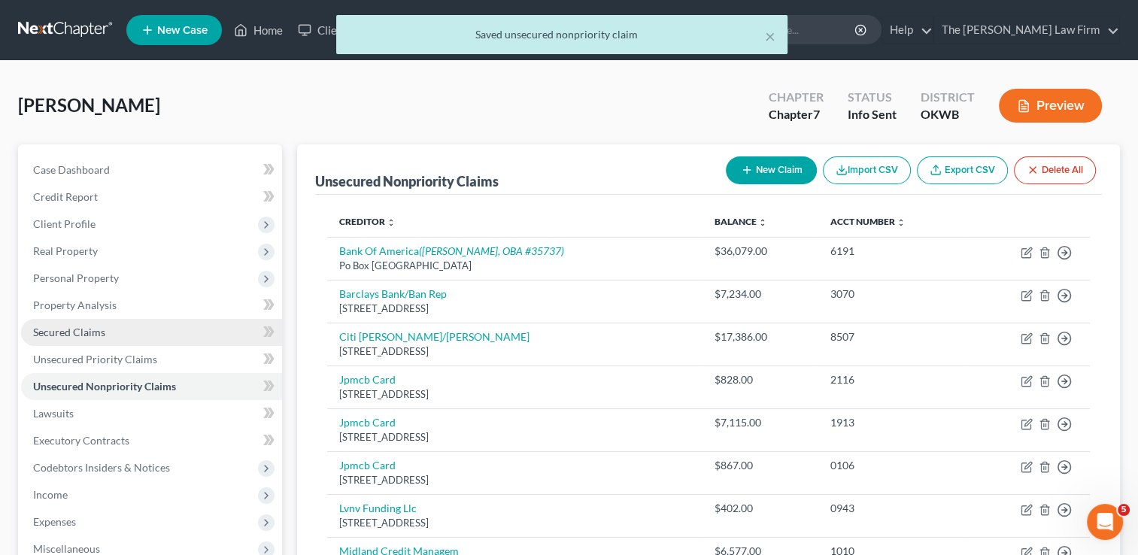
click at [72, 330] on span "Secured Claims" at bounding box center [69, 332] width 72 height 13
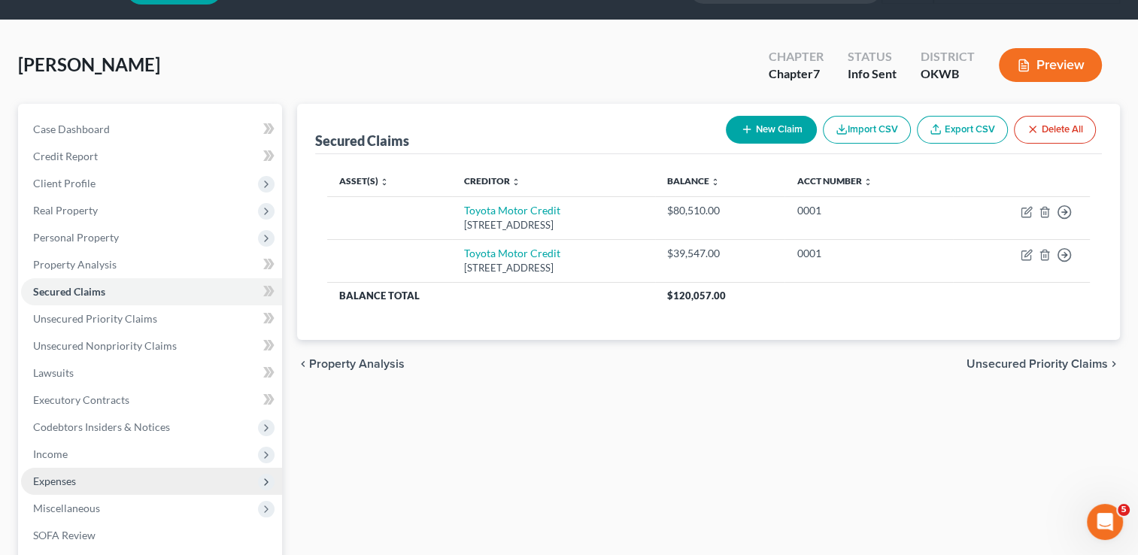
scroll to position [75, 0]
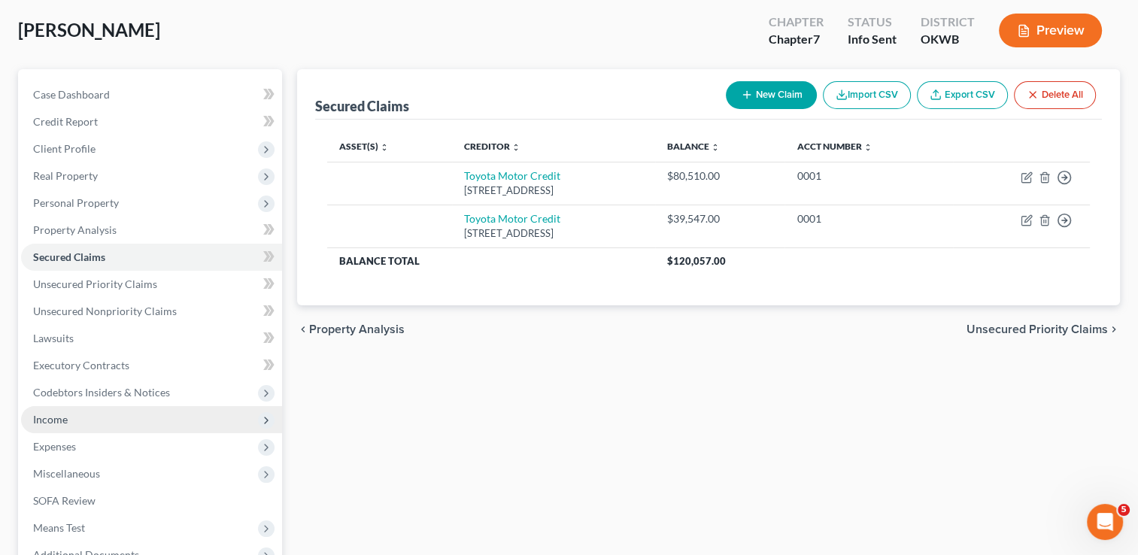
click at [66, 424] on span "Income" at bounding box center [50, 419] width 35 height 13
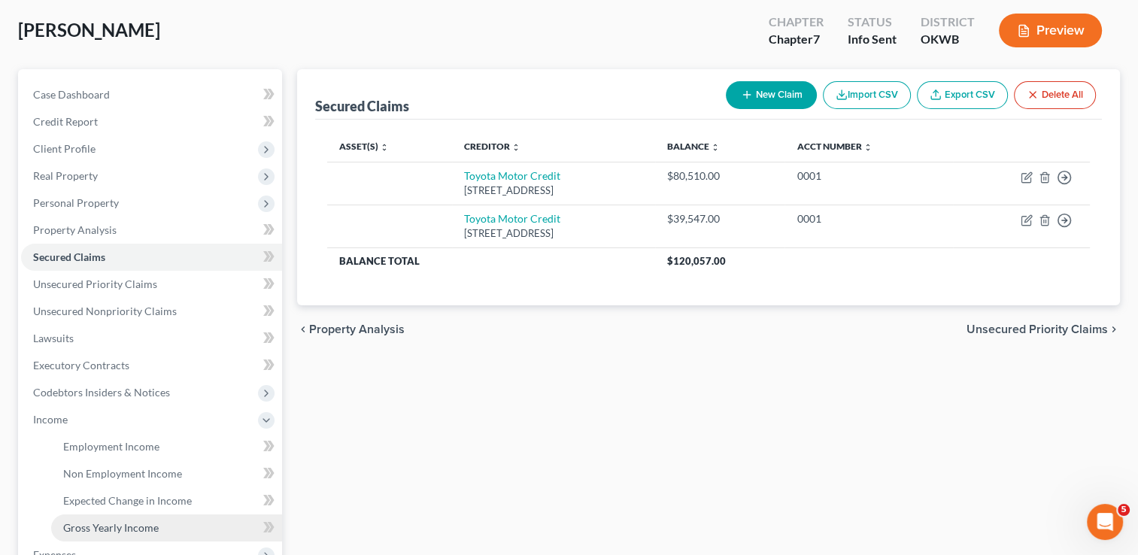
click at [111, 526] on span "Gross Yearly Income" at bounding box center [111, 527] width 96 height 13
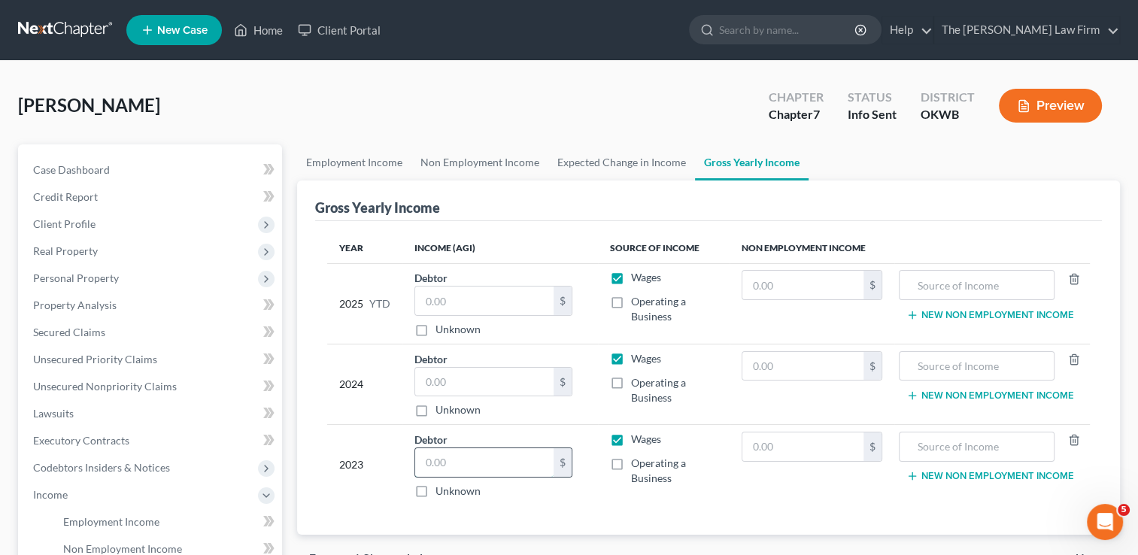
click at [475, 464] on input "text" at bounding box center [484, 462] width 138 height 29
type input "7,676"
click at [465, 384] on input "text" at bounding box center [484, 382] width 138 height 29
type input "13,836"
click at [106, 380] on span "Unsecured Nonpriority Claims" at bounding box center [105, 386] width 144 height 13
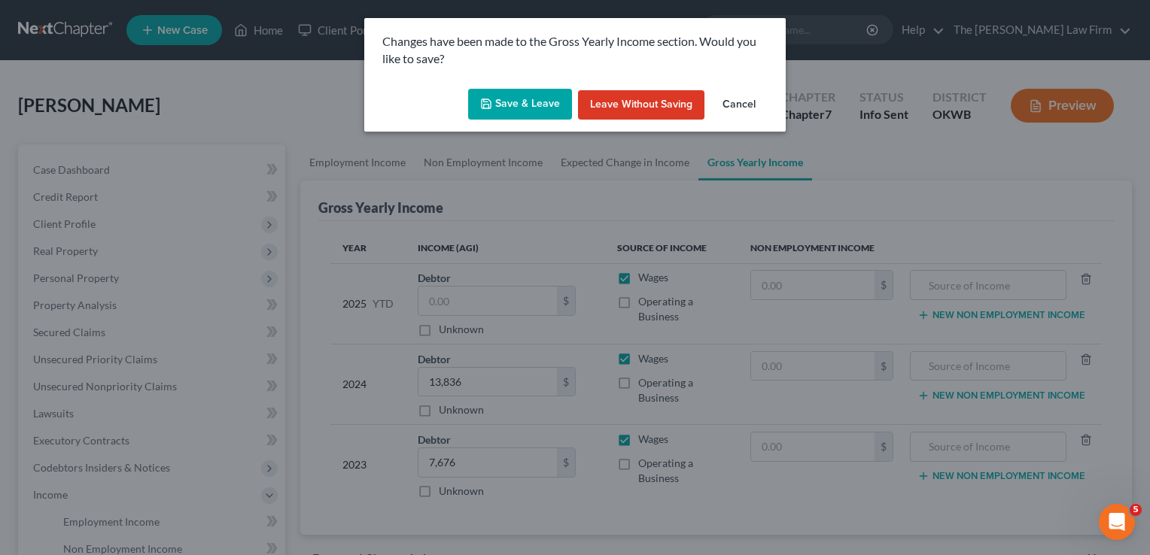
click at [536, 113] on button "Save & Leave" at bounding box center [520, 105] width 104 height 32
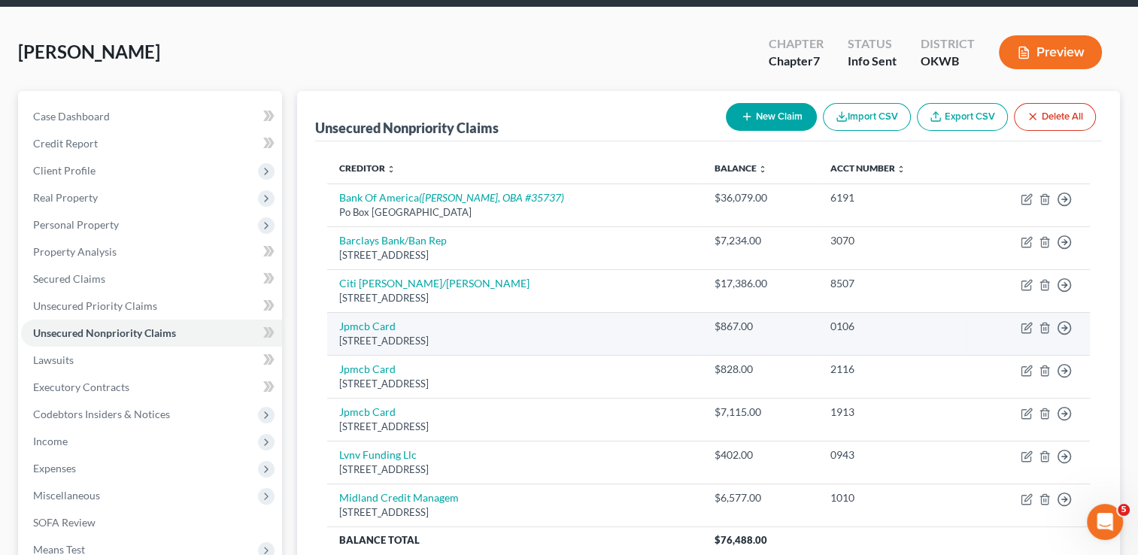
scroll to position [150, 0]
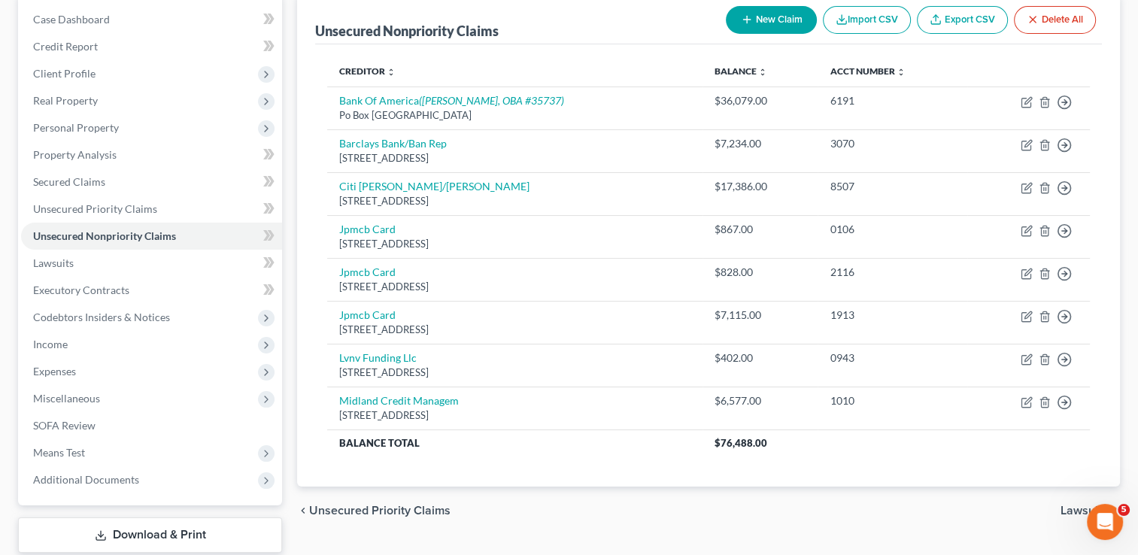
click at [777, 23] on button "New Claim" at bounding box center [771, 20] width 91 height 28
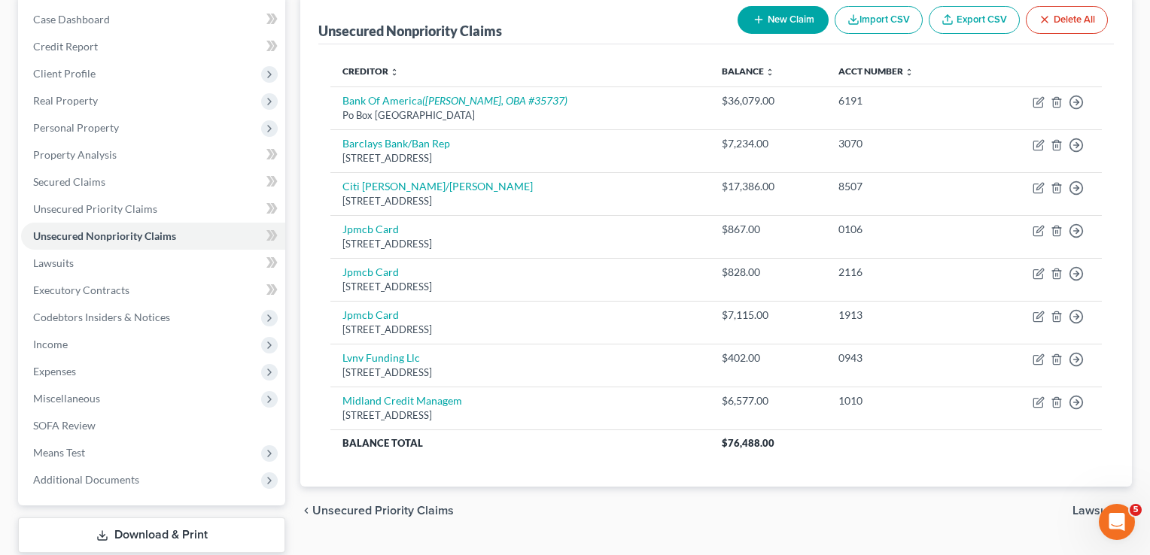
select select "0"
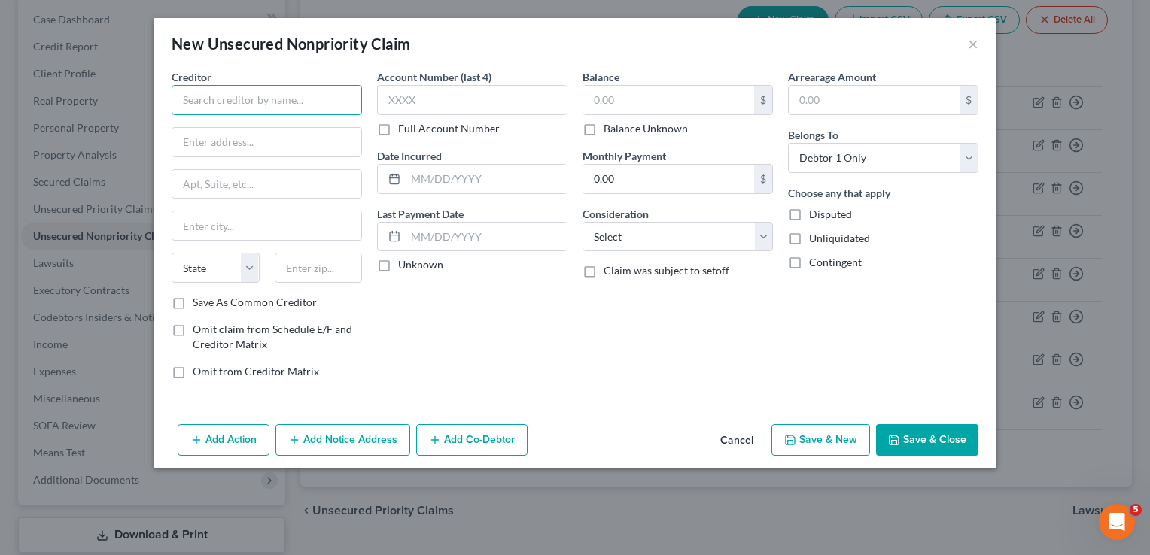
paste input "D&A Services"
type input "D&A Services"
paste input "1400 E. Touhy Avenue,"
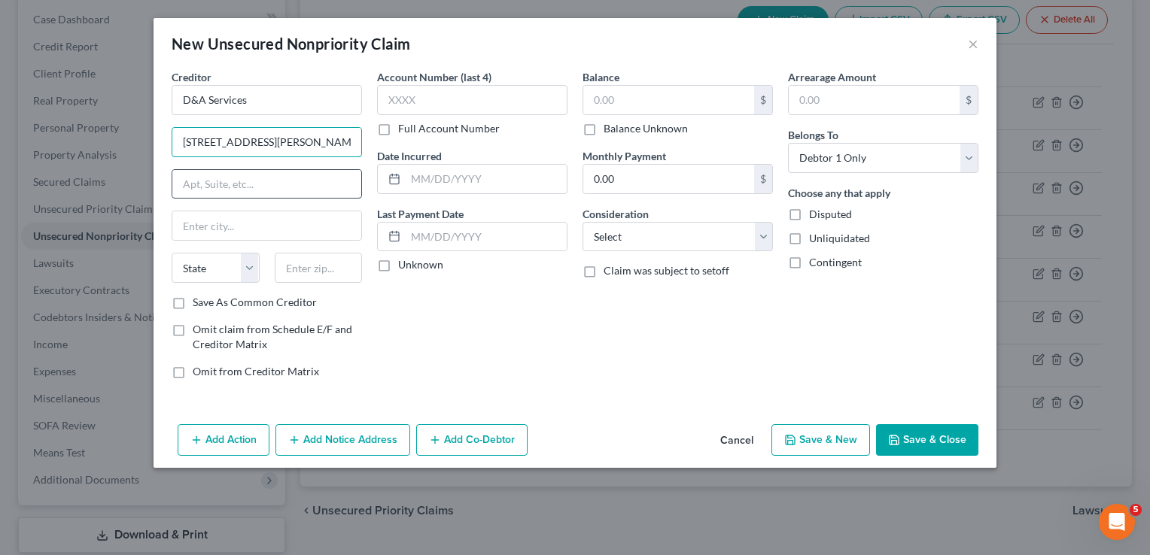
type input "1400 E. Touhy Avenue,"
click at [246, 193] on input "text" at bounding box center [266, 184] width 189 height 29
type input "Ste G2"
type input "60018"
click at [463, 312] on div "Account Number (last 4) Full Account Number Date Incurred Last Payment Date Unk…" at bounding box center [471, 230] width 205 height 322
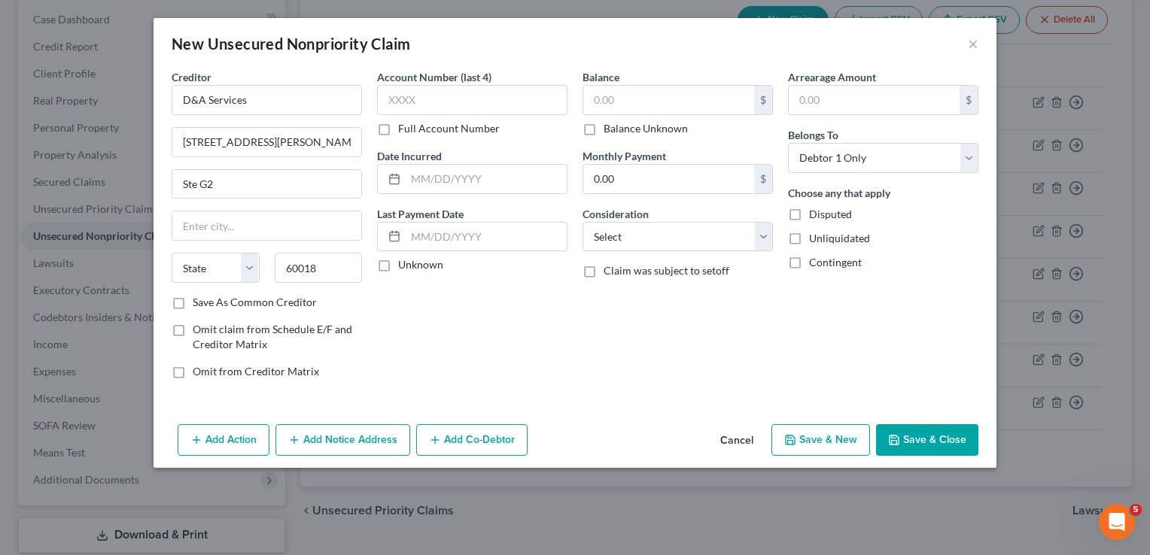
type input "Des Plaines"
select select "14"
click at [431, 94] on input "text" at bounding box center [472, 100] width 190 height 30
type input "9062"
click at [615, 109] on input "text" at bounding box center [668, 100] width 171 height 29
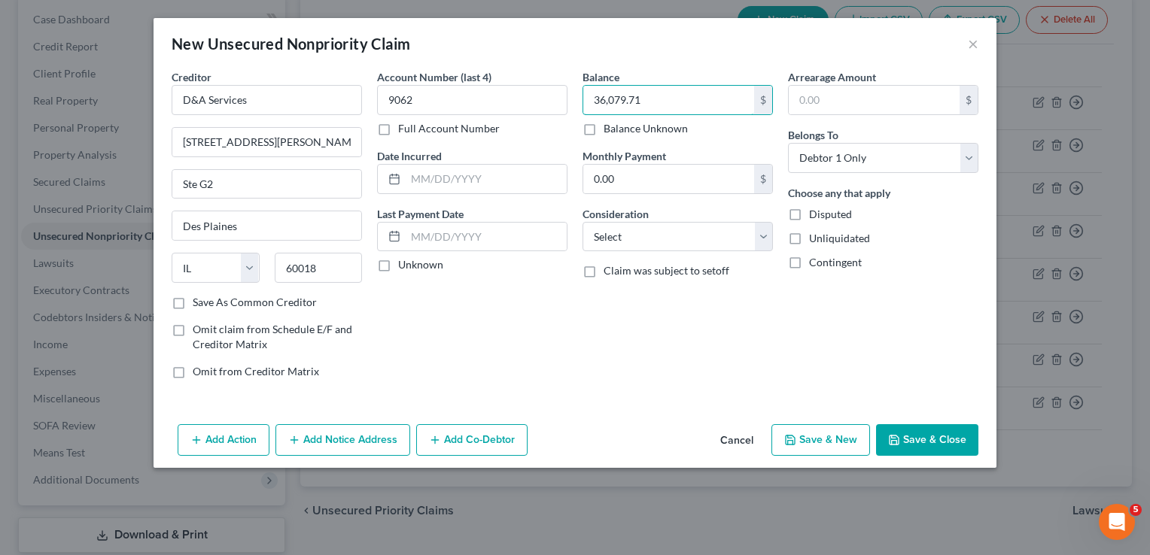
type input "36,079.71"
click at [924, 436] on button "Save & Close" at bounding box center [927, 440] width 102 height 32
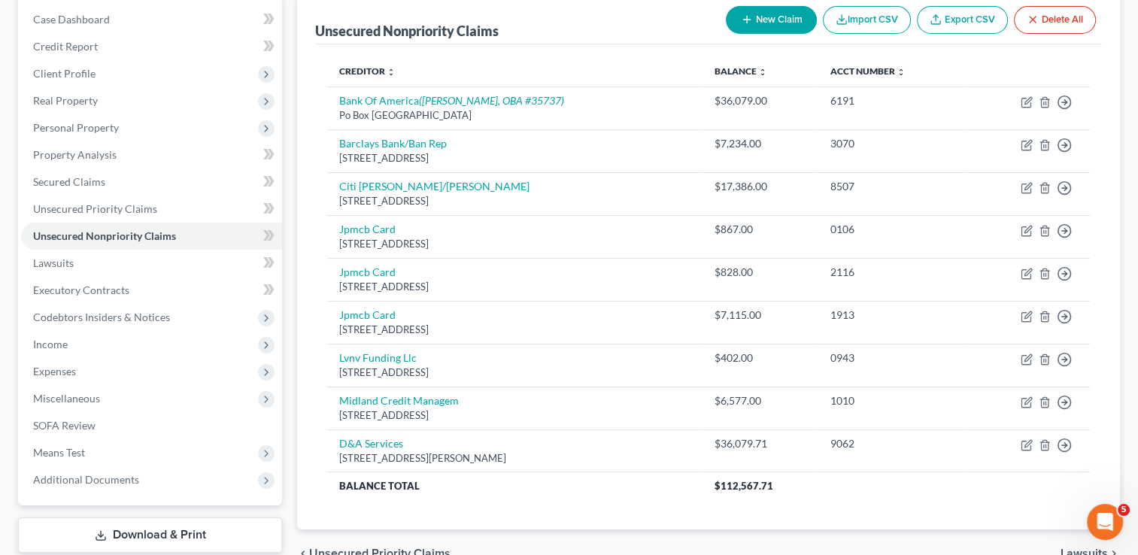
click at [755, 26] on button "New Claim" at bounding box center [771, 20] width 91 height 28
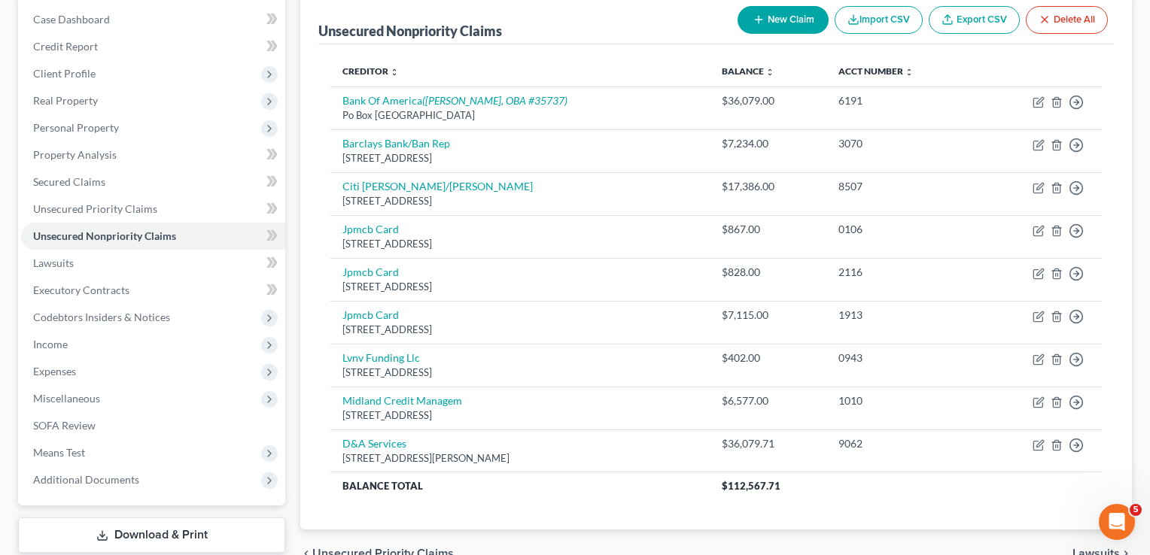
select select "0"
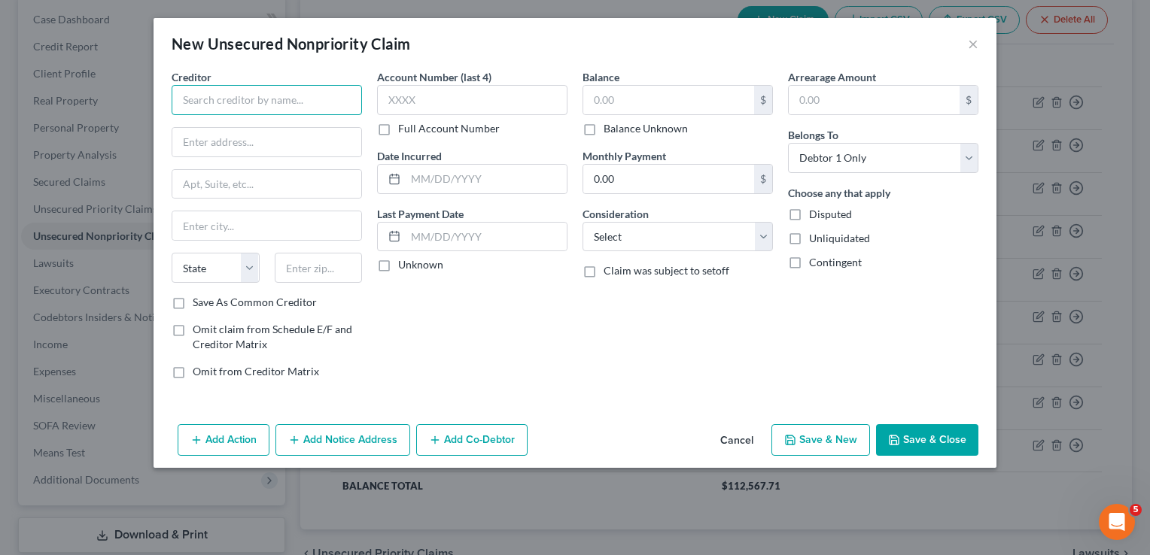
click at [274, 98] on input "text" at bounding box center [267, 100] width 190 height 30
type input "Pay Pal Credit"
type input "PO Box 71707"
type input "19176"
click at [466, 297] on div "Account Number (last 4) Full Account Number Date Incurred Last Payment Date Unk…" at bounding box center [471, 230] width 205 height 322
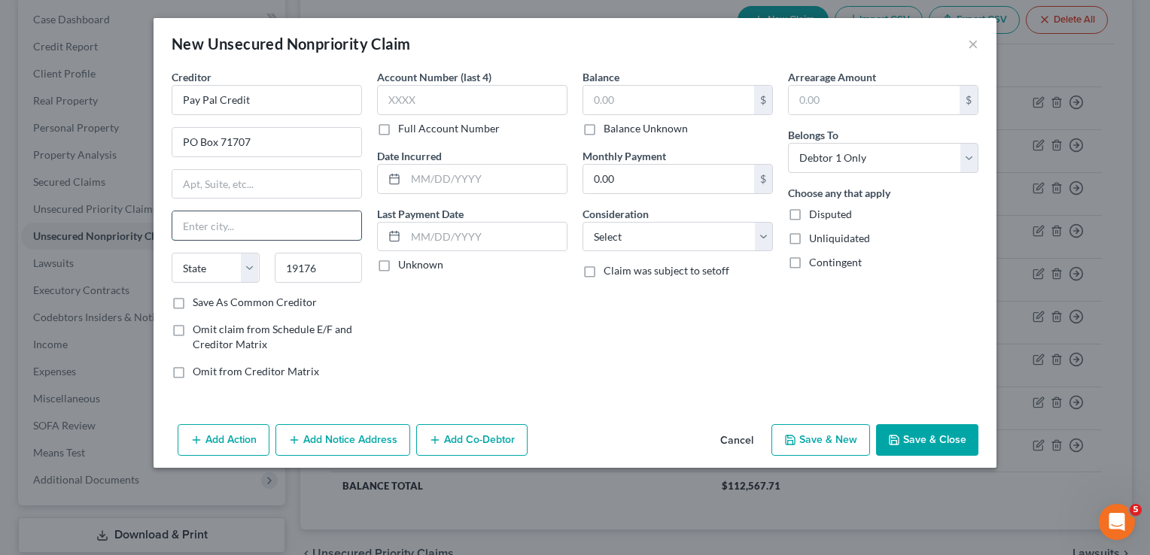
click at [221, 223] on input "text" at bounding box center [266, 225] width 189 height 29
type input "Philadelphia"
select select "39"
click at [545, 341] on div "Account Number (last 4) Full Account Number Date Incurred Last Payment Date Unk…" at bounding box center [471, 230] width 205 height 322
click at [469, 103] on input "text" at bounding box center [472, 100] width 190 height 30
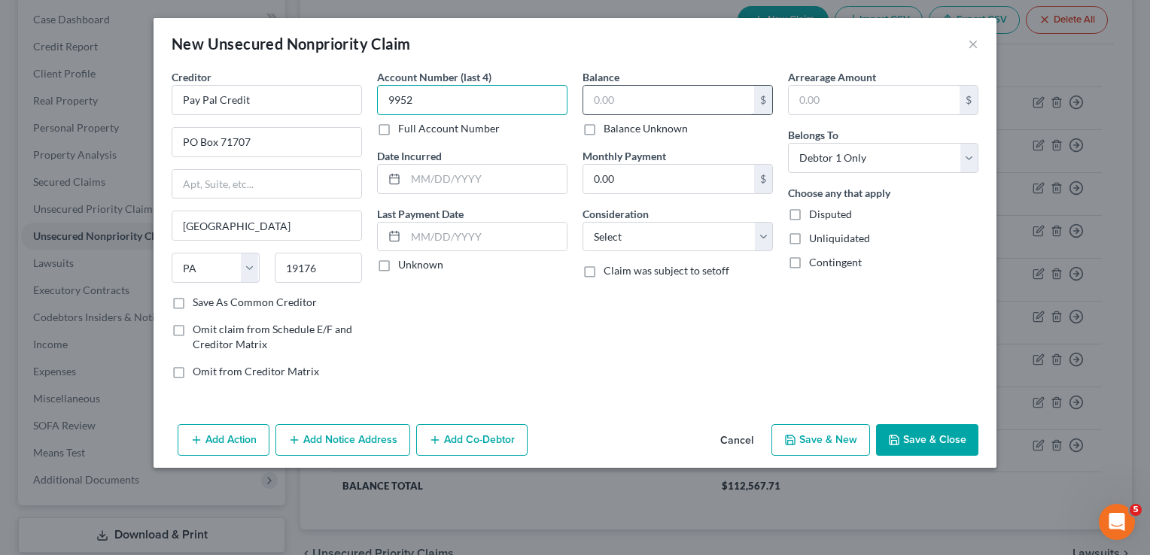
type input "9952"
click at [650, 97] on input "text" at bounding box center [668, 100] width 171 height 29
type input "6,145.44"
click at [940, 440] on button "Save & Close" at bounding box center [927, 440] width 102 height 32
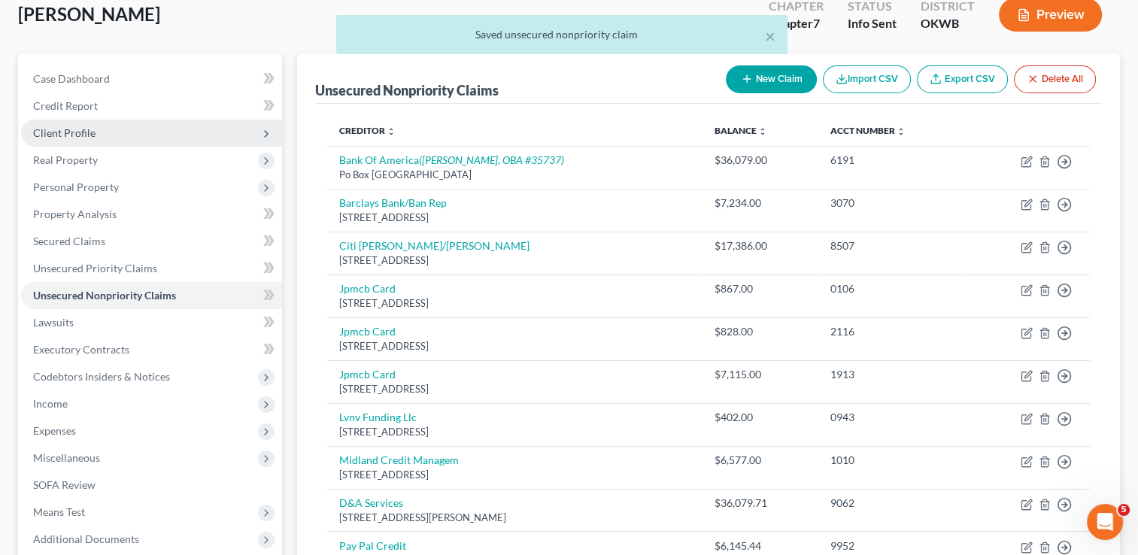
scroll to position [75, 0]
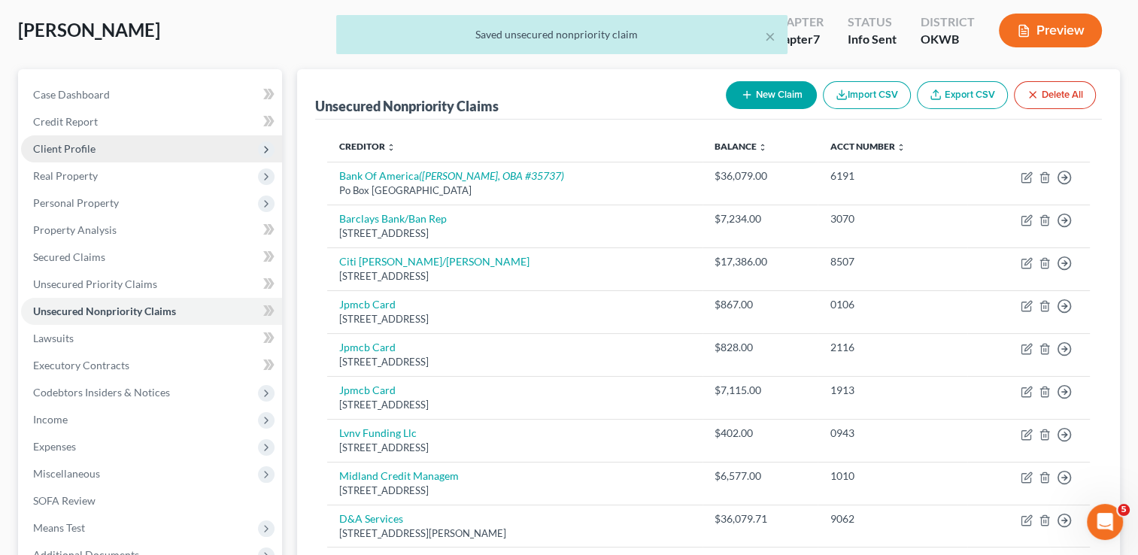
click at [93, 148] on span "Client Profile" at bounding box center [64, 148] width 62 height 13
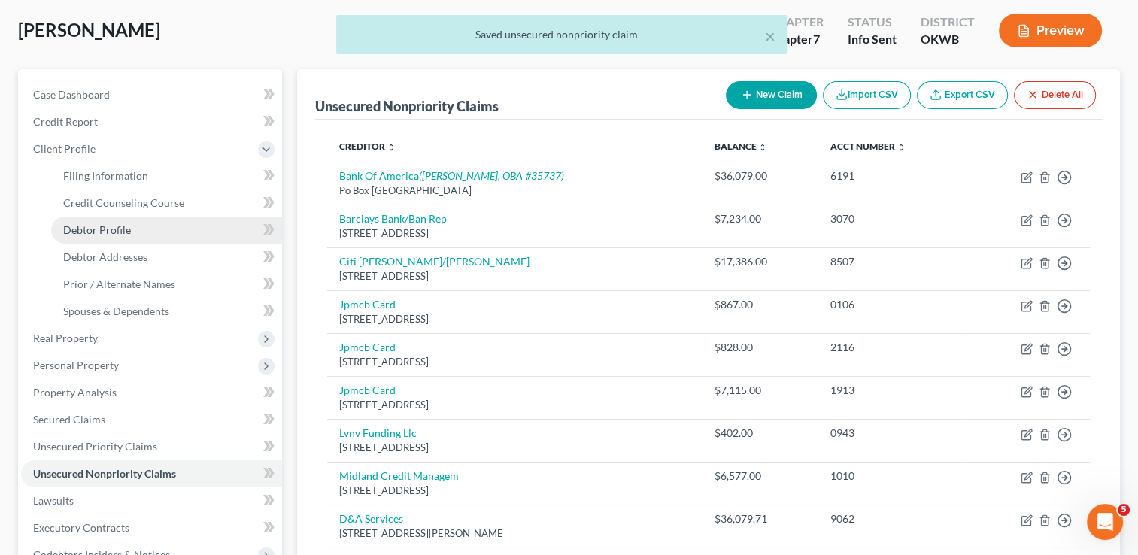
click at [129, 229] on link "Debtor Profile" at bounding box center [166, 230] width 231 height 27
select select "0"
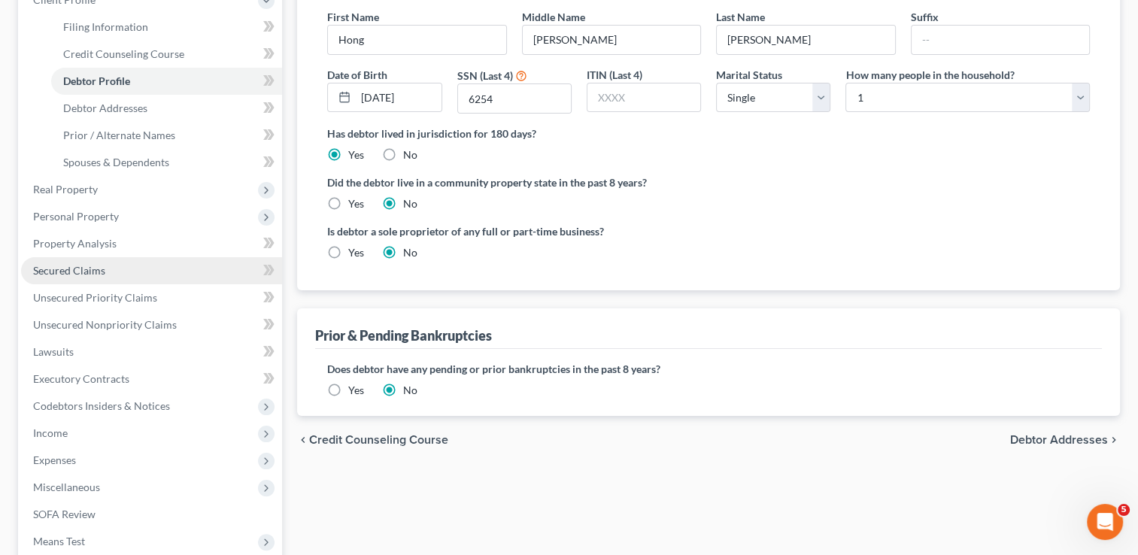
scroll to position [226, 0]
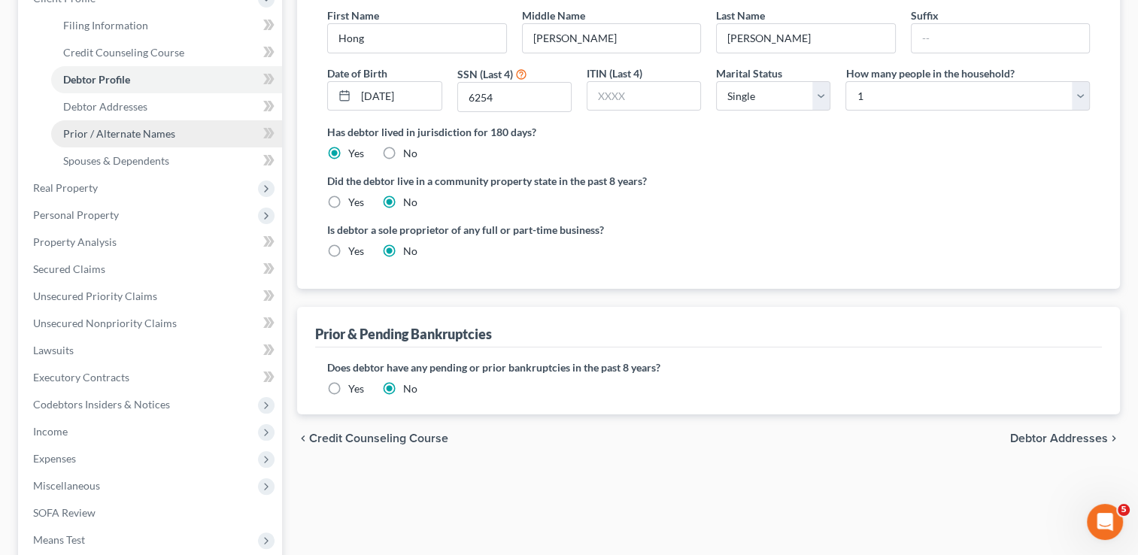
click at [120, 127] on span "Prior / Alternate Names" at bounding box center [119, 133] width 112 height 13
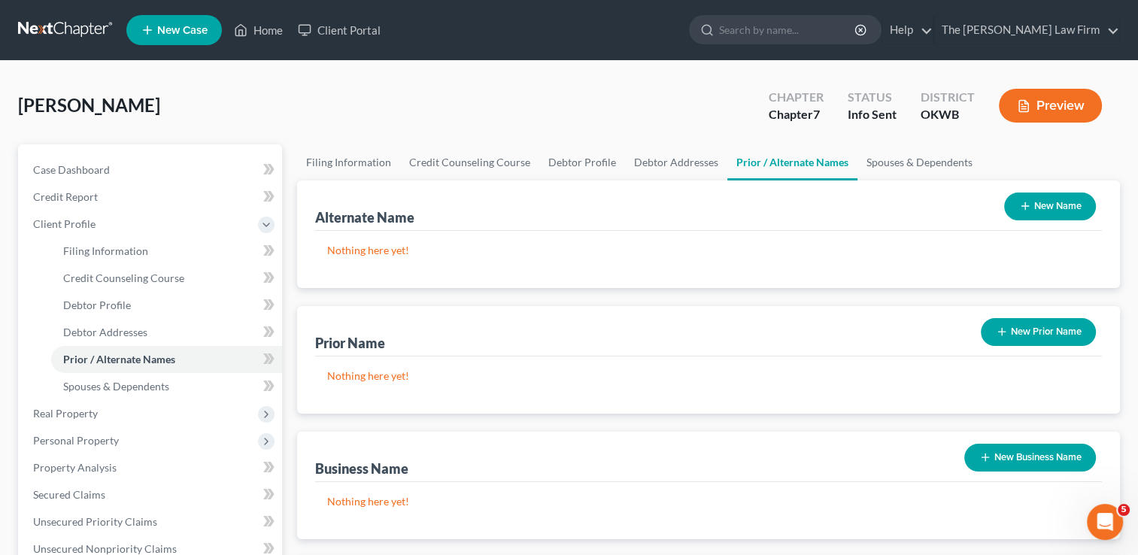
click at [1032, 206] on button "New Name" at bounding box center [1050, 207] width 92 height 28
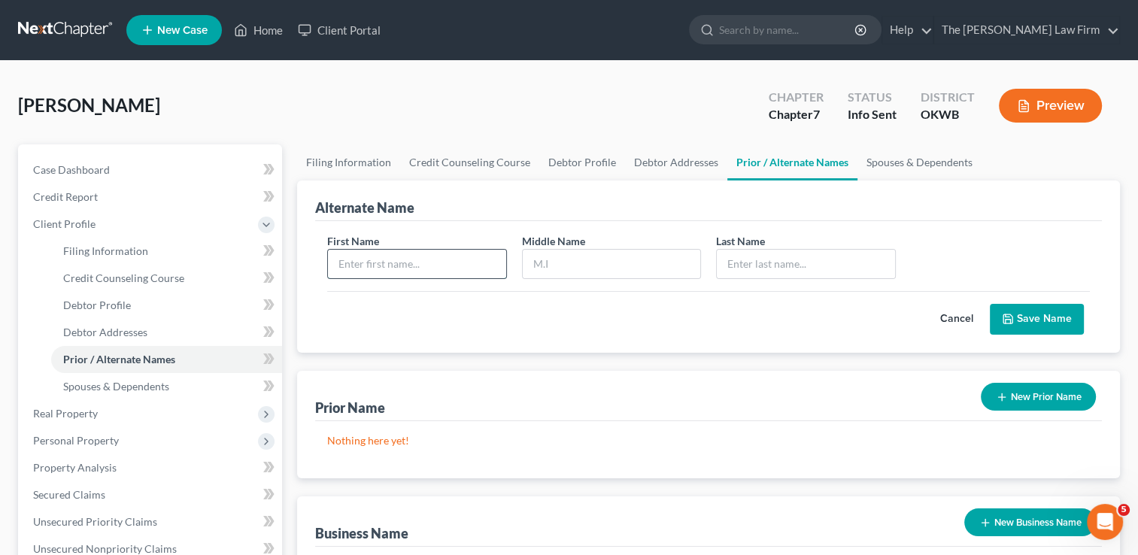
paste input "NHUIMG NGUYEN"
drag, startPoint x: 443, startPoint y: 268, endPoint x: 386, endPoint y: 263, distance: 57.4
click at [386, 263] on input "NHUIMG NGUYEN" at bounding box center [417, 264] width 178 height 29
type input "NHUIMG NGUYEN"
paste input "NGUYEN"
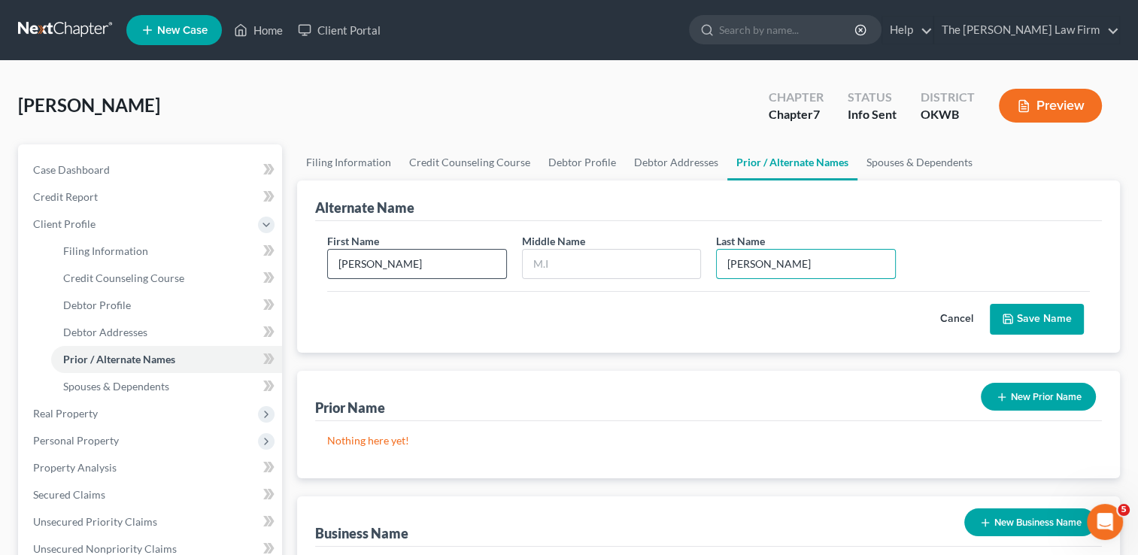
type input "NGUYEN"
drag, startPoint x: 426, startPoint y: 260, endPoint x: 389, endPoint y: 260, distance: 36.9
click at [389, 260] on input "NHUIMG NGUYEN" at bounding box center [417, 264] width 178 height 29
drag, startPoint x: 397, startPoint y: 260, endPoint x: 305, endPoint y: 260, distance: 91.8
click at [305, 260] on div "Alternate Name First Name NHUIMG Middle Name Last Name * NGUYEN Cancel Save Name" at bounding box center [708, 267] width 823 height 172
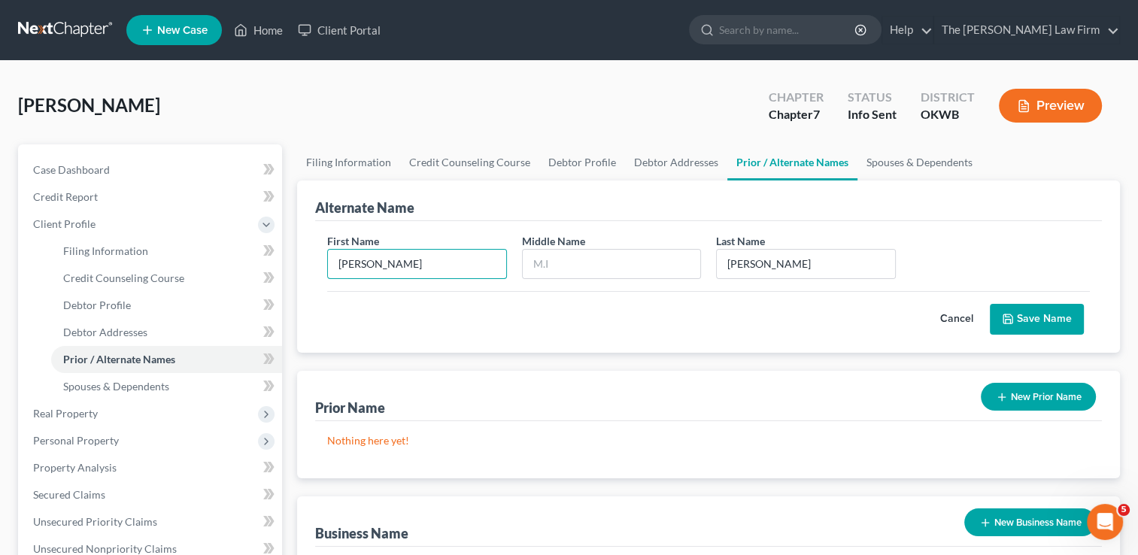
type input "Nhung"
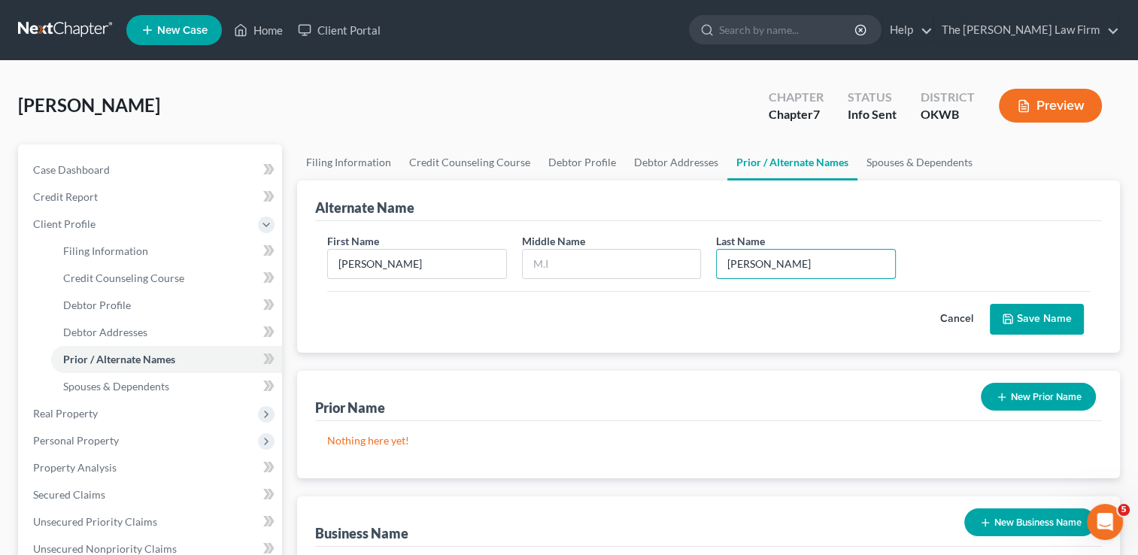
type input "Nguyen"
click at [1038, 321] on button "Save Name" at bounding box center [1037, 320] width 94 height 32
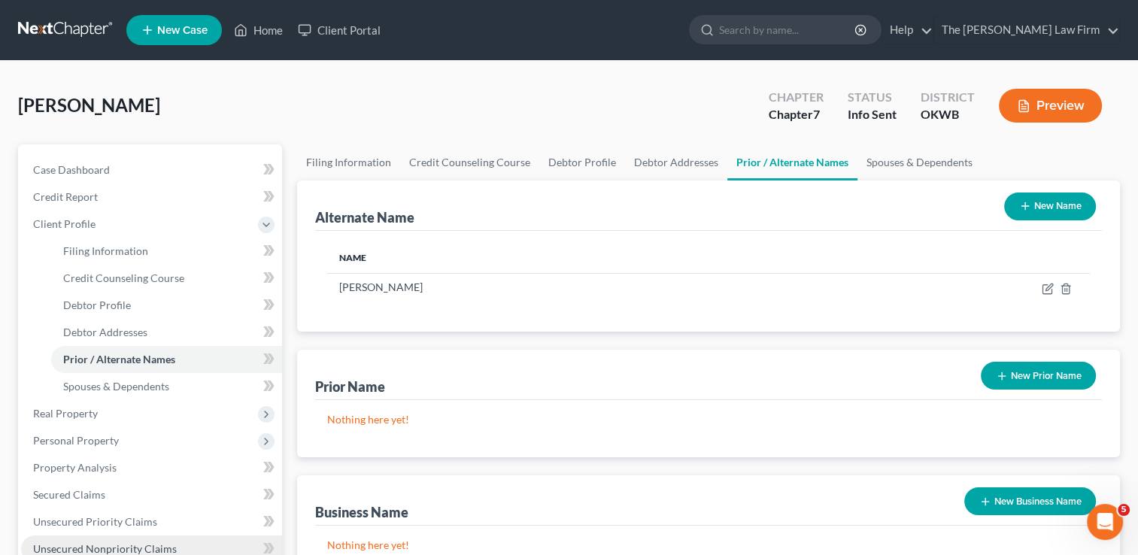
click at [87, 547] on span "Unsecured Nonpriority Claims" at bounding box center [105, 548] width 144 height 13
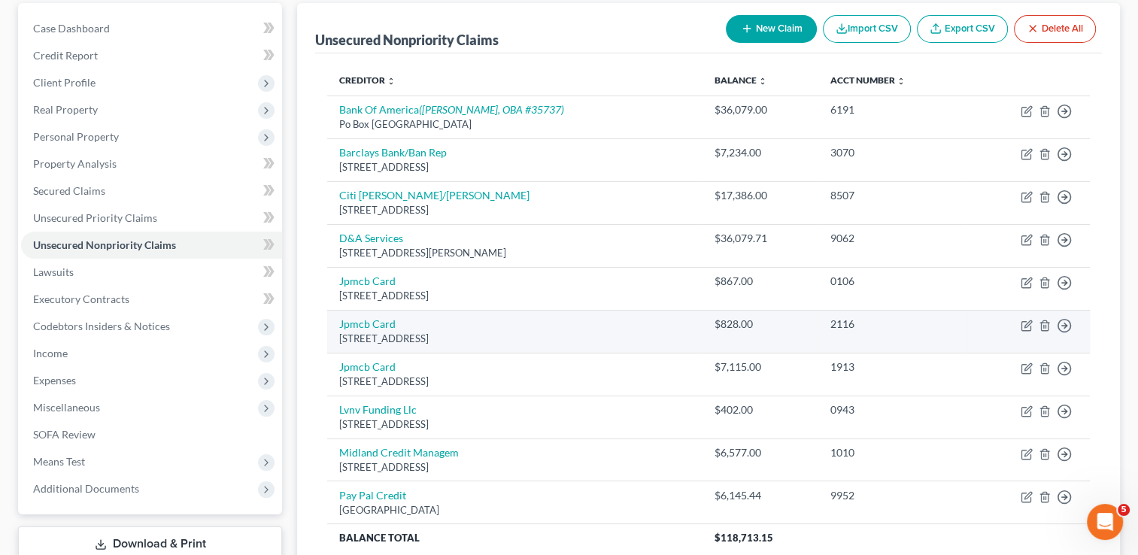
scroll to position [150, 0]
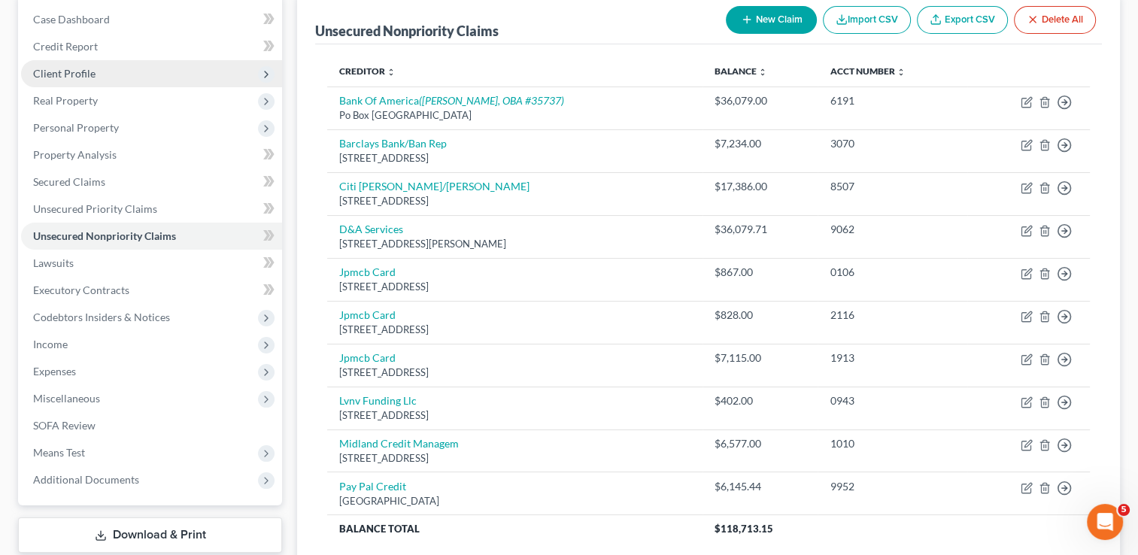
click at [93, 77] on span "Client Profile" at bounding box center [64, 73] width 62 height 13
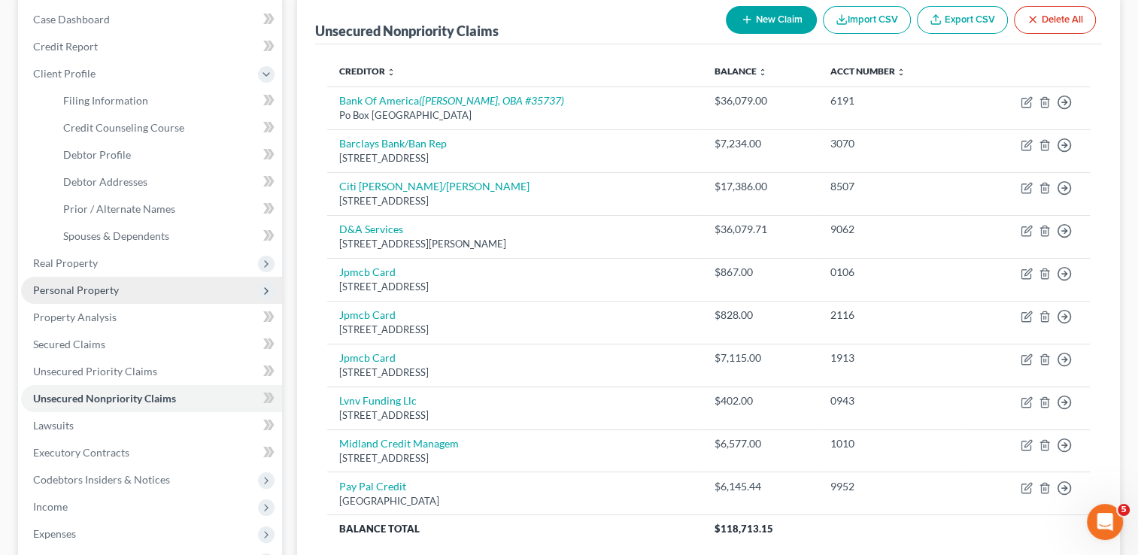
click at [84, 293] on span "Personal Property" at bounding box center [76, 290] width 86 height 13
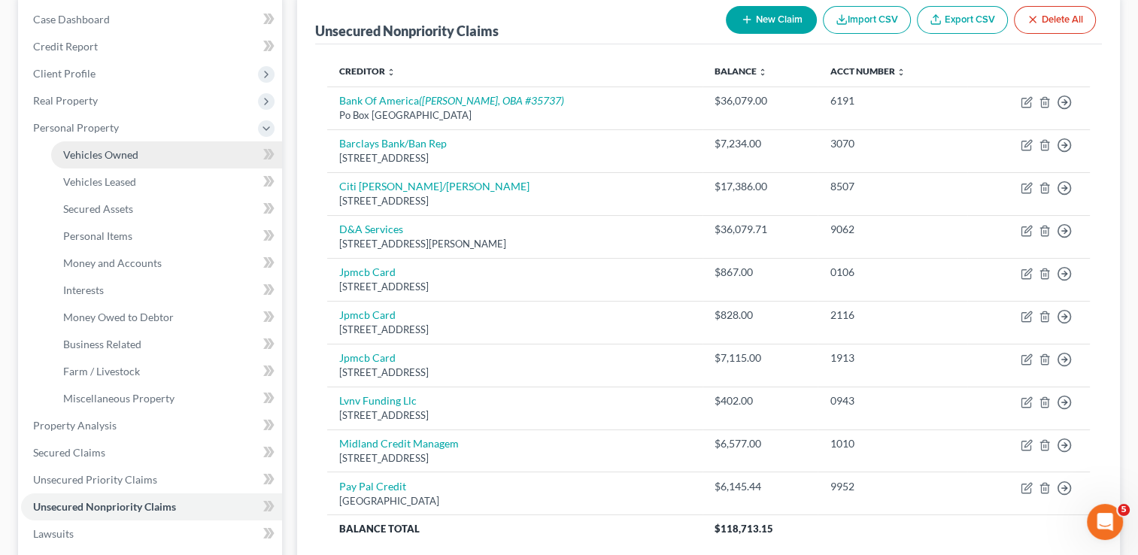
click at [124, 155] on span "Vehicles Owned" at bounding box center [100, 154] width 75 height 13
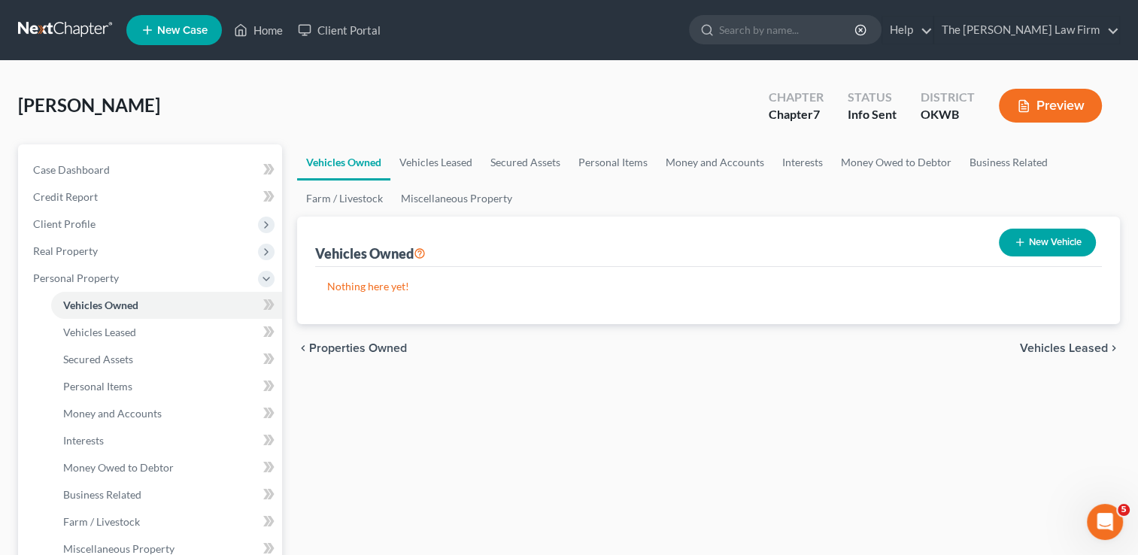
click at [1059, 243] on button "New Vehicle" at bounding box center [1047, 243] width 97 height 28
select select "0"
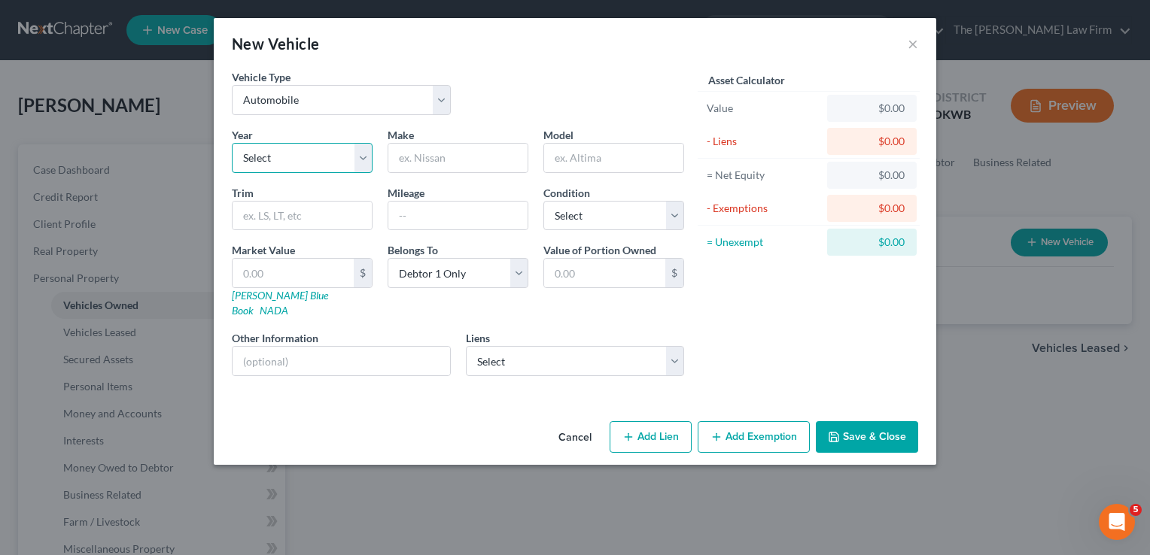
click at [334, 156] on select "Select 2026 2025 2024 2023 2022 2021 2020 2019 2018 2017 2016 2015 2014 2013 20…" at bounding box center [302, 158] width 141 height 30
select select "3"
click at [232, 143] on select "Select 2026 2025 2024 2023 2022 2021 2020 2019 2018 2017 2016 2015 2014 2013 20…" at bounding box center [302, 158] width 141 height 30
click at [458, 156] on input "text" at bounding box center [457, 158] width 139 height 29
type input "Lexus"
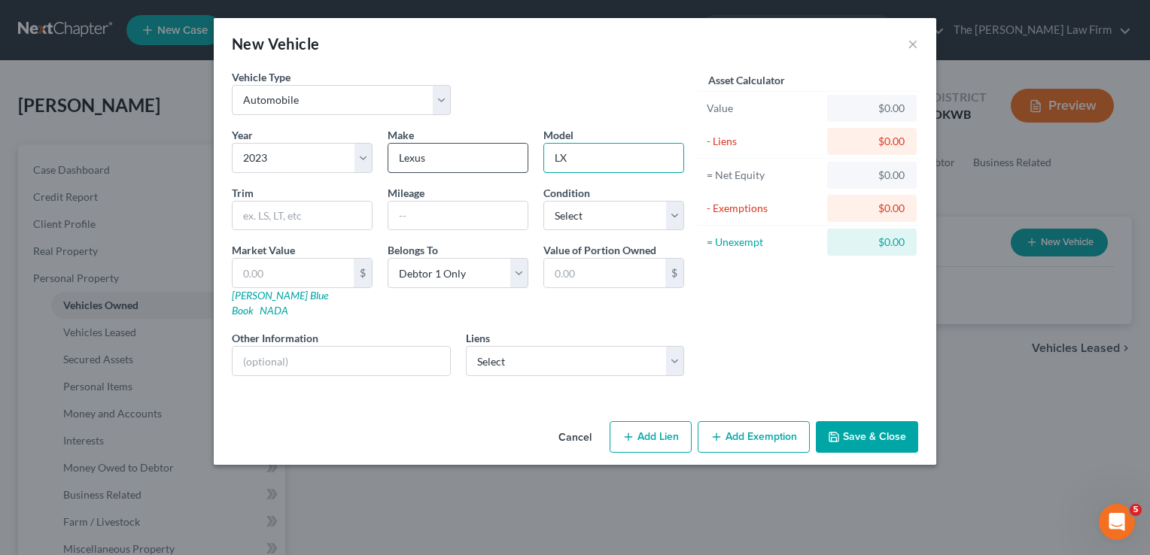
type input "LX"
click at [268, 292] on link "Kelly Blue Book" at bounding box center [280, 303] width 96 height 28
click at [275, 272] on input "text" at bounding box center [292, 273] width 121 height 29
type input "8"
type input "8.00"
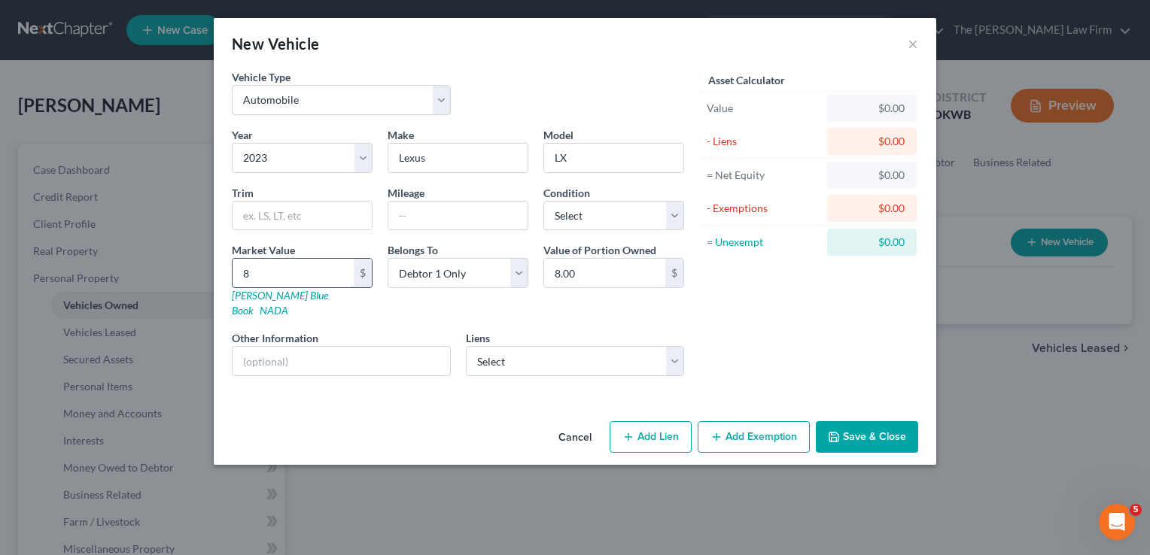
type input "84"
type input "84.00"
type input "840"
type input "840.00"
type input "8400"
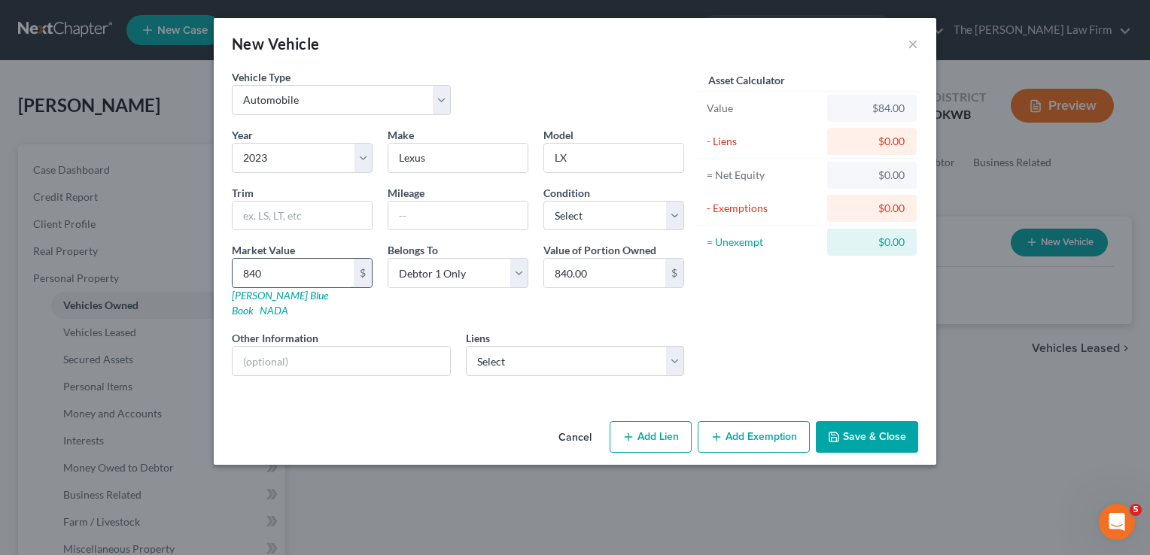
type input "8,400.00"
type input "8,4000"
type input "84,000.00"
type input "84,000"
click at [674, 346] on select "Select Toyota Motor Credit - $80,510.00 Toyota Motor Credit - $39,547.00" at bounding box center [575, 361] width 219 height 30
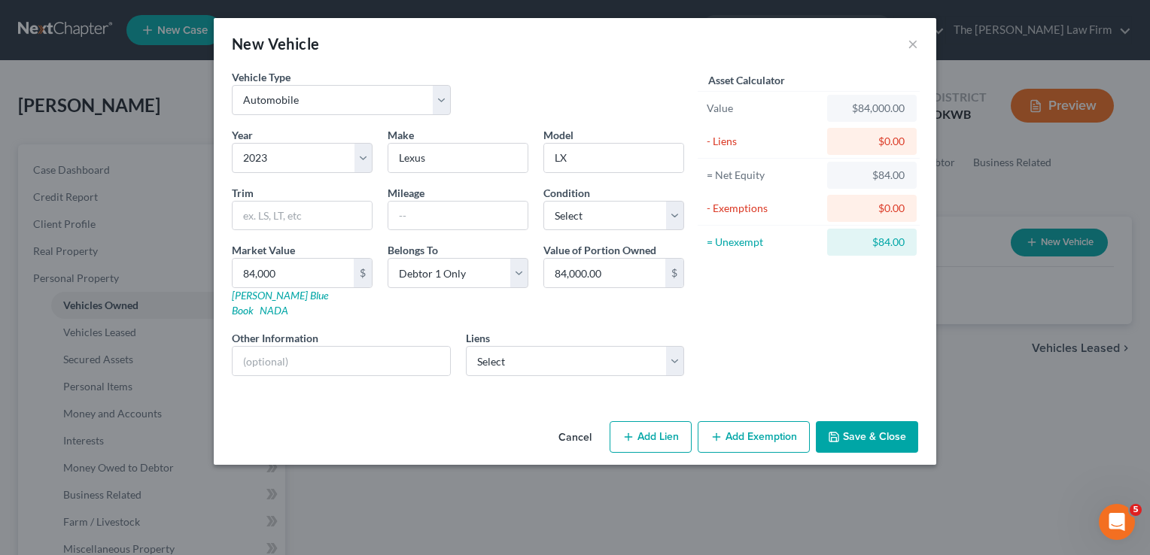
click at [746, 339] on div "Asset Calculator Value $84,000.00 - Liens $0.00 = Net Equity $84.00 - Exemption…" at bounding box center [808, 228] width 234 height 319
click at [888, 421] on button "Save & Close" at bounding box center [867, 437] width 102 height 32
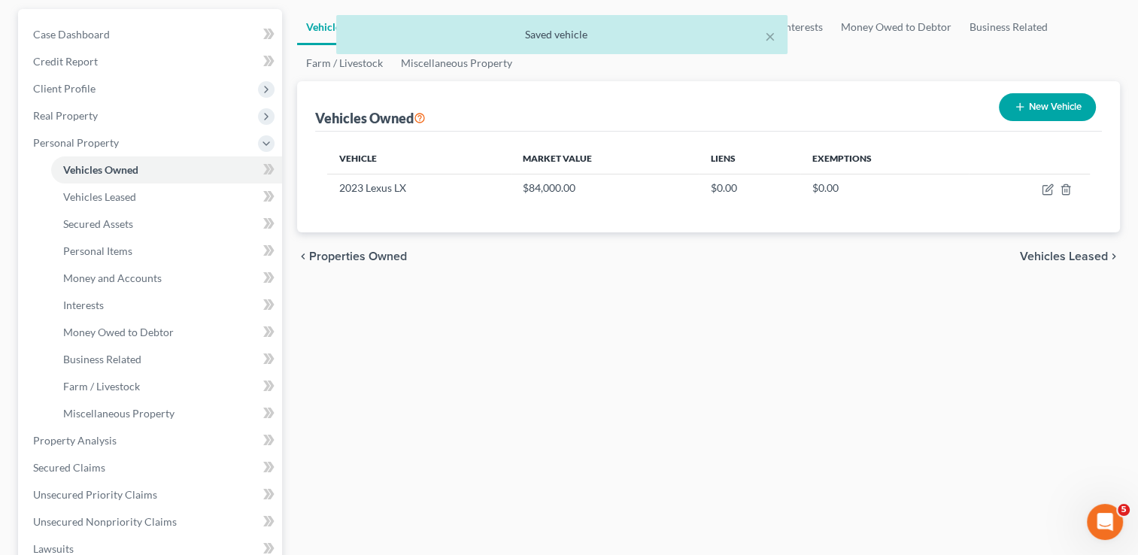
scroll to position [150, 0]
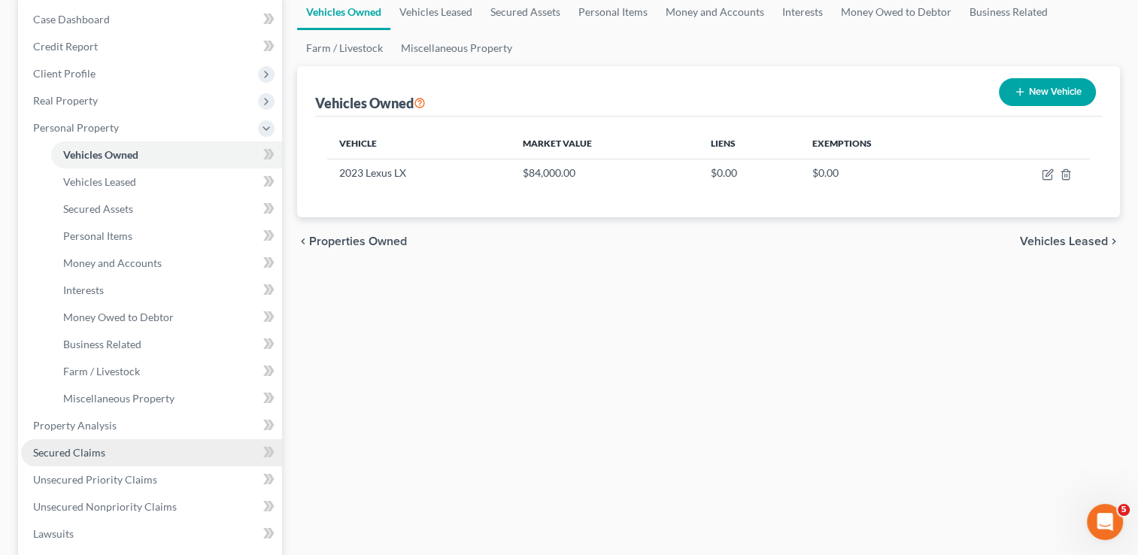
click at [75, 450] on span "Secured Claims" at bounding box center [69, 452] width 72 height 13
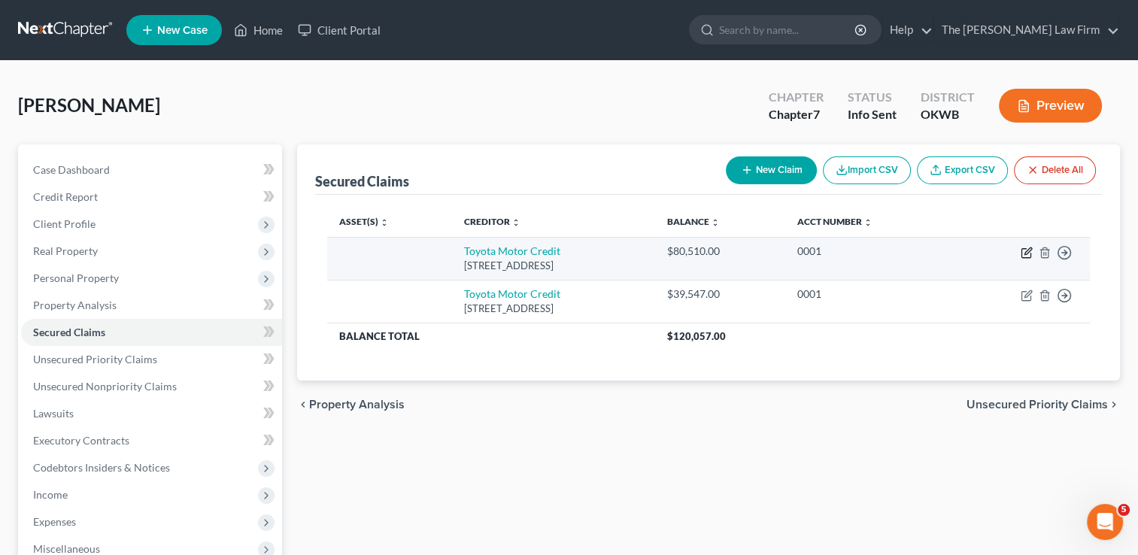
click at [1026, 251] on icon "button" at bounding box center [1028, 251] width 7 height 7
select select "16"
select select "0"
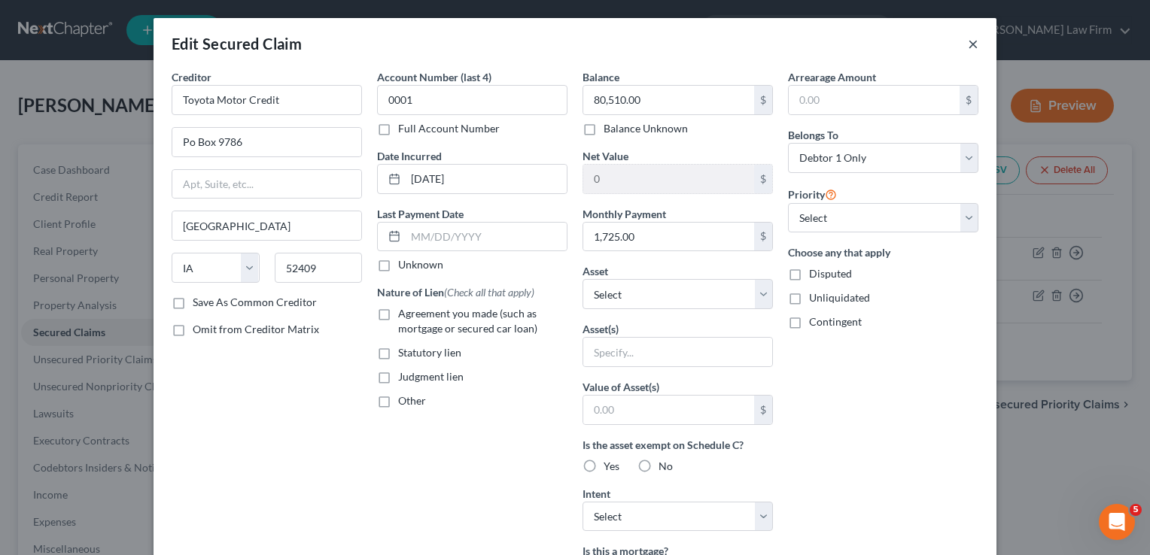
click at [968, 44] on button "×" at bounding box center [973, 44] width 11 height 18
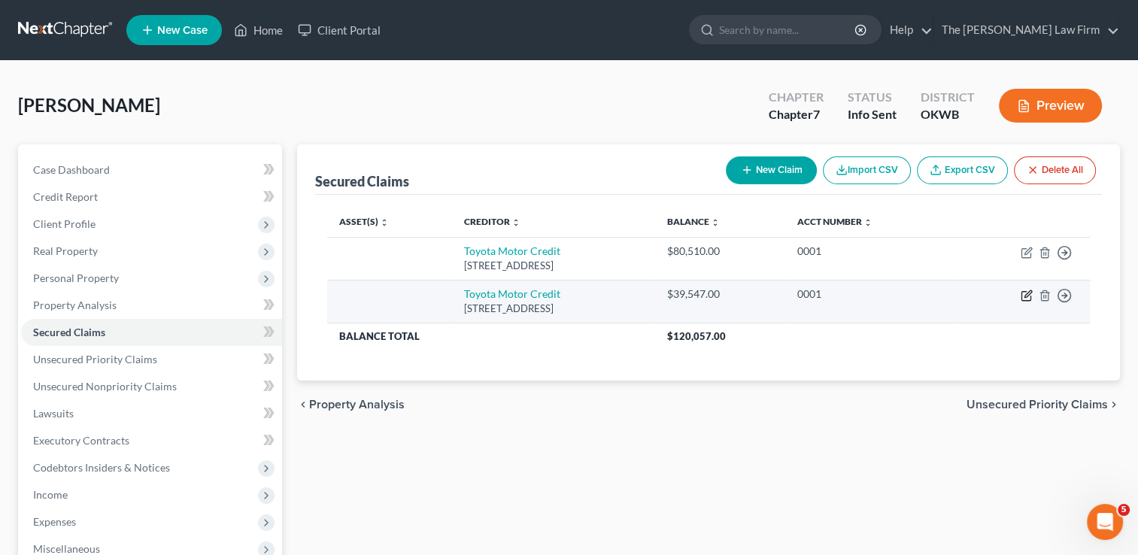
click at [1029, 295] on icon "button" at bounding box center [1027, 296] width 12 height 12
select select "16"
select select "0"
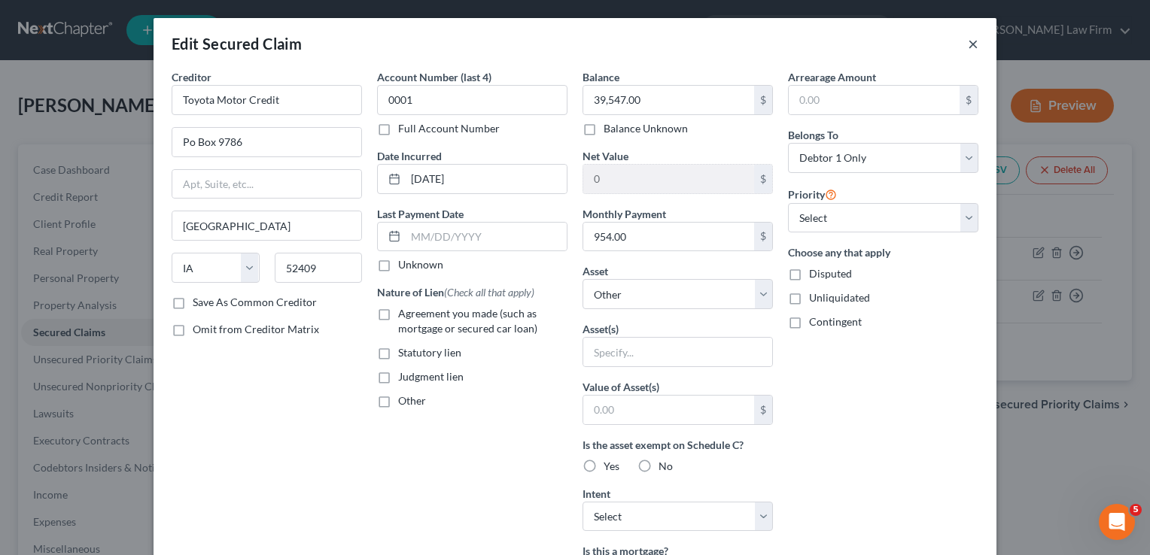
click at [968, 43] on button "×" at bounding box center [973, 44] width 11 height 18
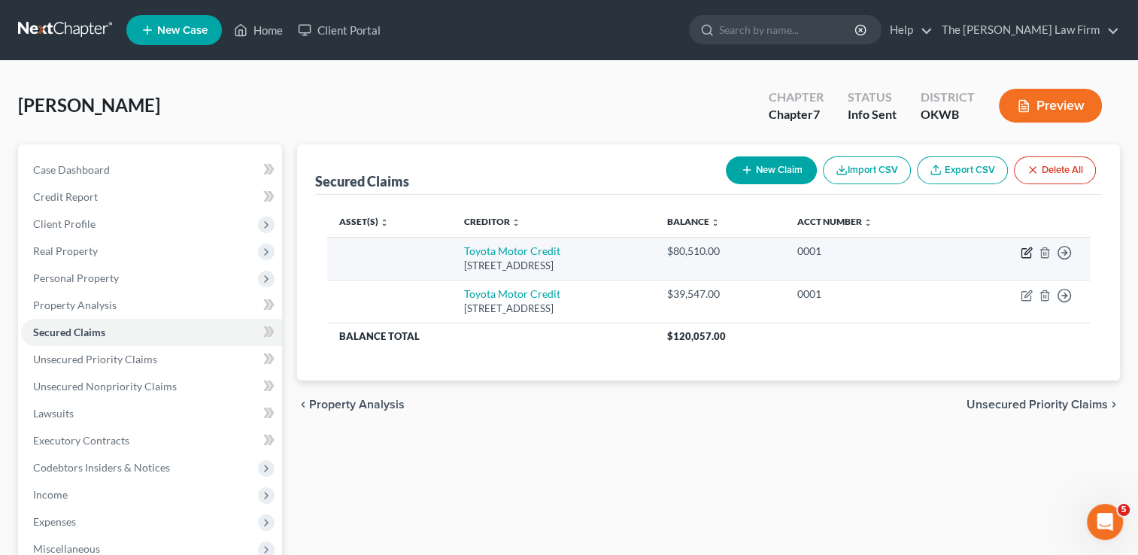
click at [1023, 254] on icon "button" at bounding box center [1027, 253] width 12 height 12
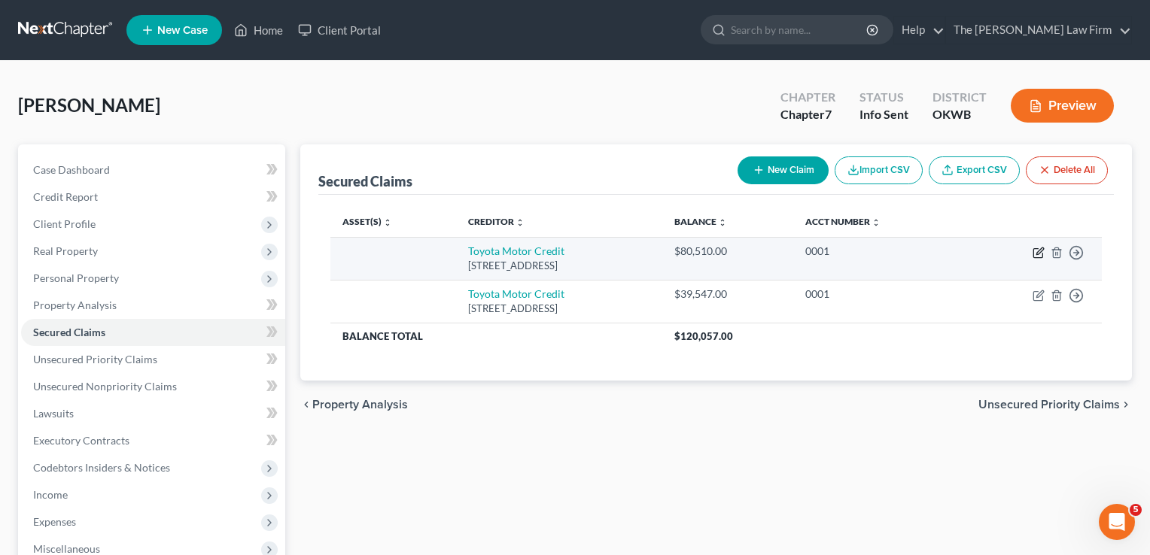
select select "16"
select select "0"
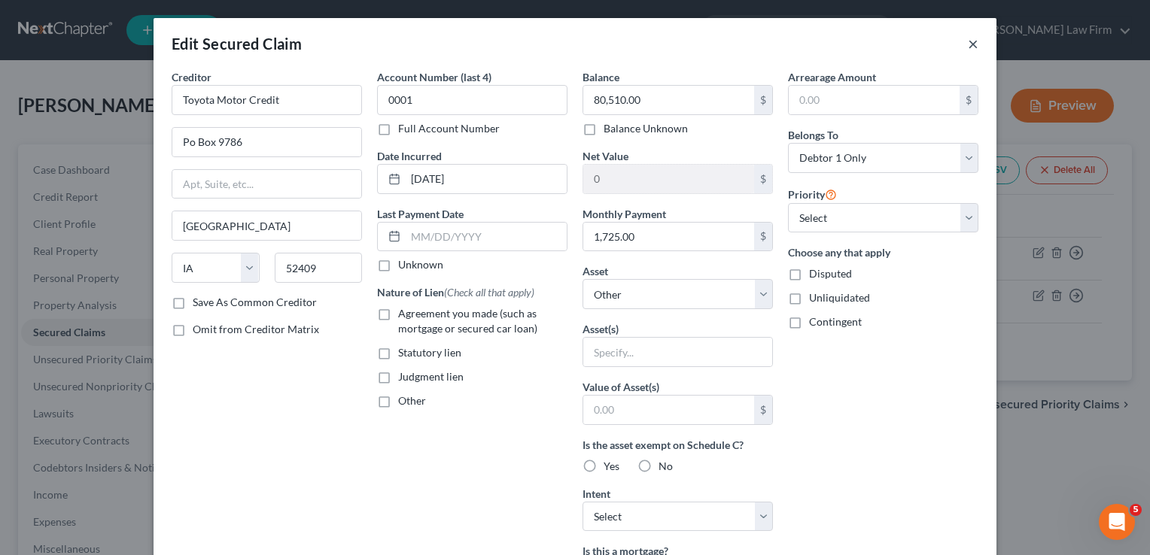
click at [971, 45] on button "×" at bounding box center [973, 44] width 11 height 18
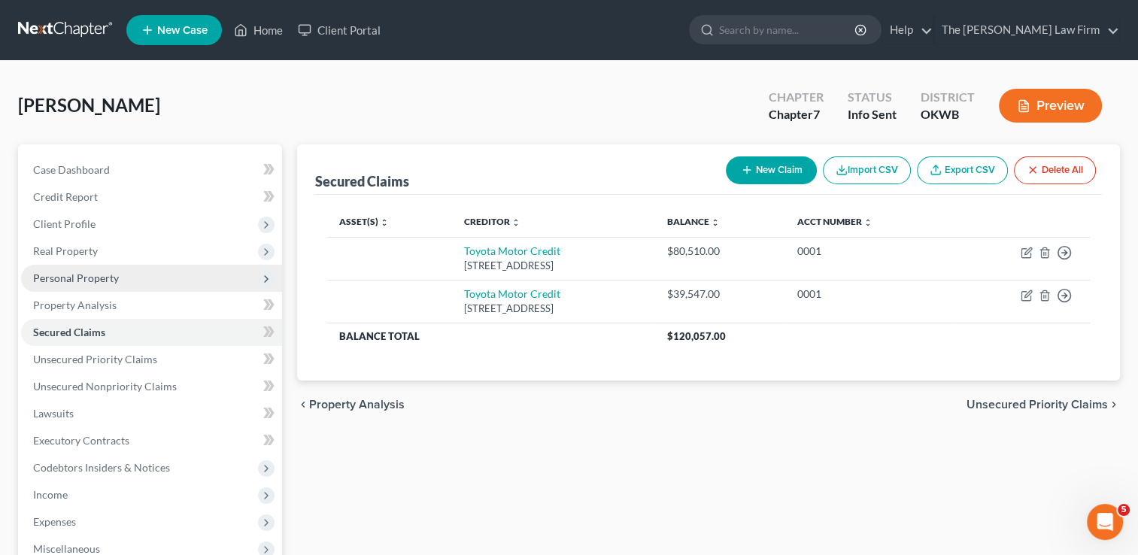
click at [78, 277] on span "Personal Property" at bounding box center [76, 278] width 86 height 13
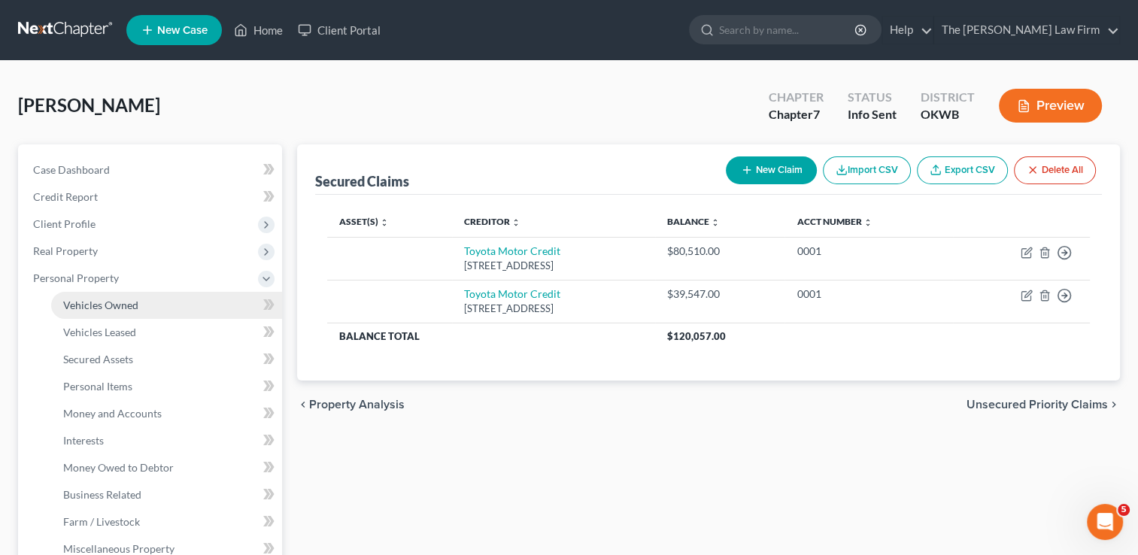
click at [117, 302] on span "Vehicles Owned" at bounding box center [100, 305] width 75 height 13
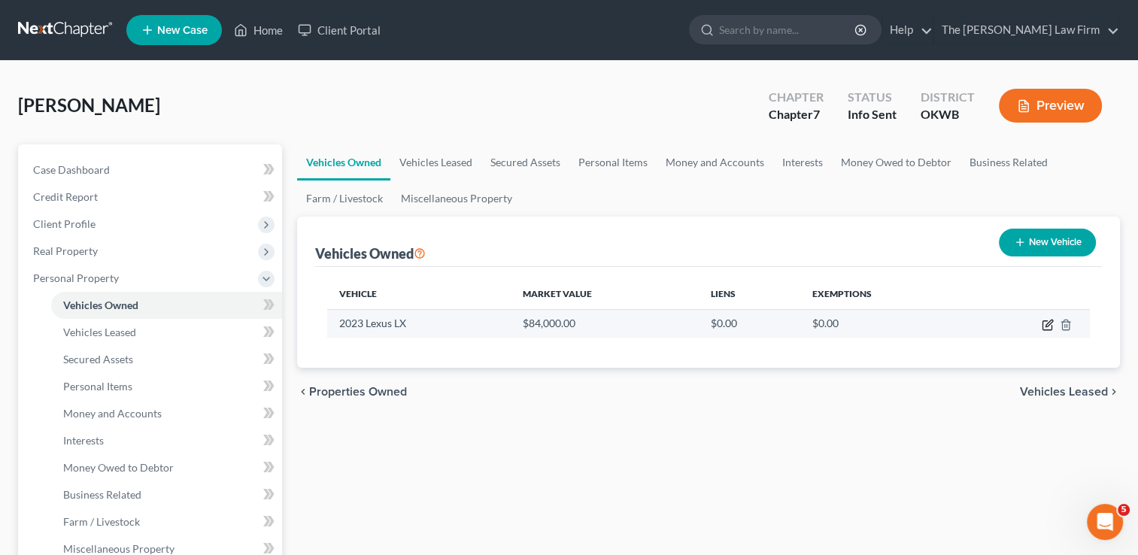
click at [1045, 324] on icon "button" at bounding box center [1048, 325] width 12 height 12
select select "0"
select select "3"
select select "0"
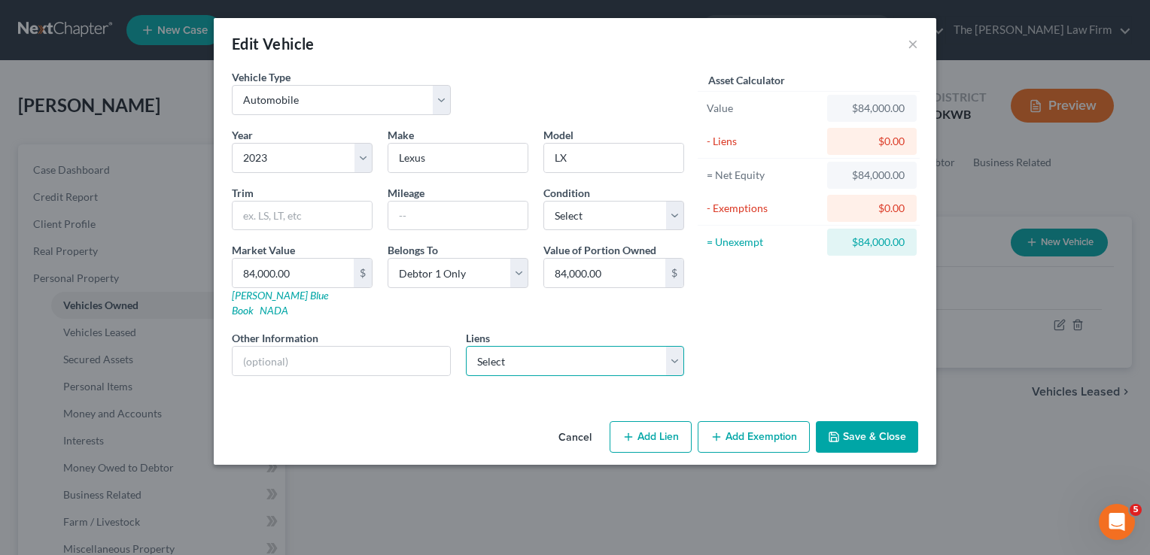
click at [671, 346] on select "Select Toyota Motor Credit - $80,510.00 Toyota Motor Credit - $39,547.00" at bounding box center [575, 361] width 219 height 30
click at [722, 318] on div "Asset Calculator Value $84,000.00 - Liens $0.00 = Net Equity $84,000.00 - Exemp…" at bounding box center [808, 228] width 234 height 319
click at [852, 421] on button "Save & Close" at bounding box center [867, 437] width 102 height 32
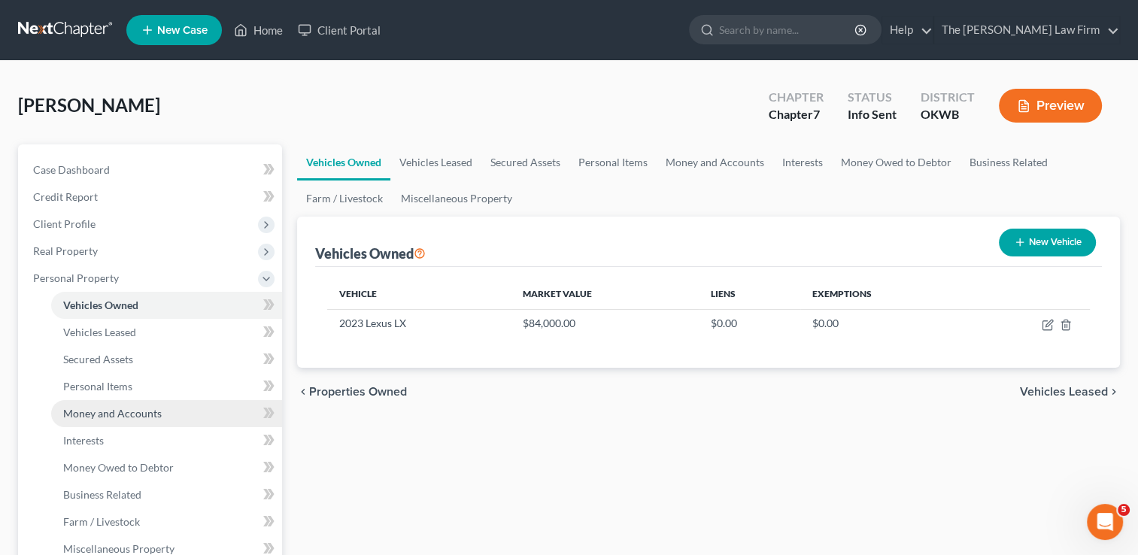
click at [118, 411] on span "Money and Accounts" at bounding box center [112, 413] width 99 height 13
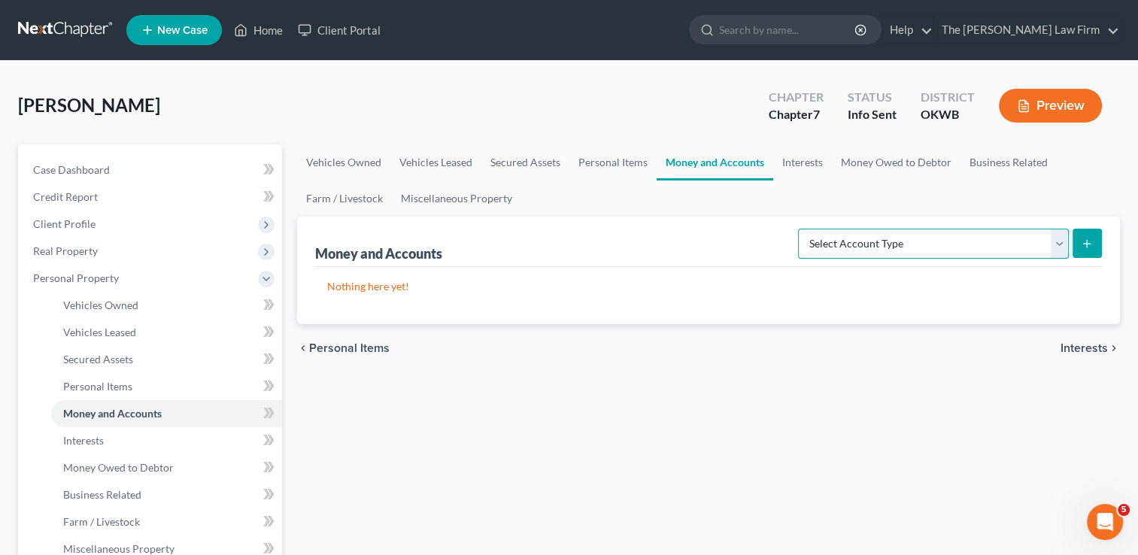
click at [944, 239] on select "Select Account Type Brokerage Cash on Hand Certificates of Deposit Checking Acc…" at bounding box center [933, 244] width 271 height 30
select select "checking"
click at [801, 229] on select "Select Account Type Brokerage Cash on Hand Certificates of Deposit Checking Acc…" at bounding box center [933, 244] width 271 height 30
click at [1089, 244] on line "submit" at bounding box center [1087, 244] width 7 height 0
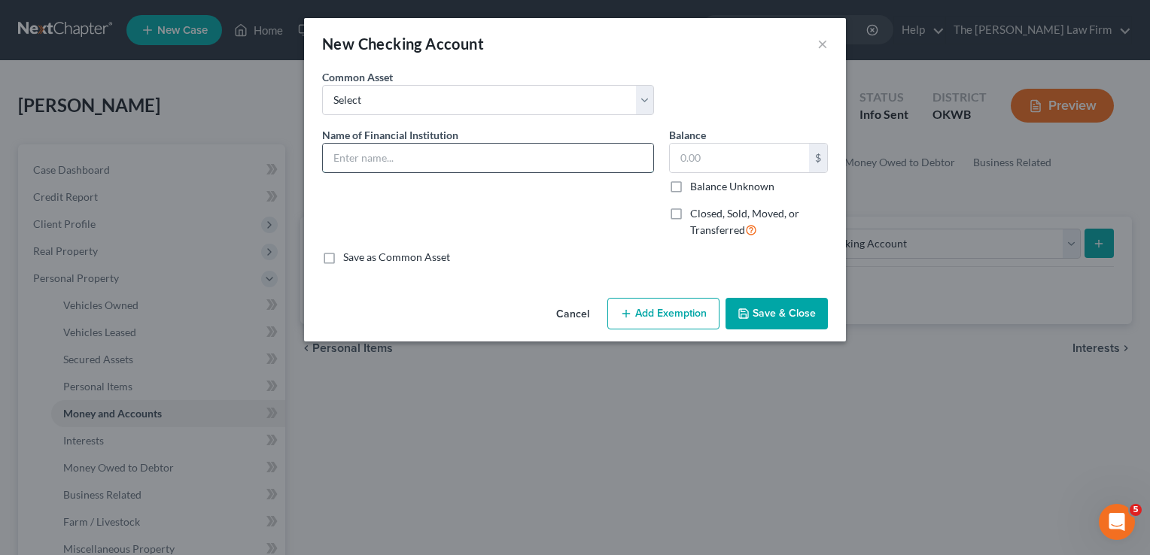
click at [453, 155] on input "text" at bounding box center [488, 158] width 330 height 29
type input "MidFirst Bank (6745)"
click at [642, 309] on button "Add Exemption" at bounding box center [663, 314] width 112 height 32
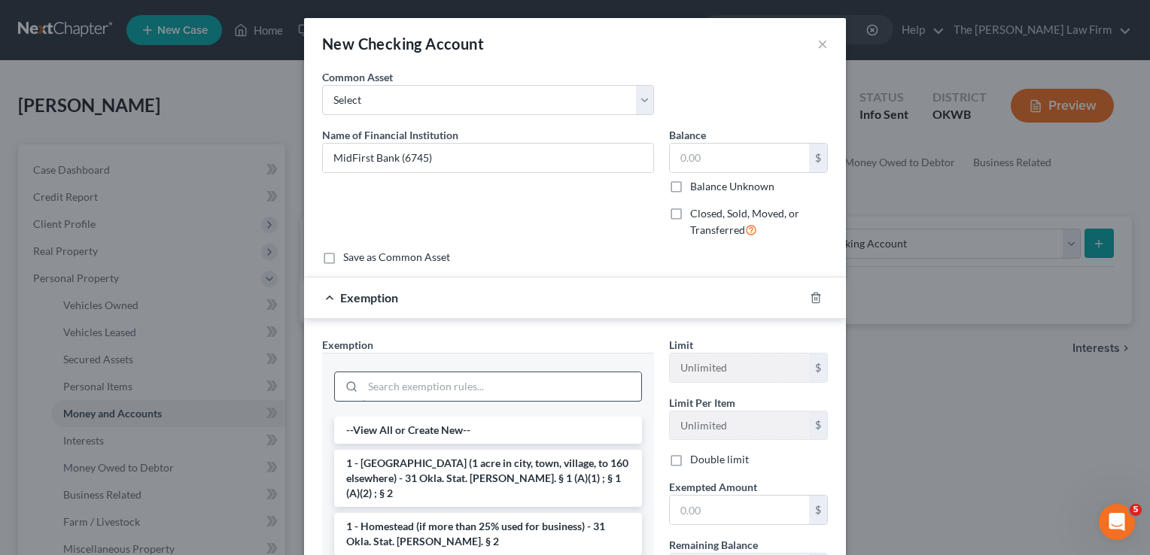
click at [390, 384] on input "search" at bounding box center [502, 386] width 278 height 29
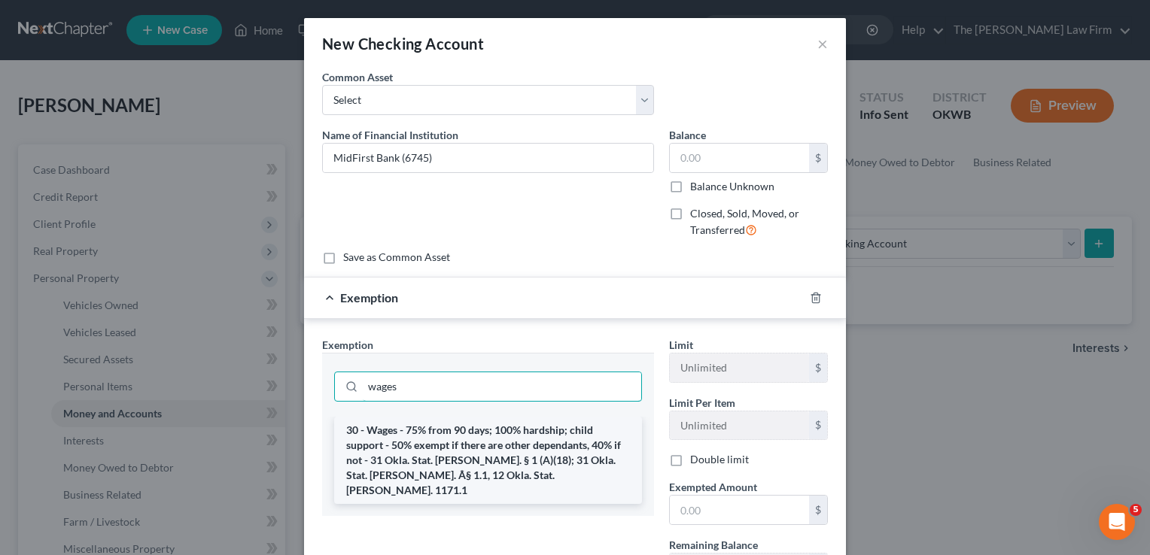
type input "wages"
click at [428, 435] on li "30 - Wages - 75% from 90 days; 100% hardship; child support - 50% exempt if the…" at bounding box center [488, 460] width 308 height 87
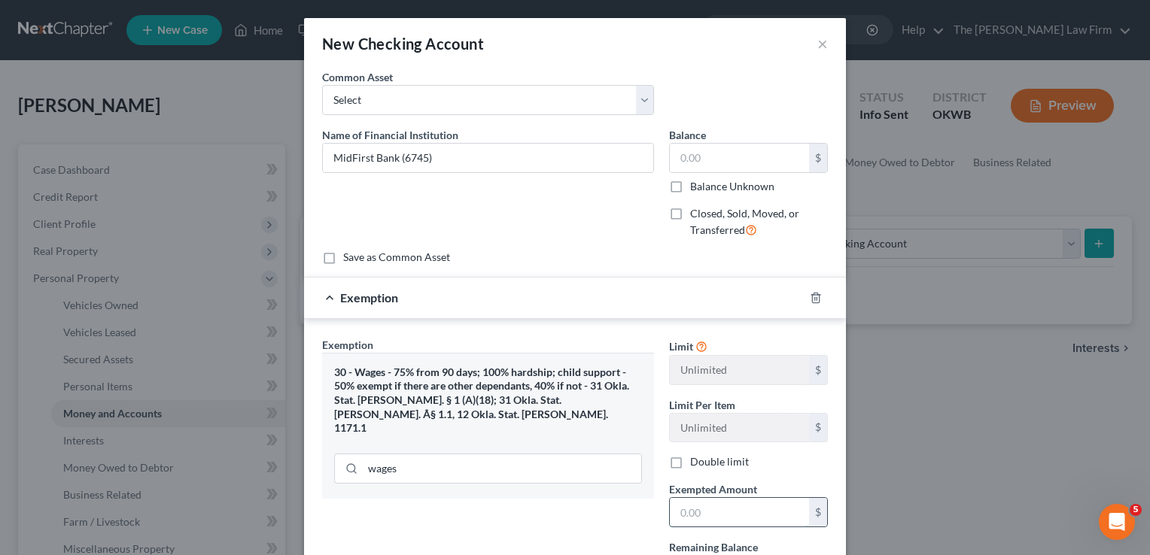
click at [709, 510] on input "text" at bounding box center [739, 512] width 139 height 29
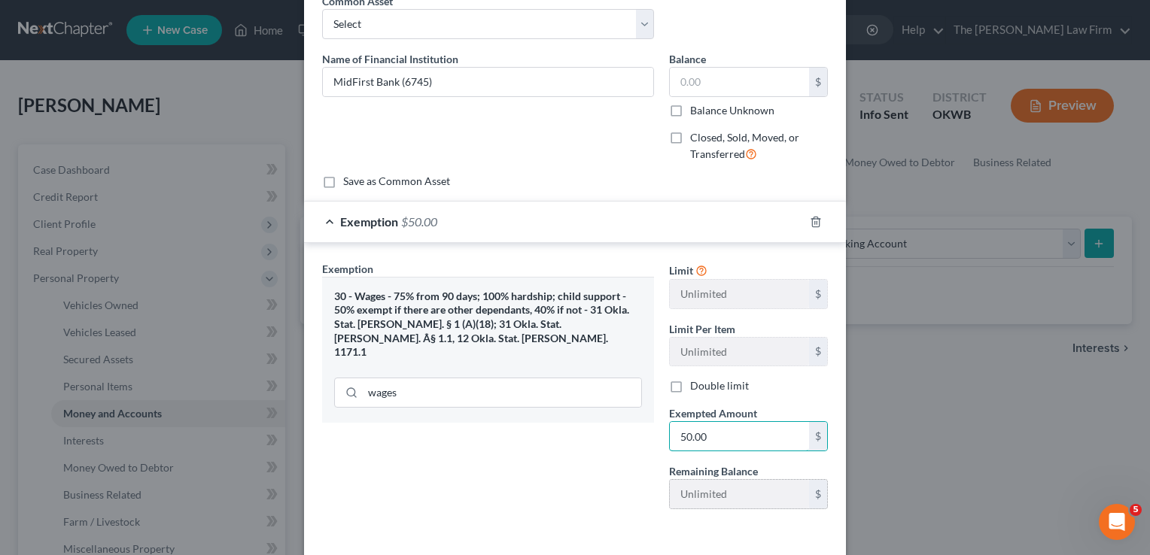
scroll to position [135, 0]
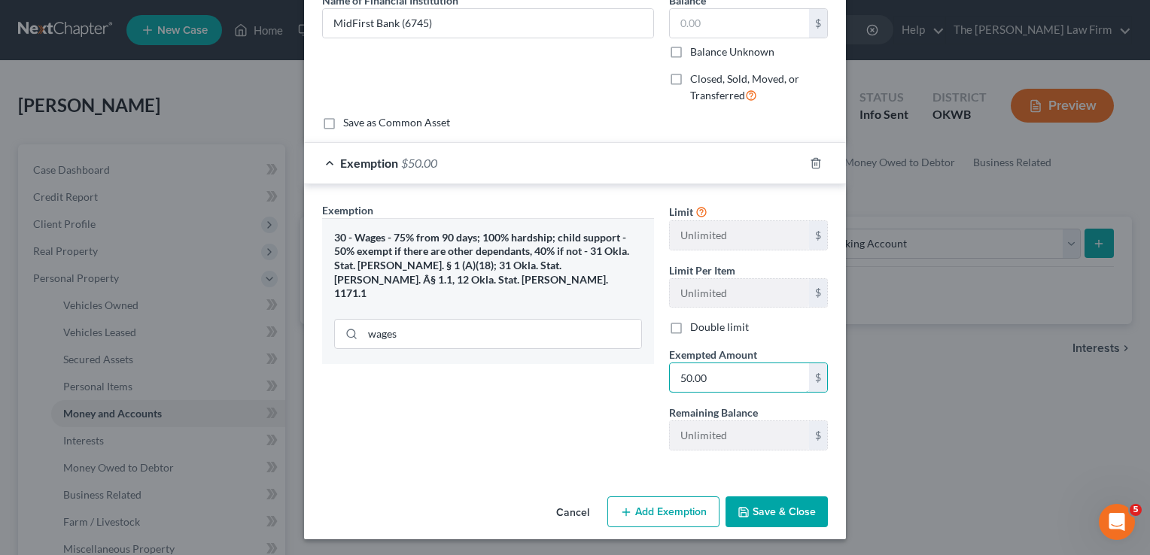
type input "50.00"
click at [767, 514] on button "Save & Close" at bounding box center [776, 513] width 102 height 32
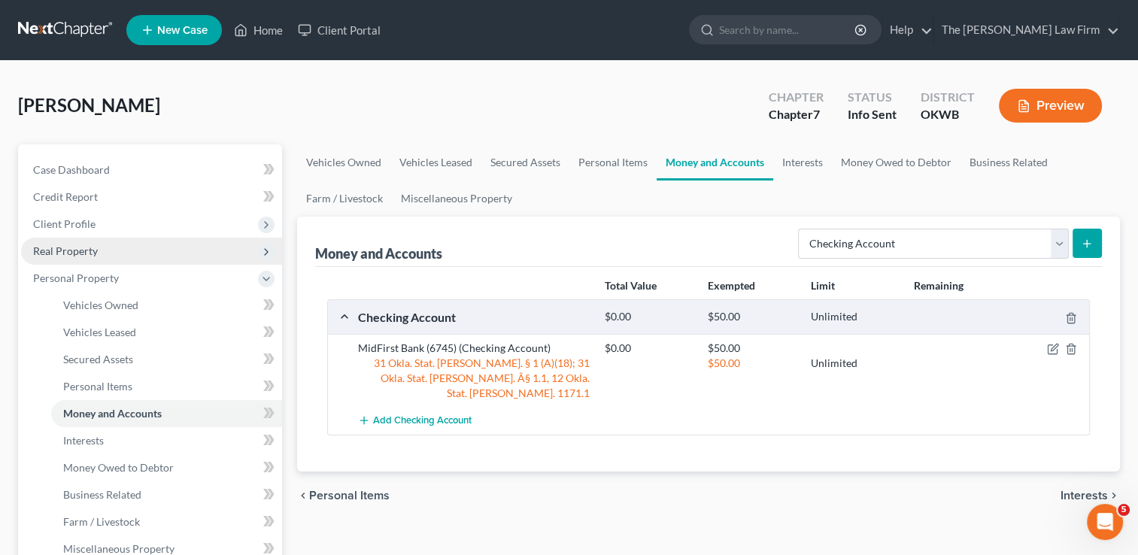
drag, startPoint x: 54, startPoint y: 242, endPoint x: 61, endPoint y: 245, distance: 7.7
click at [54, 242] on span "Real Property" at bounding box center [151, 251] width 261 height 27
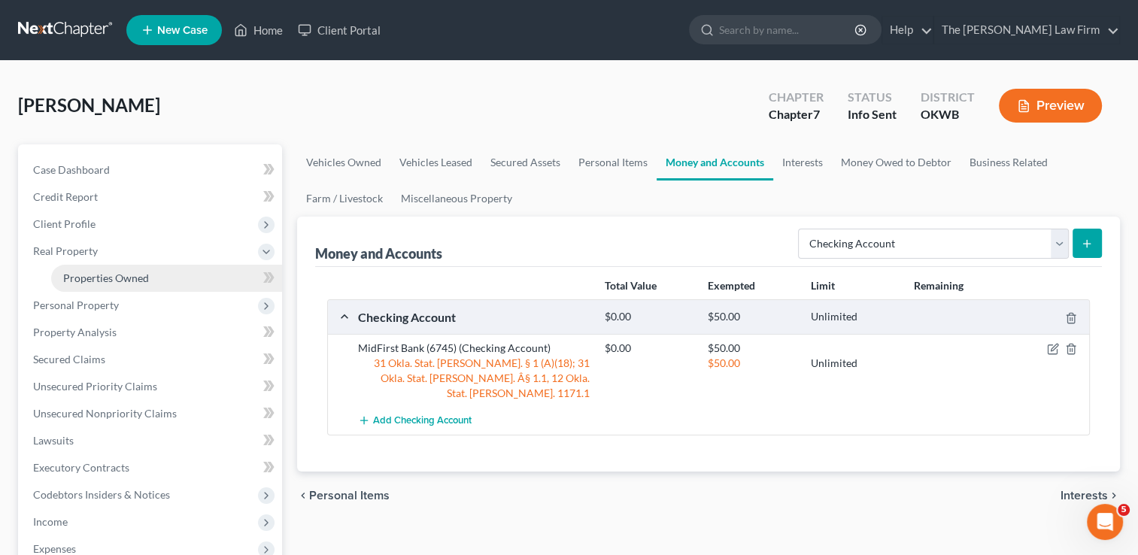
click at [120, 273] on span "Properties Owned" at bounding box center [106, 278] width 86 height 13
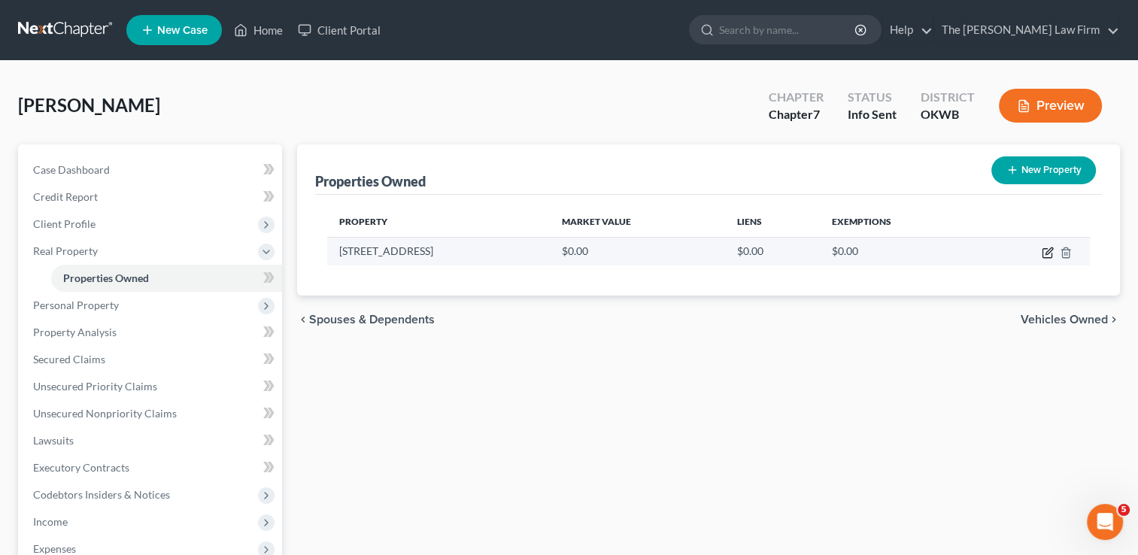
click at [1042, 253] on icon "button" at bounding box center [1048, 253] width 12 height 12
select select "37"
select select "54"
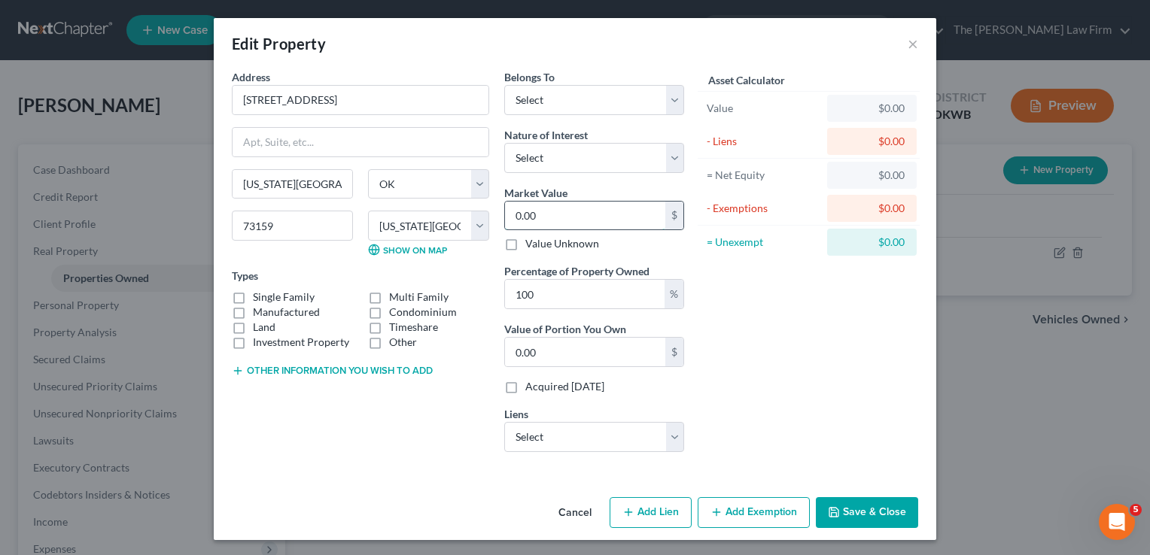
click at [576, 218] on input "0.00" at bounding box center [585, 216] width 160 height 29
type input "2"
type input "2.00"
type input "22"
type input "22.00"
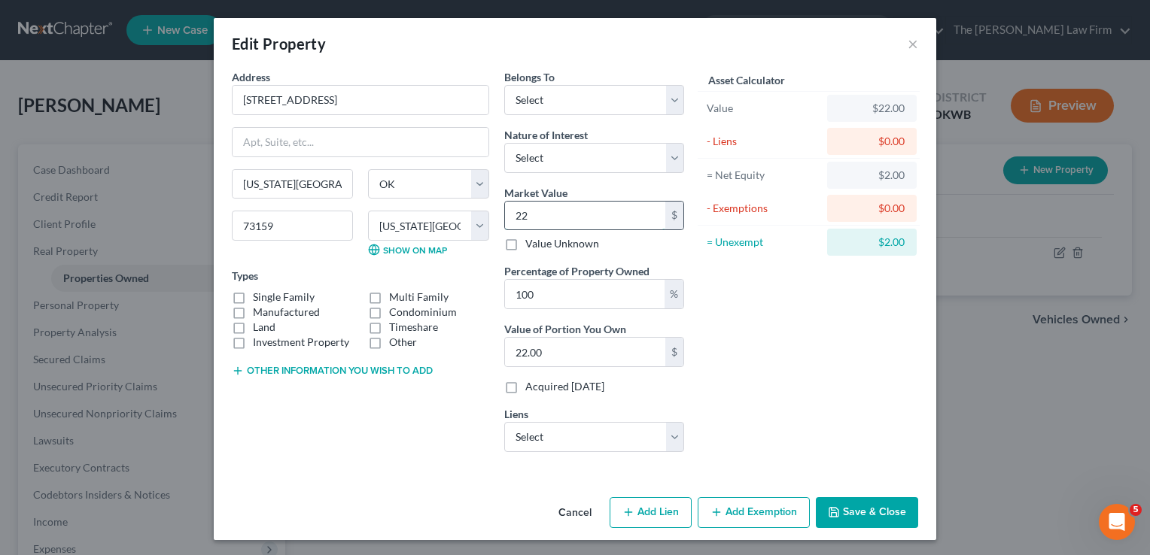
type input "226"
type input "226.00"
type input "2263"
type input "2,263.00"
type input "2,2630"
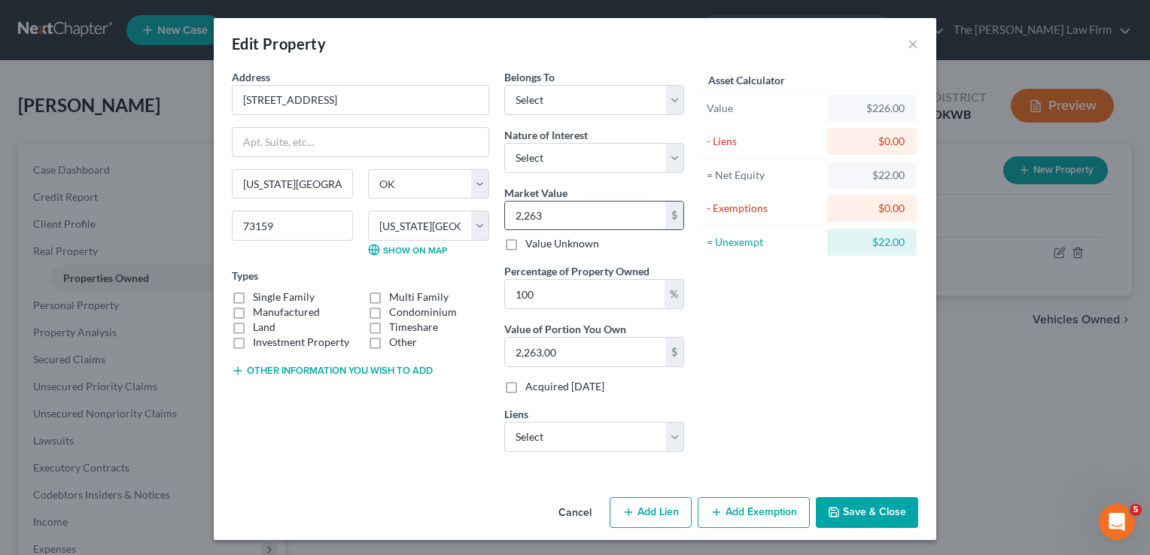
type input "22,630.00"
type input "22,6300"
type input "226,300.00"
type input "226,300"
click at [773, 318] on div "Asset Calculator Value $226,300.00 - Liens $0.00 = Net Equity $2,263.00 - Exemp…" at bounding box center [808, 266] width 234 height 395
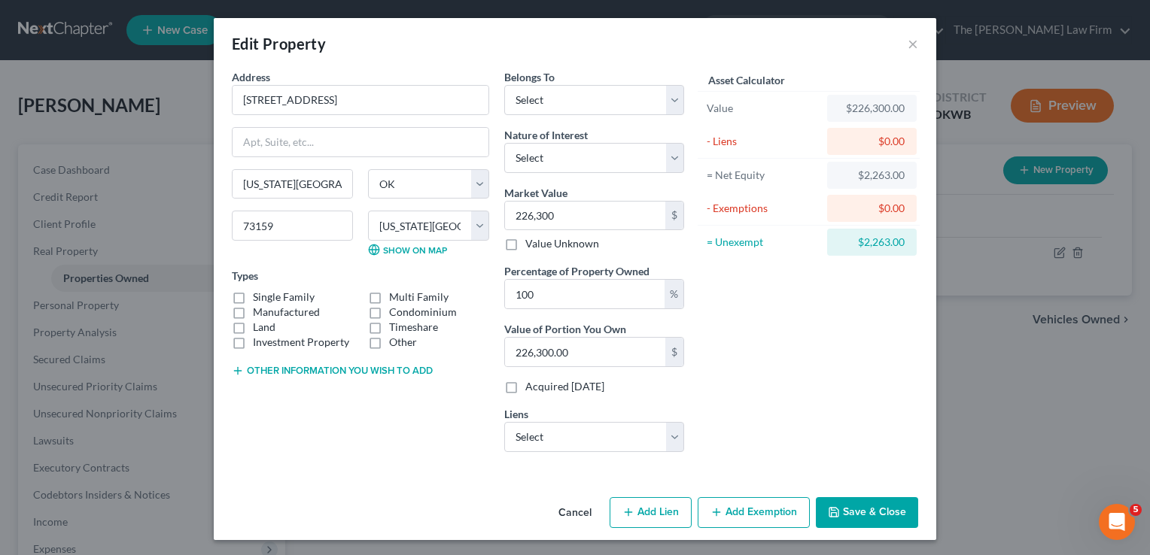
click at [743, 514] on button "Add Exemption" at bounding box center [753, 513] width 112 height 32
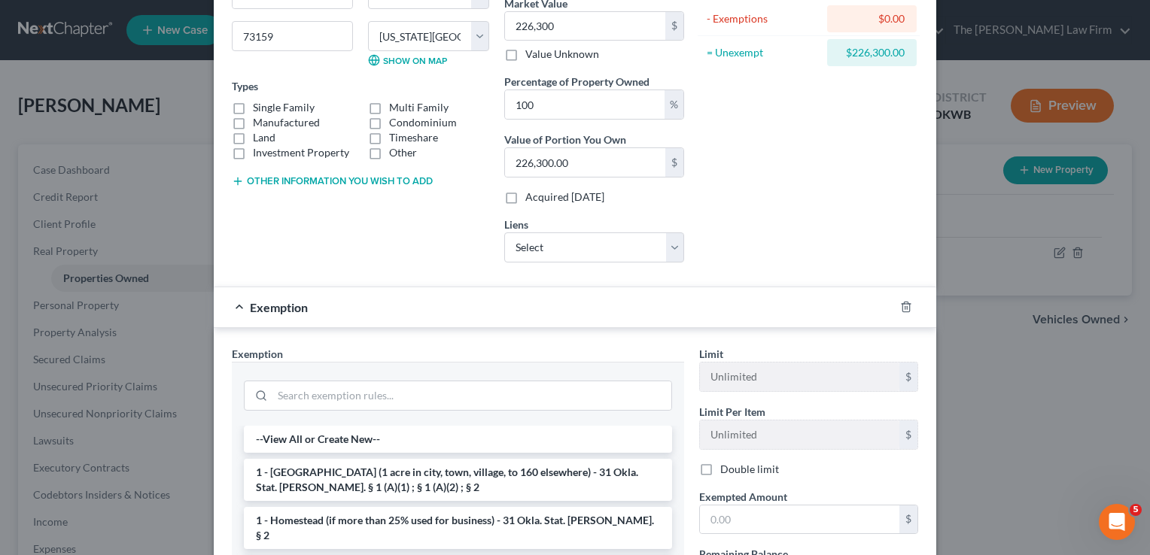
scroll to position [179, 0]
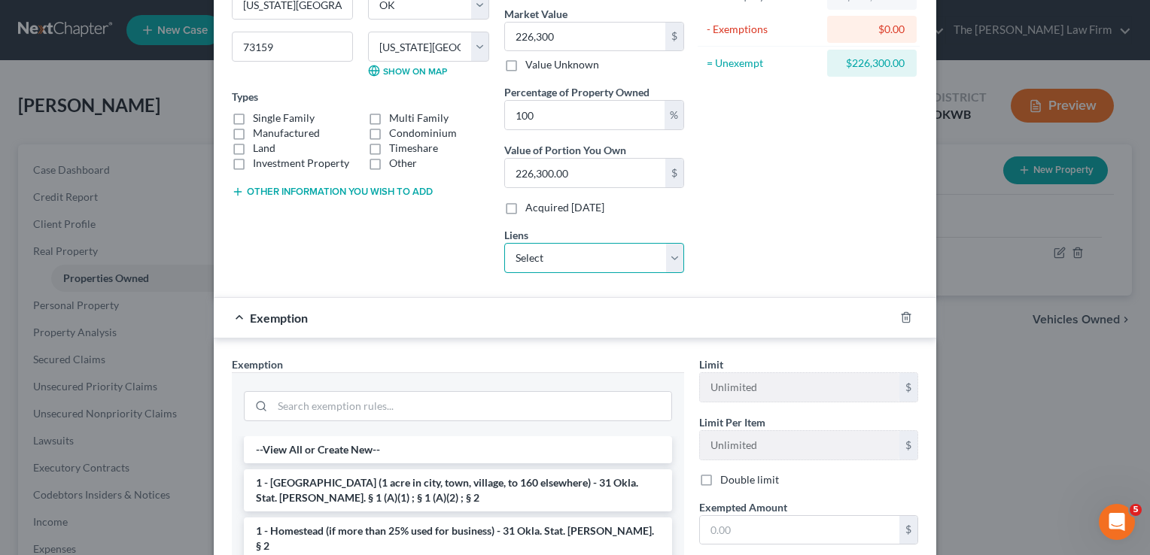
click at [670, 254] on select "Select Toyota Motor Credit - $80,510.00 Toyota Motor Credit - $39,547.00" at bounding box center [594, 258] width 180 height 30
click at [734, 236] on div "Asset Calculator Value $226,300.00 - Liens $0.00 = Net Equity $226,300.00 - Exe…" at bounding box center [808, 87] width 234 height 395
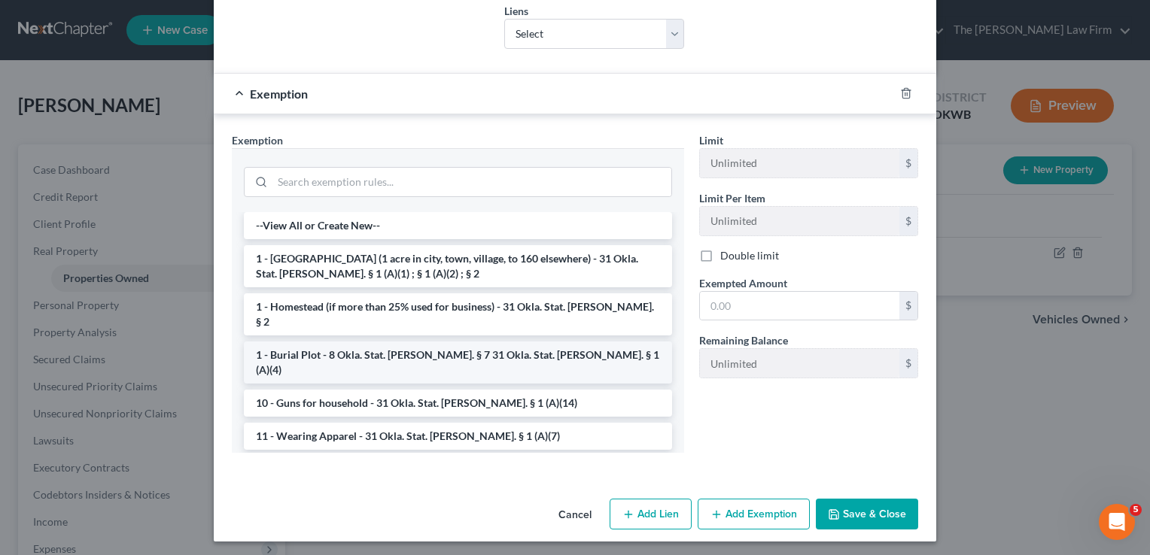
scroll to position [405, 0]
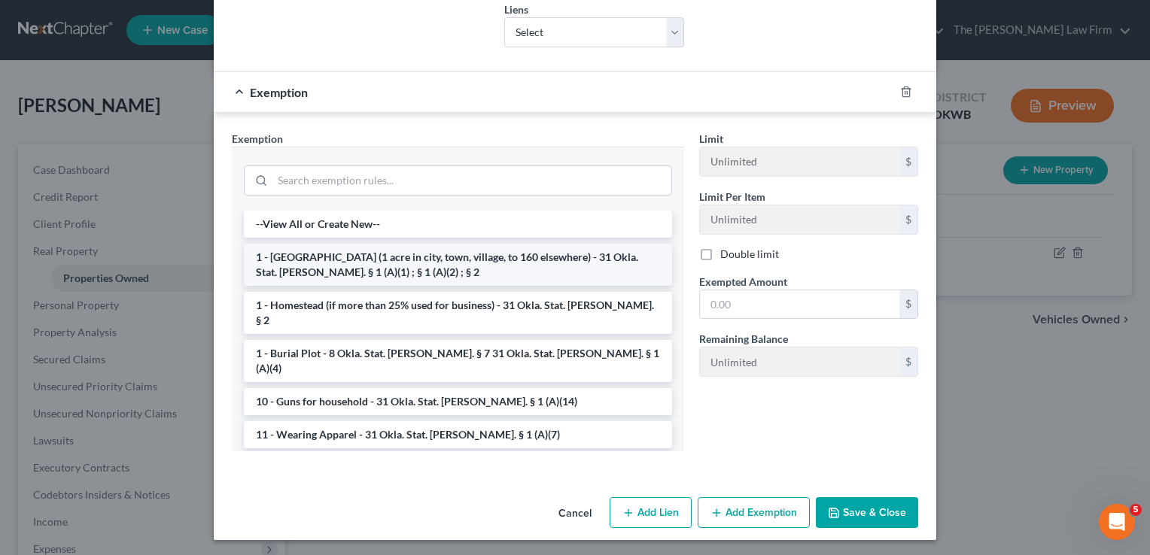
click at [336, 263] on li "1 - Homestead (1 acre in city, town, village, to 160 elsewhere) - 31 Okla. Stat…" at bounding box center [458, 265] width 428 height 42
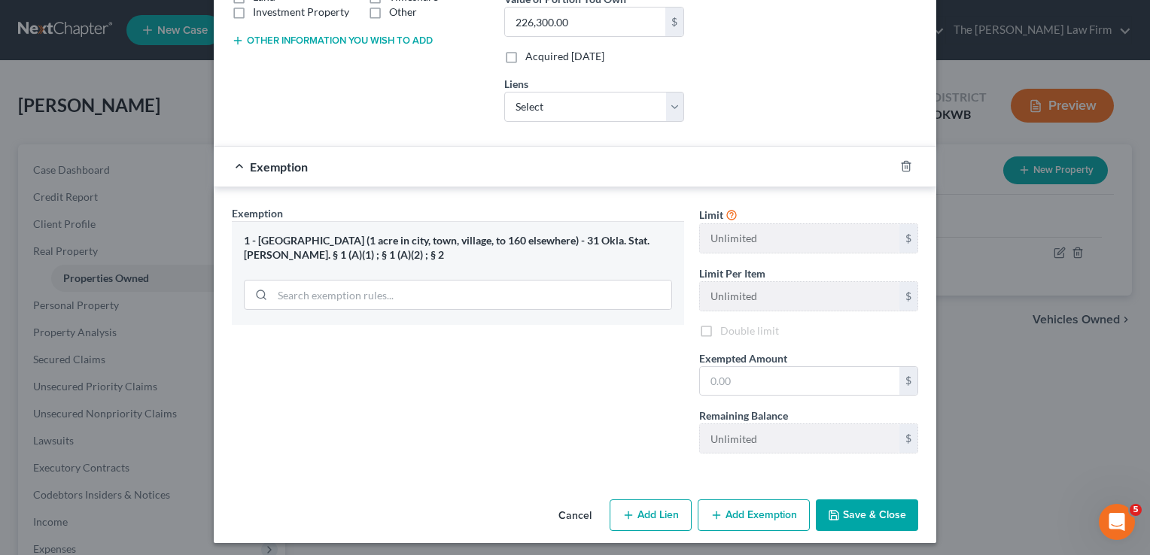
scroll to position [333, 0]
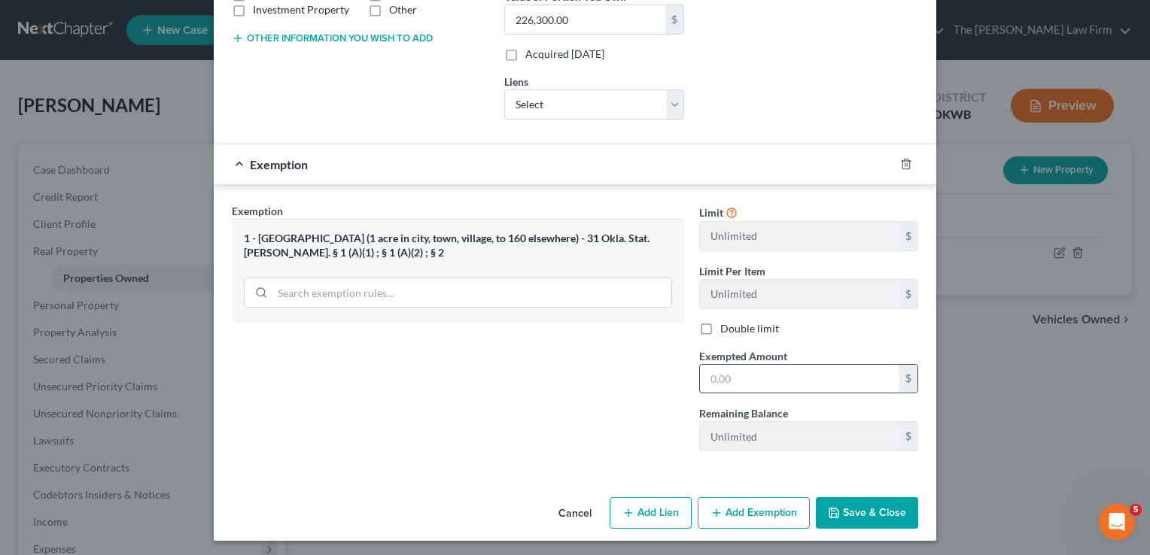
click at [740, 377] on input "text" at bounding box center [799, 379] width 199 height 29
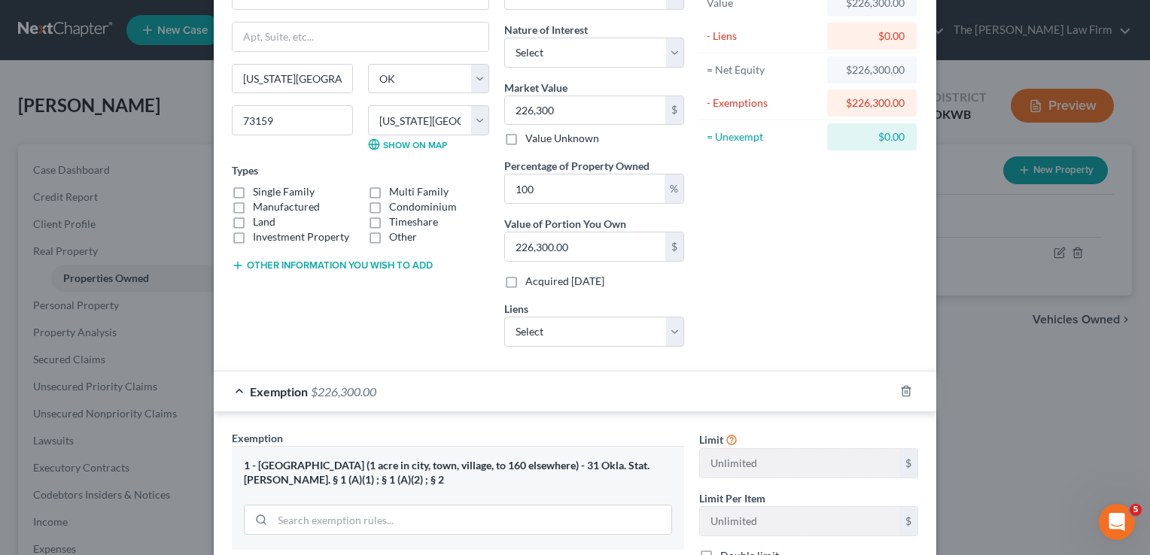
scroll to position [32, 0]
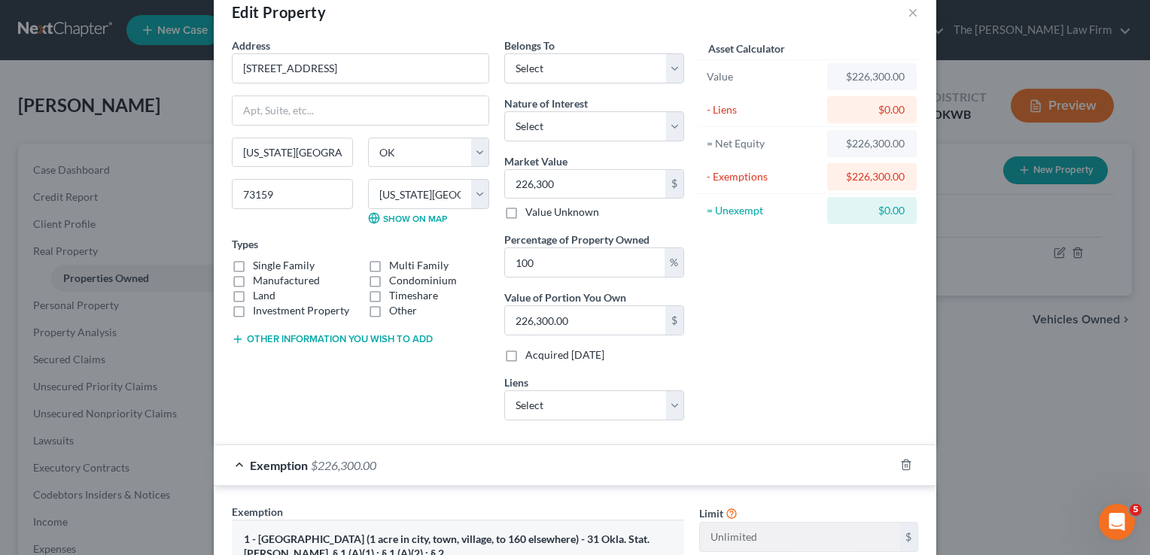
type input "226,300"
click at [380, 342] on button "Other information you wish to add" at bounding box center [332, 339] width 201 height 12
click at [253, 266] on label "Single Family" at bounding box center [284, 265] width 62 height 15
click at [259, 266] on input "Single Family" at bounding box center [264, 263] width 10 height 10
checkbox input "true"
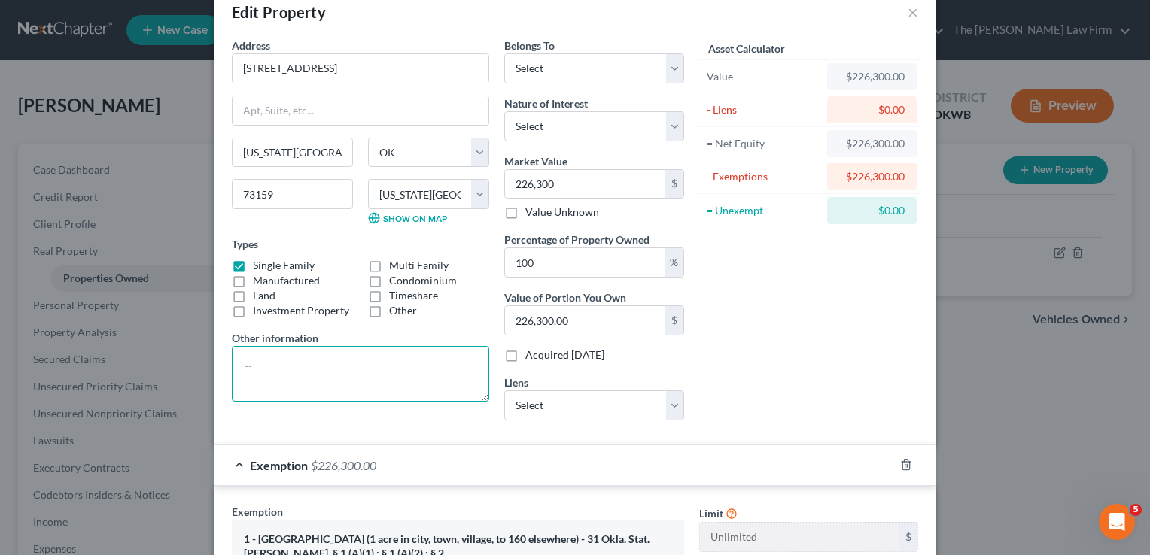
paste textarea "LOT FOURTEEN (14), OF BLOCK TEN (10), IN MAYFIELD ADDITION, SECTION 2, TO OKLAH…"
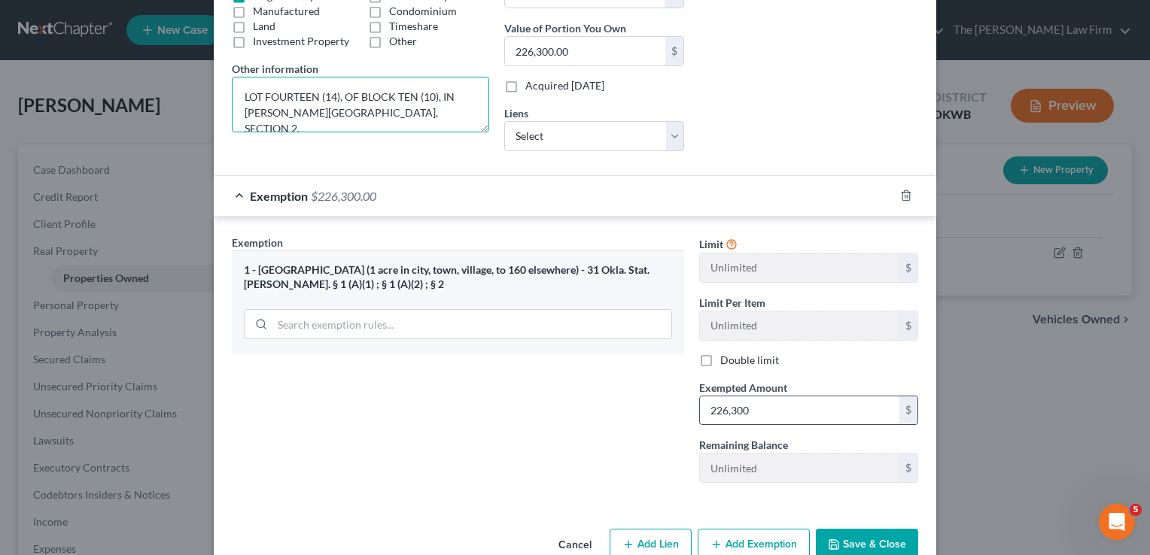
scroll to position [333, 0]
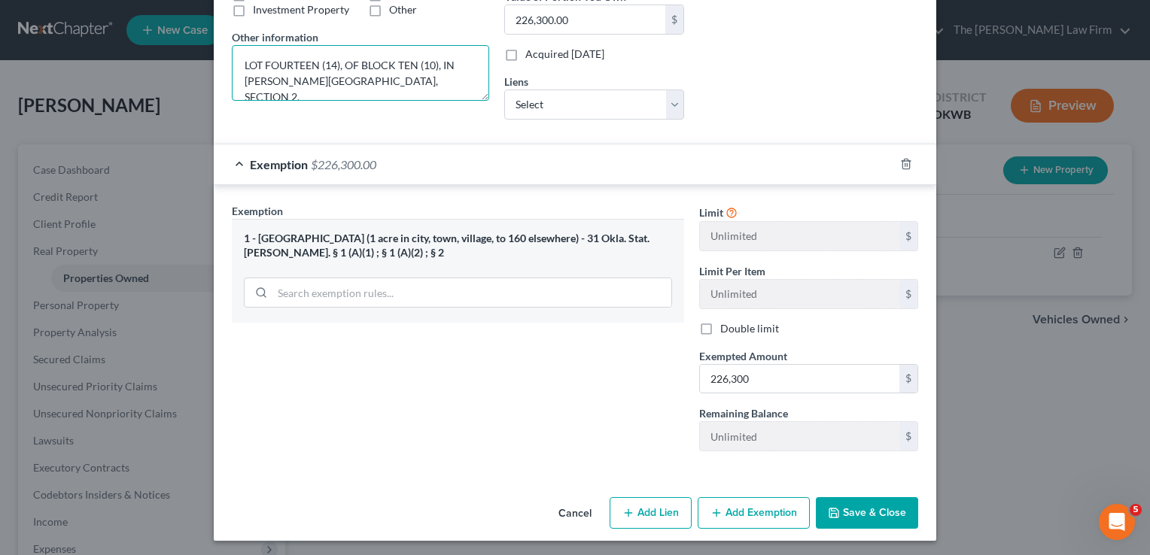
type textarea "LOT FOURTEEN (14), OF BLOCK TEN (10), IN MAYFIELD ADDITION, SECTION 2, TO OKLAH…"
click at [863, 511] on button "Save & Close" at bounding box center [867, 513] width 102 height 32
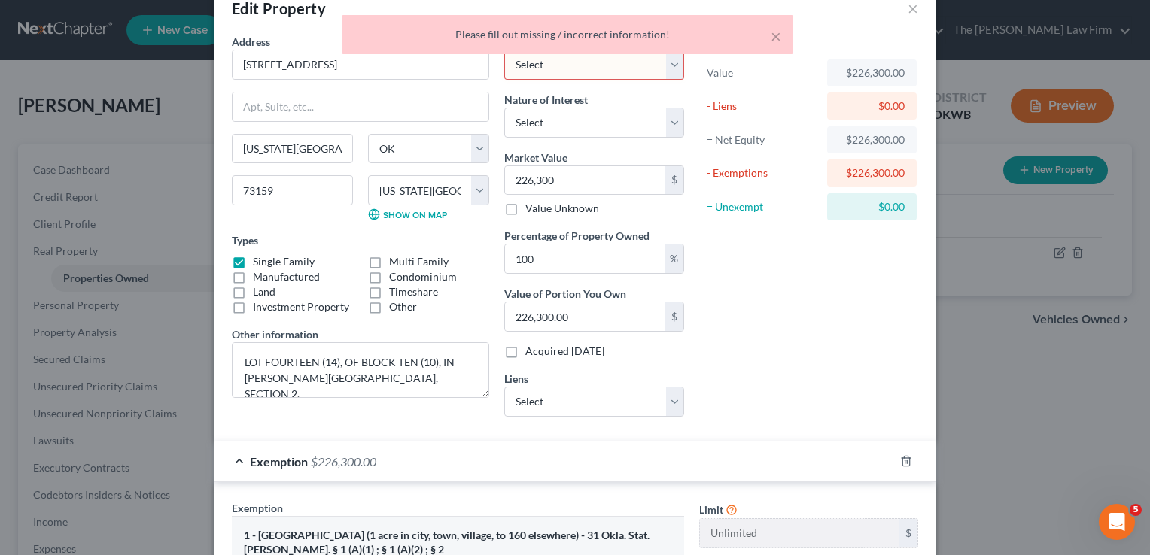
scroll to position [0, 0]
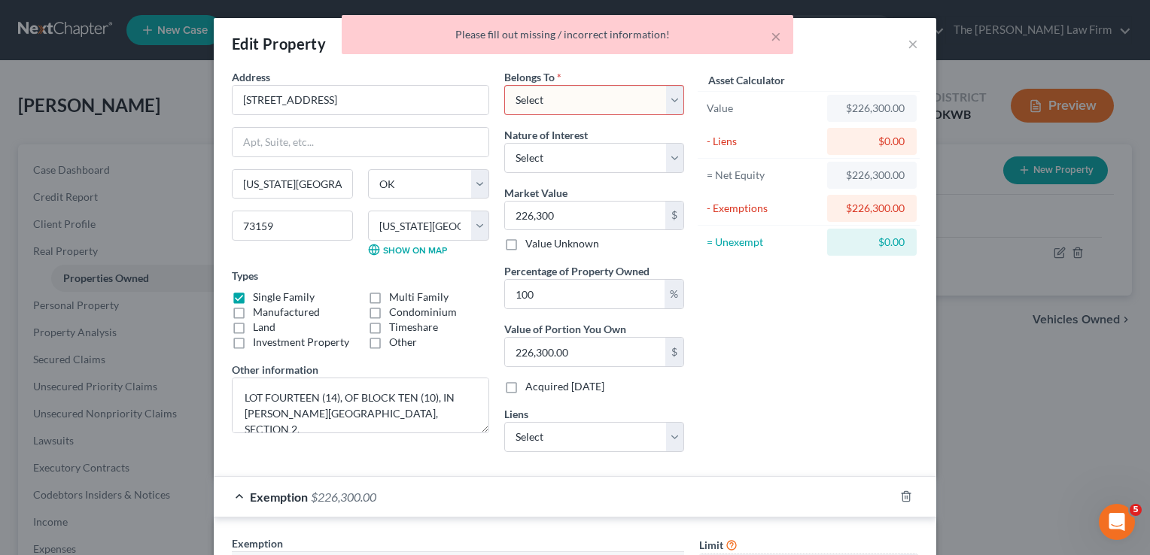
click at [599, 104] on select "Select Debtor 1 Only Debtor 2 Only Debtor 1 And Debtor 2 Only At Least One Of T…" at bounding box center [594, 100] width 180 height 30
select select "0"
click at [504, 85] on select "Select Debtor 1 Only Debtor 2 Only Debtor 1 And Debtor 2 Only At Least One Of T…" at bounding box center [594, 100] width 180 height 30
click at [795, 330] on div "Asset Calculator Value $226,300.00 - Liens $0.00 = Net Equity $226,300.00 - Exe…" at bounding box center [808, 266] width 234 height 395
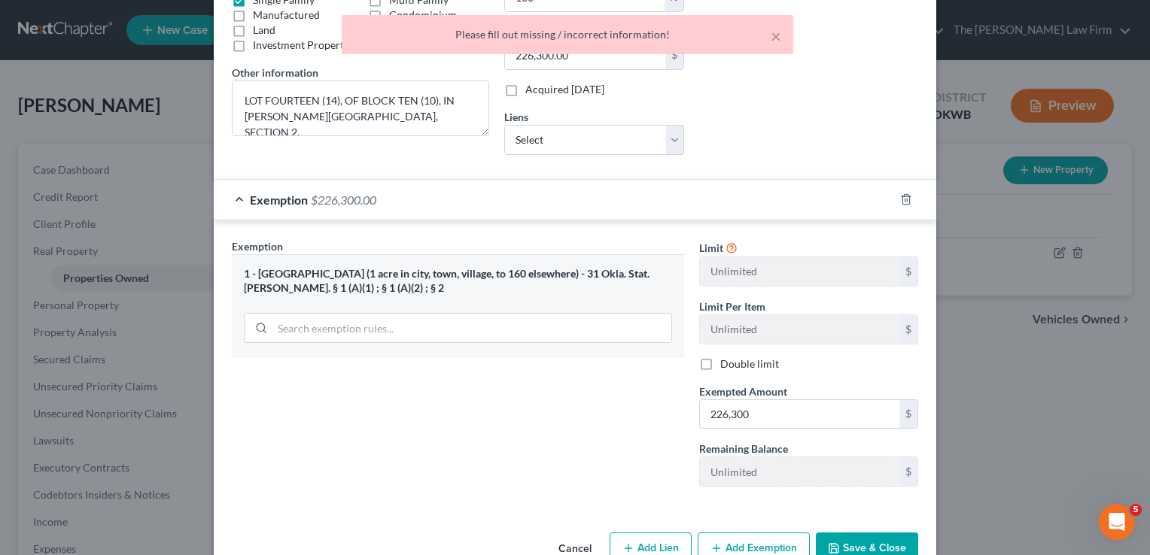
scroll to position [333, 0]
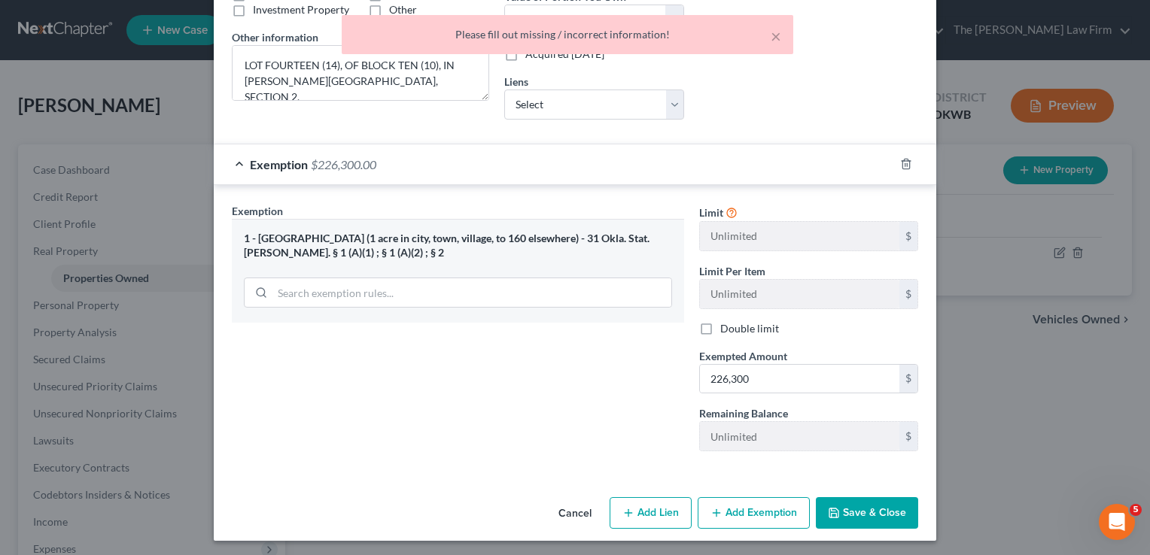
click at [848, 507] on button "Save & Close" at bounding box center [867, 513] width 102 height 32
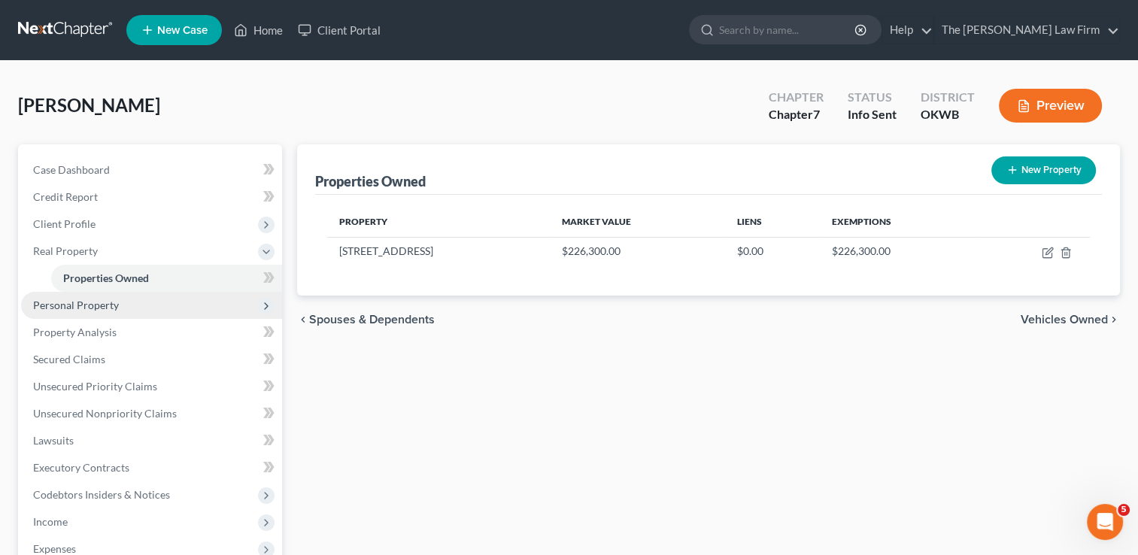
click at [87, 304] on span "Personal Property" at bounding box center [76, 305] width 86 height 13
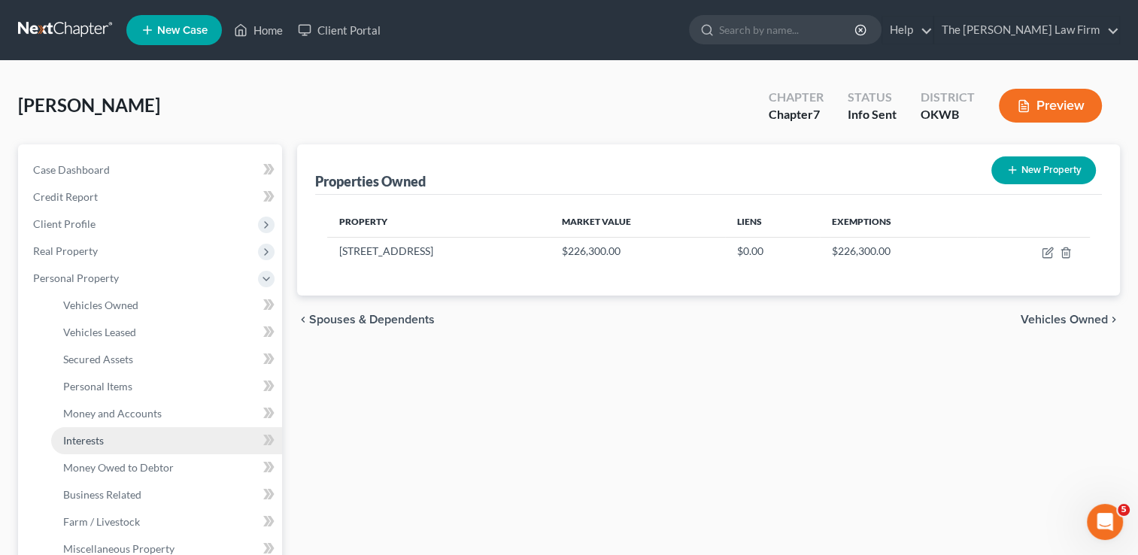
click at [99, 444] on span "Interests" at bounding box center [83, 440] width 41 height 13
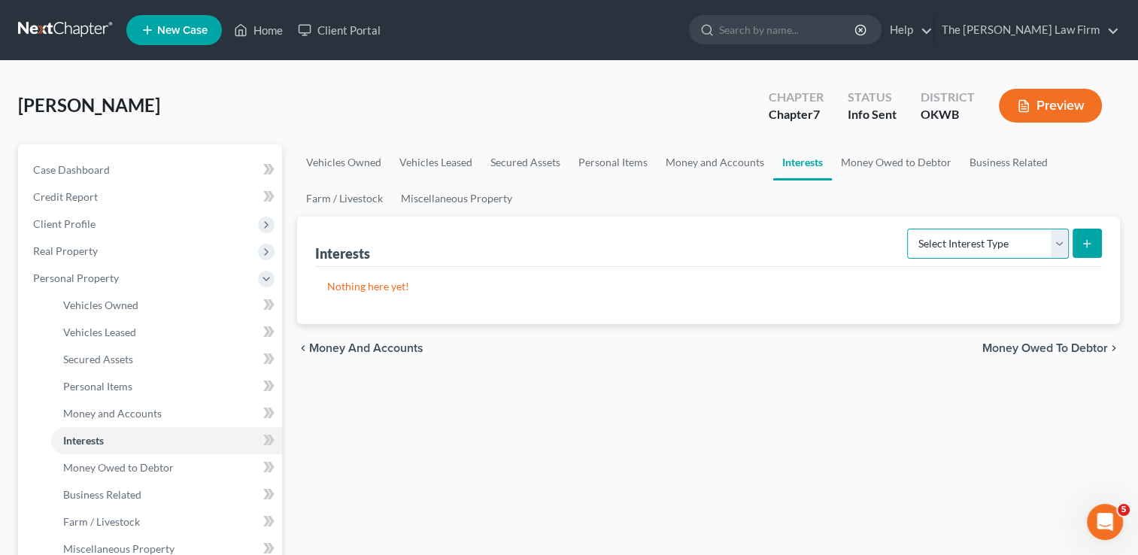
drag, startPoint x: 1062, startPoint y: 245, endPoint x: 1053, endPoint y: 254, distance: 11.7
click at [1062, 245] on select "Select Interest Type 401K Annuity Bond Education IRA Government Bond Government…" at bounding box center [988, 244] width 162 height 30
select select "ira"
click at [909, 229] on select "Select Interest Type 401K Annuity Bond Education IRA Government Bond Government…" at bounding box center [988, 244] width 162 height 30
click at [1088, 243] on icon "submit" at bounding box center [1087, 244] width 12 height 12
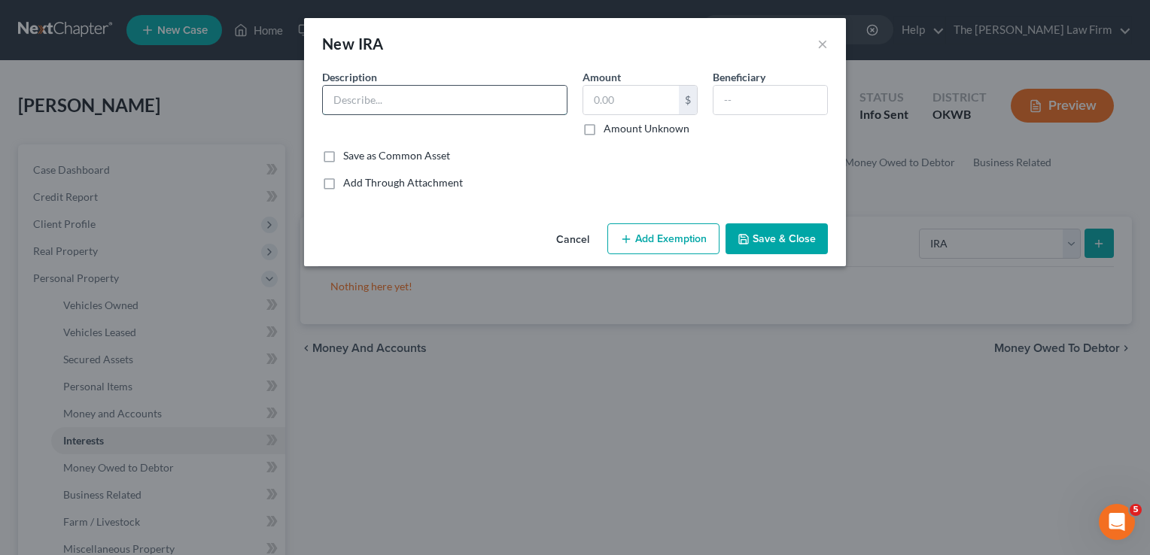
click at [443, 104] on input "text" at bounding box center [445, 100] width 244 height 29
type input "Charles Schwab IRA"
click at [620, 102] on input "text" at bounding box center [631, 100] width 96 height 29
type input "63,250.65"
click at [671, 239] on button "Add Exemption" at bounding box center [663, 239] width 112 height 32
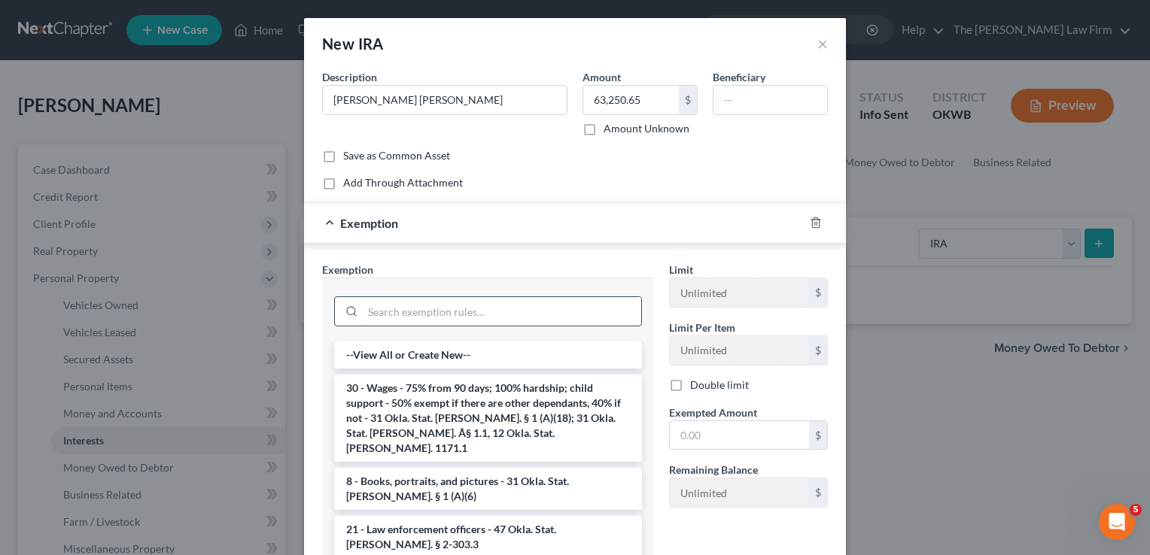
click at [435, 302] on input "search" at bounding box center [502, 311] width 278 height 29
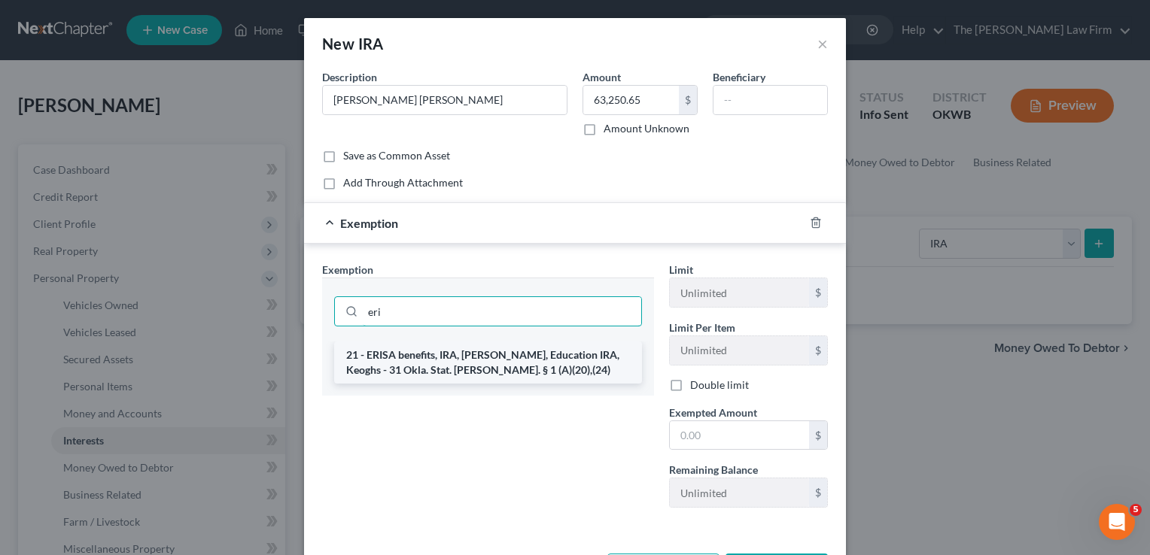
type input "eri"
click at [479, 356] on li "21 - ERISA benefits, IRA, Roth IRA, Education IRA, Keoghs - 31 Okla. Stat. Ann.…" at bounding box center [488, 363] width 308 height 42
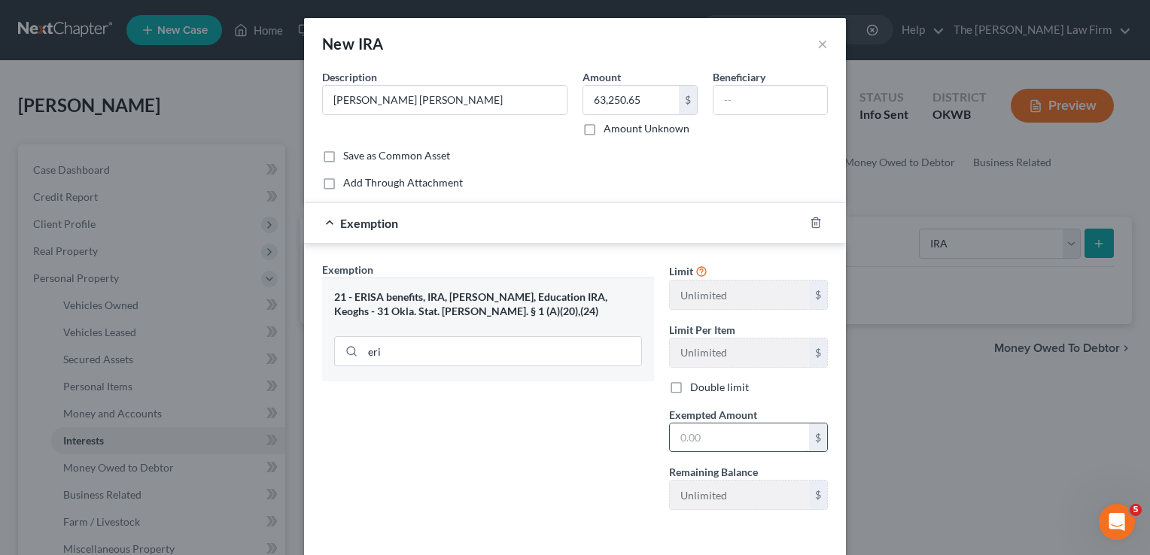
click at [737, 439] on input "text" at bounding box center [739, 438] width 139 height 29
type input "63,250.65"
type input "65,182.30"
click at [727, 438] on input "63,250.65" at bounding box center [739, 438] width 139 height 29
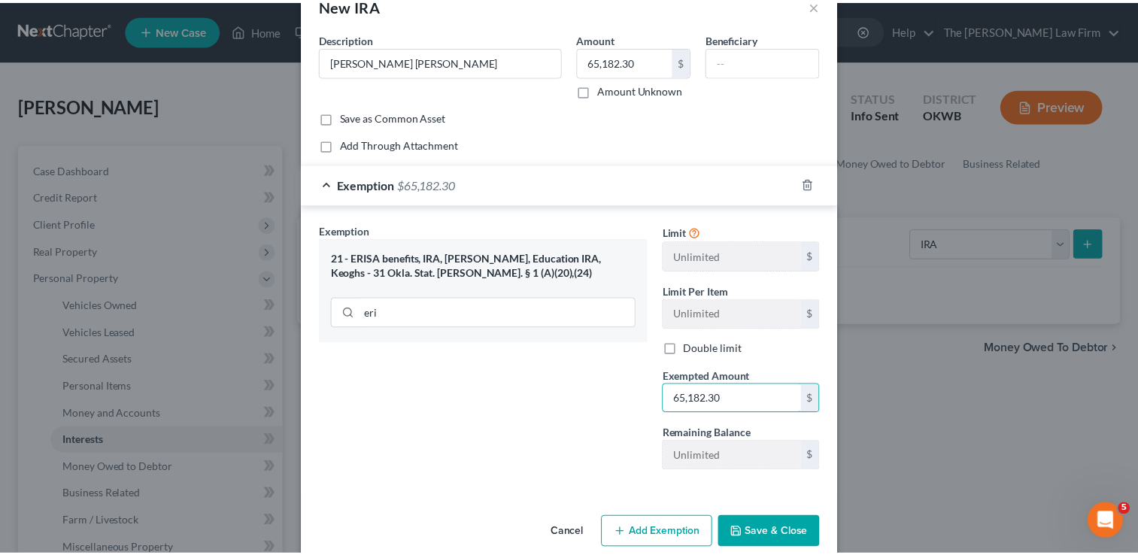
scroll to position [60, 0]
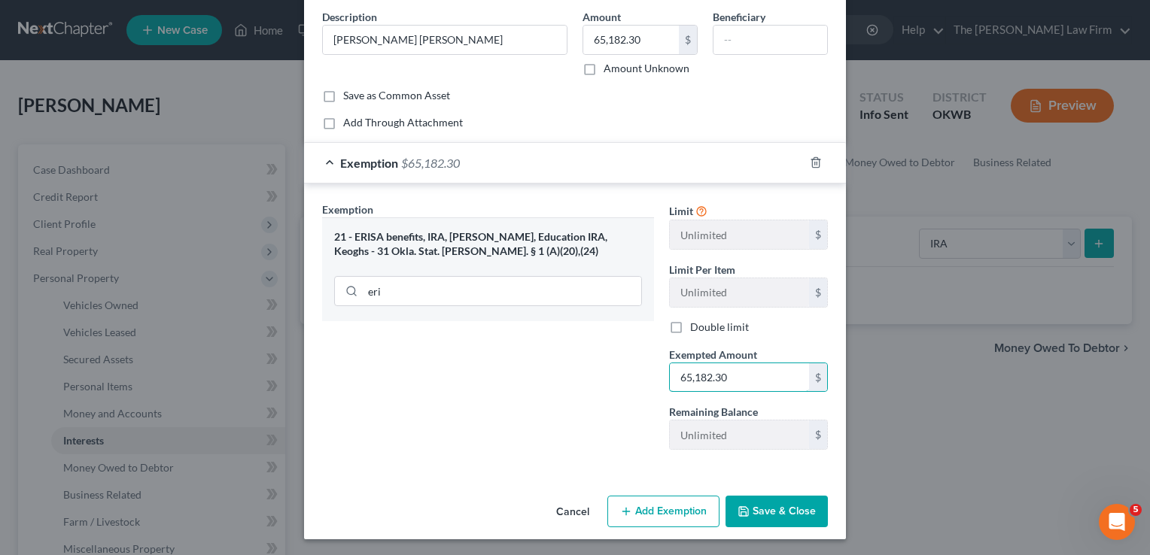
type input "65,182.30"
click at [752, 518] on button "Save & Close" at bounding box center [776, 512] width 102 height 32
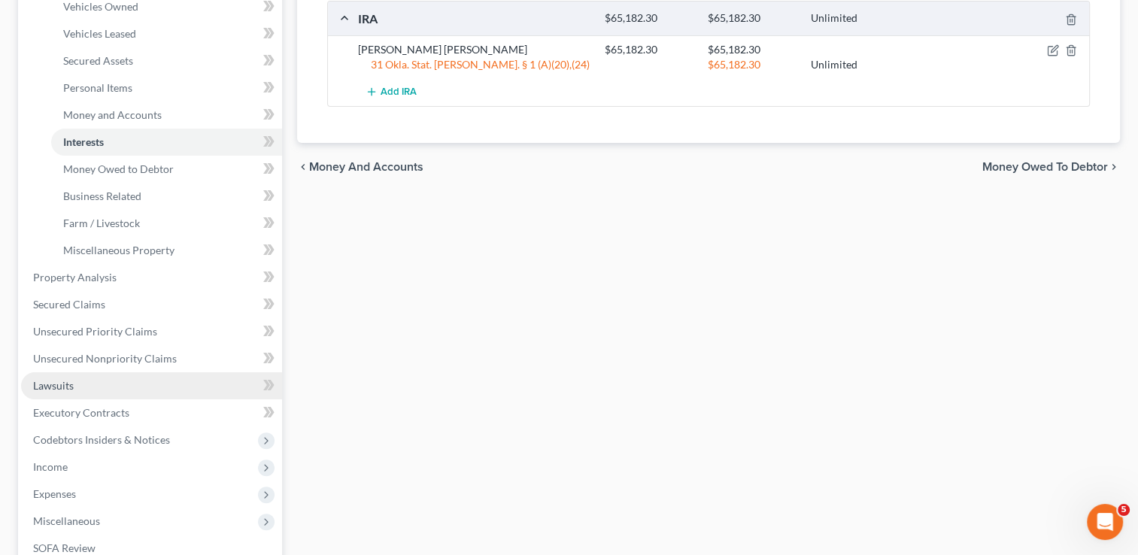
scroll to position [301, 0]
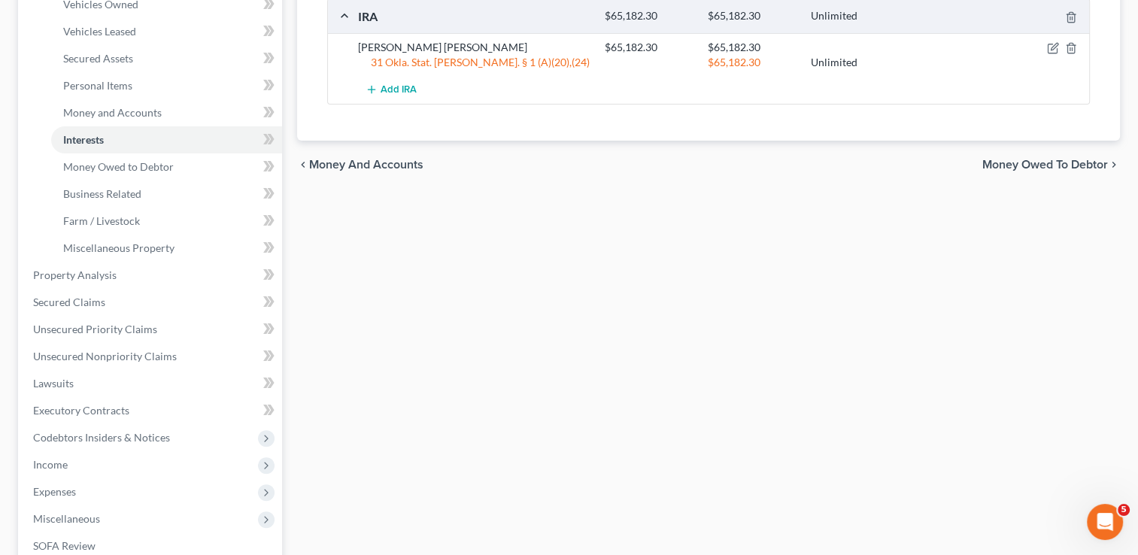
drag, startPoint x: 54, startPoint y: 462, endPoint x: 81, endPoint y: 466, distance: 27.3
click at [54, 462] on span "Income" at bounding box center [50, 464] width 35 height 13
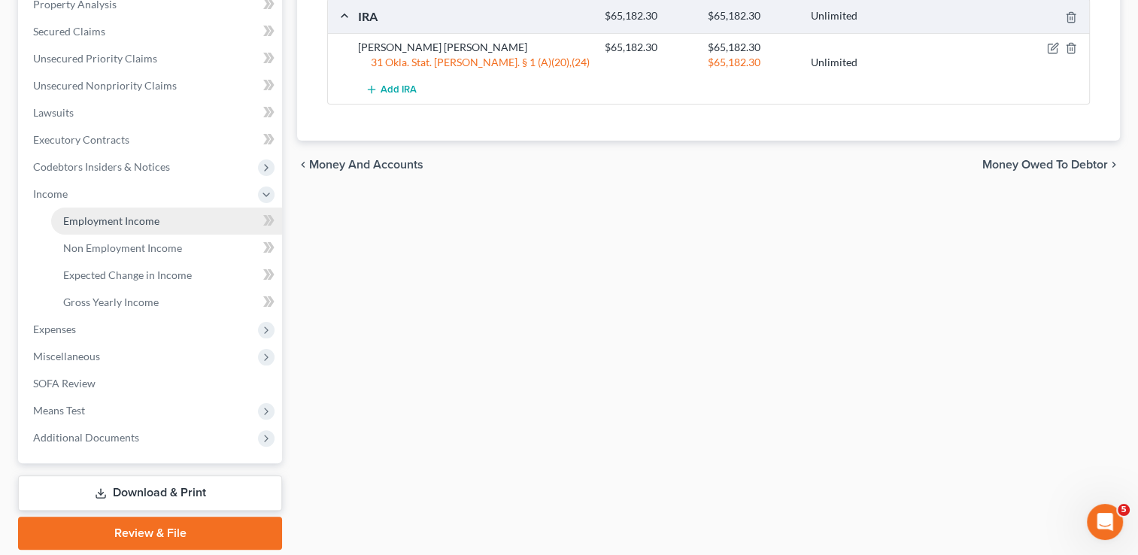
drag, startPoint x: 110, startPoint y: 223, endPoint x: 122, endPoint y: 224, distance: 12.1
click at [111, 223] on span "Employment Income" at bounding box center [111, 220] width 96 height 13
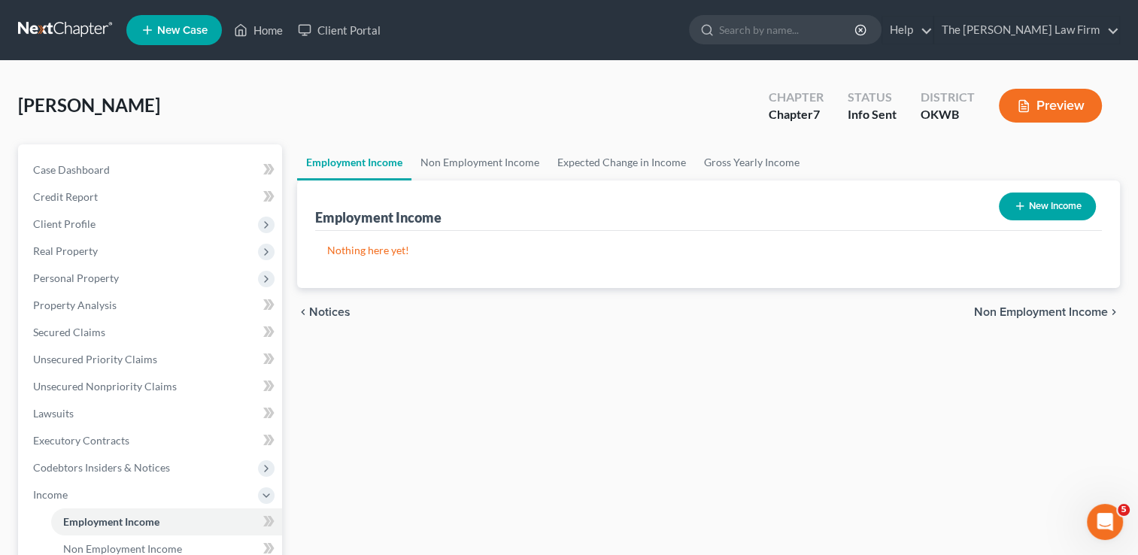
click at [1037, 203] on button "New Income" at bounding box center [1047, 207] width 97 height 28
select select "0"
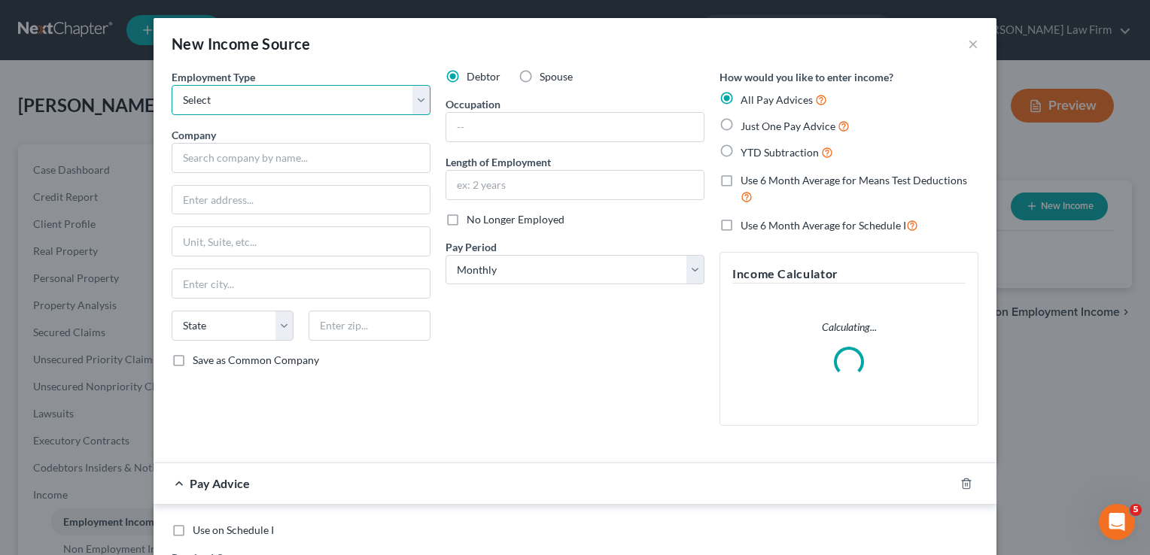
click at [306, 99] on select "Select Full or Part Time Employment Self Employment" at bounding box center [301, 100] width 259 height 30
select select "1"
click at [172, 85] on select "Select Full or Part Time Employment Self Employment" at bounding box center [301, 100] width 259 height 30
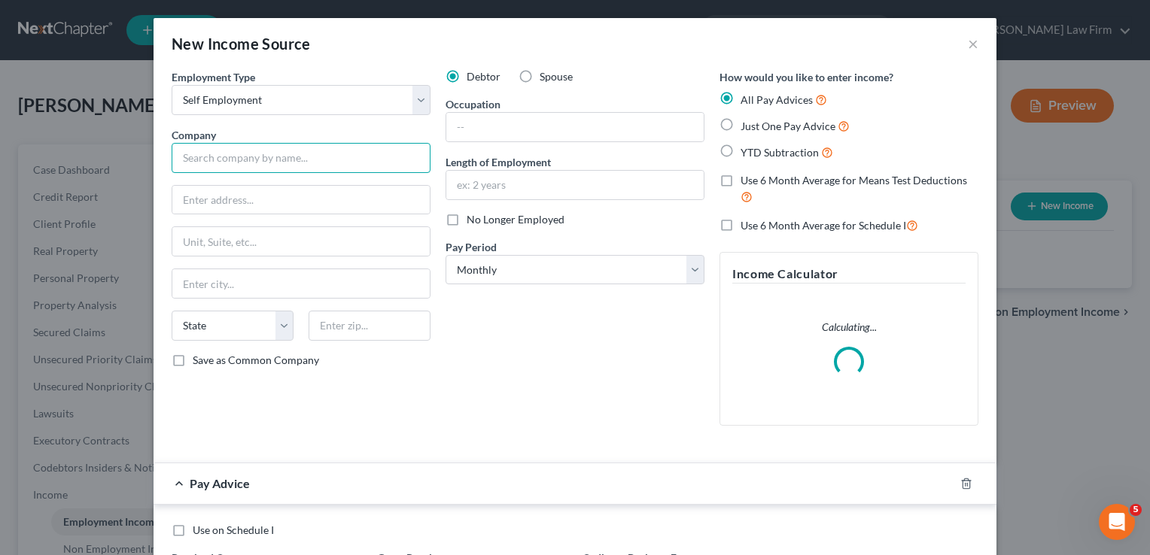
click at [265, 153] on input "text" at bounding box center [301, 158] width 259 height 30
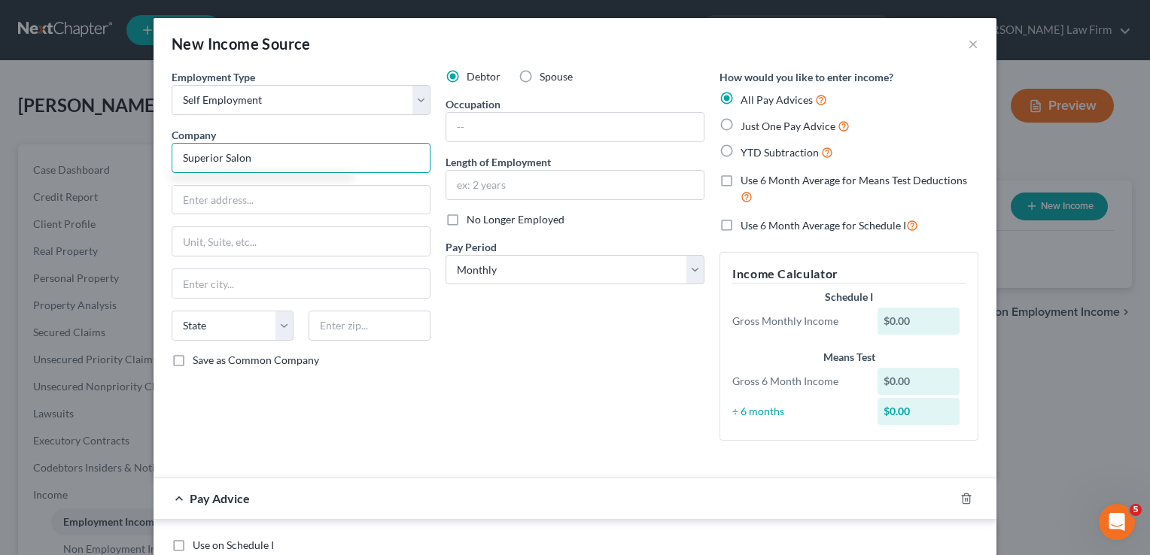
type input "Superior Salon"
click at [520, 339] on div "Debtor Spouse Occupation Length of Employment No Longer Employed Pay Period * S…" at bounding box center [575, 261] width 274 height 384
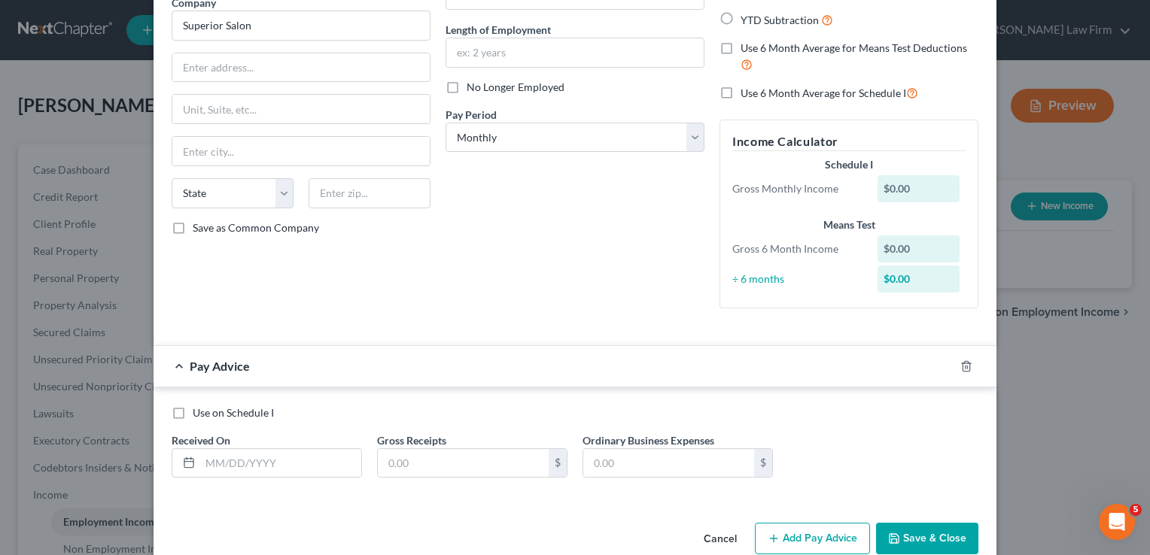
scroll to position [160, 0]
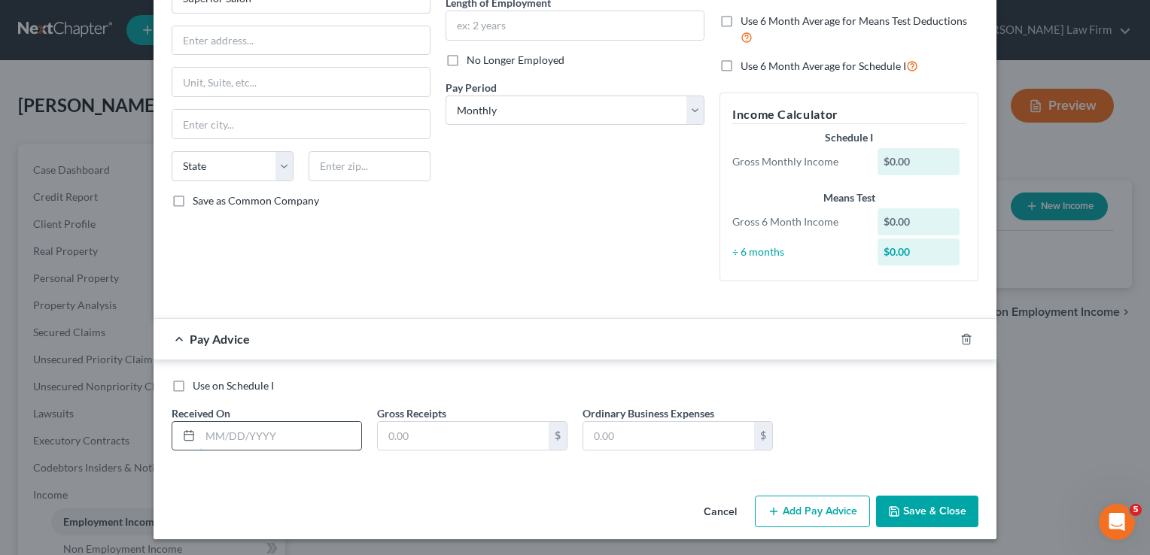
click at [285, 435] on input "text" at bounding box center [280, 436] width 161 height 29
type input "01/28/2025"
click at [427, 429] on input "text" at bounding box center [463, 436] width 171 height 29
type input "970.00"
click at [661, 444] on input "text" at bounding box center [668, 436] width 171 height 29
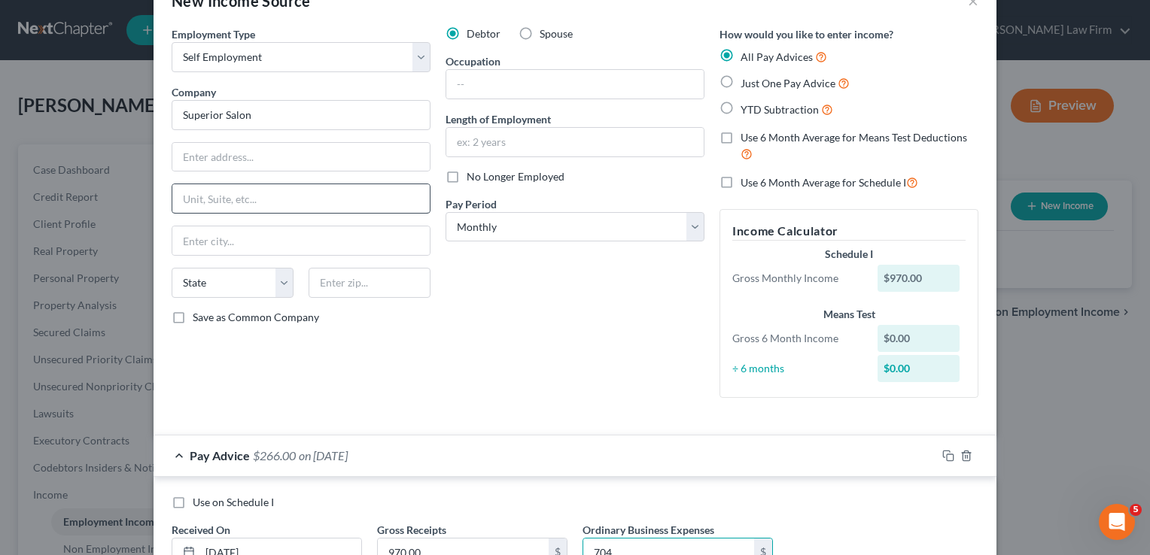
scroll to position [9, 0]
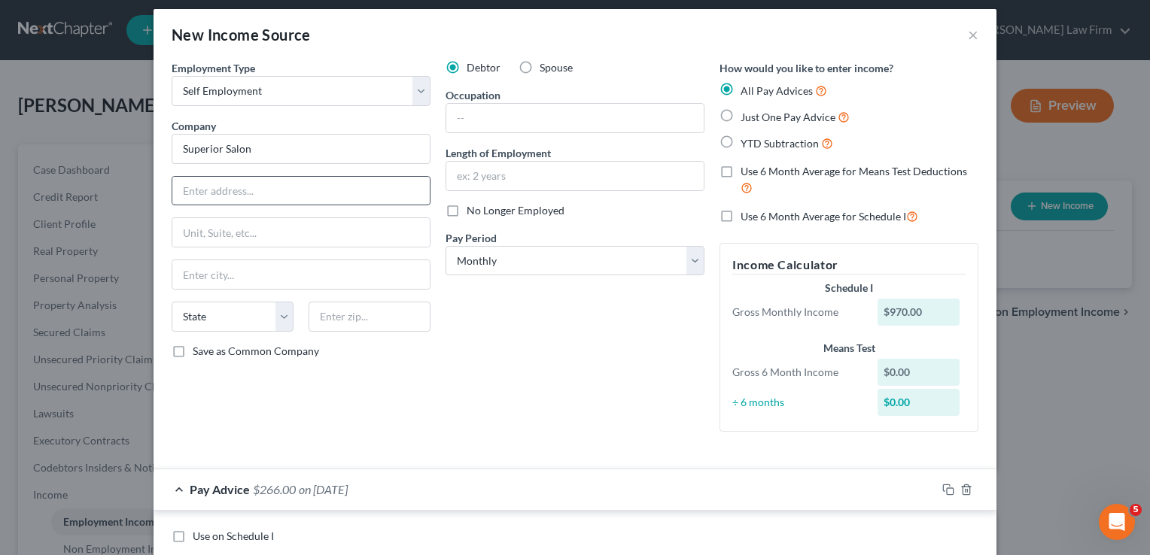
type input "704"
click at [265, 191] on input "text" at bounding box center [300, 191] width 257 height 29
type input "1231 SW 89th St"
type input "73139"
click at [533, 296] on div "Debtor Spouse Occupation Length of Employment No Longer Employed Pay Period * S…" at bounding box center [575, 252] width 274 height 384
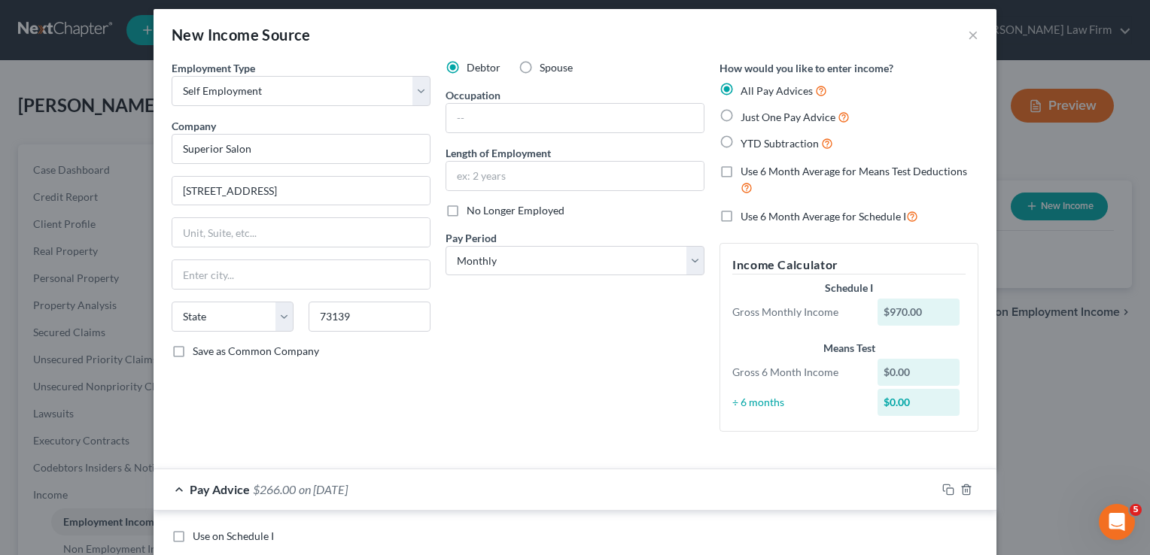
type input "Oklahoma City"
select select "37"
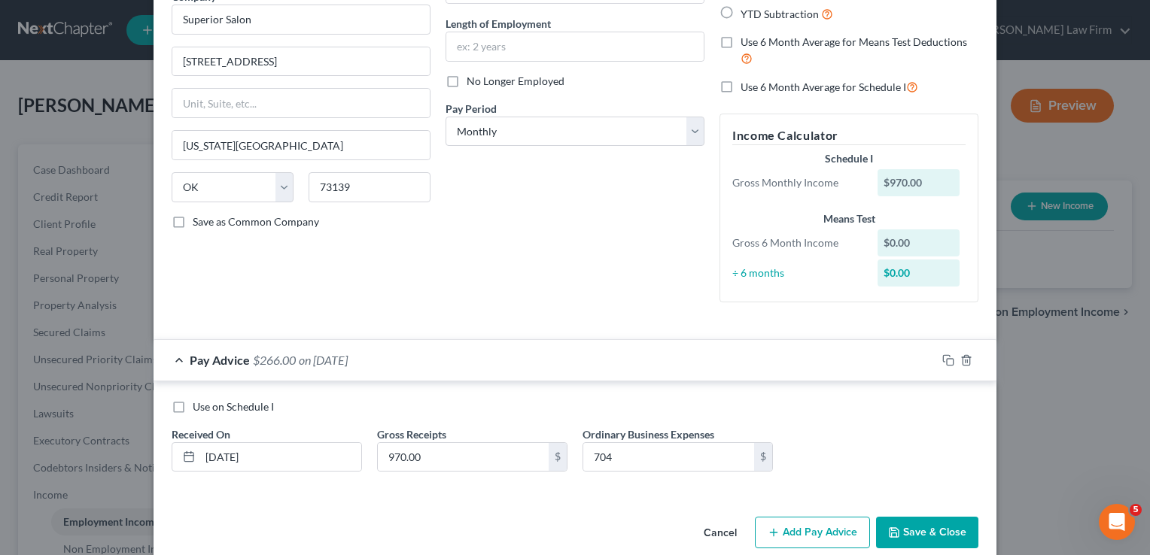
scroll to position [160, 0]
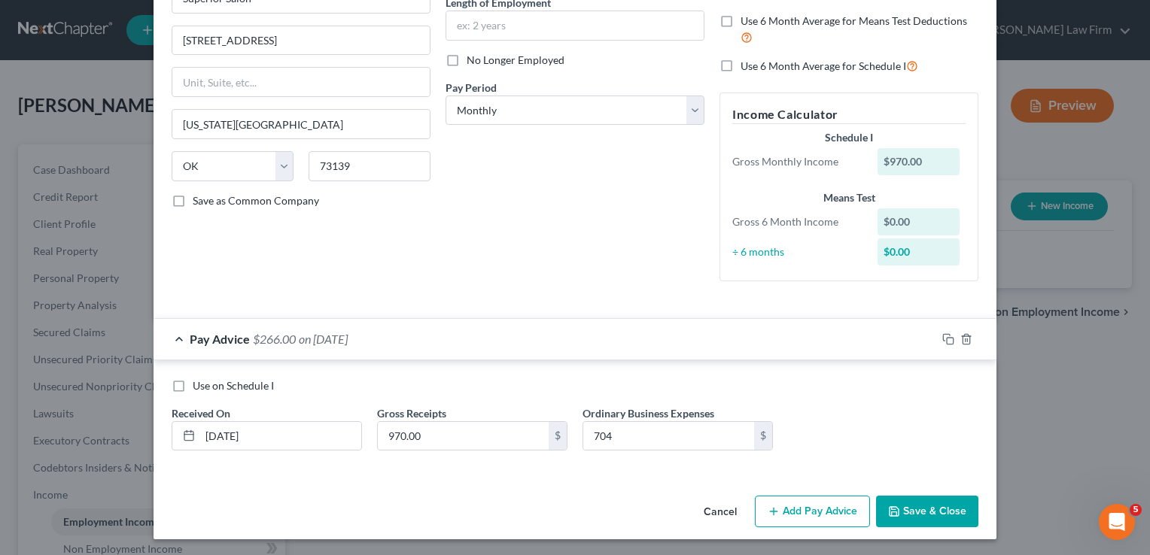
click at [810, 510] on button "Add Pay Advice" at bounding box center [812, 512] width 115 height 32
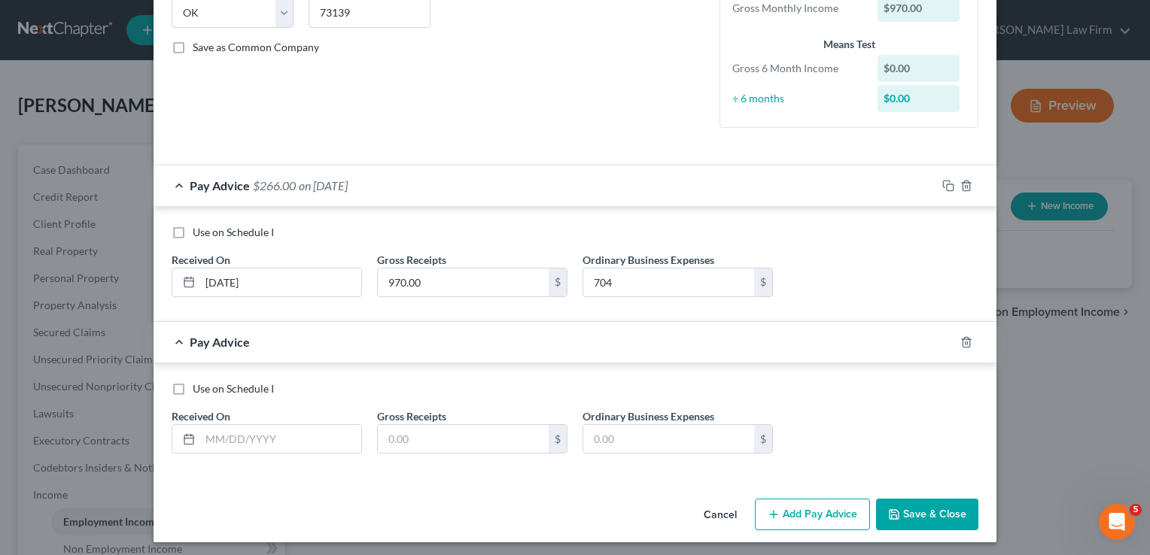
scroll to position [316, 0]
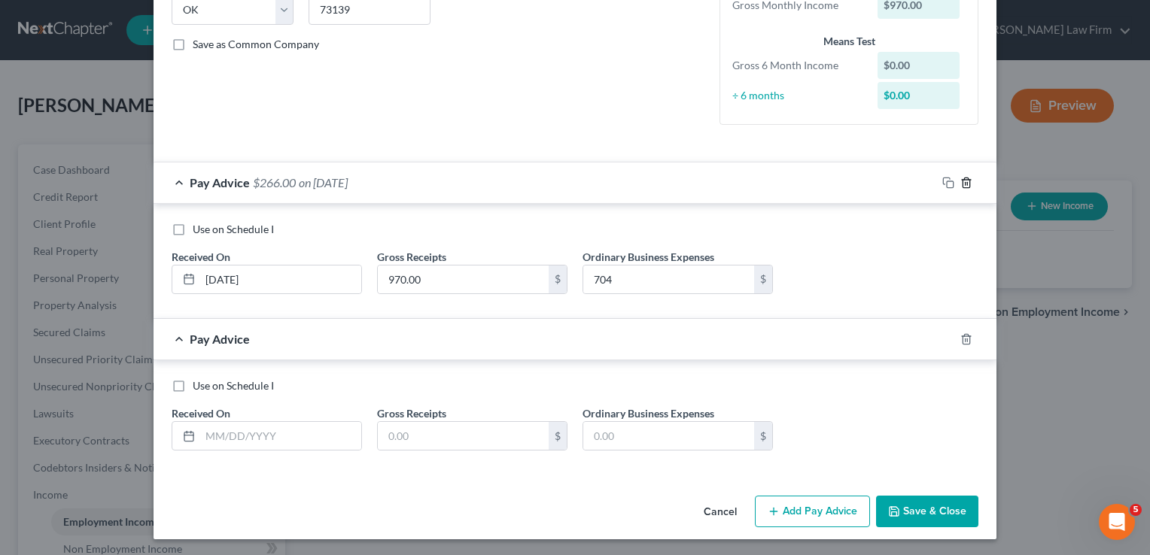
click at [960, 181] on icon "button" at bounding box center [966, 183] width 12 height 12
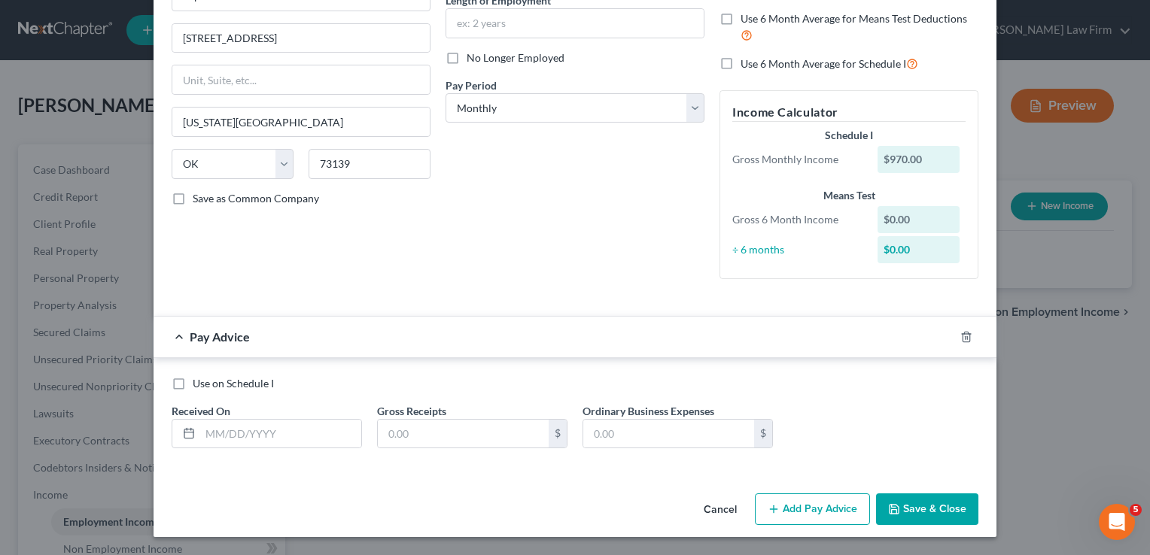
scroll to position [160, 0]
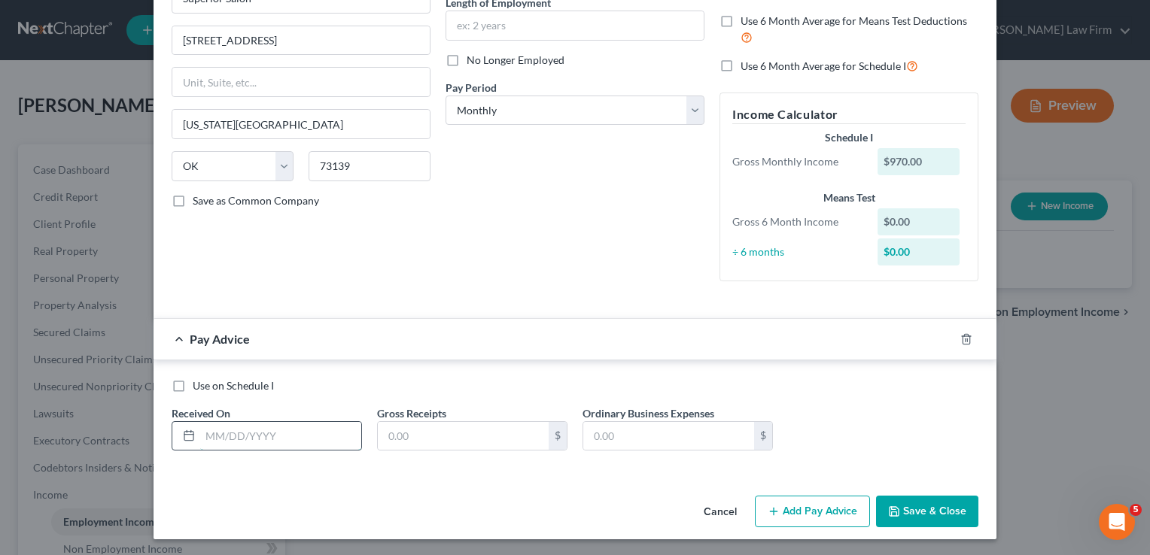
click at [276, 438] on input "text" at bounding box center [280, 436] width 161 height 29
type input "0"
type input "02/28/2025"
click at [469, 440] on input "text" at bounding box center [463, 436] width 171 height 29
type input "848.00"
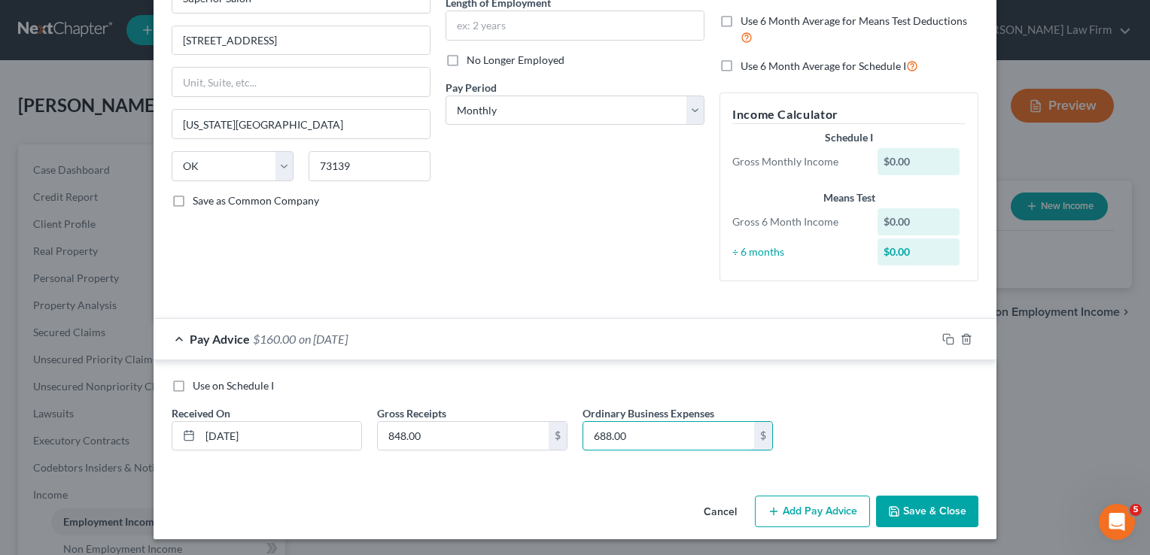
type input "688.00"
click at [823, 507] on button "Add Pay Advice" at bounding box center [812, 512] width 115 height 32
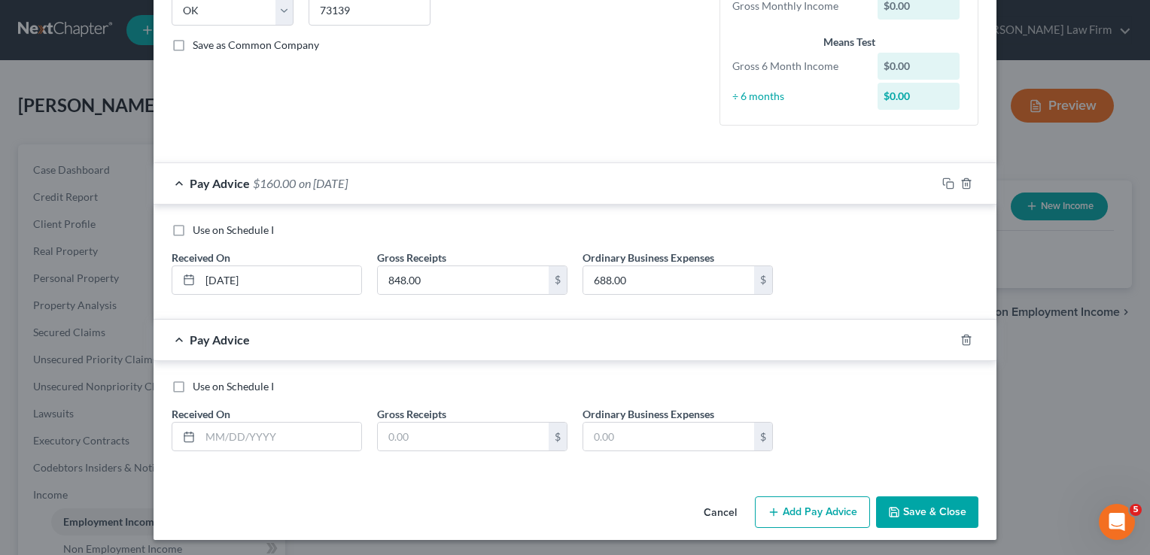
scroll to position [316, 0]
click at [243, 439] on input "text" at bounding box center [280, 436] width 161 height 29
type input "03/28/2025"
drag, startPoint x: 410, startPoint y: 432, endPoint x: 435, endPoint y: 426, distance: 25.5
click at [410, 432] on input "text" at bounding box center [463, 436] width 171 height 29
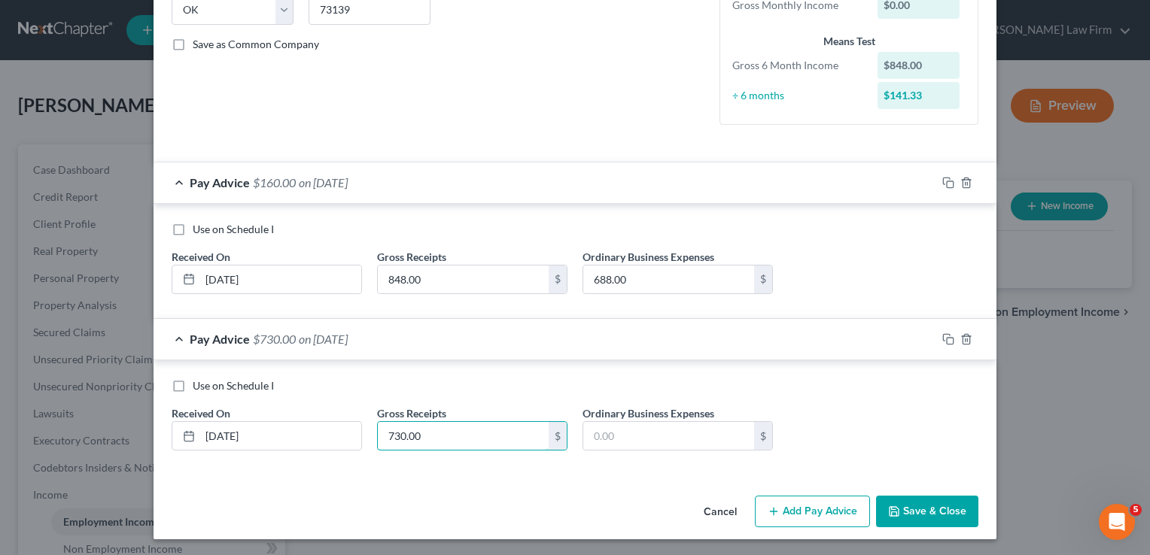
type input "730.00"
type input "680.00"
click at [825, 513] on button "Add Pay Advice" at bounding box center [812, 512] width 115 height 32
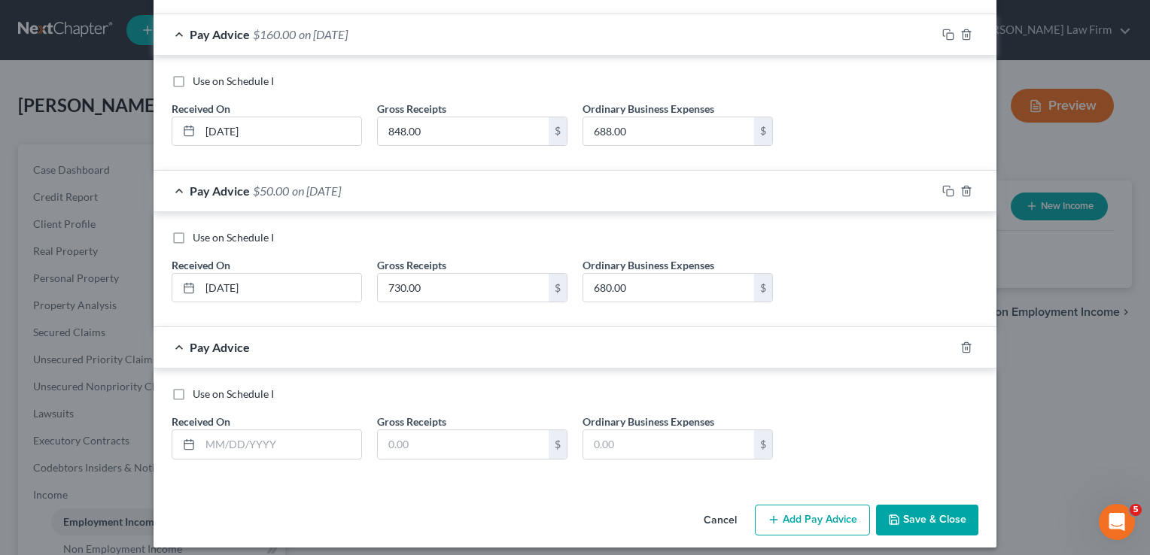
scroll to position [473, 0]
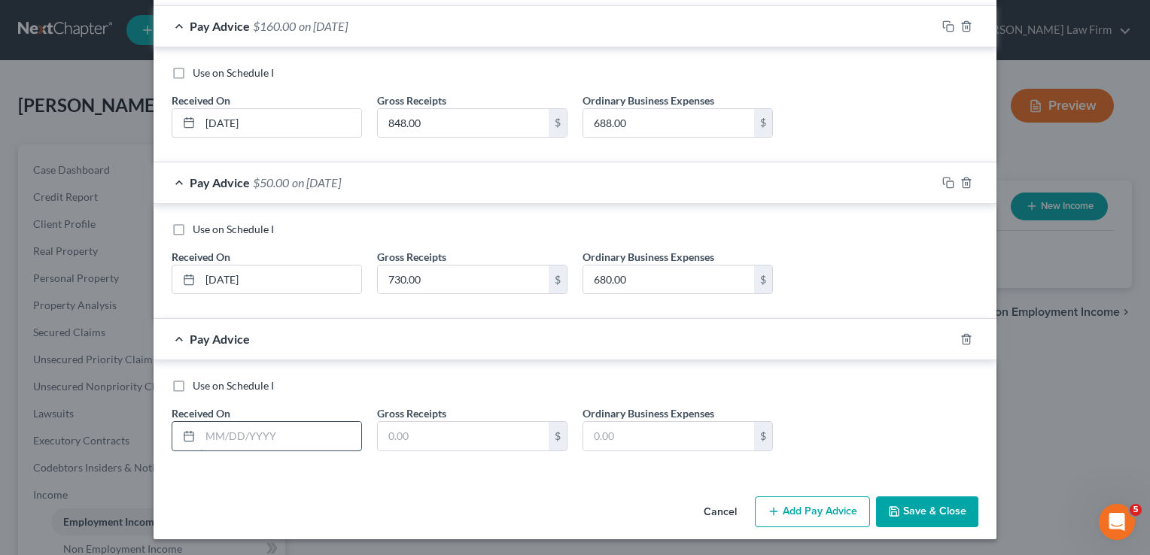
click at [247, 436] on input "text" at bounding box center [280, 436] width 161 height 29
type input "04/28/2025"
click at [462, 432] on input "text" at bounding box center [463, 436] width 171 height 29
type input "700.00"
click at [646, 439] on input "text" at bounding box center [668, 436] width 171 height 29
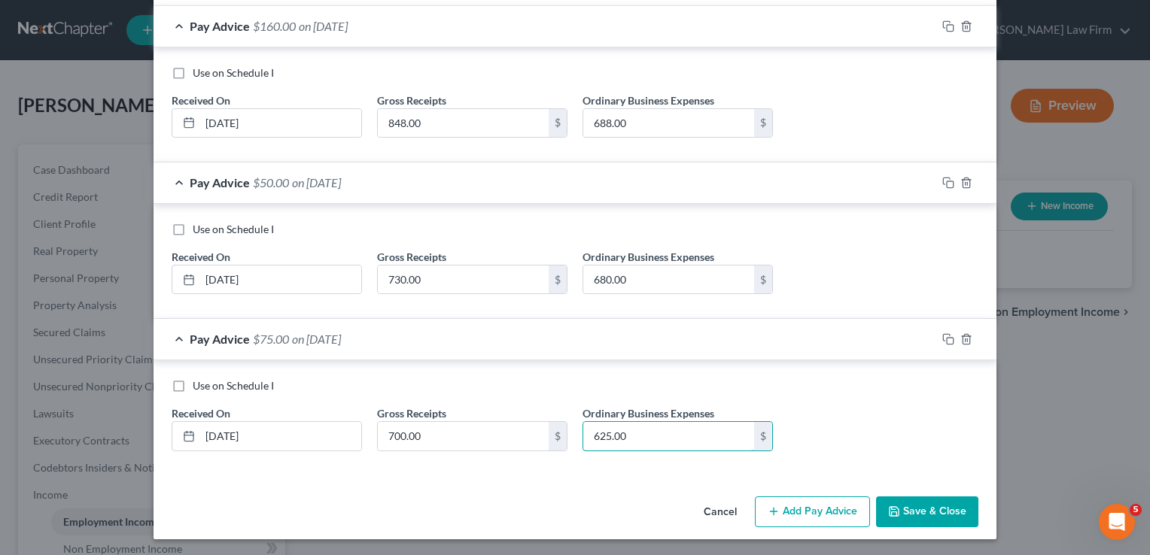
type input "625.00"
click at [802, 513] on button "Add Pay Advice" at bounding box center [812, 513] width 115 height 32
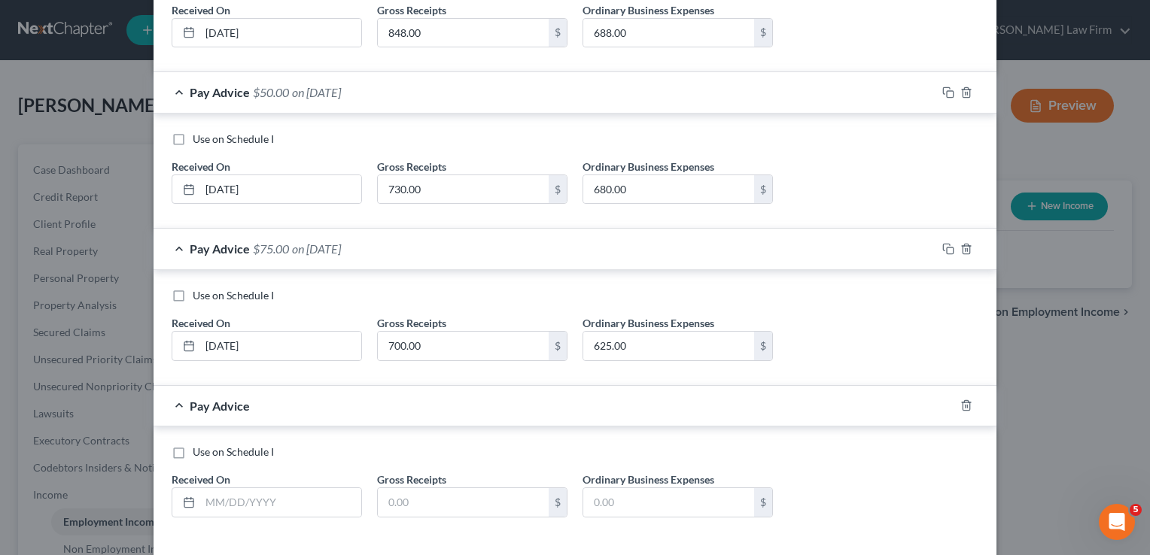
scroll to position [628, 0]
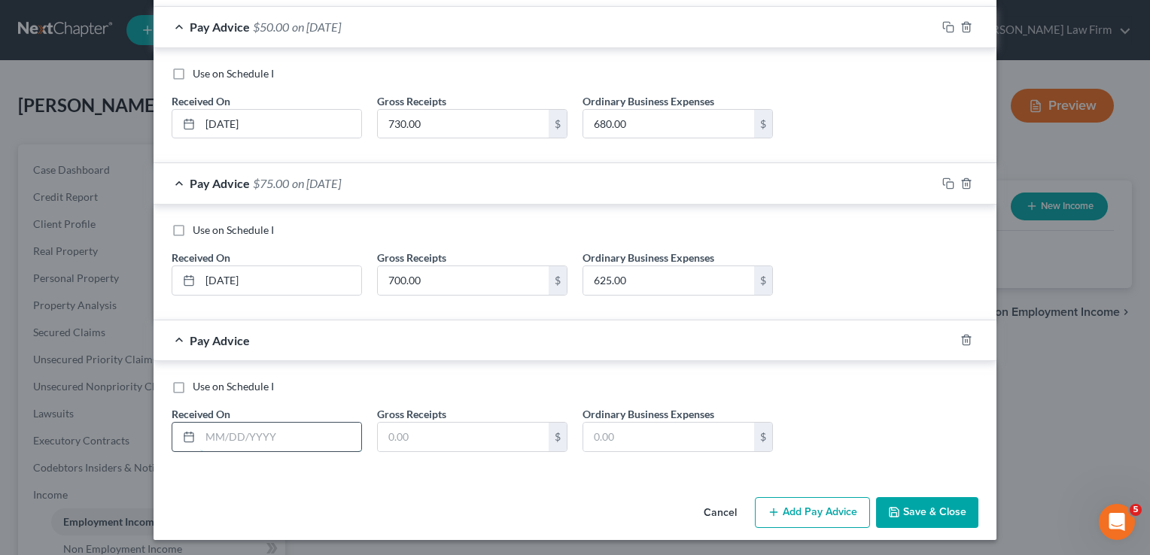
click at [295, 426] on input "text" at bounding box center [280, 437] width 161 height 29
type input "05/28/2025"
click at [418, 436] on input "text" at bounding box center [463, 437] width 171 height 29
type input "760.00"
type input "655.00"
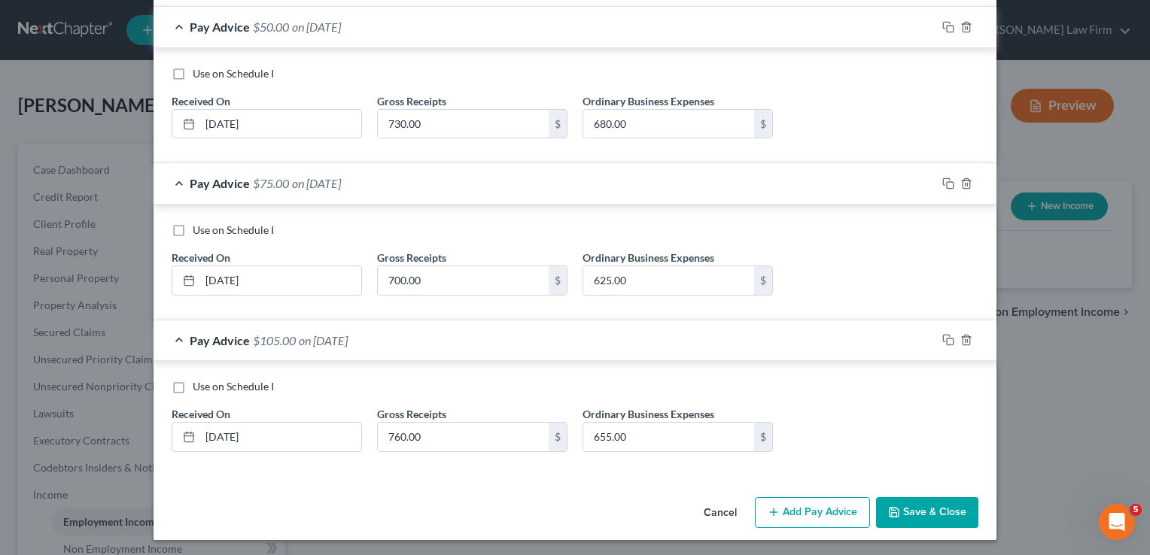
click at [816, 516] on button "Add Pay Advice" at bounding box center [812, 513] width 115 height 32
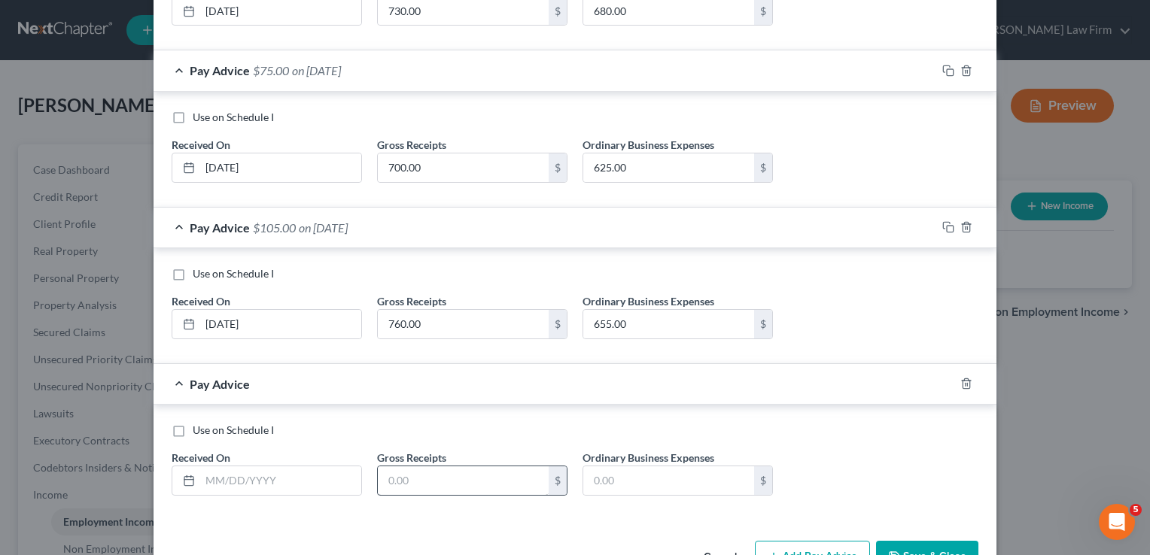
scroll to position [784, 0]
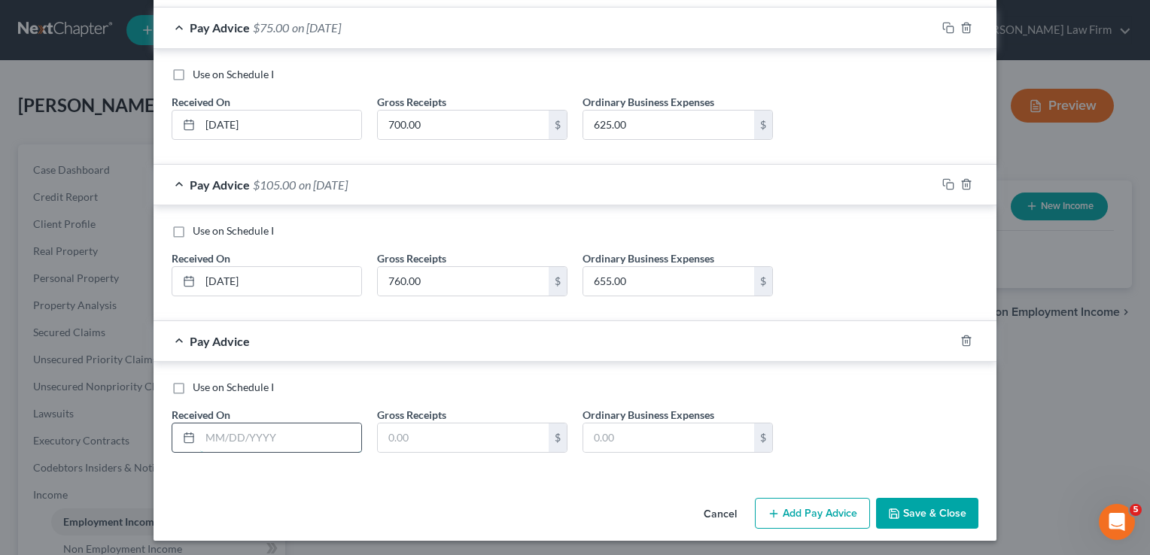
click at [244, 430] on input "text" at bounding box center [280, 438] width 161 height 29
type input "06/28/2025"
drag, startPoint x: 422, startPoint y: 431, endPoint x: 427, endPoint y: 441, distance: 11.1
click at [422, 431] on input "text" at bounding box center [463, 438] width 171 height 29
type input "660.00"
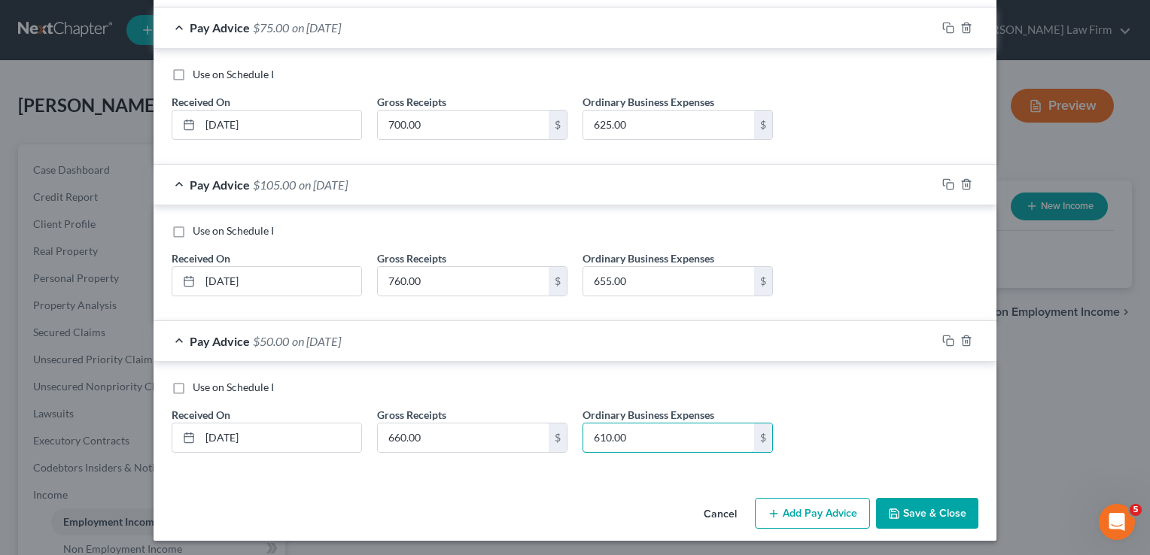
type input "610.00"
click at [912, 510] on button "Save & Close" at bounding box center [927, 514] width 102 height 32
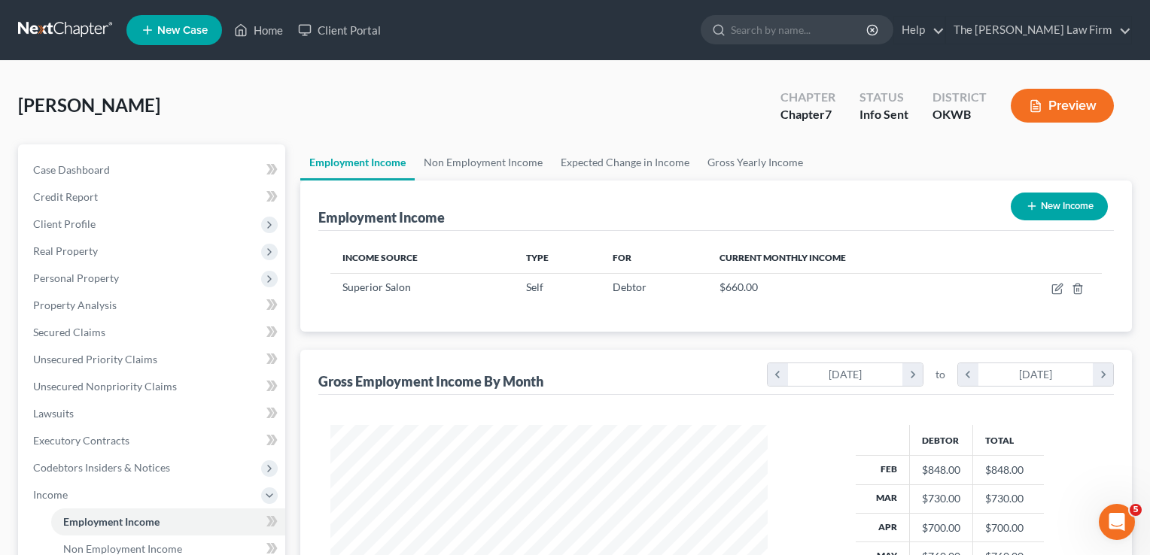
scroll to position [268, 463]
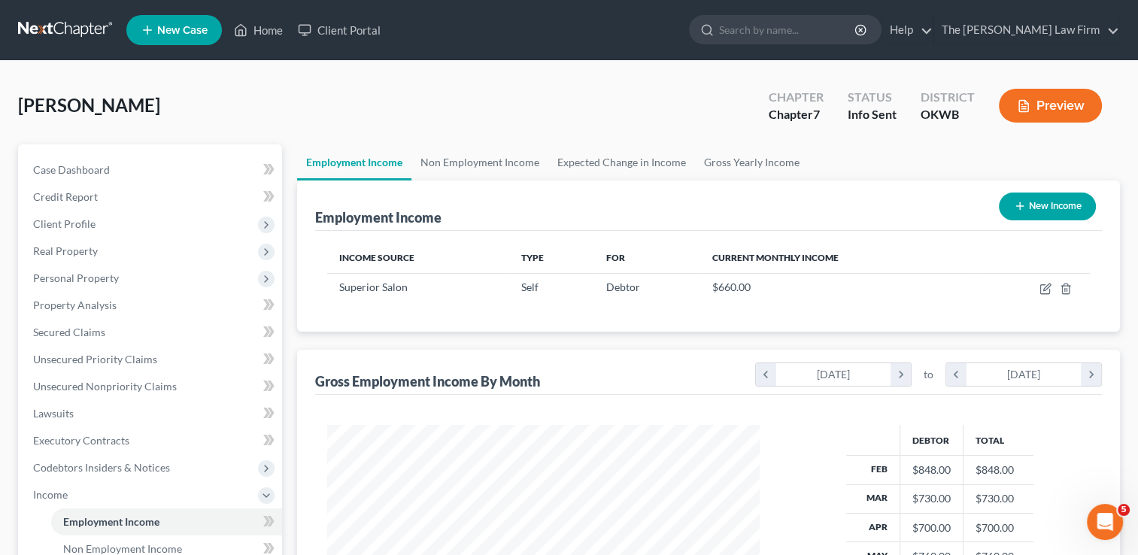
click at [1035, 207] on button "New Income" at bounding box center [1047, 207] width 97 height 28
select select "0"
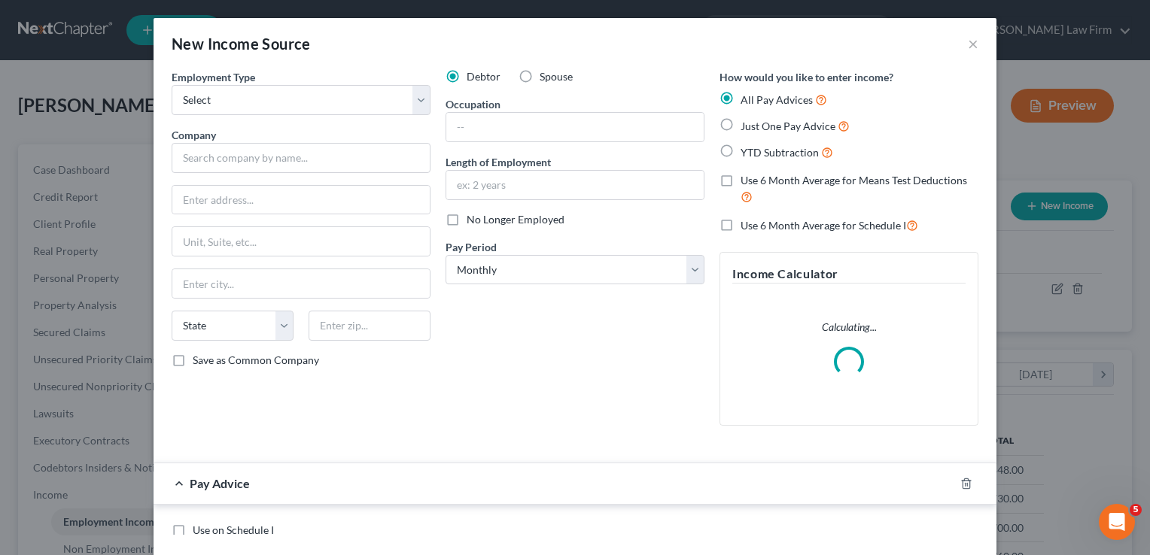
scroll to position [268, 466]
click at [285, 96] on select "Select Full or Part Time Employment Self Employment" at bounding box center [301, 100] width 259 height 30
select select "1"
click at [172, 85] on select "Select Full or Part Time Employment Self Employment" at bounding box center [301, 100] width 259 height 30
paste input "CLOUDBOOST"
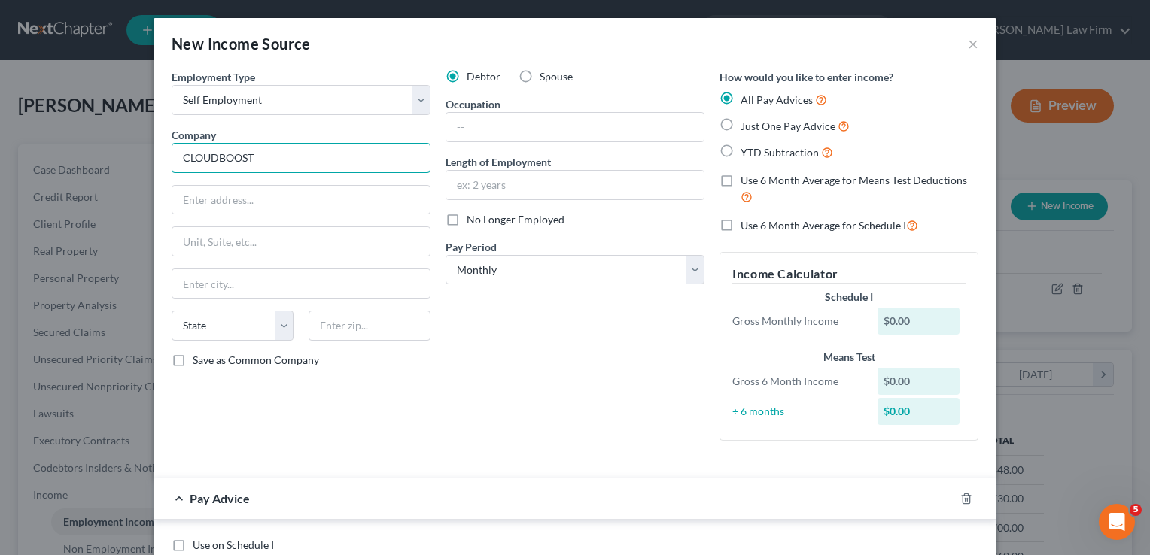
type input "CLOUDBOOST"
click at [507, 352] on div "Debtor Spouse Occupation Length of Employment No Longer Employed Pay Period * S…" at bounding box center [575, 261] width 274 height 384
click at [229, 196] on input "text" at bounding box center [300, 200] width 257 height 29
type input "21 Drydock Ave"
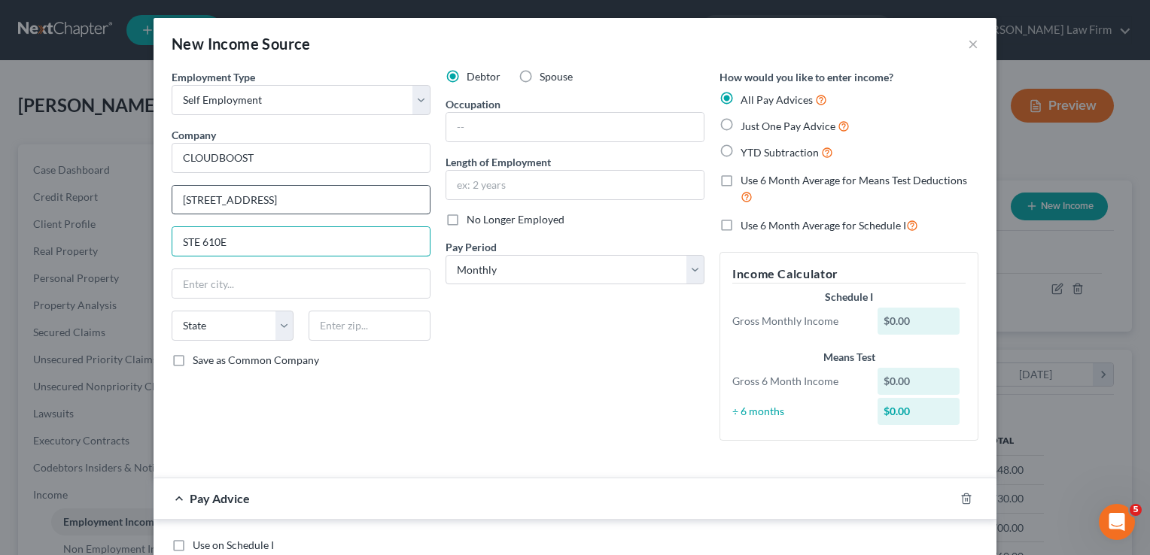
type input "STE 610E"
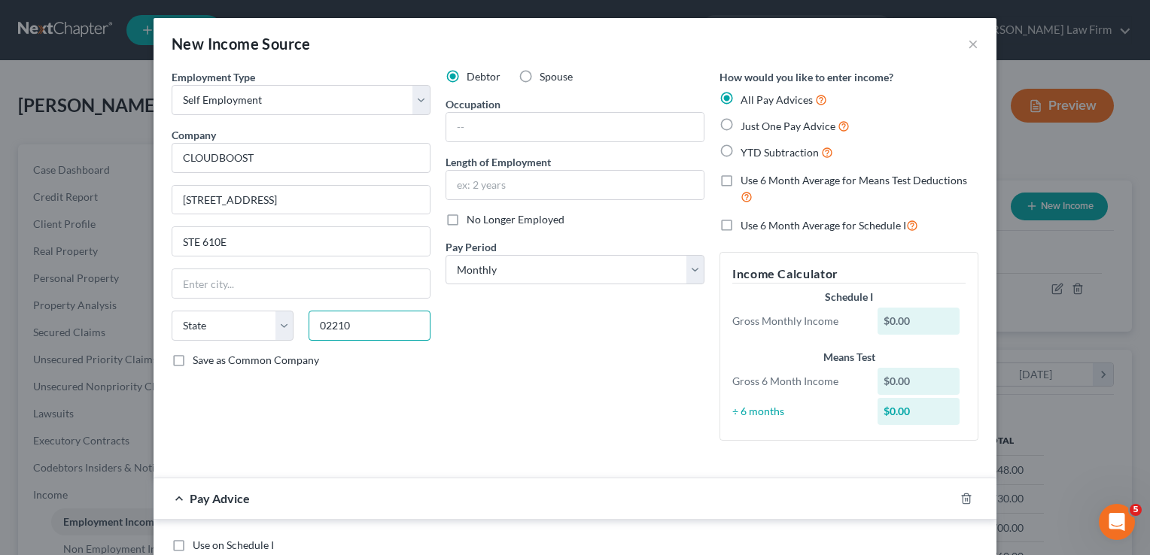
type input "02210"
click at [497, 320] on div "Debtor Spouse Occupation Length of Employment No Longer Employed Pay Period * S…" at bounding box center [575, 261] width 274 height 384
type input "Boston"
select select "22"
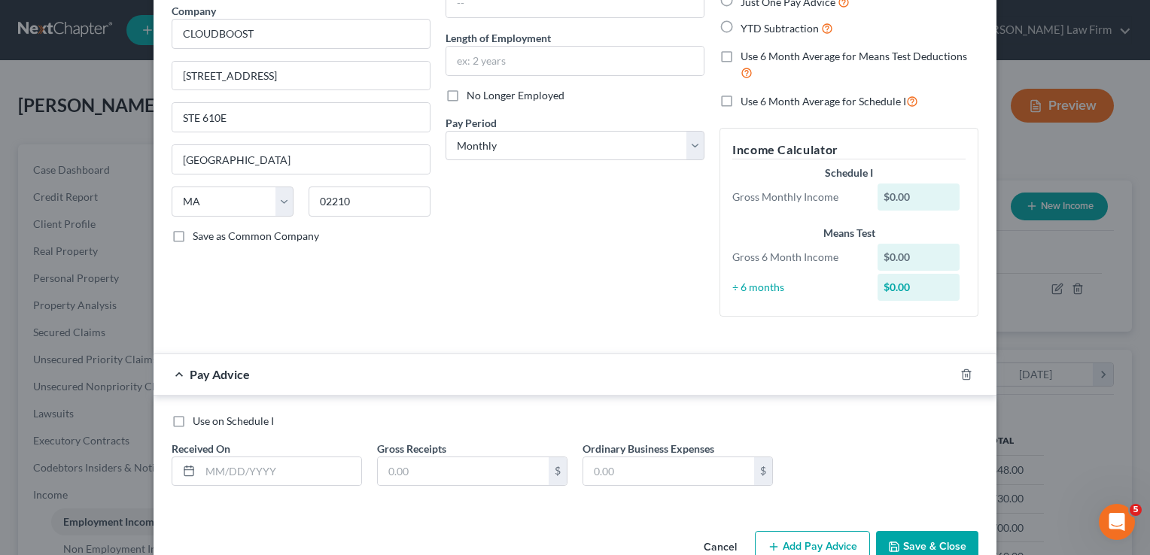
scroll to position [160, 0]
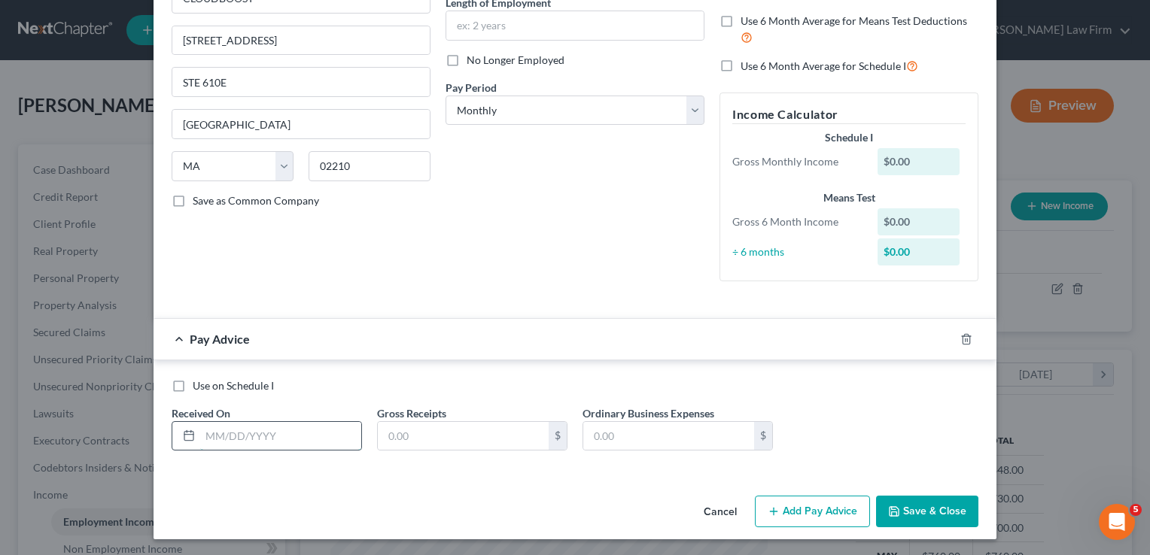
click at [281, 435] on input "text" at bounding box center [280, 436] width 161 height 29
drag, startPoint x: 276, startPoint y: 441, endPoint x: 202, endPoint y: 448, distance: 74.1
click at [203, 445] on input "02/208/2025" at bounding box center [280, 436] width 161 height 29
type input "02/28/2025"
click at [415, 424] on input "text" at bounding box center [463, 436] width 171 height 29
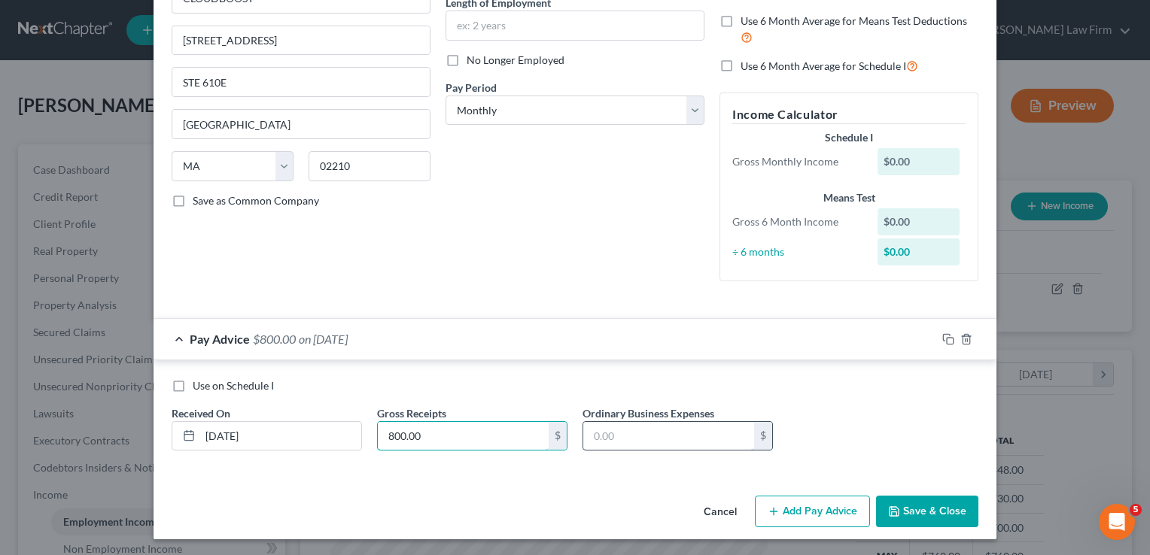
type input "800.00"
click at [615, 429] on input "text" at bounding box center [668, 436] width 171 height 29
type input "4,578.00"
click at [813, 510] on button "Add Pay Advice" at bounding box center [812, 512] width 115 height 32
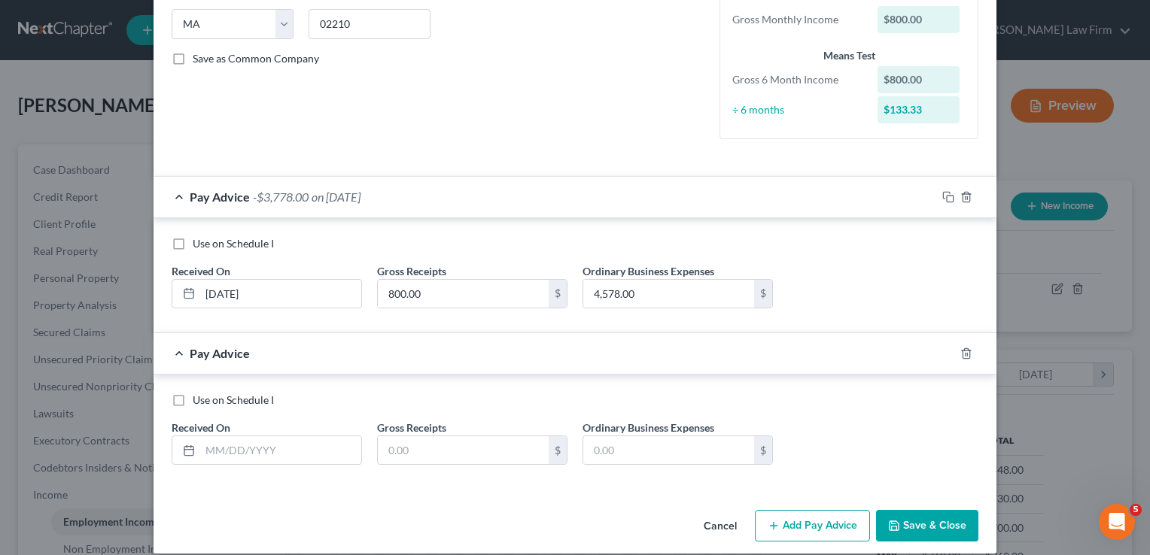
scroll to position [316, 0]
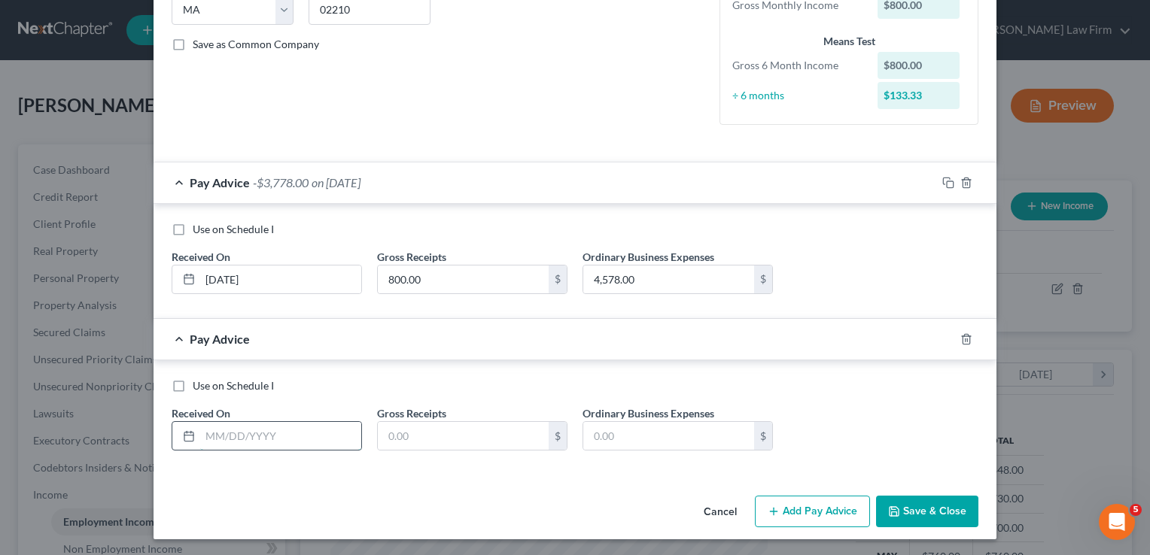
click at [255, 433] on input "text" at bounding box center [280, 436] width 161 height 29
type input "03/28/2025"
click at [429, 435] on input "text" at bounding box center [463, 436] width 171 height 29
type input "5,330.00"
click at [676, 444] on input "text" at bounding box center [668, 436] width 171 height 29
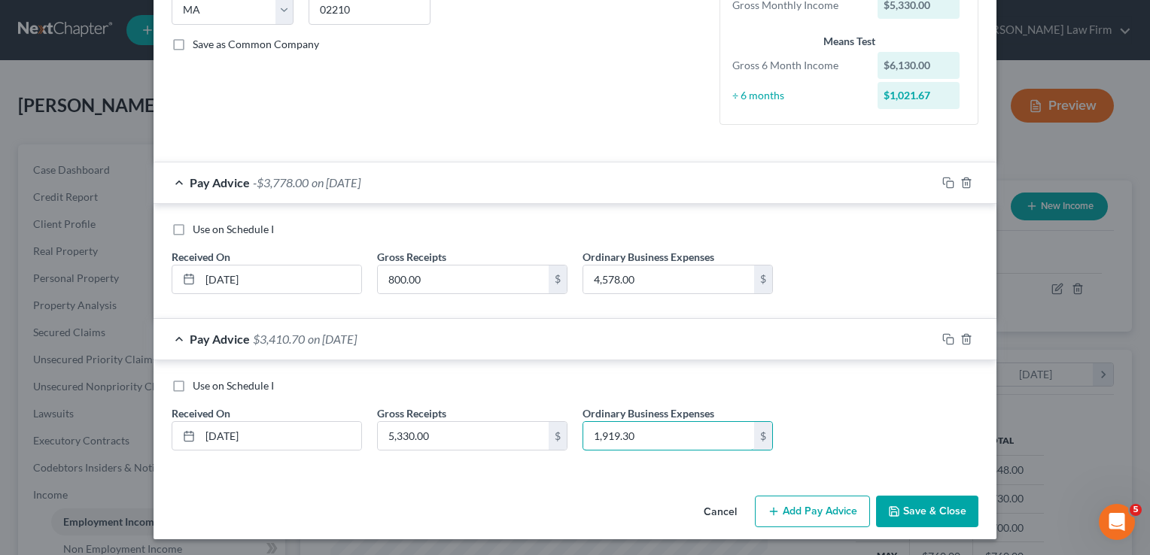
type input "1,919.30"
click at [792, 510] on button "Add Pay Advice" at bounding box center [812, 512] width 115 height 32
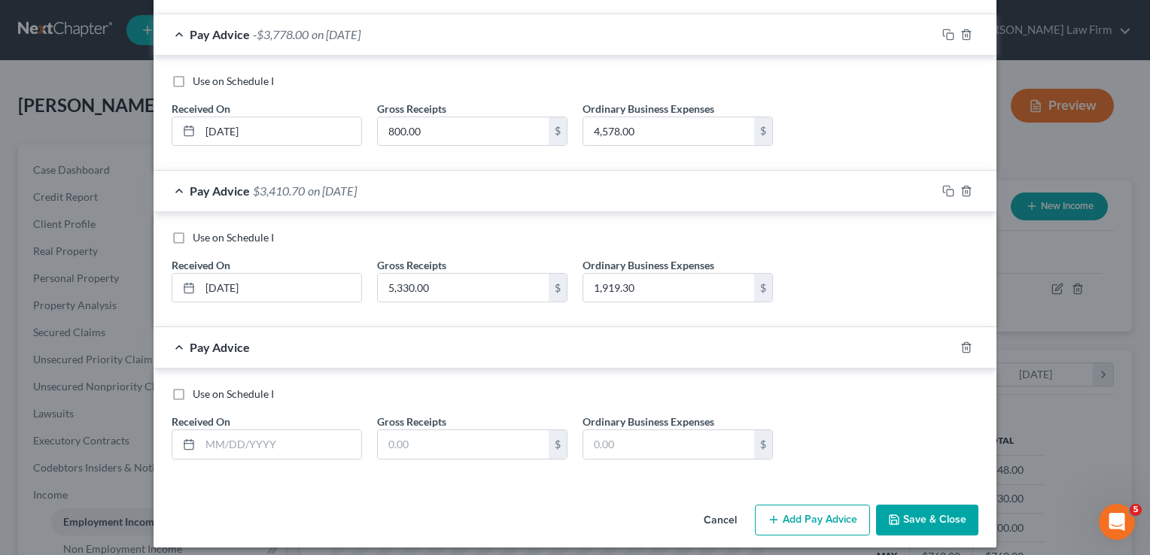
scroll to position [473, 0]
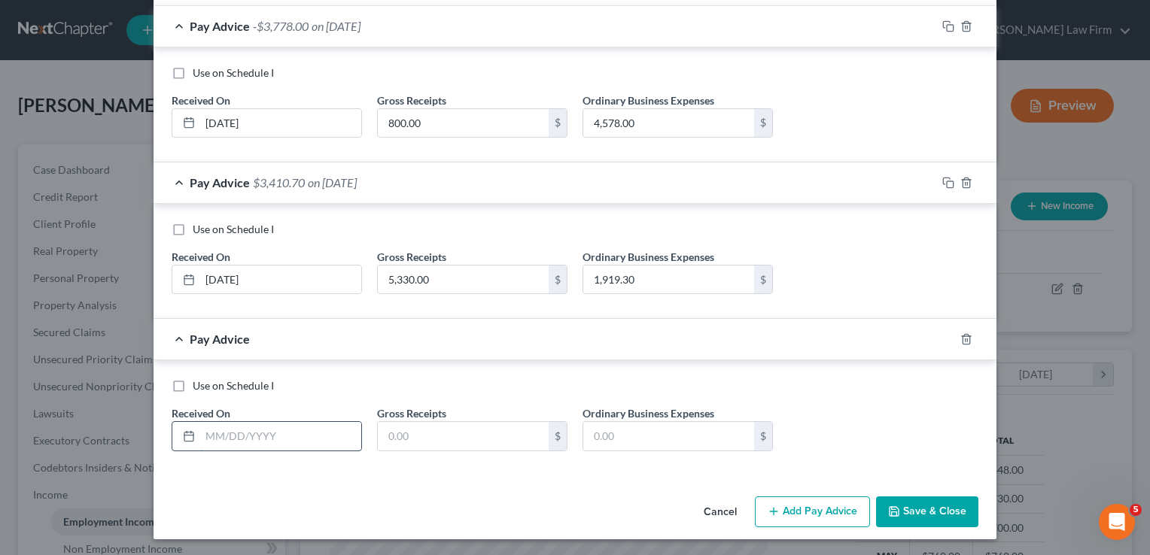
click at [274, 433] on input "text" at bounding box center [280, 436] width 161 height 29
type input "04/28/2025"
click at [415, 437] on input "text" at bounding box center [463, 436] width 171 height 29
type input "3,220.00"
click at [587, 431] on input "text" at bounding box center [668, 436] width 171 height 29
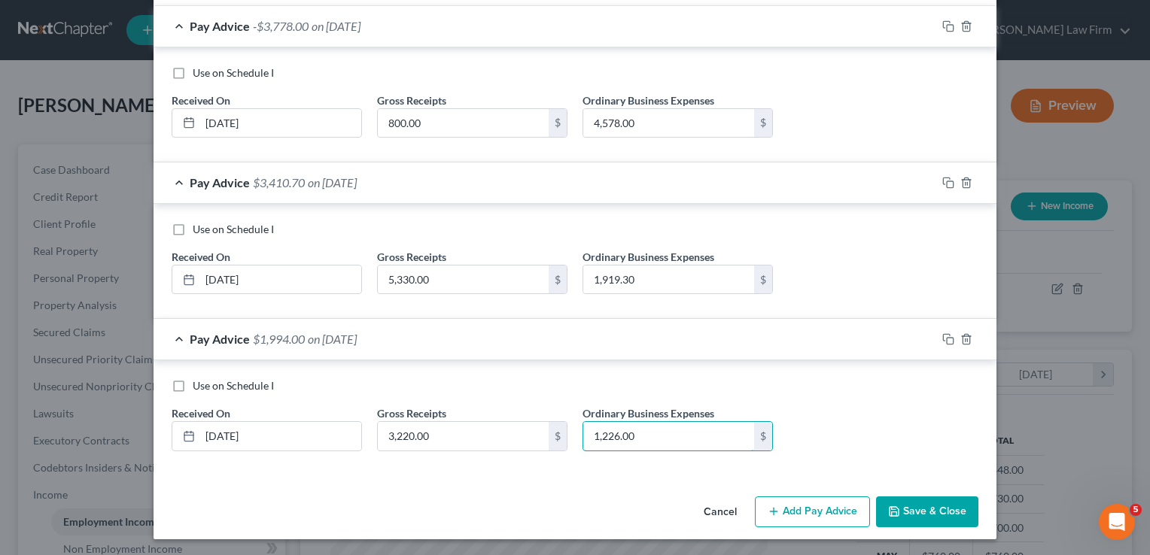
type input "1,226.00"
click at [807, 505] on button "Add Pay Advice" at bounding box center [812, 513] width 115 height 32
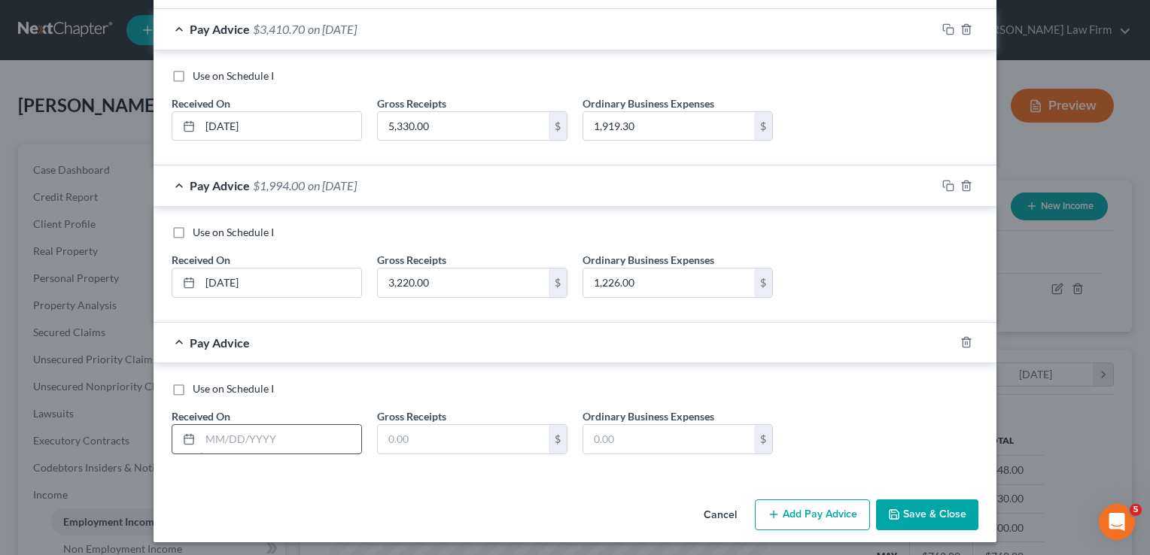
scroll to position [628, 0]
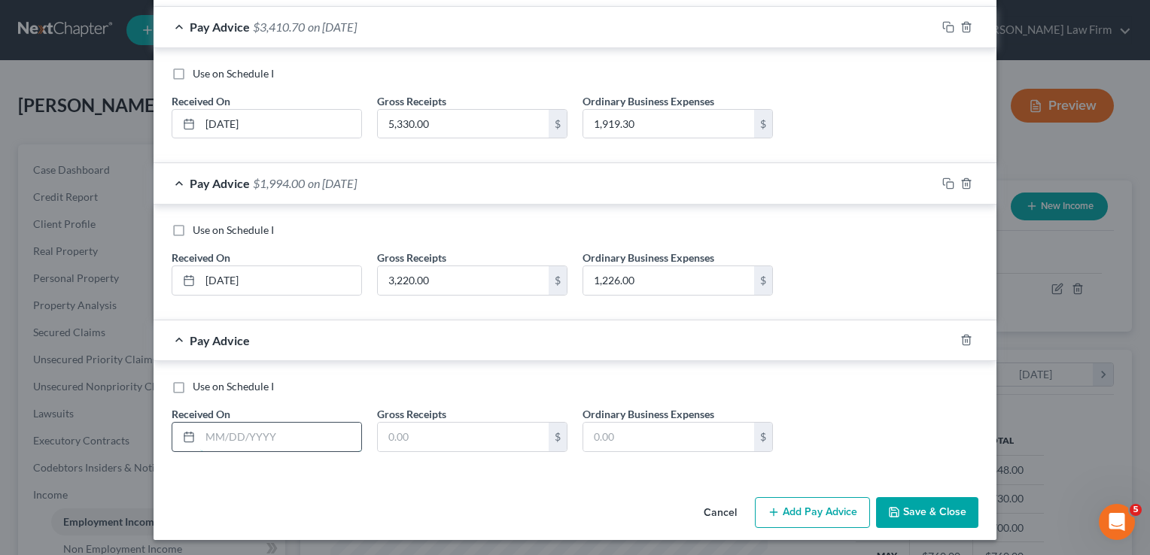
click at [275, 430] on input "text" at bounding box center [280, 437] width 161 height 29
type input "05/28/2025"
click at [431, 433] on input "text" at bounding box center [463, 437] width 171 height 29
type input "2,380.00"
click at [665, 441] on input "text" at bounding box center [668, 437] width 171 height 29
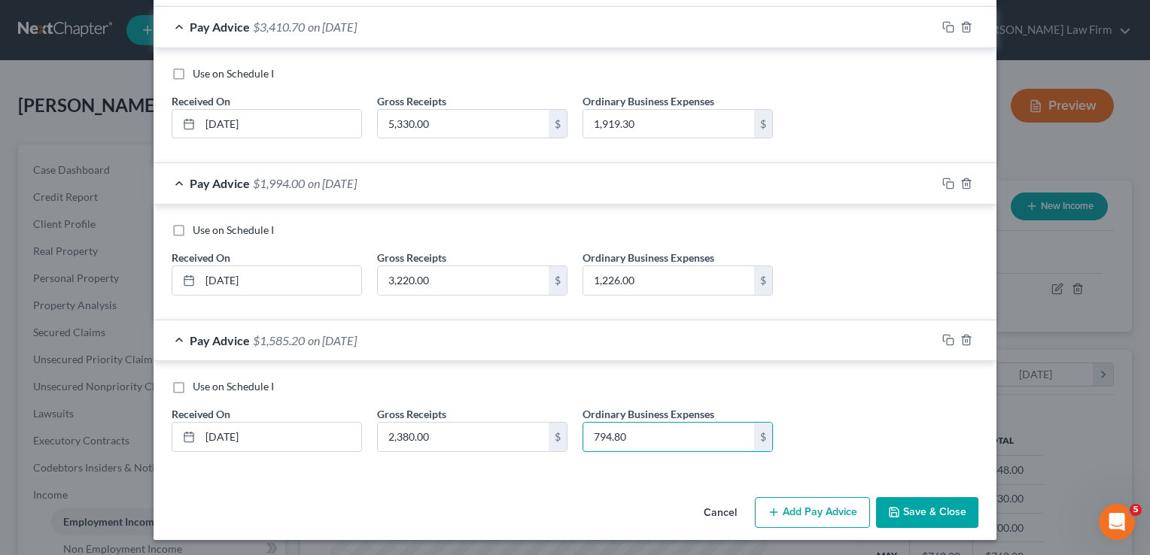
type input "794.80"
click at [812, 512] on button "Add Pay Advice" at bounding box center [812, 513] width 115 height 32
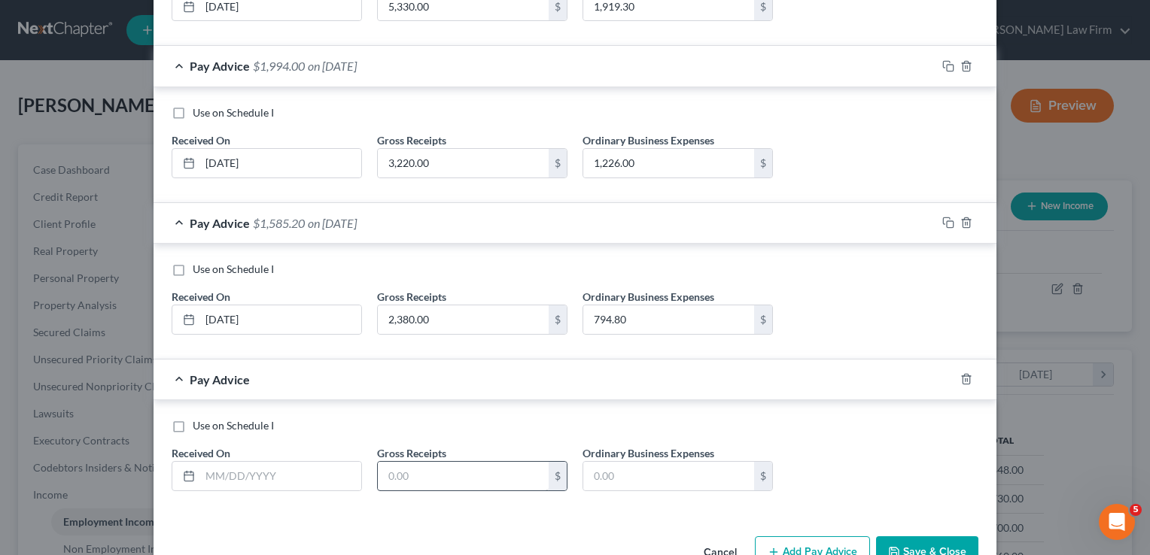
scroll to position [784, 0]
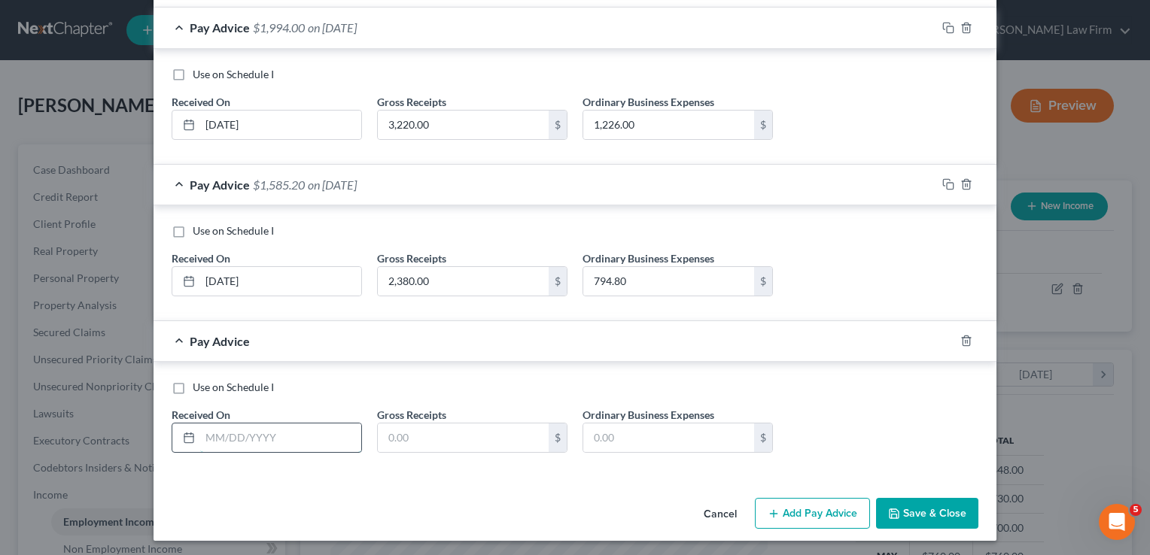
click at [294, 430] on input "text" at bounding box center [280, 438] width 161 height 29
type input "06/28/2025"
click at [462, 441] on input "text" at bounding box center [463, 438] width 171 height 29
type input "1,950.00"
click at [608, 429] on input "text" at bounding box center [668, 438] width 171 height 29
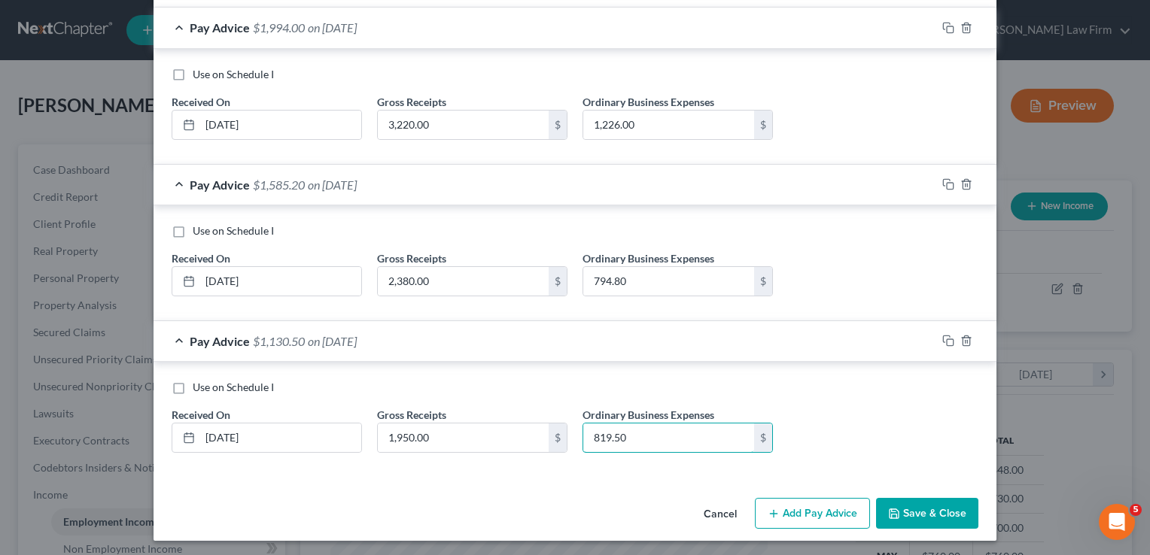
type input "819.50"
click at [919, 515] on button "Save & Close" at bounding box center [927, 514] width 102 height 32
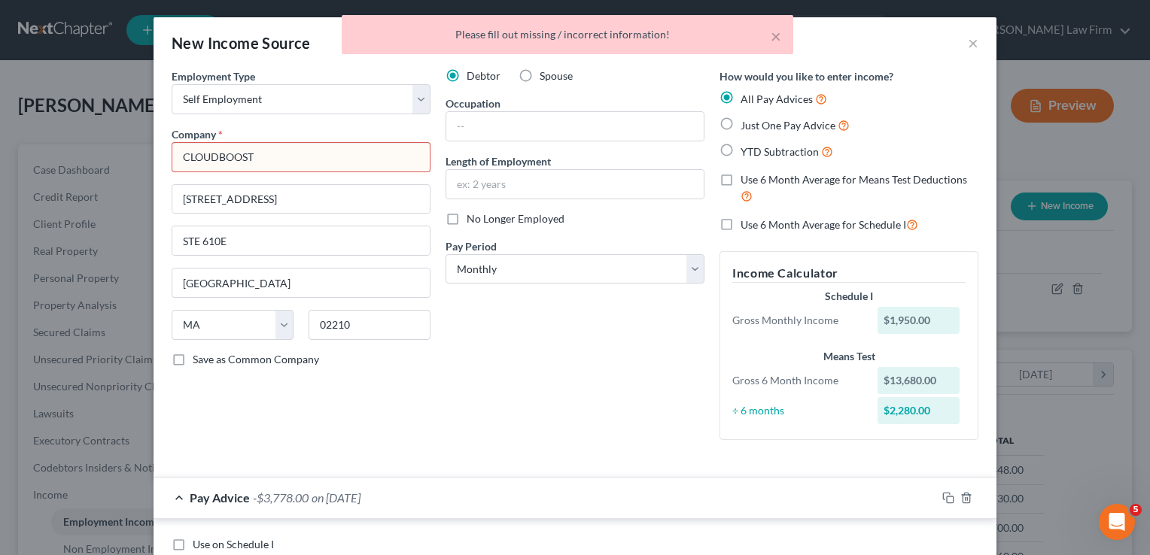
scroll to position [0, 0]
click at [282, 151] on input "CLOUDBOOST" at bounding box center [301, 158] width 259 height 30
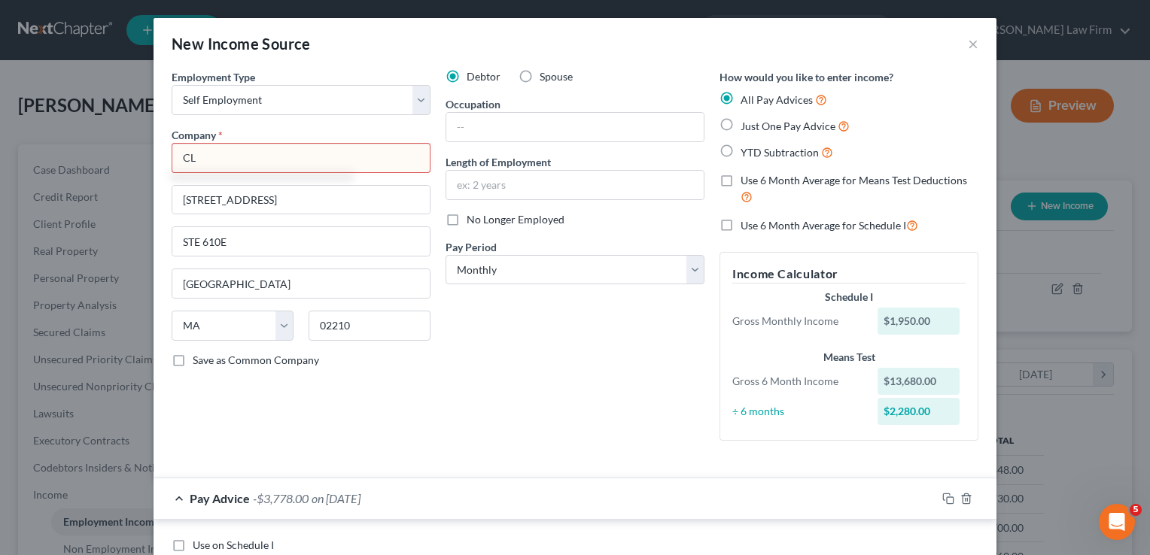
type input "C"
type input "Cloudboost"
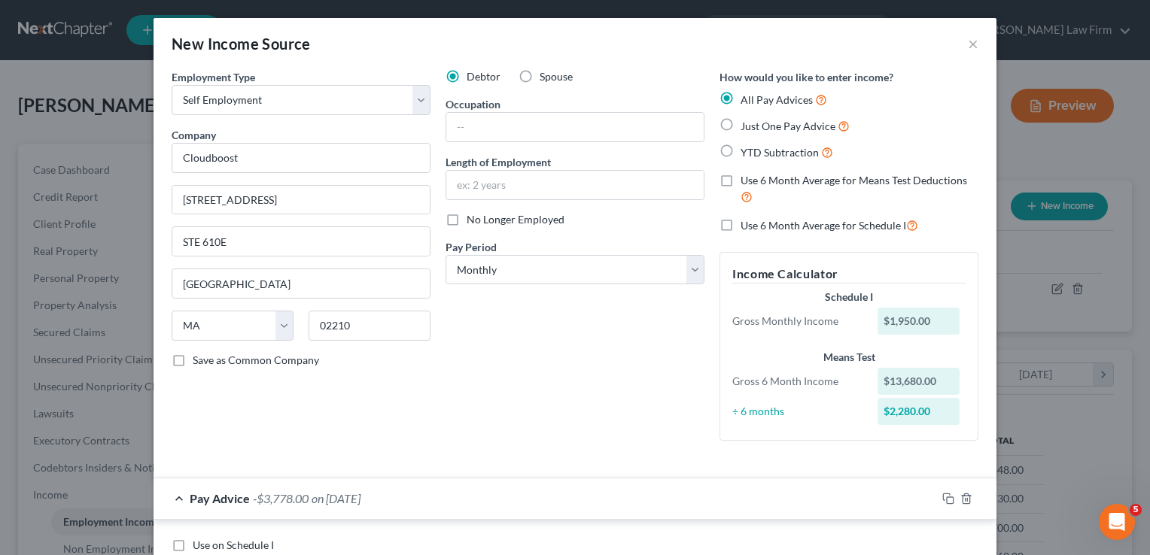
click at [524, 372] on div "Debtor Spouse Occupation Length of Employment No Longer Employed Pay Period * S…" at bounding box center [575, 261] width 274 height 384
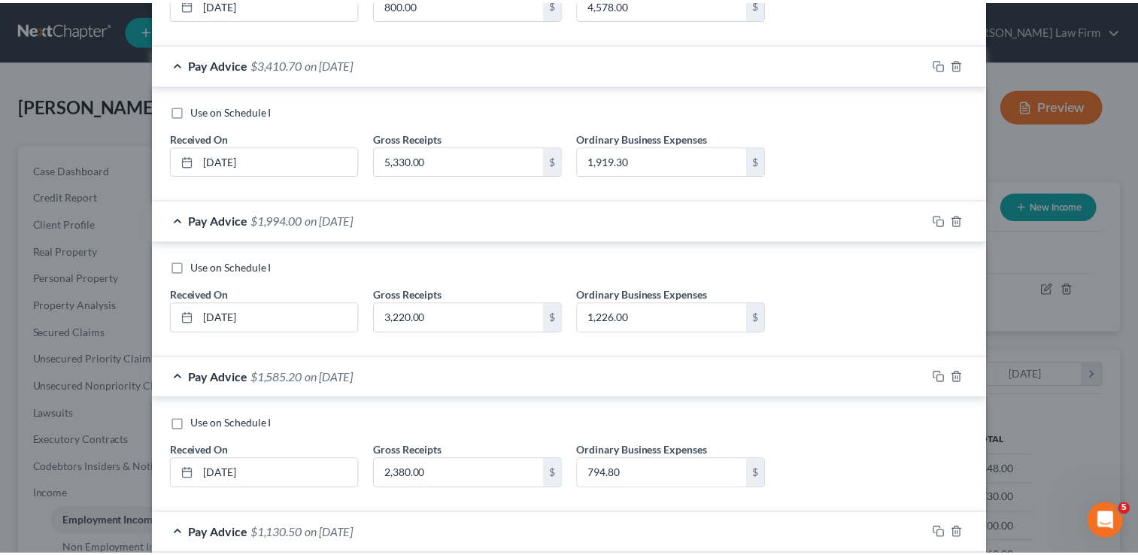
scroll to position [784, 0]
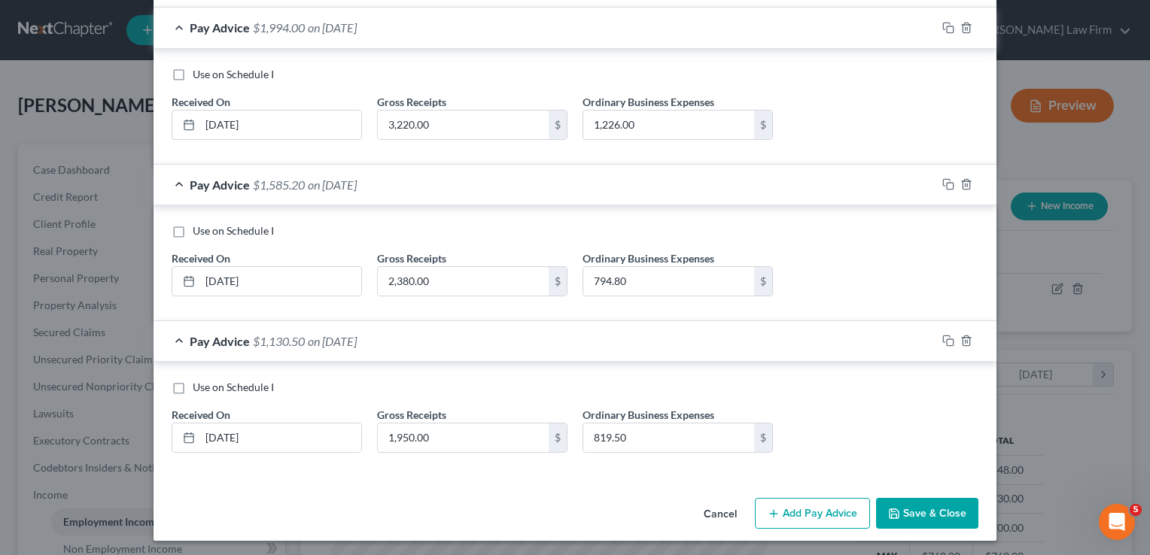
click at [913, 505] on button "Save & Close" at bounding box center [927, 514] width 102 height 32
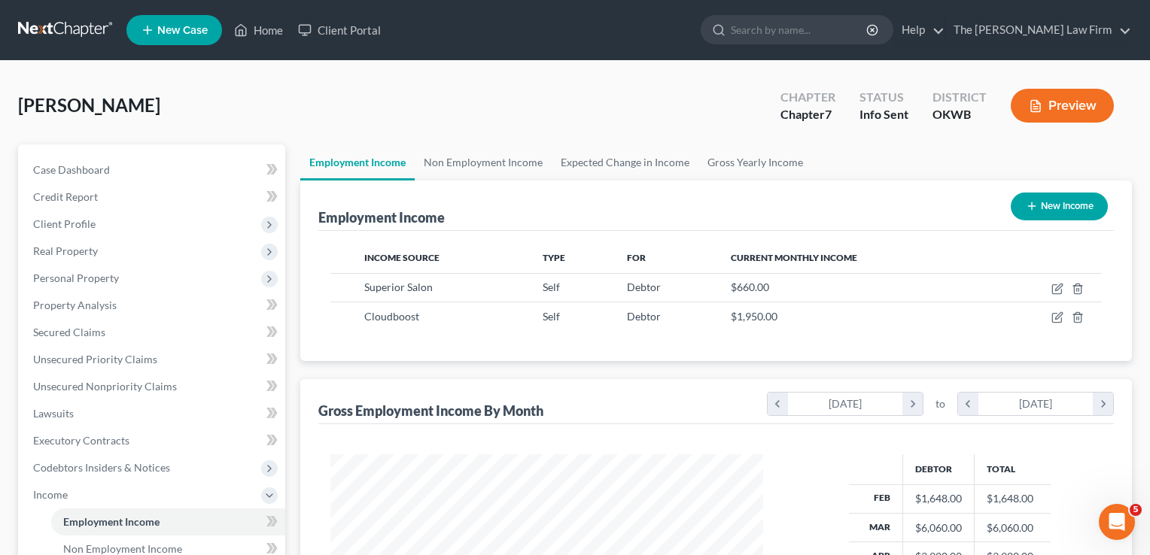
scroll to position [752134, 751940]
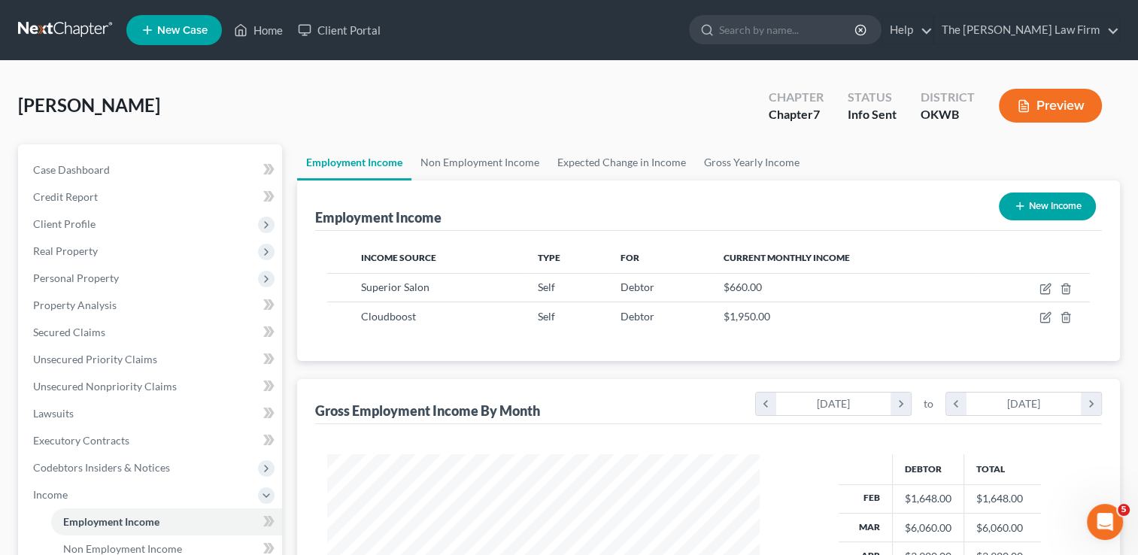
click at [1023, 208] on icon "button" at bounding box center [1020, 206] width 12 height 12
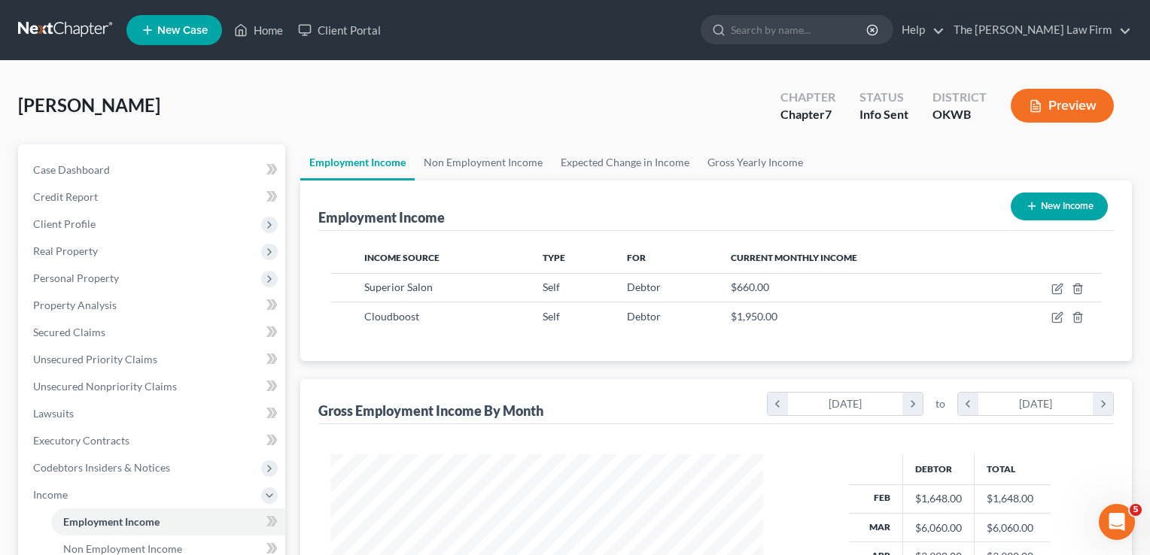
select select "0"
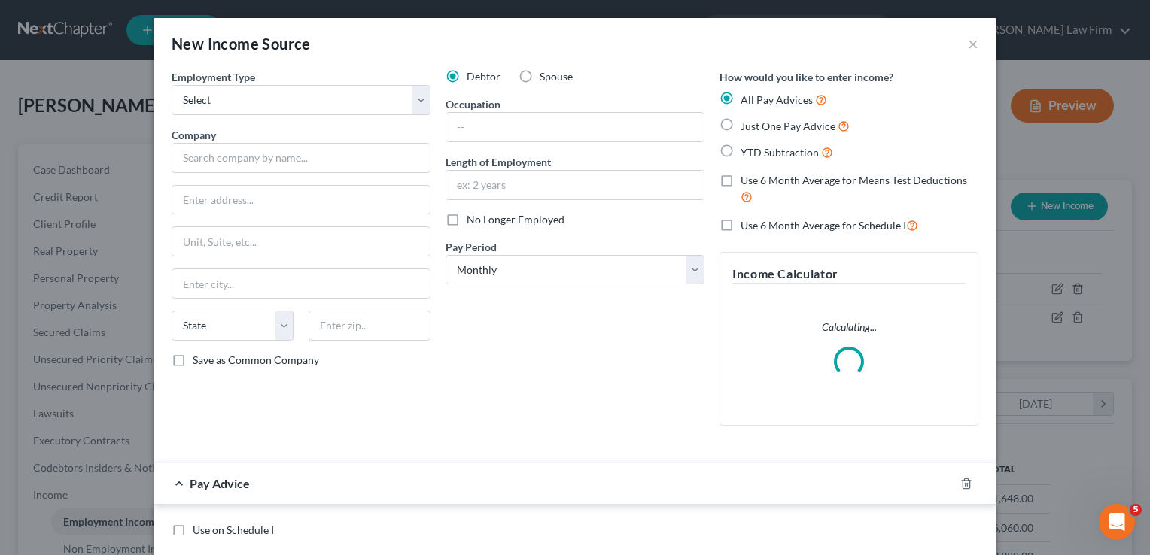
scroll to position [268, 466]
click at [258, 95] on select "Select Full or Part Time Employment Self Employment" at bounding box center [301, 100] width 259 height 30
select select "0"
click at [172, 85] on select "Select Full or Part Time Employment Self Employment" at bounding box center [301, 100] width 259 height 30
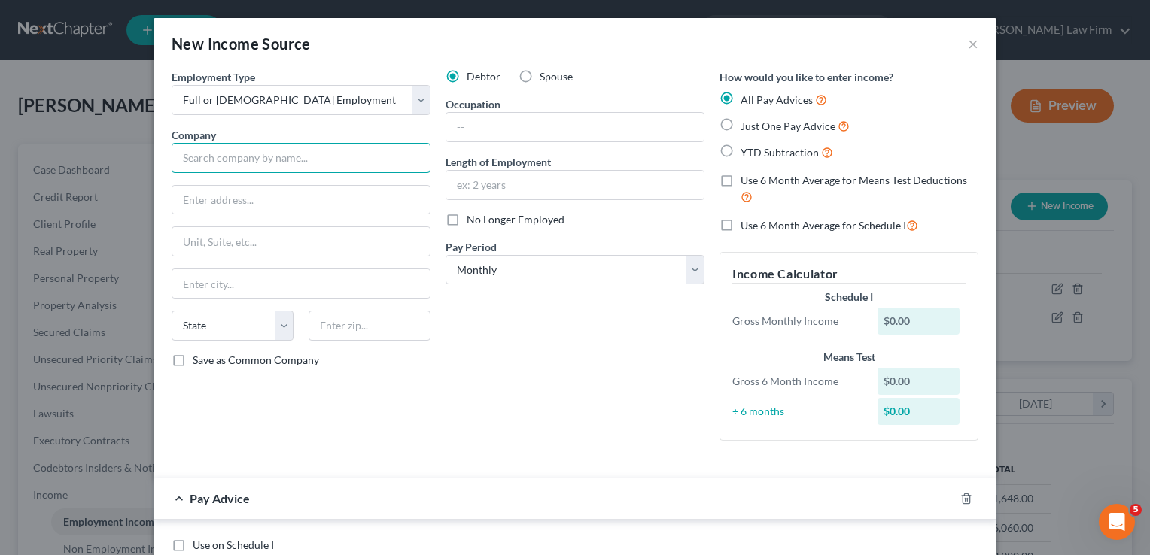
click at [279, 163] on input "text" at bounding box center [301, 158] width 259 height 30
type input "We Care LLC"
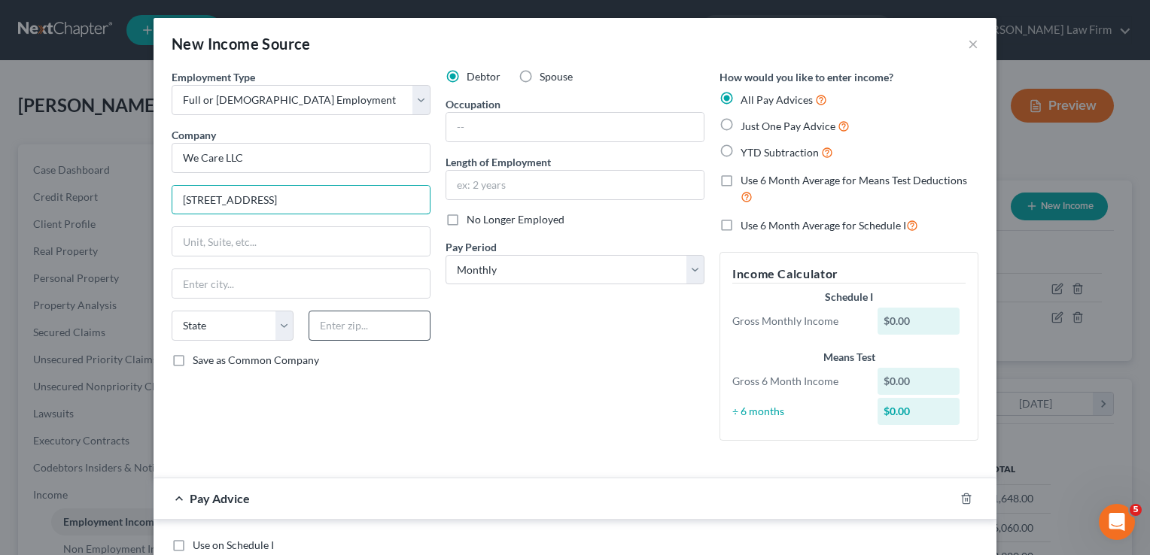
type input "5400 NW 23St"
click at [350, 324] on input "text" at bounding box center [369, 326] width 122 height 30
type input "73127"
click at [498, 324] on div "Debtor Spouse Occupation Length of Employment No Longer Employed Pay Period * S…" at bounding box center [575, 261] width 274 height 384
type input "Oklahoma City"
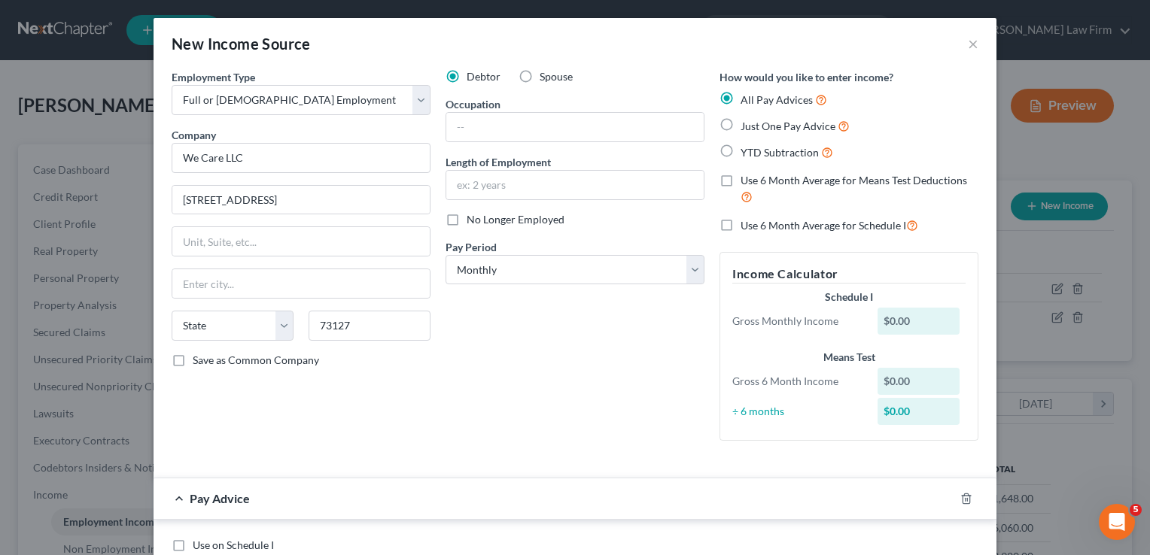
select select "37"
click at [466, 218] on label "No Longer Employed" at bounding box center [515, 219] width 98 height 15
click at [473, 218] on input "No Longer Employed" at bounding box center [478, 217] width 10 height 10
checkbox input "true"
click at [582, 272] on select "Select Monthly Twice Monthly Every Other Week Weekly" at bounding box center [574, 270] width 259 height 30
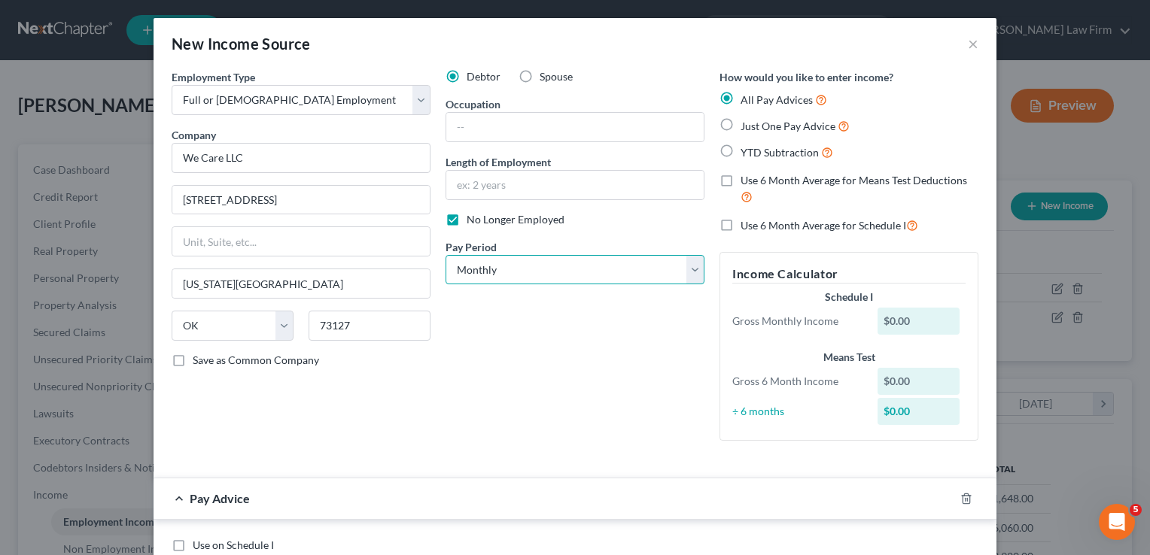
select select "2"
click at [445, 255] on select "Select Monthly Twice Monthly Every Other Week Weekly" at bounding box center [574, 270] width 259 height 30
click at [549, 357] on div "Debtor Spouse Occupation Length of Employment No Longer Employed Pay Period * S…" at bounding box center [575, 261] width 274 height 384
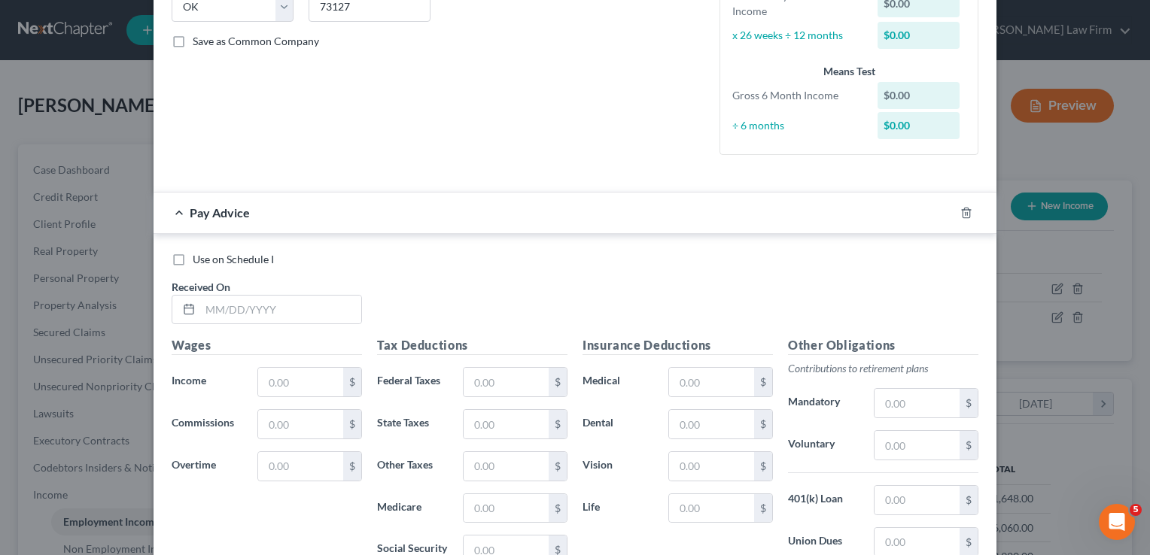
scroll to position [270, 0]
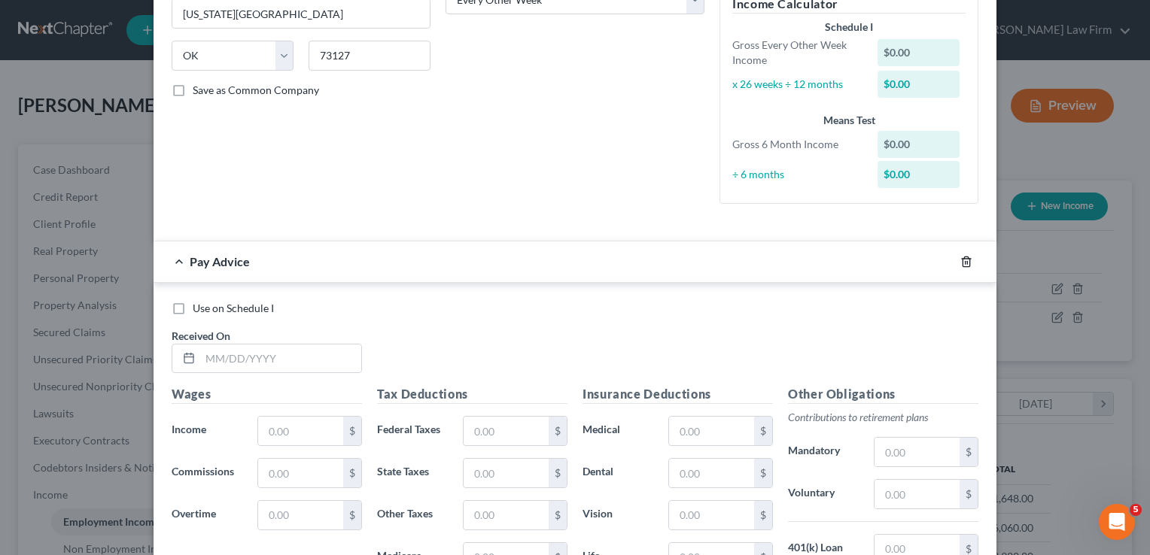
click at [960, 259] on icon "button" at bounding box center [966, 262] width 12 height 12
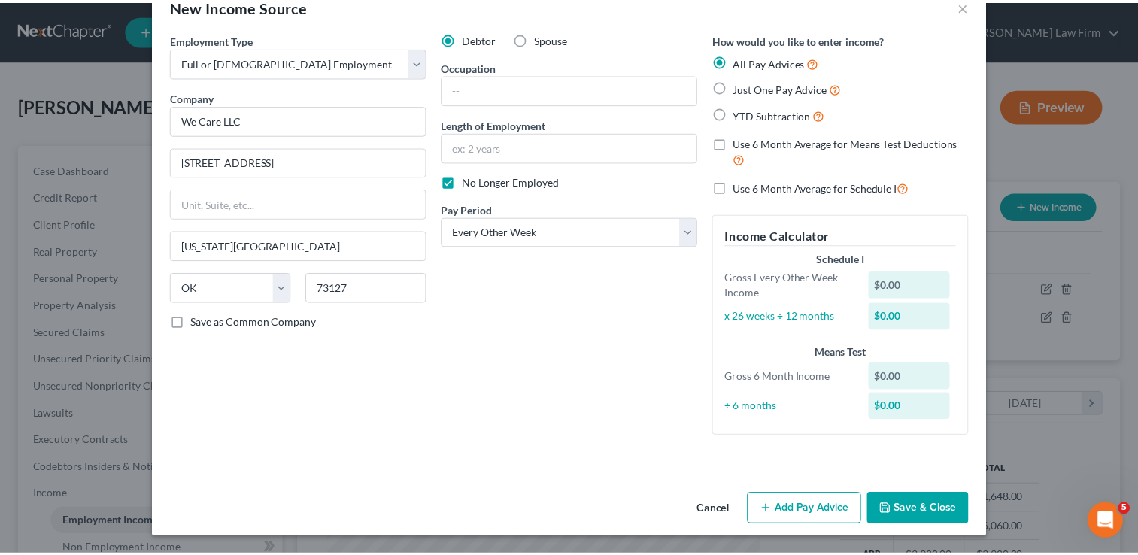
scroll to position [37, 0]
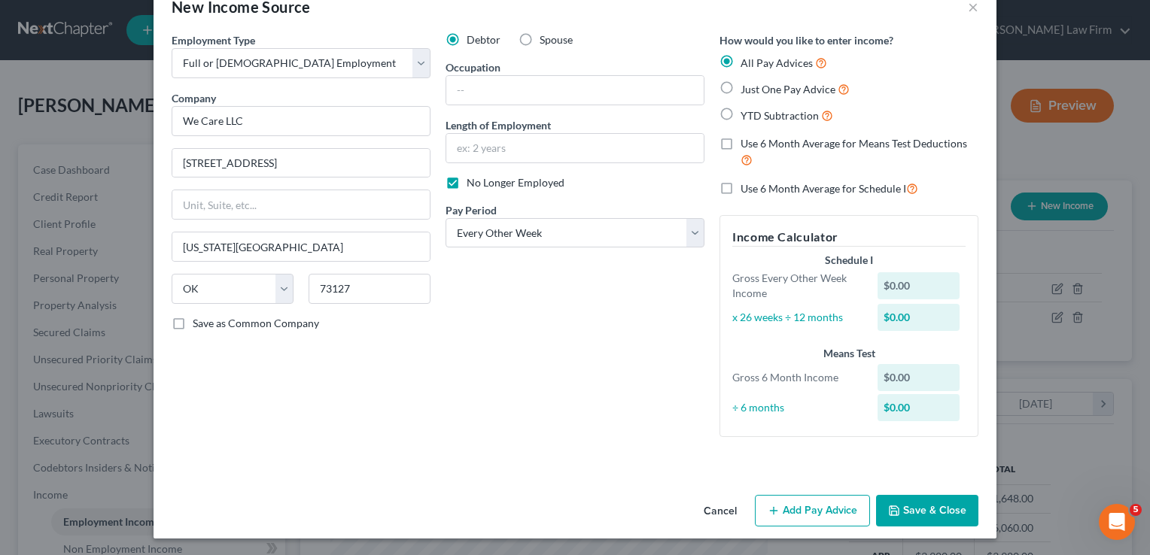
click at [917, 515] on button "Save & Close" at bounding box center [927, 511] width 102 height 32
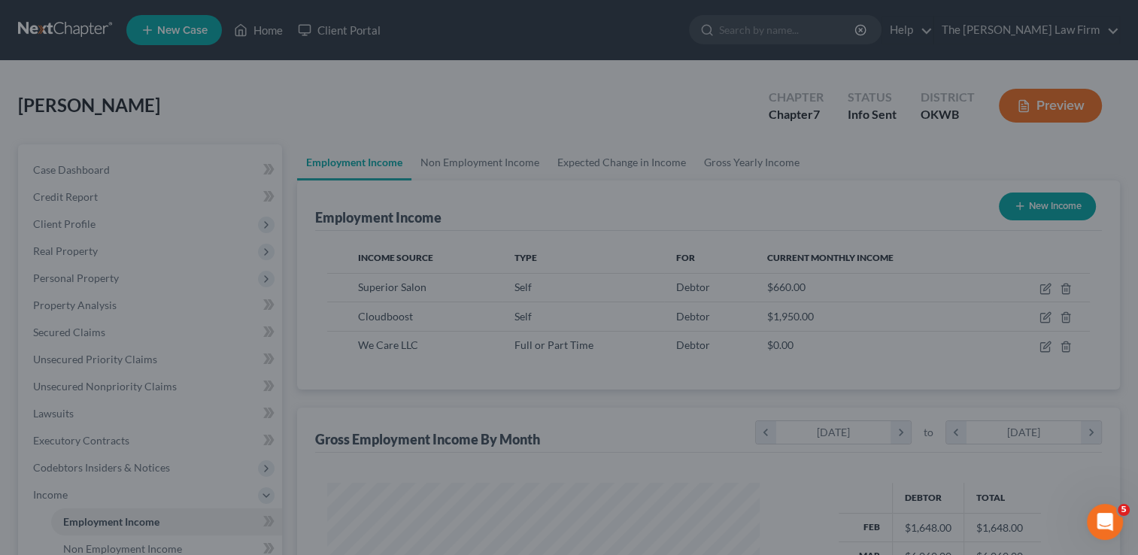
scroll to position [752134, 751940]
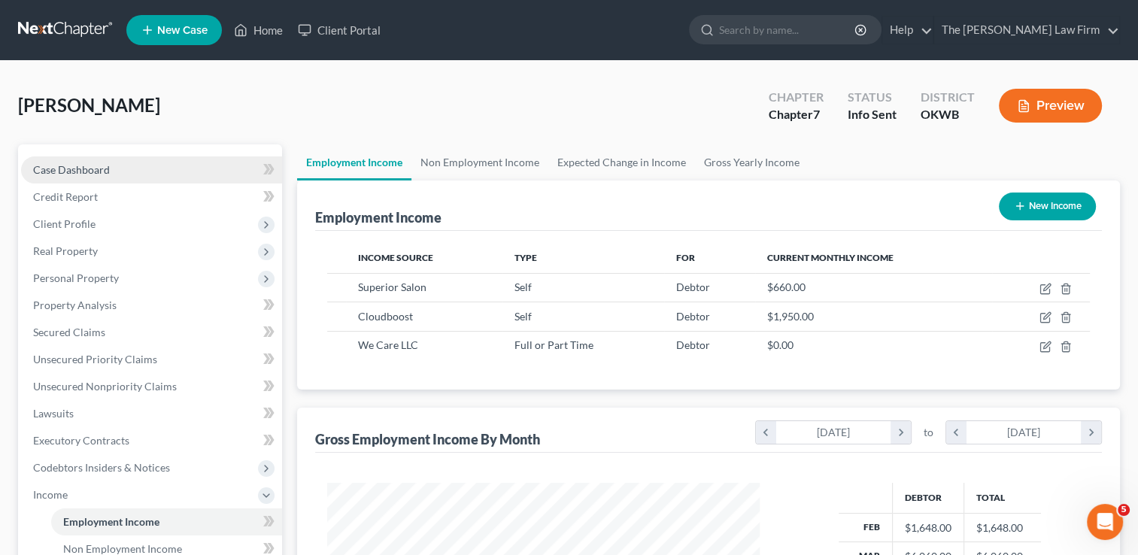
click at [80, 168] on span "Case Dashboard" at bounding box center [71, 169] width 77 height 13
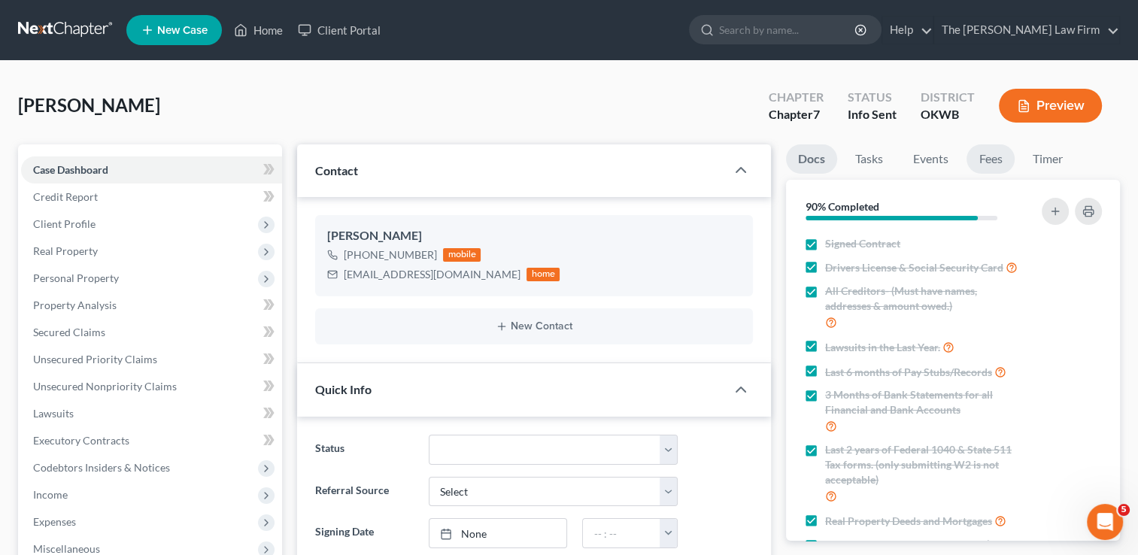
scroll to position [733, 0]
click at [992, 152] on link "Fees" at bounding box center [991, 158] width 48 height 29
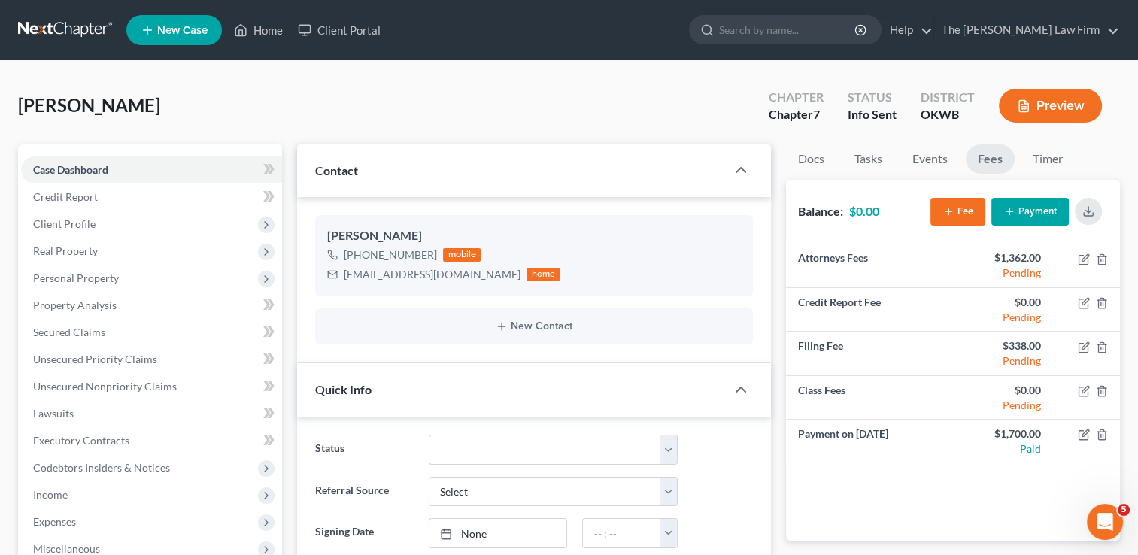
drag, startPoint x: 59, startPoint y: 27, endPoint x: 66, endPoint y: 29, distance: 7.9
click at [59, 27] on link at bounding box center [66, 30] width 96 height 27
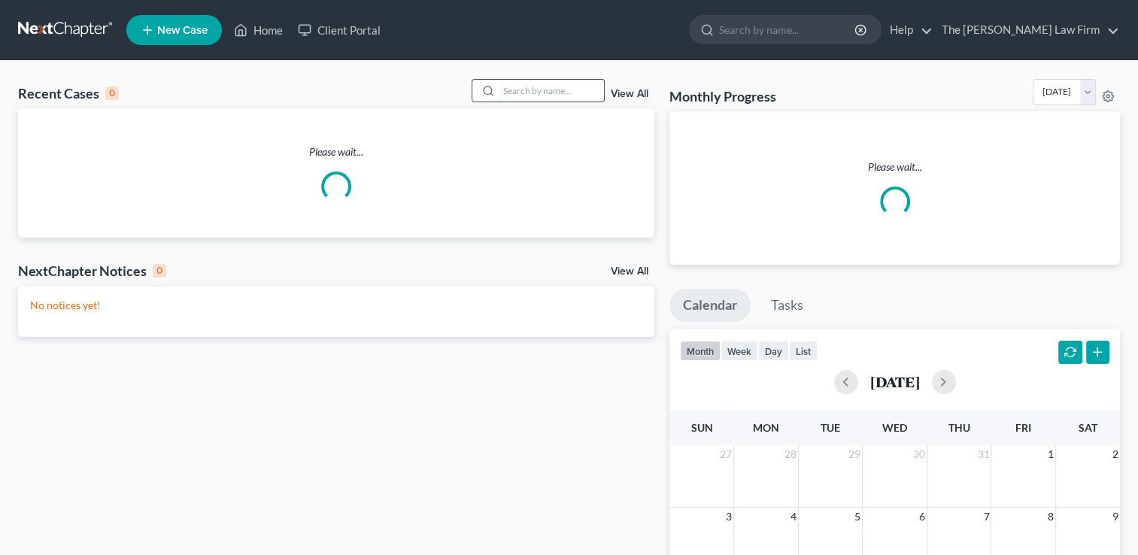
click at [554, 86] on input "search" at bounding box center [551, 91] width 105 height 22
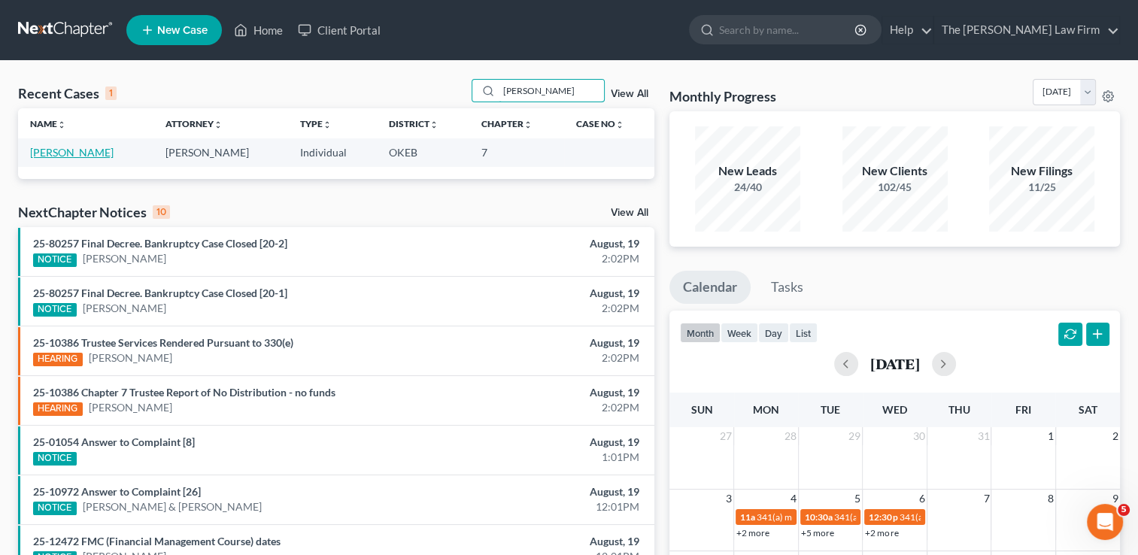
type input "[PERSON_NAME]"
click at [53, 153] on link "[PERSON_NAME]" at bounding box center [72, 152] width 84 height 13
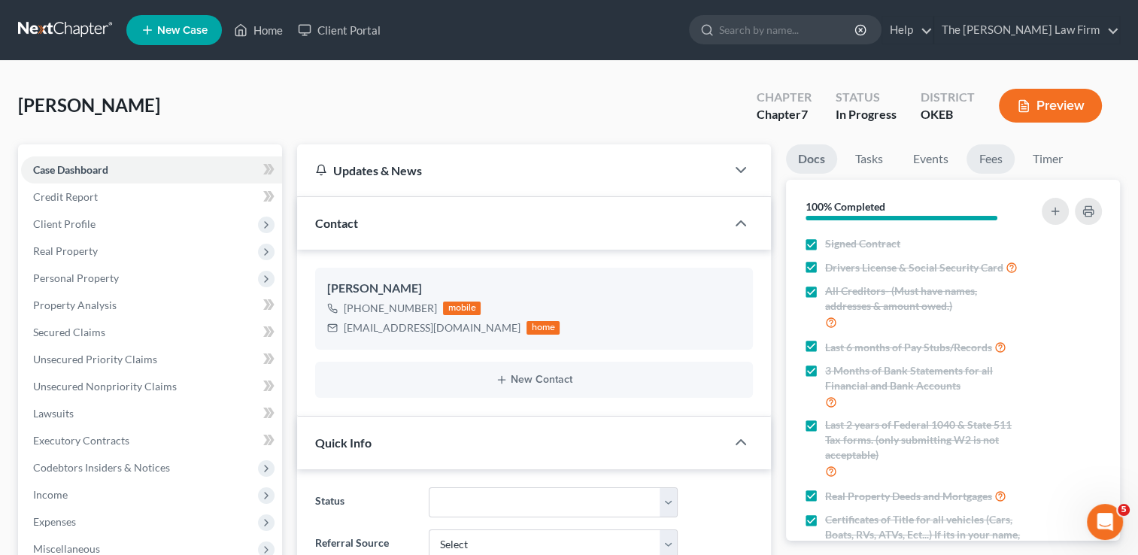
click at [986, 161] on link "Fees" at bounding box center [991, 158] width 48 height 29
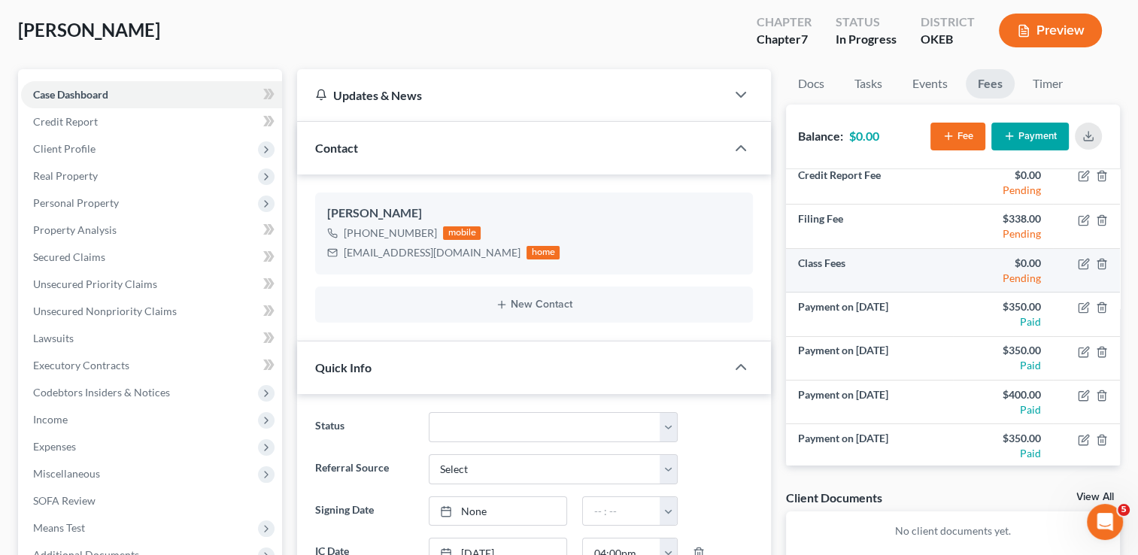
scroll to position [96, 0]
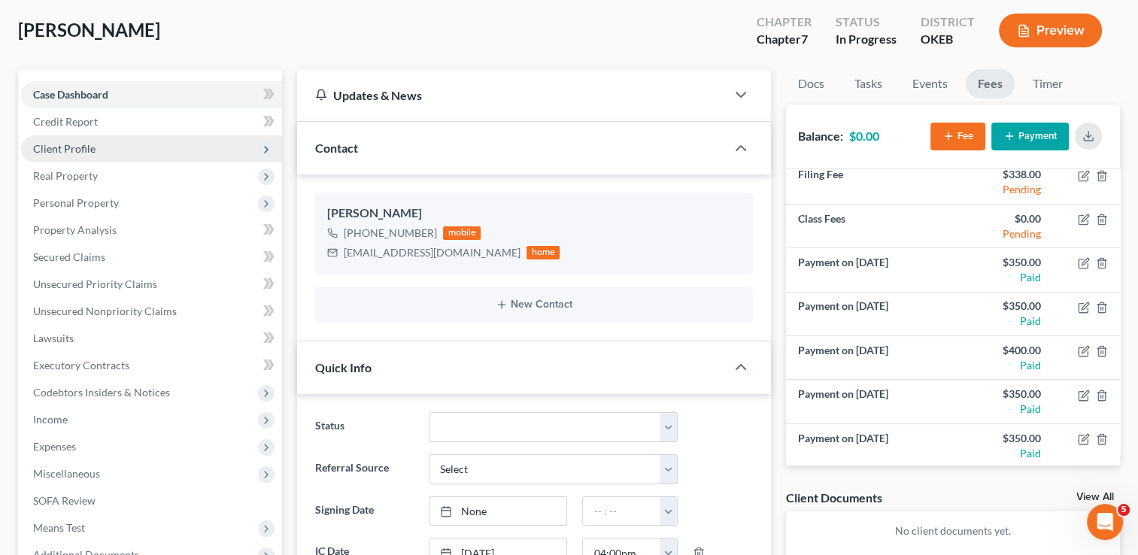
click at [84, 152] on span "Client Profile" at bounding box center [64, 148] width 62 height 13
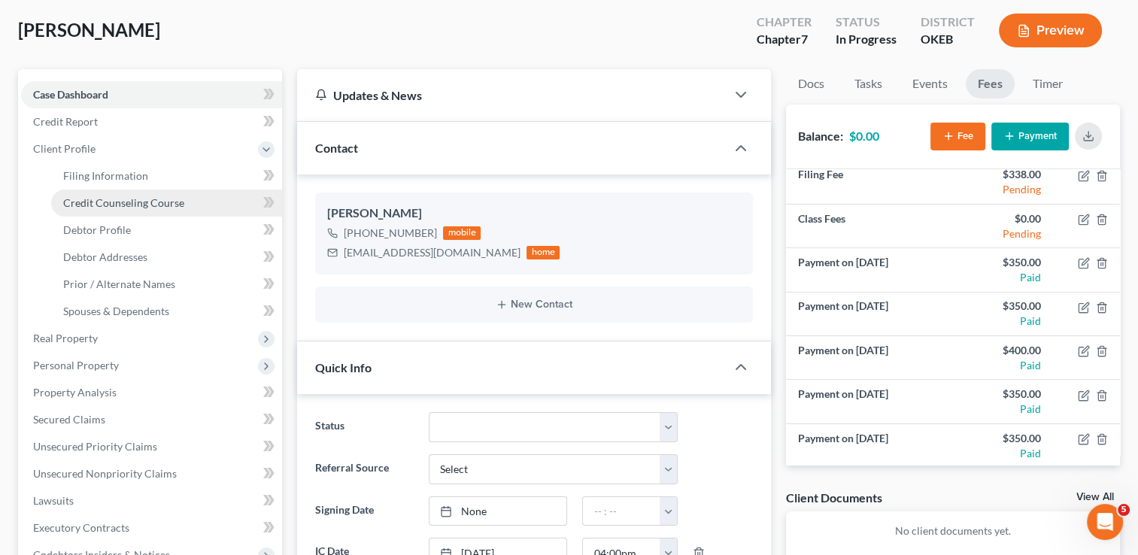
click at [148, 199] on span "Credit Counseling Course" at bounding box center [123, 202] width 121 height 13
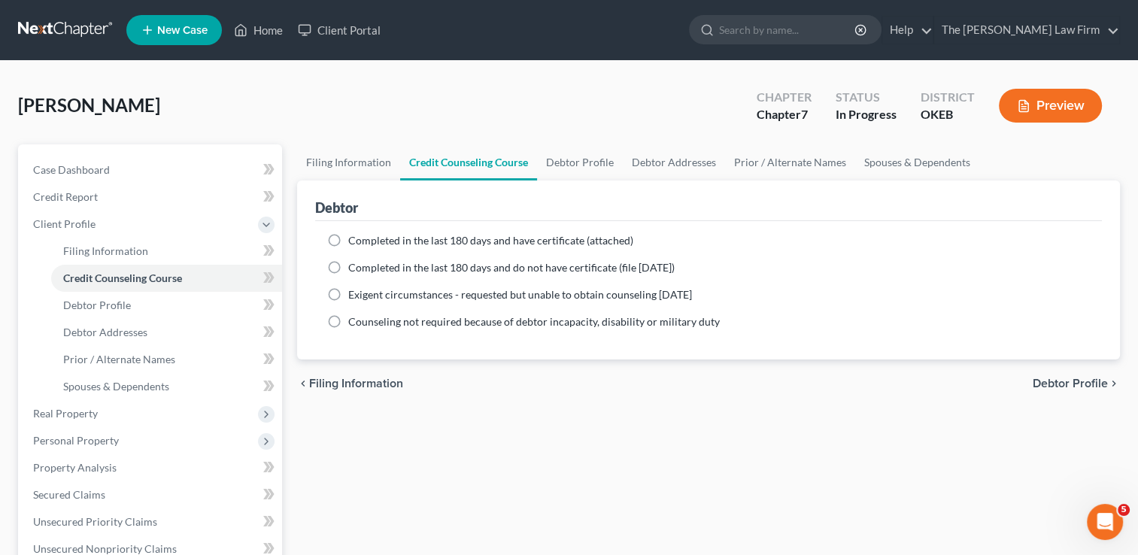
click at [348, 240] on label "Completed in the last 180 days and have certificate (attached)" at bounding box center [490, 240] width 285 height 15
click at [354, 240] on input "Completed in the last 180 days and have certificate (attached)" at bounding box center [359, 238] width 10 height 10
radio input "true"
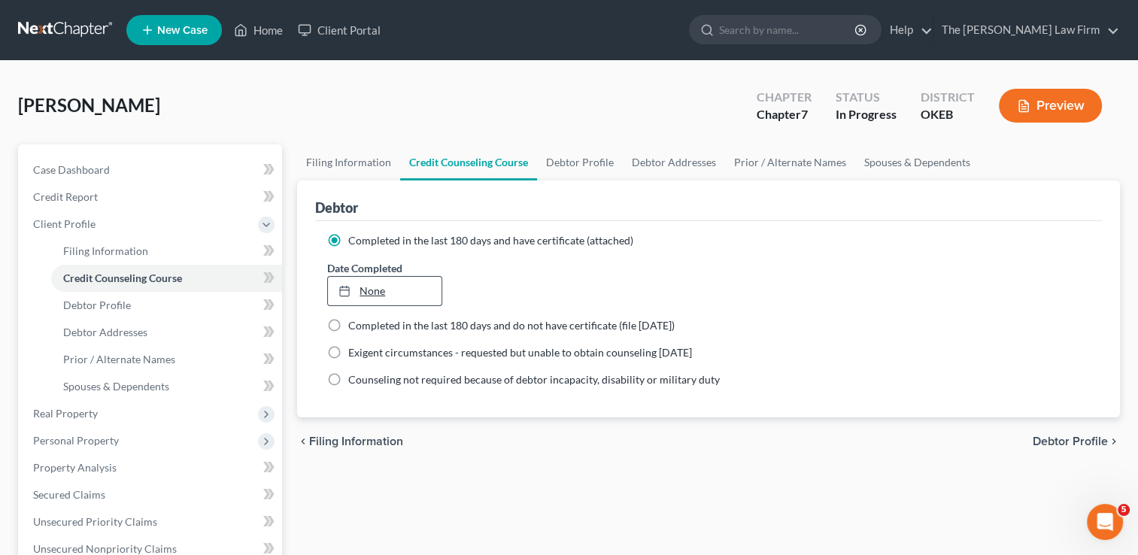
click at [394, 290] on link "None" at bounding box center [384, 291] width 113 height 29
type input "[DATE]"
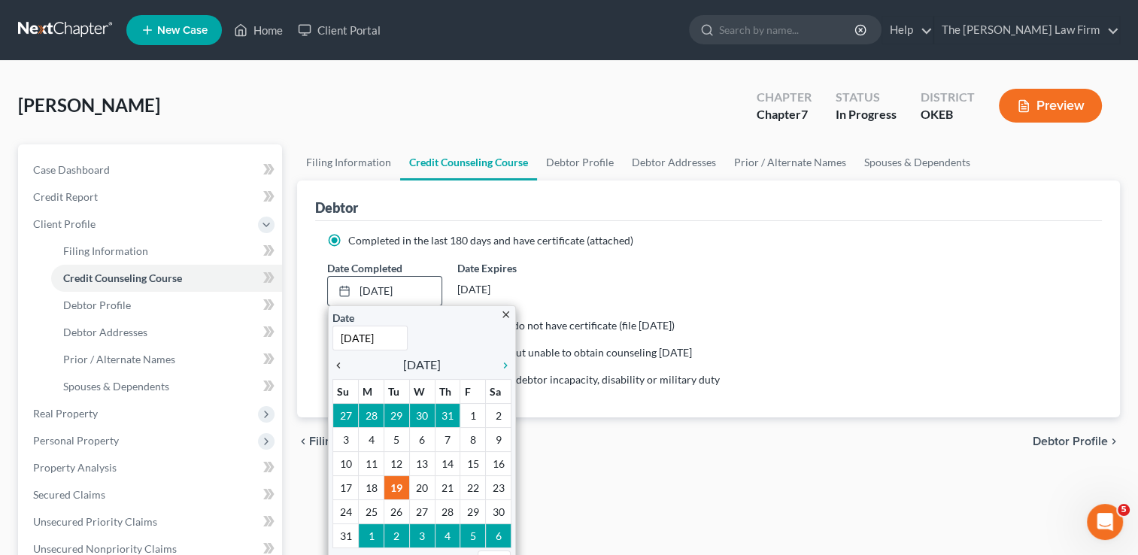
click at [339, 363] on icon "chevron_left" at bounding box center [343, 366] width 20 height 12
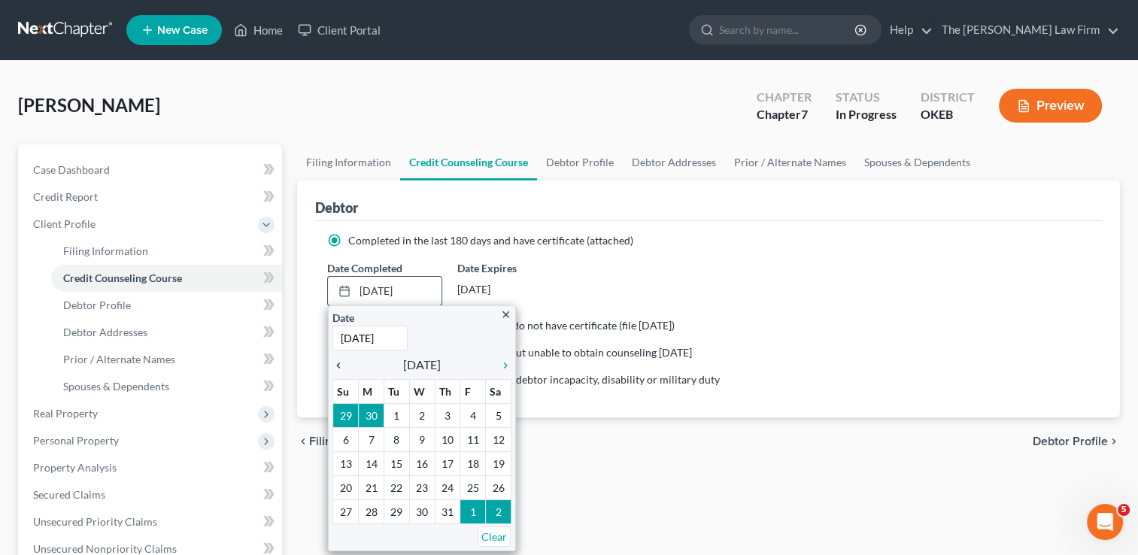
click at [339, 363] on icon "chevron_left" at bounding box center [343, 366] width 20 height 12
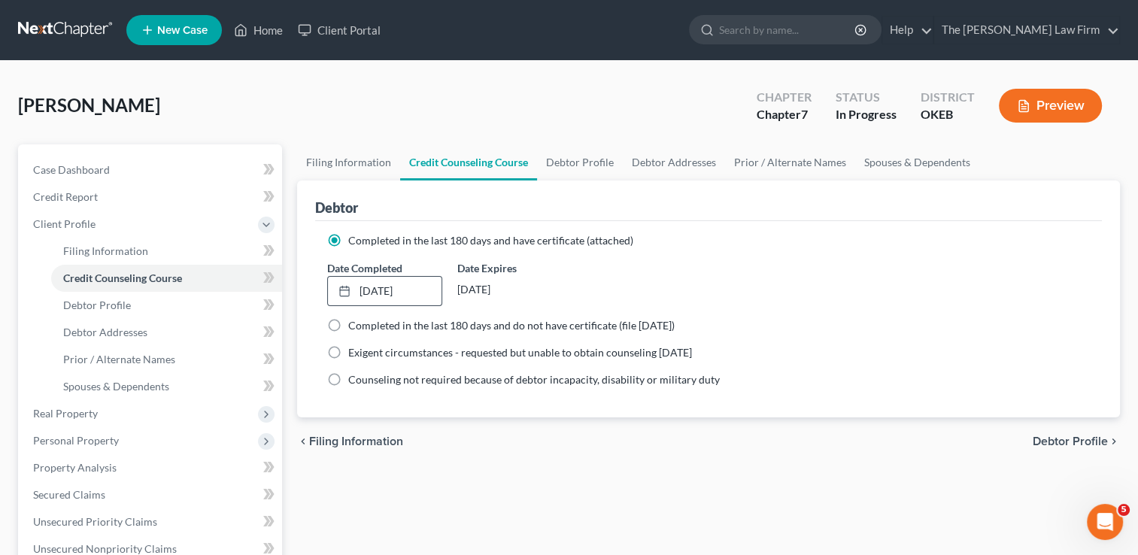
click at [470, 471] on div "Filing Information Credit Counseling Course Debtor Profile Debtor Addresses Pri…" at bounding box center [709, 524] width 838 height 761
click at [105, 305] on span "Debtor Profile" at bounding box center [97, 305] width 68 height 13
select select "0"
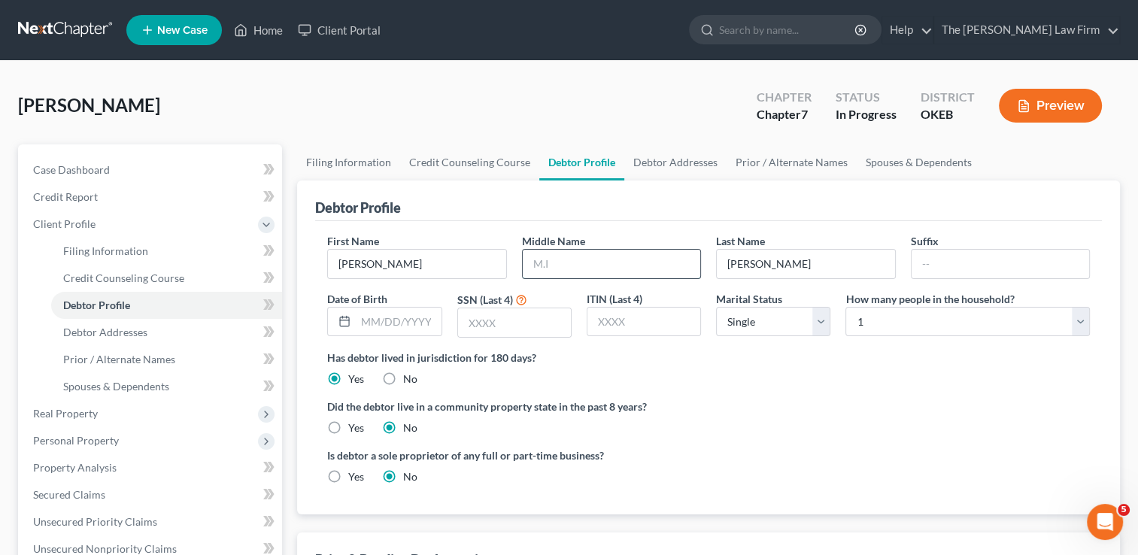
click at [542, 263] on input "text" at bounding box center [612, 264] width 178 height 29
type input "[PERSON_NAME]"
click at [384, 321] on input "text" at bounding box center [398, 322] width 85 height 29
type input "[DATE]"
click at [506, 318] on input "text" at bounding box center [514, 322] width 113 height 29
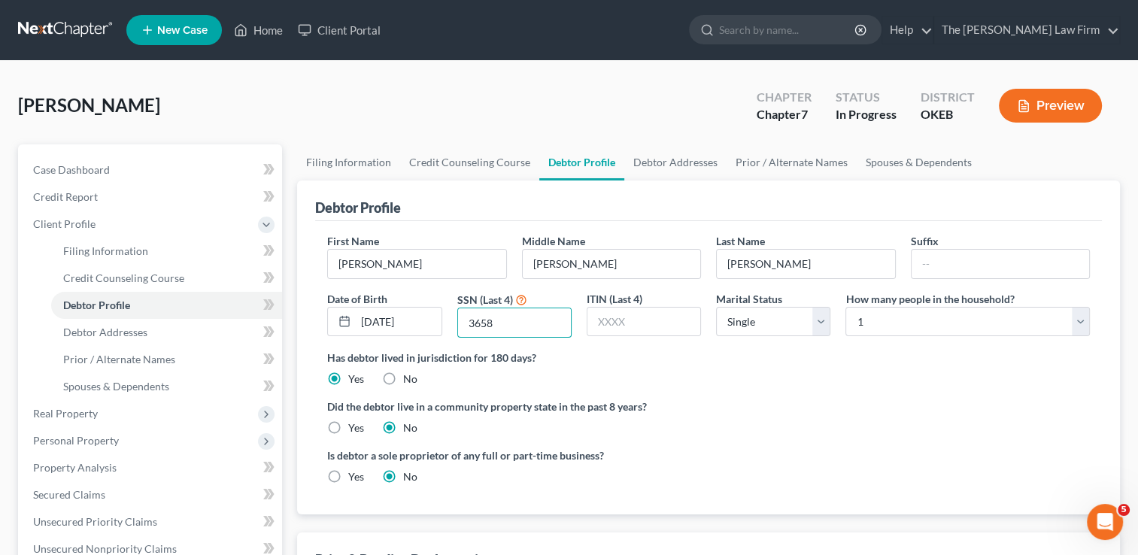
type input "3658"
click at [695, 378] on div "Has debtor lived in jurisdiction for 180 days? Yes No Debtor must reside in jur…" at bounding box center [708, 368] width 763 height 37
click at [105, 333] on span "Debtor Addresses" at bounding box center [105, 332] width 84 height 13
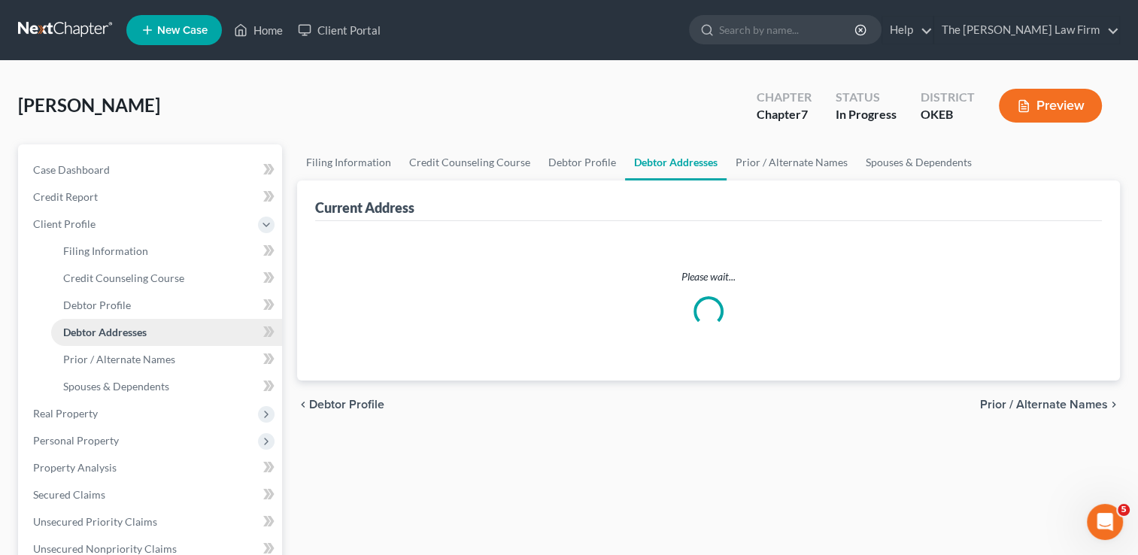
select select "0"
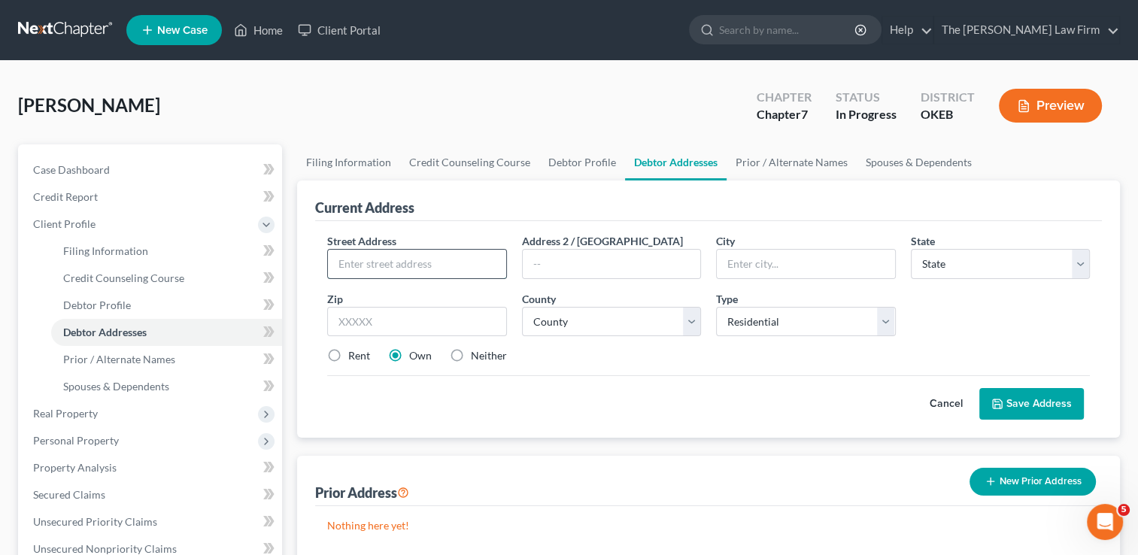
click at [418, 269] on input "text" at bounding box center [417, 264] width 178 height 29
type input "[STREET_ADDRESS][PERSON_NAME]"
click at [403, 321] on input "text" at bounding box center [416, 322] width 179 height 30
type input "74525"
click at [564, 375] on div "Cancel Save Address" at bounding box center [708, 397] width 763 height 44
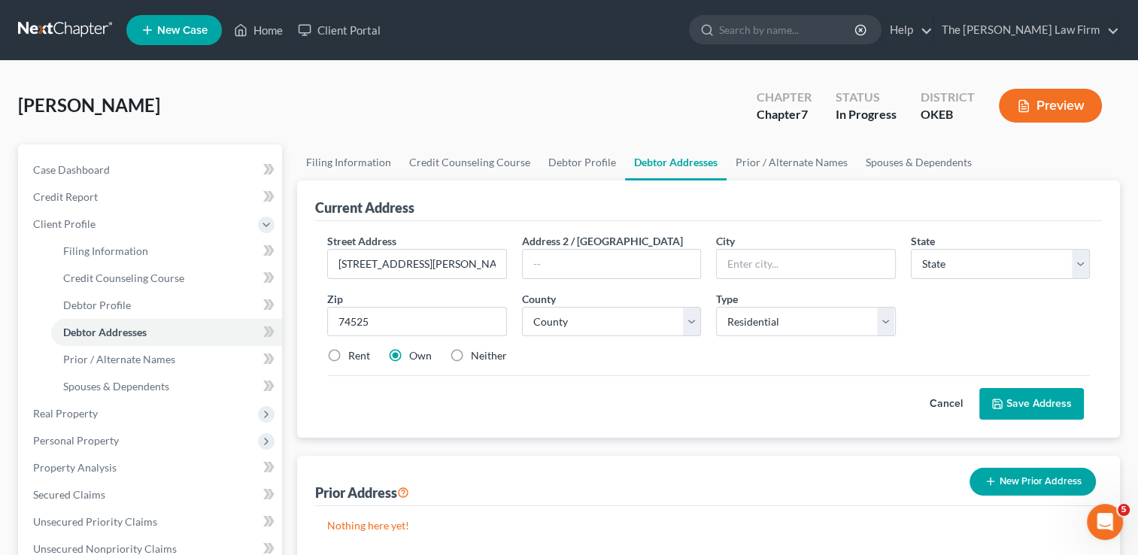
type input "Atoka"
select select "37"
click at [639, 321] on select "County [GEOGRAPHIC_DATA] [GEOGRAPHIC_DATA] [GEOGRAPHIC_DATA] [GEOGRAPHIC_DATA] …" at bounding box center [611, 322] width 179 height 30
select select "2"
click at [522, 307] on select "County [GEOGRAPHIC_DATA] [GEOGRAPHIC_DATA] [GEOGRAPHIC_DATA] [GEOGRAPHIC_DATA] …" at bounding box center [611, 322] width 179 height 30
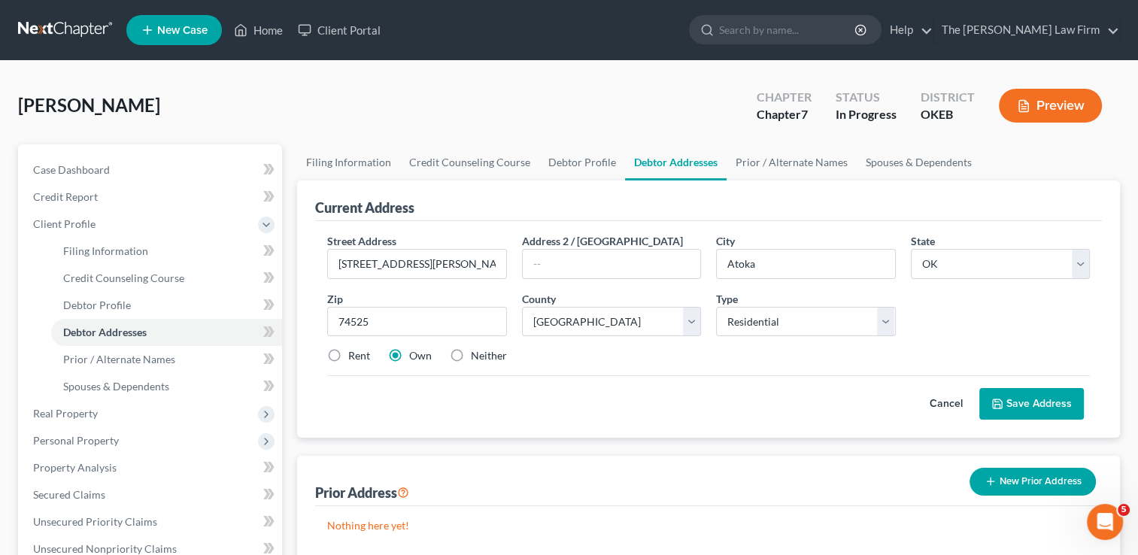
click at [581, 376] on div "Cancel Save Address" at bounding box center [708, 397] width 763 height 44
click at [1018, 400] on button "Save Address" at bounding box center [1032, 404] width 105 height 32
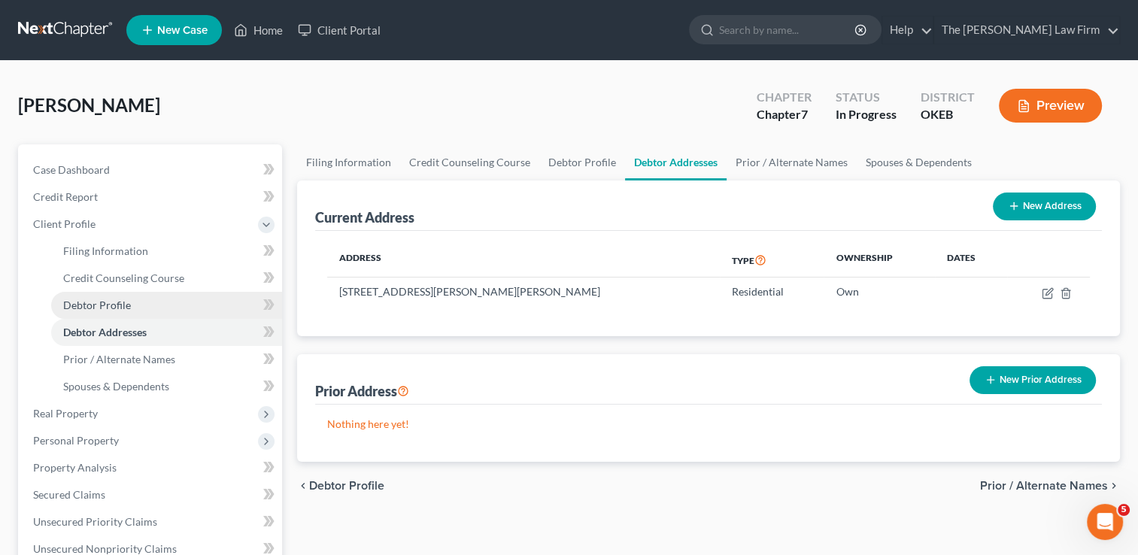
drag, startPoint x: 112, startPoint y: 305, endPoint x: 163, endPoint y: 308, distance: 50.5
click at [112, 305] on span "Debtor Profile" at bounding box center [97, 305] width 68 height 13
select select "0"
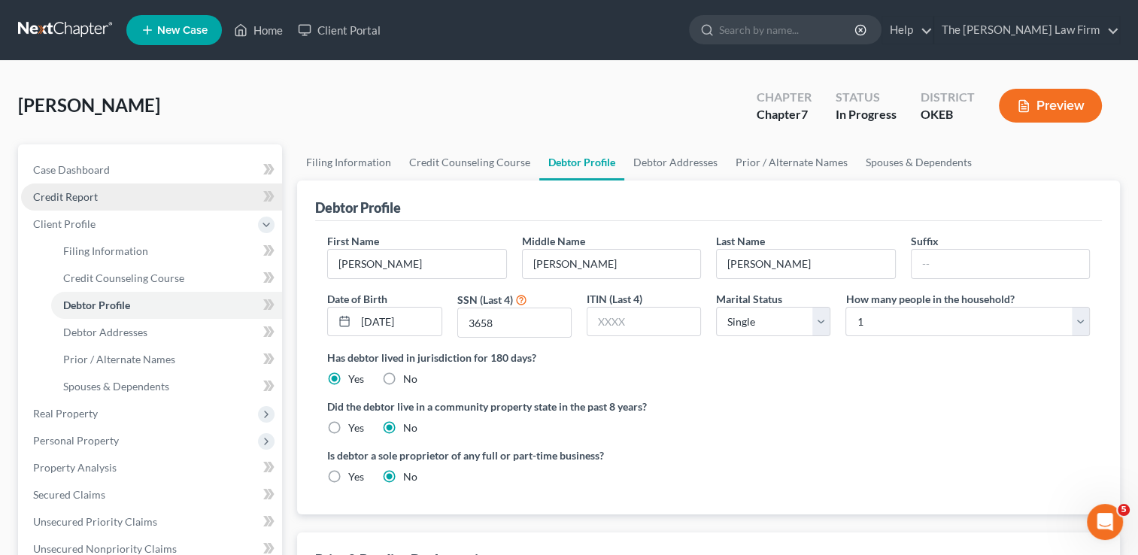
click at [98, 199] on link "Credit Report" at bounding box center [151, 197] width 261 height 27
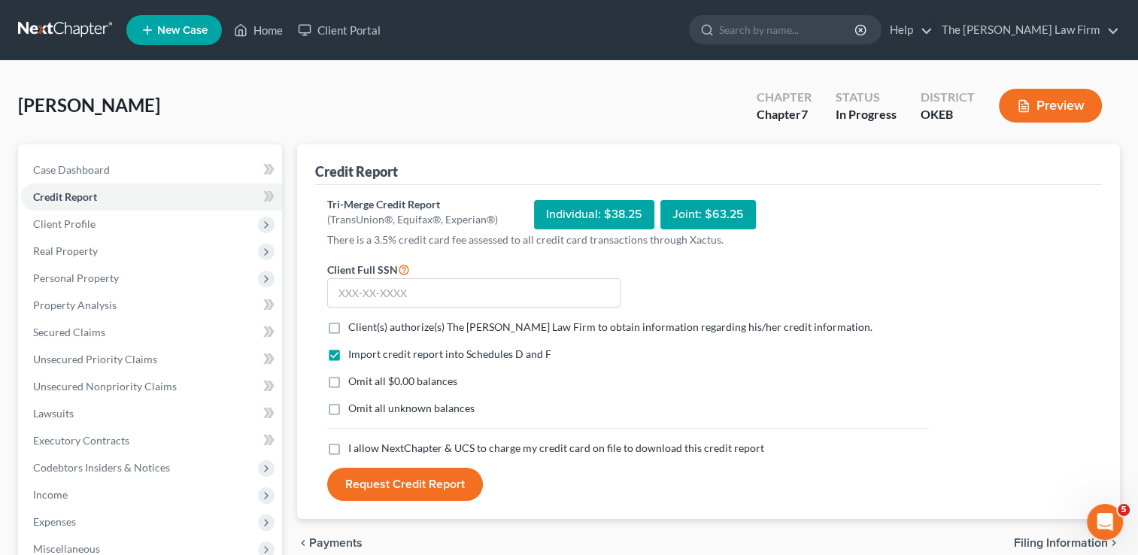
click at [348, 330] on label "Client(s) authorize(s) The [PERSON_NAME] Law Firm to obtain information regardi…" at bounding box center [610, 327] width 524 height 15
click at [354, 330] on input "Client(s) authorize(s) The [PERSON_NAME] Law Firm to obtain information regardi…" at bounding box center [359, 325] width 10 height 10
checkbox input "true"
click at [348, 381] on label "Omit all $0.00 balances" at bounding box center [402, 381] width 109 height 15
click at [354, 381] on input "Omit all $0.00 balances" at bounding box center [359, 379] width 10 height 10
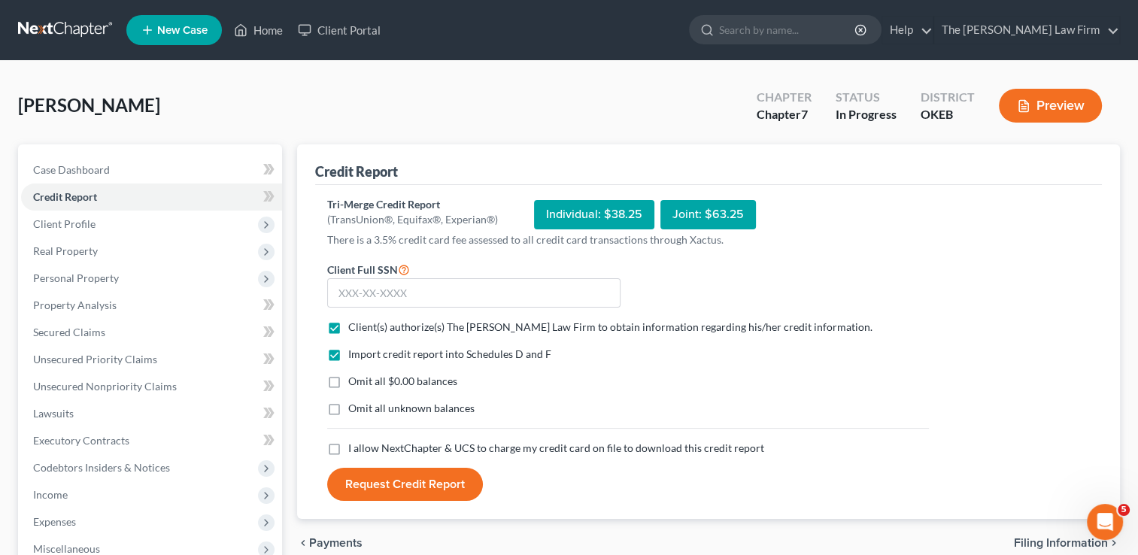
checkbox input "true"
click at [348, 447] on label "I allow NextChapter & UCS to charge my credit card on file to download this cre…" at bounding box center [556, 448] width 416 height 15
click at [354, 447] on input "I allow NextChapter & UCS to charge my credit card on file to download this cre…" at bounding box center [359, 446] width 10 height 10
checkbox input "true"
click at [467, 293] on input "text" at bounding box center [473, 293] width 293 height 30
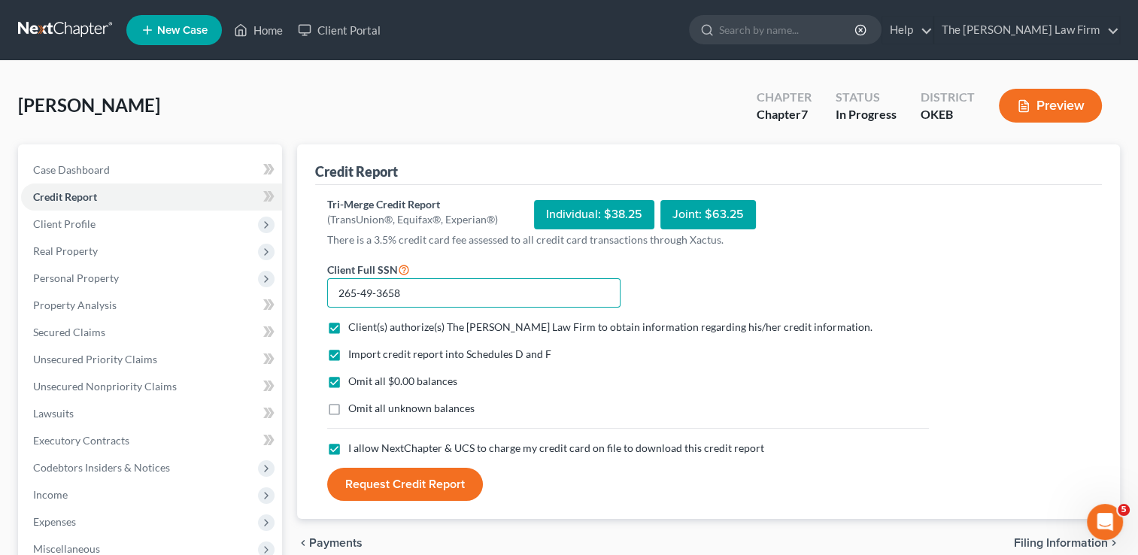
type input "265-49-3658"
click at [437, 479] on button "Request Credit Report" at bounding box center [405, 484] width 156 height 33
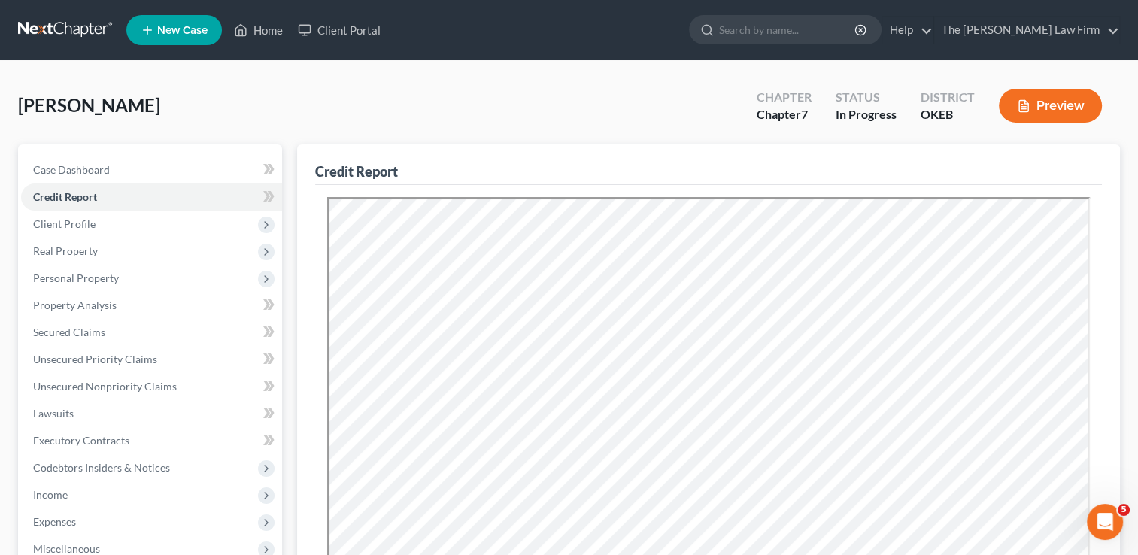
click at [559, 110] on div "[PERSON_NAME] Upgraded Chapter Chapter 7 Status In Progress District OKEB Previ…" at bounding box center [569, 111] width 1102 height 65
click at [74, 229] on span "Client Profile" at bounding box center [64, 223] width 62 height 13
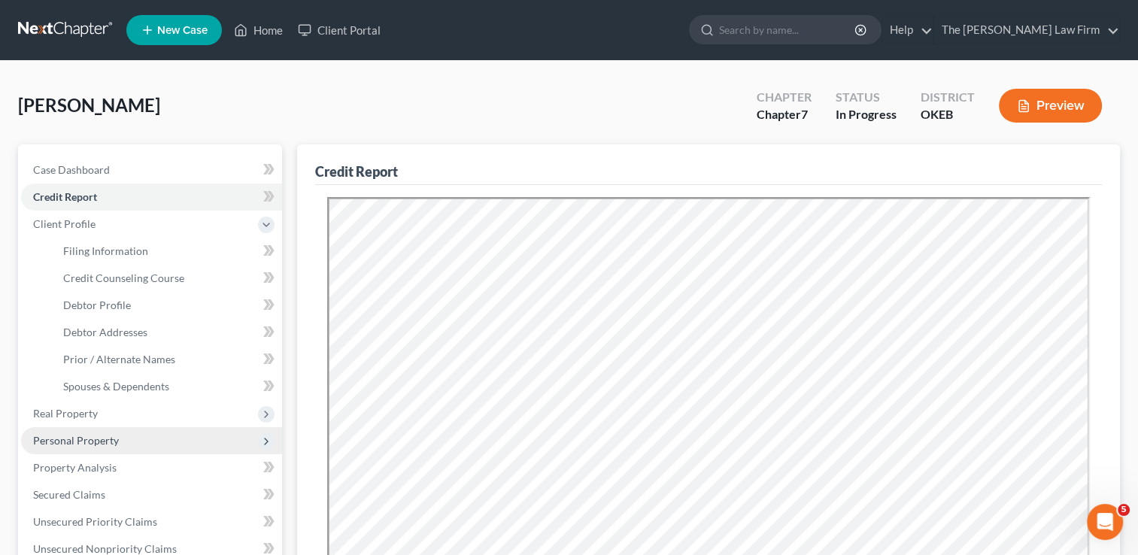
click at [89, 444] on span "Personal Property" at bounding box center [76, 440] width 86 height 13
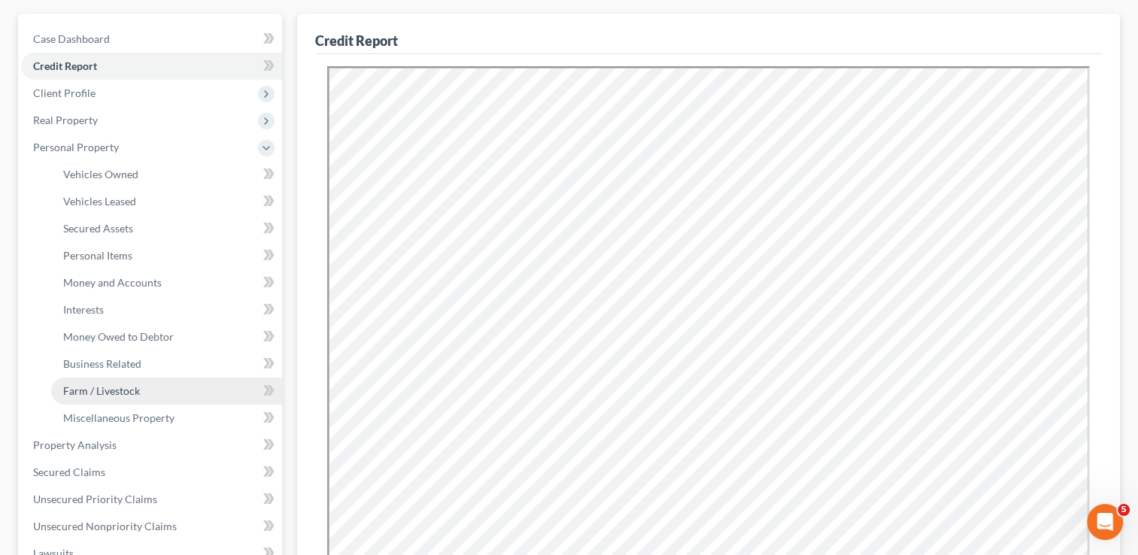
scroll to position [150, 0]
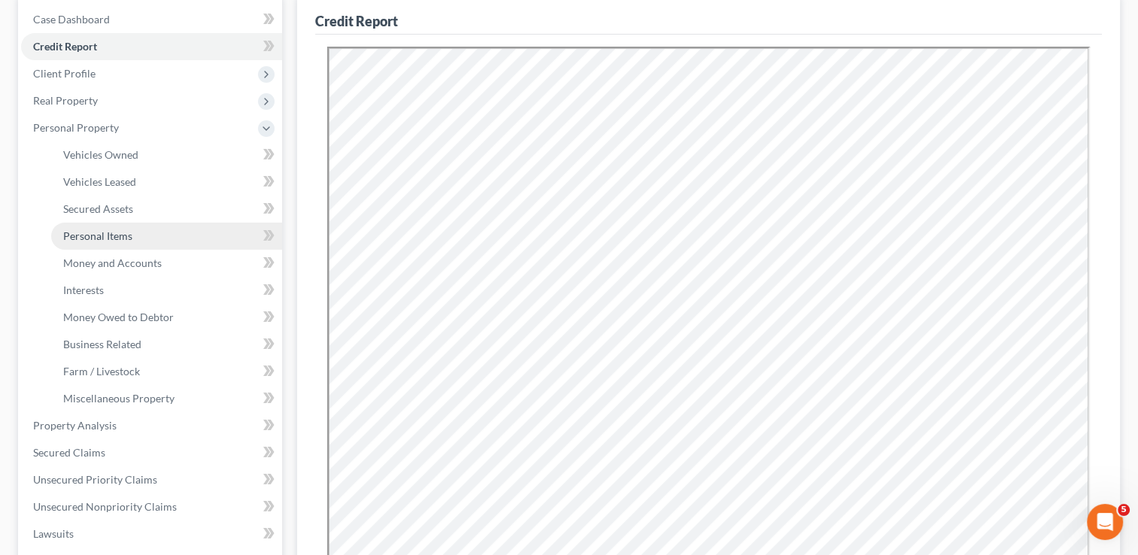
click at [112, 239] on span "Personal Items" at bounding box center [97, 235] width 69 height 13
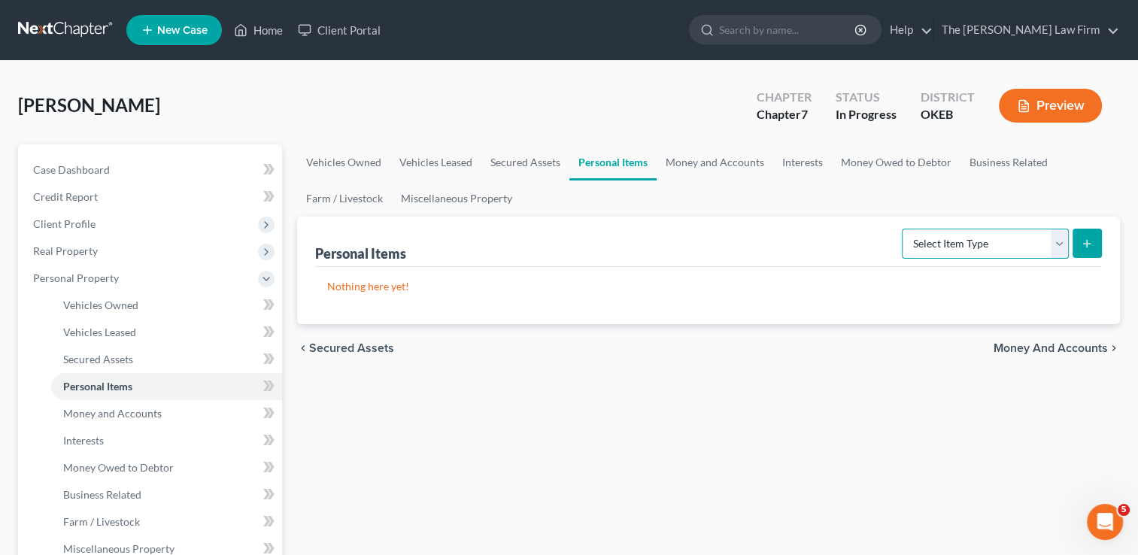
click at [1053, 244] on select "Select Item Type Clothing Collectibles Of Value Electronics Firearms Household …" at bounding box center [985, 244] width 167 height 30
select select "clothing"
click at [904, 229] on select "Select Item Type Clothing Collectibles Of Value Electronics Firearms Household …" at bounding box center [985, 244] width 167 height 30
click at [1089, 244] on icon "submit" at bounding box center [1087, 244] width 12 height 12
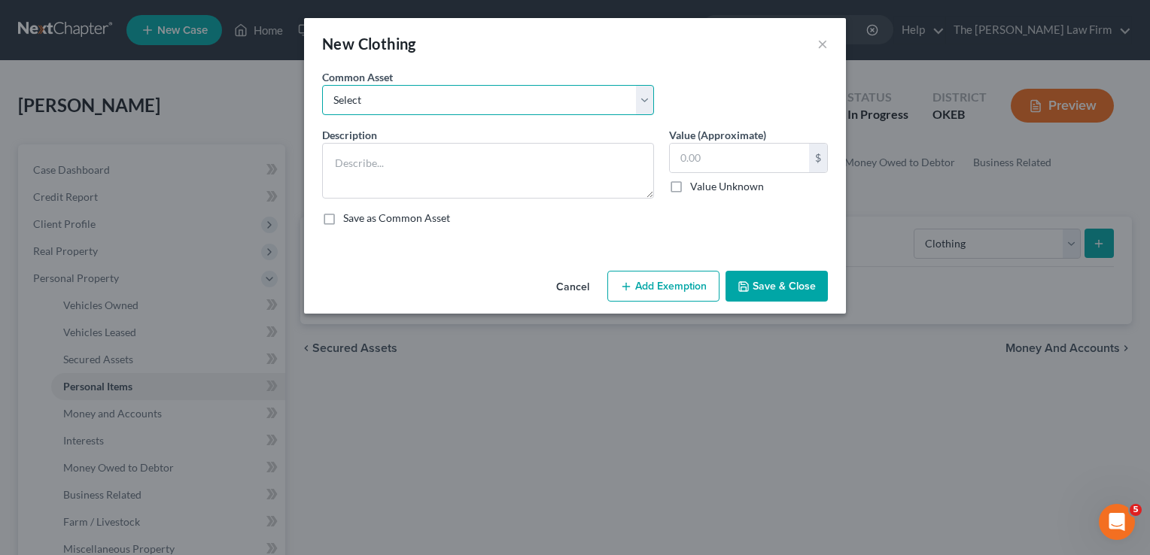
click at [478, 95] on select "Select clothing and shoes clothing and shoes clothing and shoes clothing and sh…" at bounding box center [488, 100] width 332 height 30
select select "4"
click at [322, 85] on select "Select clothing and shoes clothing and shoes clothing and shoes clothing and sh…" at bounding box center [488, 100] width 332 height 30
type textarea "clothing and shoes100"
type input "100.00"
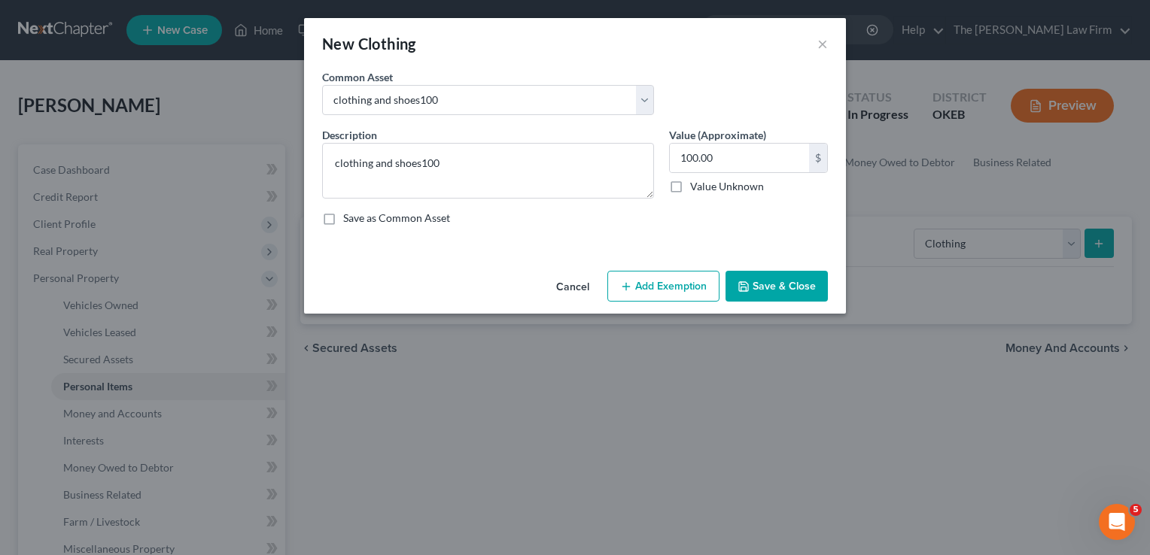
click at [649, 285] on button "Add Exemption" at bounding box center [663, 287] width 112 height 32
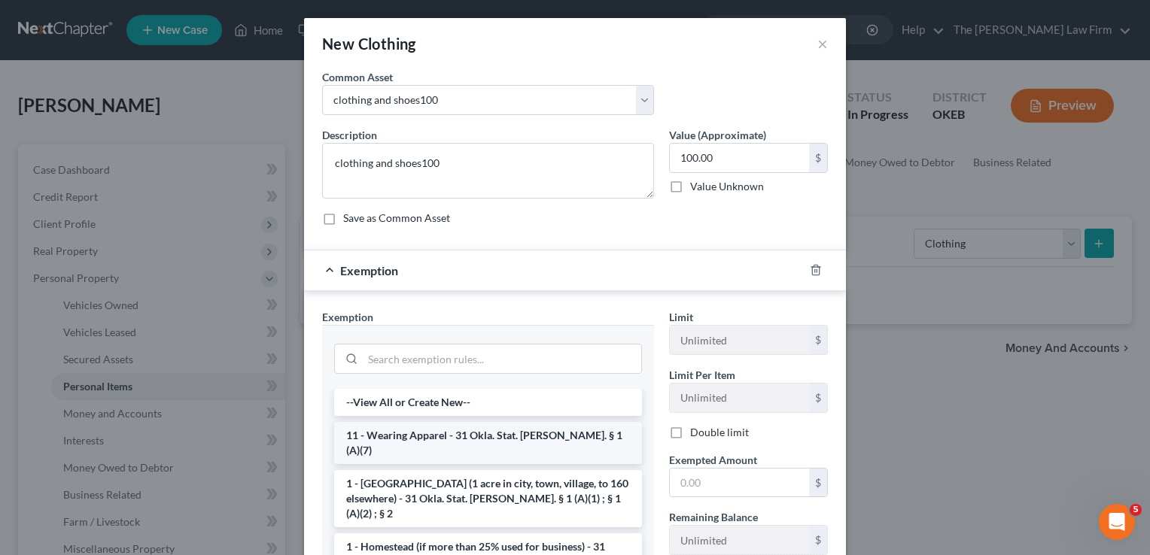
click at [432, 437] on li "11 - Wearing Apparel - 31 Okla. Stat. [PERSON_NAME]. § 1 (A)(7)" at bounding box center [488, 443] width 308 height 42
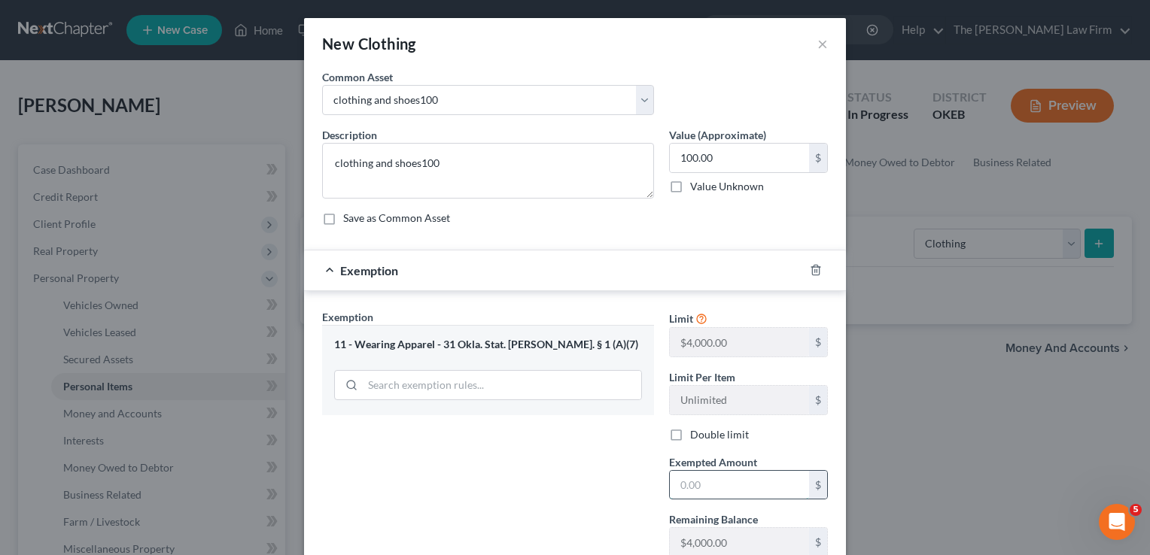
click at [700, 484] on input "text" at bounding box center [739, 485] width 139 height 29
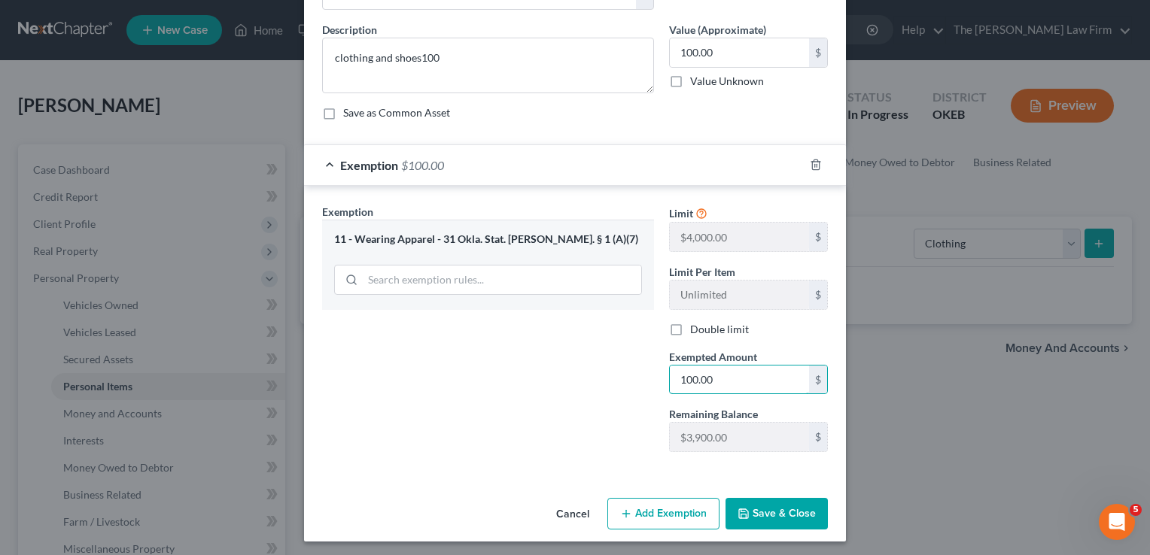
scroll to position [108, 0]
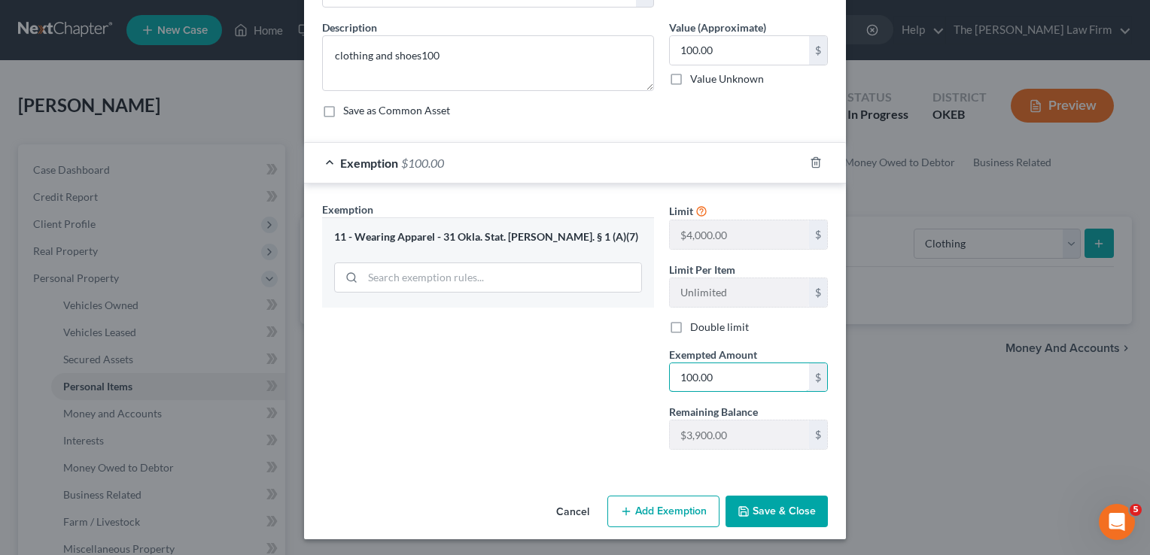
type input "100.00"
click at [764, 513] on button "Save & Close" at bounding box center [776, 512] width 102 height 32
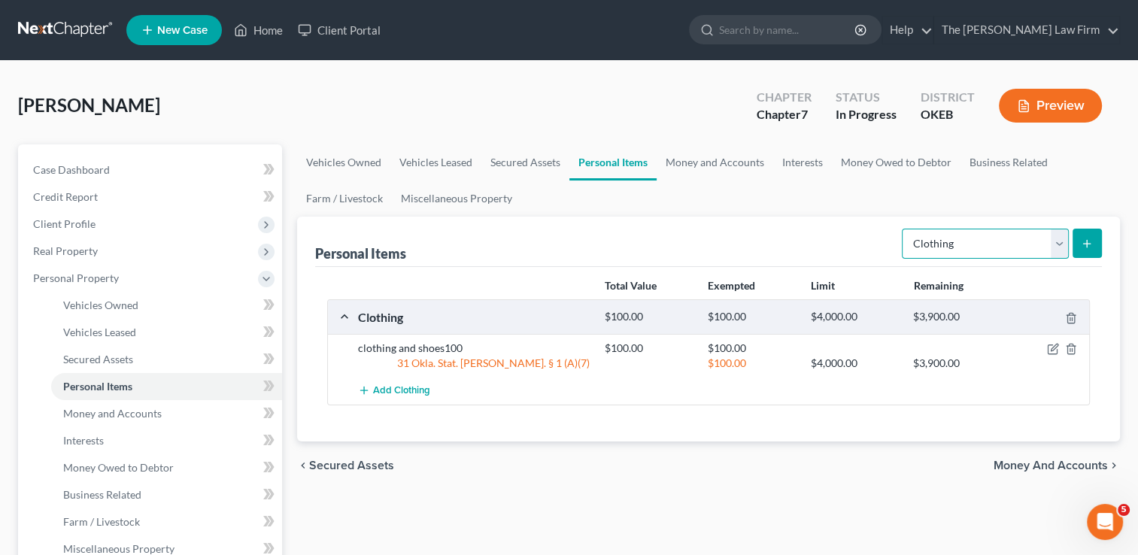
click at [997, 248] on select "Select Item Type Clothing Collectibles Of Value Electronics Firearms Household …" at bounding box center [985, 244] width 167 height 30
select select "electronics"
click at [904, 229] on select "Select Item Type Clothing Collectibles Of Value Electronics Firearms Household …" at bounding box center [985, 244] width 167 height 30
click at [1081, 244] on icon "submit" at bounding box center [1087, 244] width 12 height 12
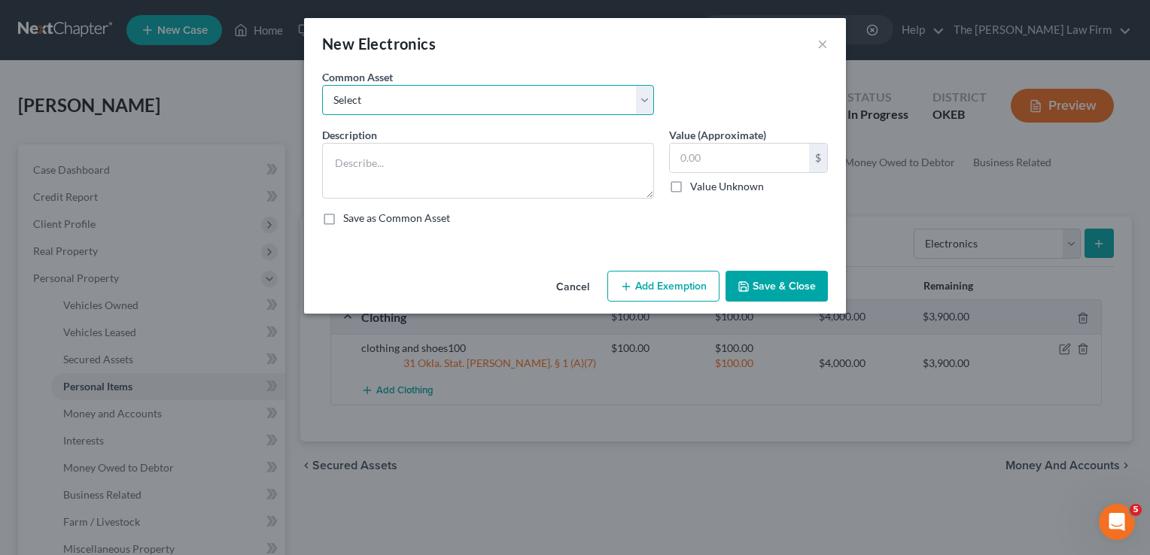
click at [541, 99] on select "Select TVs, laptop, phones, games 2 TVs, PS4" at bounding box center [488, 100] width 332 height 30
select select "0"
click at [322, 85] on select "Select TVs, laptop, phones, games 2 TVs, PS4" at bounding box center [488, 100] width 332 height 30
type textarea "TVs, laptop, phones, games"
type input "500.00"
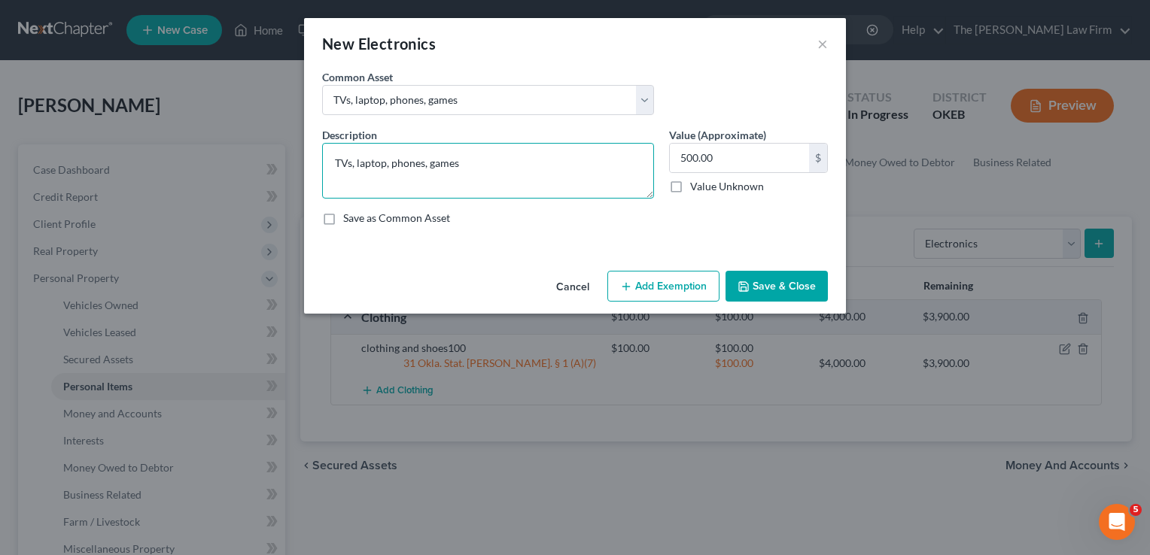
click at [533, 167] on textarea "TVs, laptop, phones, games" at bounding box center [488, 171] width 332 height 56
type textarea "TVs, laptop, phones"
click at [668, 275] on button "Add Exemption" at bounding box center [663, 287] width 112 height 32
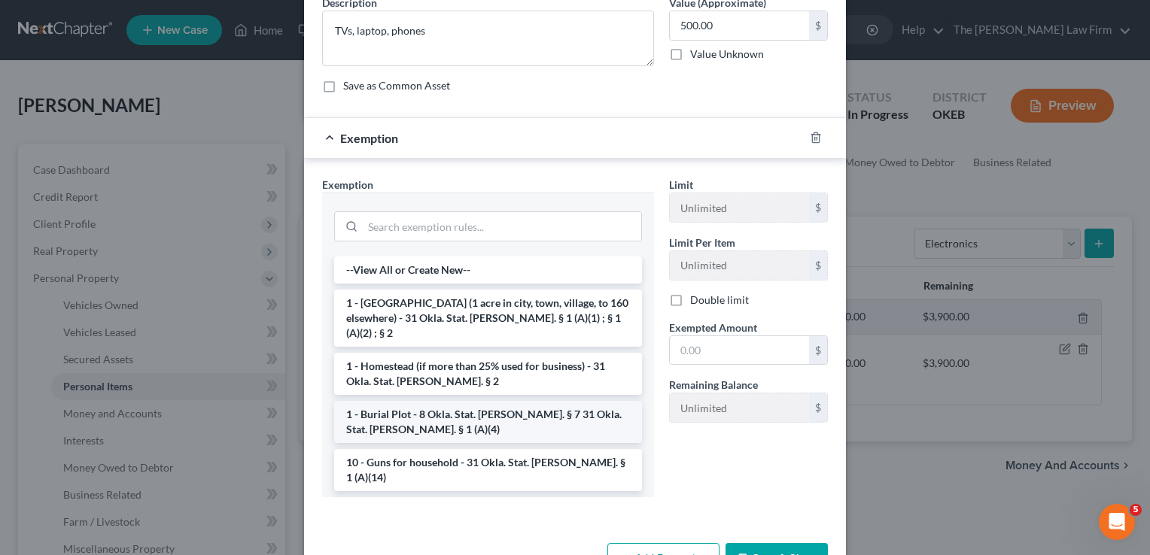
scroll to position [150, 0]
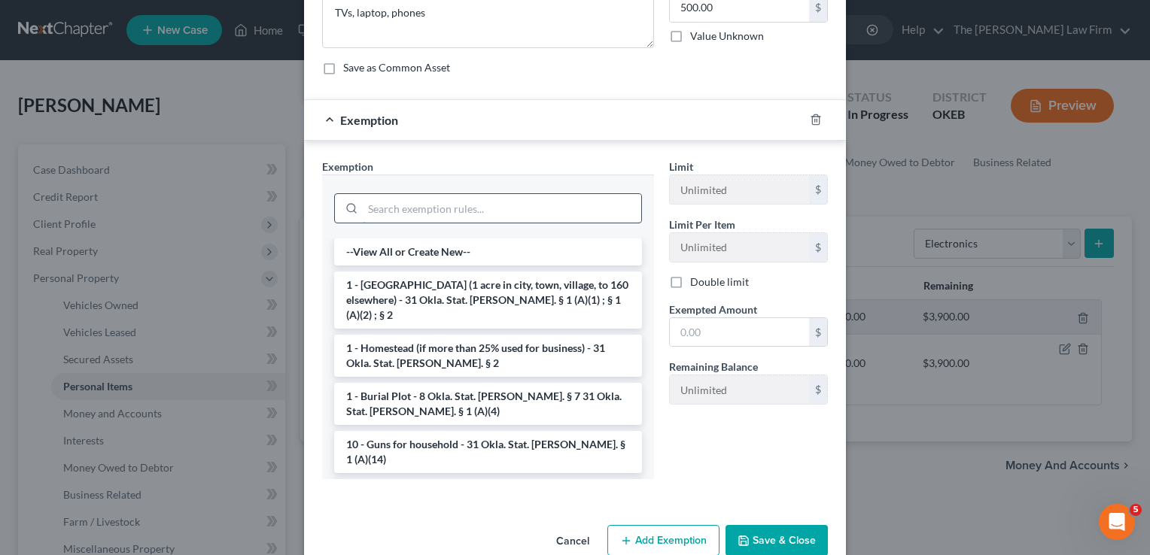
click at [422, 195] on input "search" at bounding box center [502, 208] width 278 height 29
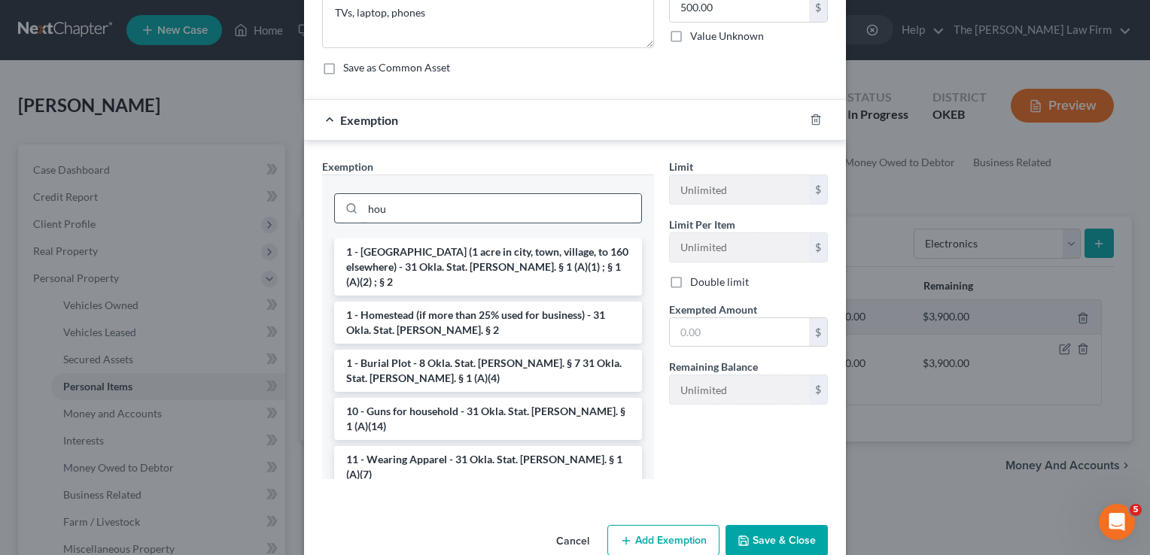
scroll to position [105, 0]
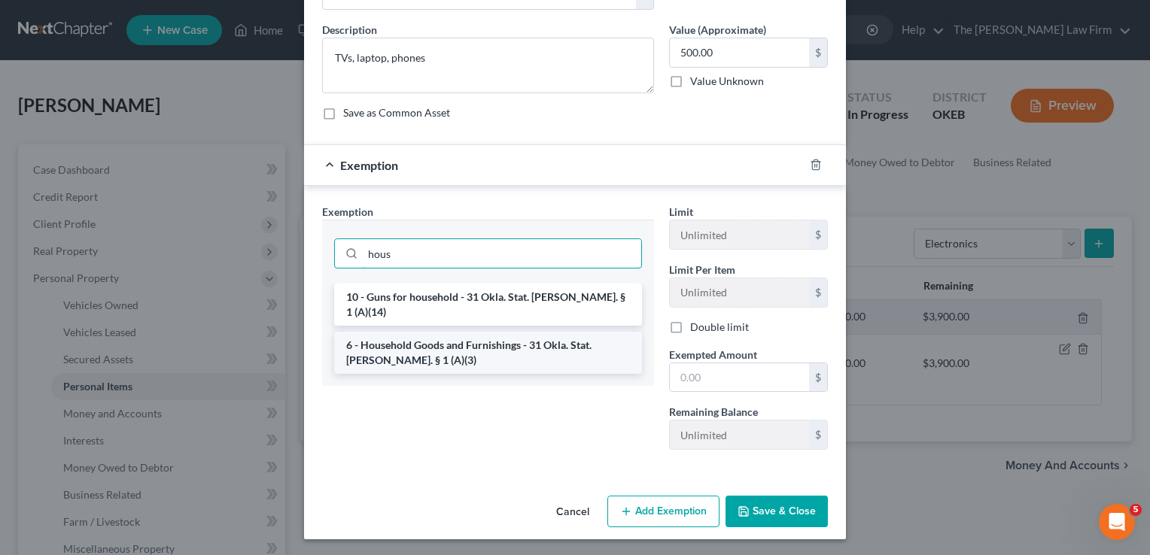
type input "hous"
click at [457, 333] on li "6 - Household Goods and Furnishings - 31 Okla. Stat. [PERSON_NAME]. § 1 (A)(3)" at bounding box center [488, 353] width 308 height 42
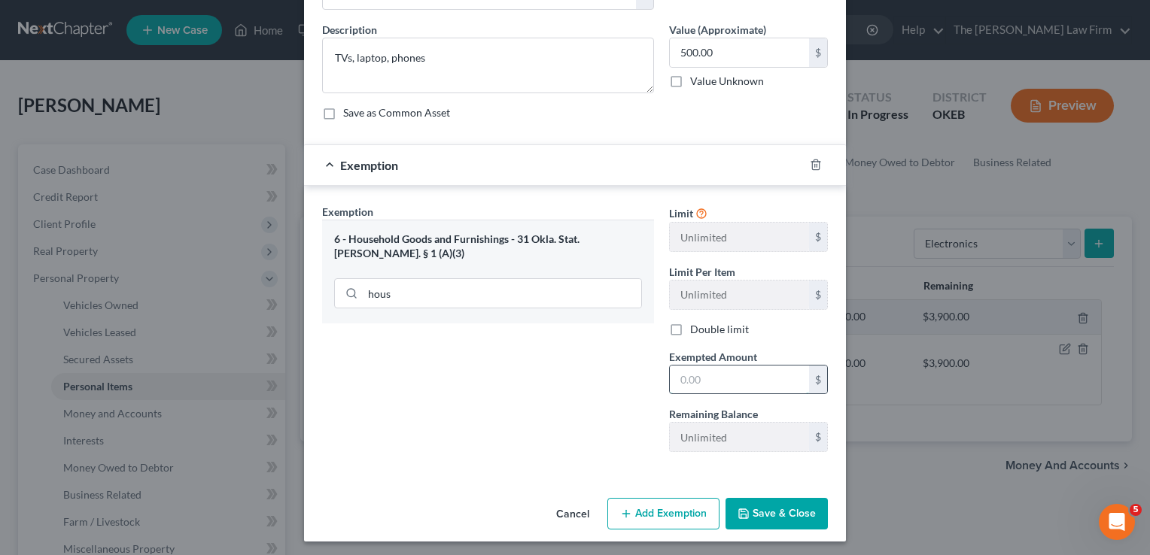
click at [722, 380] on input "text" at bounding box center [739, 380] width 139 height 29
type input "500.00"
click at [780, 519] on button "Save & Close" at bounding box center [776, 514] width 102 height 32
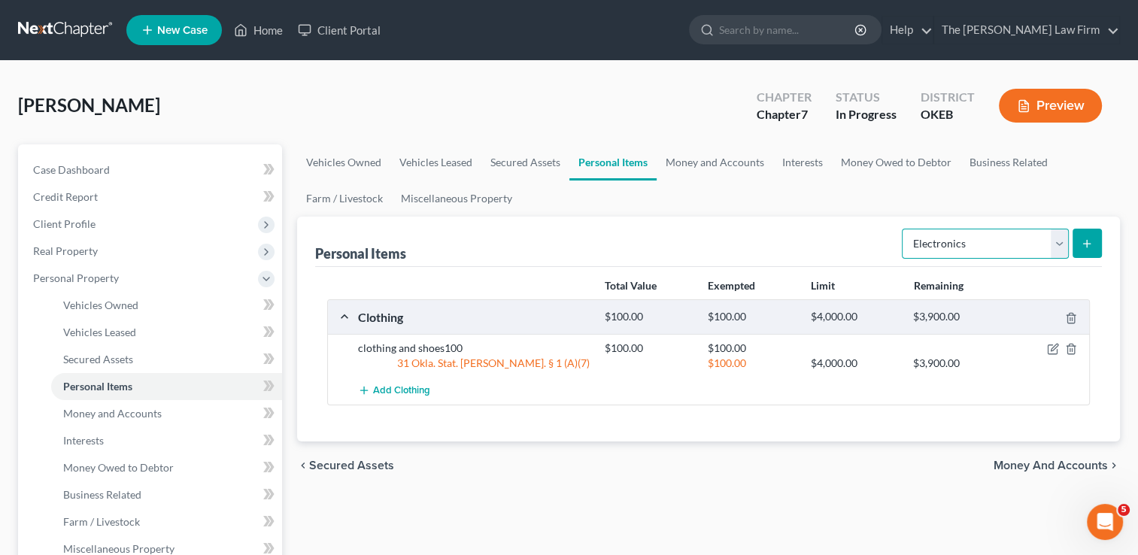
click at [1059, 246] on select "Select Item Type Clothing Collectibles Of Value Electronics Firearms Household …" at bounding box center [985, 244] width 167 height 30
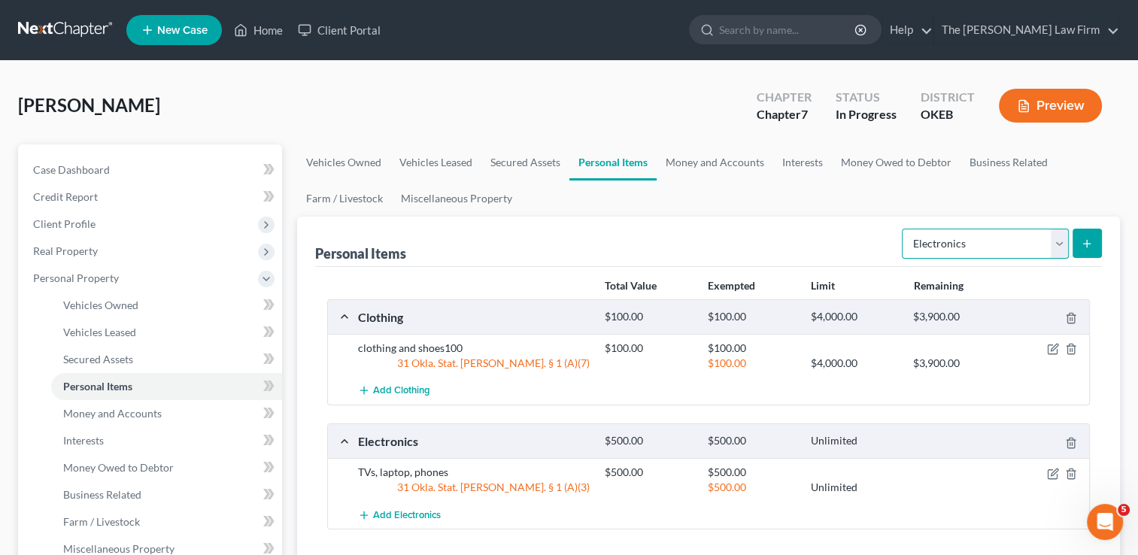
select select "household_goods"
click at [904, 229] on select "Select Item Type Clothing Collectibles Of Value Electronics Firearms Household …" at bounding box center [985, 244] width 167 height 30
click at [1086, 235] on button "submit" at bounding box center [1087, 243] width 29 height 29
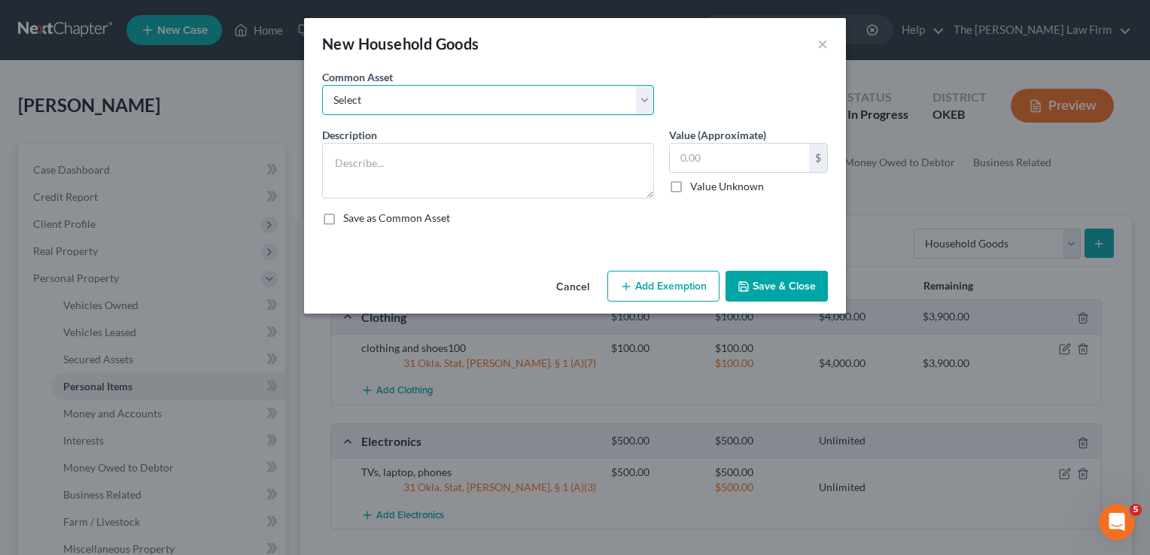
drag, startPoint x: 483, startPoint y: 105, endPoint x: 484, endPoint y: 115, distance: 9.8
click at [483, 105] on select "Select furniture, household goods, appliances furniture, household goods, appli…" at bounding box center [488, 100] width 332 height 30
select select "7"
click at [322, 85] on select "Select furniture, household goods, appliances furniture, household goods, appli…" at bounding box center [488, 100] width 332 height 30
type textarea "furniture, appliances, household goods1000"
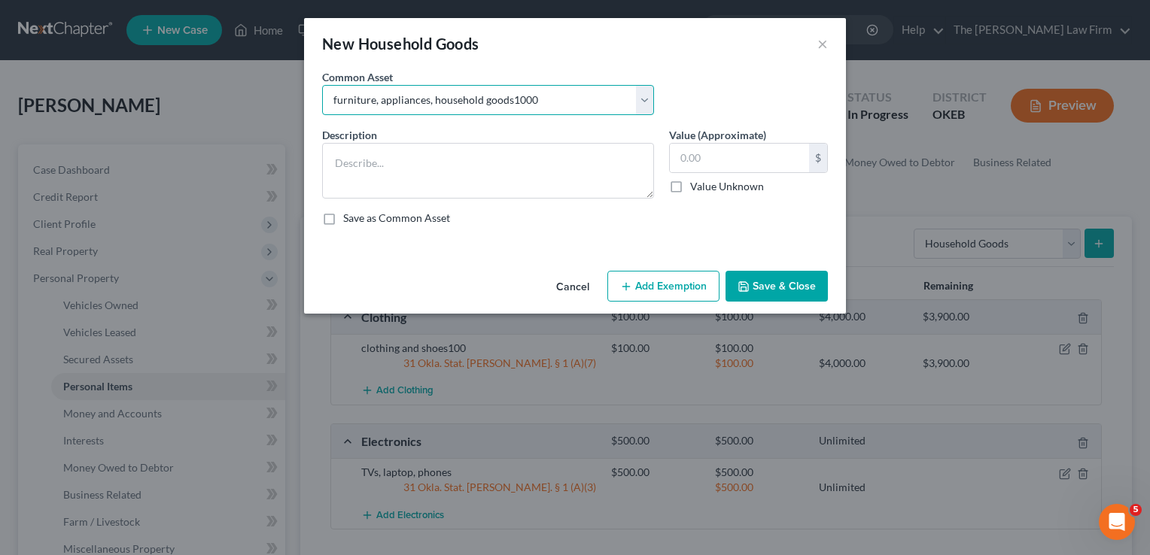
type input "1,000.00"
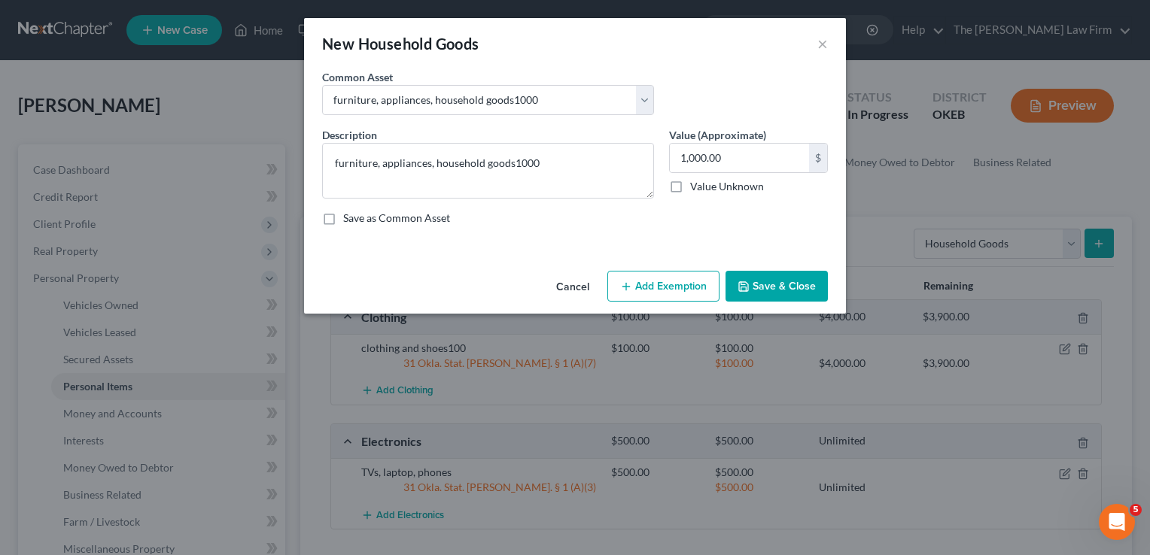
click at [659, 294] on button "Add Exemption" at bounding box center [663, 287] width 112 height 32
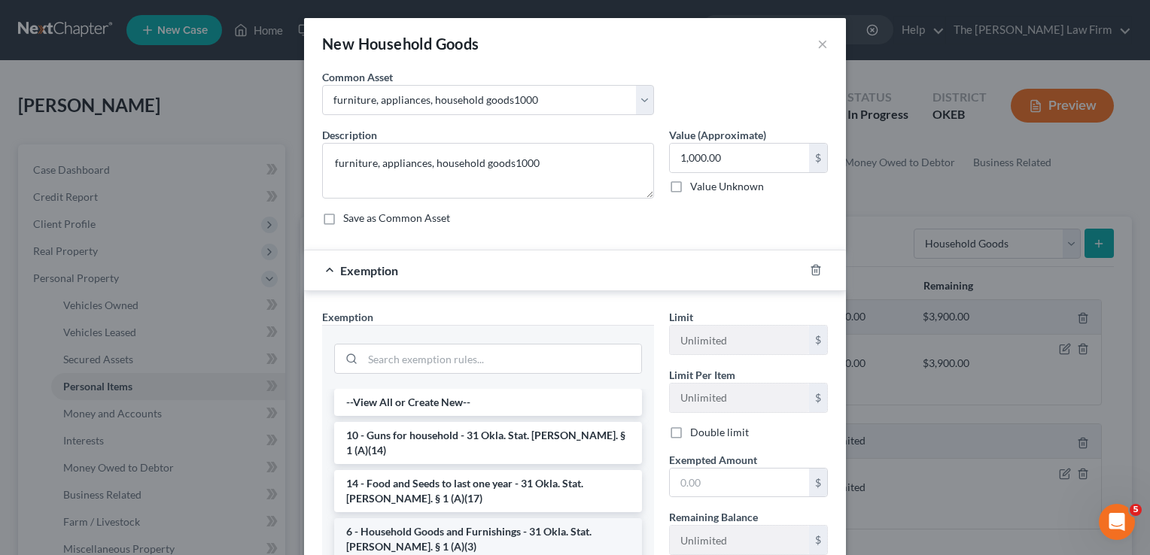
click at [419, 521] on li "6 - Household Goods and Furnishings - 31 Okla. Stat. [PERSON_NAME]. § 1 (A)(3)" at bounding box center [488, 539] width 308 height 42
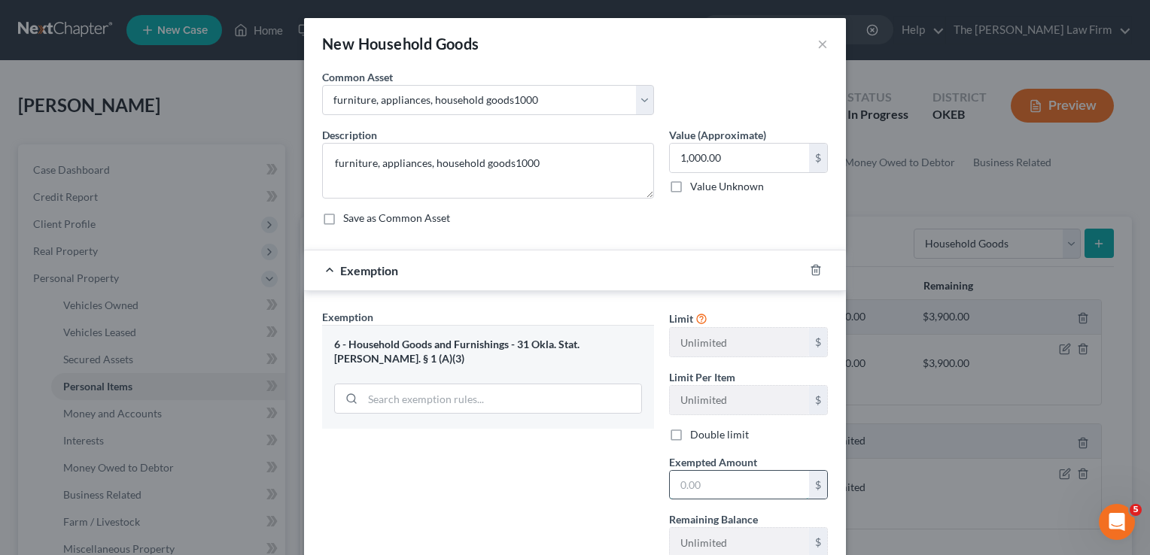
click at [711, 476] on input "text" at bounding box center [739, 485] width 139 height 29
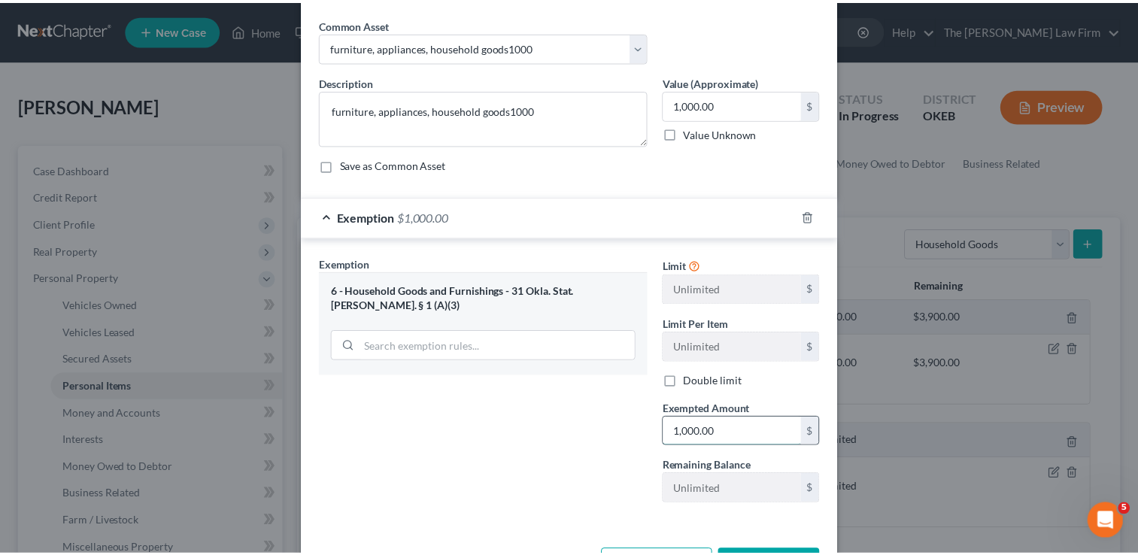
scroll to position [108, 0]
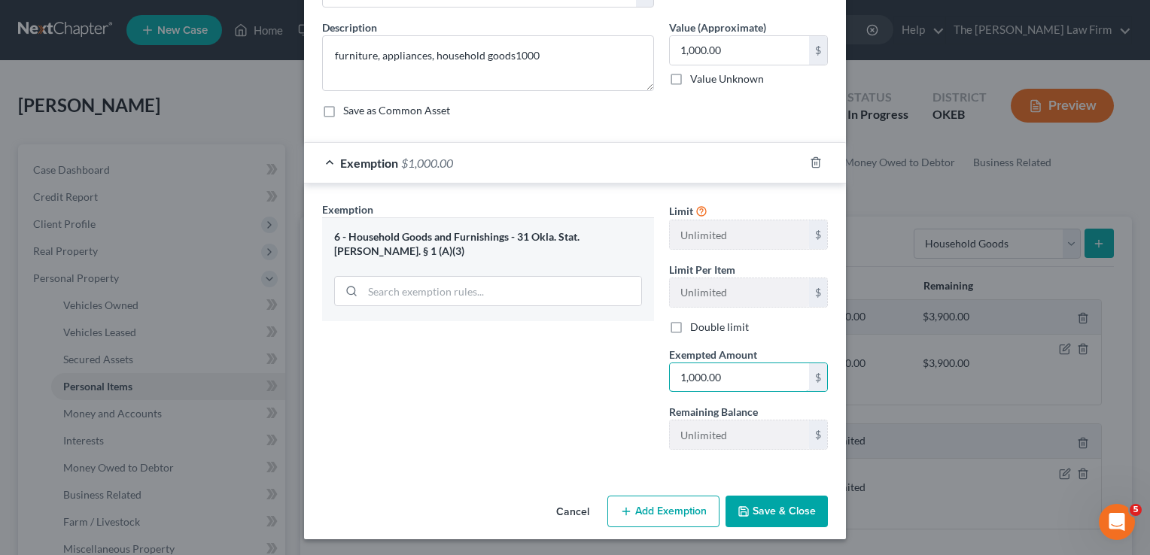
type input "1,000.00"
drag, startPoint x: 779, startPoint y: 507, endPoint x: 779, endPoint y: 499, distance: 8.3
click at [779, 500] on button "Save & Close" at bounding box center [776, 512] width 102 height 32
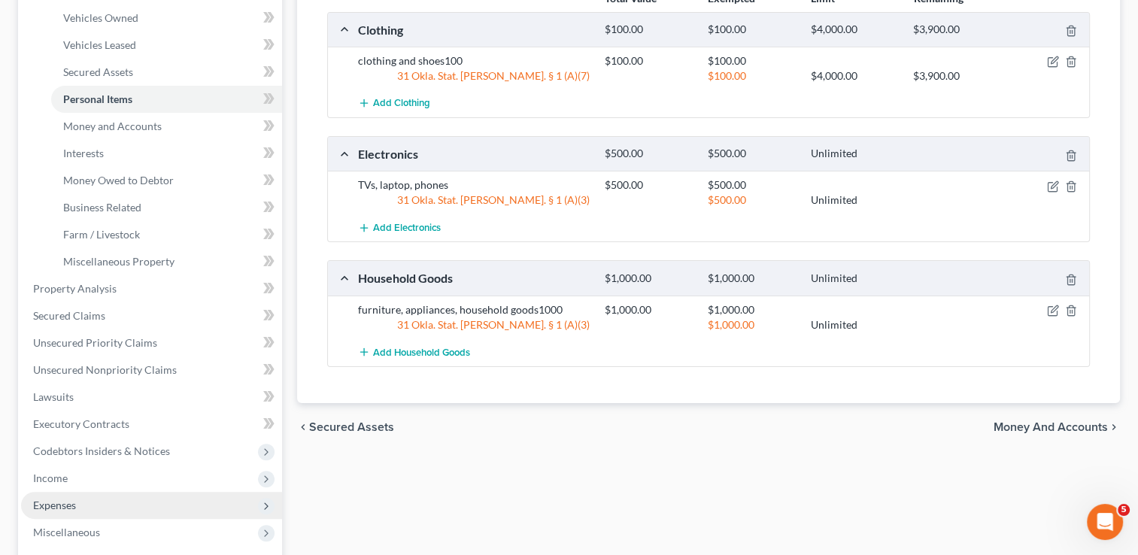
scroll to position [376, 0]
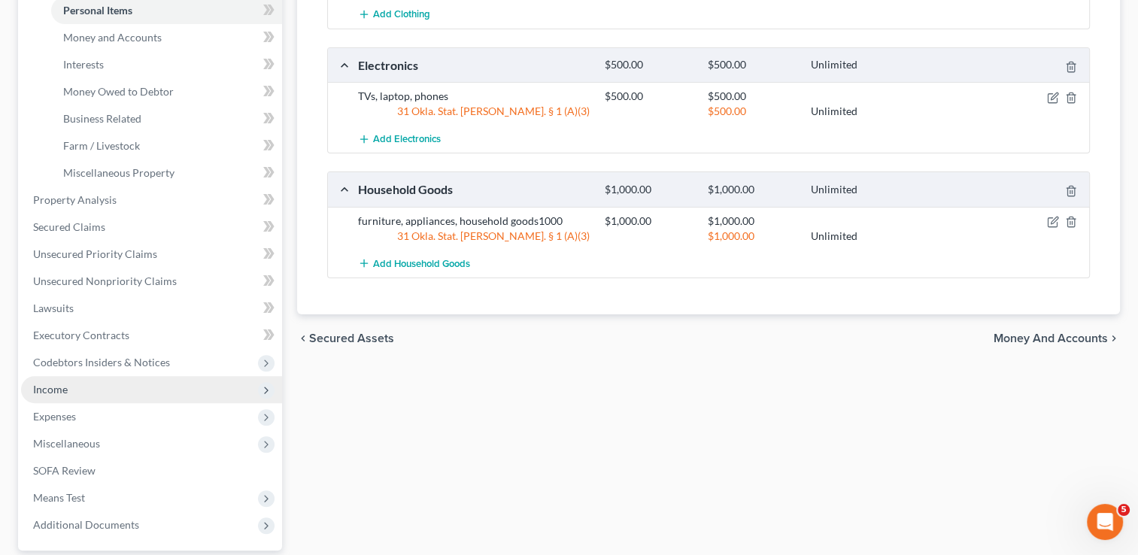
click at [81, 390] on span "Income" at bounding box center [151, 389] width 261 height 27
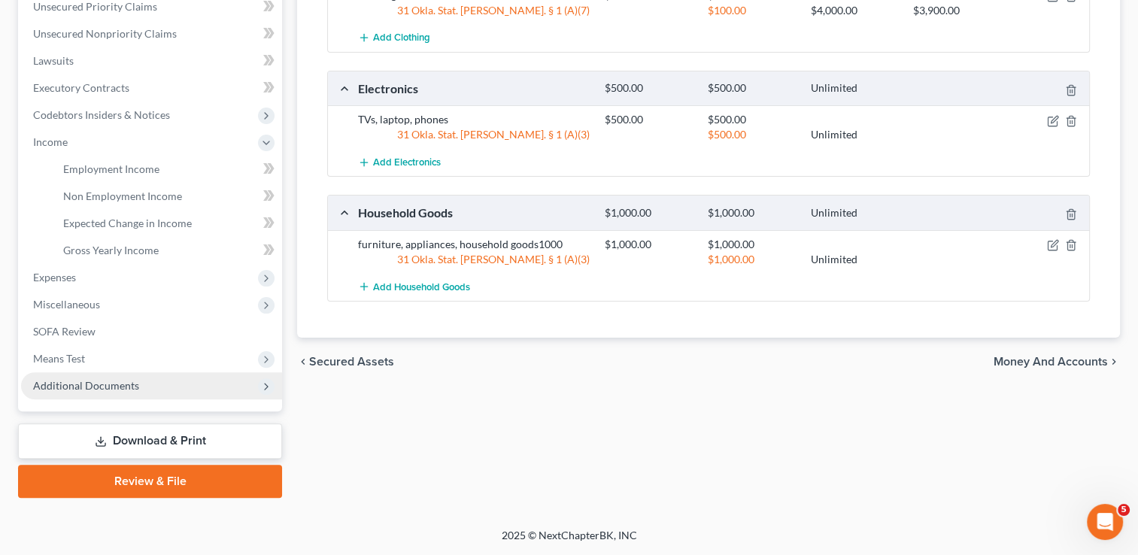
scroll to position [351, 0]
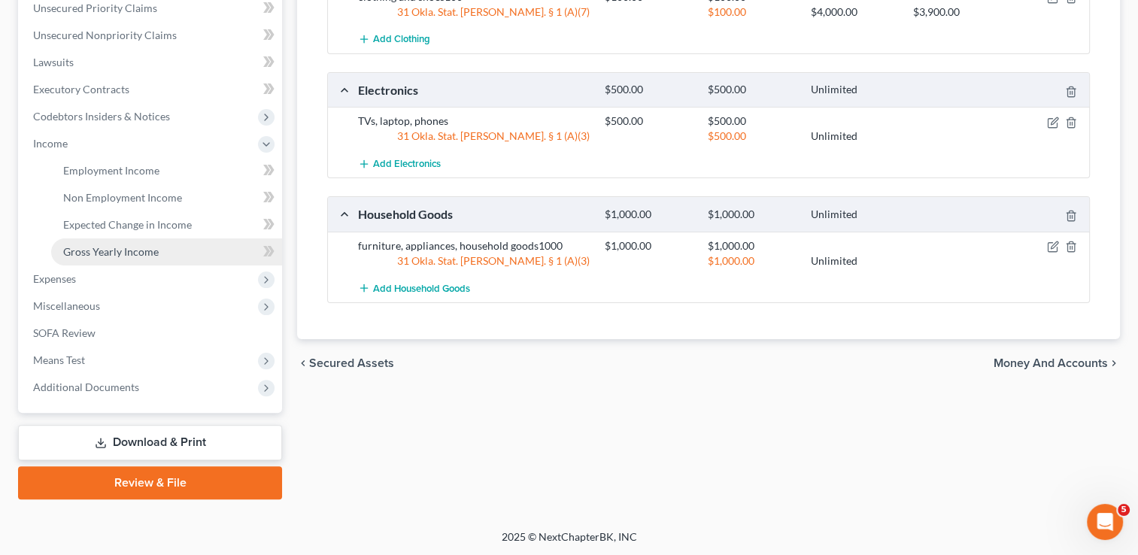
click at [99, 248] on span "Gross Yearly Income" at bounding box center [111, 251] width 96 height 13
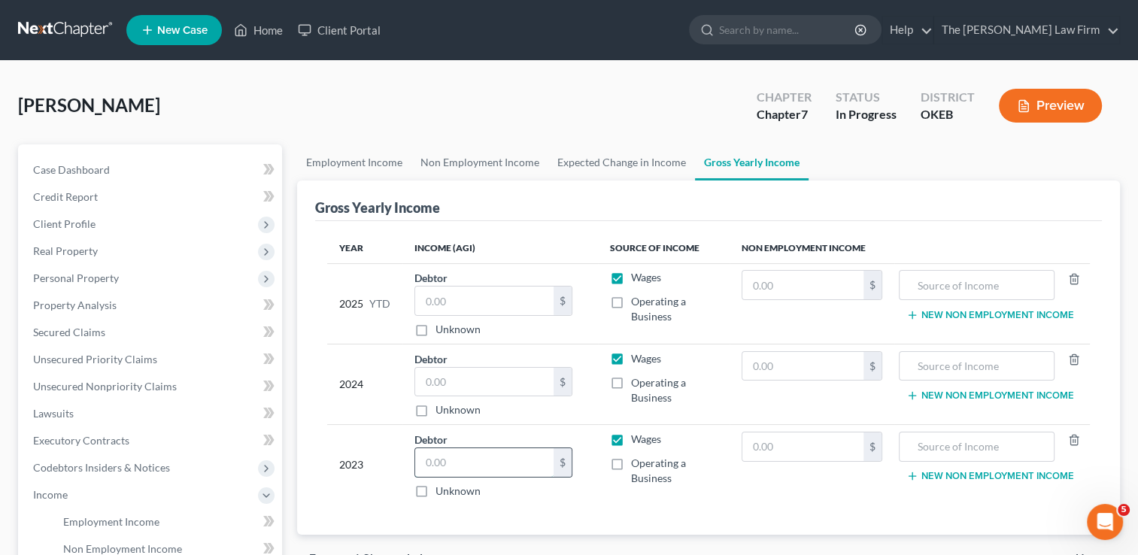
click at [479, 460] on input "text" at bounding box center [484, 462] width 138 height 29
type input "10,198"
click at [471, 378] on input "text" at bounding box center [484, 382] width 138 height 29
type input "10,555"
click at [817, 446] on input "text" at bounding box center [803, 447] width 121 height 29
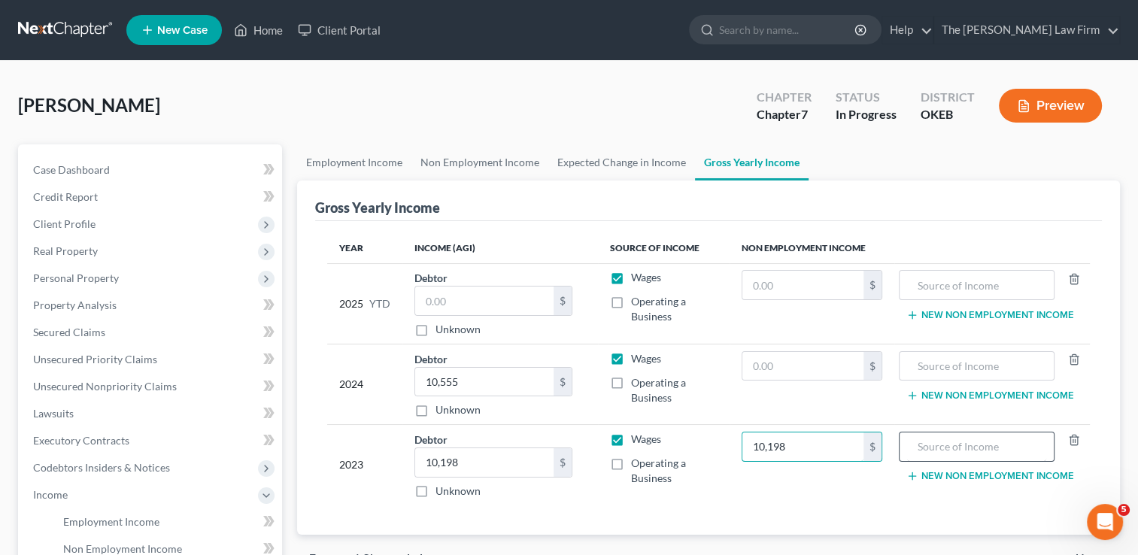
type input "10,198"
click at [956, 443] on input "text" at bounding box center [976, 447] width 139 height 29
type input "SSI"
click at [631, 440] on label "Wages" at bounding box center [646, 439] width 30 height 15
click at [637, 440] on input "Wages" at bounding box center [642, 437] width 10 height 10
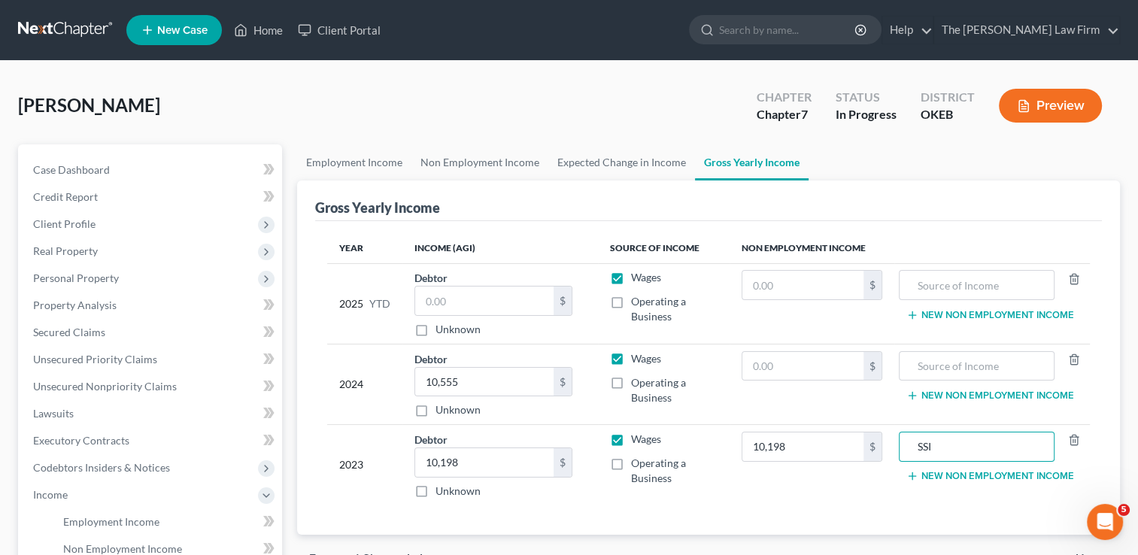
checkbox input "false"
click at [482, 461] on input "10,198" at bounding box center [484, 462] width 138 height 29
click at [631, 356] on label "Wages" at bounding box center [646, 358] width 30 height 15
click at [637, 356] on input "Wages" at bounding box center [642, 356] width 10 height 10
checkbox input "false"
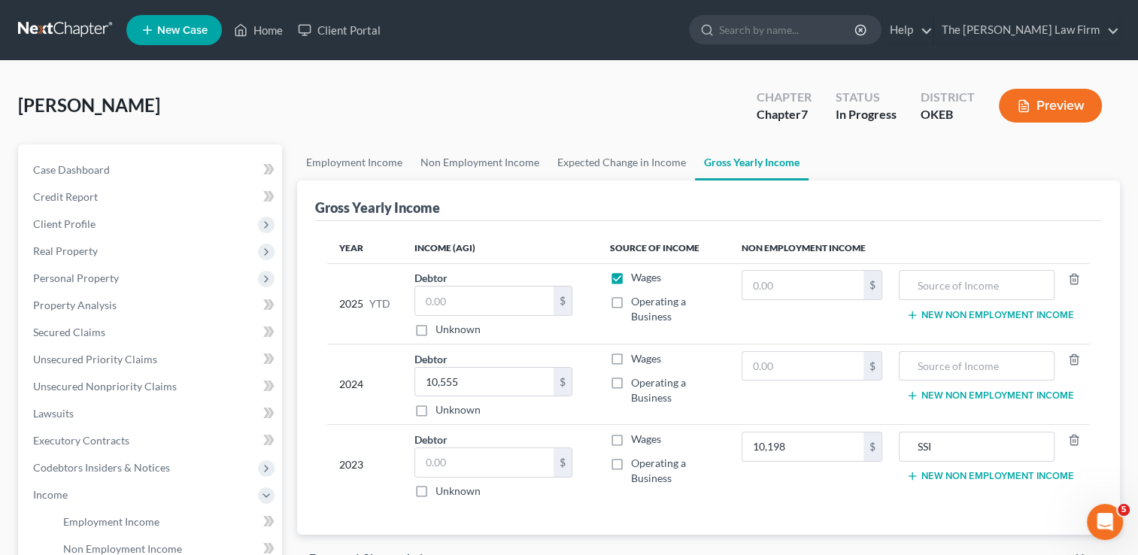
click at [631, 277] on label "Wages" at bounding box center [646, 277] width 30 height 15
click at [637, 277] on input "Wages" at bounding box center [642, 275] width 10 height 10
checkbox input "false"
click at [775, 360] on input "text" at bounding box center [803, 366] width 121 height 29
type input "10,555"
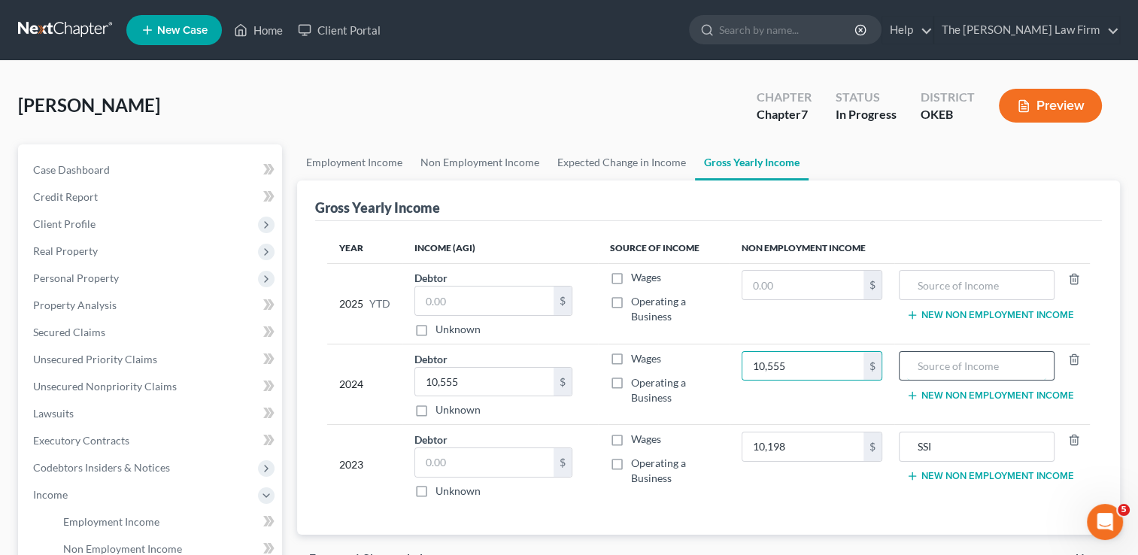
click at [1008, 363] on input "text" at bounding box center [976, 366] width 139 height 29
type input "SSI"
click at [527, 378] on input "10,555" at bounding box center [484, 382] width 138 height 29
click at [961, 365] on input "SSI" at bounding box center [976, 366] width 139 height 29
type input "SSI & IRA"
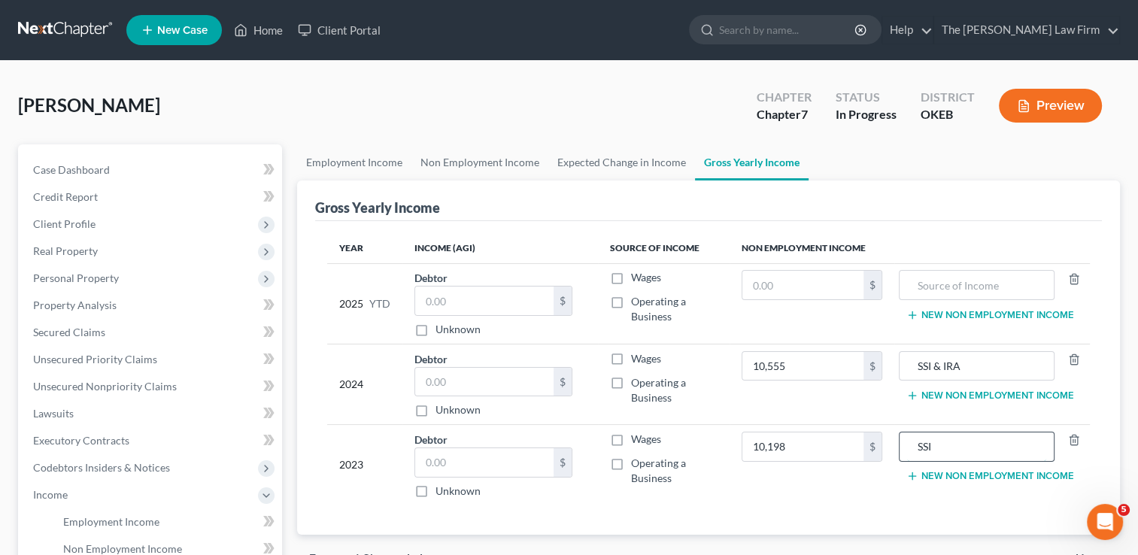
click at [969, 448] on input "SSI" at bounding box center [976, 447] width 139 height 29
type input "SSI & IRA"
click at [808, 494] on td "10,198 $" at bounding box center [812, 465] width 165 height 81
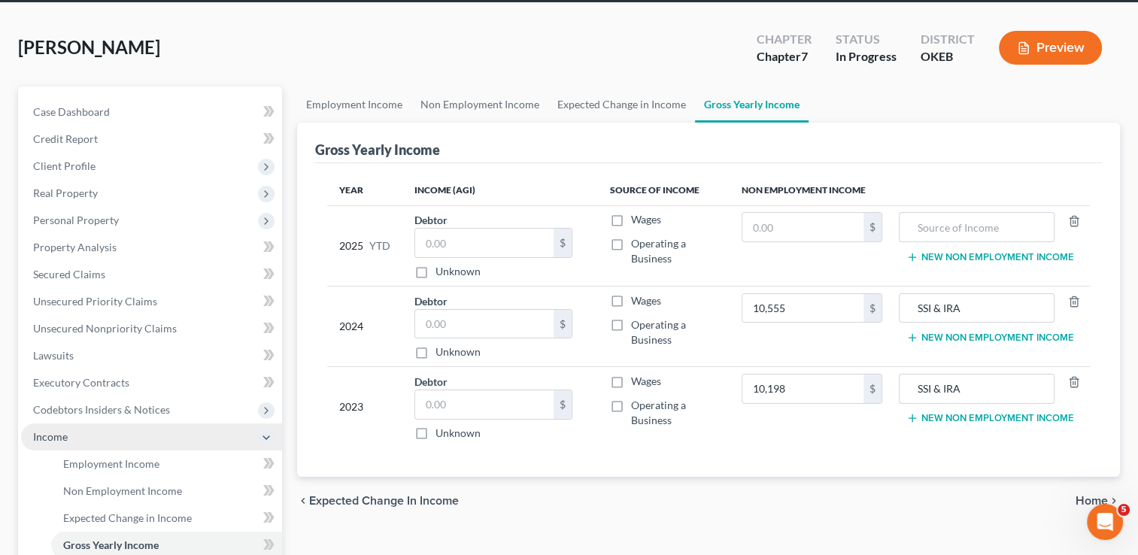
scroll to position [150, 0]
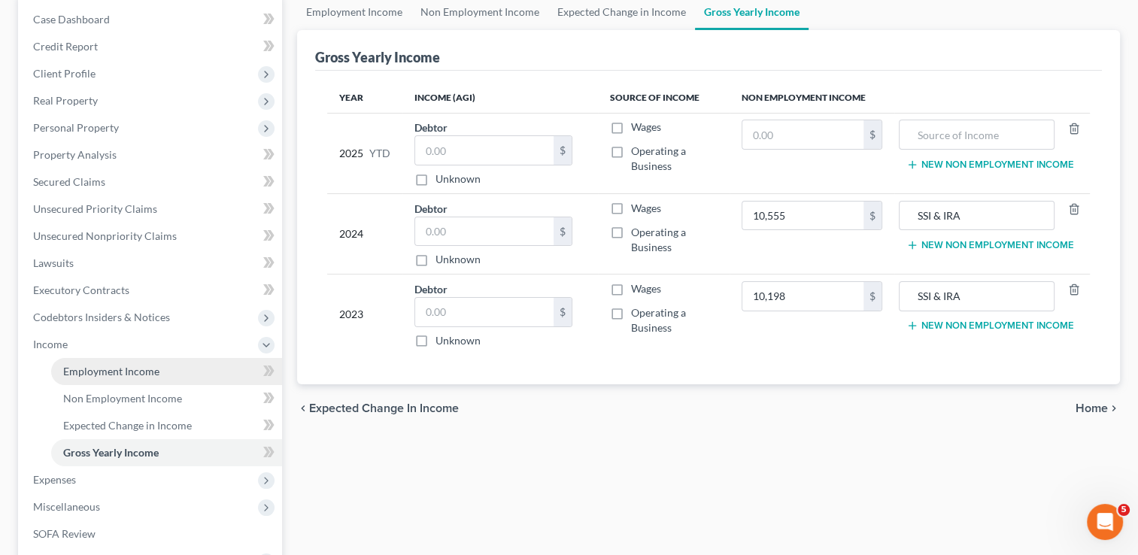
click at [126, 365] on span "Employment Income" at bounding box center [111, 371] width 96 height 13
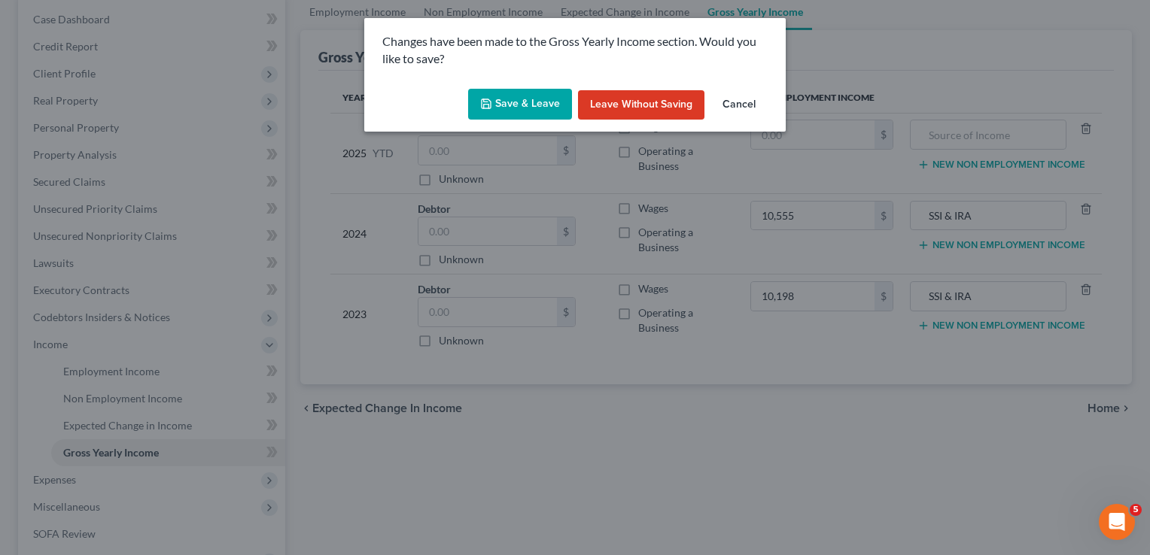
click at [527, 104] on button "Save & Leave" at bounding box center [520, 105] width 104 height 32
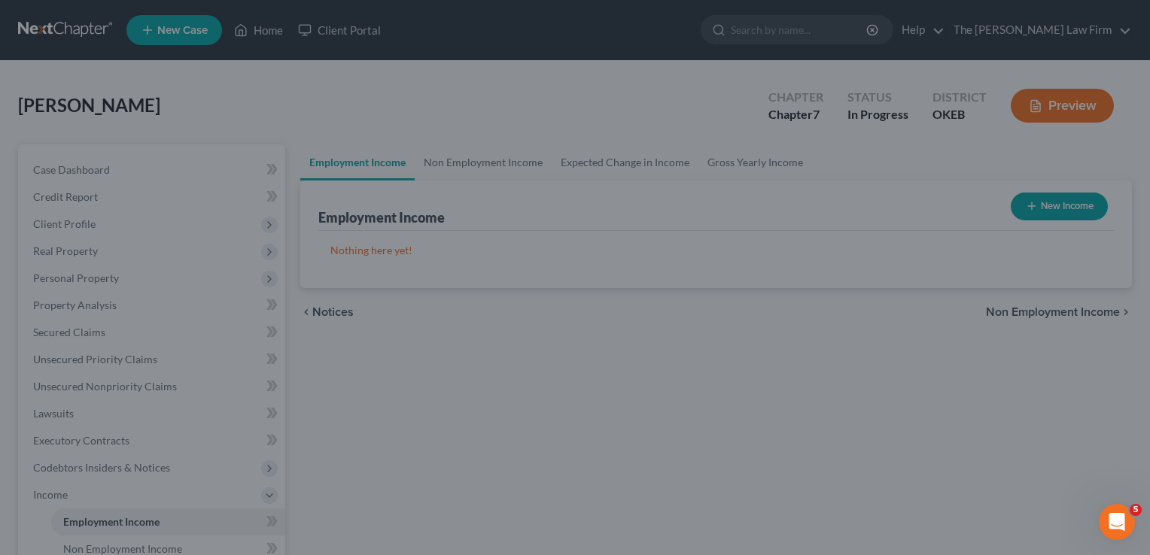
click at [461, 146] on div at bounding box center [575, 277] width 1150 height 555
click at [71, 351] on div at bounding box center [575, 277] width 1150 height 555
click at [56, 27] on div at bounding box center [575, 277] width 1150 height 555
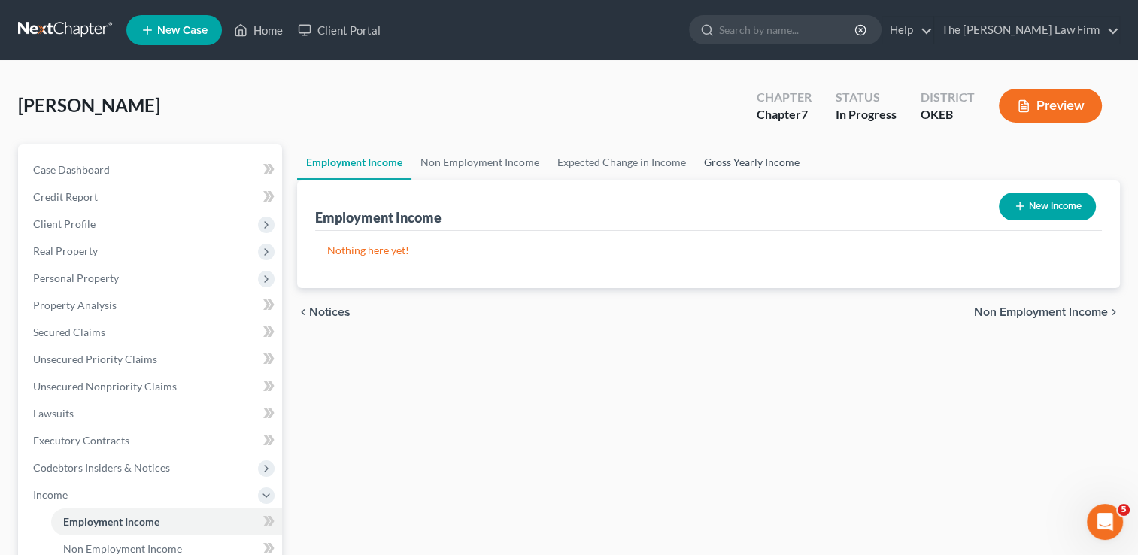
click at [766, 162] on link "Gross Yearly Income" at bounding box center [752, 162] width 114 height 36
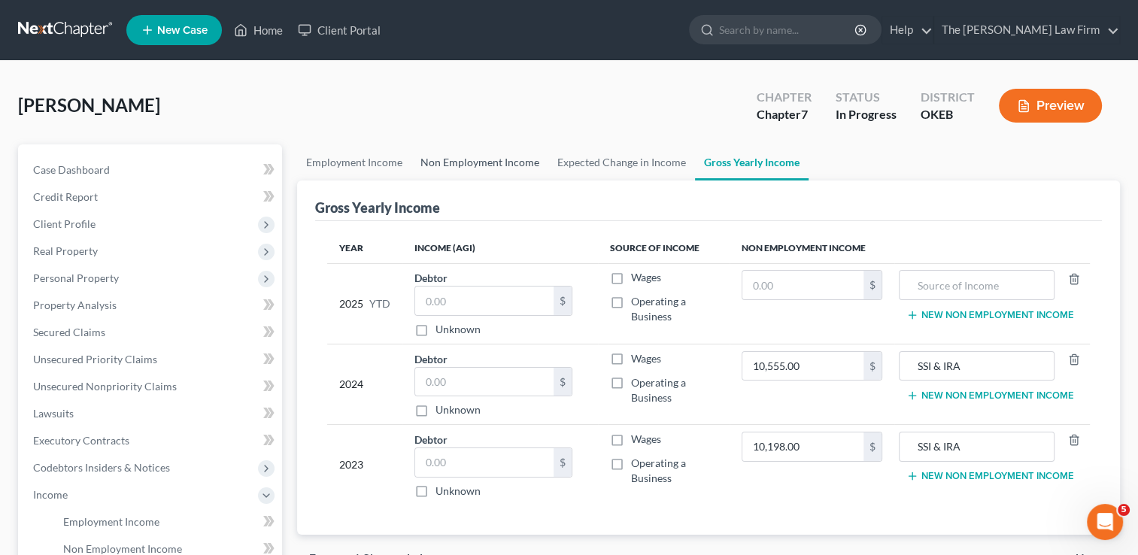
click at [451, 163] on link "Non Employment Income" at bounding box center [480, 162] width 137 height 36
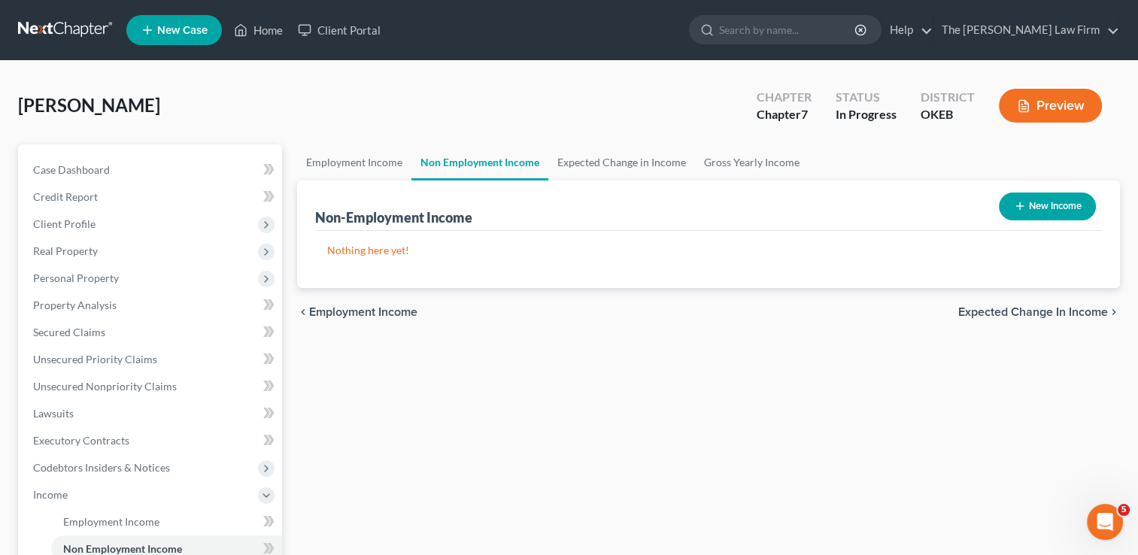
click at [1074, 200] on button "New Income" at bounding box center [1047, 207] width 97 height 28
select select "0"
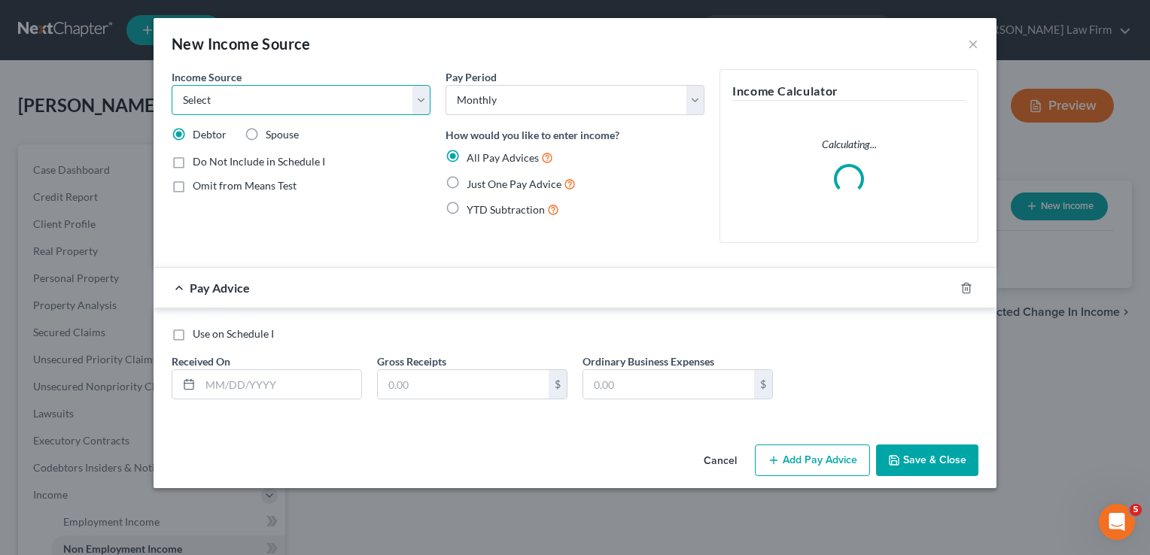
click at [280, 96] on select "Select Unemployment Disability (from employer) Pension Retirement Social Securi…" at bounding box center [301, 100] width 259 height 30
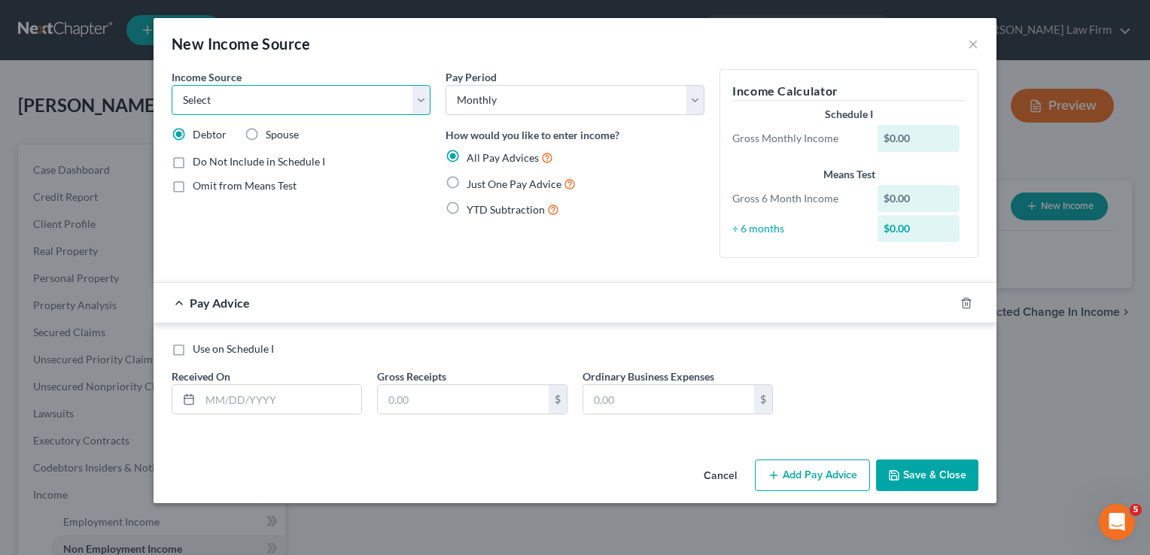
select select "4"
click at [172, 85] on select "Select Unemployment Disability (from employer) Pension Retirement Social Securi…" at bounding box center [301, 100] width 259 height 30
click at [466, 181] on label "Just One Pay Advice" at bounding box center [520, 183] width 109 height 17
click at [473, 181] on input "Just One Pay Advice" at bounding box center [478, 180] width 10 height 10
radio input "true"
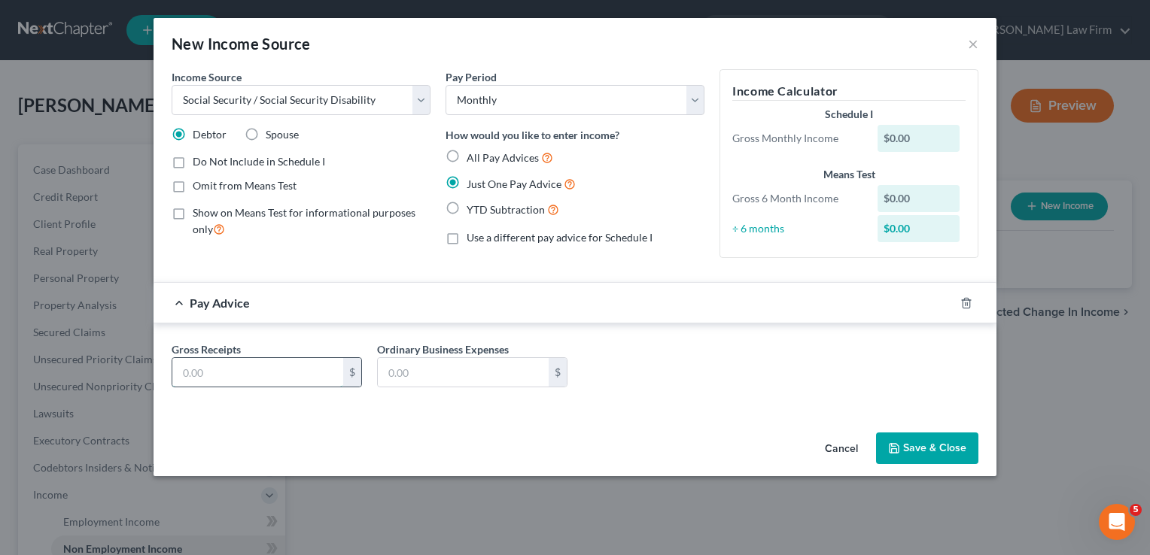
click at [283, 369] on input "text" at bounding box center [257, 372] width 171 height 29
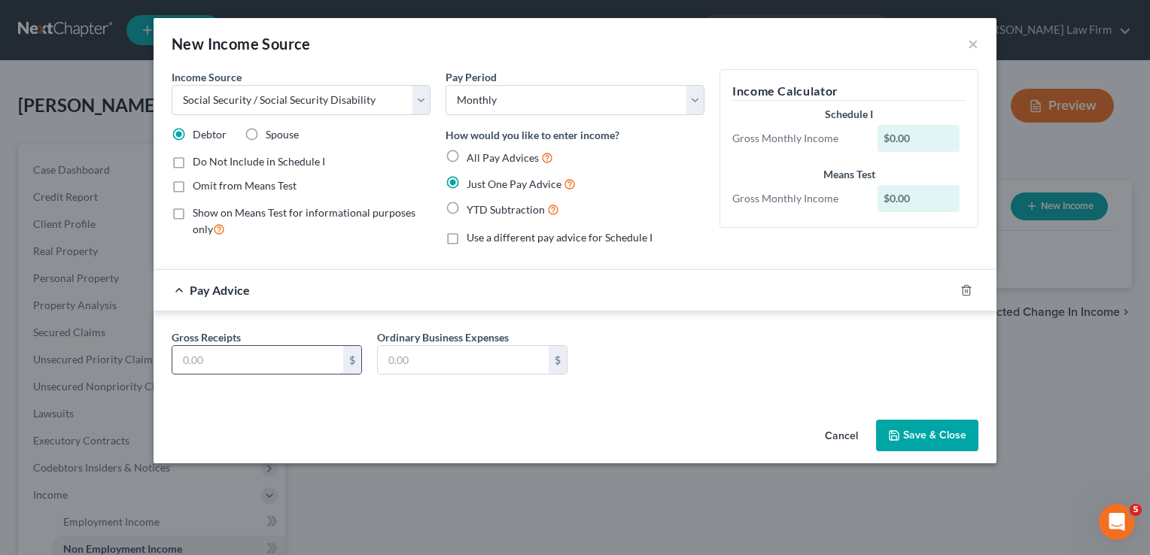
click at [190, 360] on input "text" at bounding box center [257, 360] width 171 height 29
type input "1,804.00"
click at [924, 442] on button "Save & Close" at bounding box center [927, 436] width 102 height 32
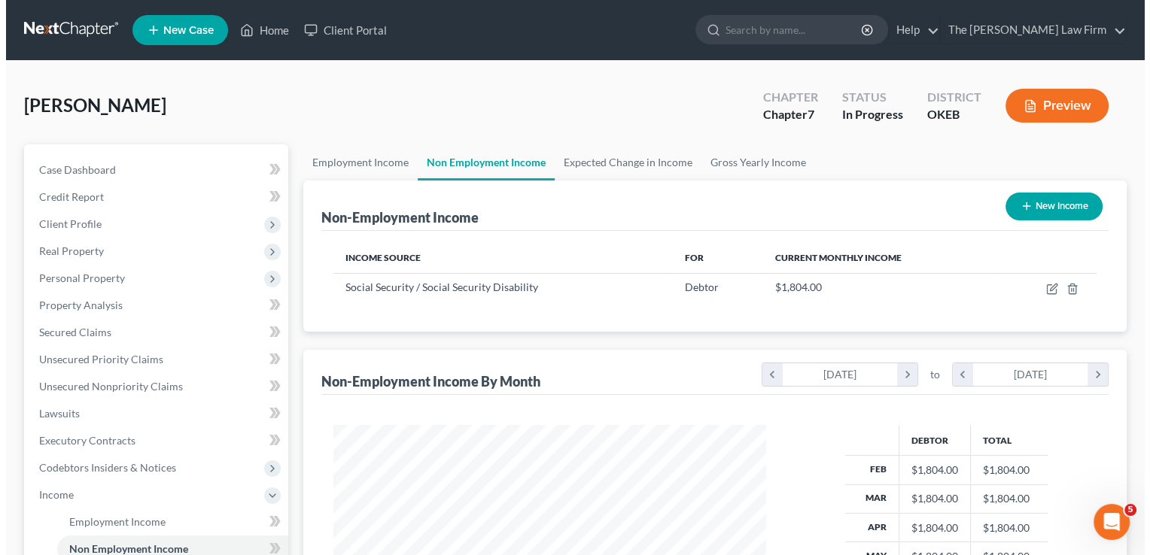
scroll to position [752134, 751940]
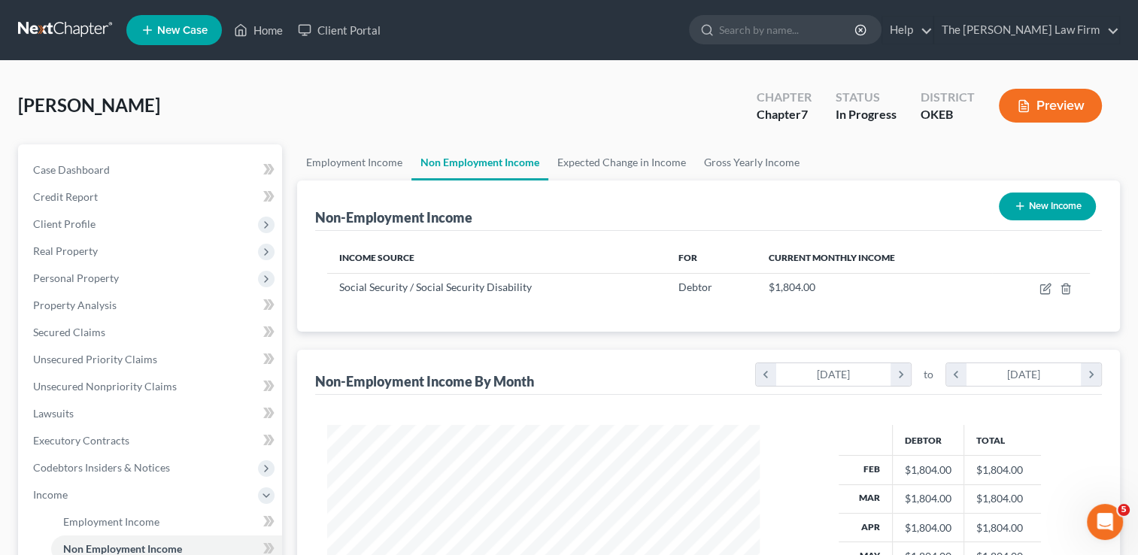
click at [1035, 212] on button "New Income" at bounding box center [1047, 207] width 97 height 28
select select "0"
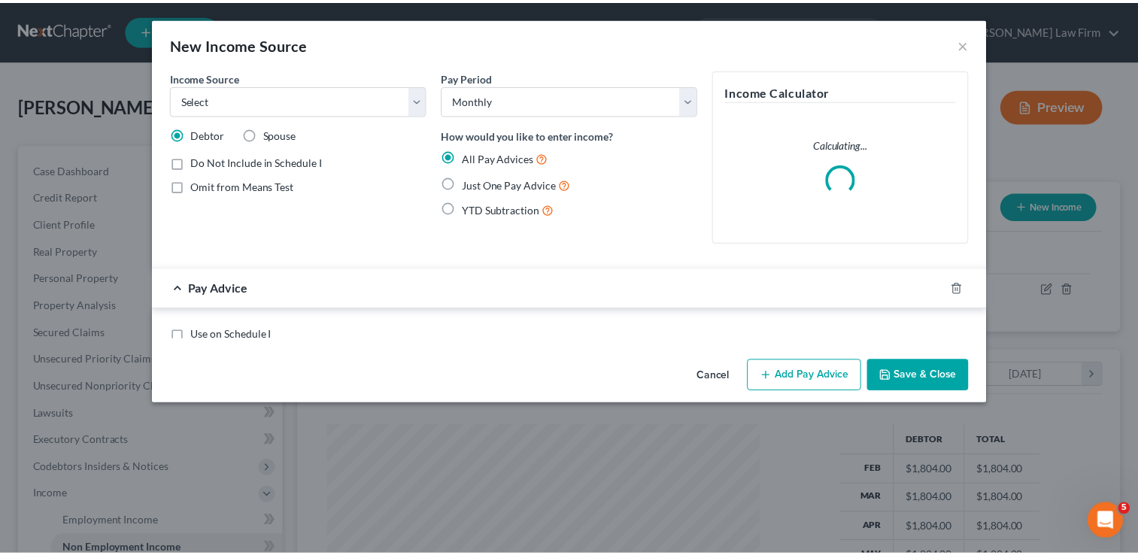
scroll to position [268, 466]
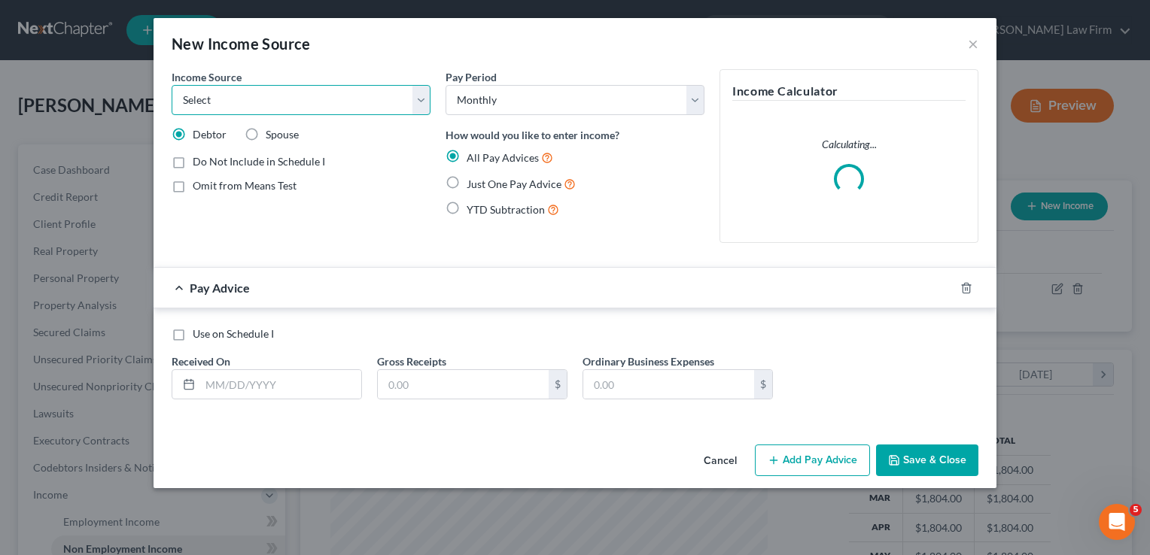
click at [262, 96] on select "Select Unemployment Disability (from employer) Pension Retirement Social Securi…" at bounding box center [301, 100] width 259 height 30
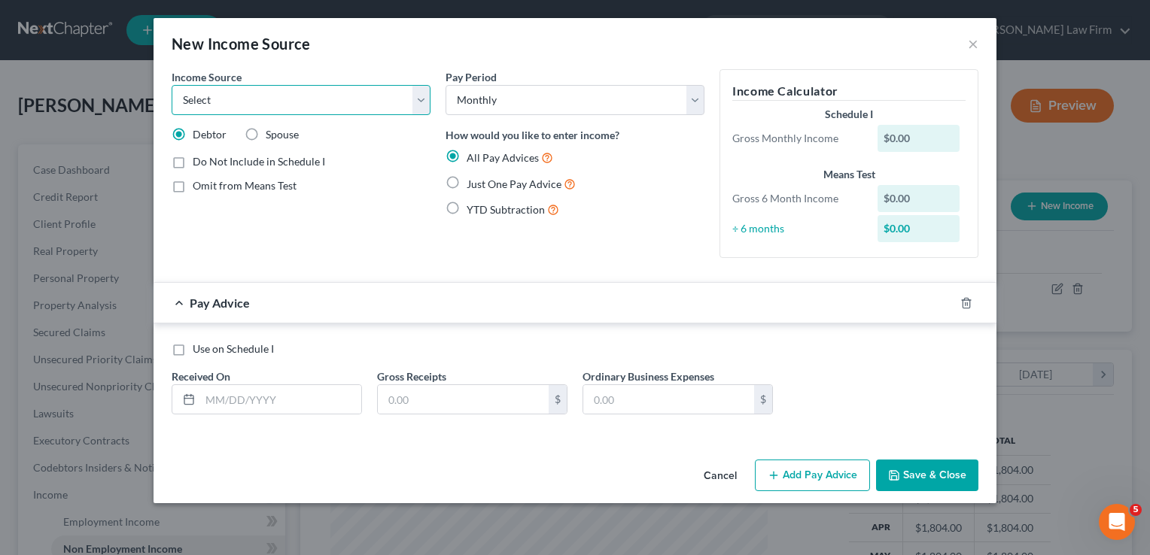
select select "3"
click at [172, 85] on select "Select Unemployment Disability (from employer) Pension Retirement Social Securi…" at bounding box center [301, 100] width 259 height 30
click at [328, 211] on div "Income Source * Select Unemployment Disability (from employer) Pension Retireme…" at bounding box center [301, 169] width 274 height 201
drag, startPoint x: 454, startPoint y: 178, endPoint x: 454, endPoint y: 187, distance: 9.0
click at [466, 176] on label "Just One Pay Advice" at bounding box center [520, 183] width 109 height 17
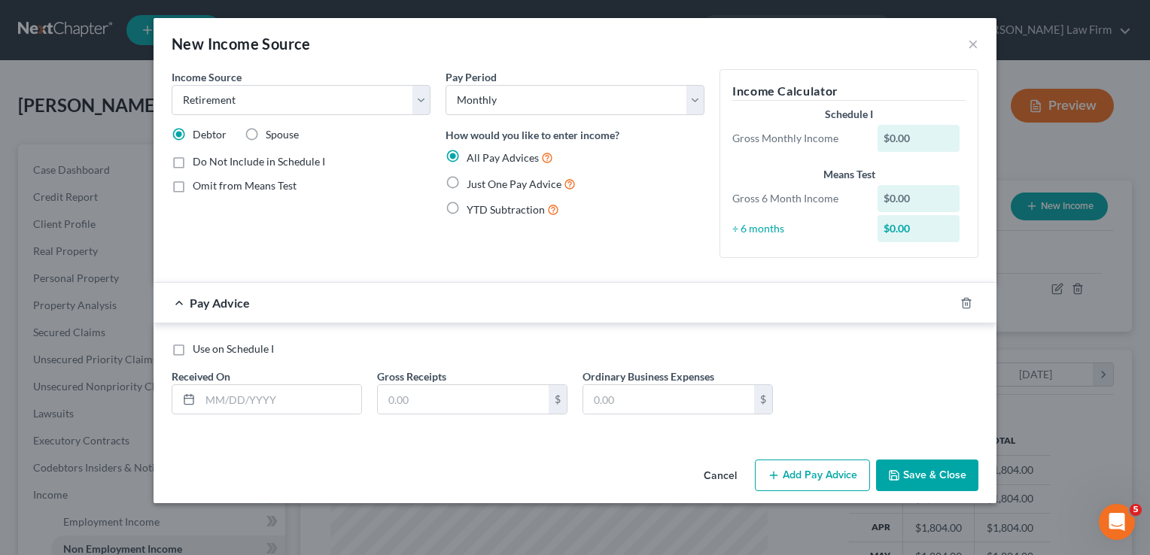
click at [473, 176] on input "Just One Pay Advice" at bounding box center [478, 180] width 10 height 10
radio input "true"
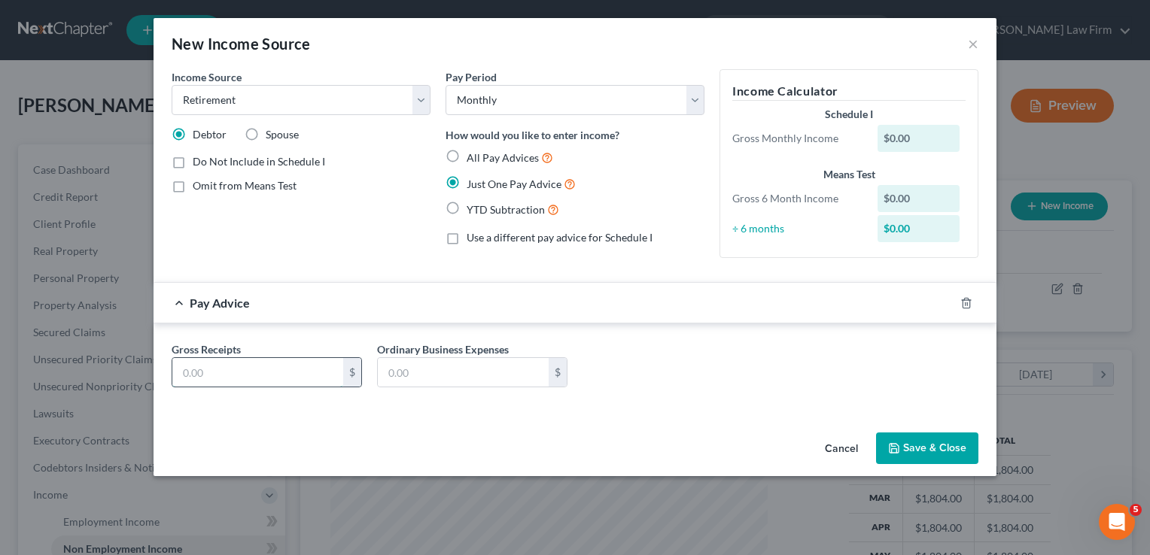
click at [248, 370] on input "text" at bounding box center [257, 372] width 171 height 29
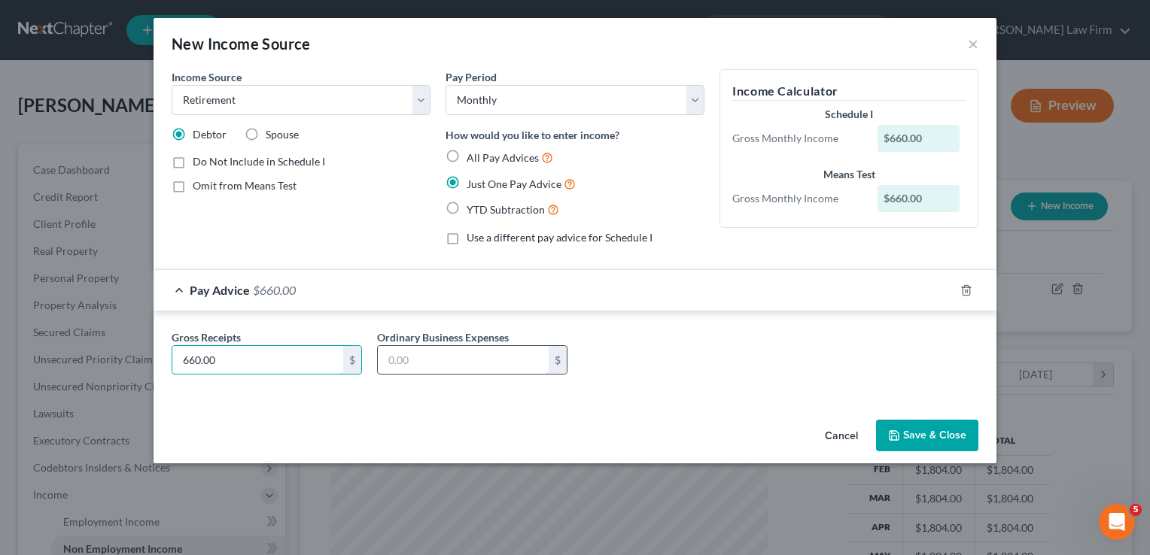
type input "660.00"
click at [421, 363] on input "text" at bounding box center [463, 360] width 171 height 29
type input "109.96"
click at [924, 428] on button "Save & Close" at bounding box center [927, 436] width 102 height 32
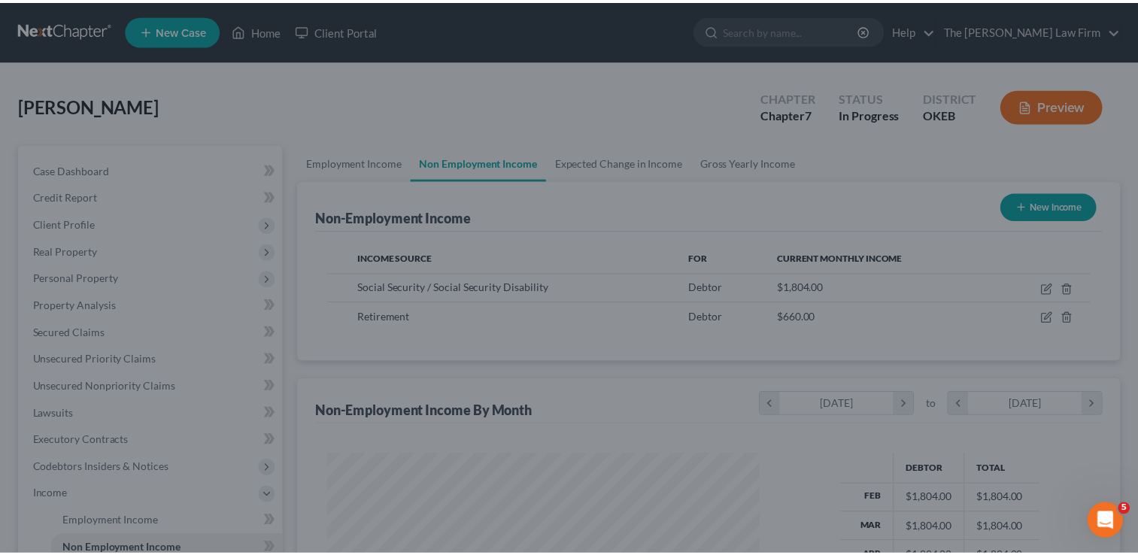
scroll to position [752134, 751940]
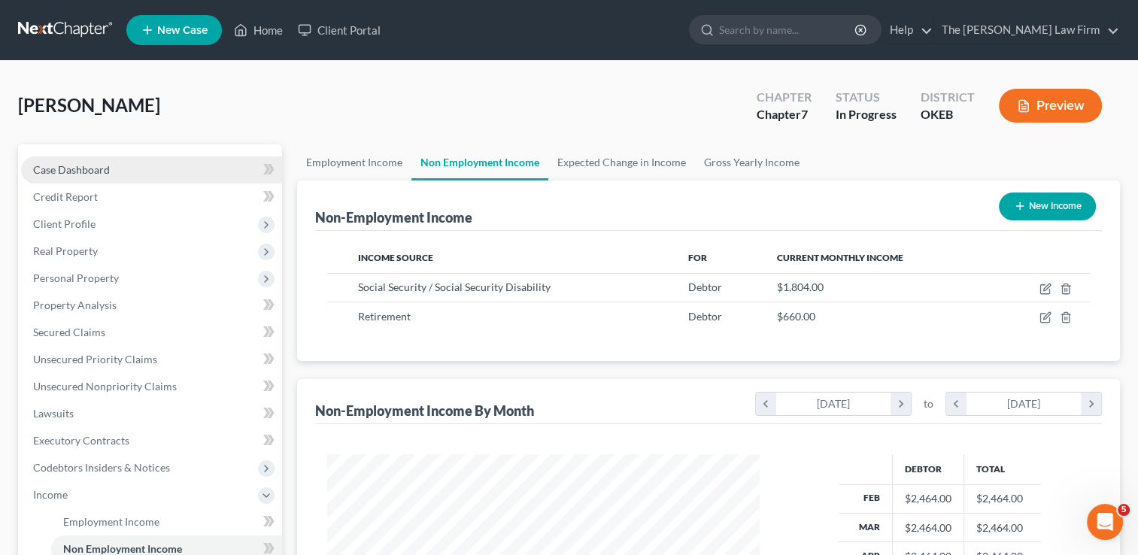
click at [85, 170] on span "Case Dashboard" at bounding box center [71, 169] width 77 height 13
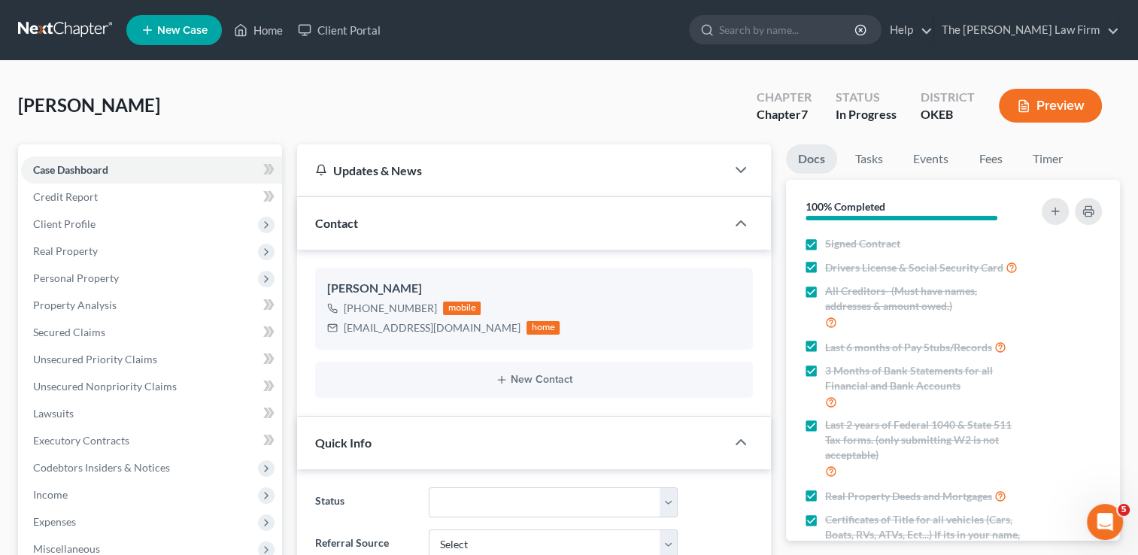
scroll to position [742, 0]
drag, startPoint x: 344, startPoint y: 326, endPoint x: 439, endPoint y: 331, distance: 94.9
click at [454, 333] on div "[EMAIL_ADDRESS][DOMAIN_NAME]" at bounding box center [432, 328] width 177 height 15
copy div "[EMAIL_ADDRESS][DOMAIN_NAME]"
click at [487, 96] on div "[PERSON_NAME] Upgraded Chapter Chapter 7 Status In Progress District OKEB Previ…" at bounding box center [569, 111] width 1102 height 65
